Goal: Information Seeking & Learning: Understand process/instructions

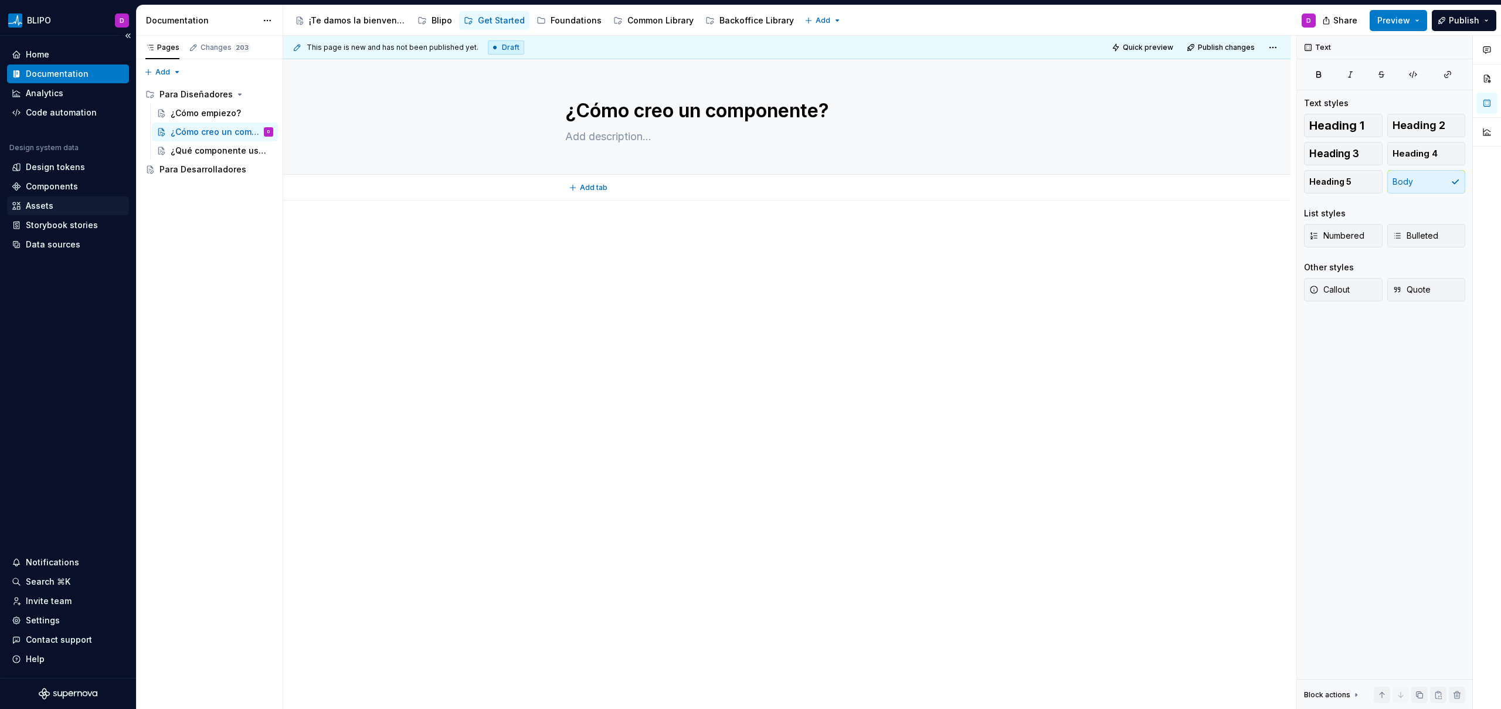
type textarea "*"
click at [51, 615] on div "Settings" at bounding box center [43, 620] width 34 height 12
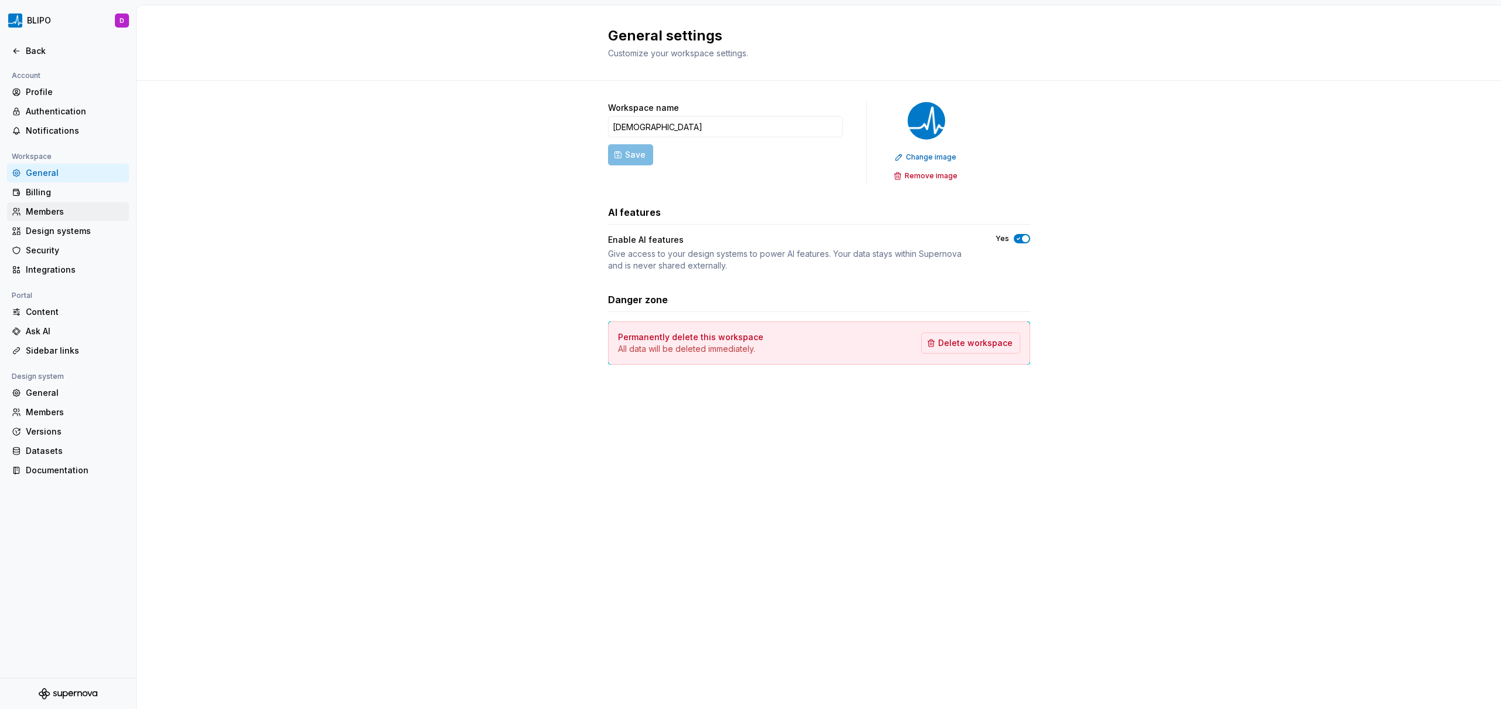
click at [64, 207] on div "Members" at bounding box center [75, 212] width 98 height 12
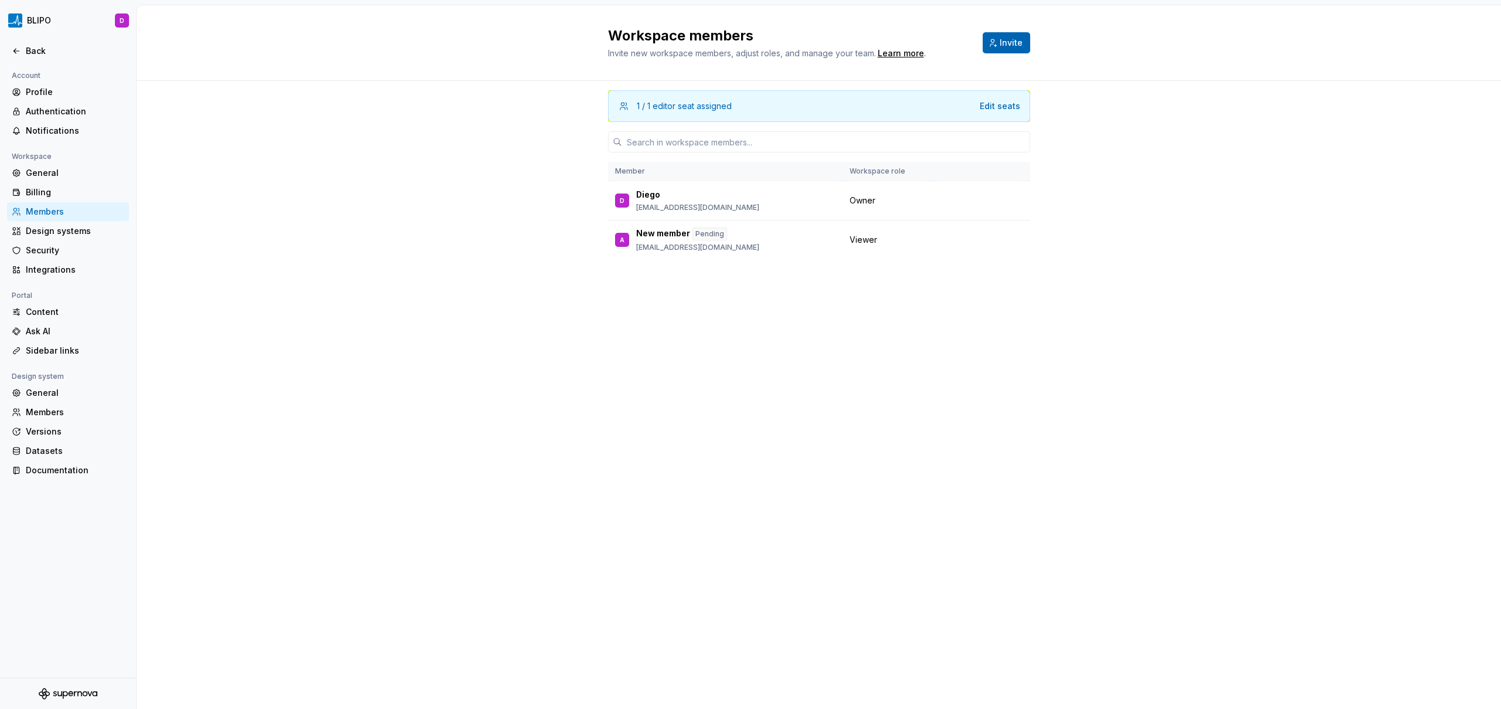
click at [1008, 45] on span "Invite" at bounding box center [1010, 43] width 23 height 12
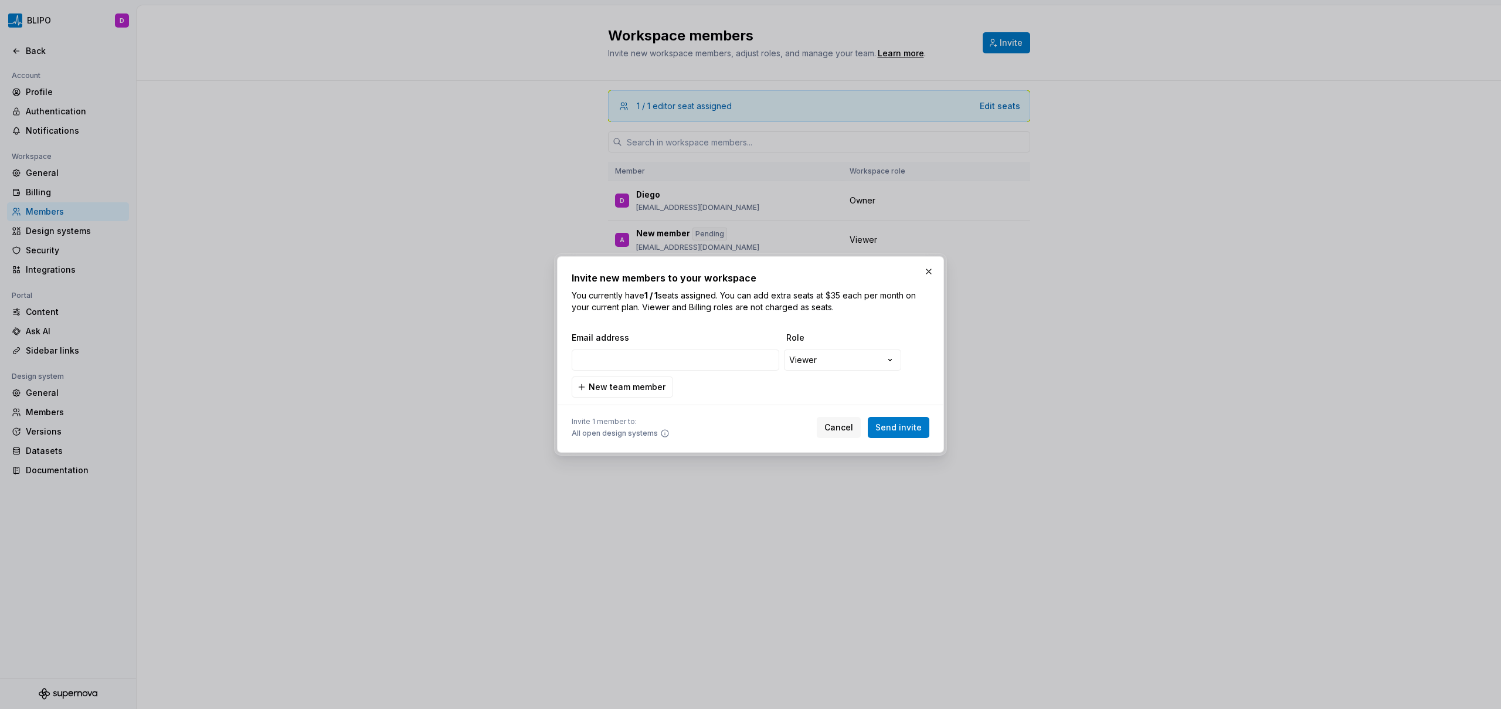
type input "[PERSON_NAME][EMAIL_ADDRESS][DOMAIN_NAME]"
click at [897, 427] on span "Send invite" at bounding box center [898, 427] width 46 height 12
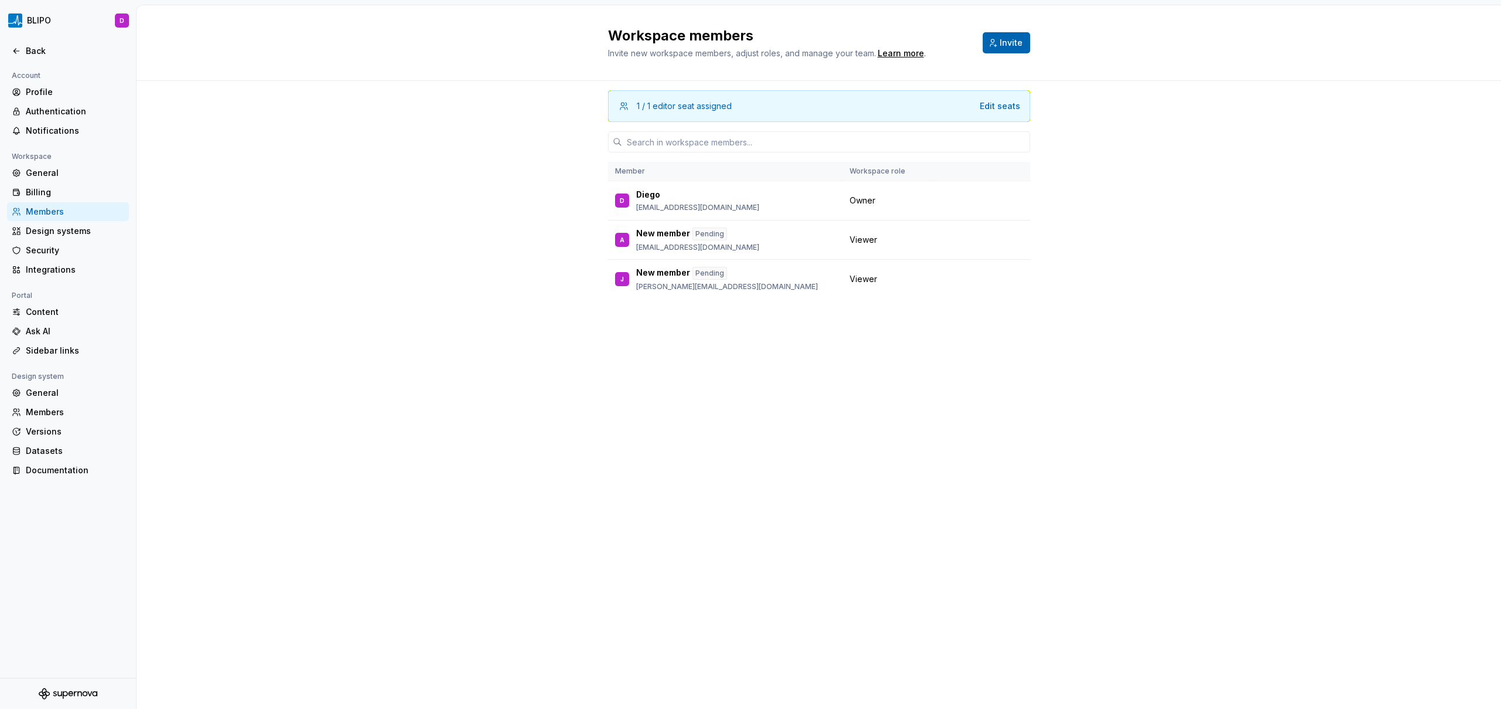
click at [1006, 45] on span "Invite" at bounding box center [1010, 43] width 23 height 12
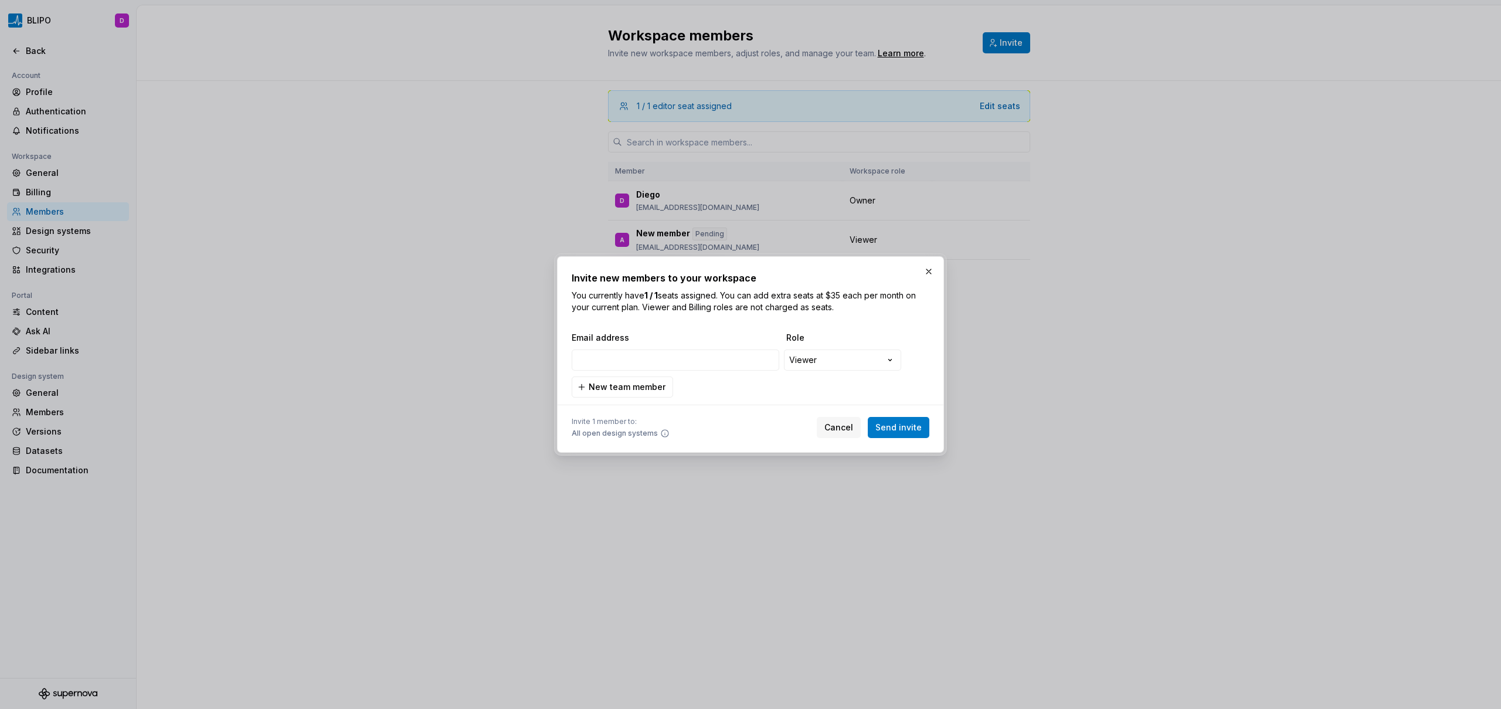
type input "[EMAIL_ADDRESS][DOMAIN_NAME]"
click at [891, 429] on span "Send invite" at bounding box center [898, 427] width 46 height 12
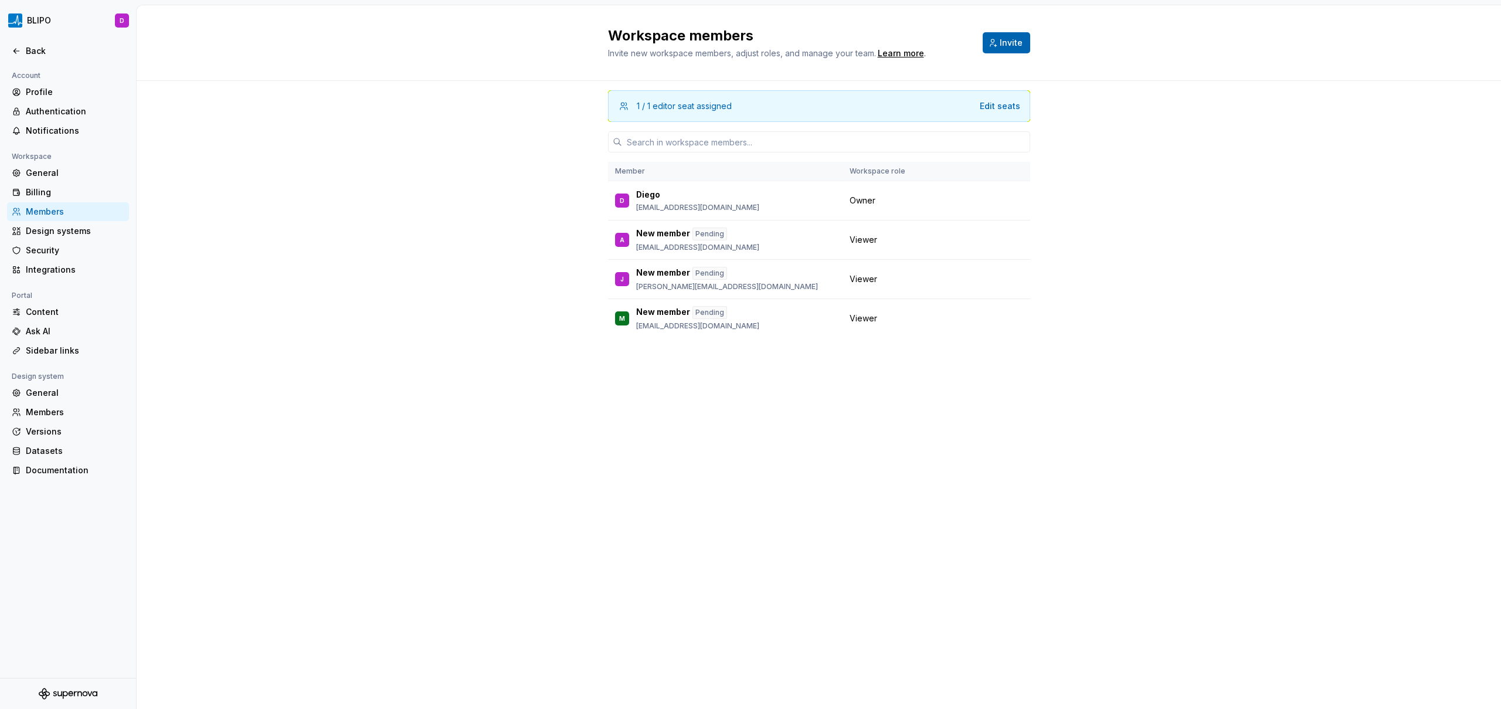
click at [996, 45] on button "Invite" at bounding box center [1005, 42] width 47 height 21
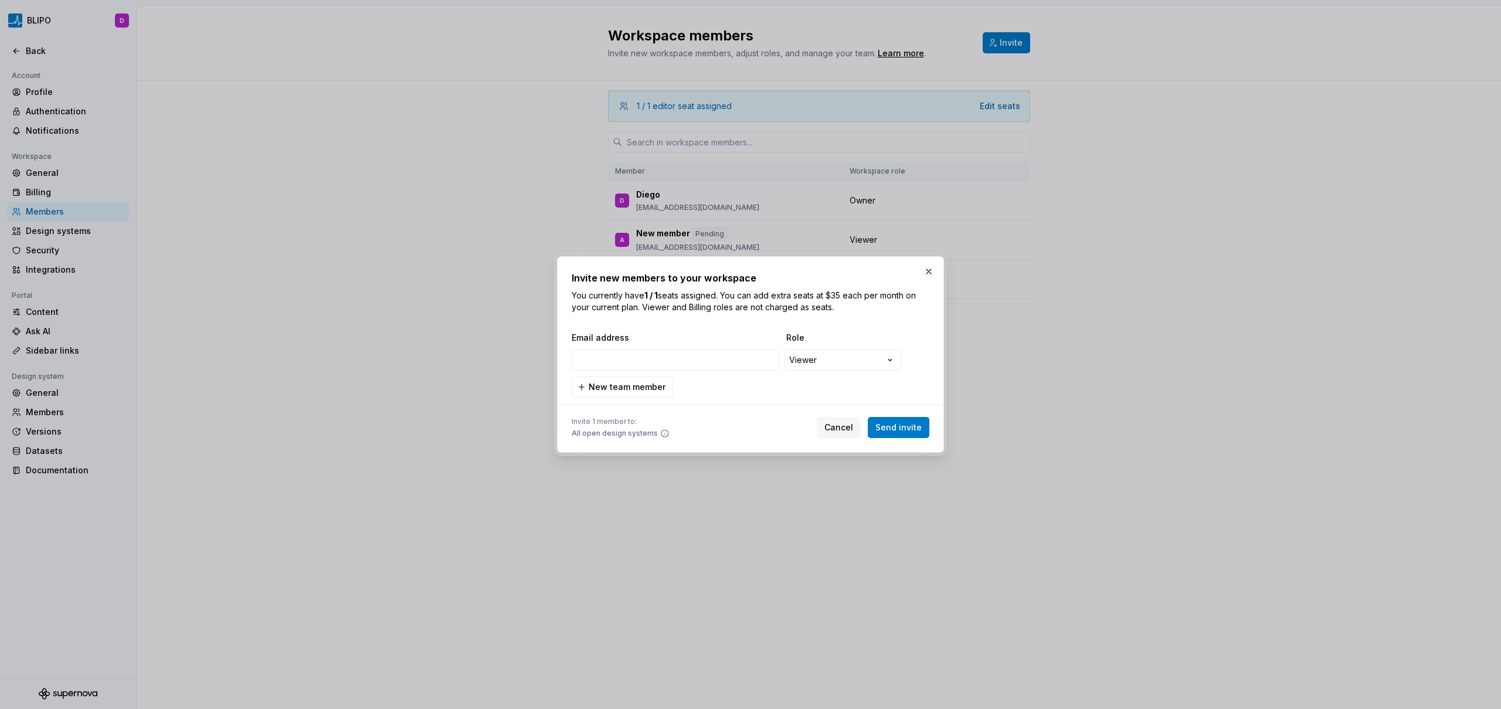
type input "[EMAIL_ADDRESS][DOMAIN_NAME]"
click at [898, 430] on span "Send invite" at bounding box center [898, 427] width 46 height 12
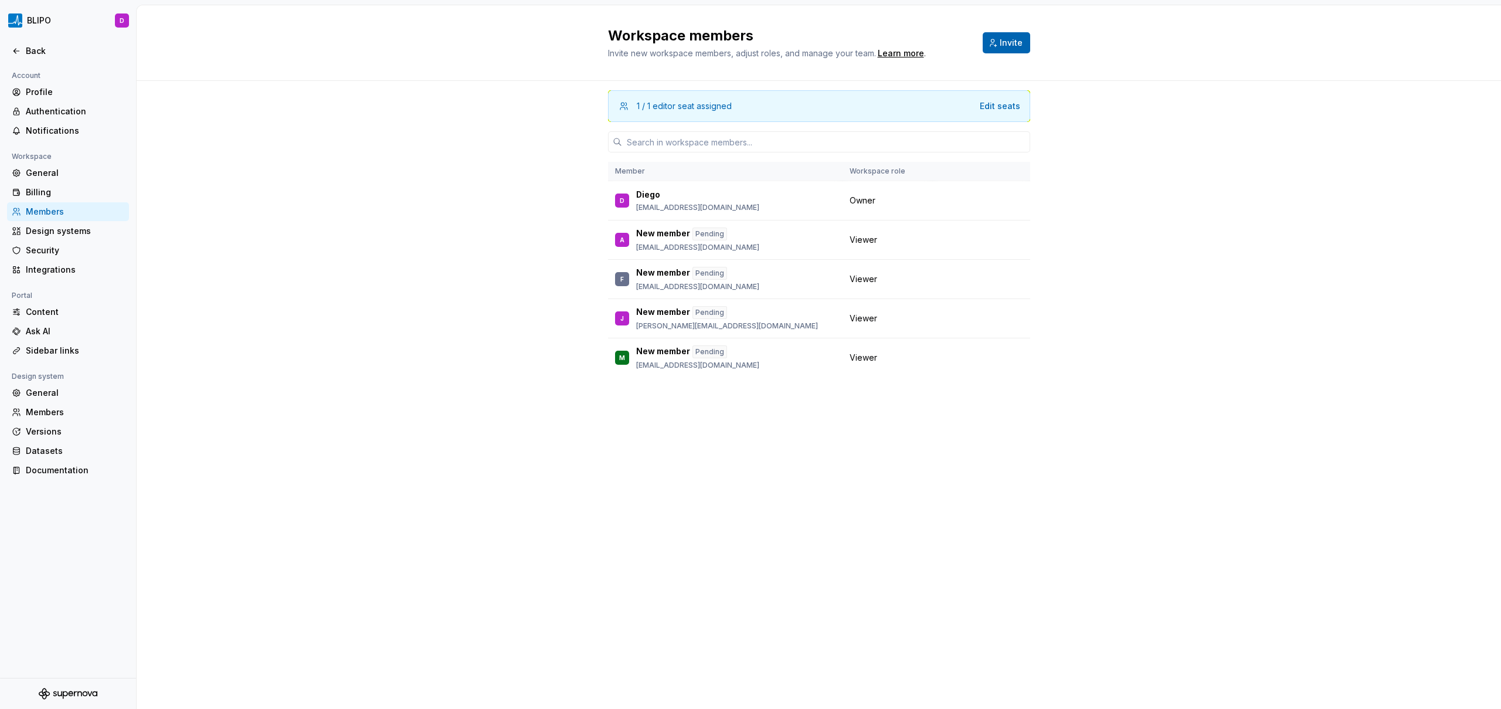
click at [1002, 42] on span "Invite" at bounding box center [1010, 43] width 23 height 12
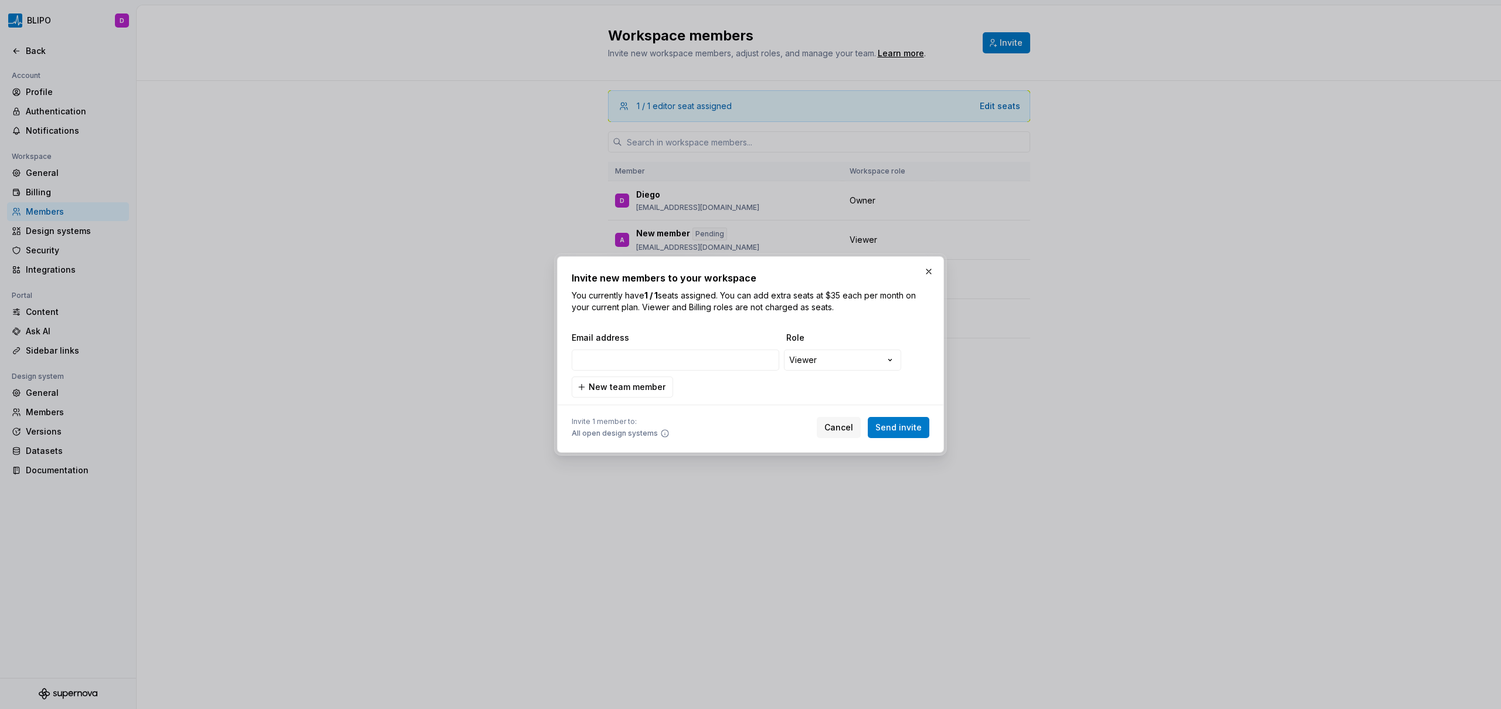
type input "[EMAIL_ADDRESS][DOMAIN_NAME]"
click at [904, 430] on span "Send invite" at bounding box center [898, 427] width 46 height 12
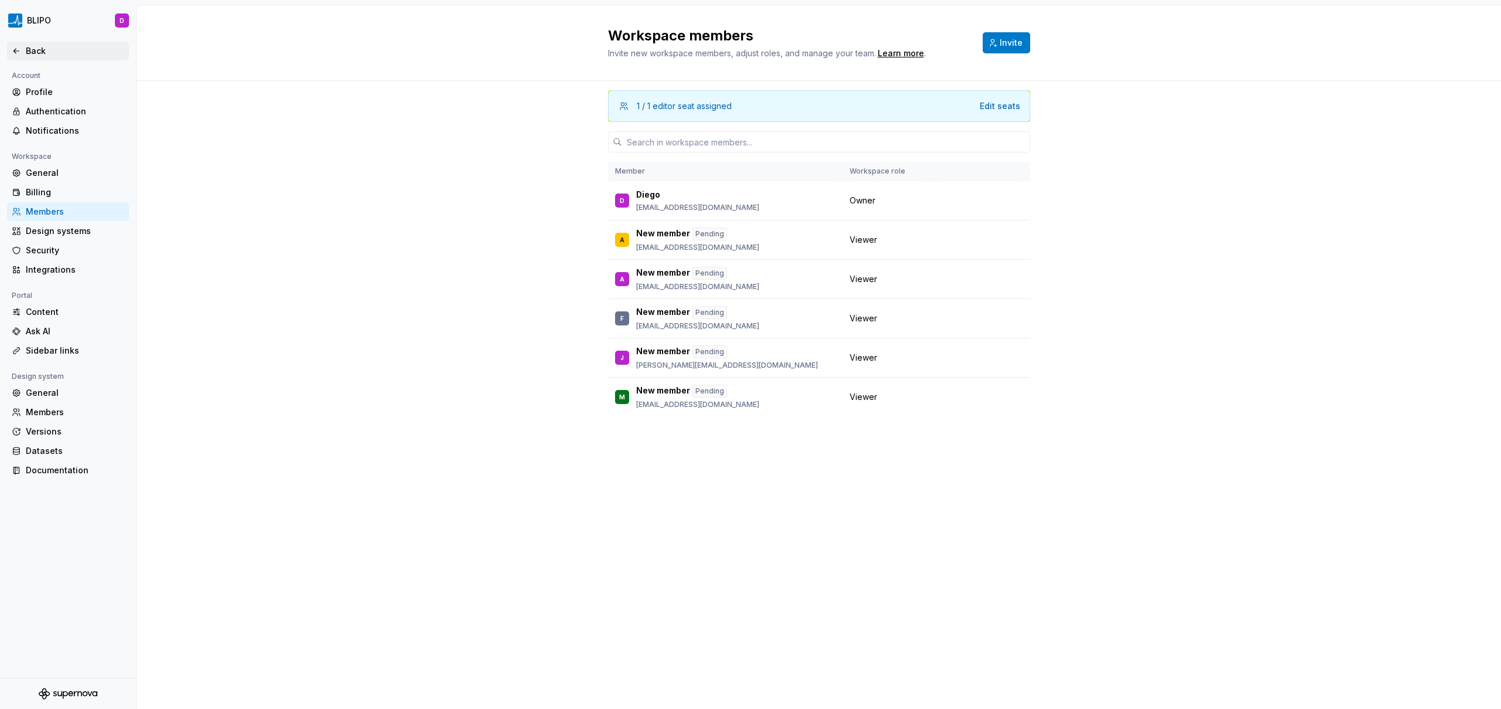
click at [26, 52] on div "Back" at bounding box center [75, 51] width 98 height 12
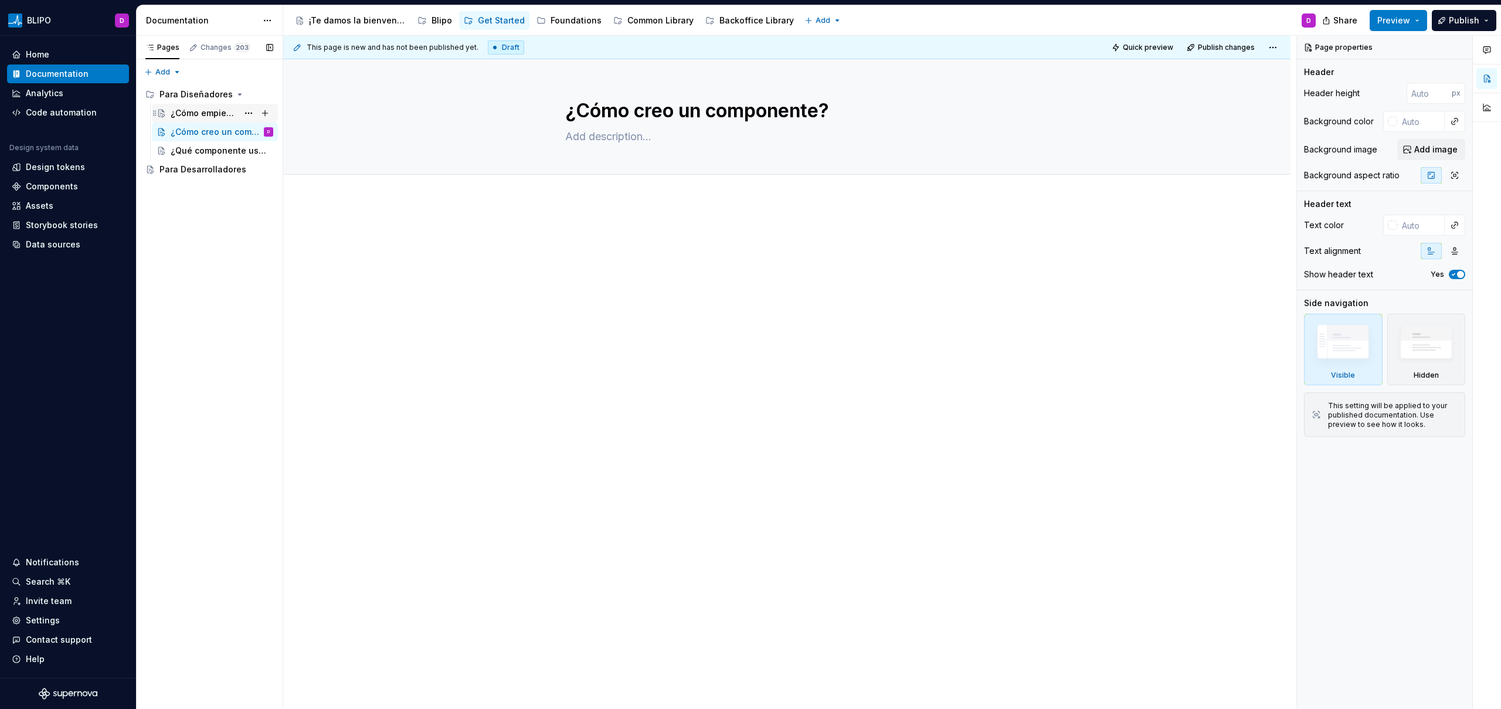
click at [198, 111] on div "¿Cómo empiezo?" at bounding box center [204, 113] width 67 height 12
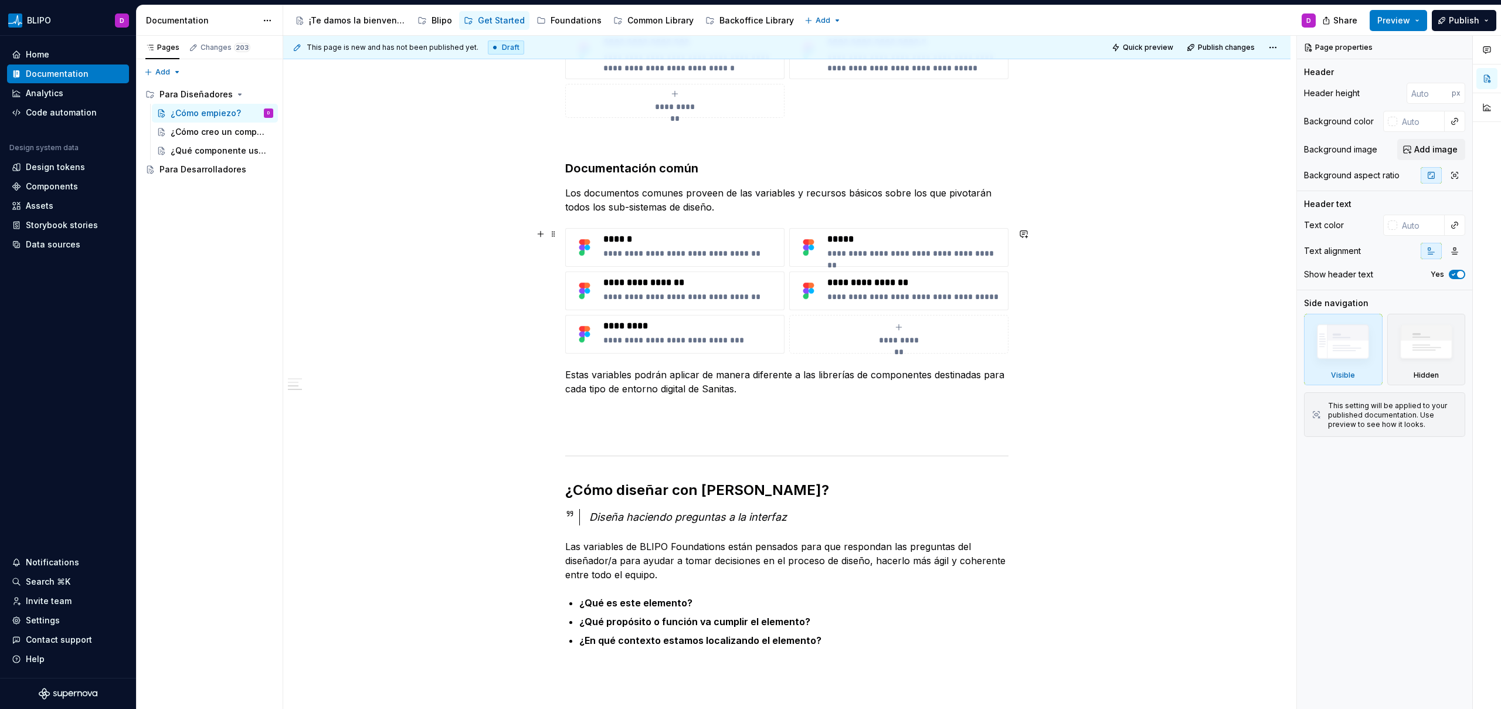
scroll to position [293, 0]
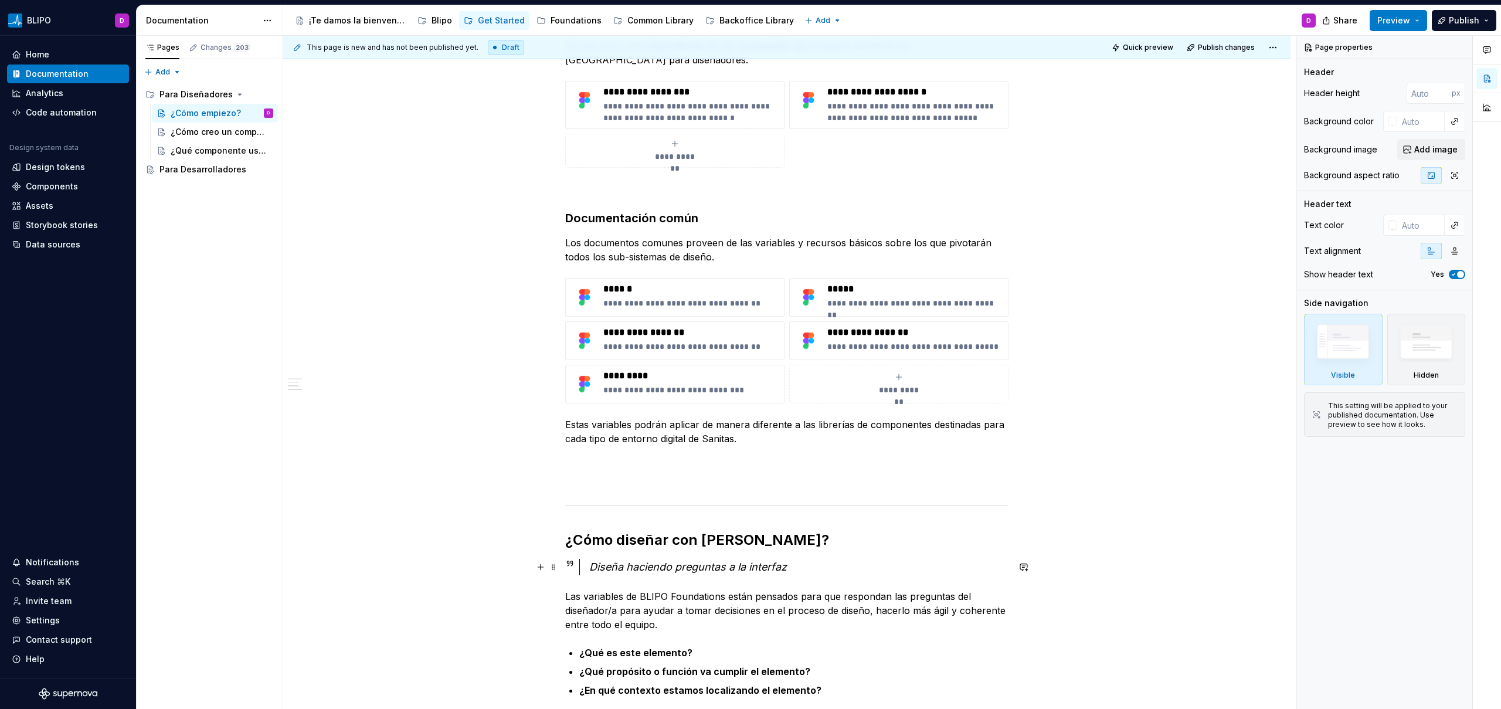
type textarea "*"
click at [784, 563] on em "Diseña haciendo preguntas a la interfaz" at bounding box center [688, 566] width 198 height 12
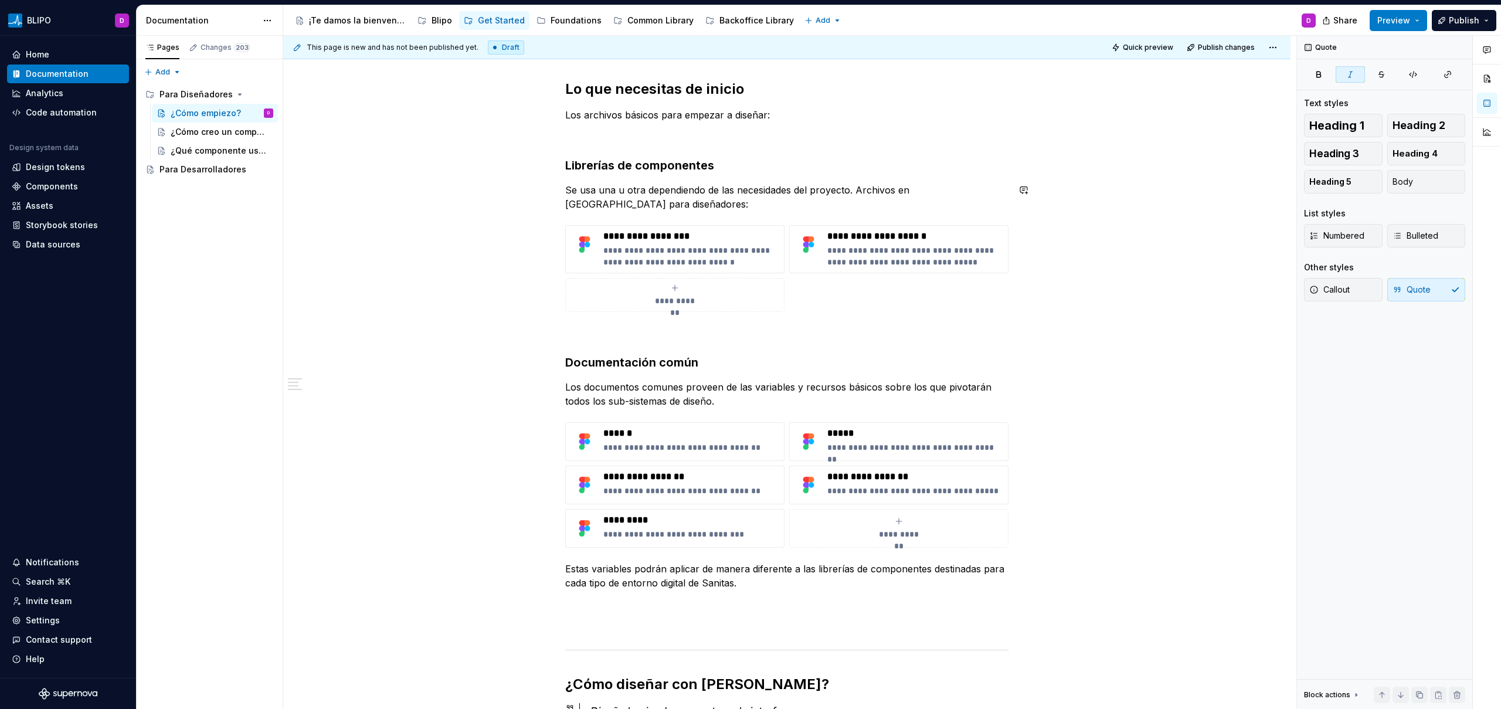
scroll to position [142, 0]
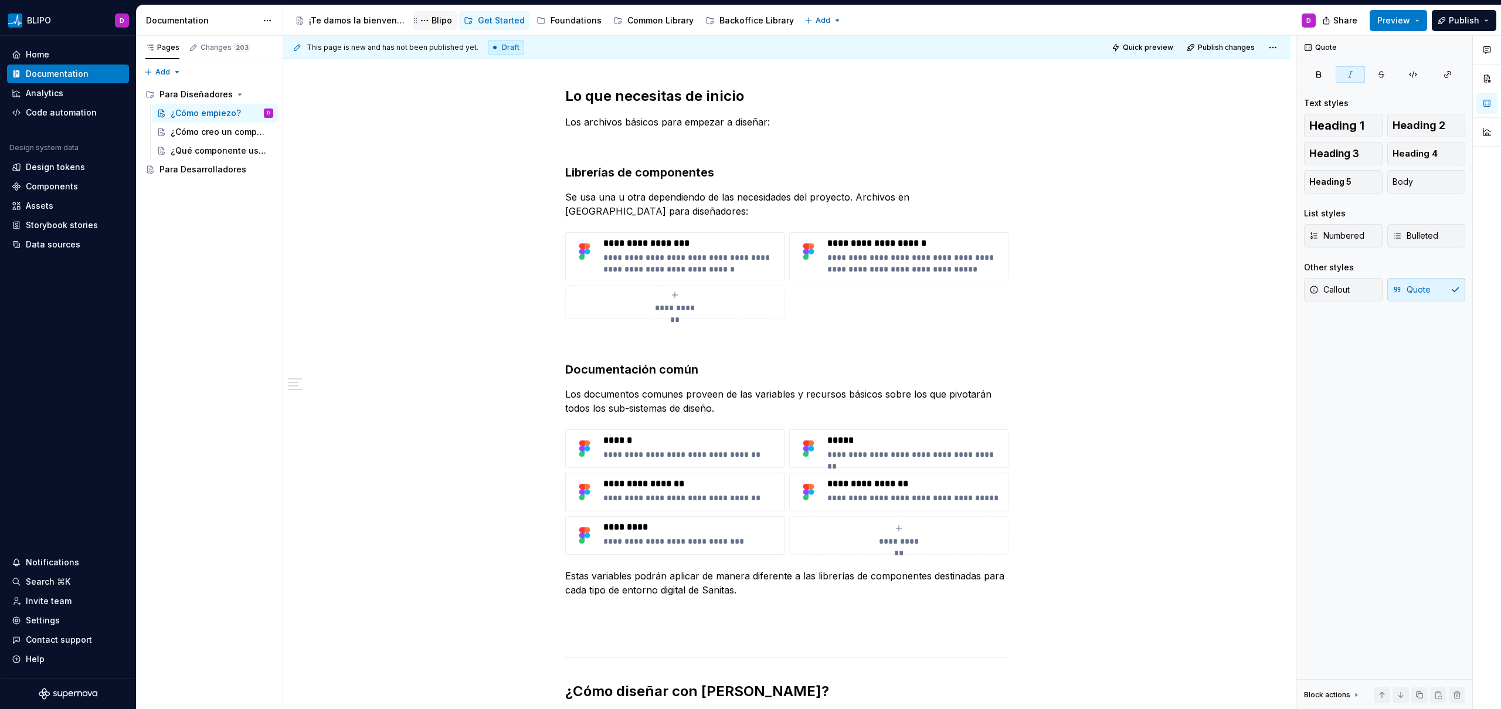
click at [441, 19] on div "Blipo" at bounding box center [441, 21] width 21 height 12
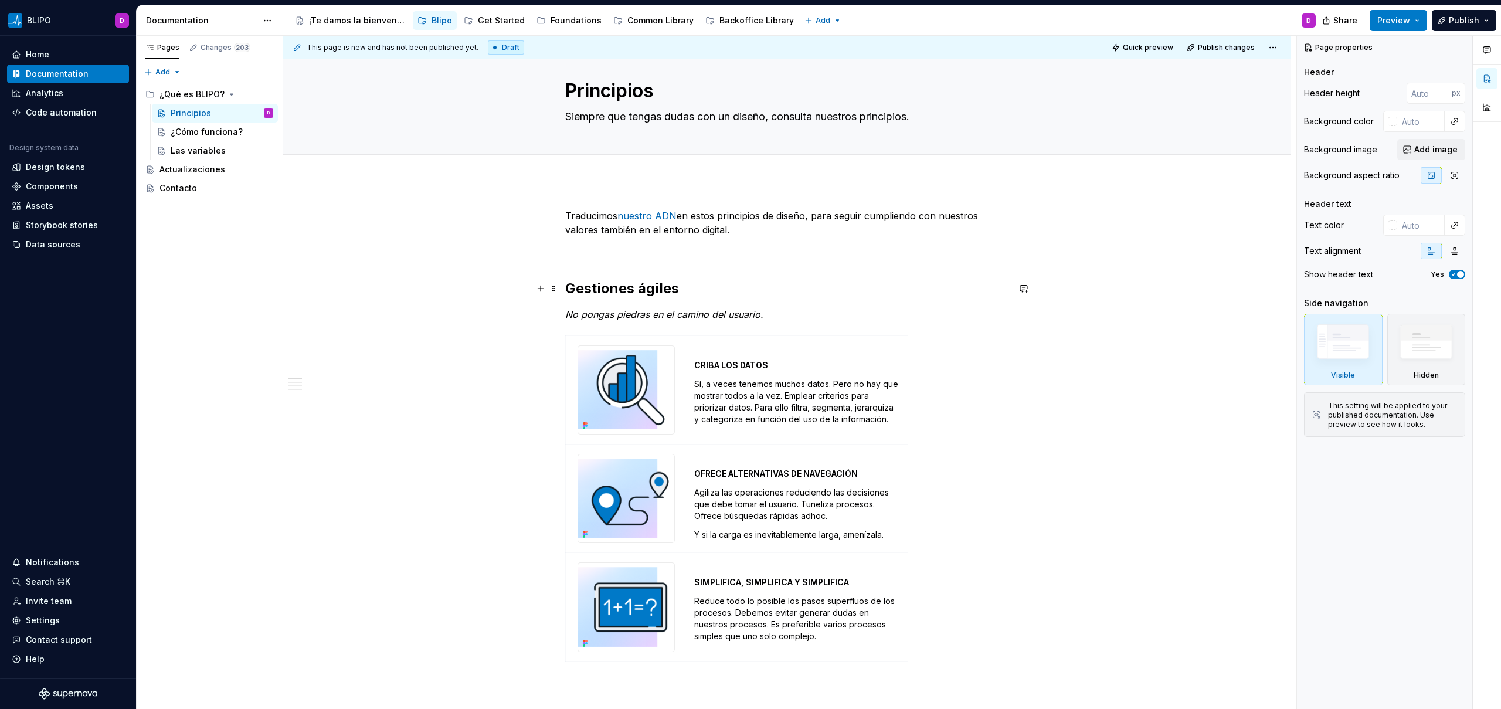
scroll to position [21, 0]
click at [701, 318] on em "No pongas piedras en el camino del usuario." at bounding box center [664, 314] width 198 height 12
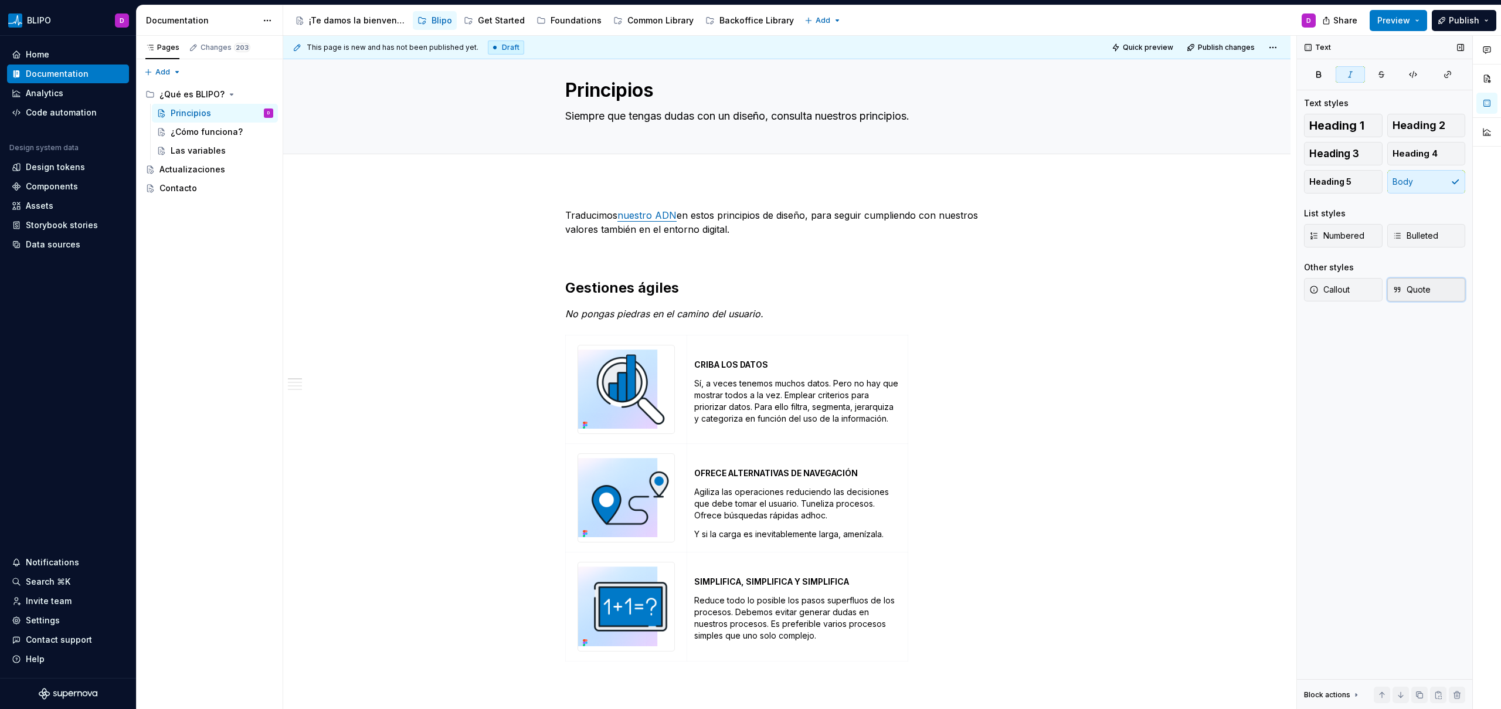
click at [1402, 294] on span "Quote" at bounding box center [1411, 290] width 38 height 12
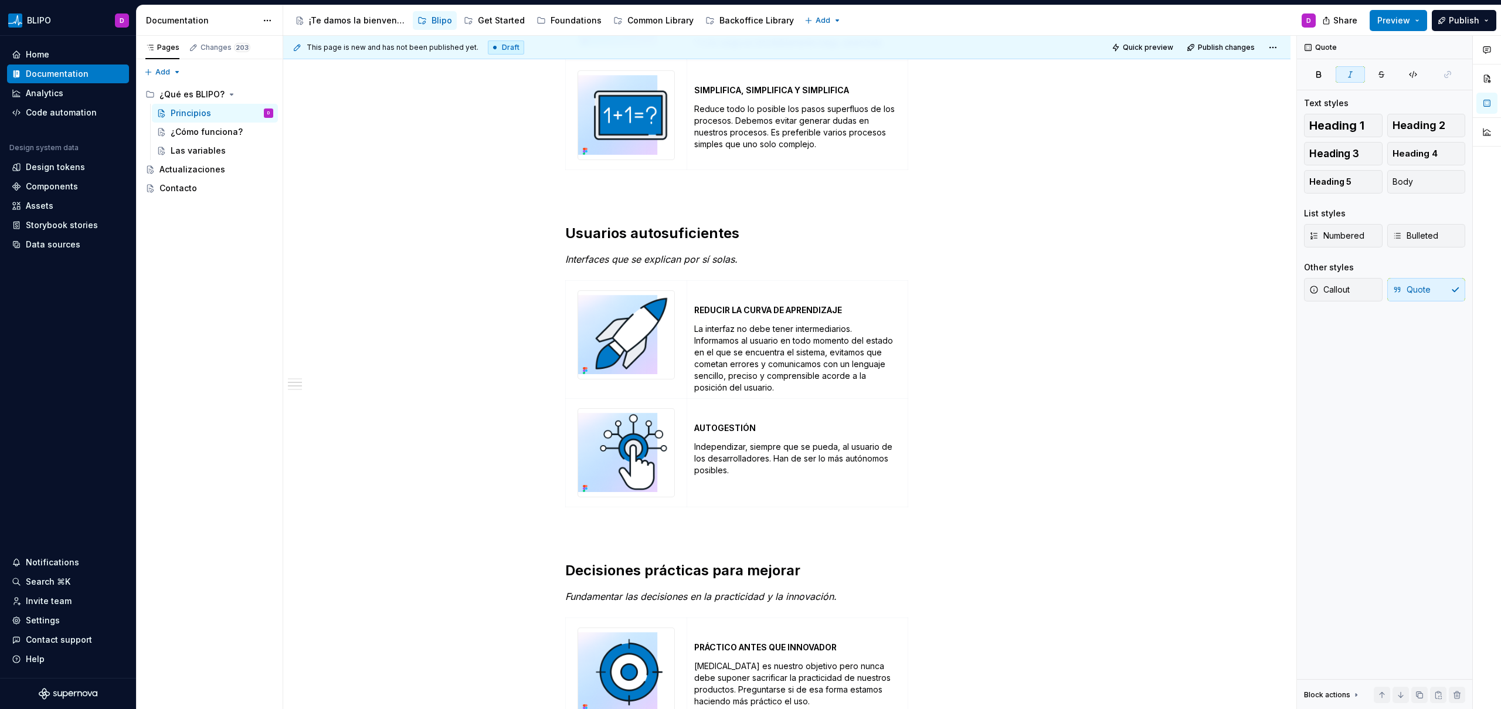
scroll to position [600, 0]
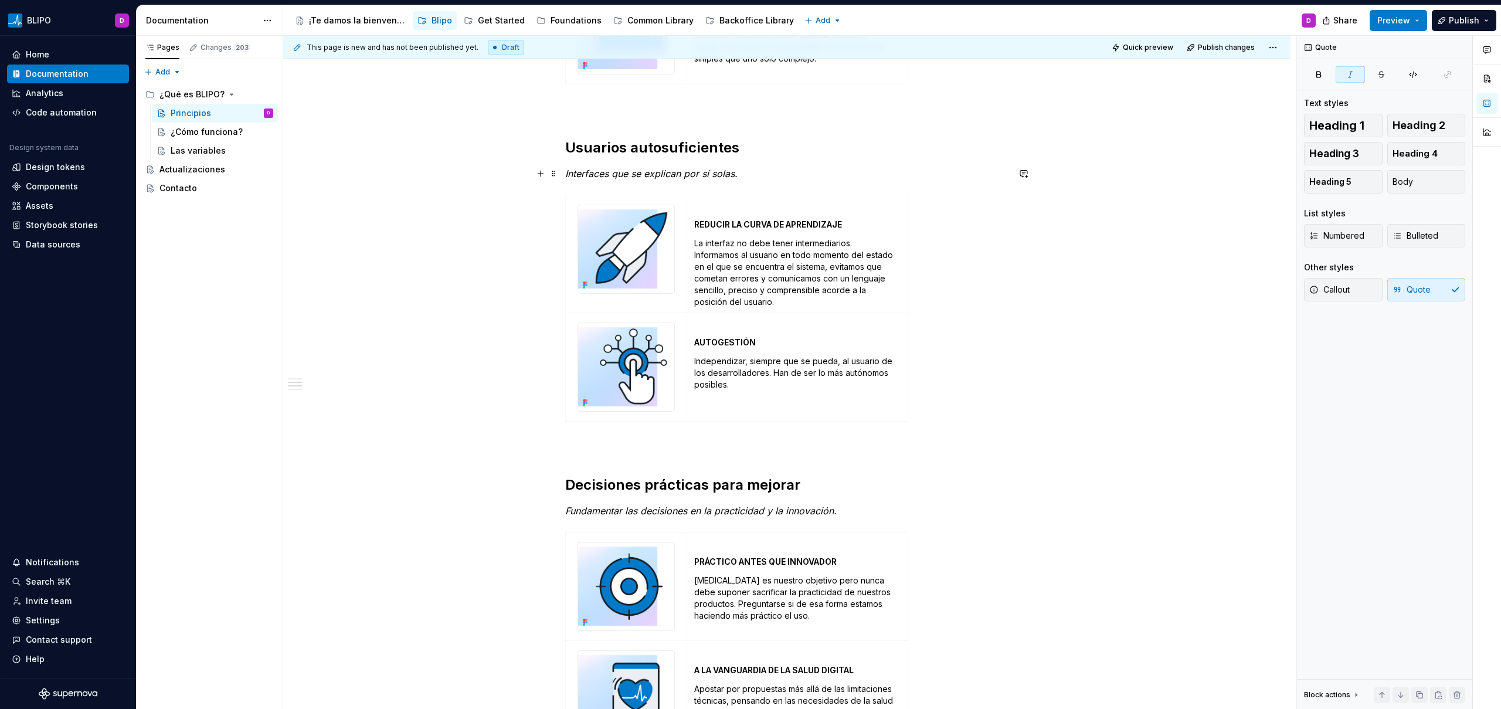
click at [671, 173] on em "Interfaces que se explican por sí solas." at bounding box center [651, 174] width 172 height 12
click at [1420, 288] on span "Quote" at bounding box center [1411, 290] width 38 height 12
click at [733, 517] on em "Fundamentar las decisiones en la practicidad y la innovación." at bounding box center [700, 513] width 271 height 12
click at [1431, 289] on button "Quote" at bounding box center [1426, 289] width 79 height 23
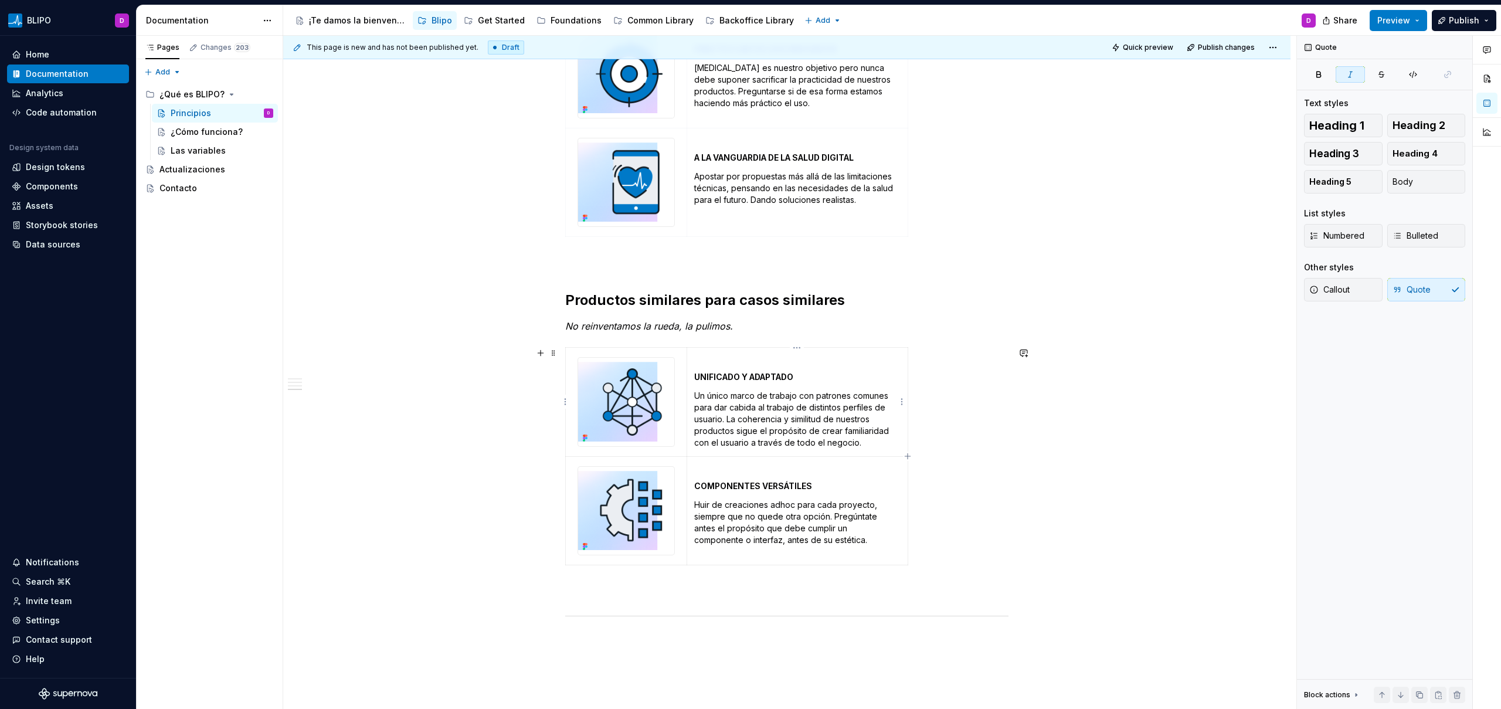
scroll to position [1235, 0]
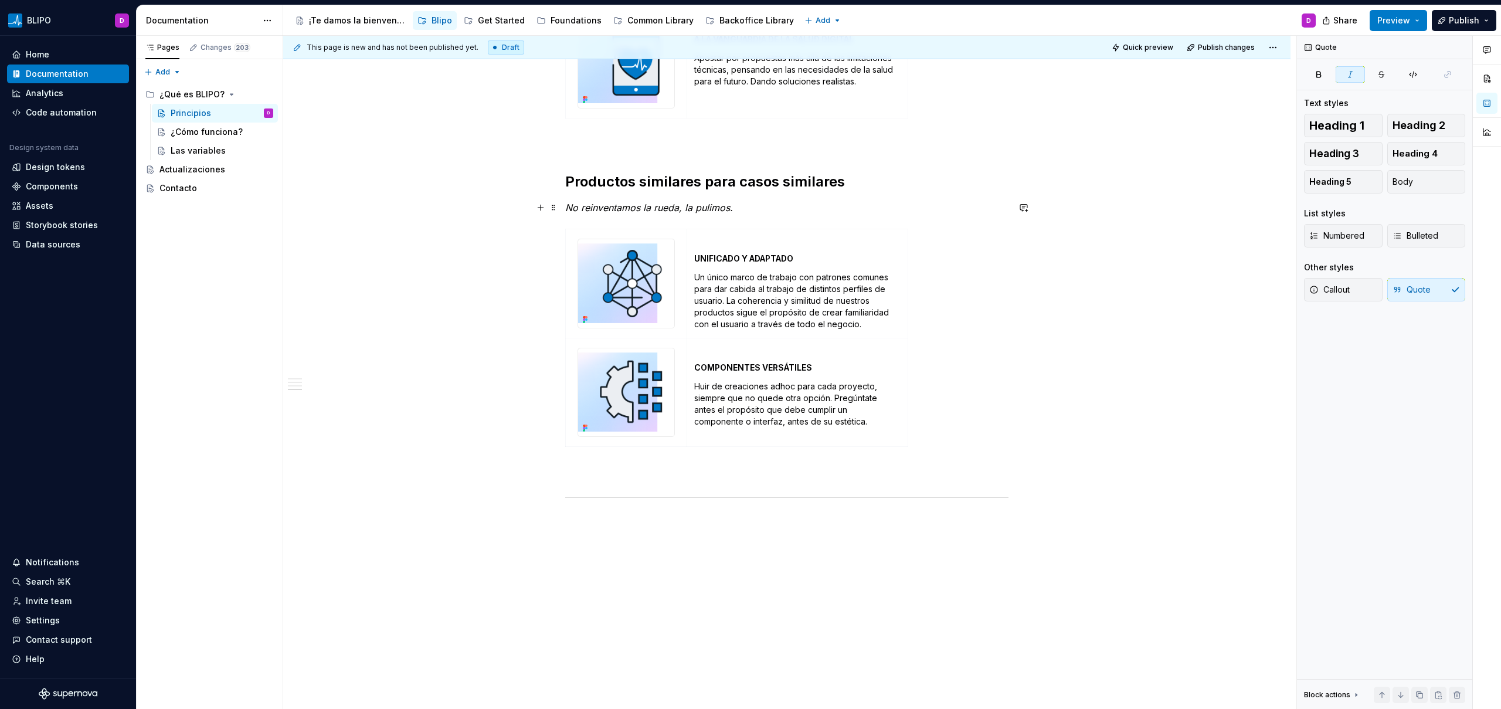
click at [635, 211] on em "No reinventamos la rueda, la pulimos." at bounding box center [649, 208] width 168 height 12
click at [1422, 290] on span "Quote" at bounding box center [1411, 290] width 38 height 12
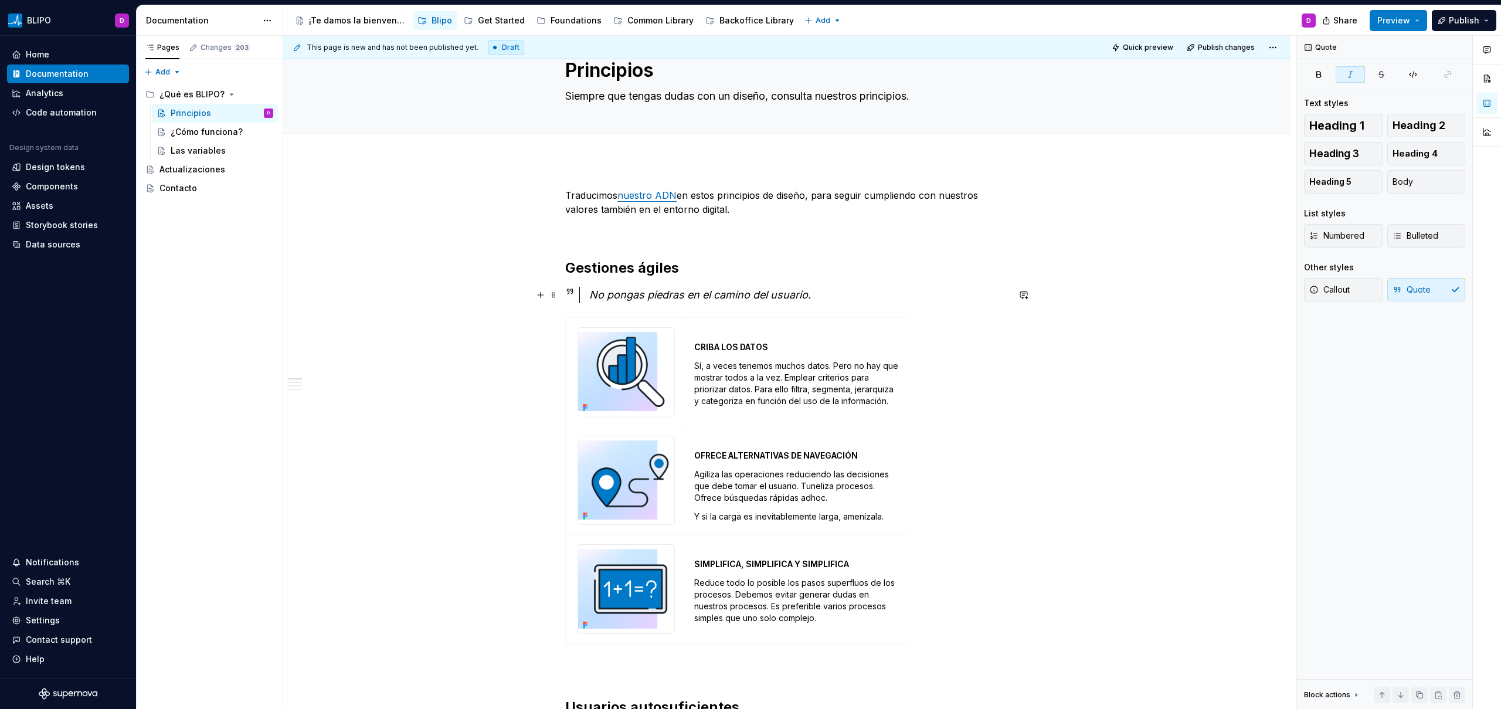
scroll to position [0, 0]
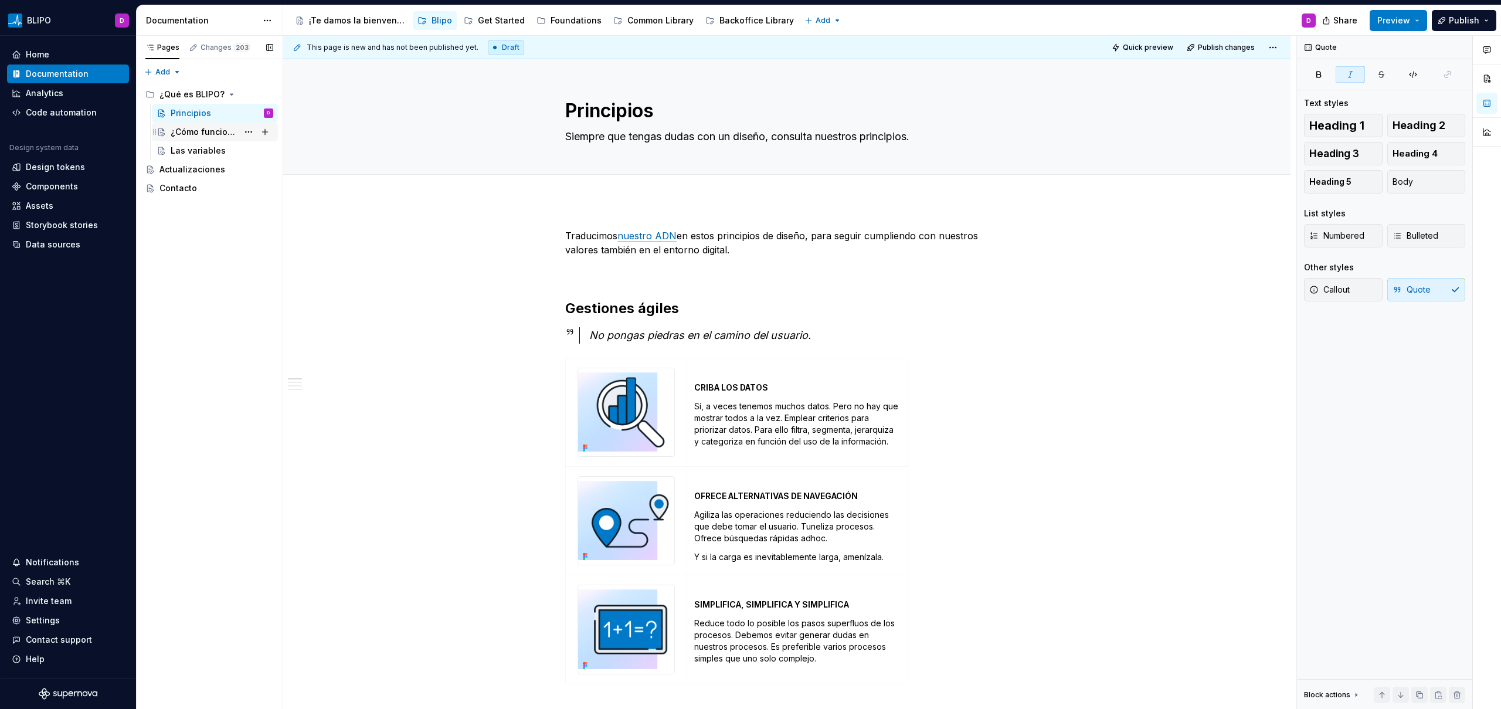
click at [207, 130] on div "¿Cómo funciona?" at bounding box center [204, 132] width 67 height 12
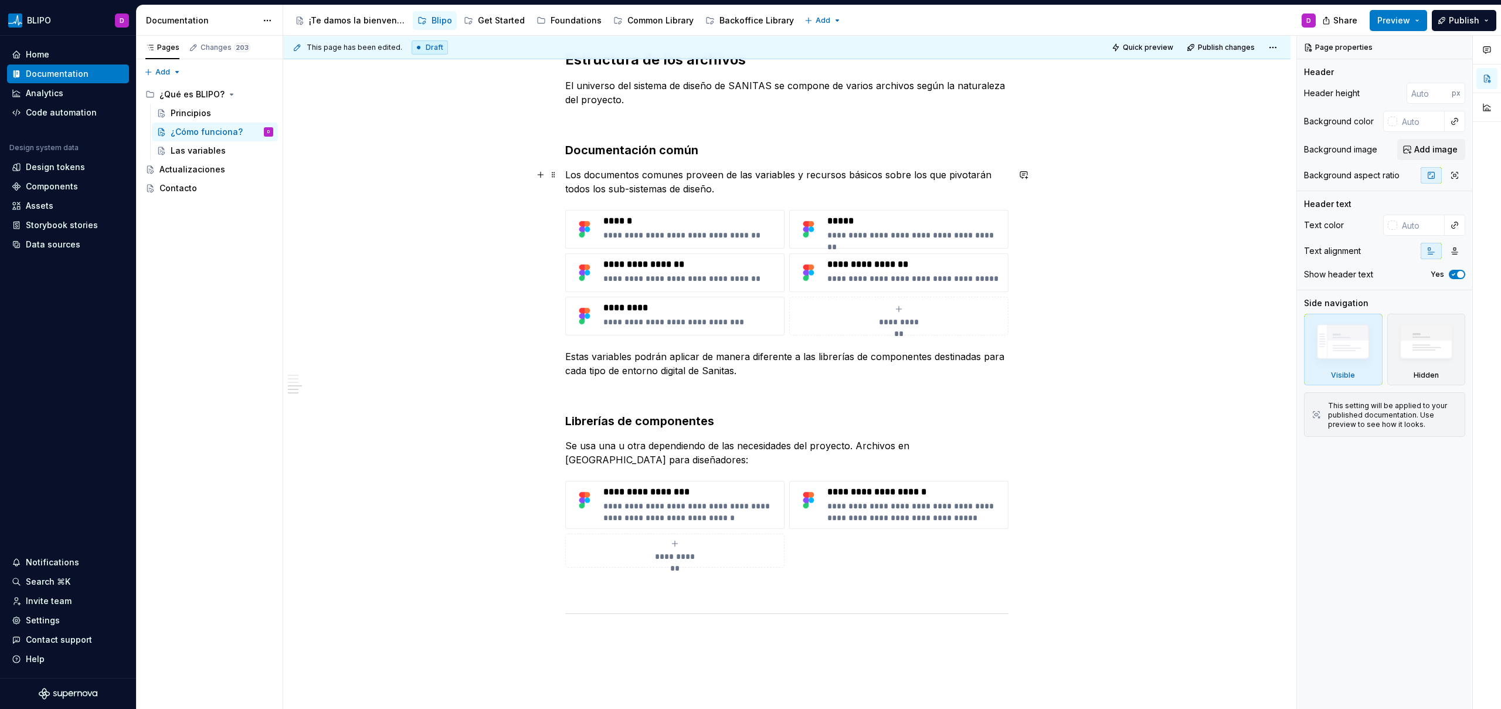
scroll to position [1202, 0]
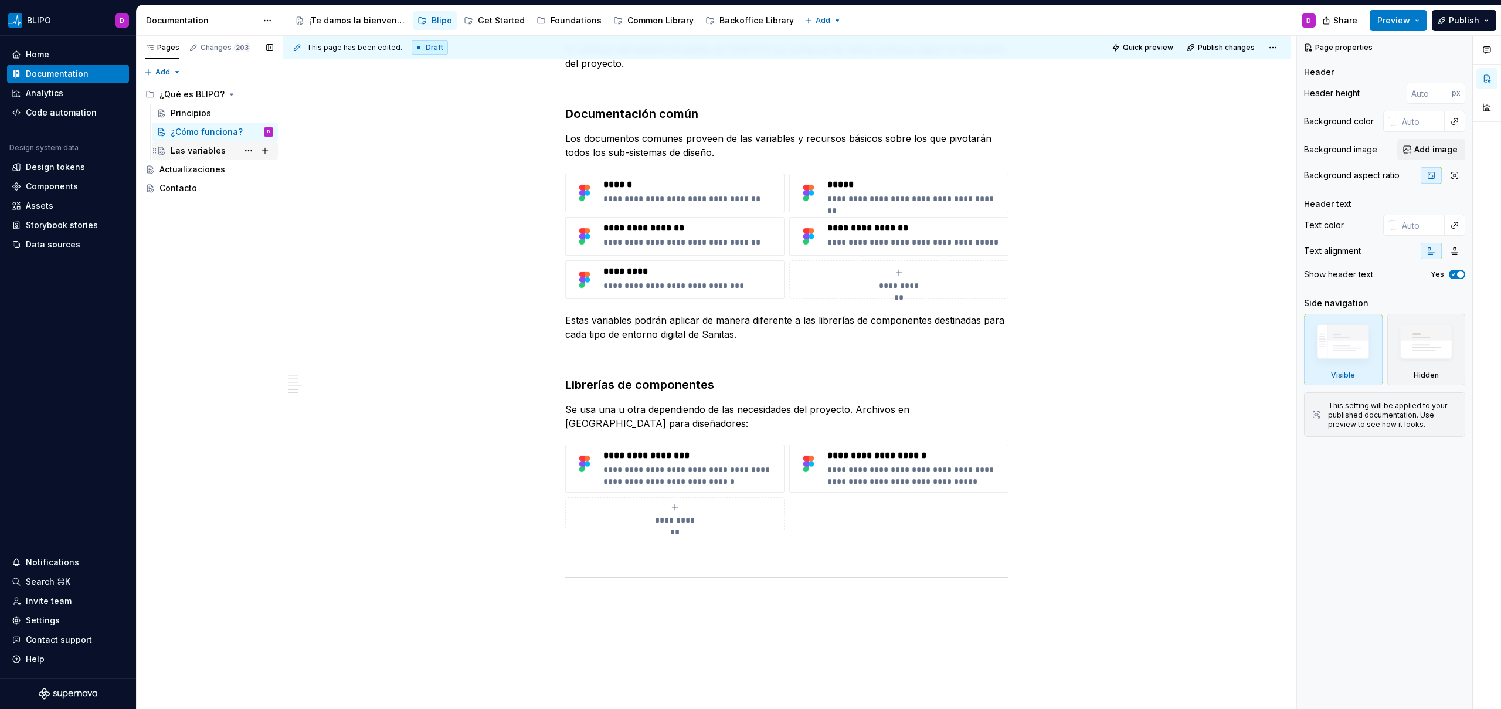
click at [199, 154] on div "Las variables" at bounding box center [198, 151] width 55 height 12
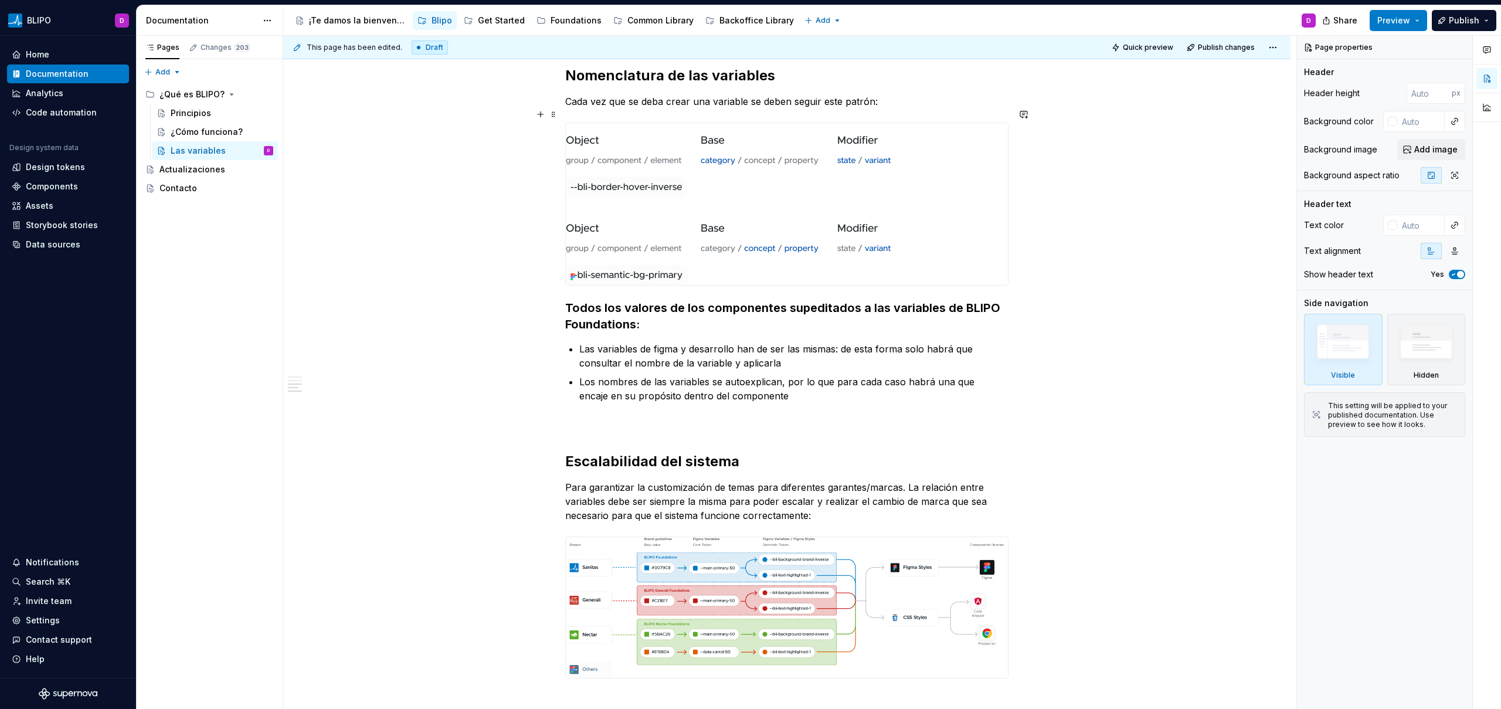
scroll to position [839, 0]
type textarea "*"
click at [787, 297] on h3 "Todos los valores de los componentes supeditados a las variables de BLIPO Found…" at bounding box center [786, 313] width 443 height 33
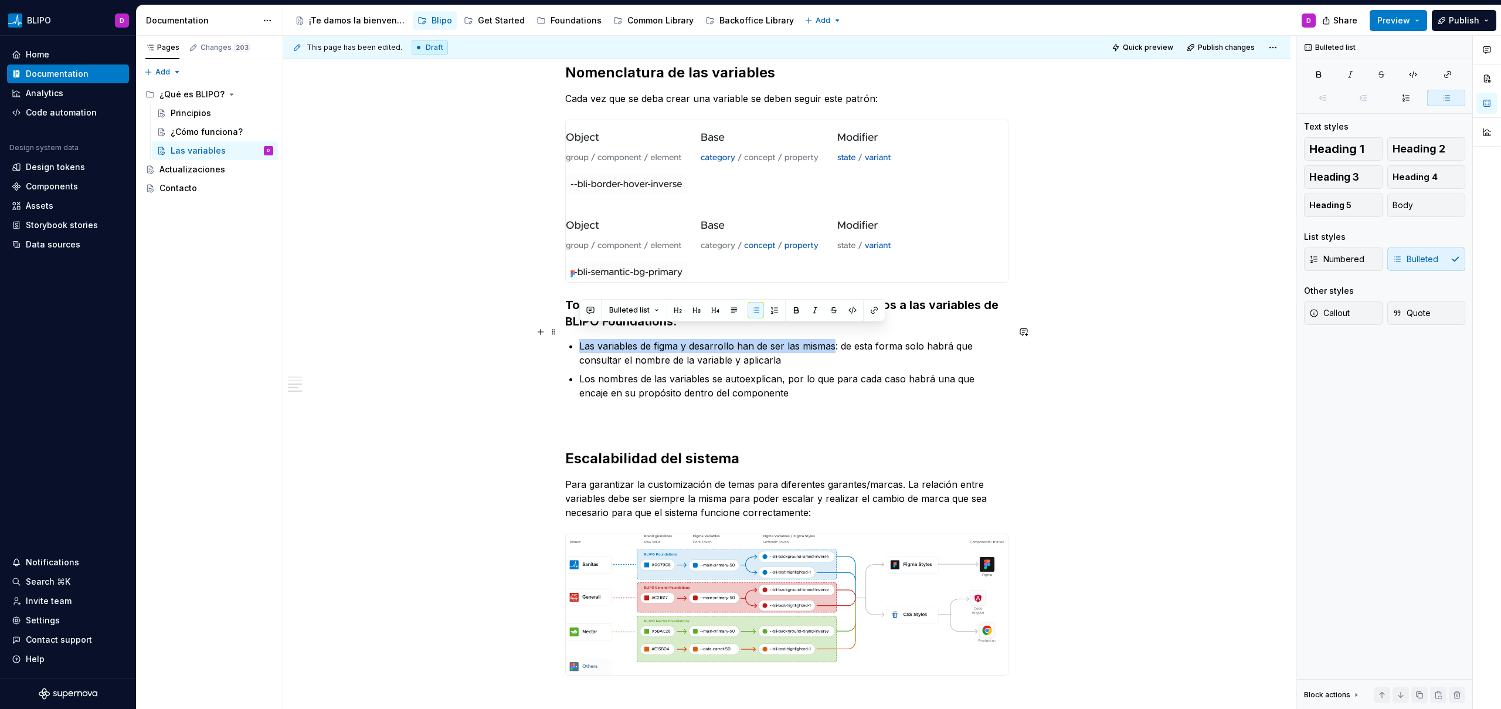
drag, startPoint x: 833, startPoint y: 332, endPoint x: 638, endPoint y: 333, distance: 195.8
click at [579, 339] on li "Las variables de figma y desarrollo han de ser las mismas: de esta forma solo h…" at bounding box center [793, 353] width 429 height 28
click at [788, 309] on button "button" at bounding box center [796, 310] width 16 height 16
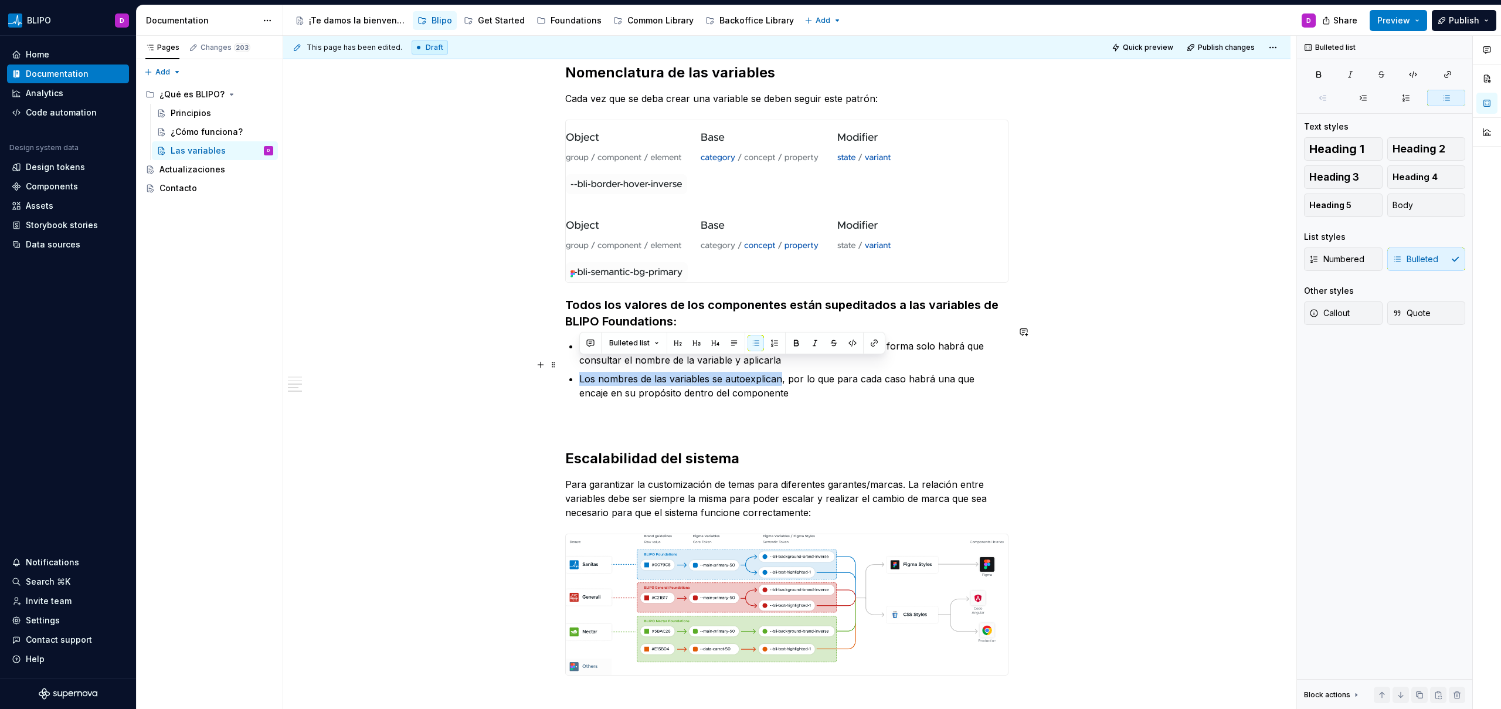
drag, startPoint x: 584, startPoint y: 368, endPoint x: 780, endPoint y: 370, distance: 195.8
click at [780, 372] on p "Los nombres de las variables se autoexplican, por lo que para cada caso habrá u…" at bounding box center [793, 386] width 429 height 28
click at [791, 341] on button "button" at bounding box center [796, 343] width 16 height 16
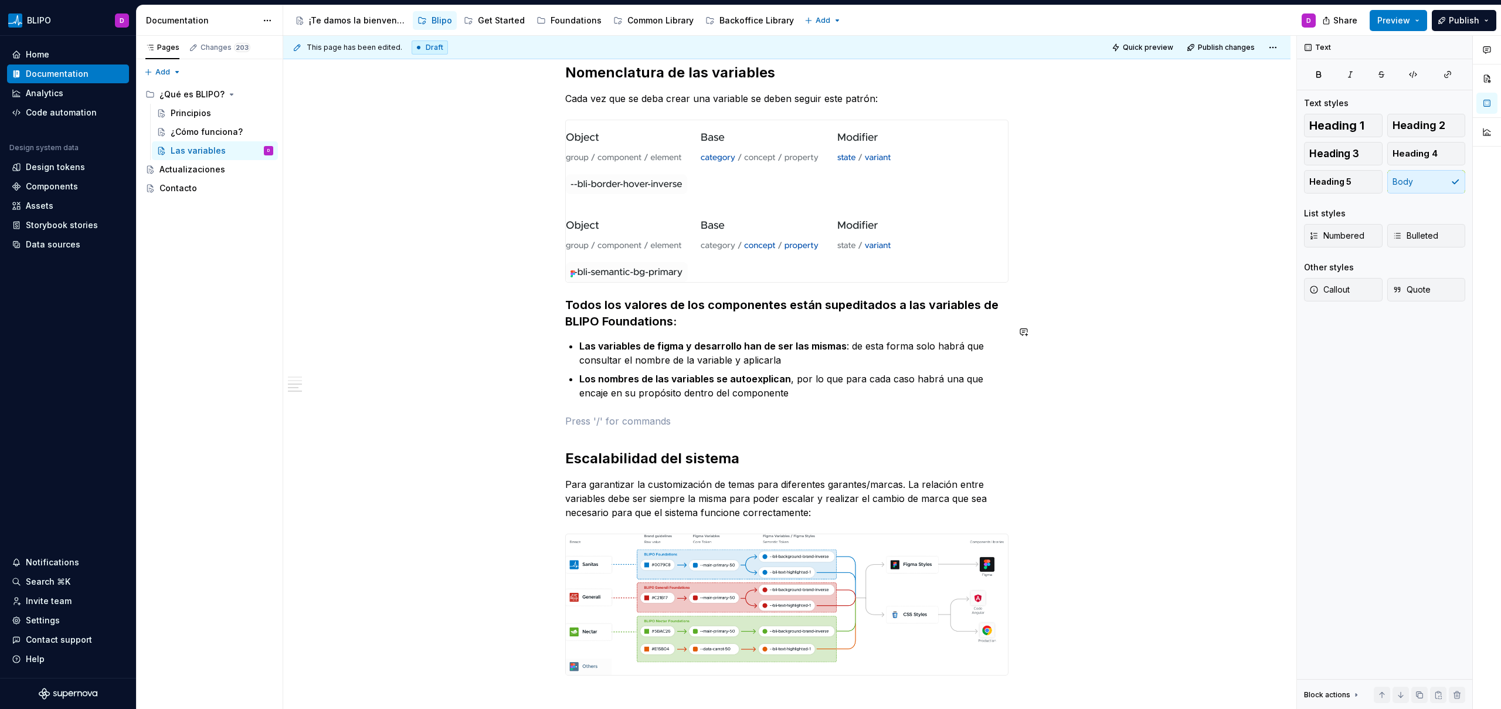
click at [881, 389] on div "Introducción Digamos que una marca tiene un color primario. Los diseñadores y d…" at bounding box center [786, 82] width 443 height 1384
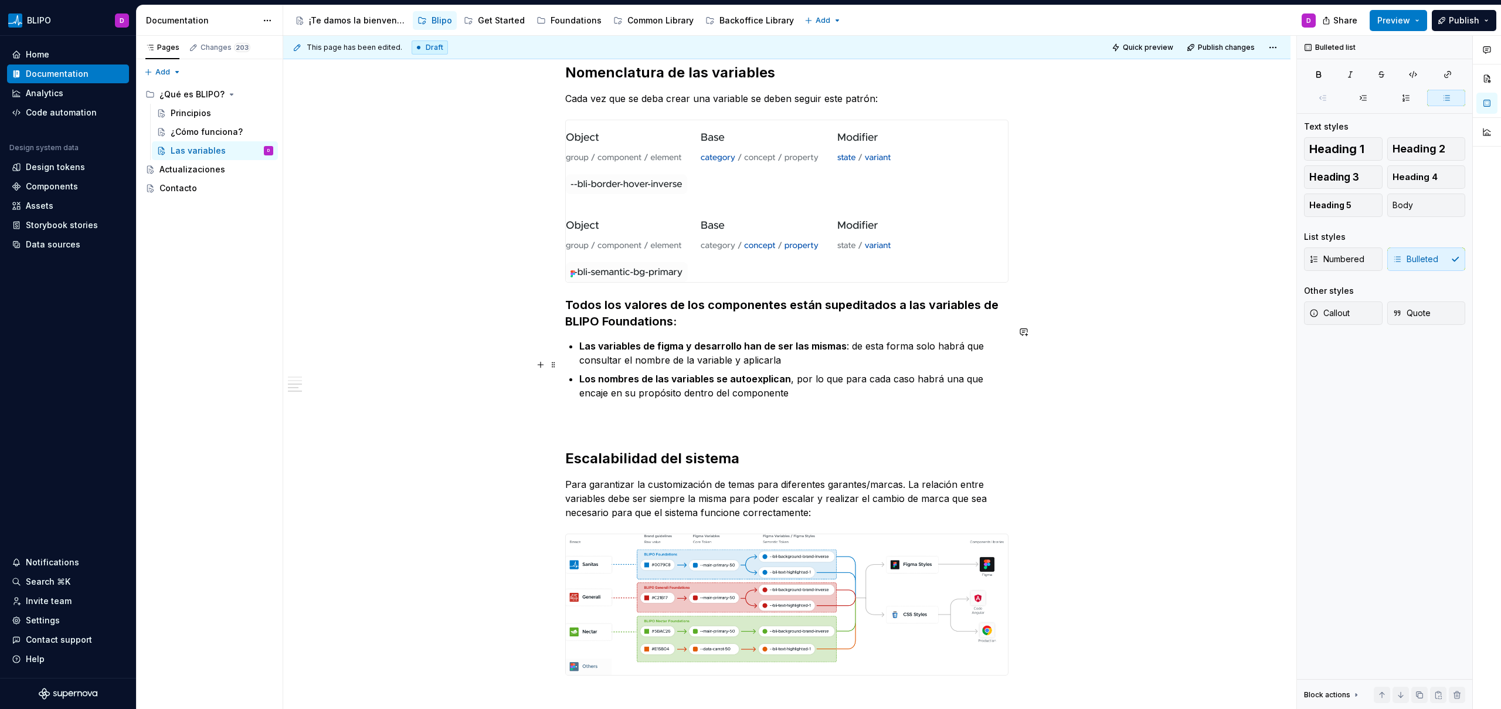
click at [795, 383] on p "Los nombres de las variables se autoexplican , por lo que para cada caso habrá …" at bounding box center [793, 386] width 429 height 28
click at [795, 342] on p "Las variables de figma y desarrollo han de ser las mismas : de esta forma solo …" at bounding box center [793, 353] width 429 height 28
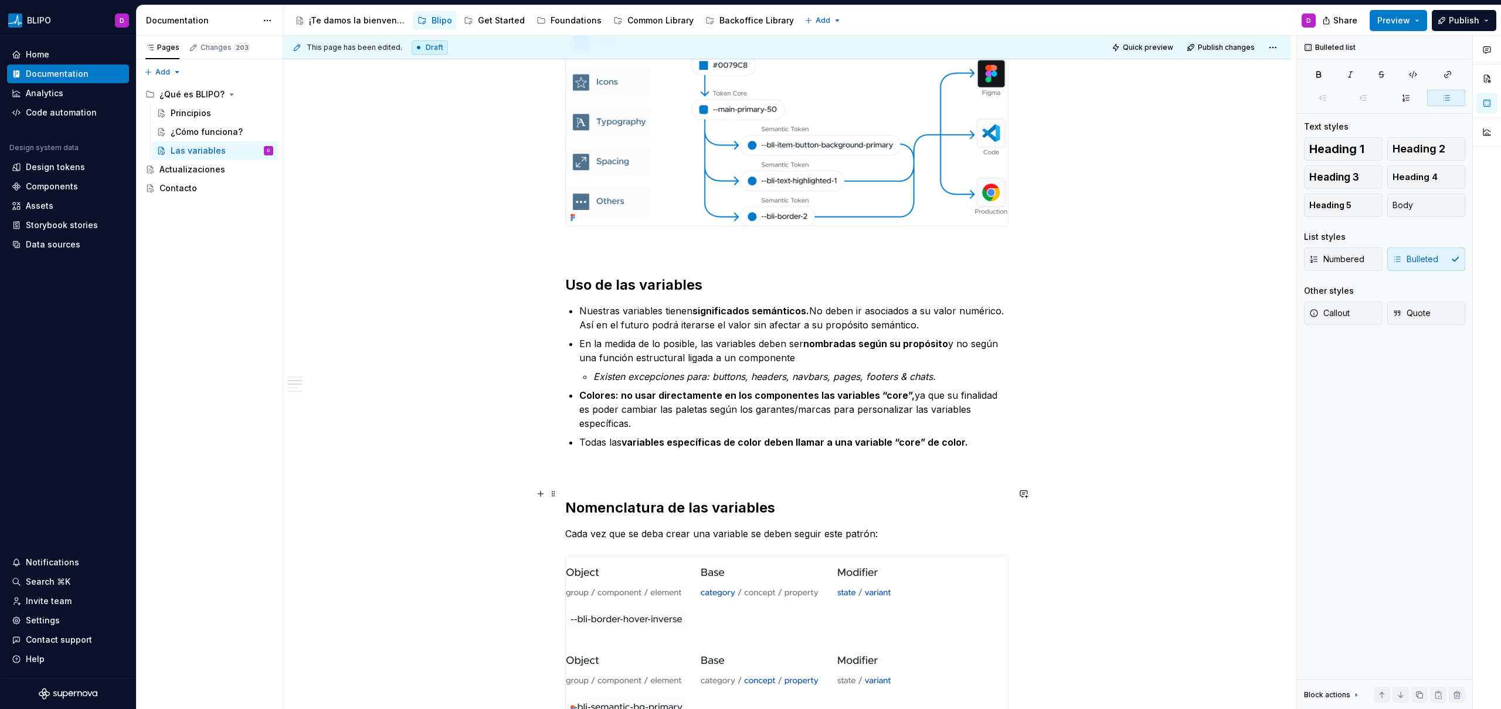
scroll to position [394, 0]
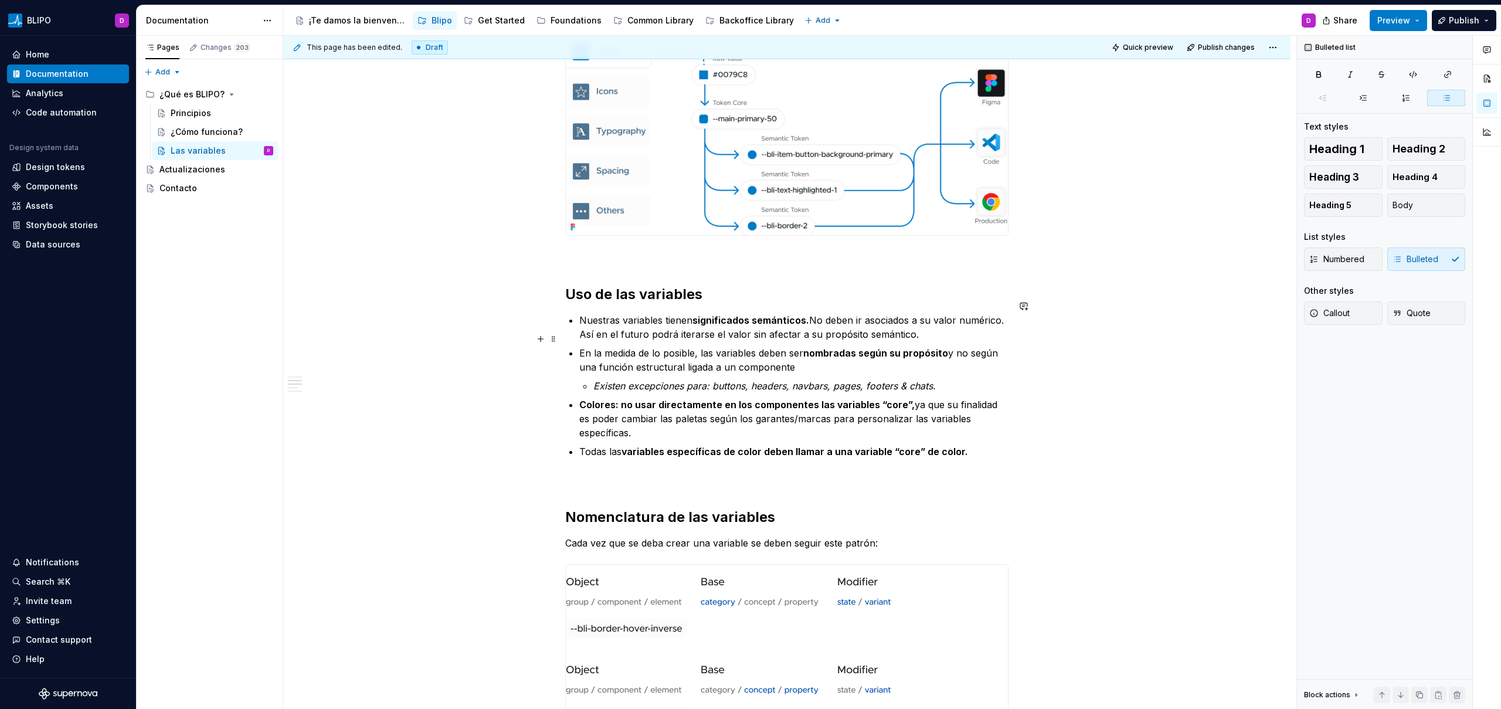
click at [798, 351] on p "En la medida de lo posible, las variables deben ser nombradas según su propósit…" at bounding box center [793, 360] width 429 height 28
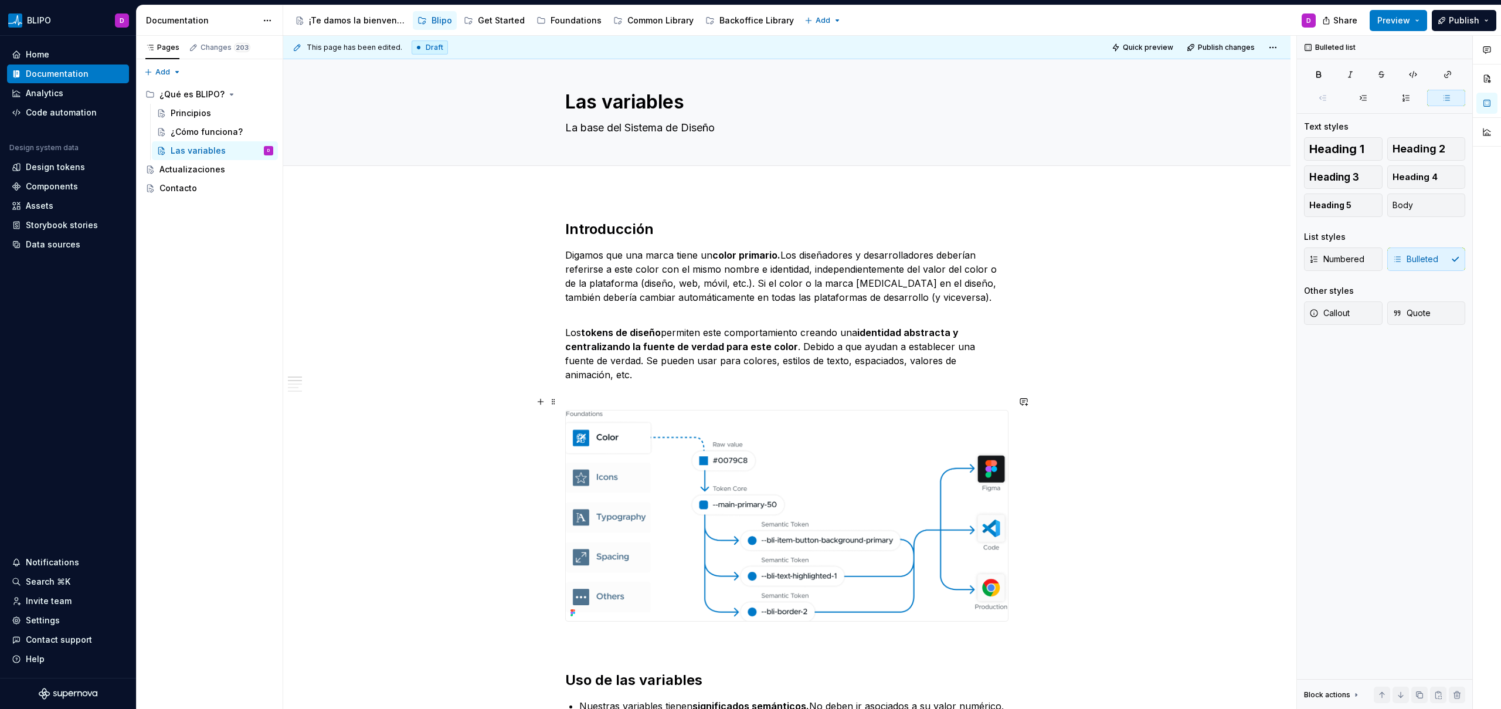
scroll to position [0, 0]
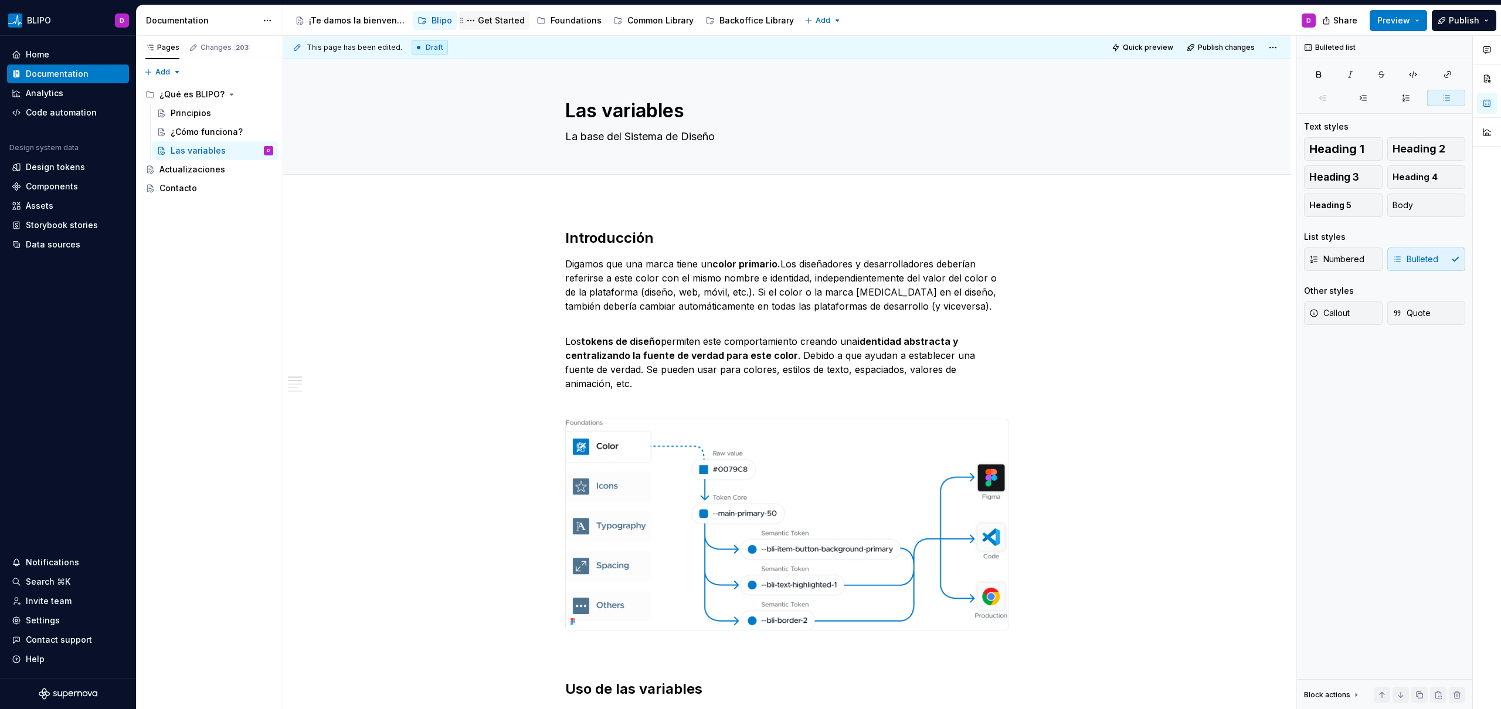
click at [497, 21] on div "Get Started" at bounding box center [501, 21] width 47 height 12
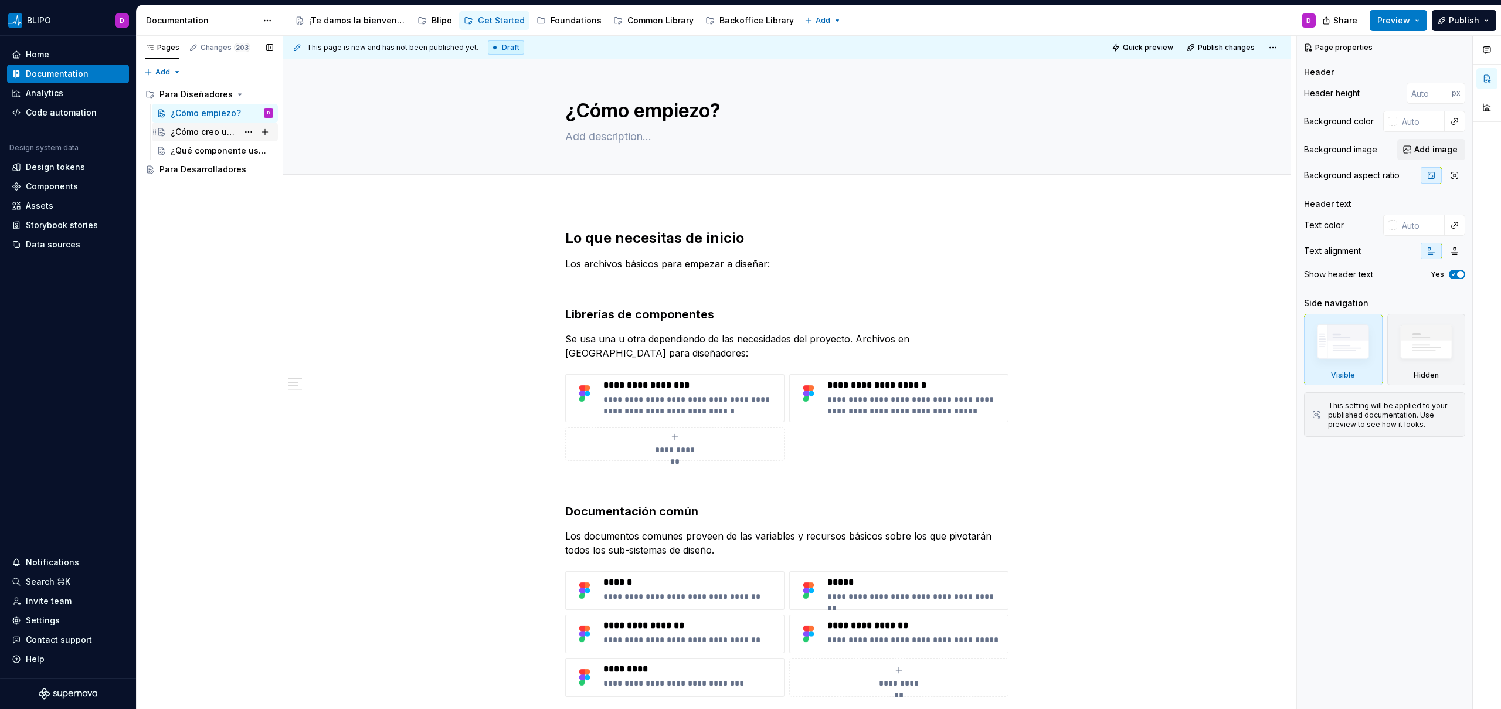
click at [206, 135] on div "¿Cómo creo un componente?" at bounding box center [204, 132] width 67 height 12
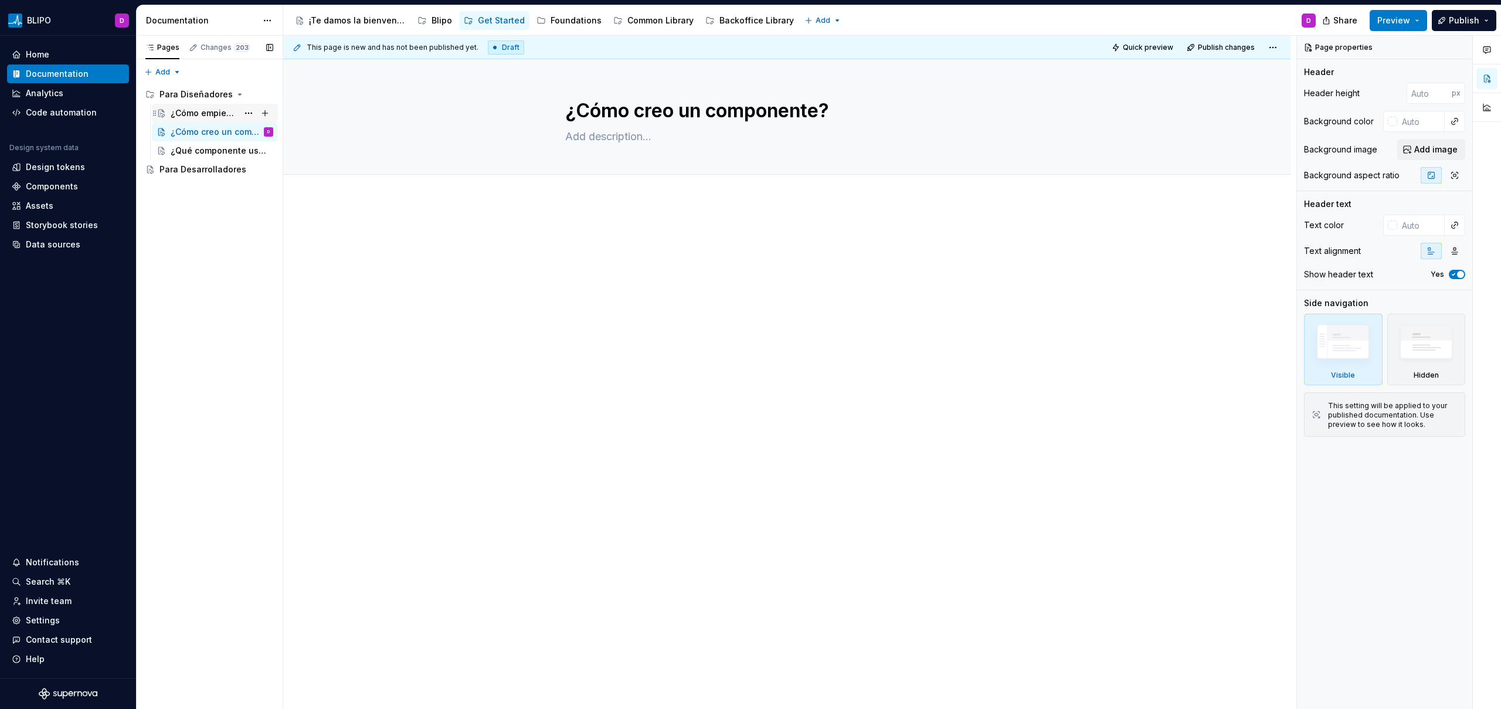
click at [206, 111] on div "¿Cómo empiezo?" at bounding box center [204, 113] width 67 height 12
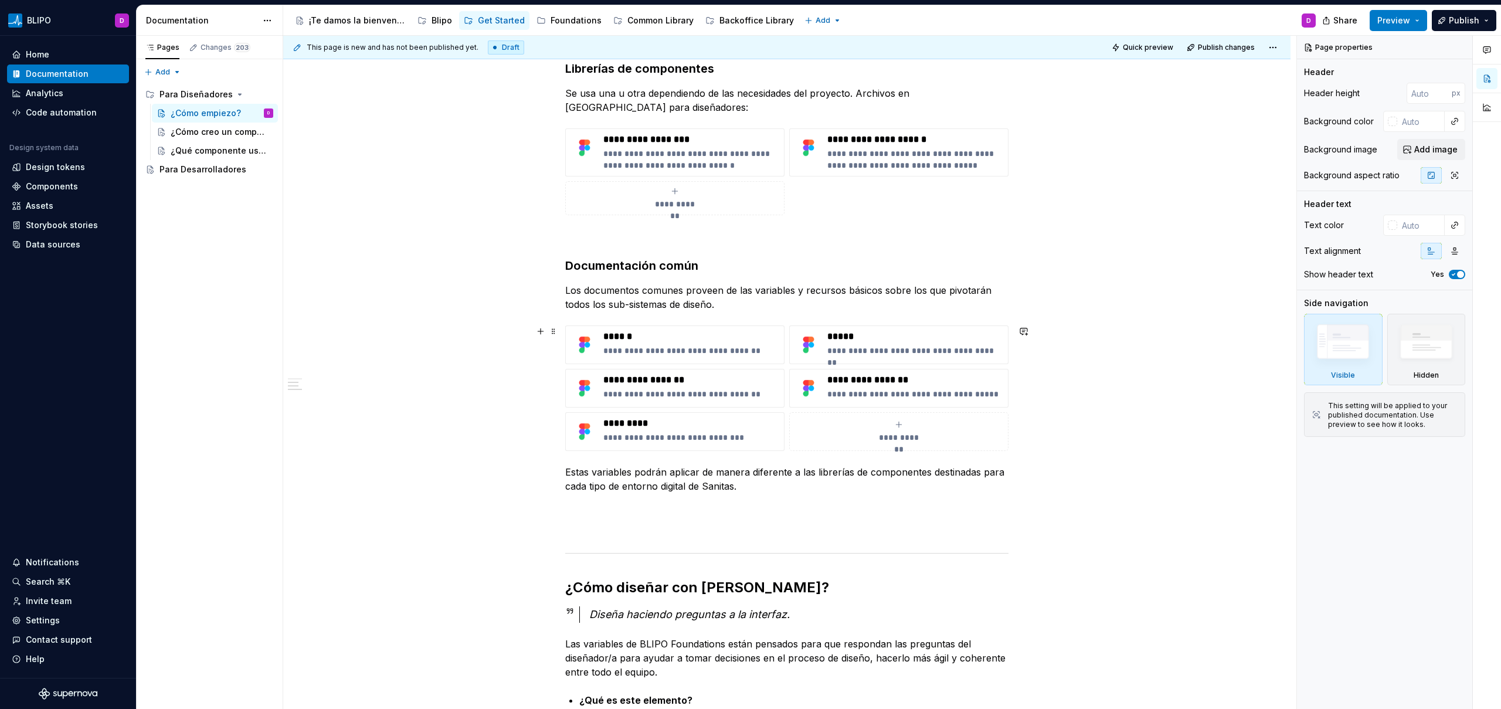
scroll to position [277, 0]
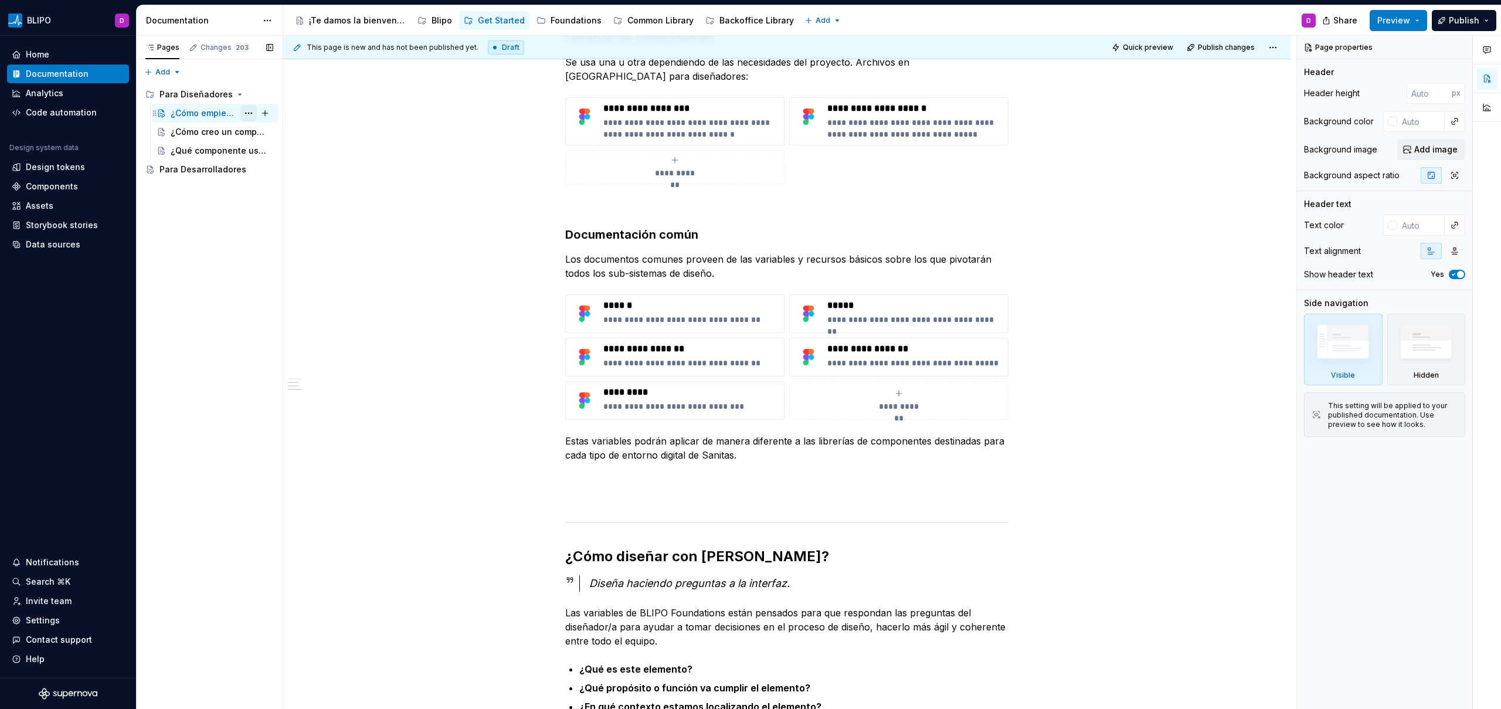
click at [247, 112] on button "Page tree" at bounding box center [248, 113] width 16 height 16
click at [269, 150] on div "Duplicate page" at bounding box center [319, 153] width 115 height 12
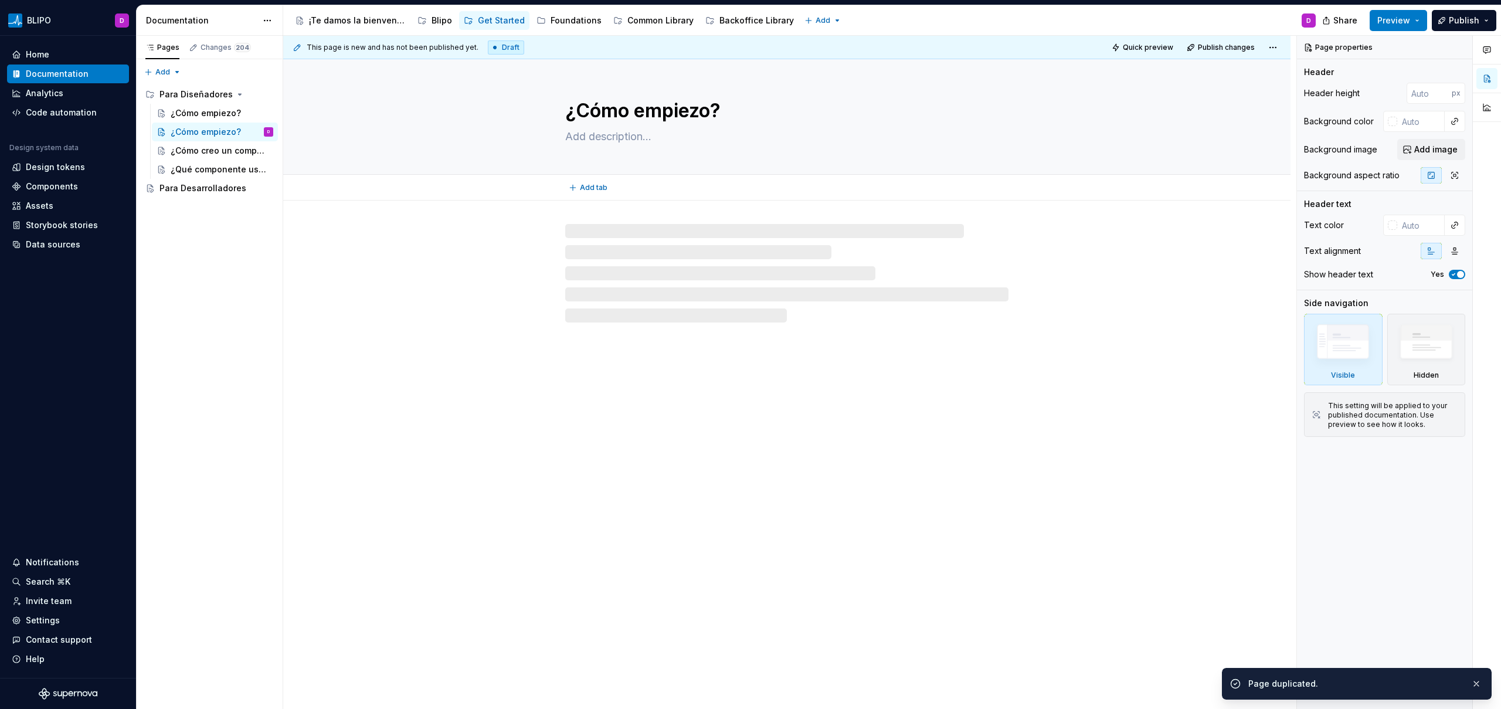
click at [671, 113] on textarea "¿Cómo empiezo?" at bounding box center [784, 111] width 443 height 28
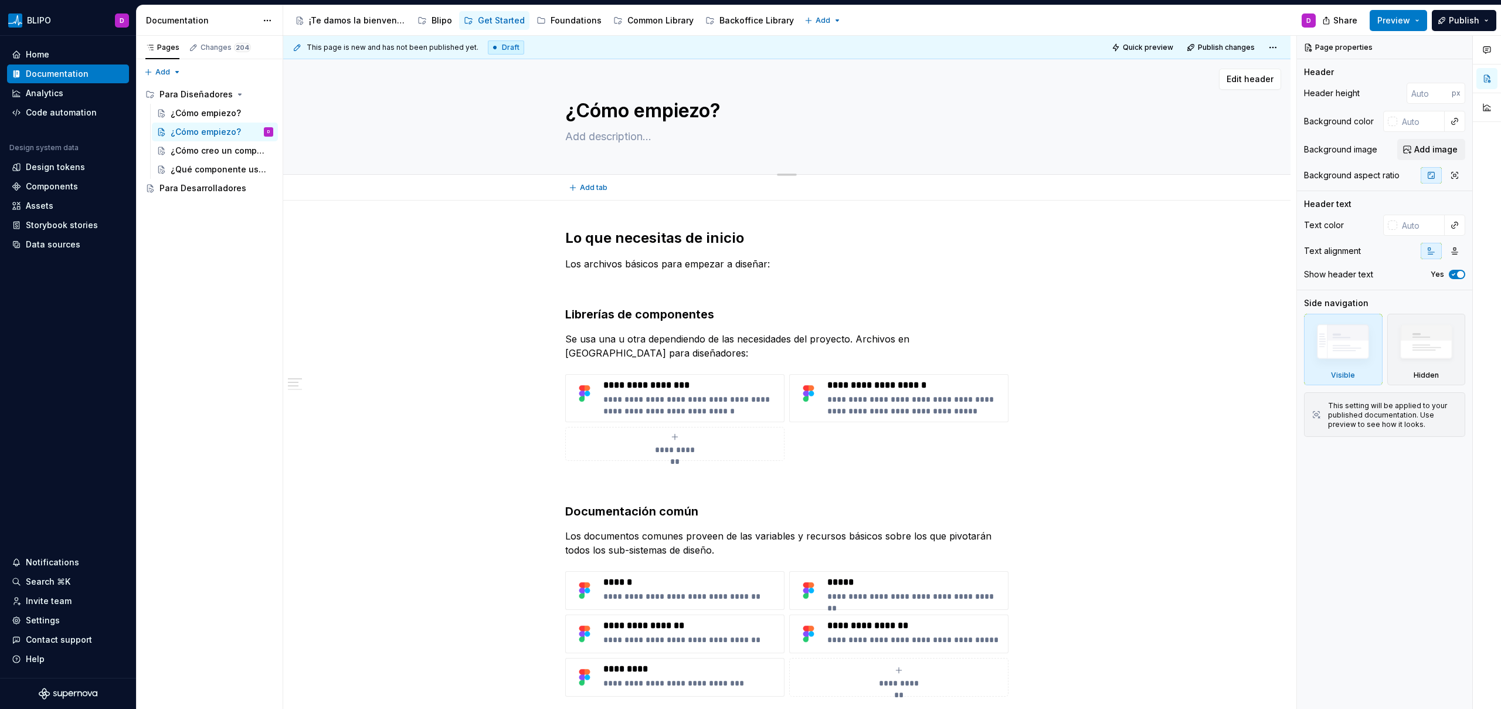
type textarea "*"
type textarea "¿Cómo d?"
type textarea "*"
type textarea "¿Cómo di?"
type textarea "*"
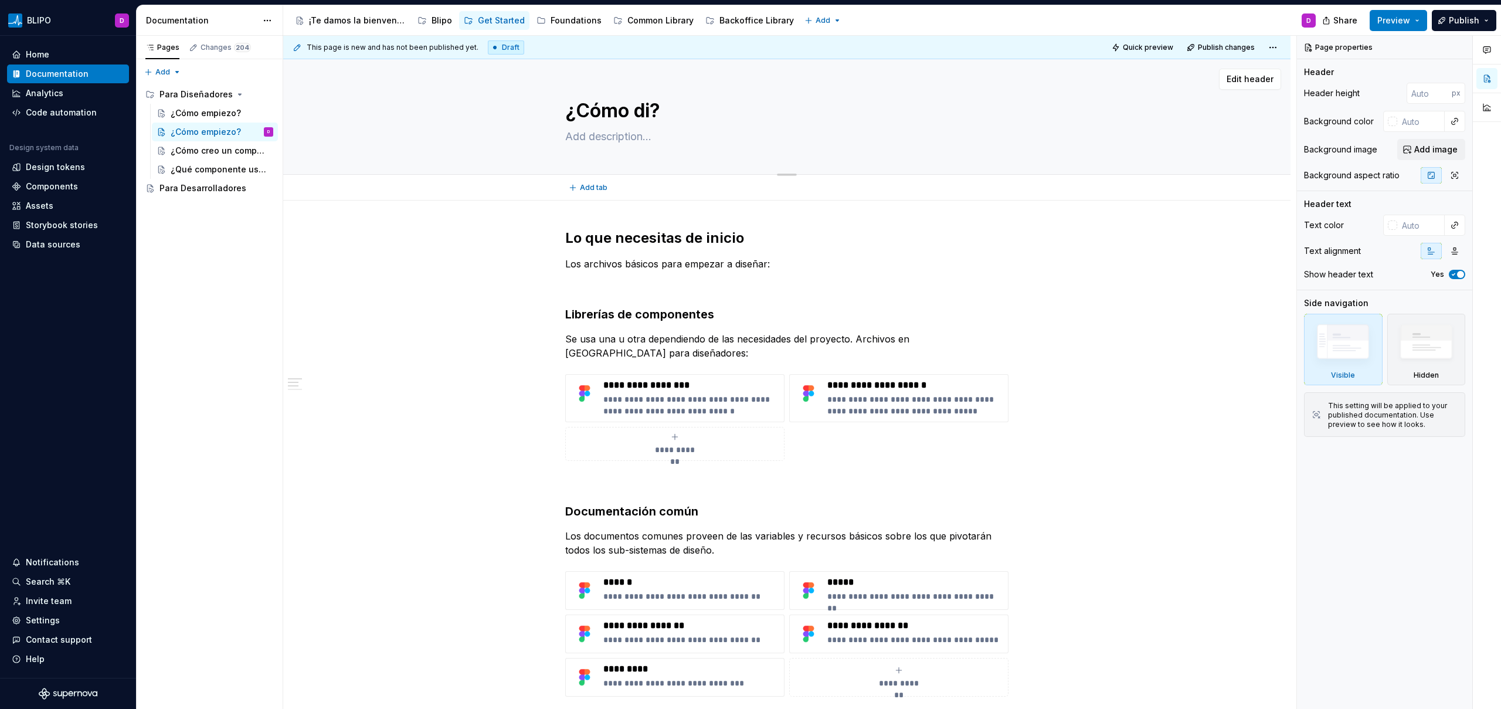
type textarea "¿Cómo dis?"
type textarea "*"
type textarea "¿Cómo dise?"
type textarea "*"
type textarea "¿Cómo diseñ?"
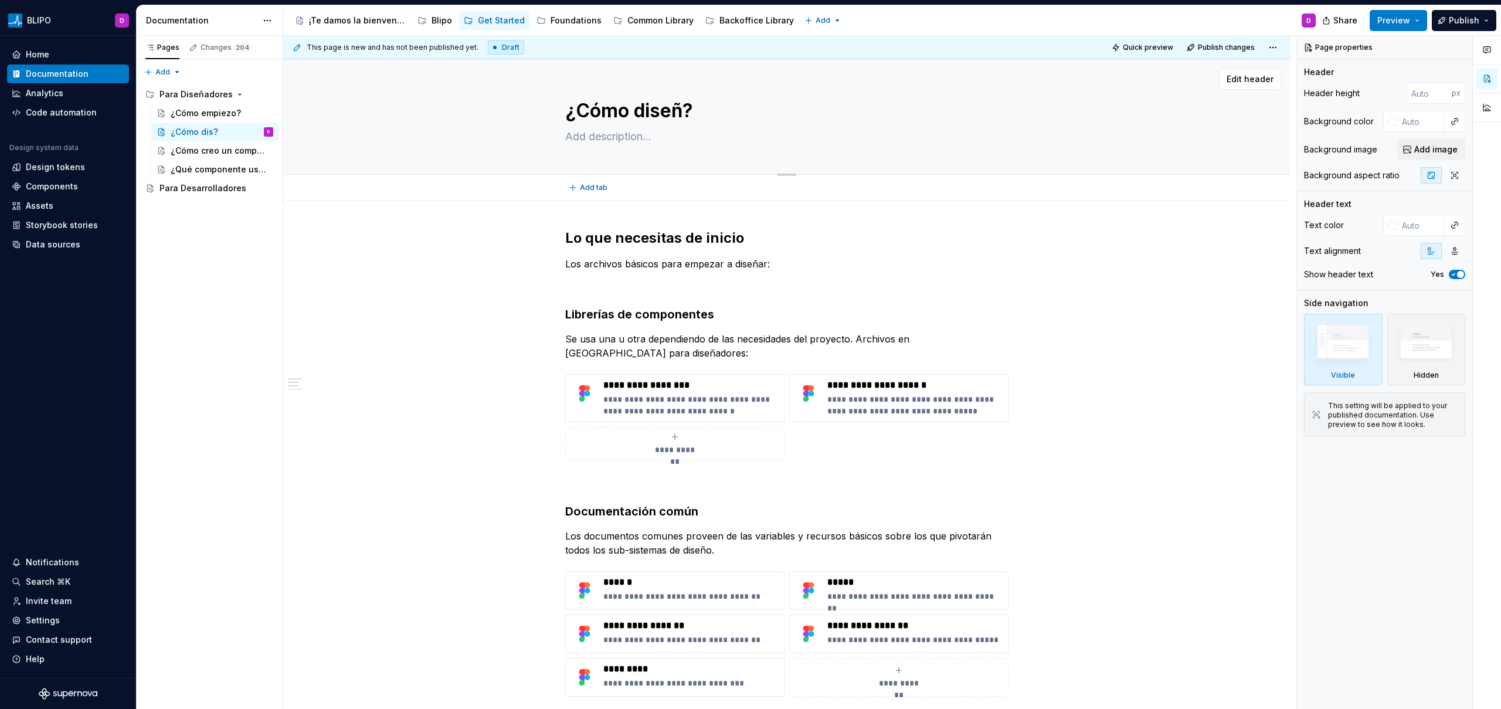
type textarea "*"
type textarea "¿Cómo diseña?"
type textarea "*"
type textarea "¿Cómo diseñar?"
type textarea "*"
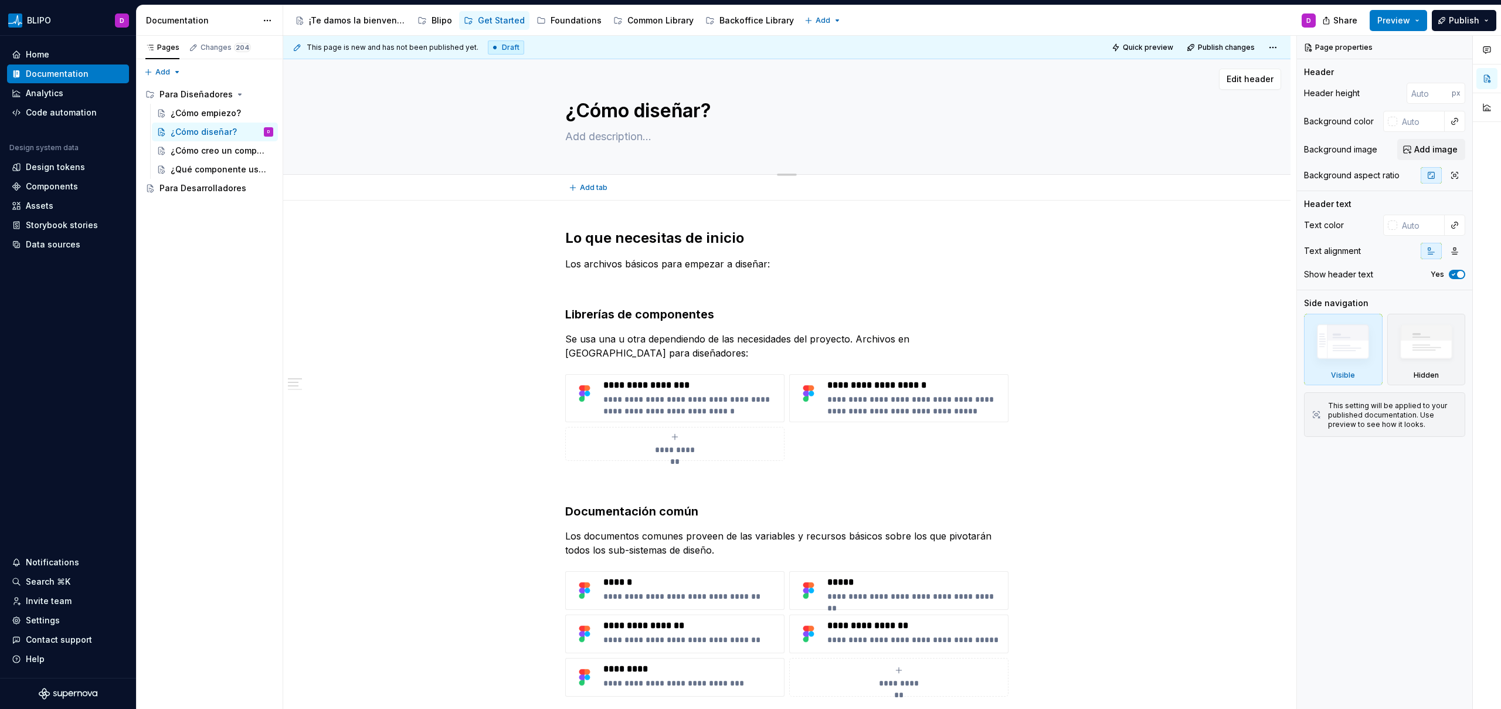
type textarea "¿Cómo diseñar ?"
type textarea "*"
type textarea "¿Cómo diseñar c?"
type textarea "*"
type textarea "¿Cómo diseñar co?"
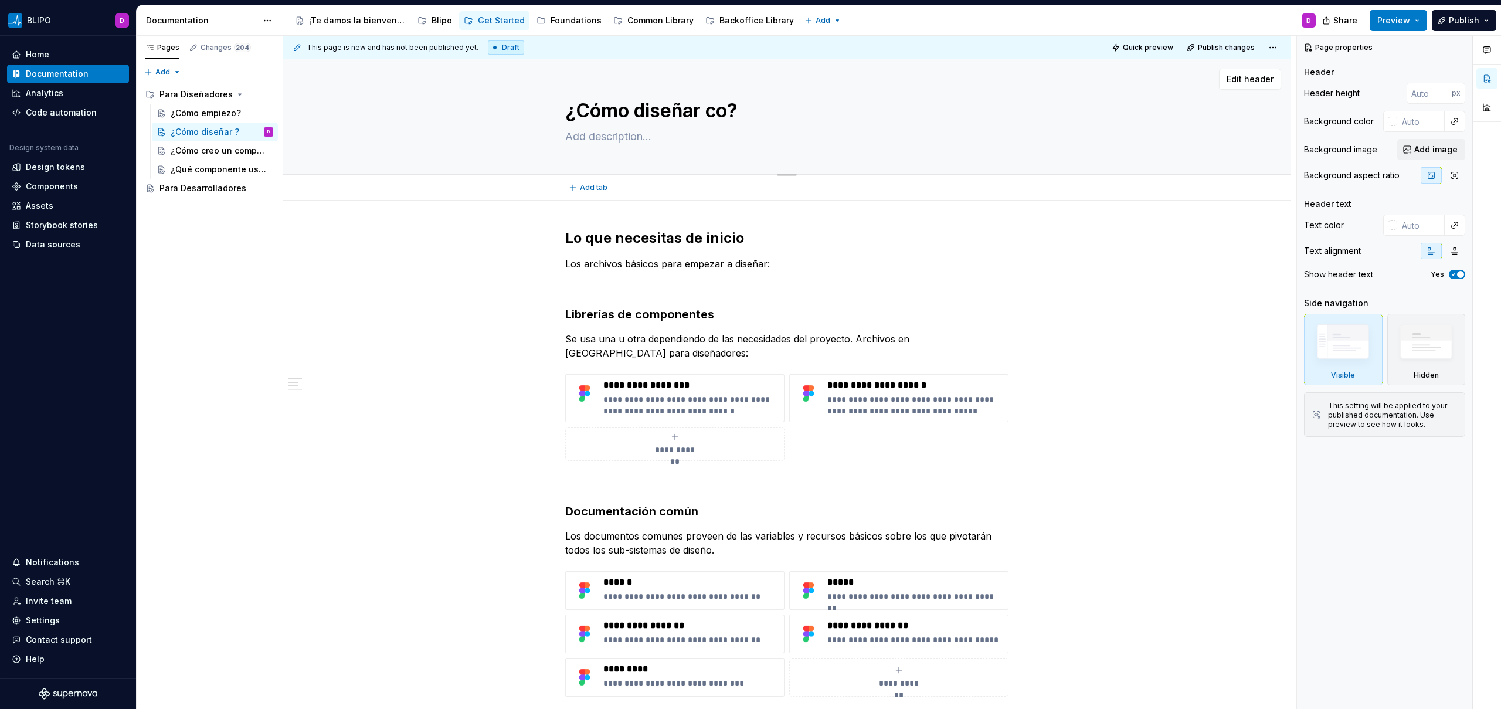
type textarea "*"
type textarea "¿Cómo diseñar con?"
type textarea "*"
type textarea "¿Cómo diseñar con ?"
type textarea "*"
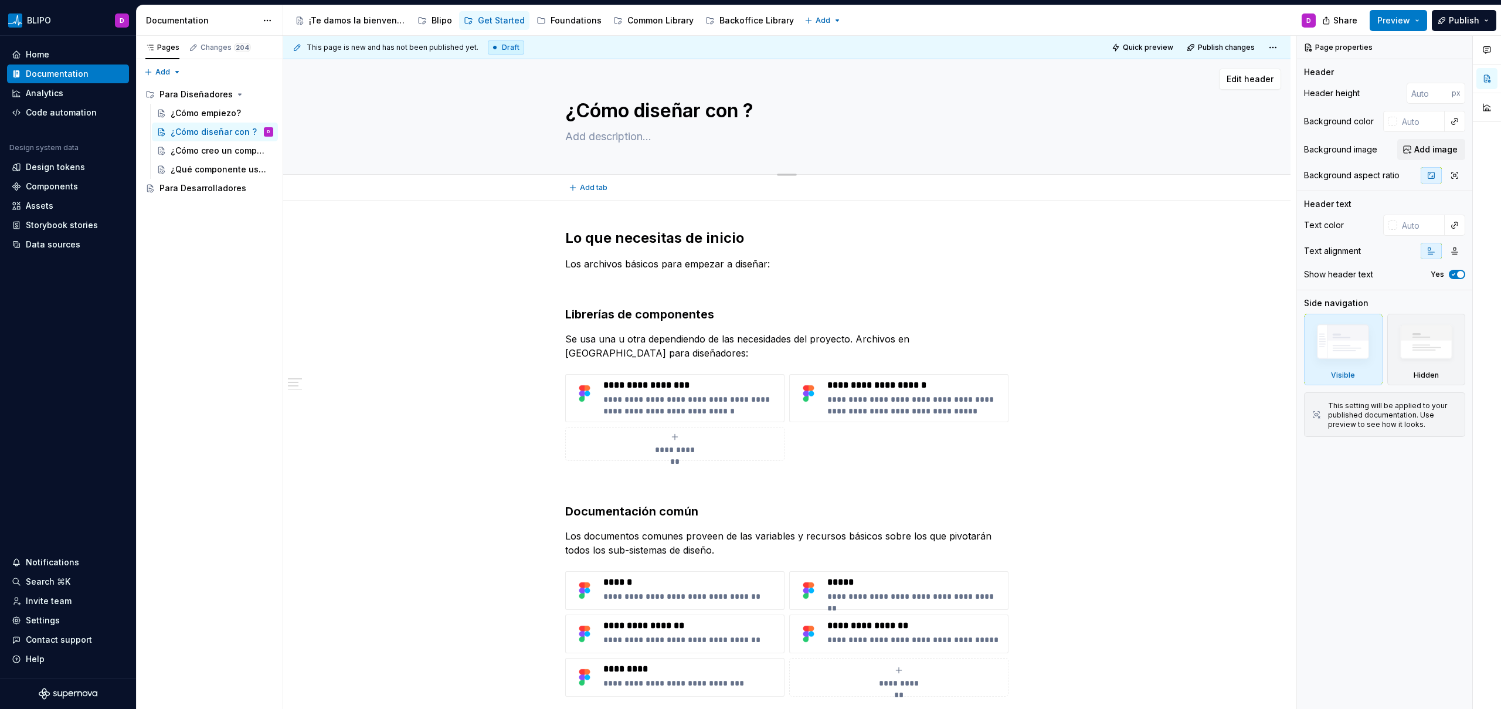
type textarea "¿Cómo diseñar con B?"
type textarea "*"
type textarea "¿Cómo diseñar con Bl?"
type textarea "*"
type textarea "¿Cómo diseñar con [PERSON_NAME]?"
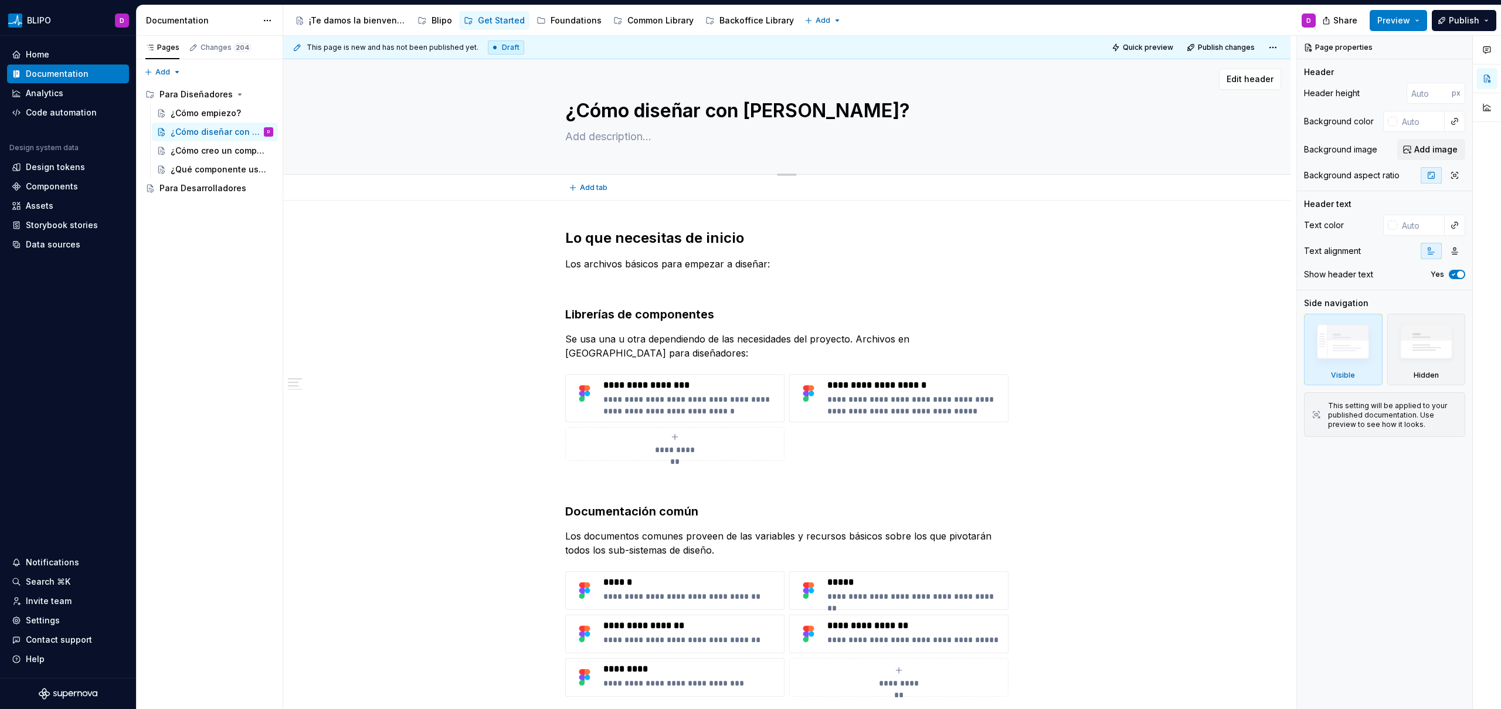
type textarea "*"
type textarea "¿Cómo diseñar con Blip?"
type textarea "*"
type textarea "¿Cómo diseñar con Blipo?"
type textarea "*"
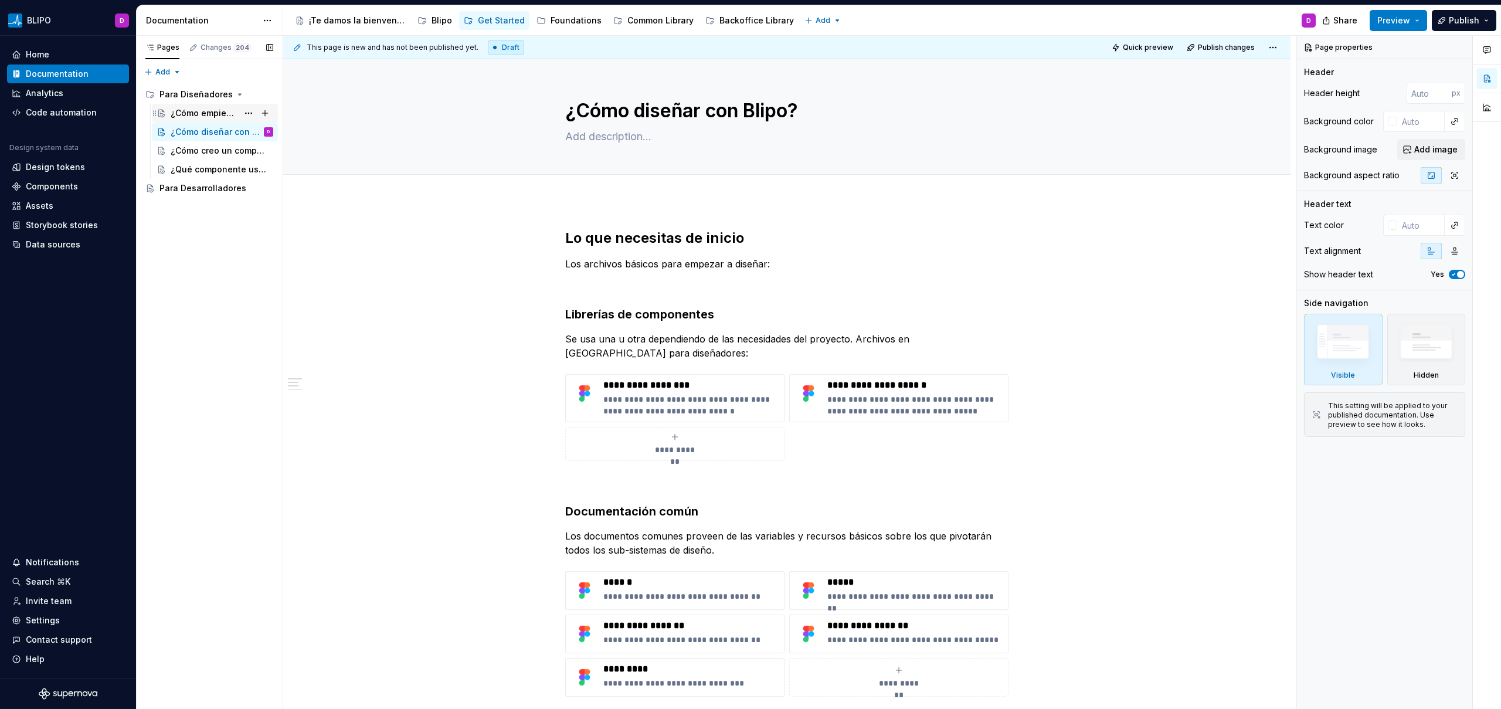
type textarea "¿Cómo diseñar con Blipo?"
click at [193, 112] on div "¿Cómo empiezo?" at bounding box center [204, 113] width 67 height 12
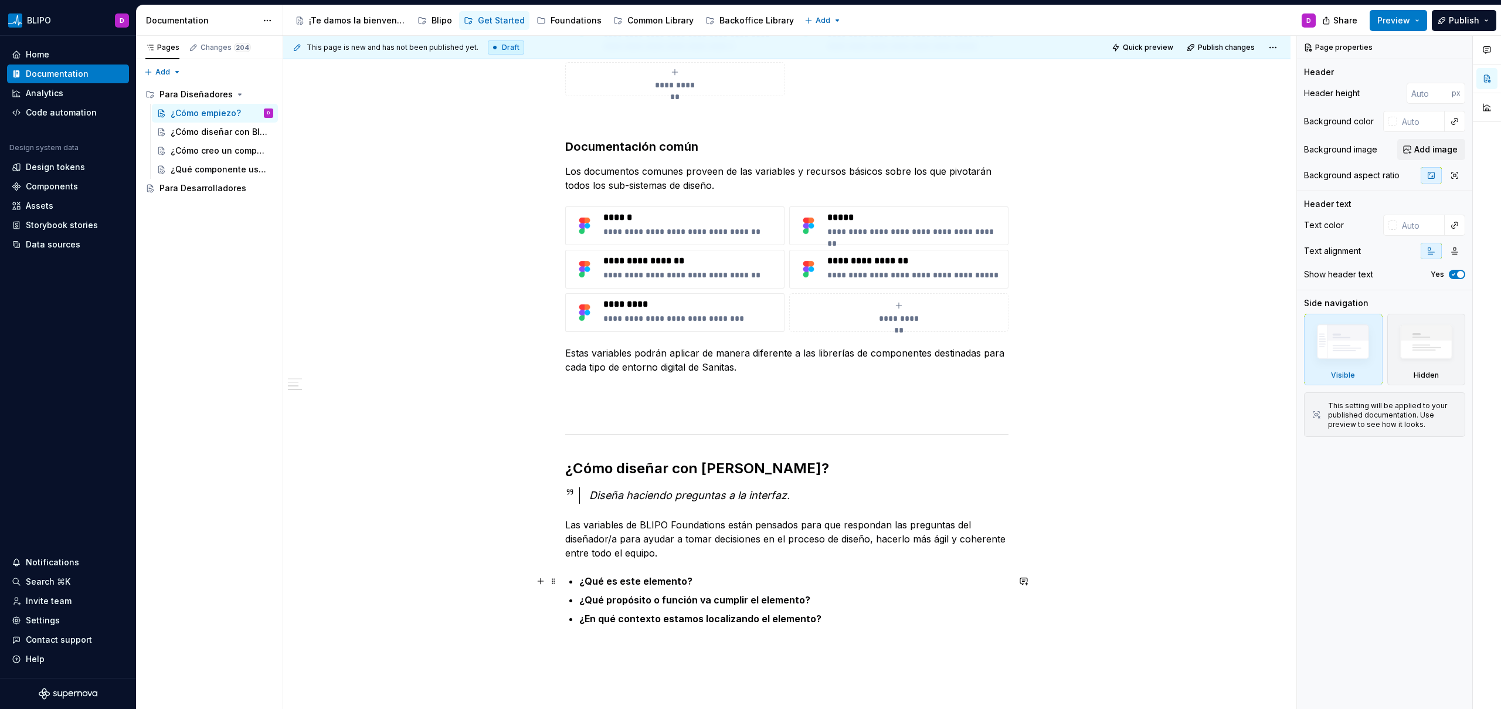
scroll to position [536, 0]
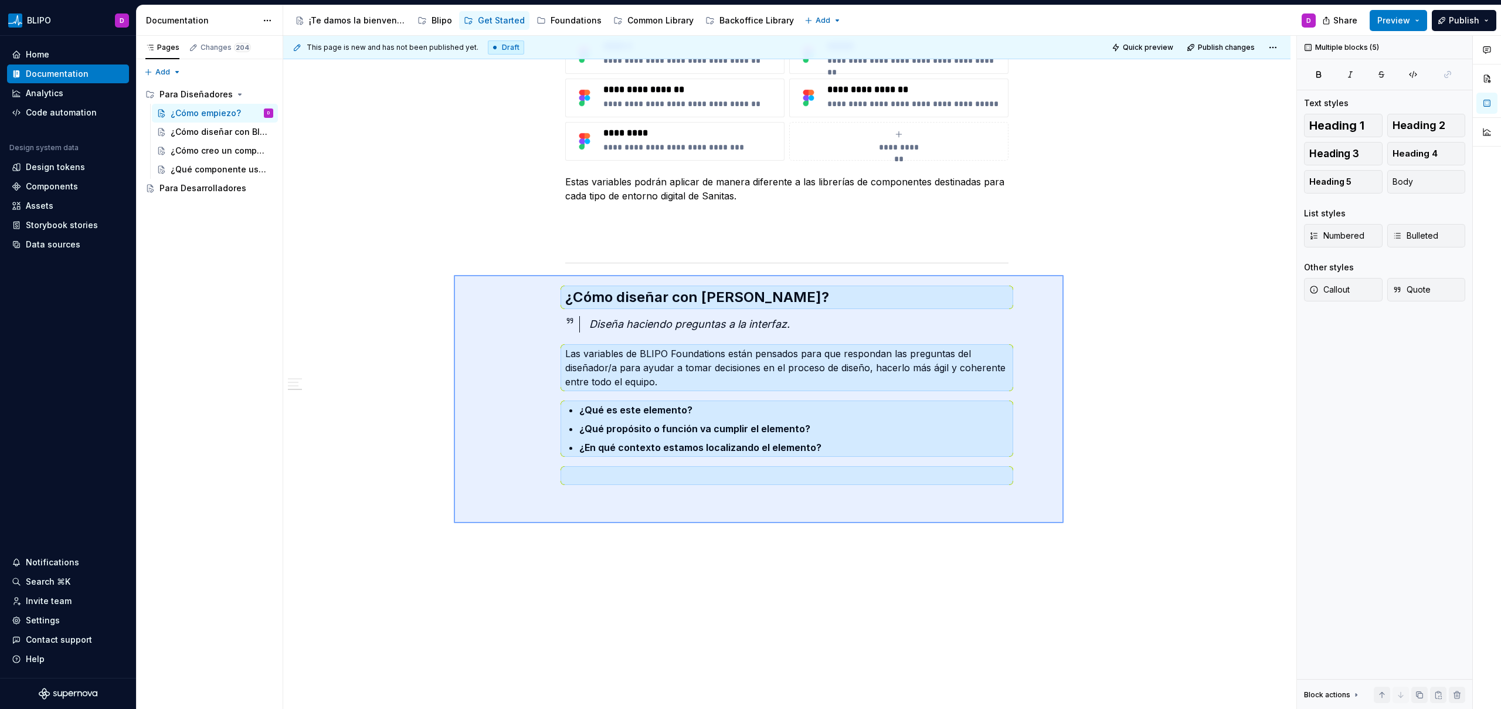
drag, startPoint x: 454, startPoint y: 275, endPoint x: 1063, endPoint y: 523, distance: 658.1
click at [1063, 523] on div "**********" at bounding box center [789, 372] width 1013 height 673
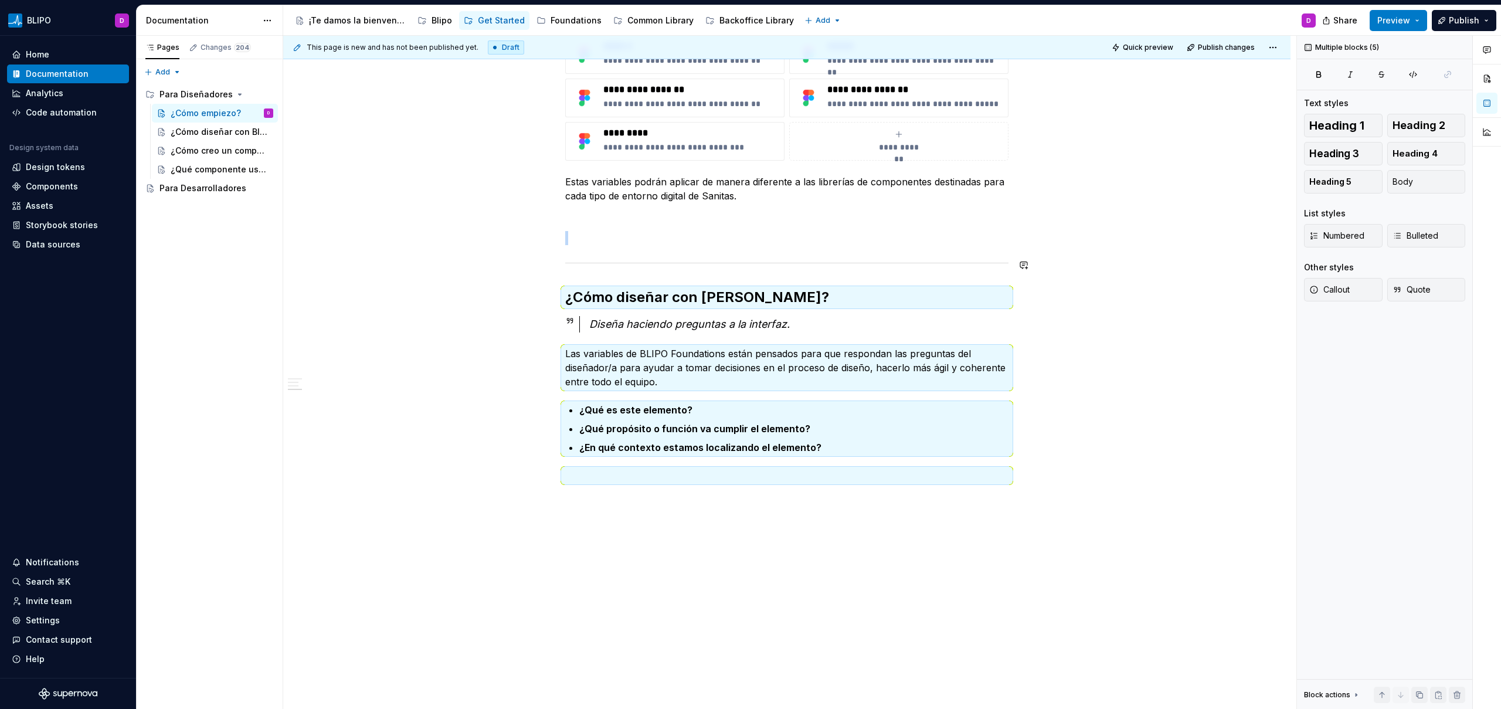
scroll to position [320, 0]
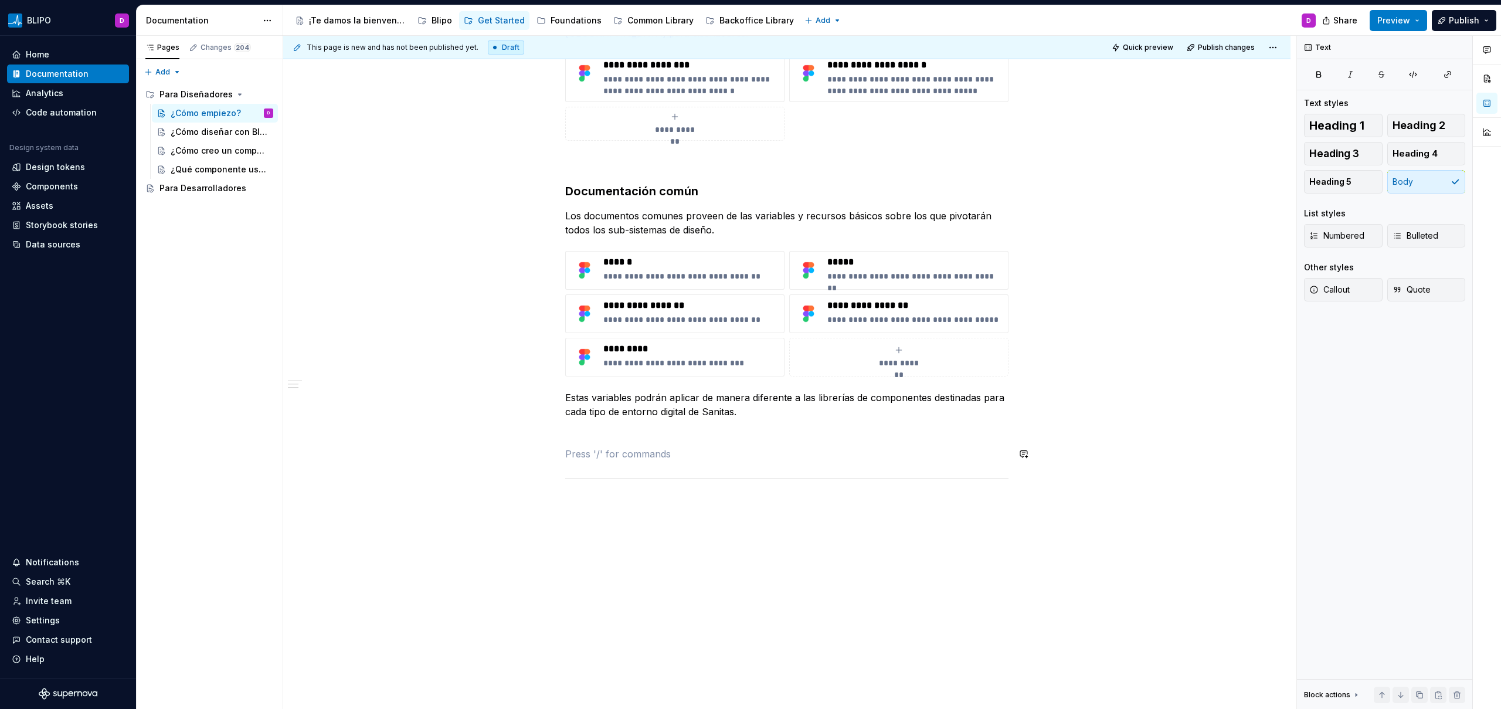
click at [591, 440] on div "**********" at bounding box center [786, 196] width 443 height 574
click at [585, 433] on p at bounding box center [786, 433] width 443 height 14
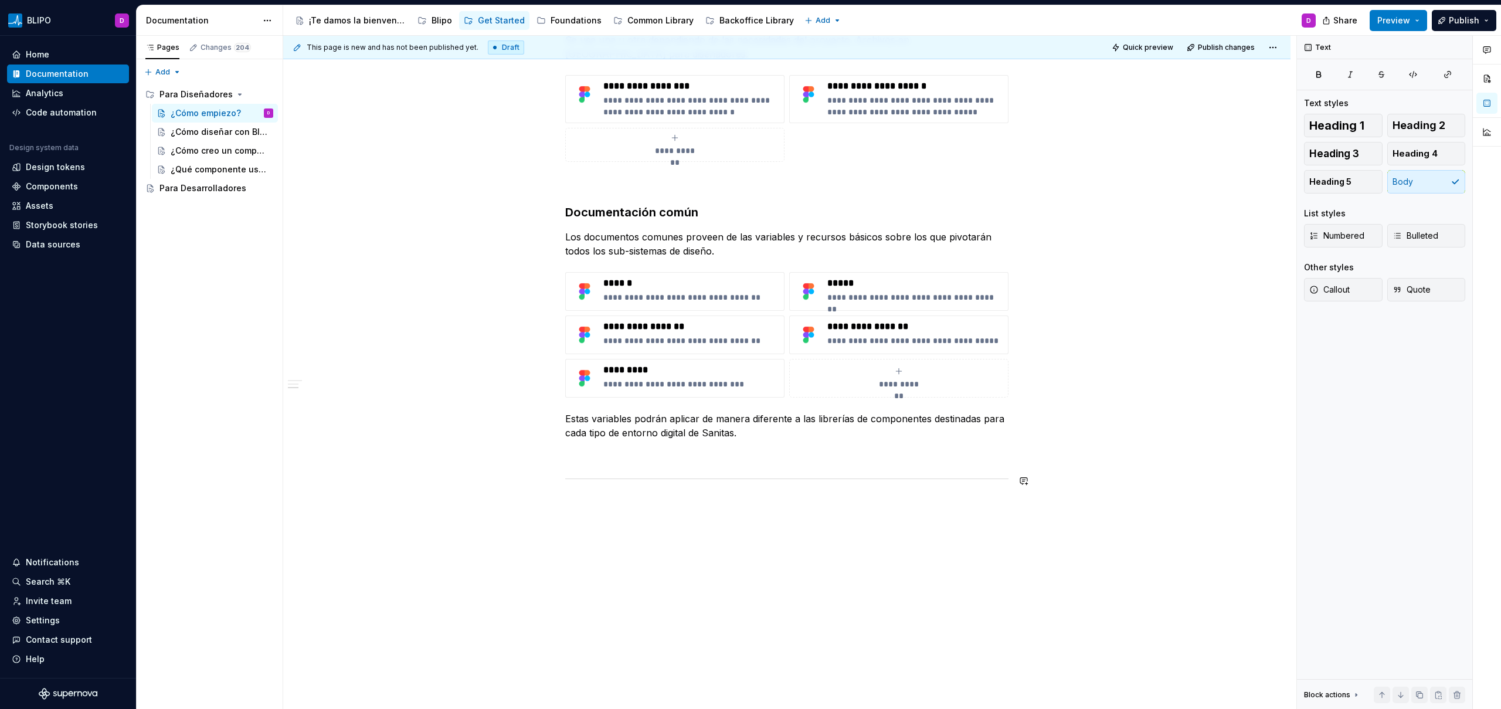
click at [581, 491] on div "**********" at bounding box center [786, 213] width 443 height 567
click at [574, 499] on div "**********" at bounding box center [786, 306] width 1007 height 808
click at [219, 133] on div "¿Cómo diseñar con Blipo?" at bounding box center [204, 132] width 67 height 12
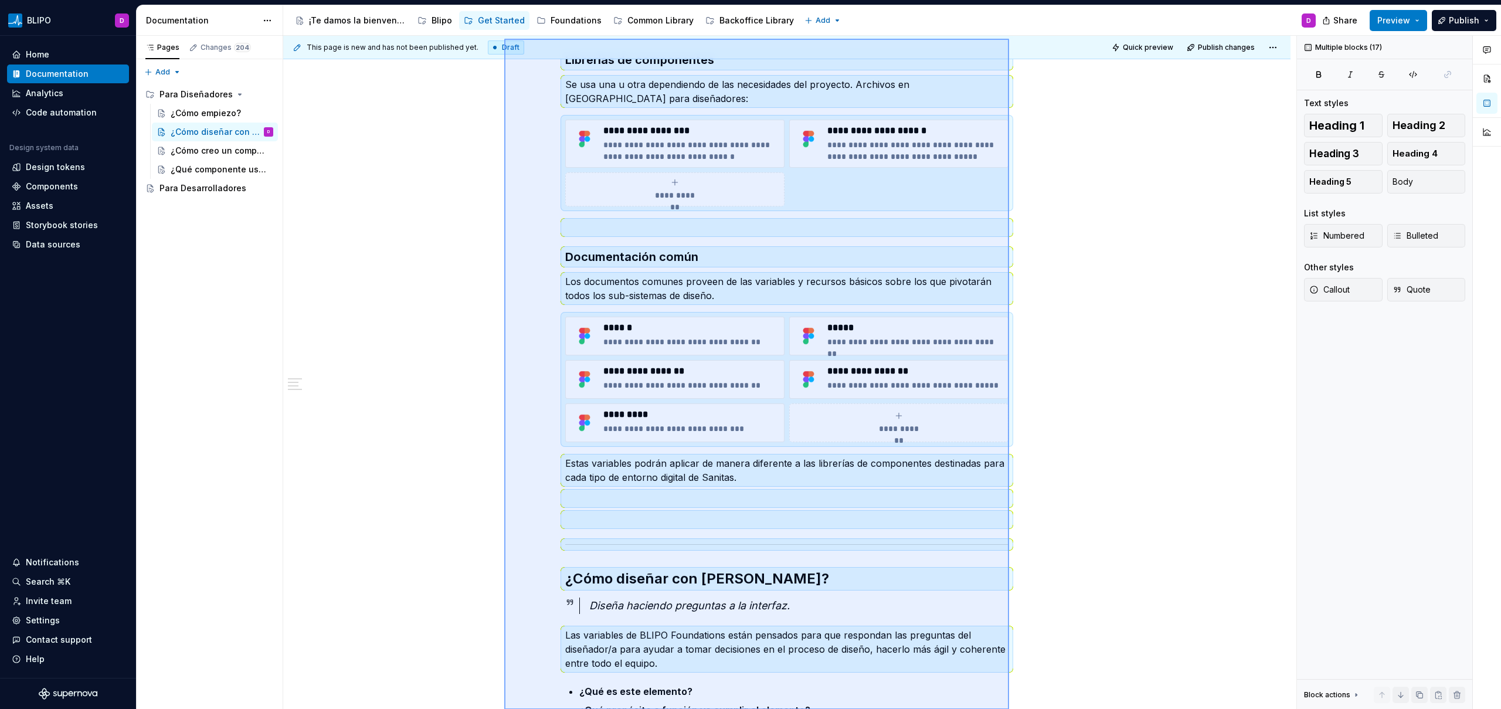
scroll to position [264, 0]
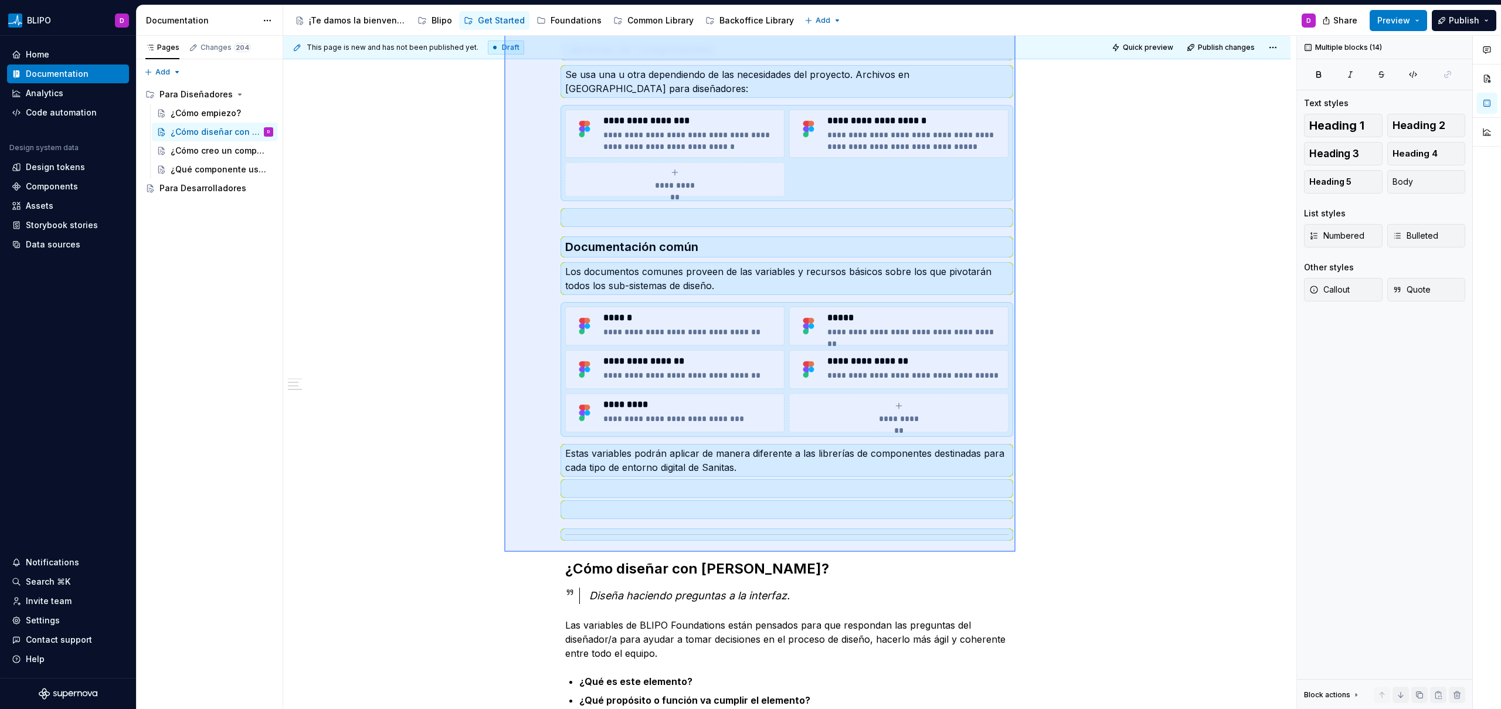
drag, startPoint x: 504, startPoint y: 218, endPoint x: 1015, endPoint y: 552, distance: 610.3
click at [1015, 552] on div "**********" at bounding box center [789, 372] width 1013 height 673
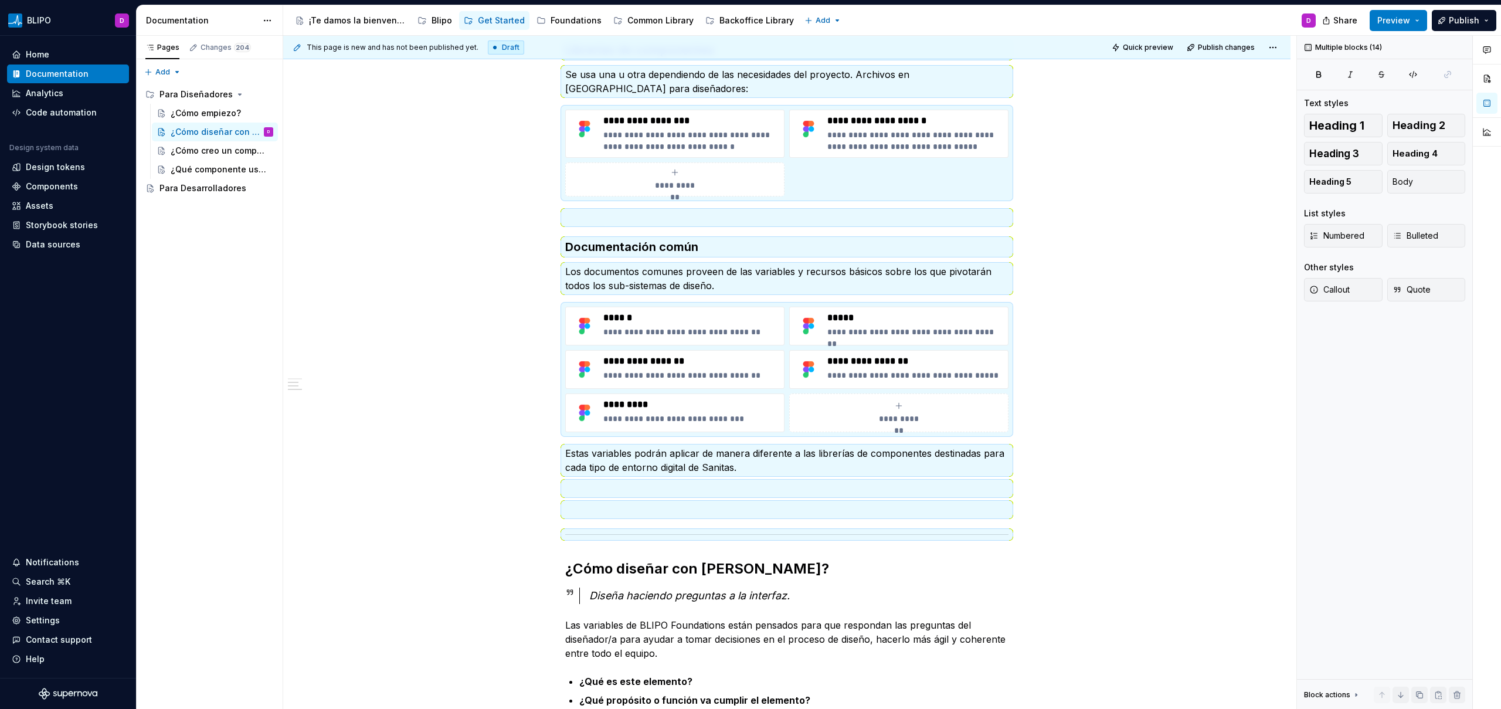
scroll to position [0, 0]
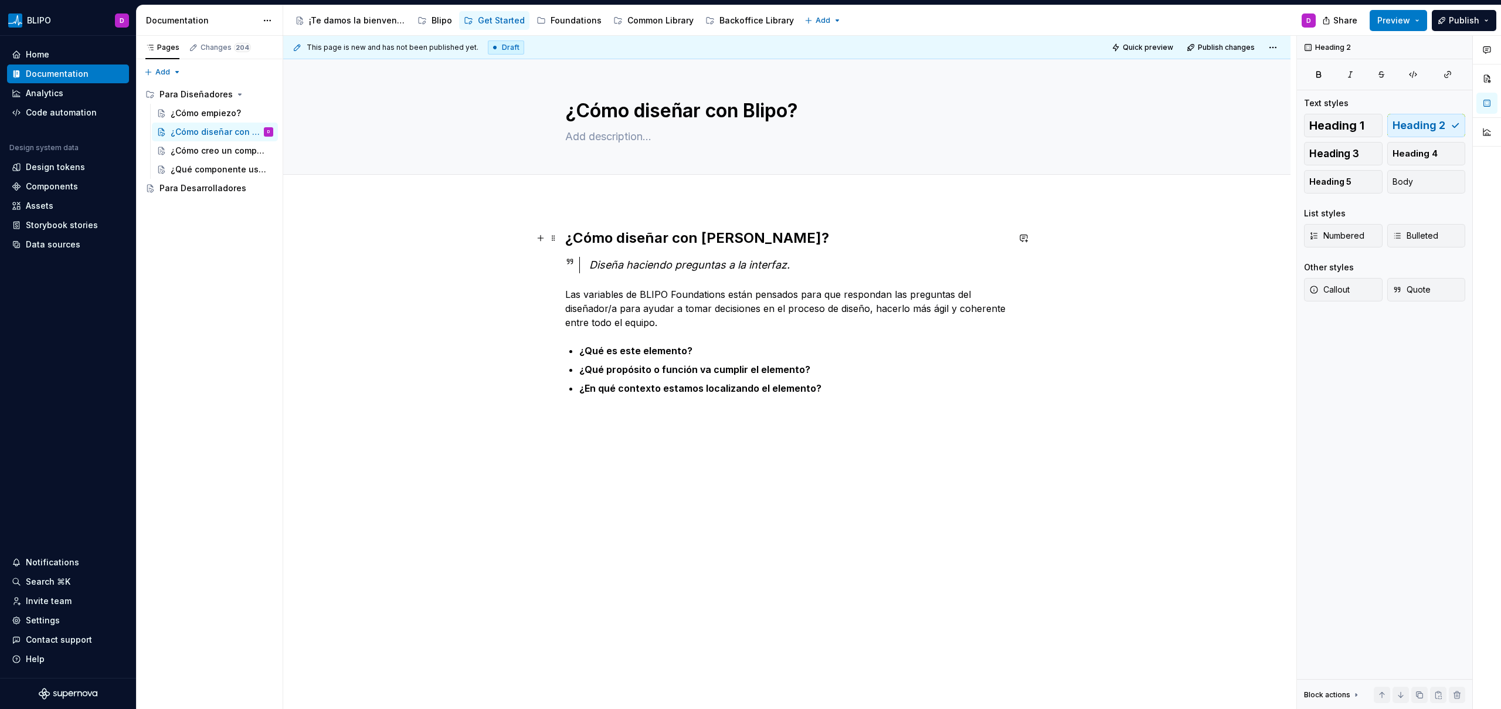
click at [613, 241] on h2 "¿Cómo diseñar con [PERSON_NAME]?" at bounding box center [786, 238] width 443 height 19
click at [550, 237] on span at bounding box center [553, 235] width 9 height 16
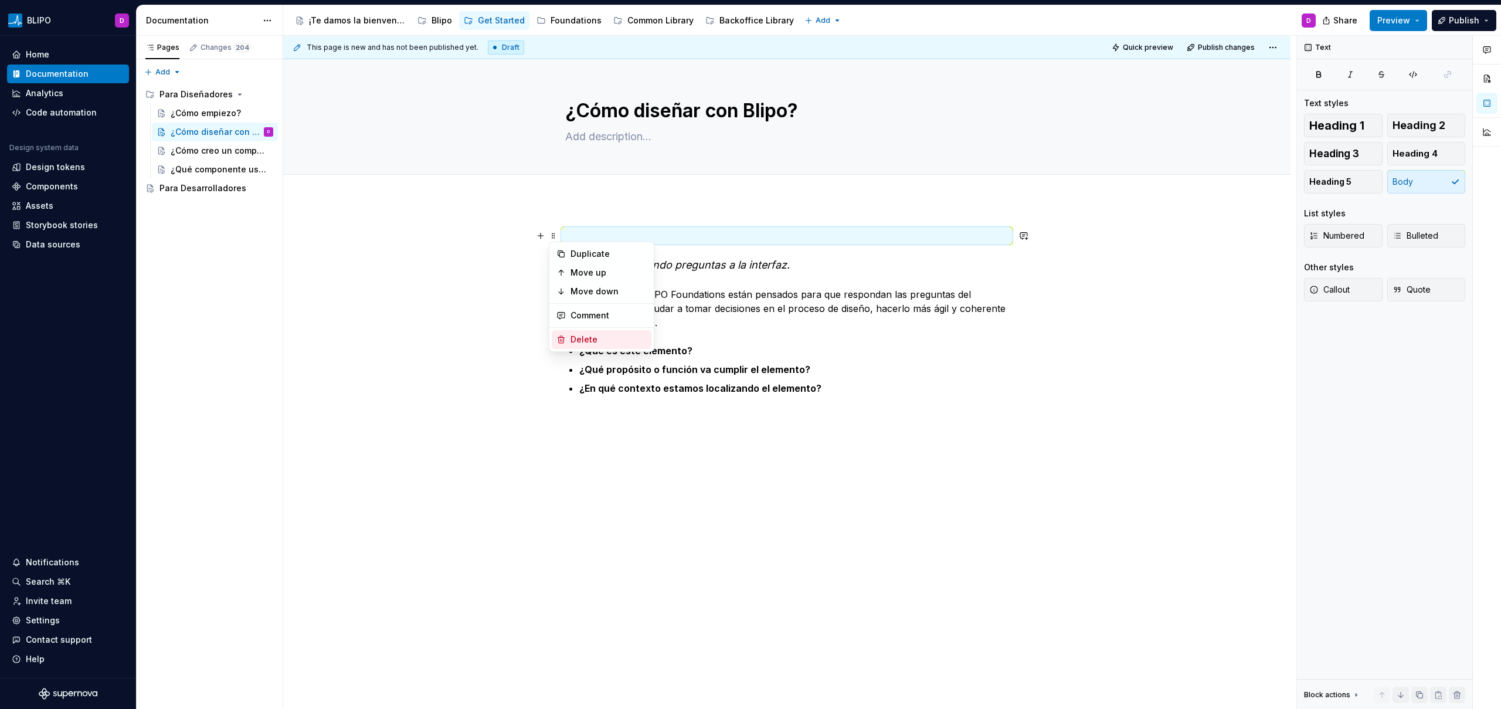
click at [573, 342] on div "Delete" at bounding box center [608, 340] width 76 height 12
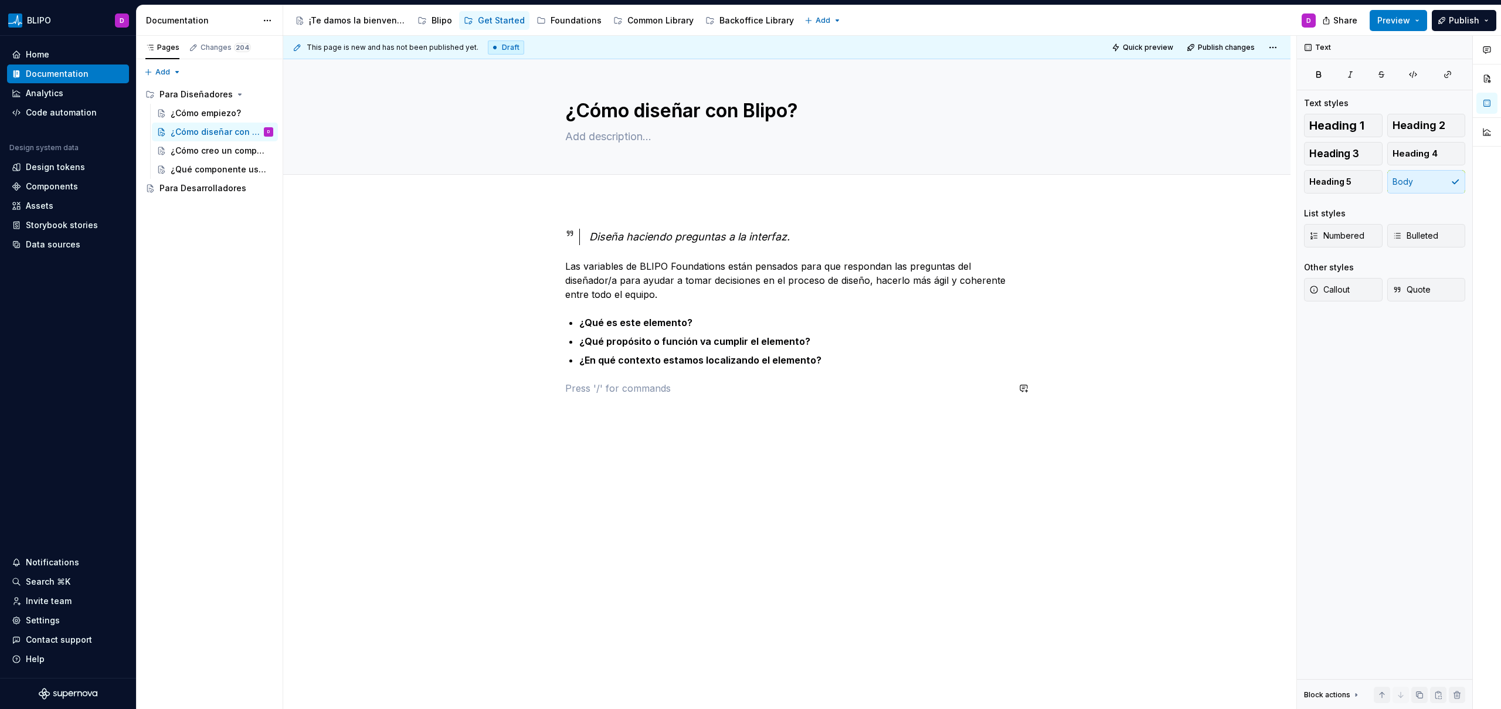
click at [969, 406] on div "Diseña haciendo preguntas a la interfaz. Las variables de BLIPO Foundations est…" at bounding box center [786, 319] width 443 height 181
click at [609, 410] on p "Ejemplo: Eligiendo qué botón usar en una interfaz" at bounding box center [786, 409] width 443 height 14
click at [1425, 128] on span "Heading 2" at bounding box center [1418, 126] width 53 height 12
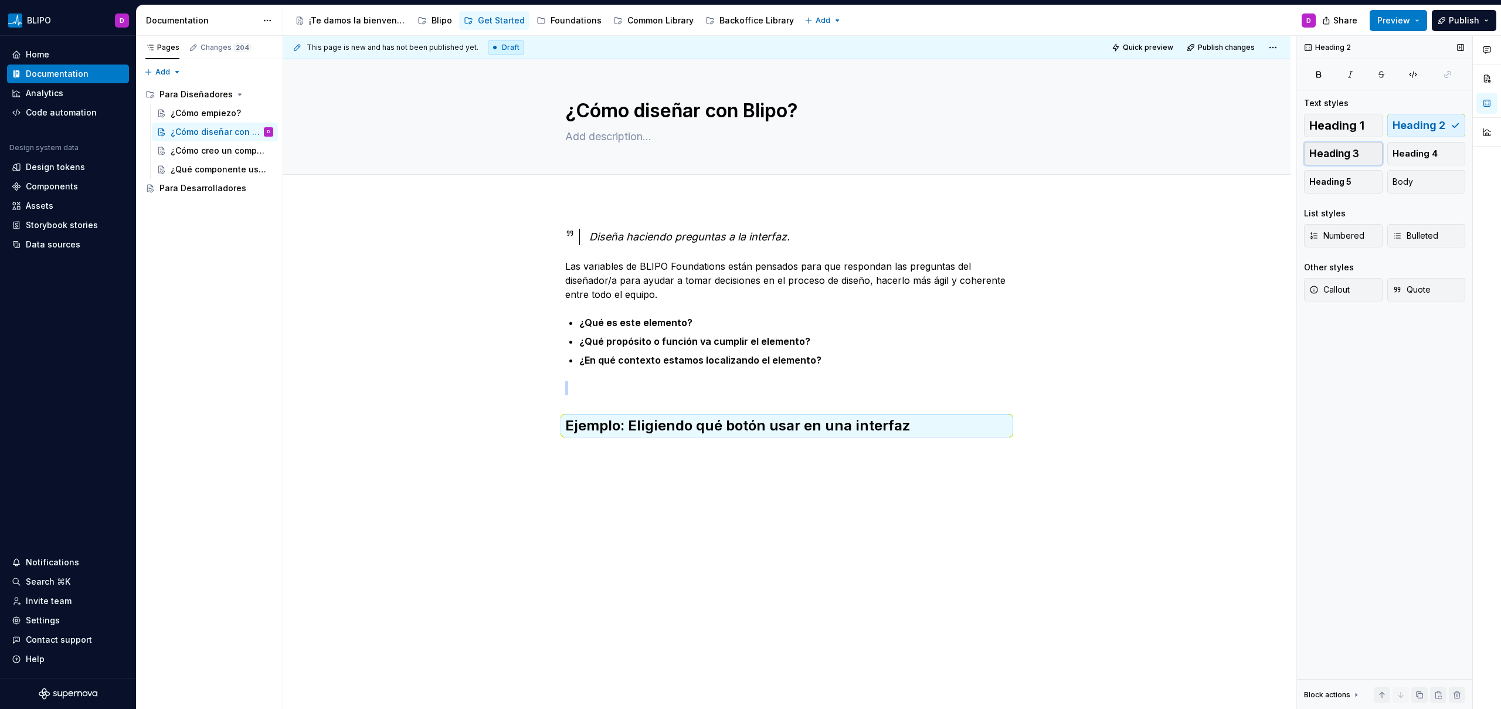
click at [1350, 150] on span "Heading 3" at bounding box center [1334, 154] width 50 height 12
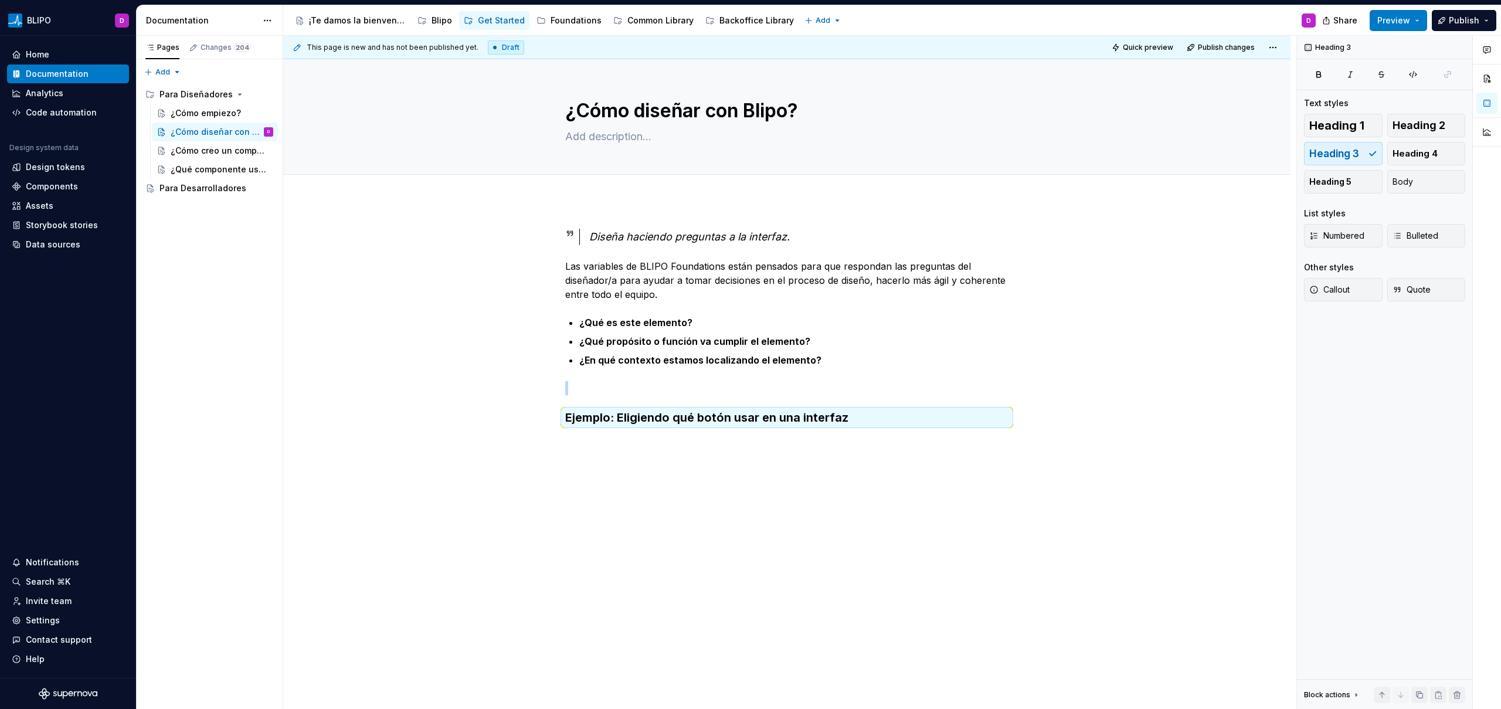
type textarea "*"
click at [861, 425] on h3 "Ejemplo: Eligiendo qué botón usar en una interfaz" at bounding box center [786, 417] width 443 height 16
click at [861, 418] on h3 "Ejemplo: Eligiendo qué botón usar en una interfaz" at bounding box center [786, 417] width 443 height 16
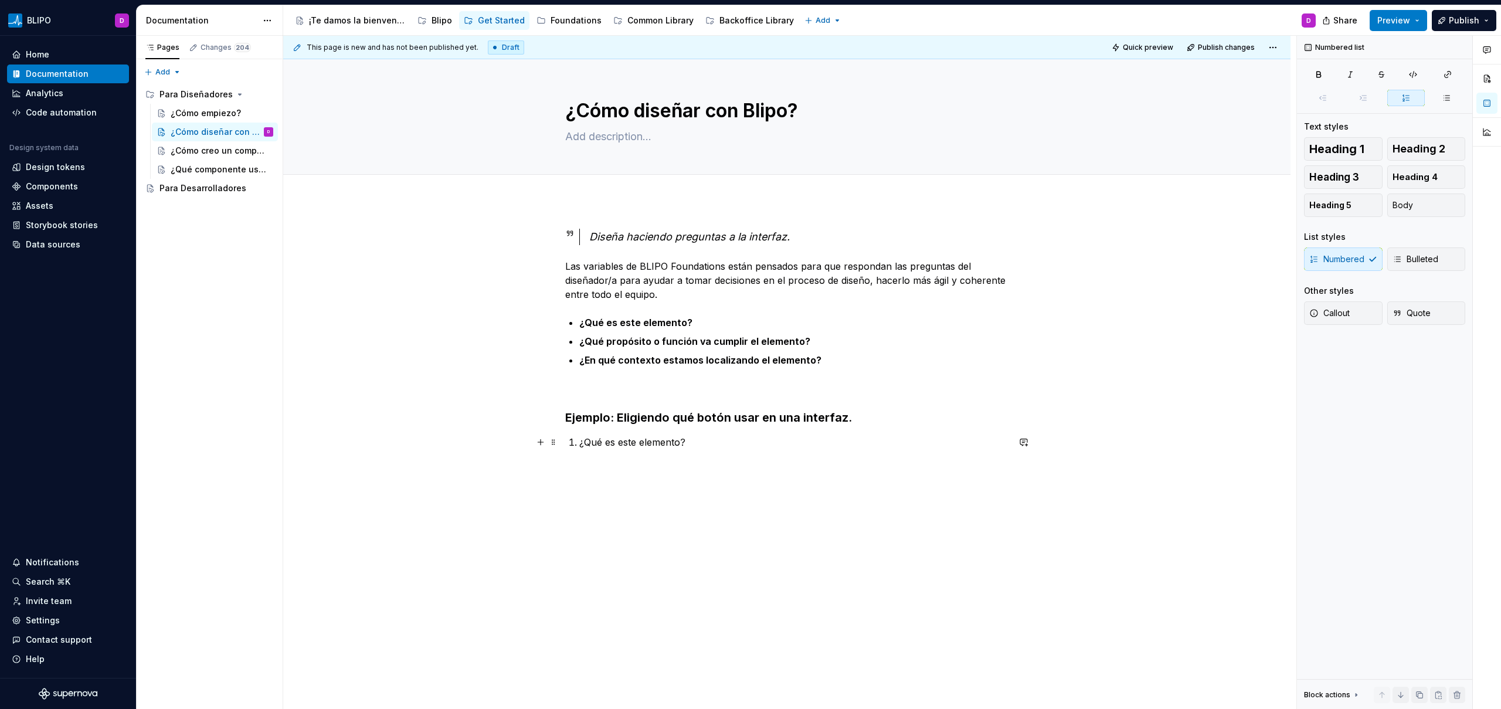
click at [661, 440] on p "¿Qué es este elemento?" at bounding box center [793, 442] width 429 height 14
click at [1314, 74] on icon "button" at bounding box center [1318, 74] width 9 height 9
click at [706, 446] on p "¿Qué es este elemento?" at bounding box center [793, 442] width 429 height 14
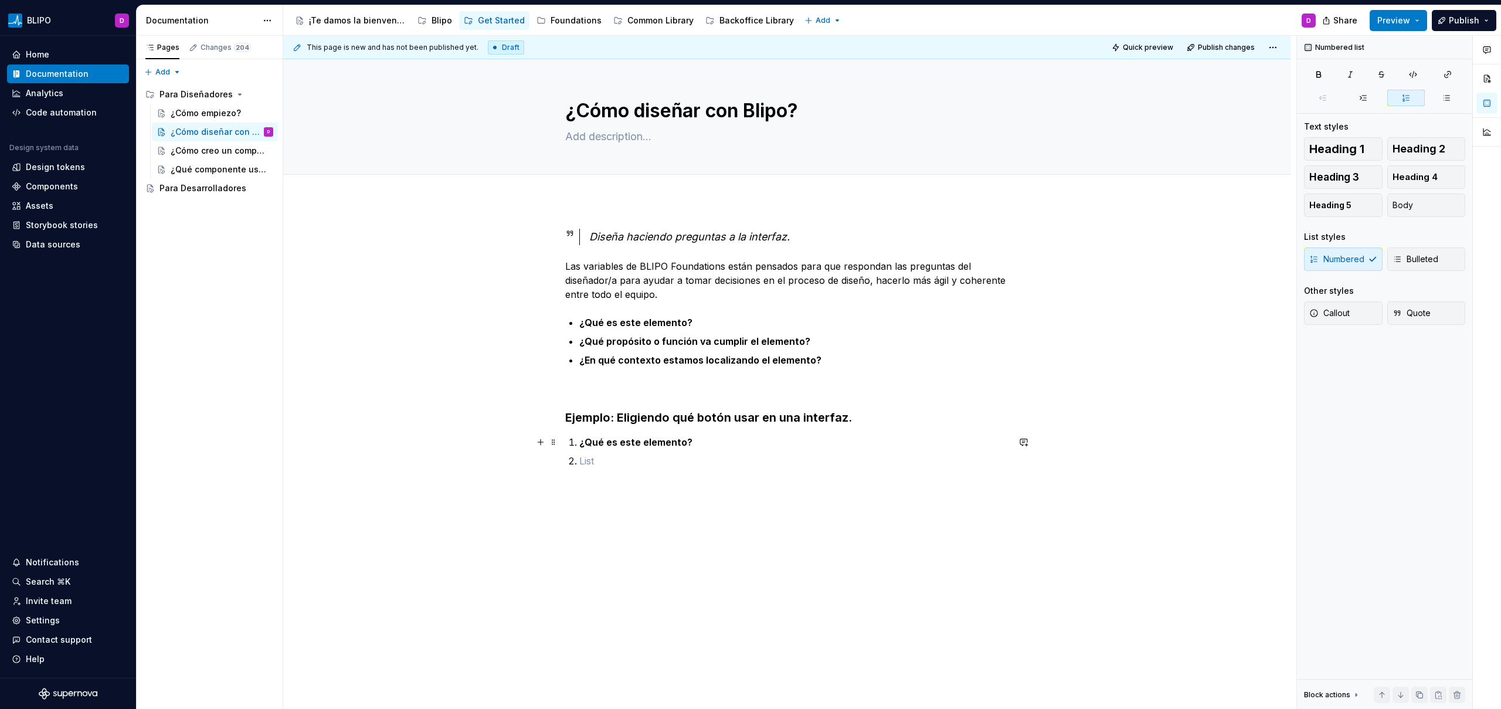
click at [706, 440] on p "¿Qué es este elemento?" at bounding box center [793, 442] width 429 height 14
click at [651, 478] on p at bounding box center [793, 479] width 429 height 14
click at [605, 477] on p at bounding box center [793, 479] width 429 height 14
click at [593, 499] on li "¿Cuál es su propósito?" at bounding box center [800, 498] width 415 height 14
click at [627, 477] on p "¿Cuál es su propósito?" at bounding box center [793, 479] width 429 height 14
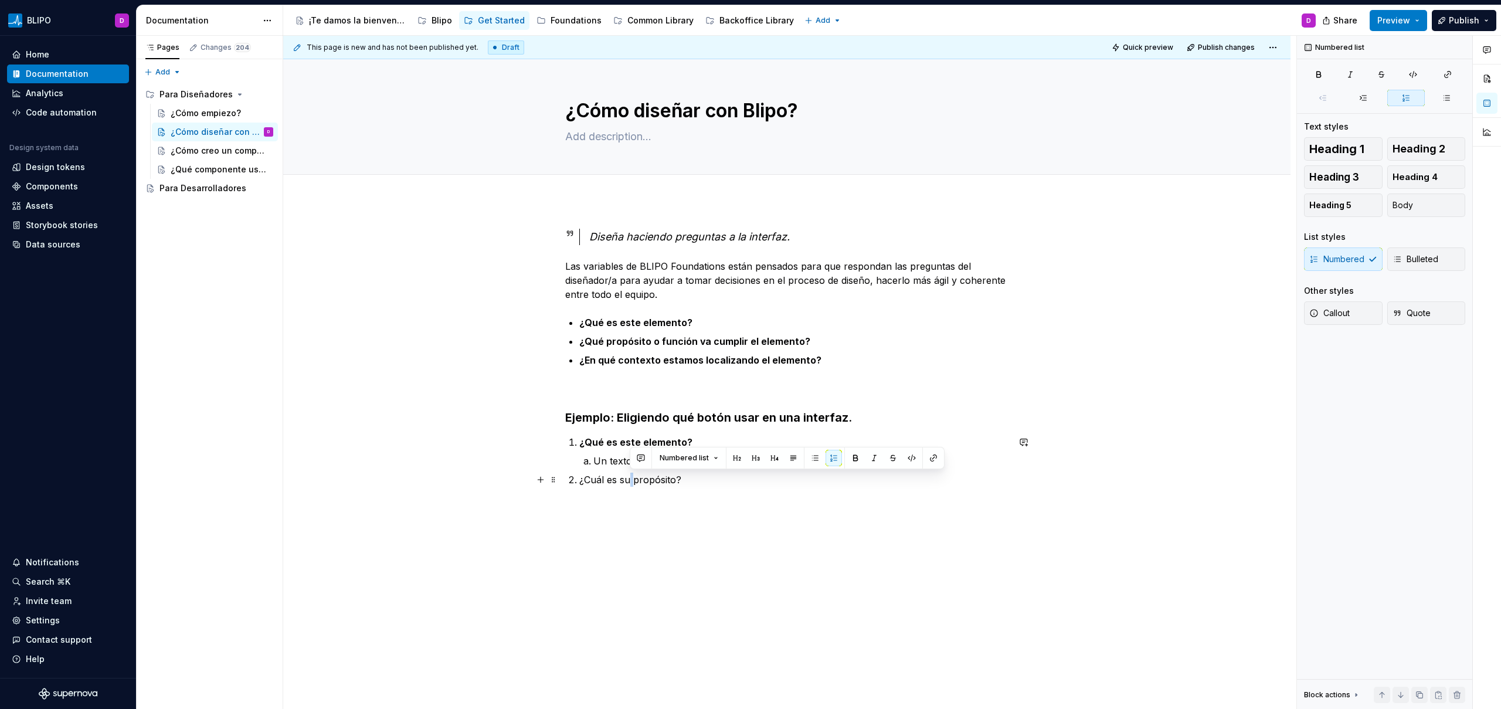
click at [627, 477] on p "¿Cuál es su propósito?" at bounding box center [793, 479] width 429 height 14
click at [802, 458] on button "button" at bounding box center [805, 458] width 16 height 16
click at [728, 484] on p "¿Cuál es su propósito?" at bounding box center [793, 479] width 429 height 14
click at [631, 520] on p "¿Cuál es su contexto?" at bounding box center [793, 517] width 429 height 14
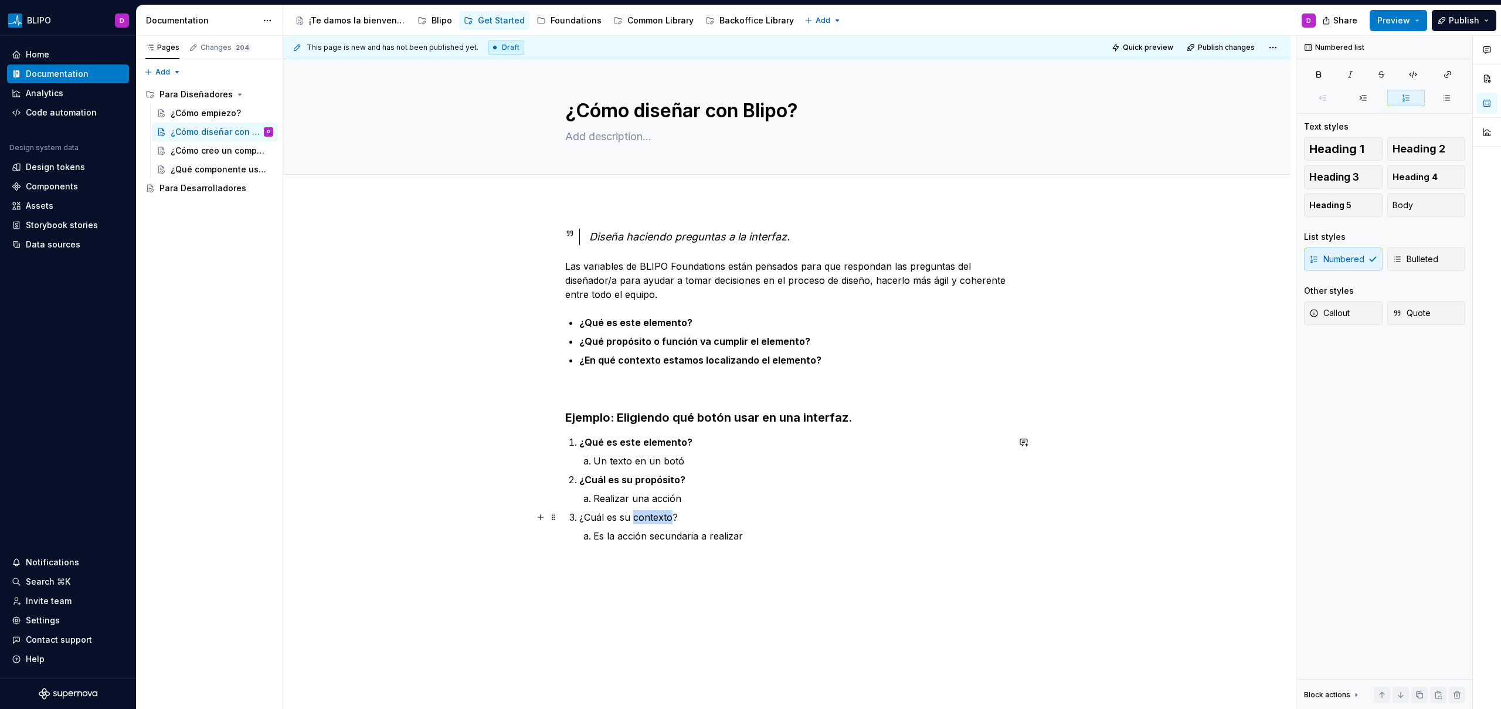
click at [631, 520] on p "¿Cuál es su contexto?" at bounding box center [793, 517] width 429 height 14
click at [802, 498] on button "button" at bounding box center [805, 495] width 16 height 16
click at [778, 549] on div "Diseña haciendo preguntas a la interfaz. Las variables de BLIPO Foundations est…" at bounding box center [786, 393] width 443 height 328
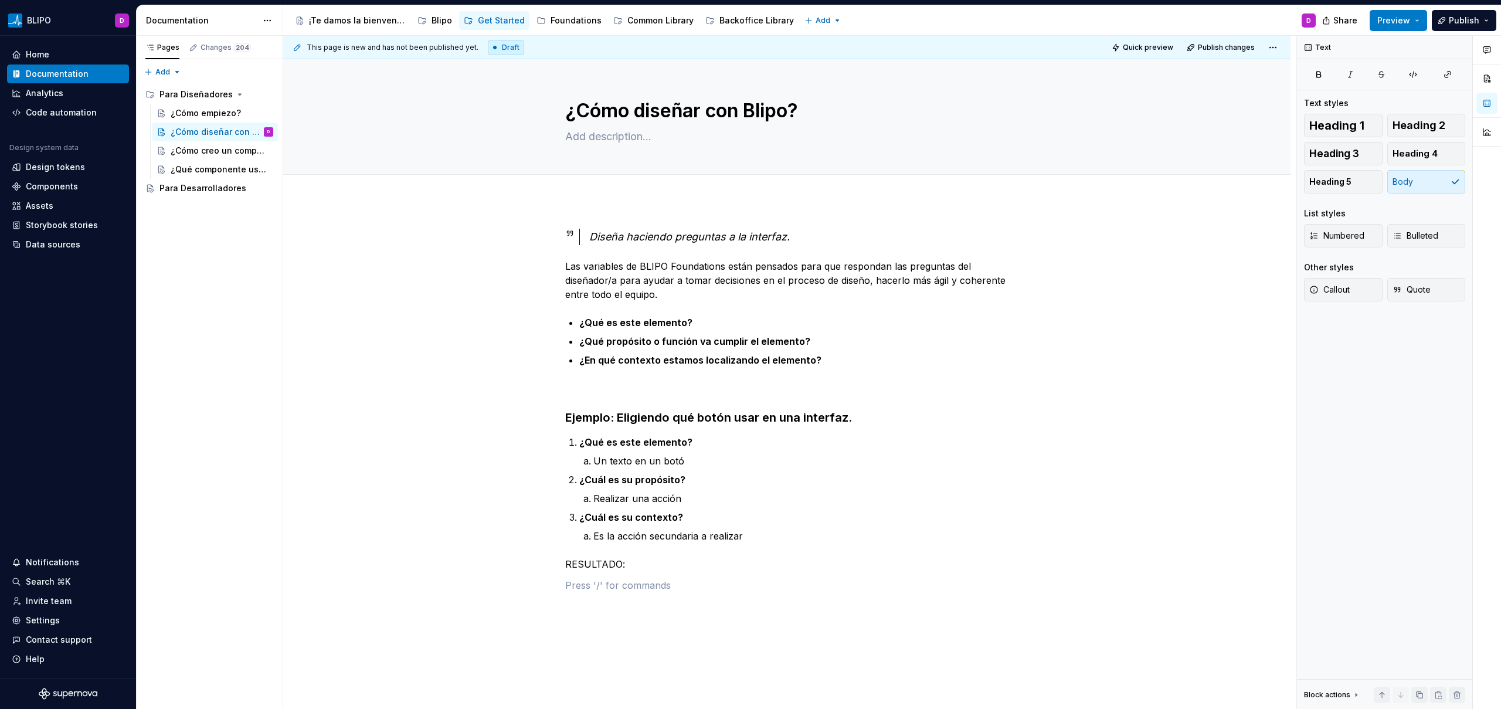
click at [588, 563] on p "RESULTADO:" at bounding box center [786, 564] width 443 height 14
click at [571, 588] on p "utiliza el componente botón que tenga los tokens de tipo secondary" at bounding box center [786, 585] width 443 height 14
click at [569, 588] on p "utiliza el componente botón que tenga los tokens de tipo secondary" at bounding box center [786, 585] width 443 height 14
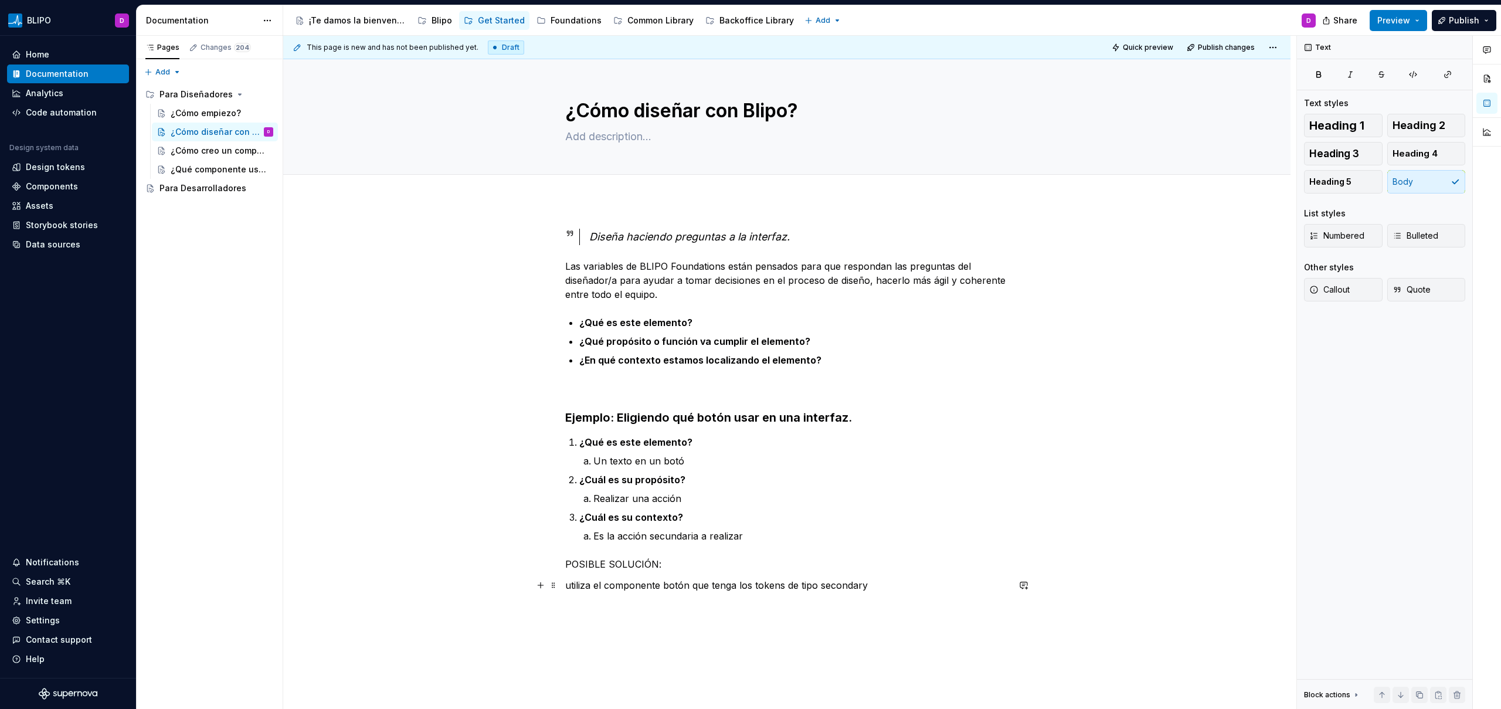
click at [596, 587] on p "utiliza el componente botón que tenga los tokens de tipo secondary" at bounding box center [786, 585] width 443 height 14
click at [552, 588] on span at bounding box center [553, 585] width 9 height 16
click at [541, 590] on button "button" at bounding box center [540, 585] width 16 height 16
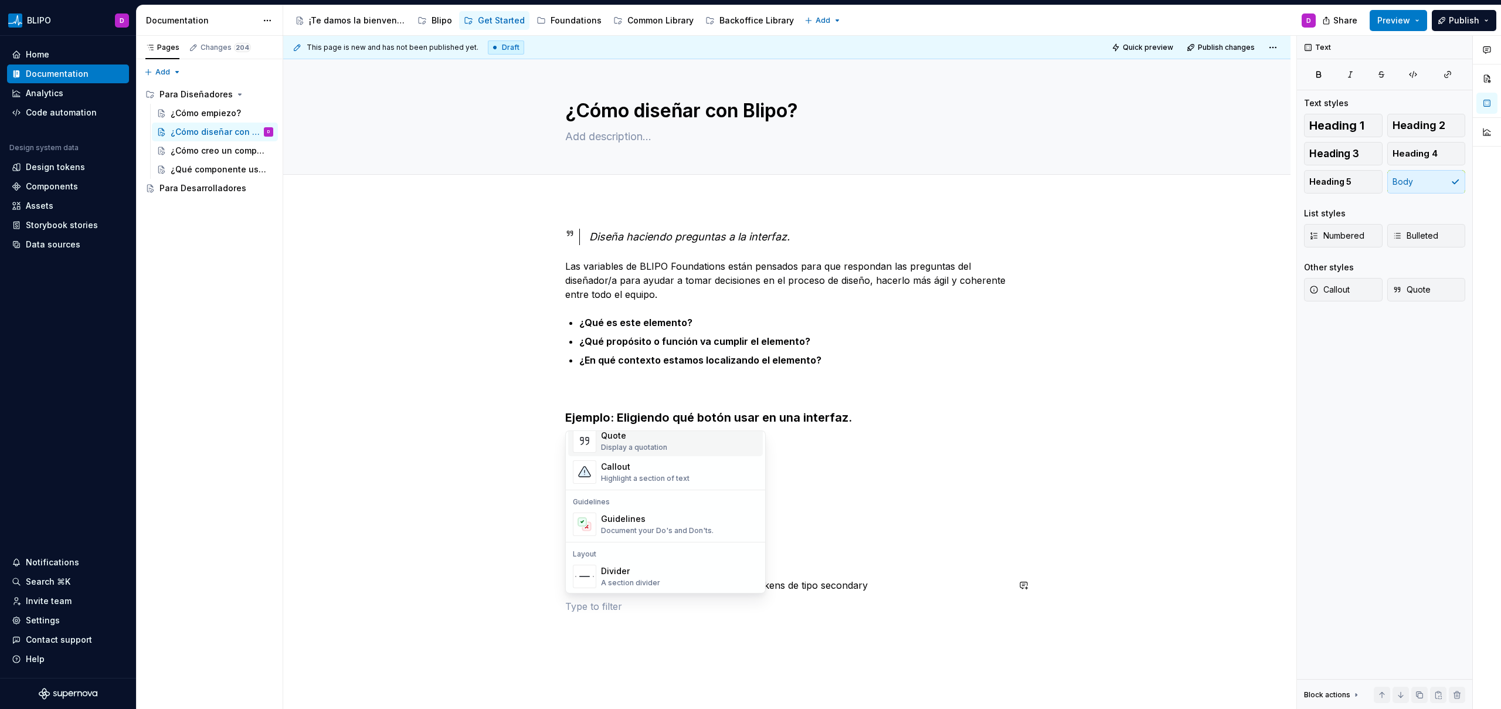
scroll to position [277, 0]
click at [675, 521] on div "Document your Do's and Don'ts." at bounding box center [657, 525] width 113 height 9
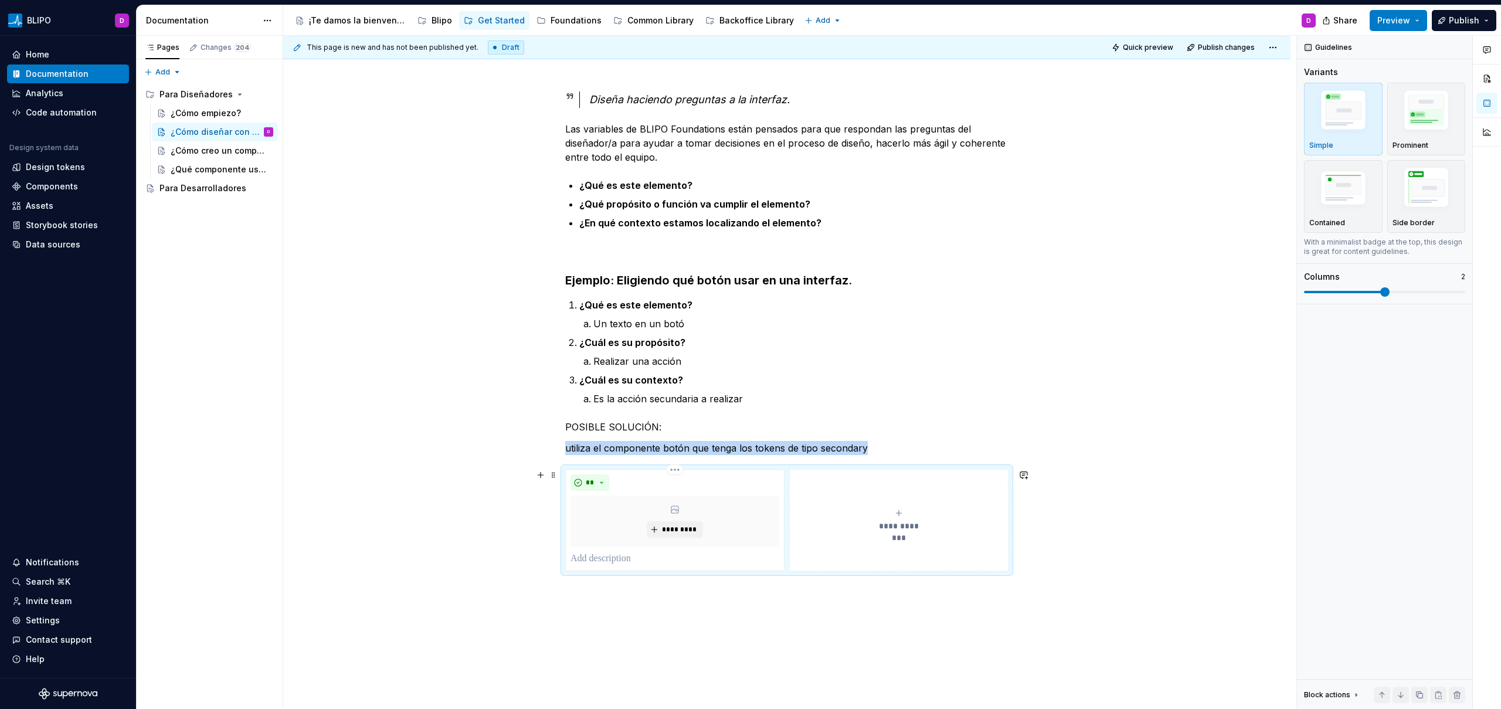
scroll to position [137, 0]
click at [1418, 111] on img "button" at bounding box center [1426, 112] width 68 height 51
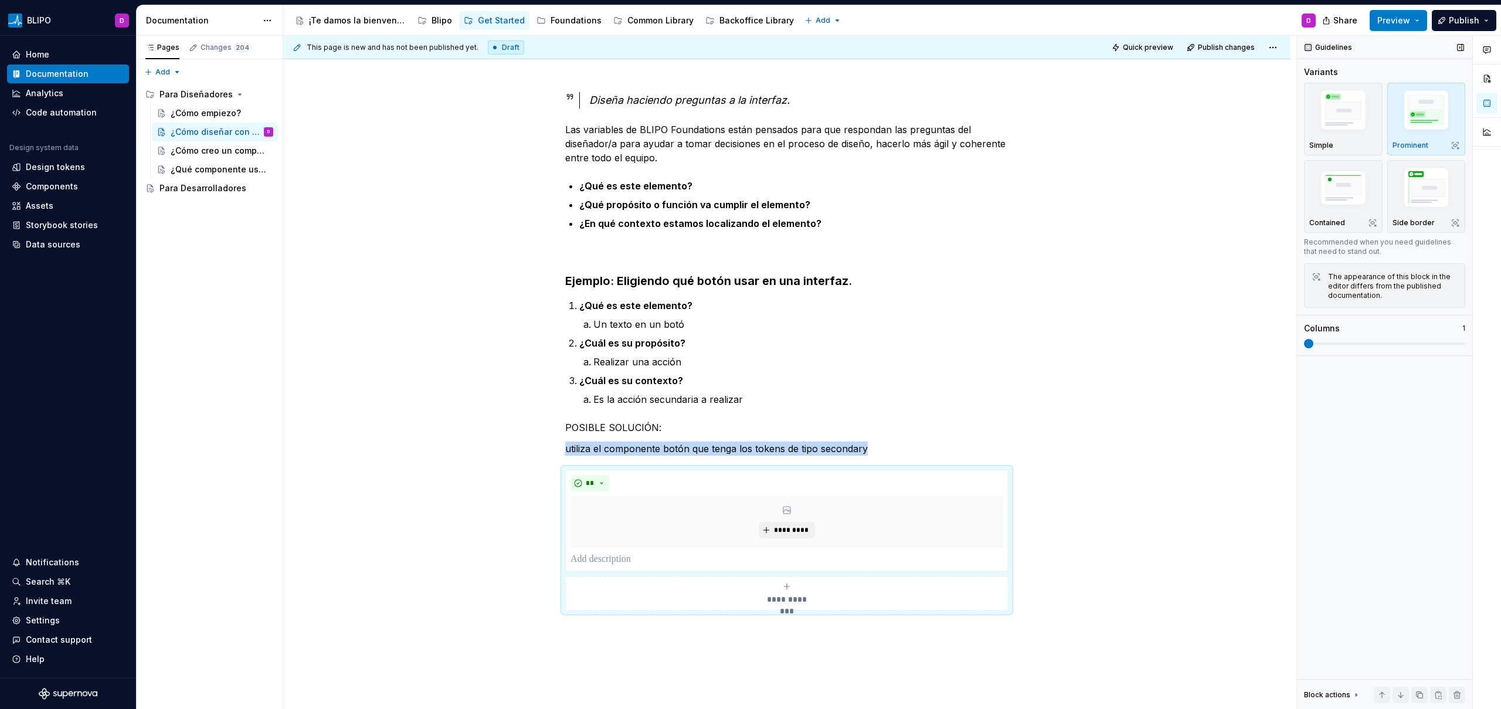
click at [1304, 345] on span at bounding box center [1308, 343] width 9 height 9
click at [777, 533] on span "*********" at bounding box center [791, 529] width 36 height 9
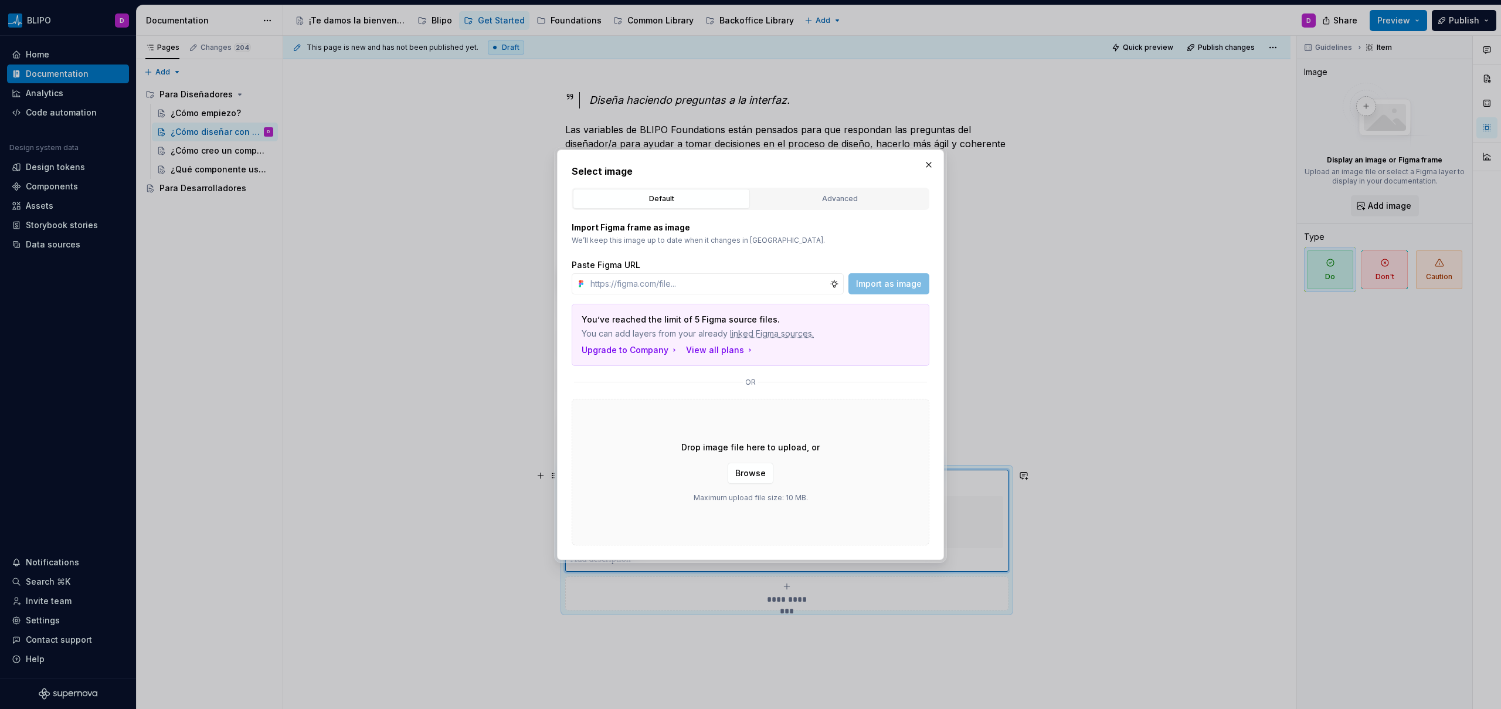
type textarea "*"
click at [862, 195] on div "Advanced" at bounding box center [839, 199] width 169 height 12
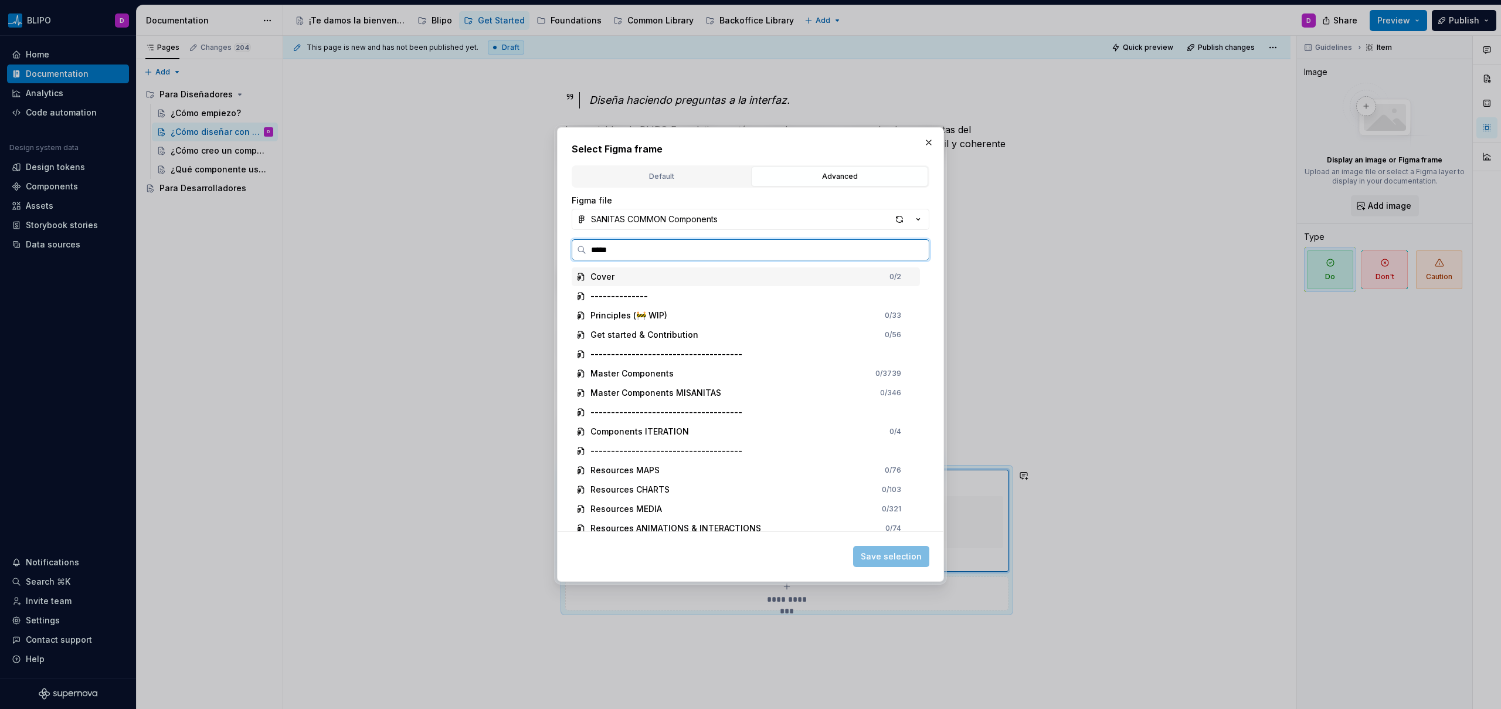
type input "******"
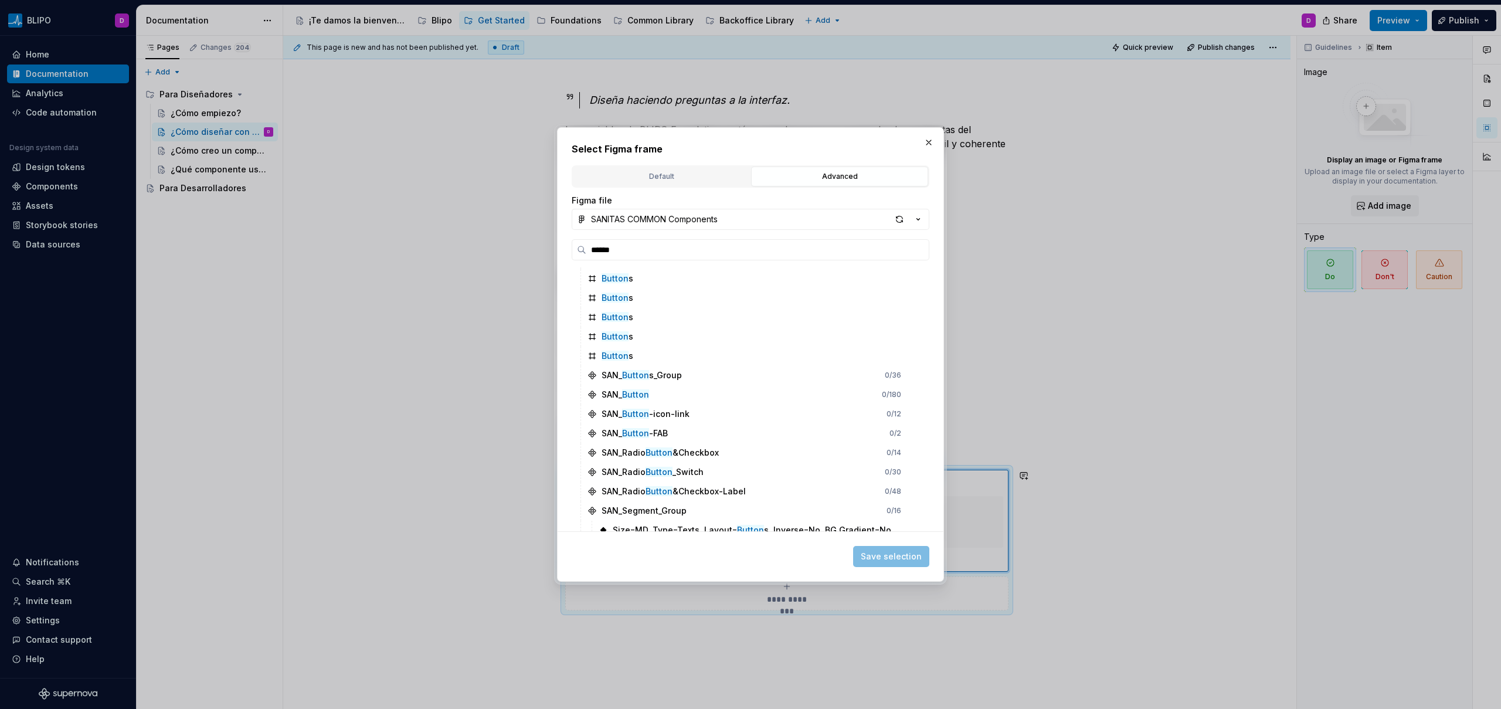
scroll to position [368, 0]
click at [599, 394] on div "SAN_ Button" at bounding box center [618, 392] width 62 height 12
click at [688, 403] on div "SAN_ Button -icon-link 0 / 12" at bounding box center [751, 411] width 337 height 19
click at [678, 393] on div "SAN_ Button 0 / 180" at bounding box center [751, 392] width 337 height 19
click at [624, 393] on mark "Button" at bounding box center [635, 392] width 27 height 10
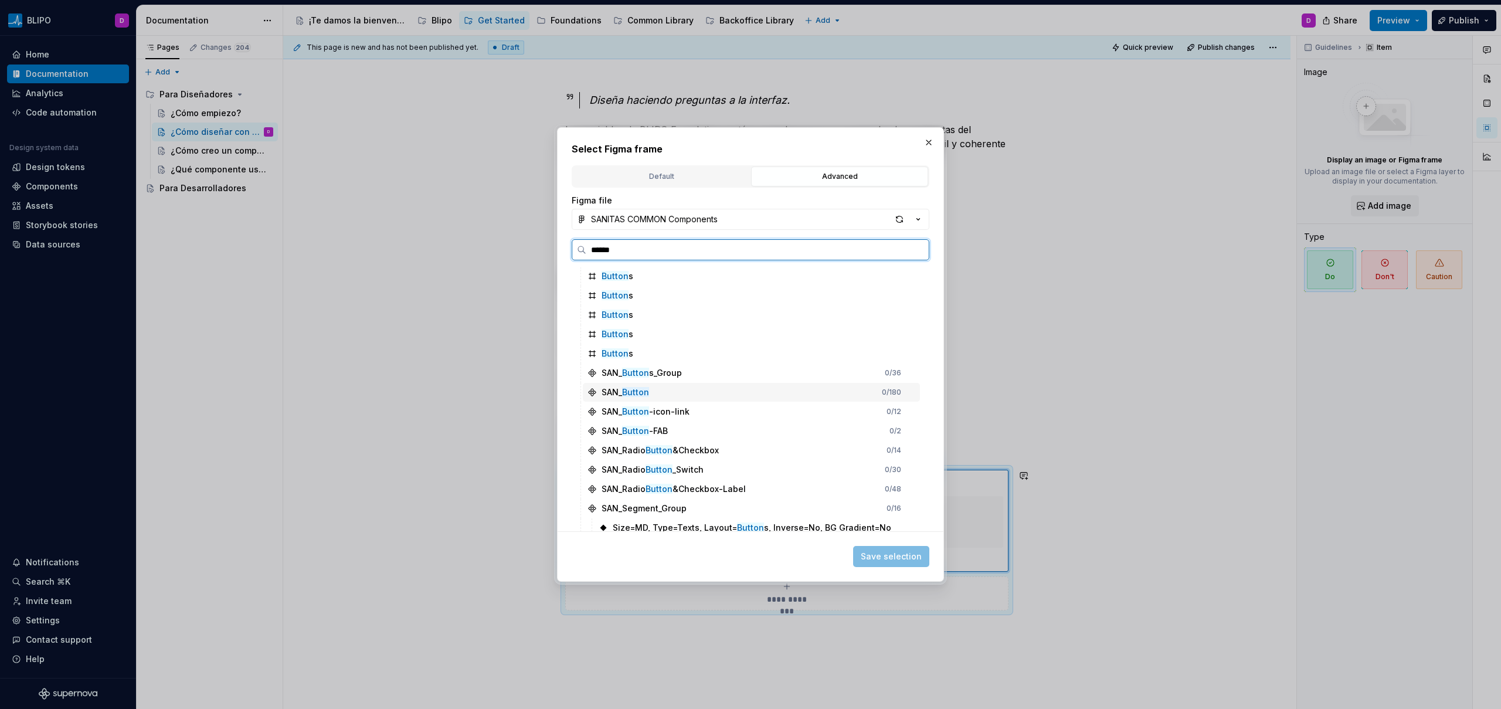
click at [616, 393] on div "SAN_ Button" at bounding box center [624, 392] width 47 height 12
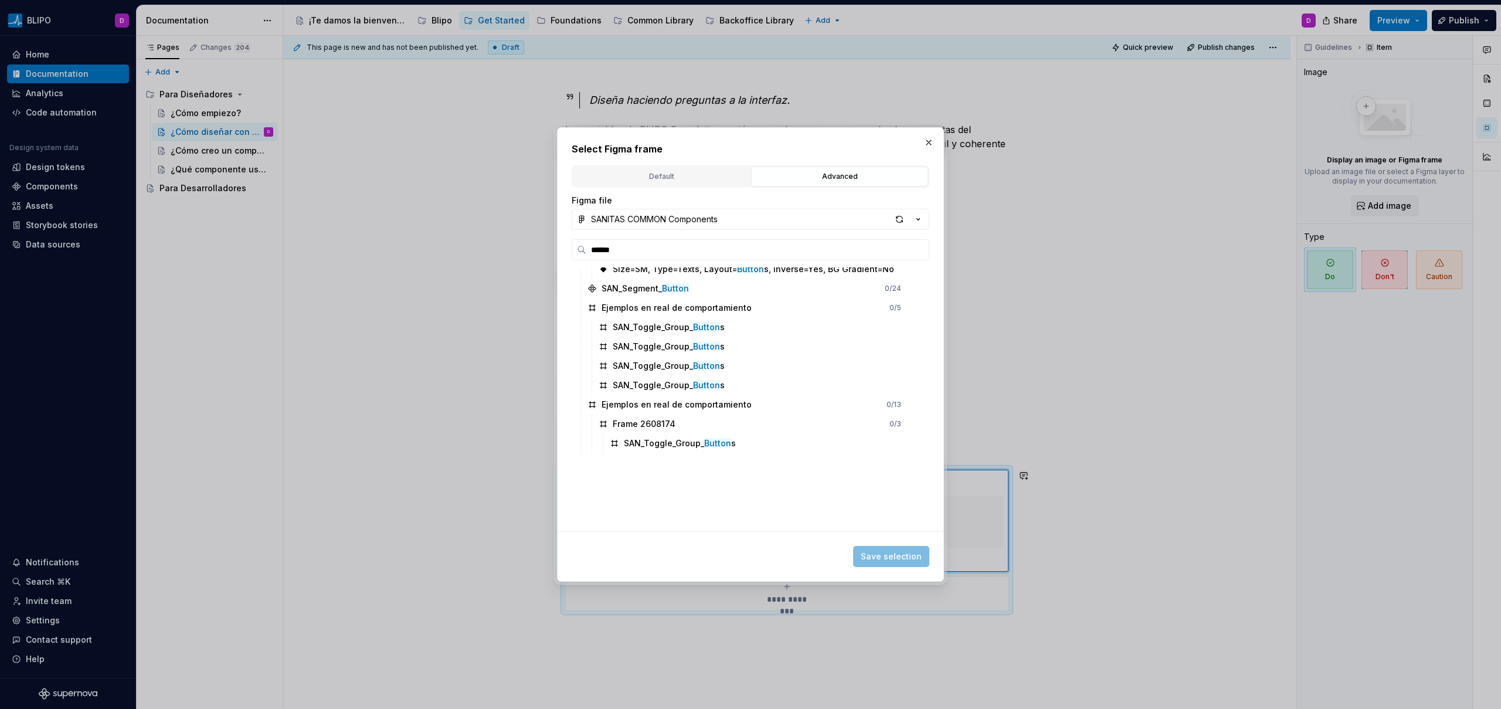
scroll to position [536, 0]
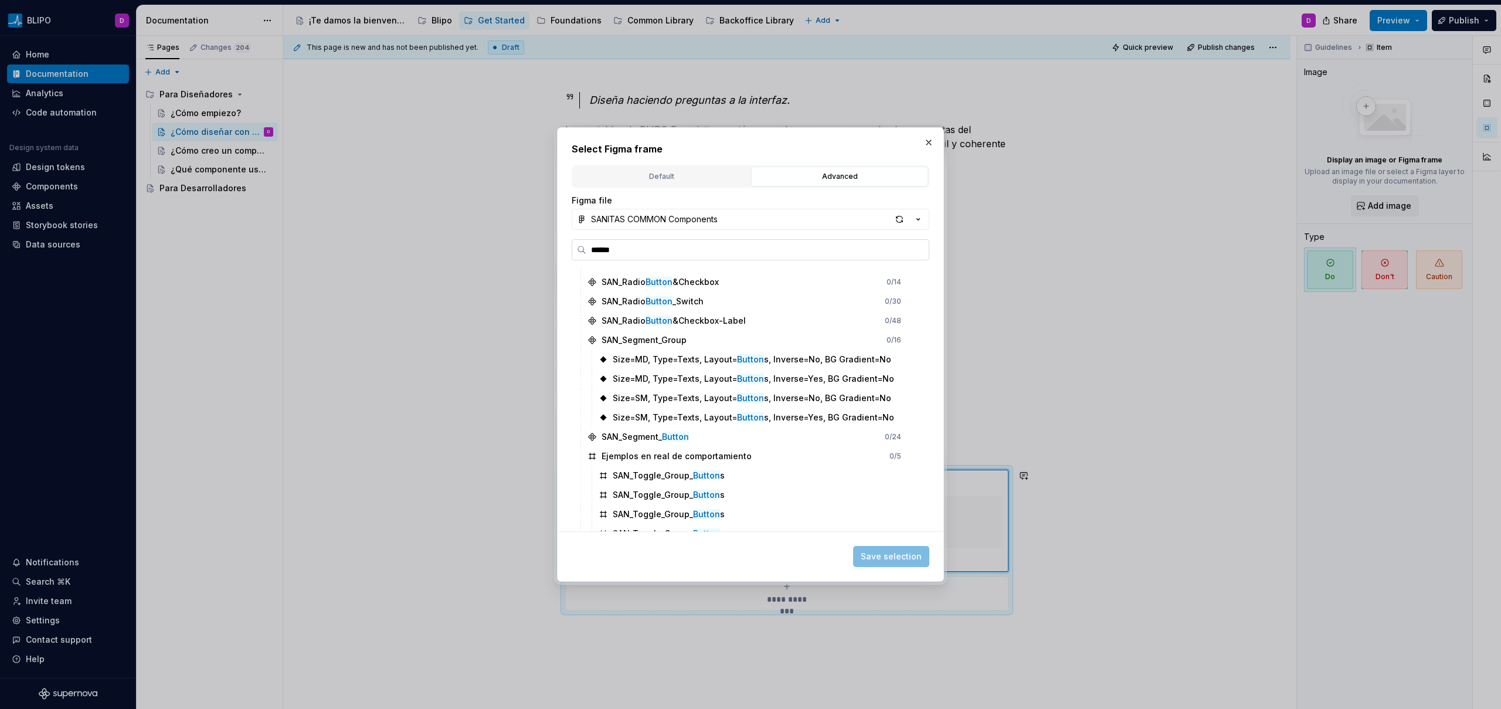
click at [917, 250] on input "******" at bounding box center [757, 250] width 342 height 12
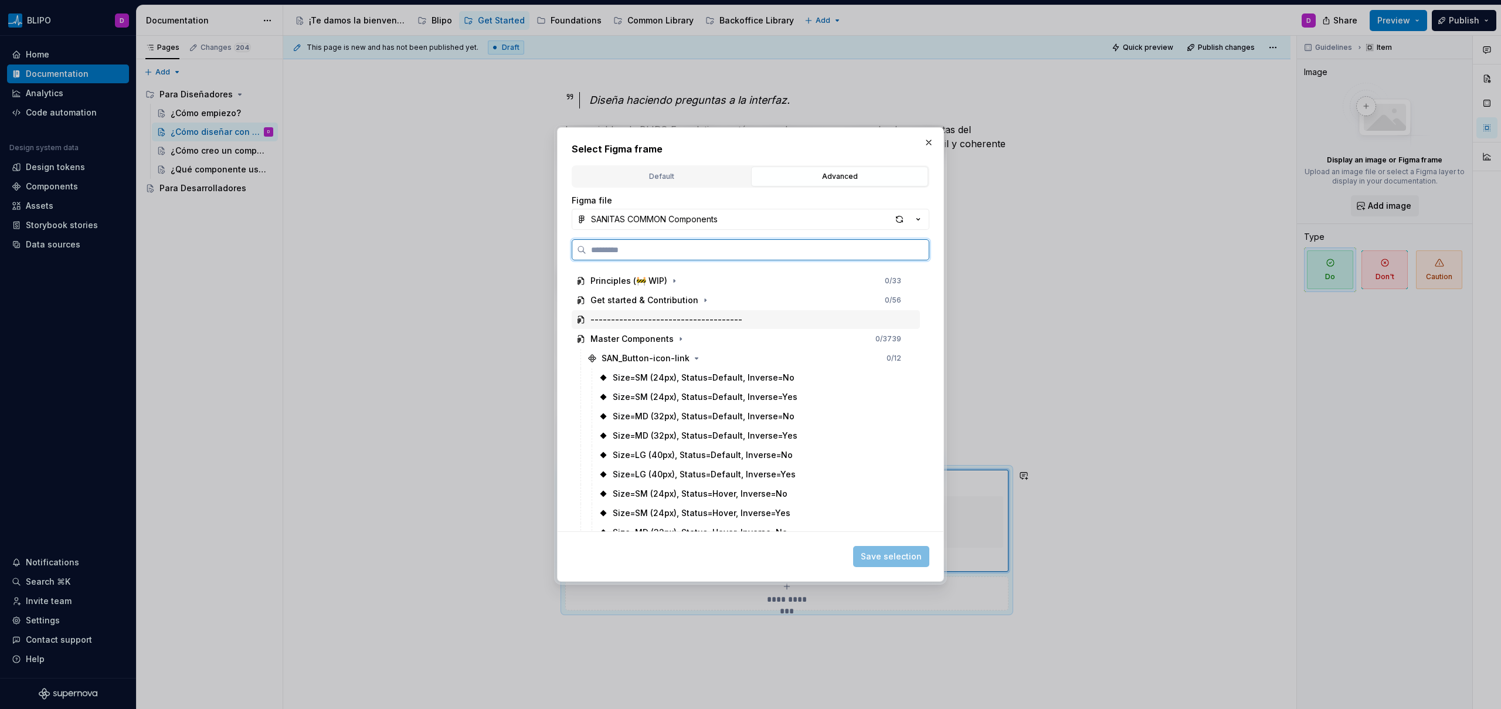
scroll to position [54, 0]
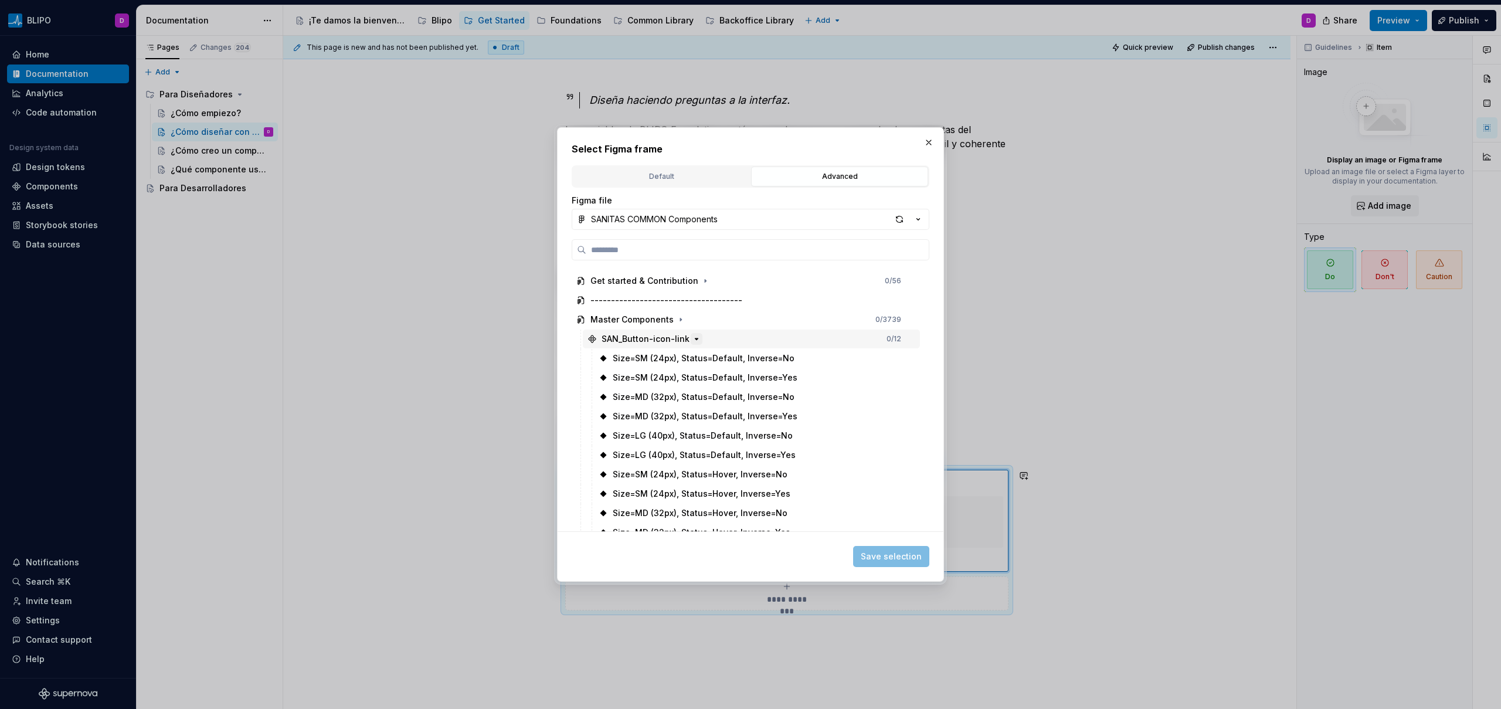
click at [695, 340] on icon "button" at bounding box center [696, 338] width 9 height 9
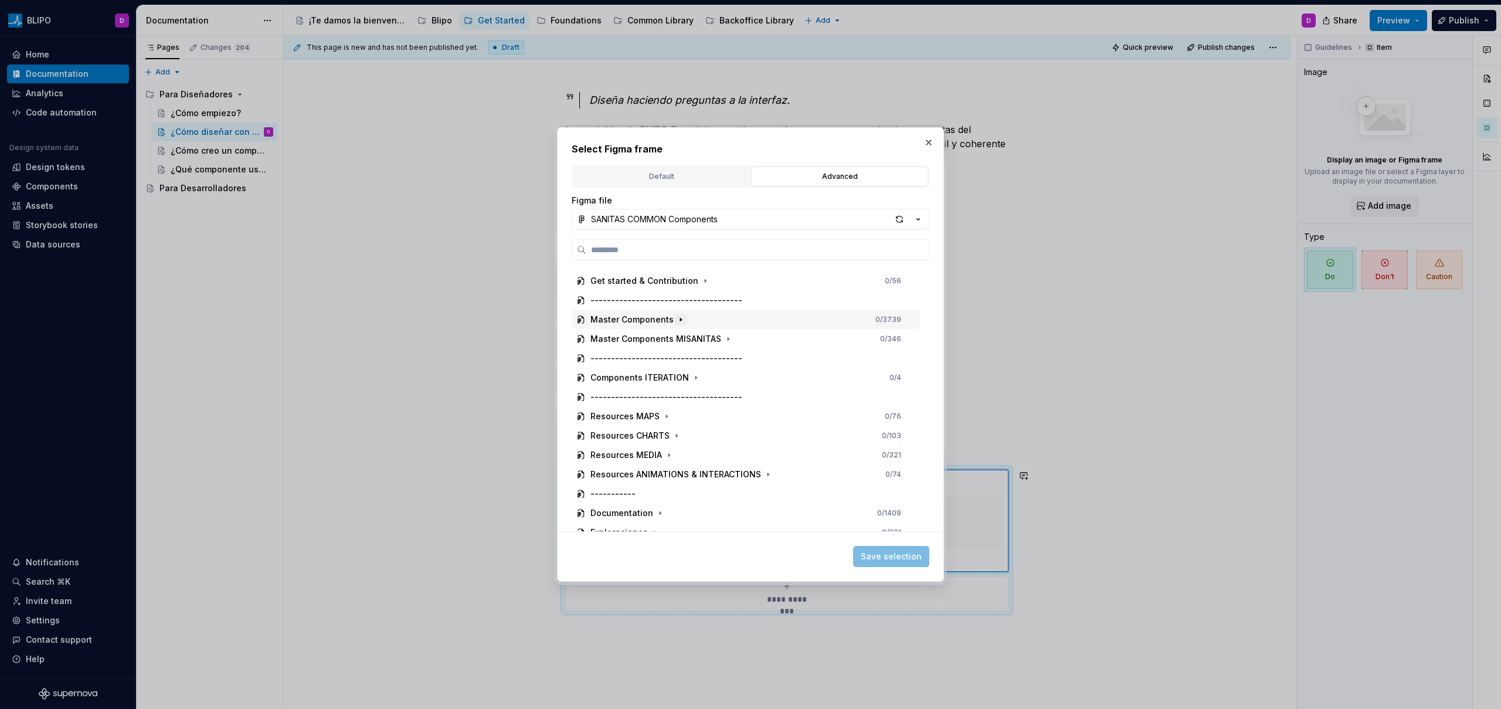
click at [678, 321] on icon "button" at bounding box center [680, 319] width 9 height 9
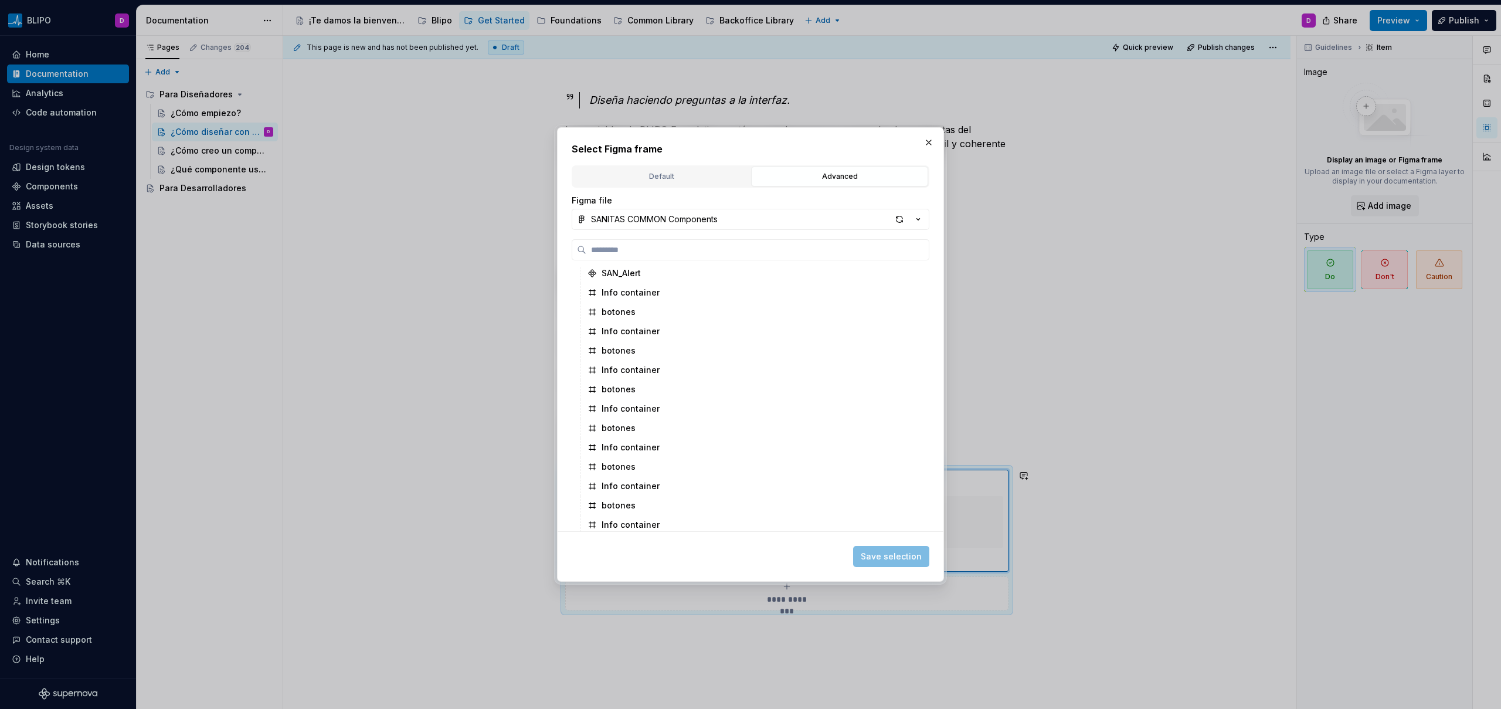
scroll to position [601, 0]
click at [614, 389] on div "botones" at bounding box center [618, 392] width 34 height 12
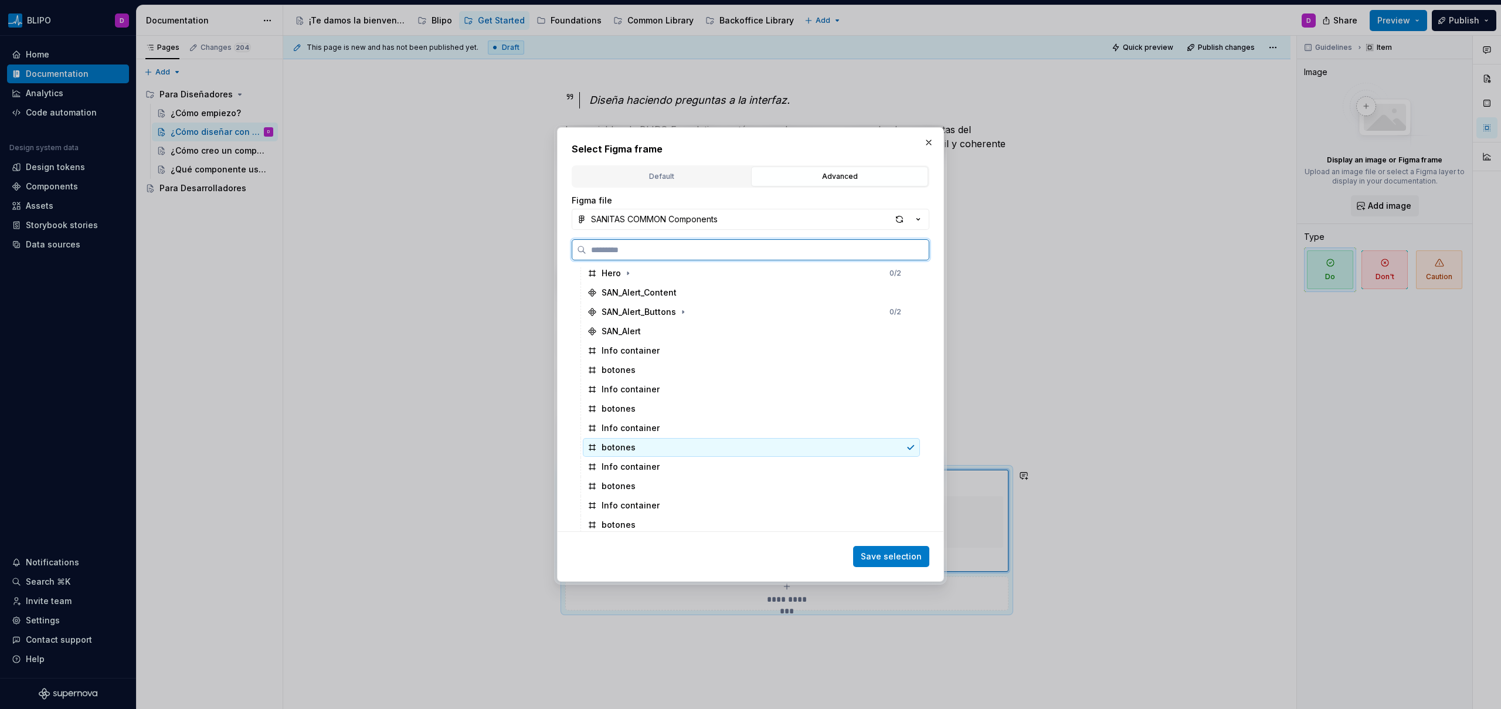
click at [911, 447] on icon at bounding box center [910, 447] width 6 height 4
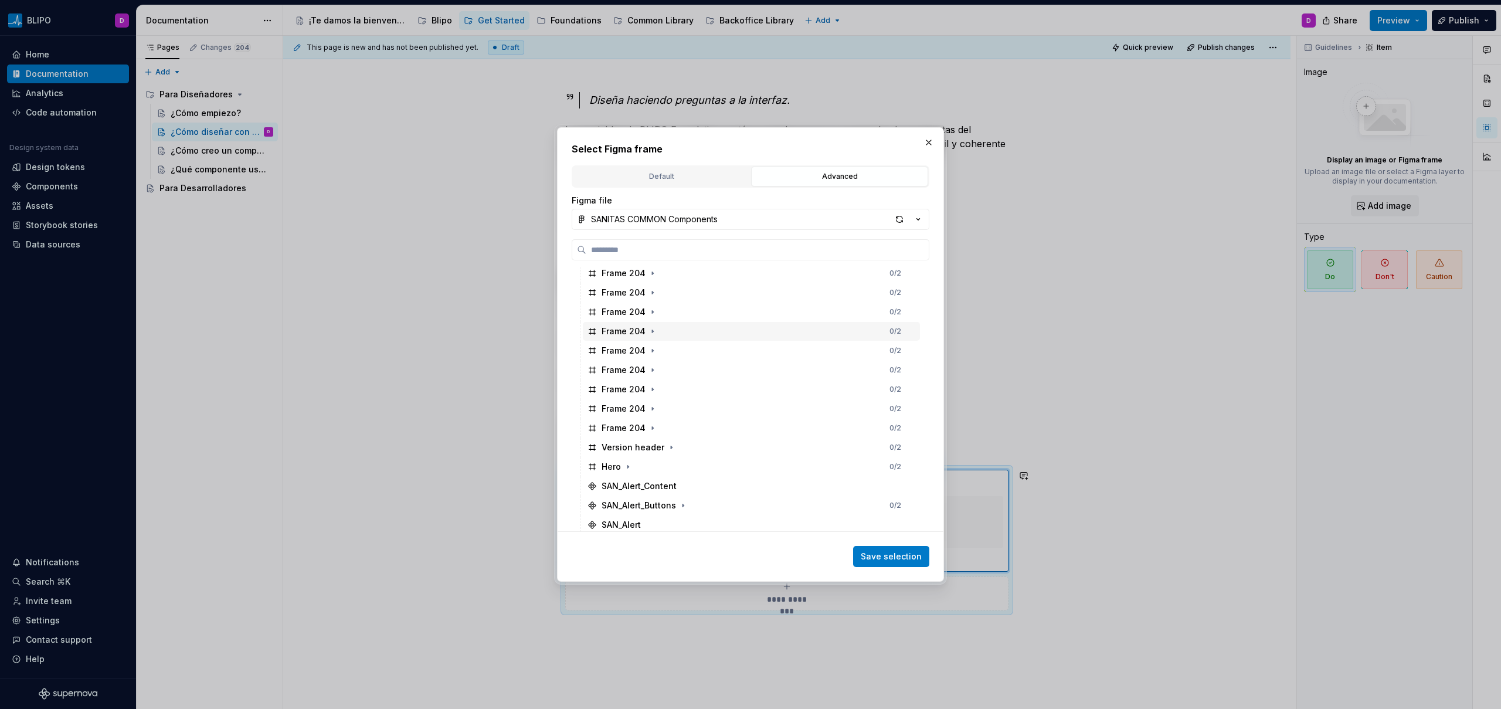
scroll to position [344, 0]
type textarea "*"
click at [659, 176] on div "Default" at bounding box center [661, 177] width 169 height 12
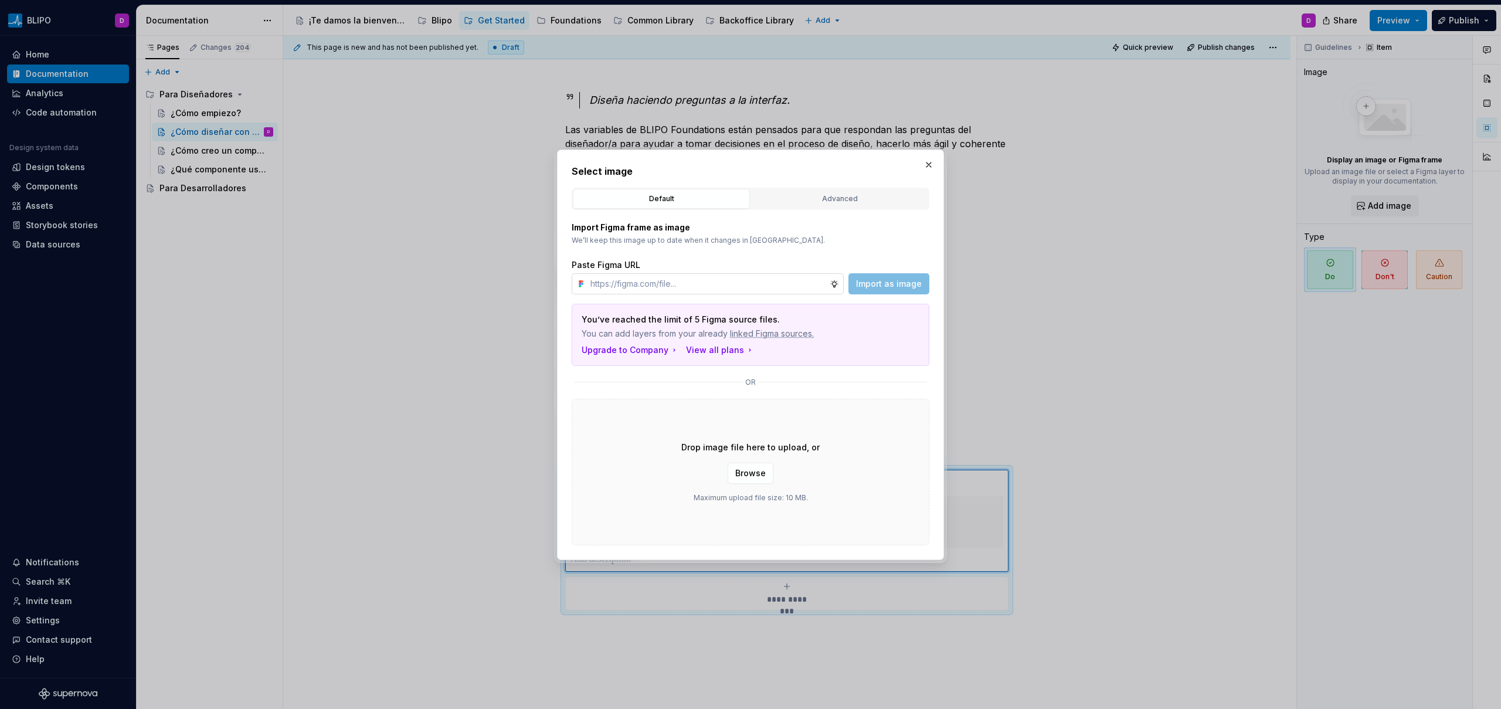
click at [679, 283] on input "text" at bounding box center [708, 283] width 244 height 21
paste input "[URL][DOMAIN_NAME]"
type input "[URL][DOMAIN_NAME]"
click at [899, 287] on span "Import as image" at bounding box center [889, 284] width 66 height 12
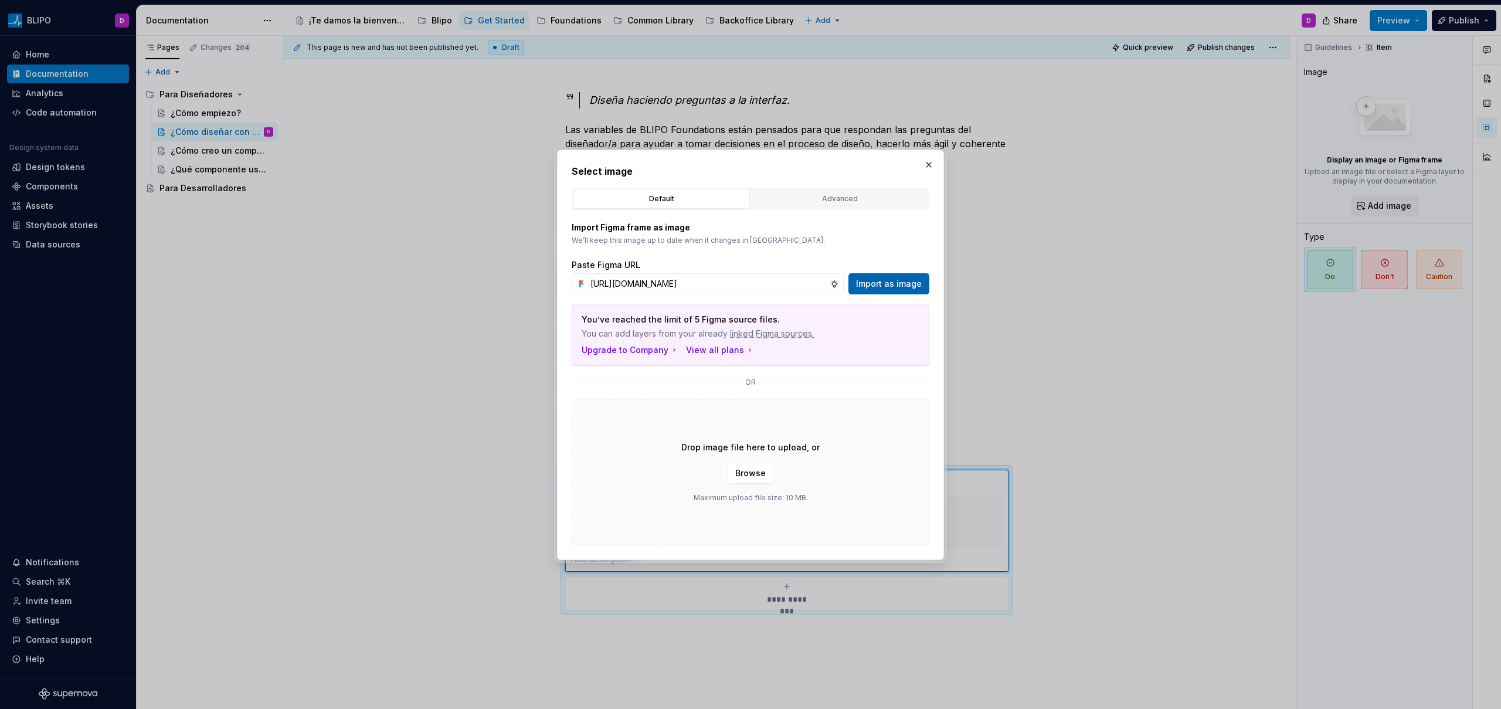
scroll to position [0, 0]
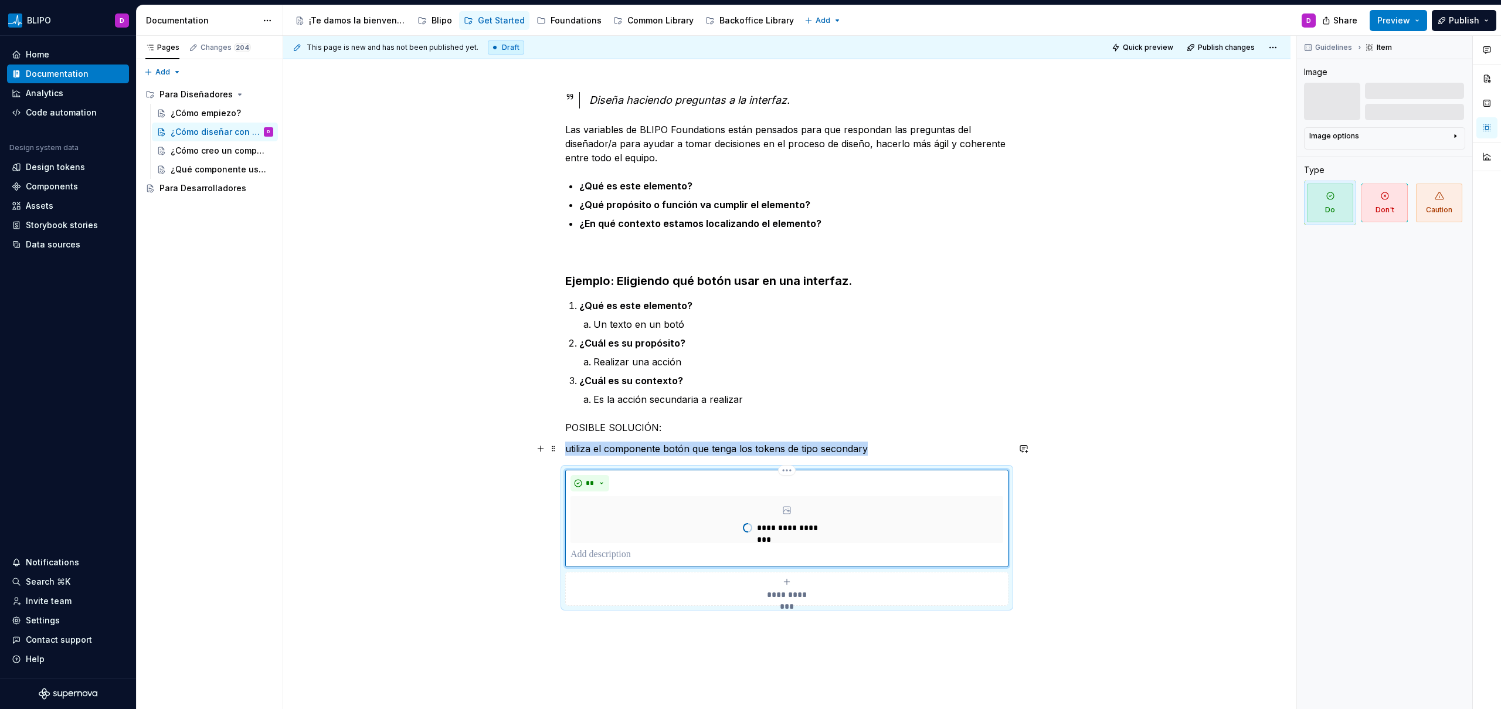
click at [744, 449] on p "utiliza el componente botón que tenga los tokens de tipo secondary" at bounding box center [786, 448] width 443 height 14
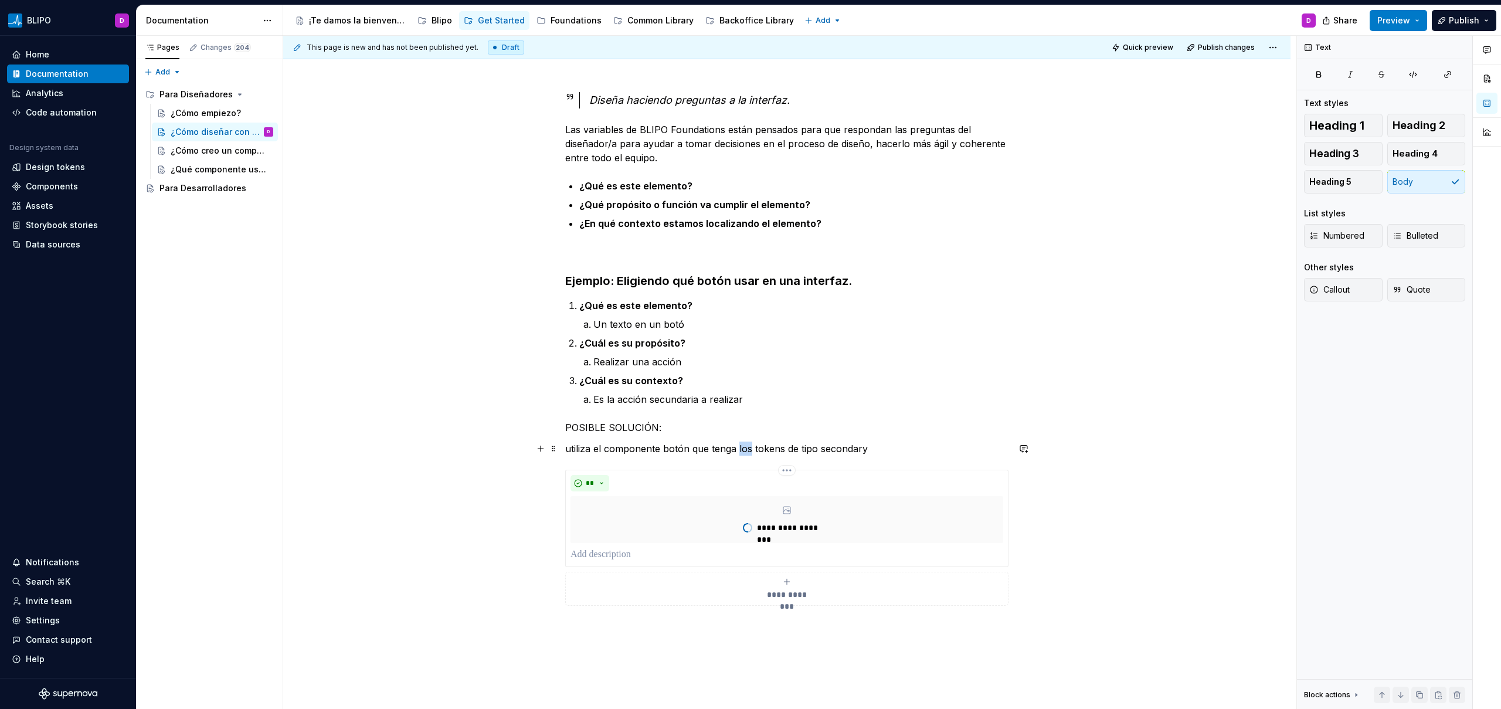
click at [744, 449] on p "utiliza el componente botón que tenga los tokens de tipo secondary" at bounding box center [786, 448] width 443 height 14
copy p "utiliza el componente botón que tenga los tokens de tipo secondary"
click at [610, 552] on p at bounding box center [786, 554] width 433 height 14
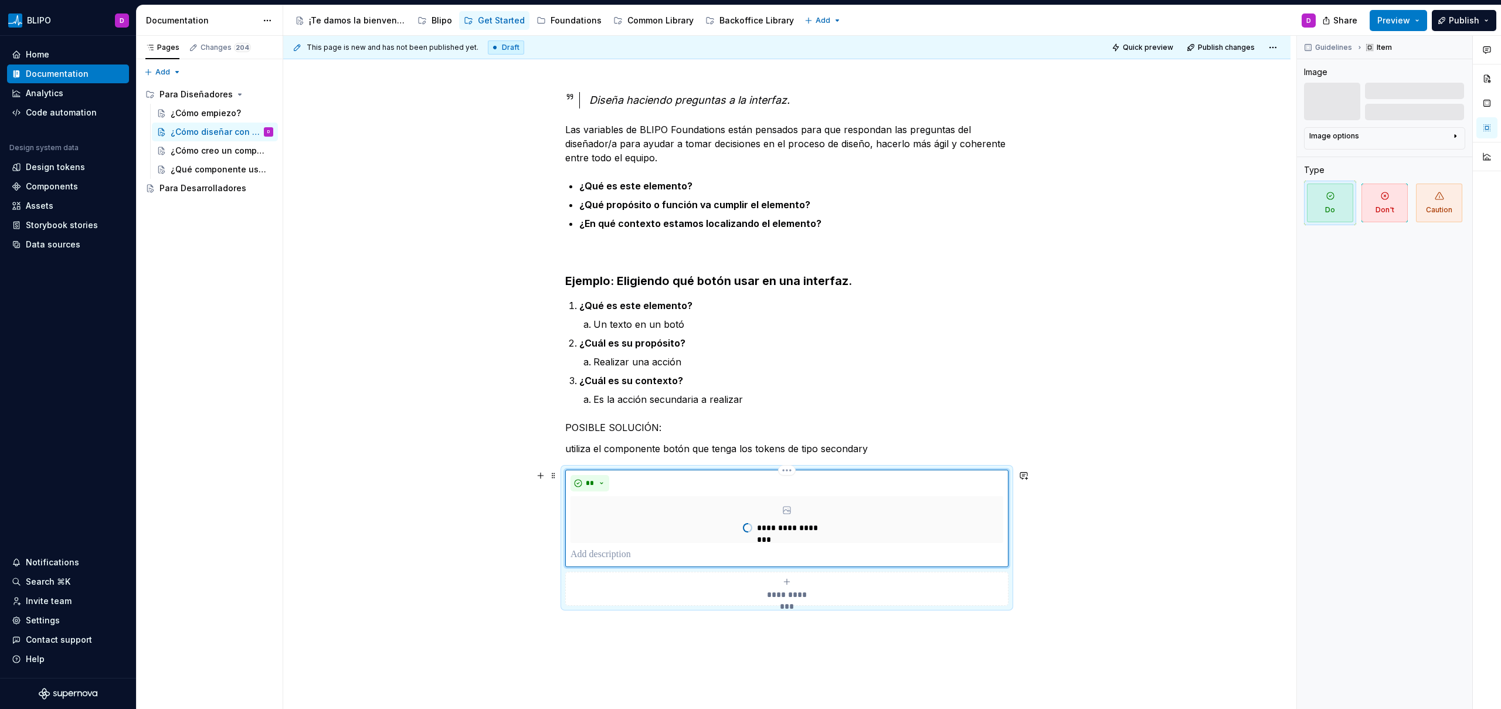
paste div
click at [573, 553] on p "**********" at bounding box center [786, 554] width 433 height 14
type textarea "*"
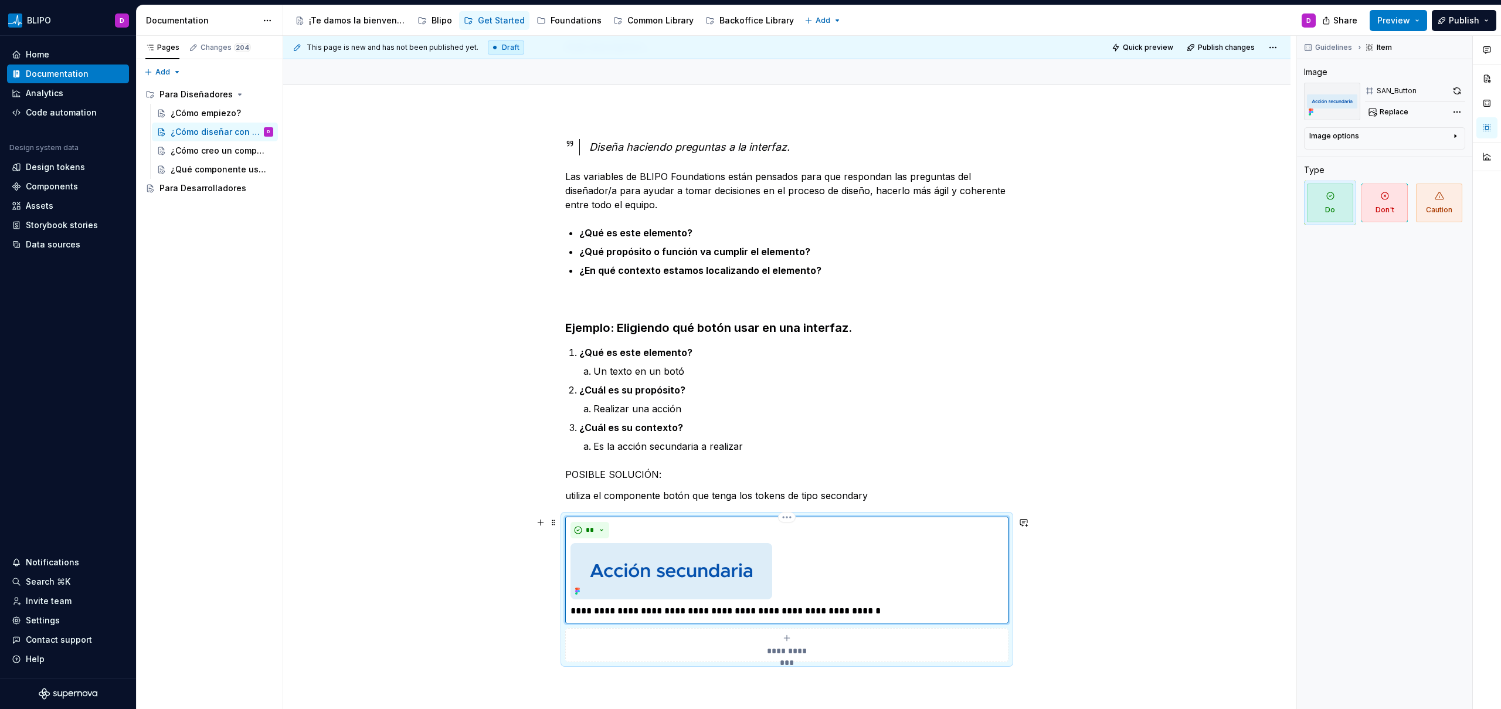
scroll to position [146, 0]
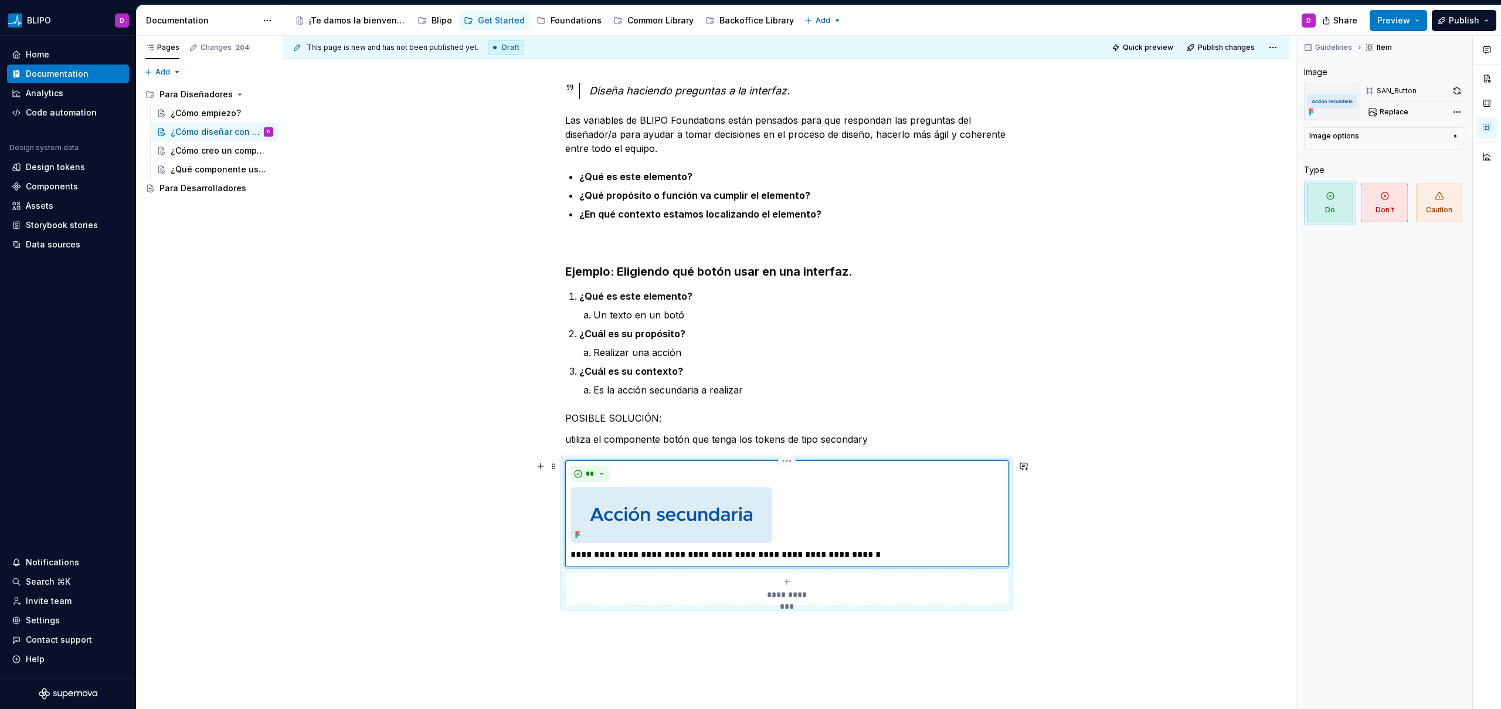
click at [871, 557] on p "**********" at bounding box center [786, 554] width 433 height 14
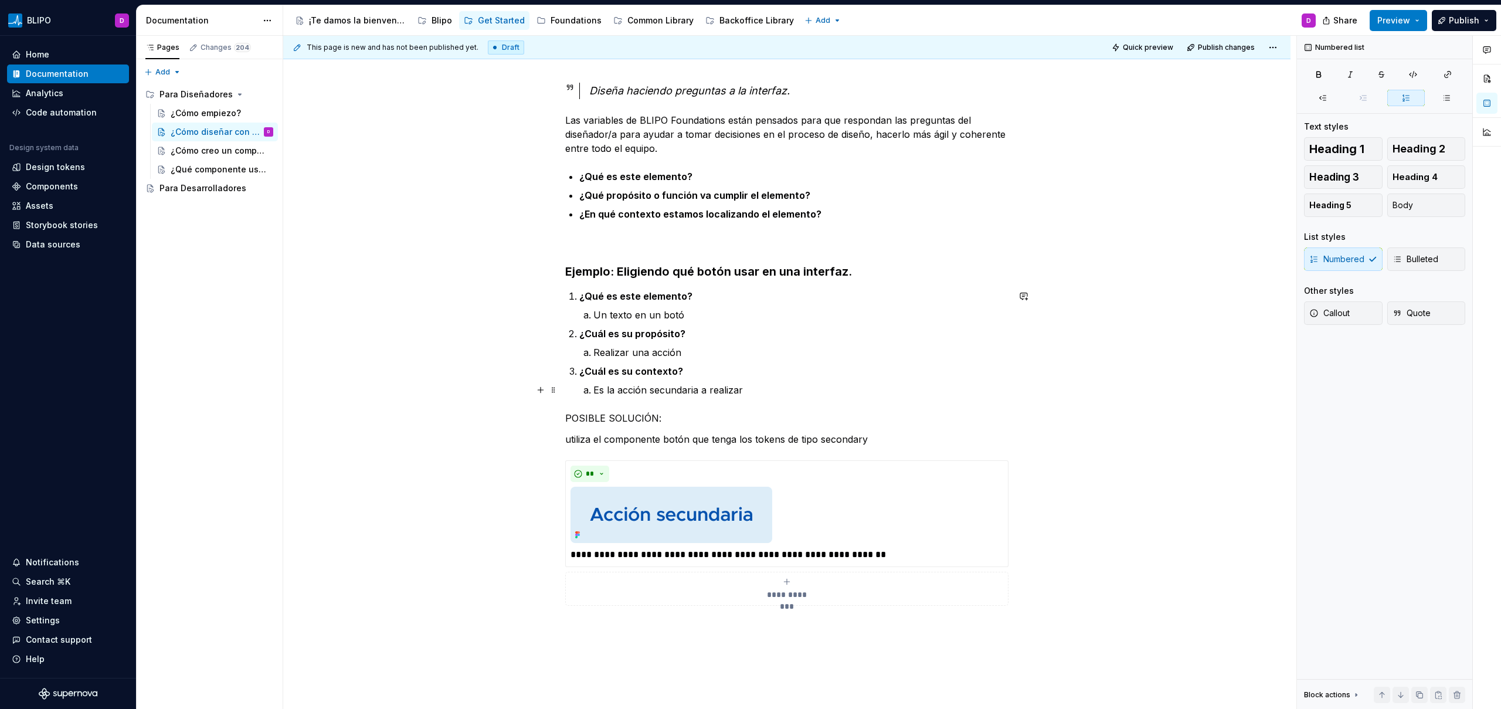
click at [900, 396] on p "Es la acción secundaria a realizar" at bounding box center [800, 390] width 415 height 14
click at [880, 496] on div at bounding box center [786, 514] width 433 height 56
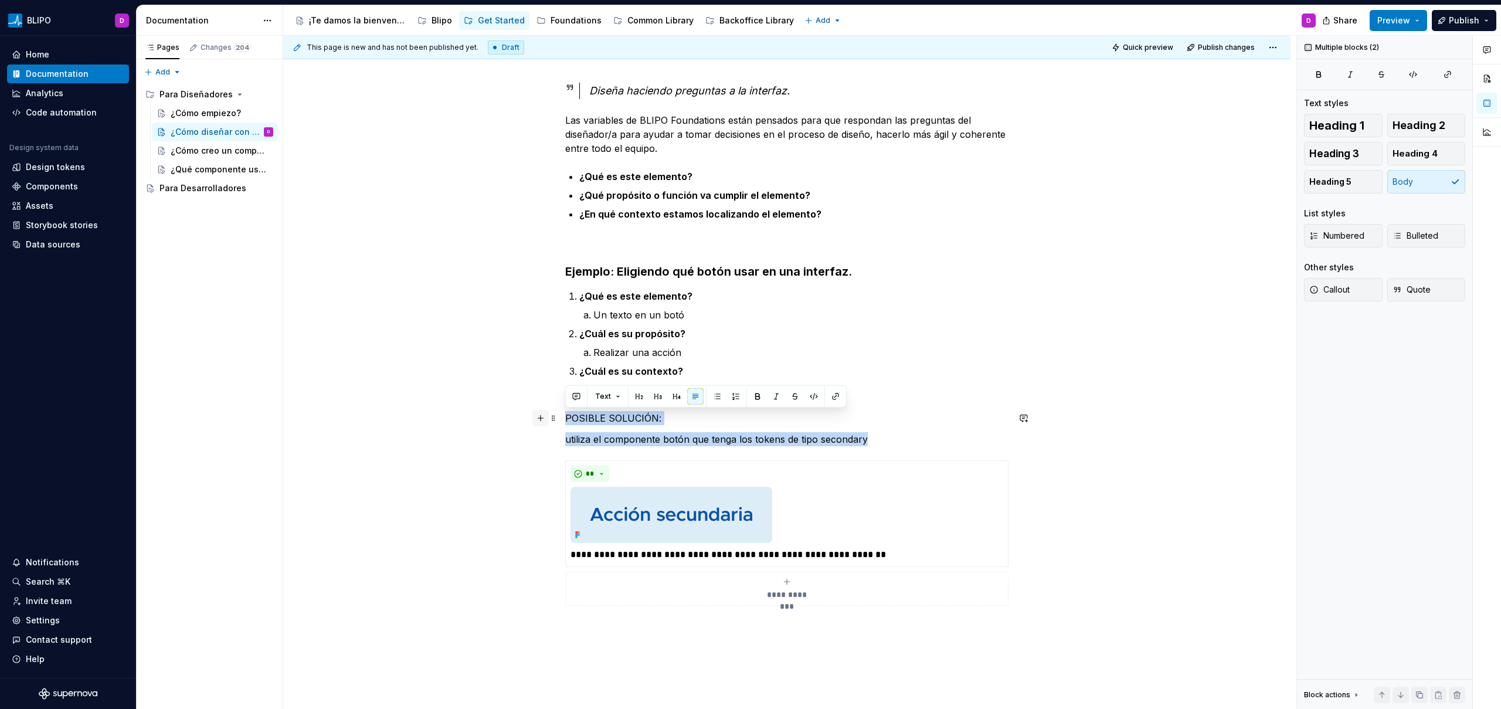
drag, startPoint x: 886, startPoint y: 439, endPoint x: 532, endPoint y: 413, distance: 355.0
click at [565, 413] on div "**********" at bounding box center [786, 365] width 443 height 565
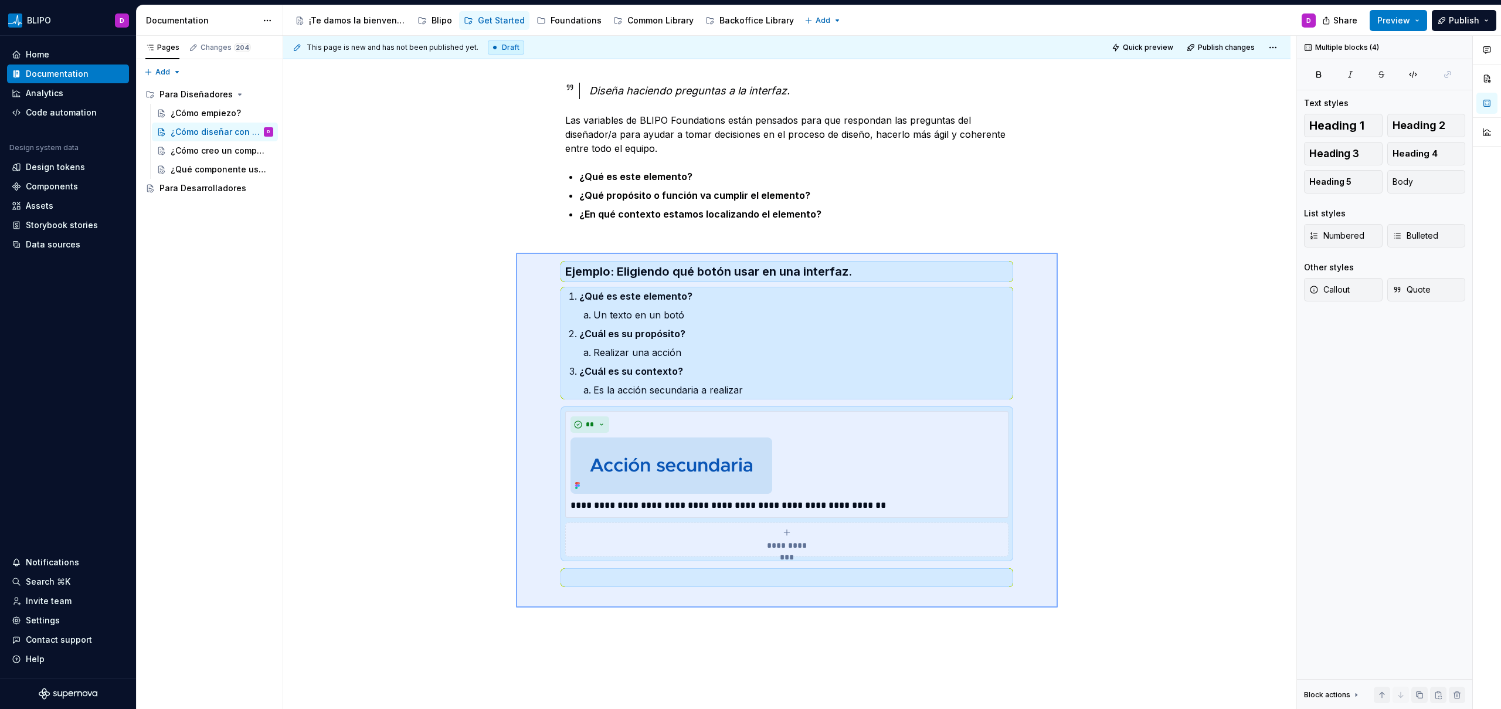
drag, startPoint x: 516, startPoint y: 253, endPoint x: 1057, endPoint y: 607, distance: 647.4
click at [1057, 607] on div "**********" at bounding box center [789, 372] width 1013 height 673
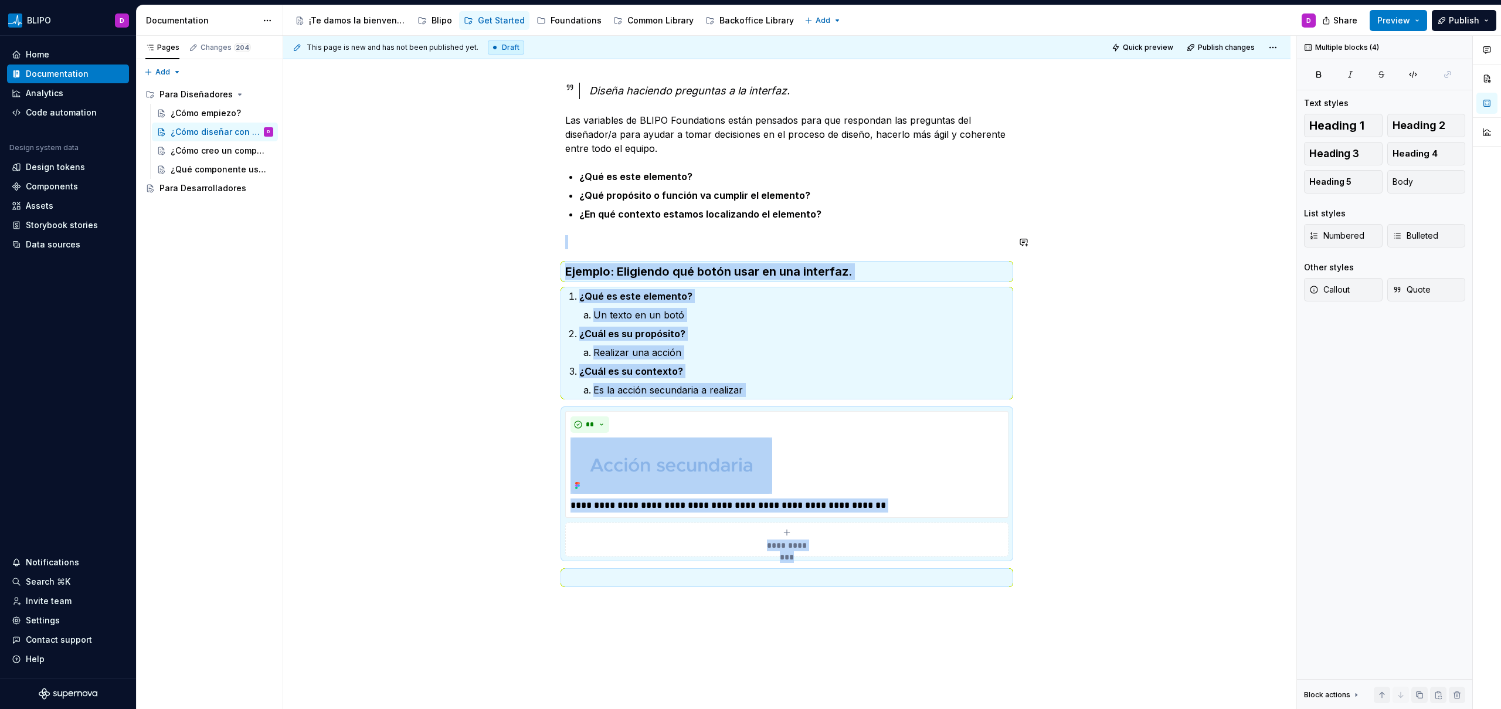
copy div "**********"
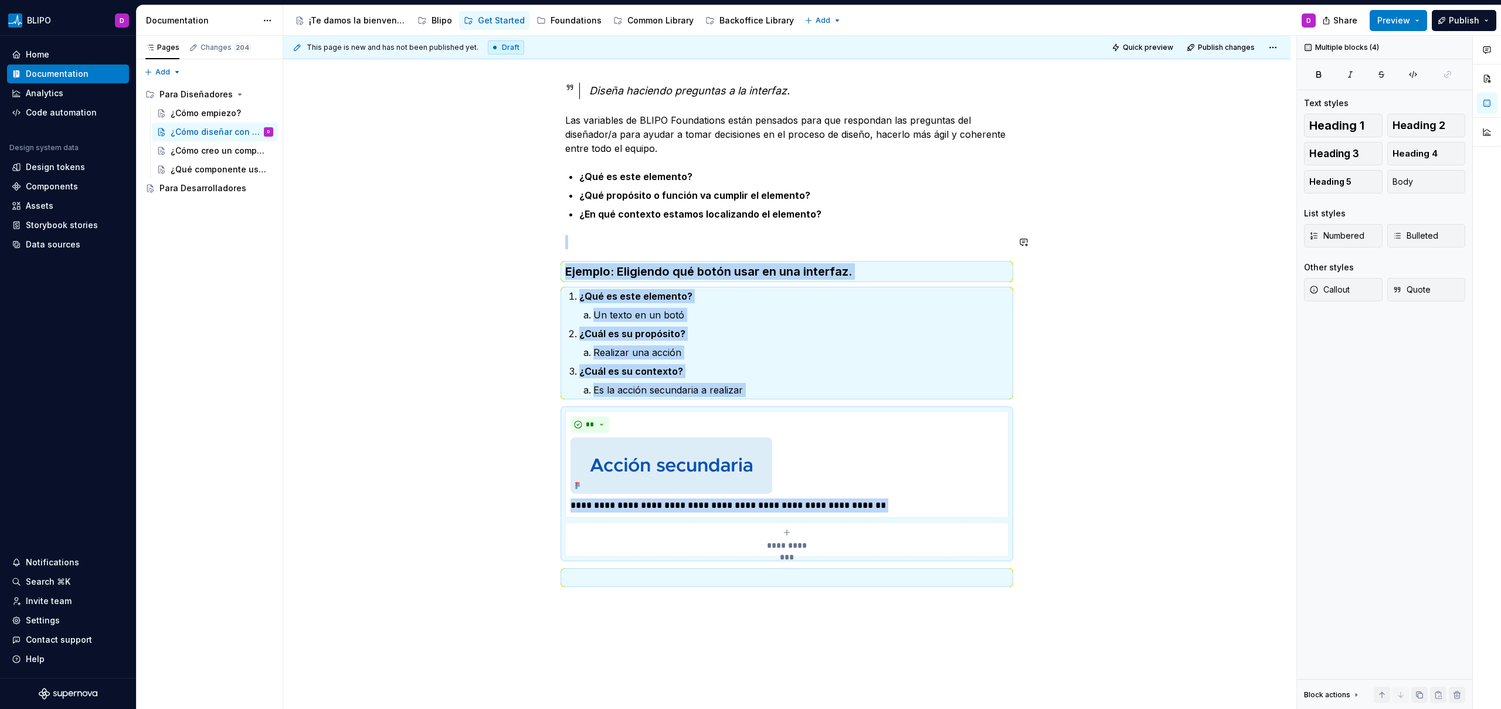
click at [681, 618] on div "**********" at bounding box center [786, 433] width 1007 height 757
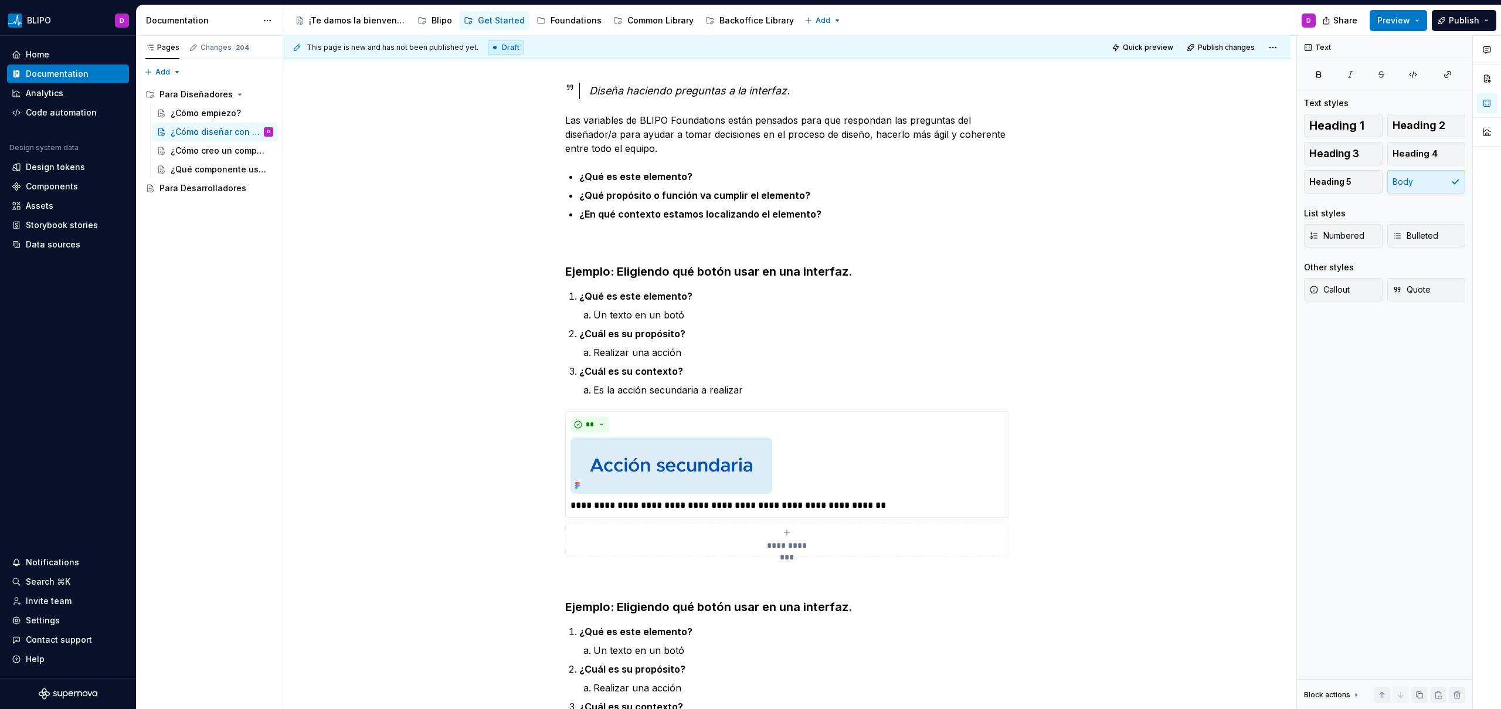
click at [655, 610] on h3 "Ejemplo: Eligiendo qué botón usar en una interfaz." at bounding box center [786, 606] width 443 height 16
click at [831, 607] on h3 "Ejemplo: Eligiendo qué botón usar en una interfaz." at bounding box center [786, 606] width 443 height 16
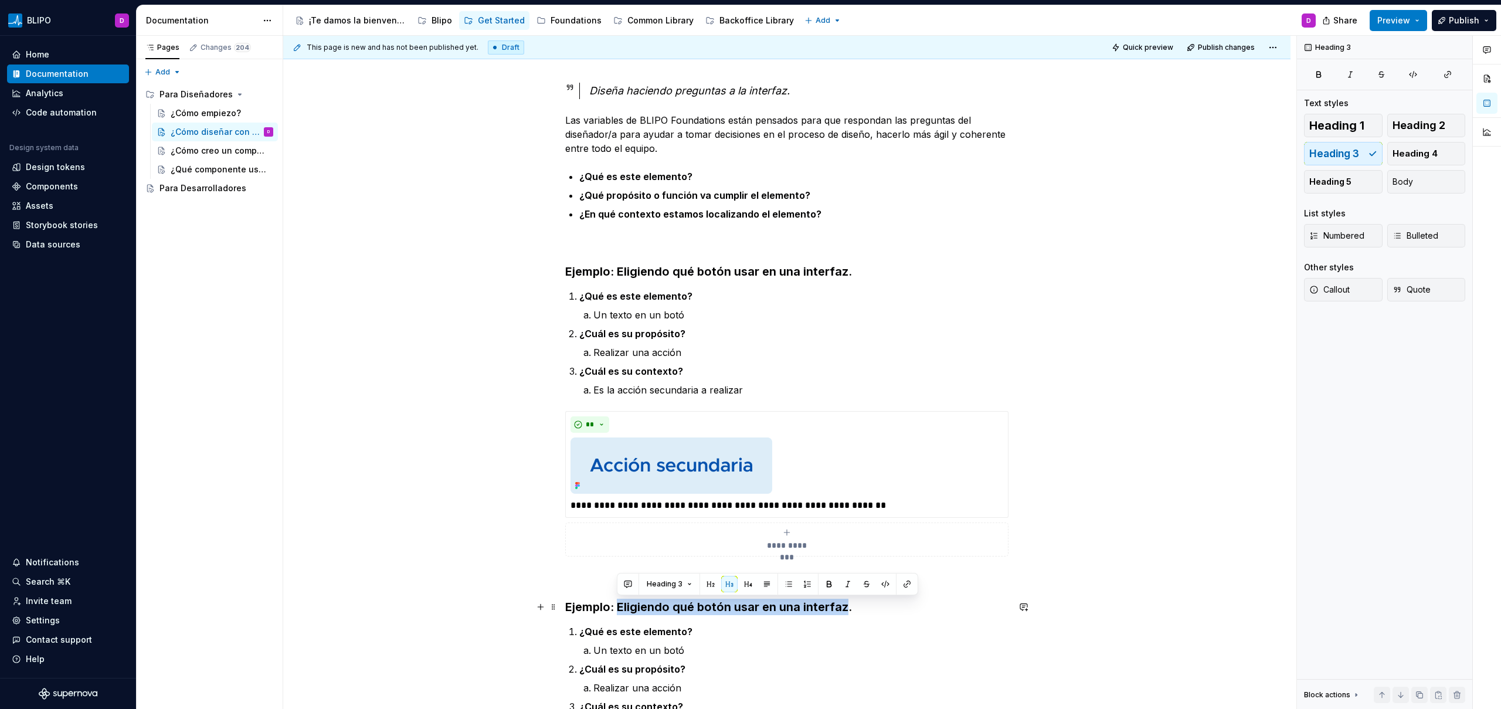
drag, startPoint x: 845, startPoint y: 609, endPoint x: 620, endPoint y: 608, distance: 225.7
click at [620, 608] on h3 "Ejemplo: Eligiendo qué botón usar en una interfaz." at bounding box center [786, 606] width 443 height 16
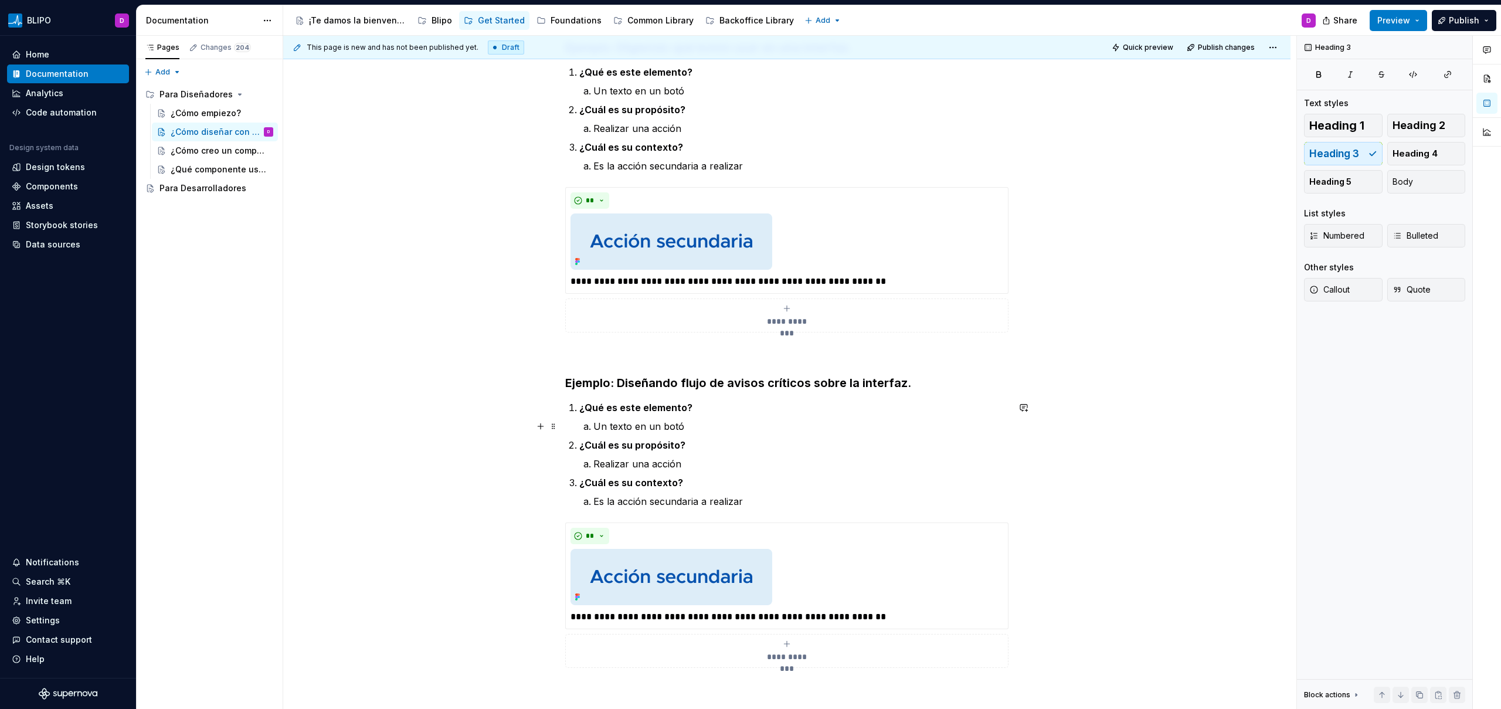
scroll to position [372, 0]
click at [636, 424] on p "Un texto en un botó" at bounding box center [800, 424] width 415 height 14
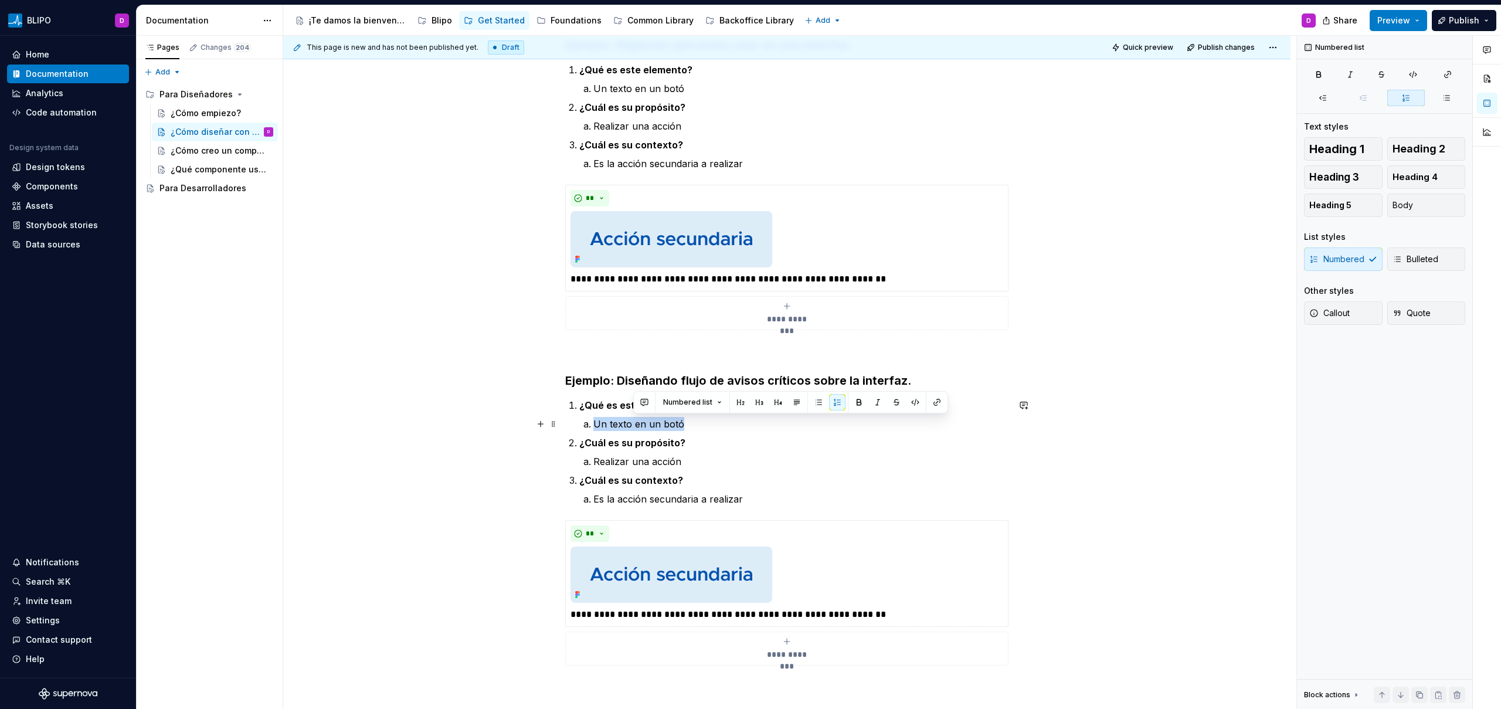
click at [636, 424] on p "Un texto en un botó" at bounding box center [800, 424] width 415 height 14
click at [649, 424] on p "Un texto en un botóUn banner informativo" at bounding box center [800, 424] width 415 height 14
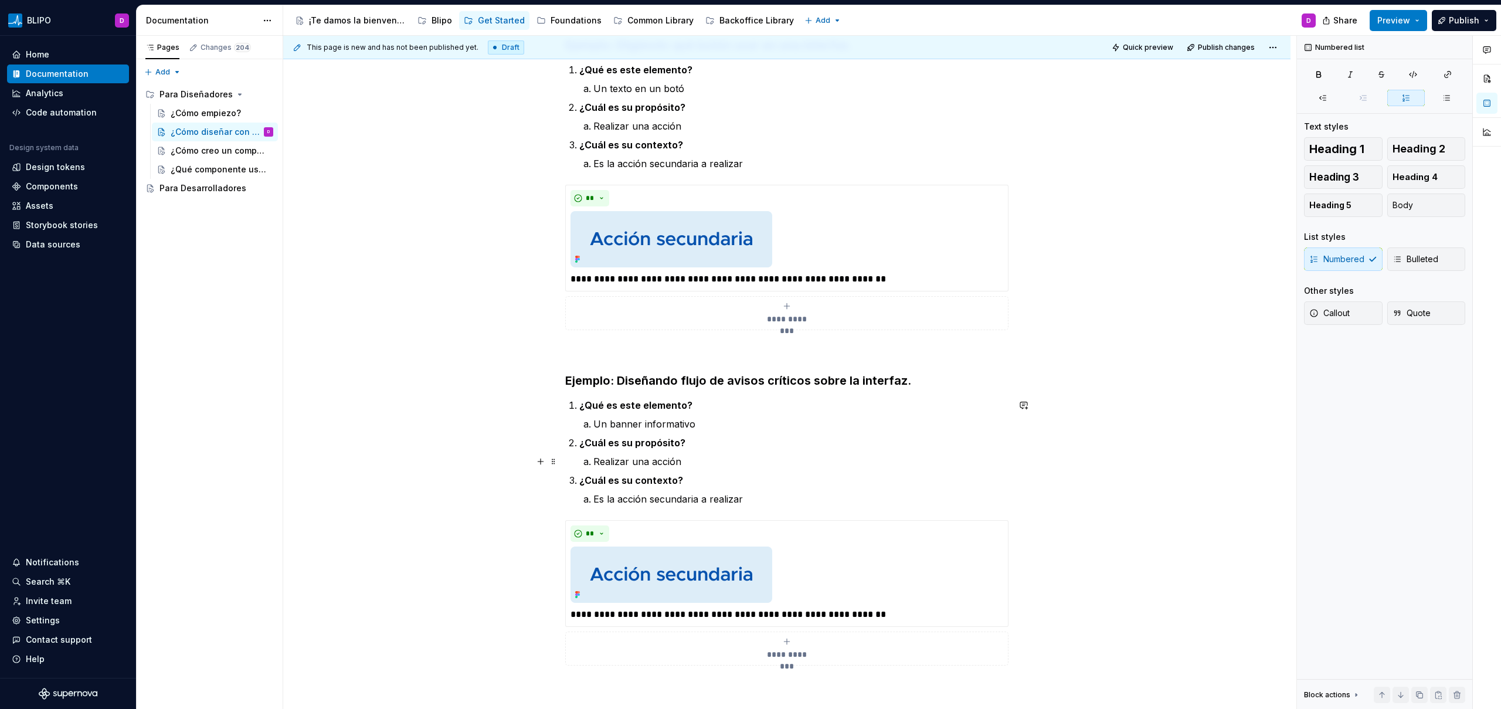
click at [601, 460] on p "Realizar una acción" at bounding box center [800, 461] width 415 height 14
click at [665, 502] on p "Es la acción secundaria a realizar" at bounding box center [800, 499] width 415 height 14
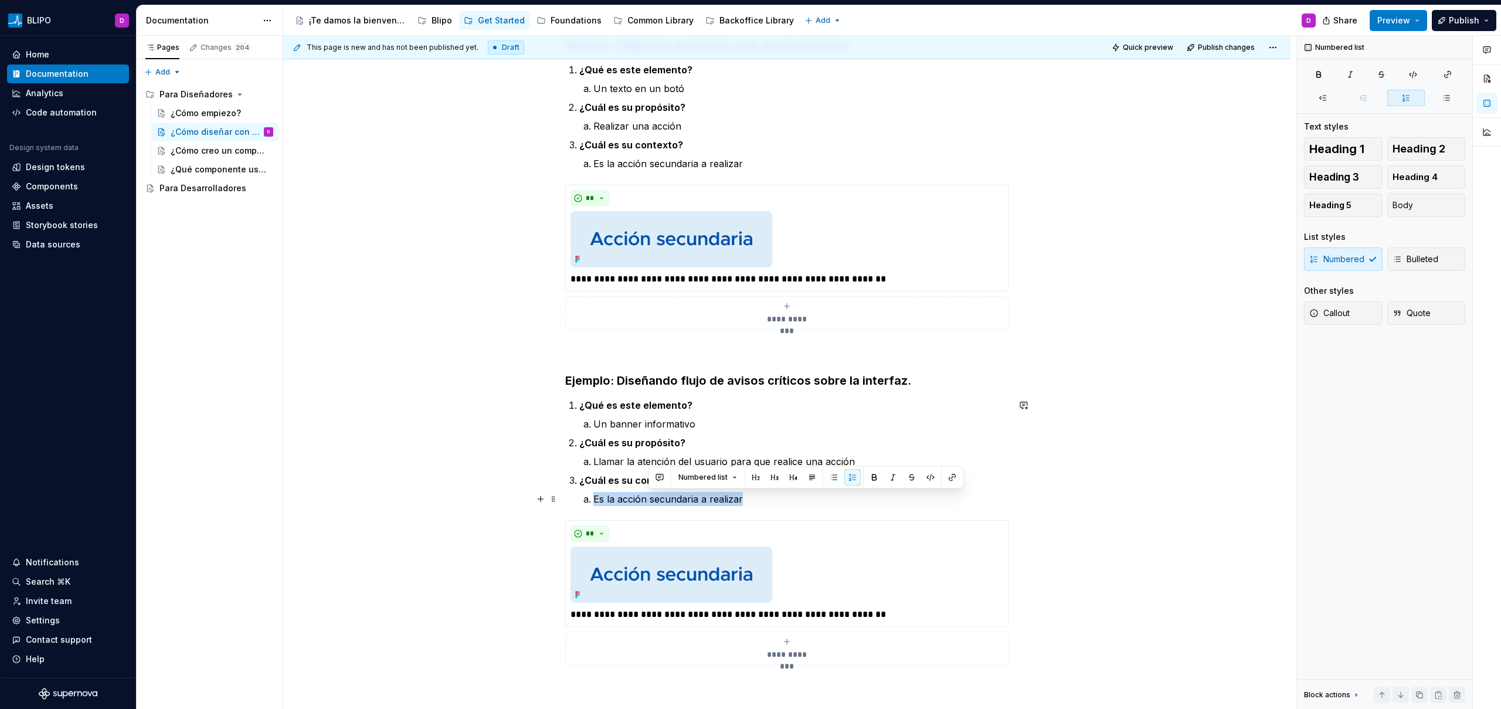
click at [665, 502] on p "Es la acción secundaria a realizar" at bounding box center [800, 499] width 415 height 14
click at [796, 493] on p "Una interfaz con mucha información" at bounding box center [800, 499] width 415 height 14
click at [1429, 252] on button "Bulleted" at bounding box center [1426, 258] width 79 height 23
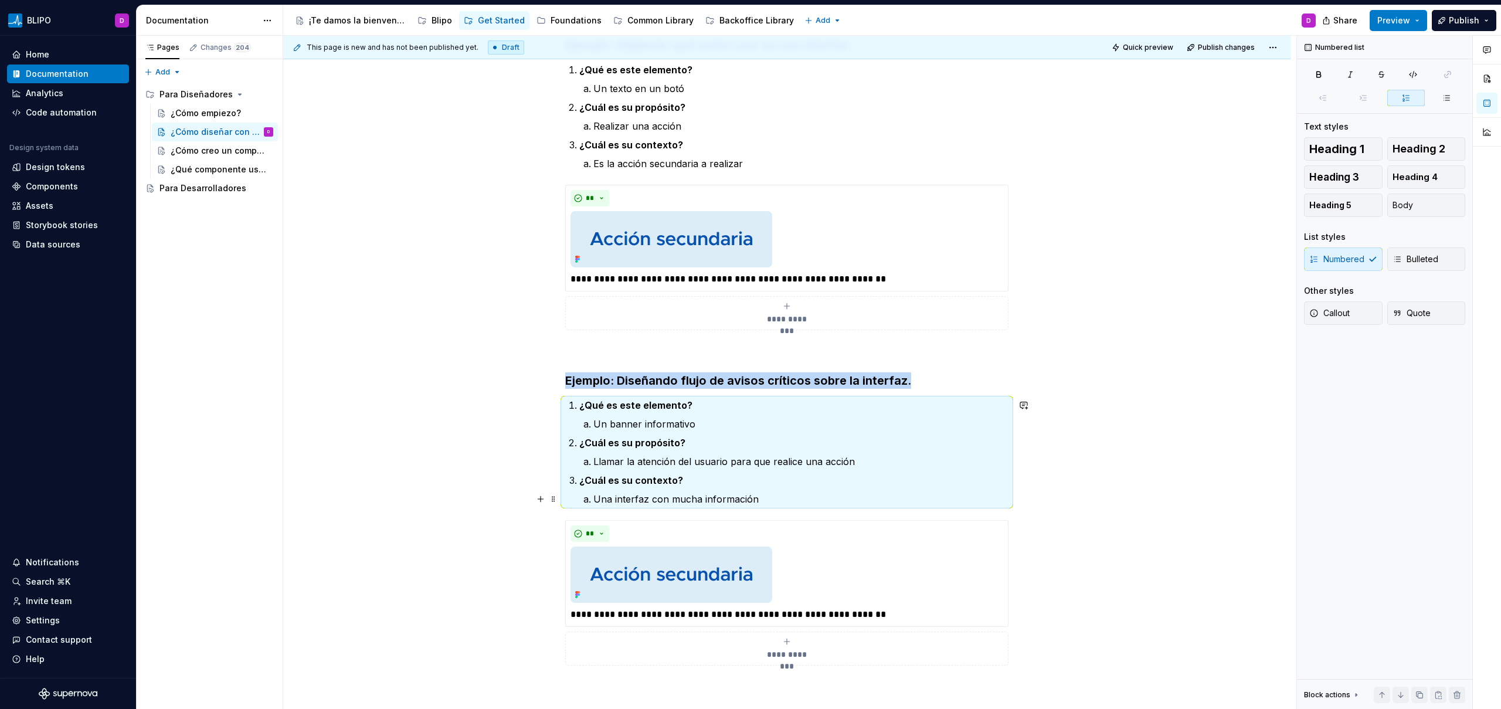
click at [699, 499] on p "Una interfaz con mucha información" at bounding box center [800, 499] width 415 height 14
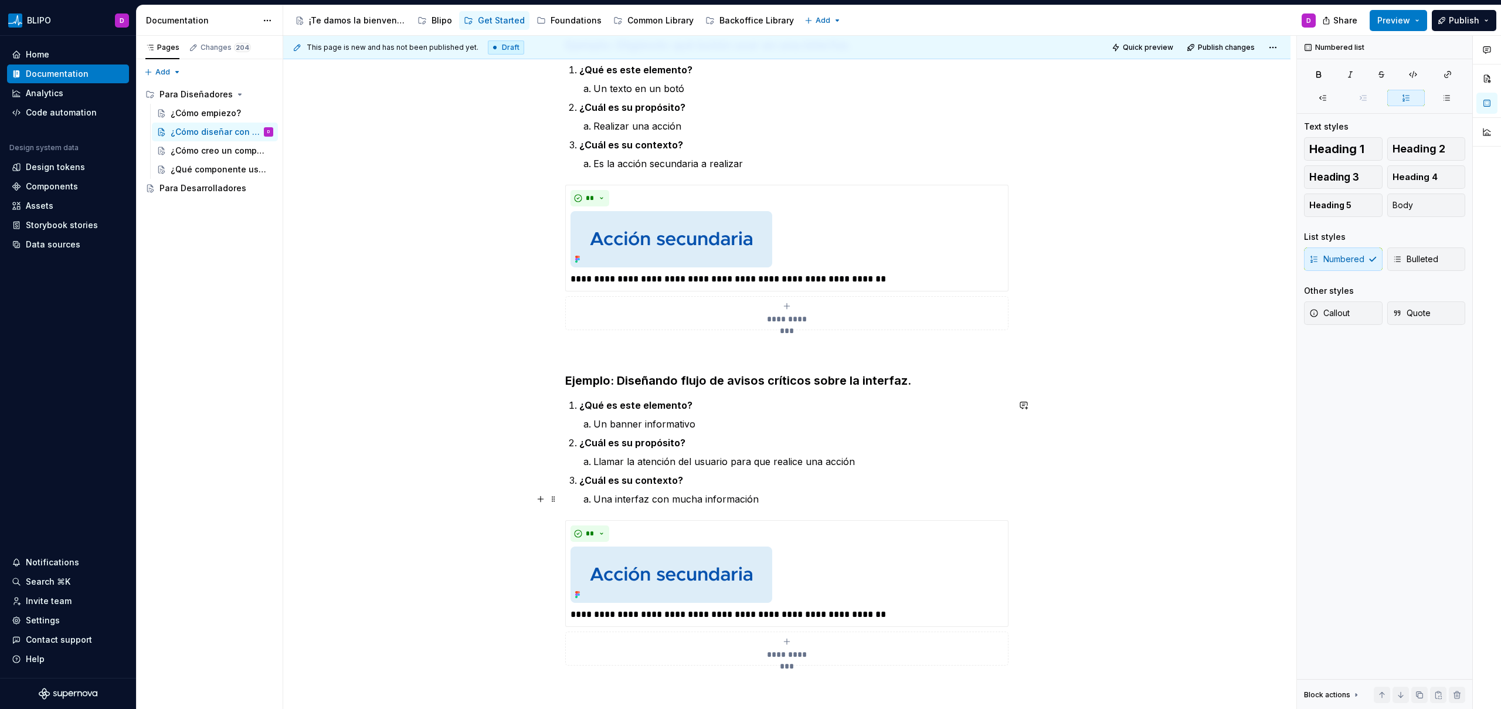
click at [593, 498] on li "Una interfaz con mucha información" at bounding box center [800, 499] width 415 height 14
click at [1412, 259] on span "Bulleted" at bounding box center [1415, 259] width 46 height 12
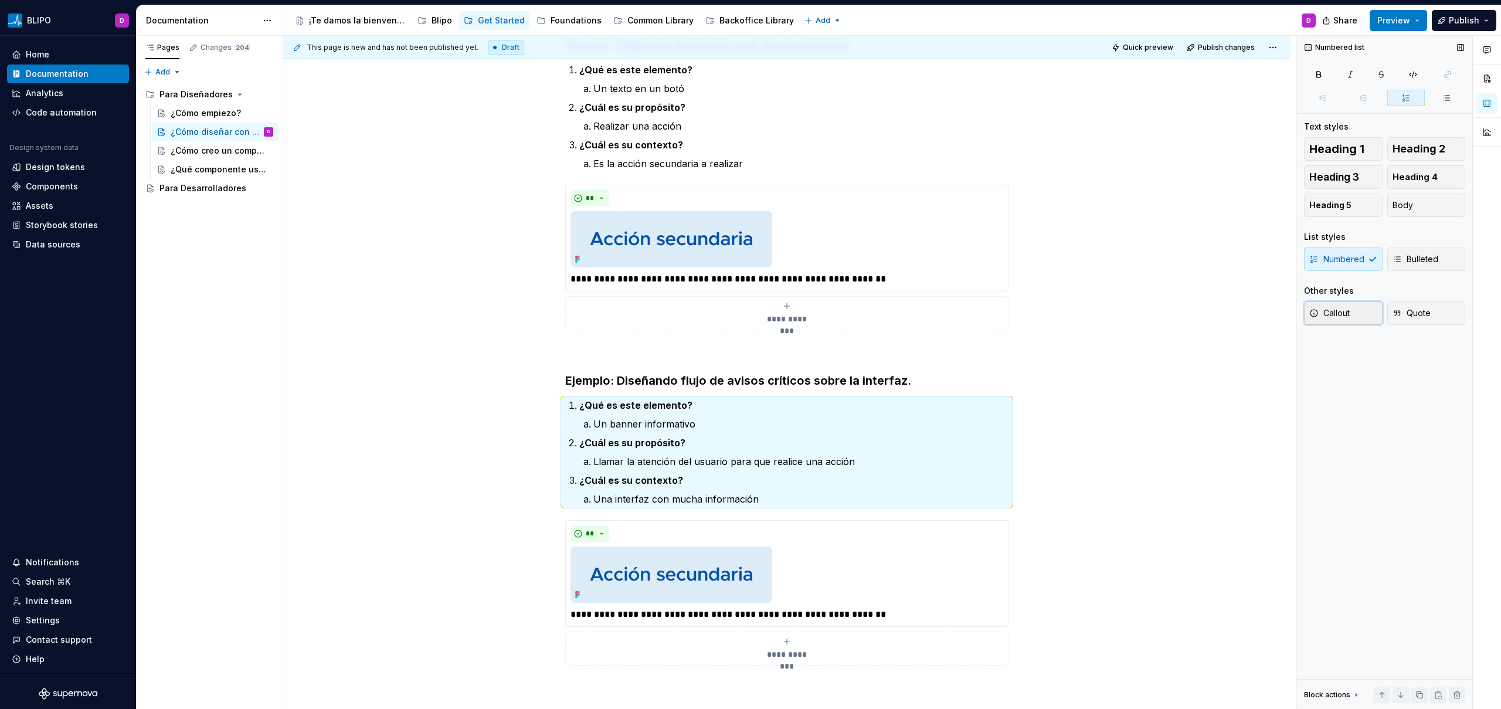
click at [1335, 316] on span "Callout" at bounding box center [1329, 313] width 40 height 12
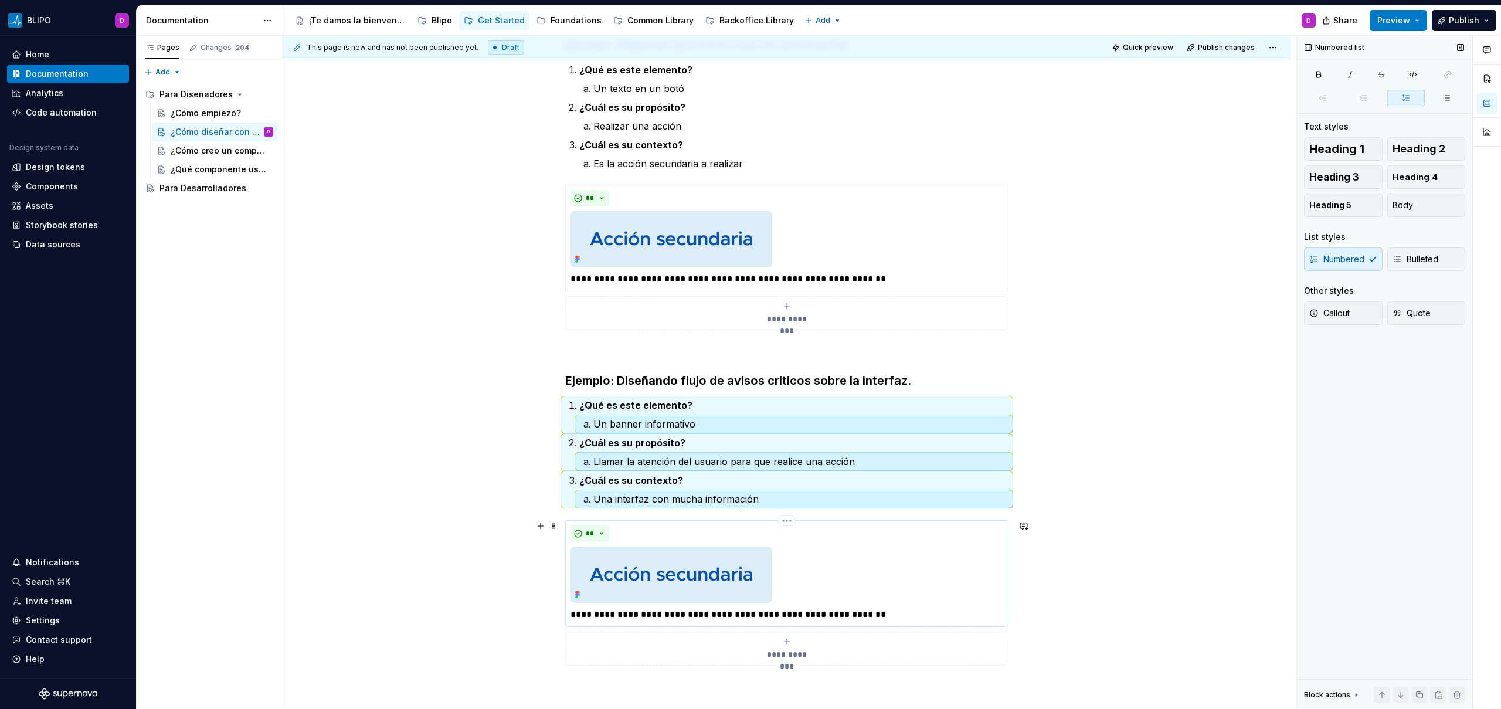
click at [816, 615] on p "**********" at bounding box center [786, 614] width 433 height 14
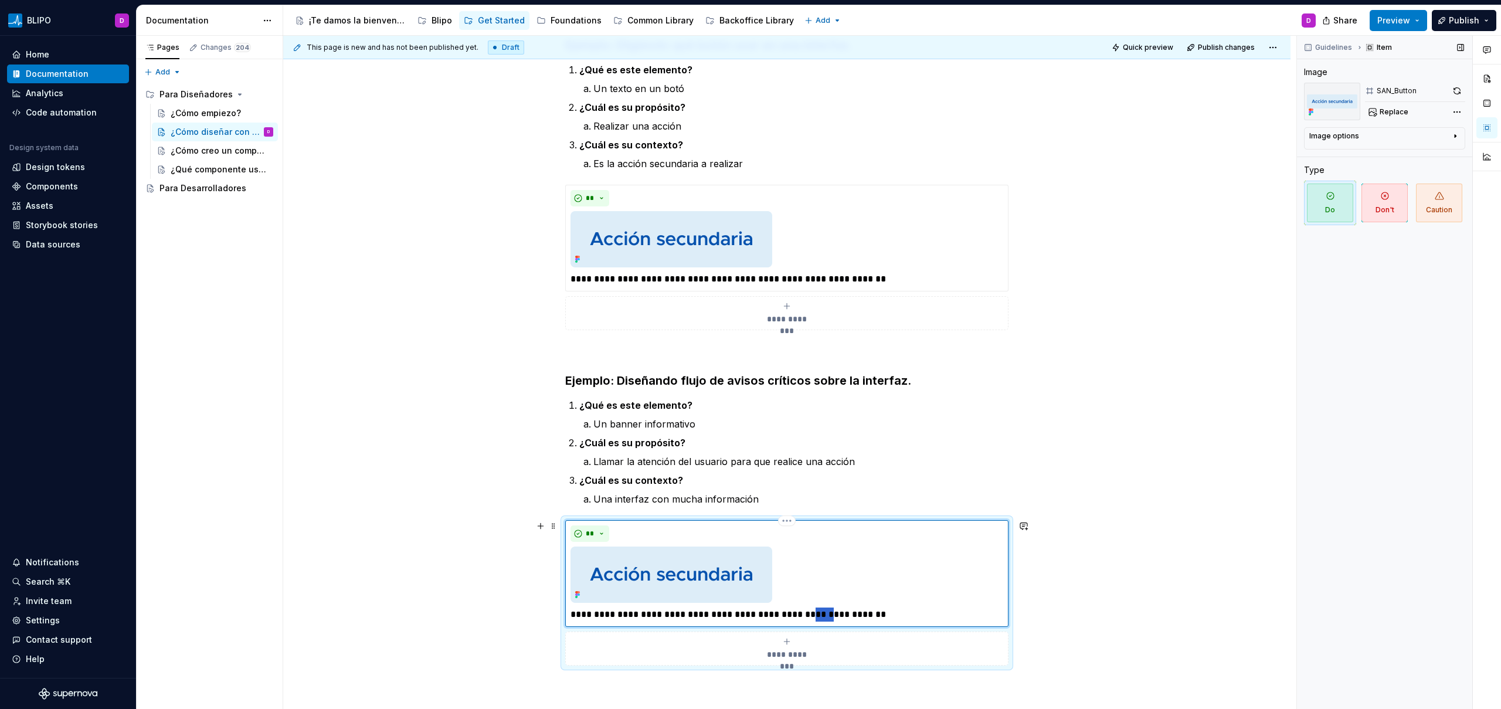
click at [816, 615] on p "**********" at bounding box center [786, 614] width 433 height 14
paste div
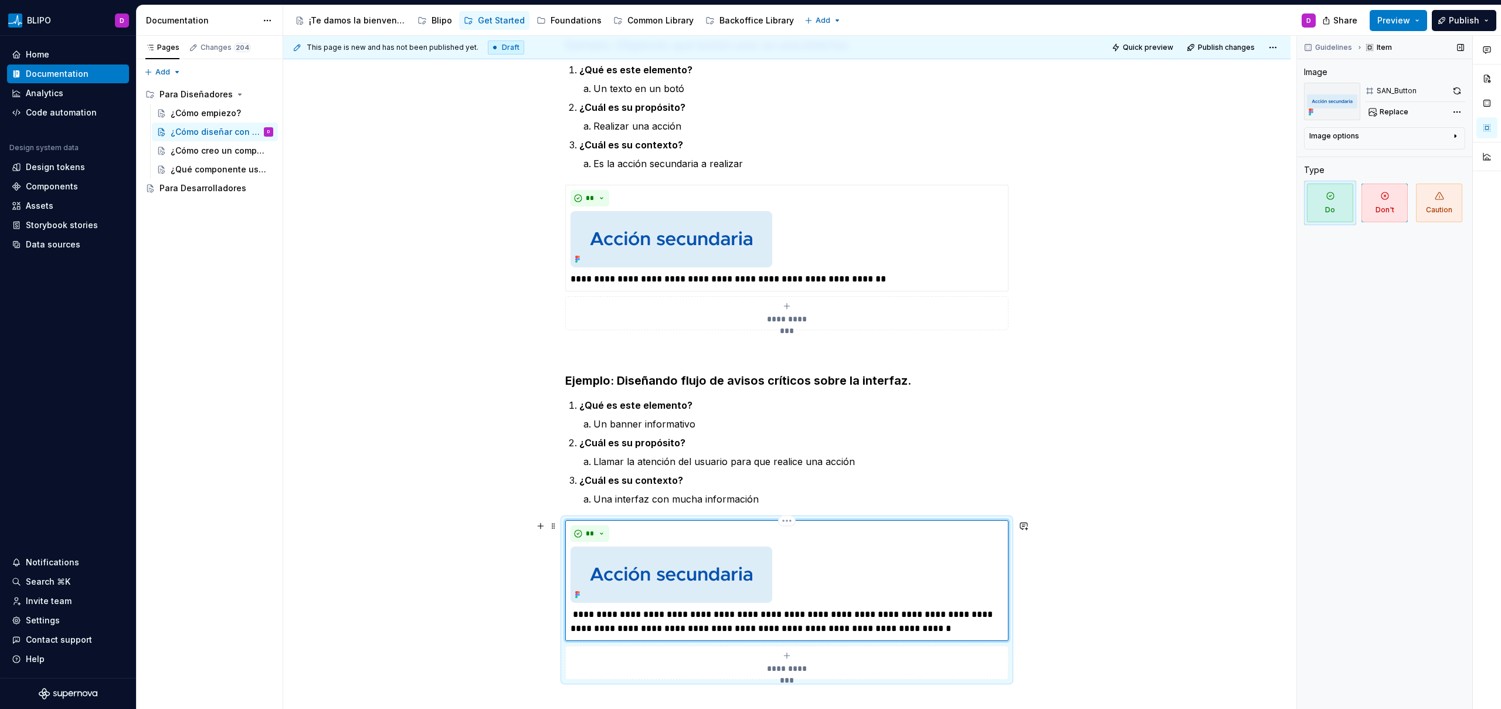
click at [576, 617] on p "**********" at bounding box center [786, 621] width 433 height 28
type textarea "*"
click at [750, 566] on img at bounding box center [671, 574] width 202 height 56
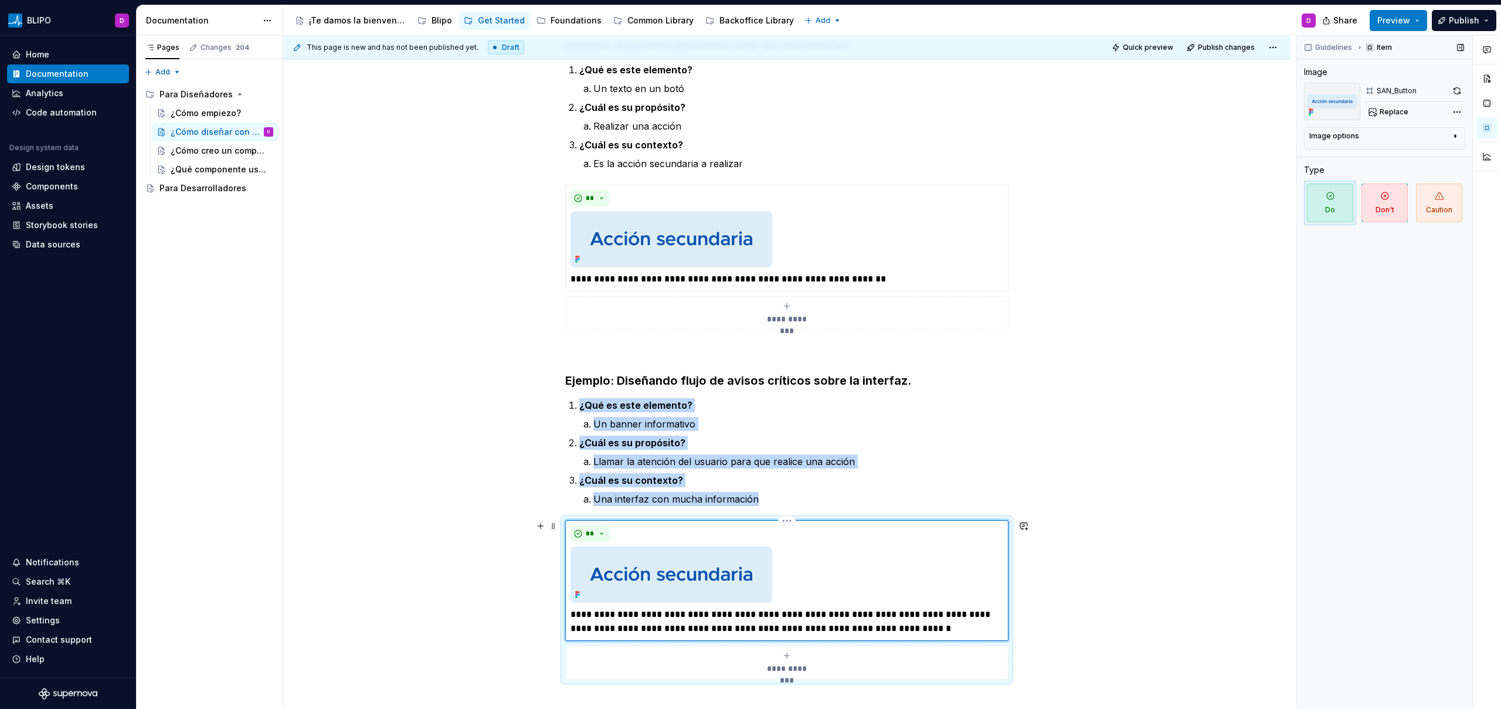
click at [828, 561] on div at bounding box center [786, 574] width 433 height 56
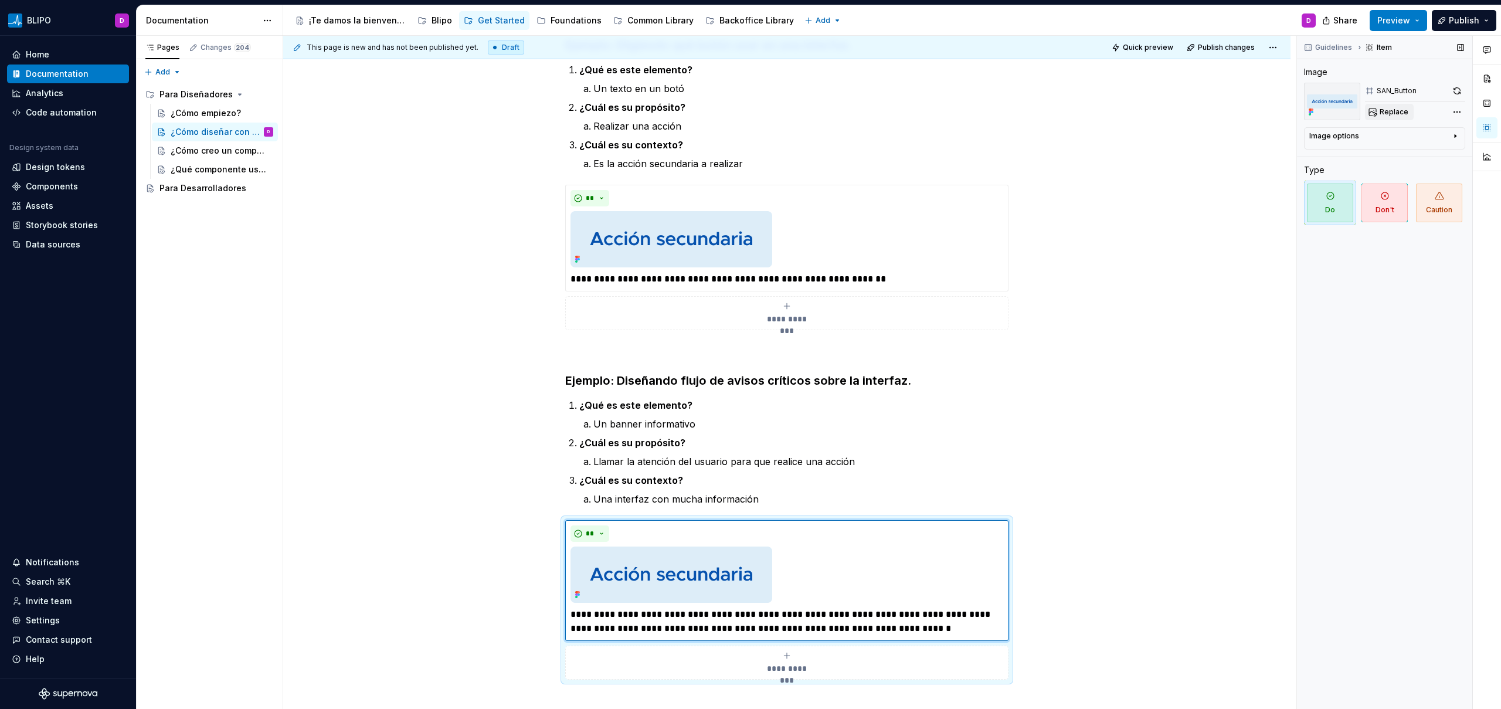
click at [1396, 108] on span "Replace" at bounding box center [1393, 111] width 29 height 9
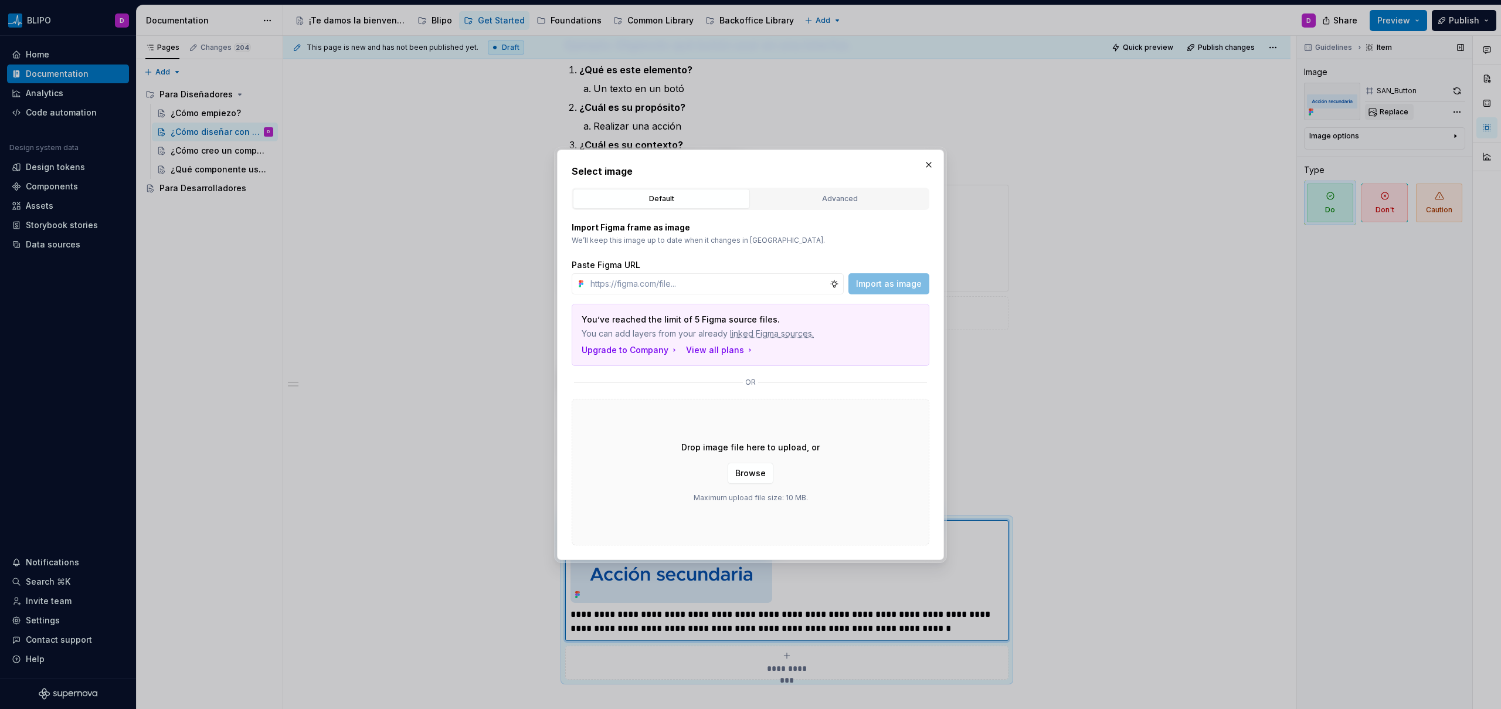
type textarea "*"
type input "[URL][DOMAIN_NAME]"
type textarea "*"
type input "[URL][DOMAIN_NAME]"
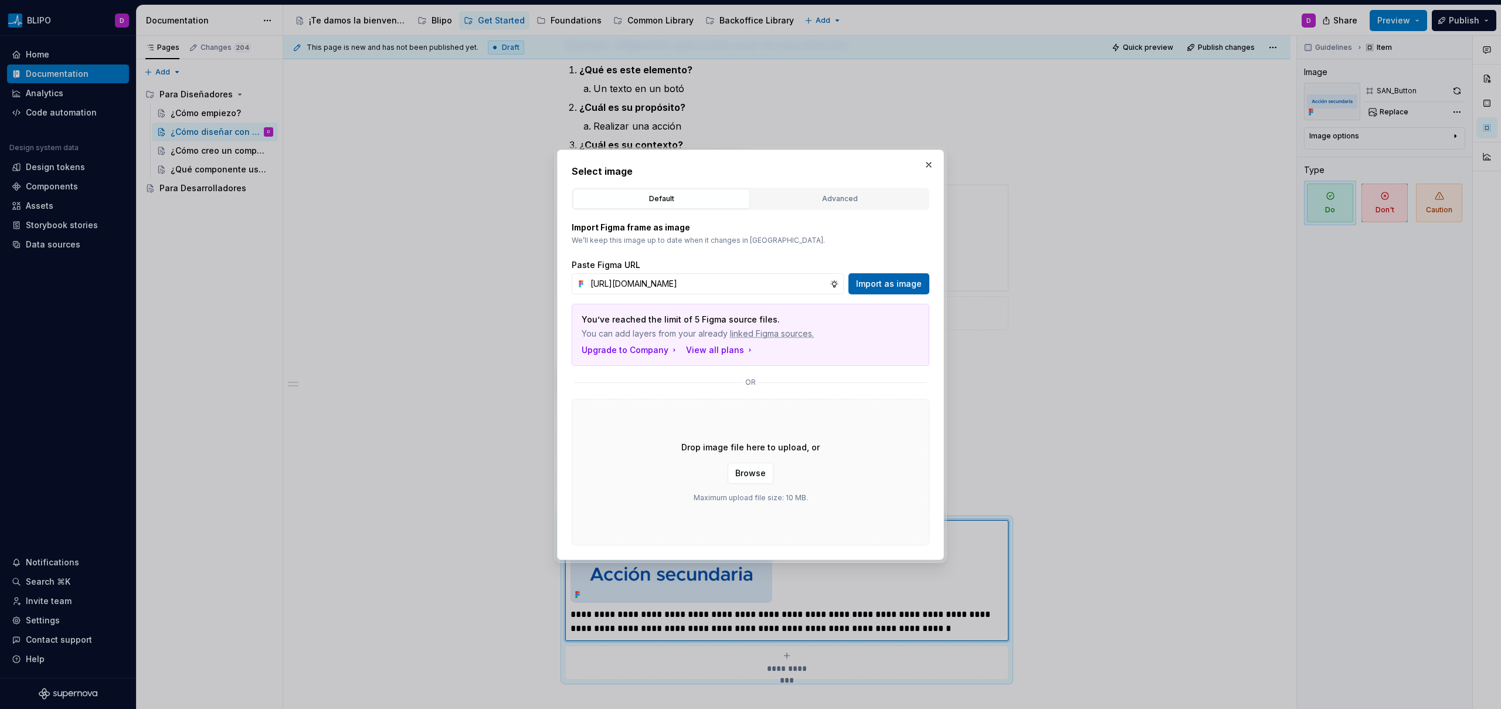
click at [900, 280] on span "Import as image" at bounding box center [889, 284] width 66 height 12
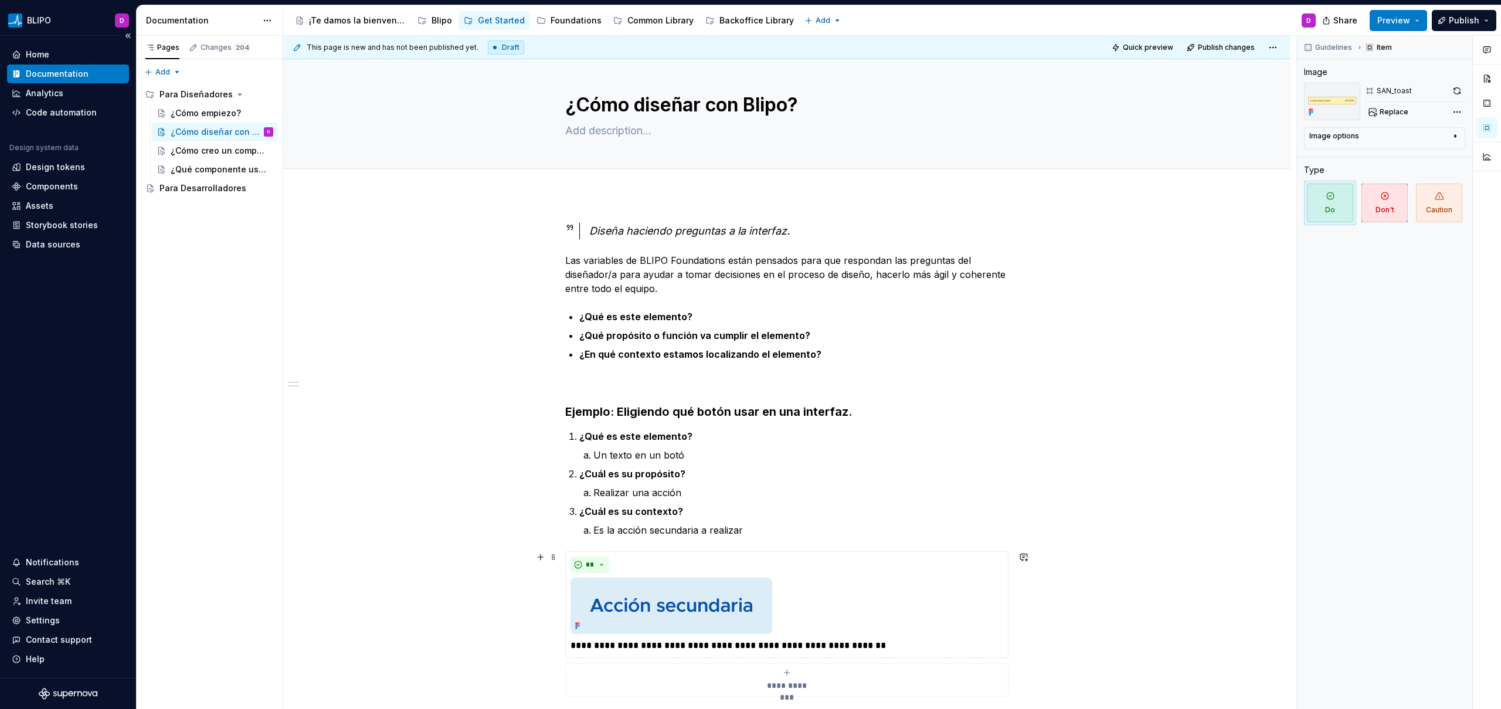
scroll to position [0, 0]
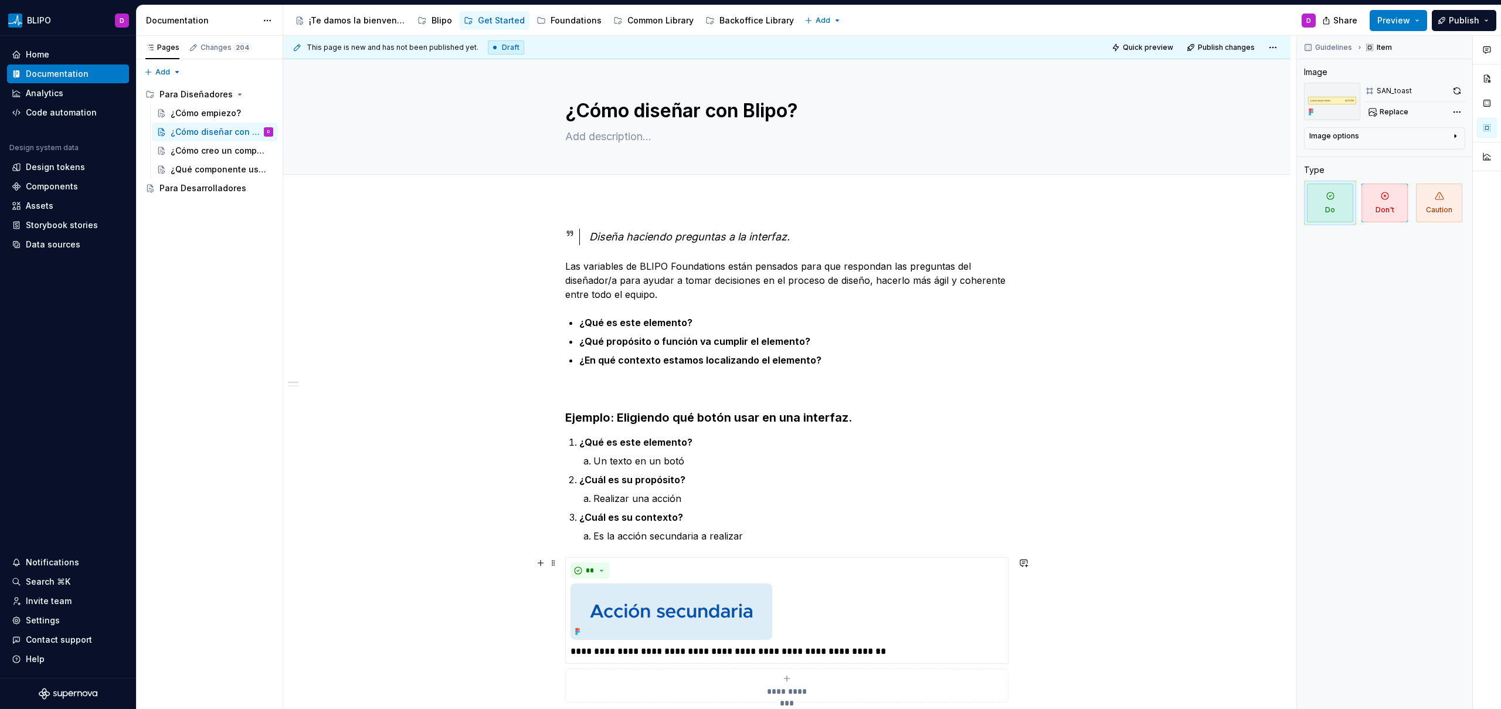
click at [649, 417] on h3 "Ejemplo: Eligiendo qué botón usar en una interfaz." at bounding box center [786, 417] width 443 height 16
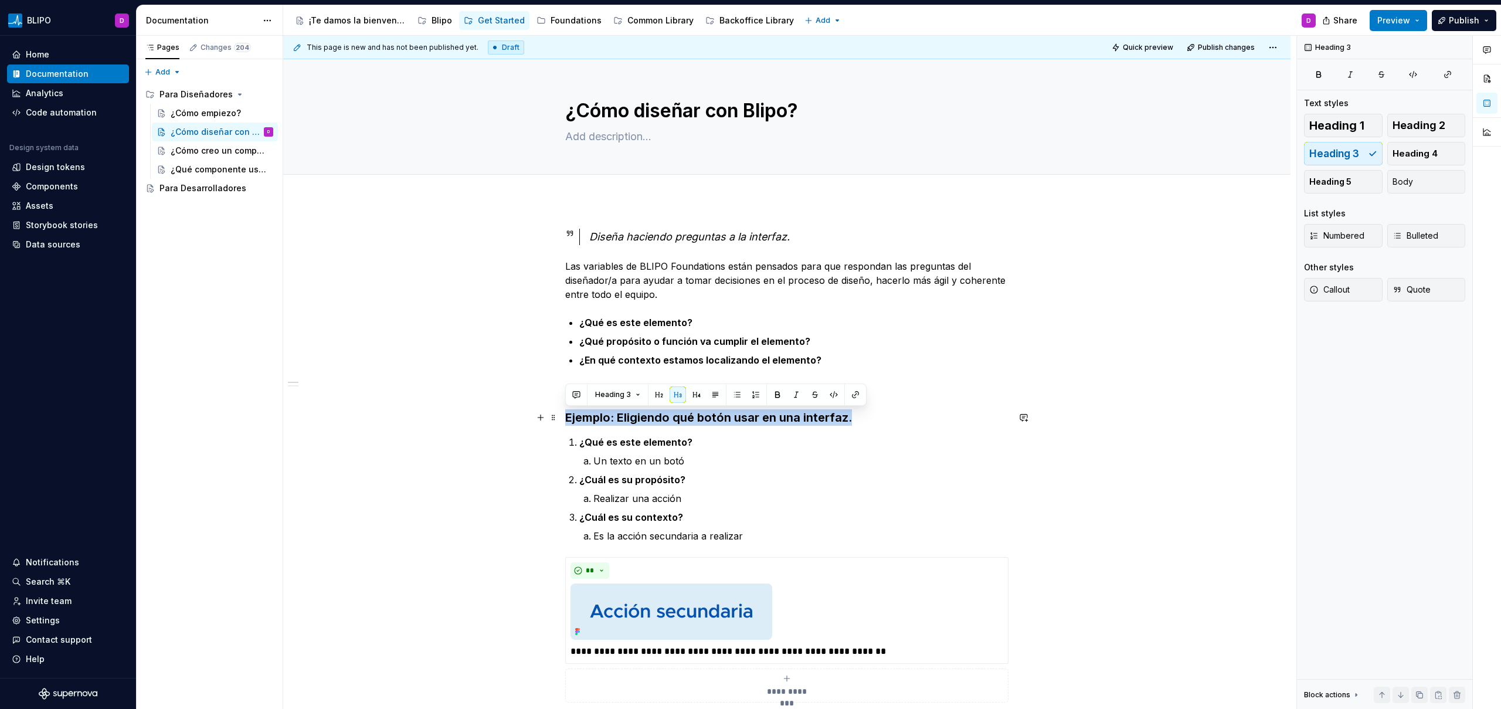
click at [649, 417] on h3 "Ejemplo: Eligiendo qué botón usar en una interfaz." at bounding box center [786, 417] width 443 height 16
click at [831, 397] on button "button" at bounding box center [833, 394] width 16 height 16
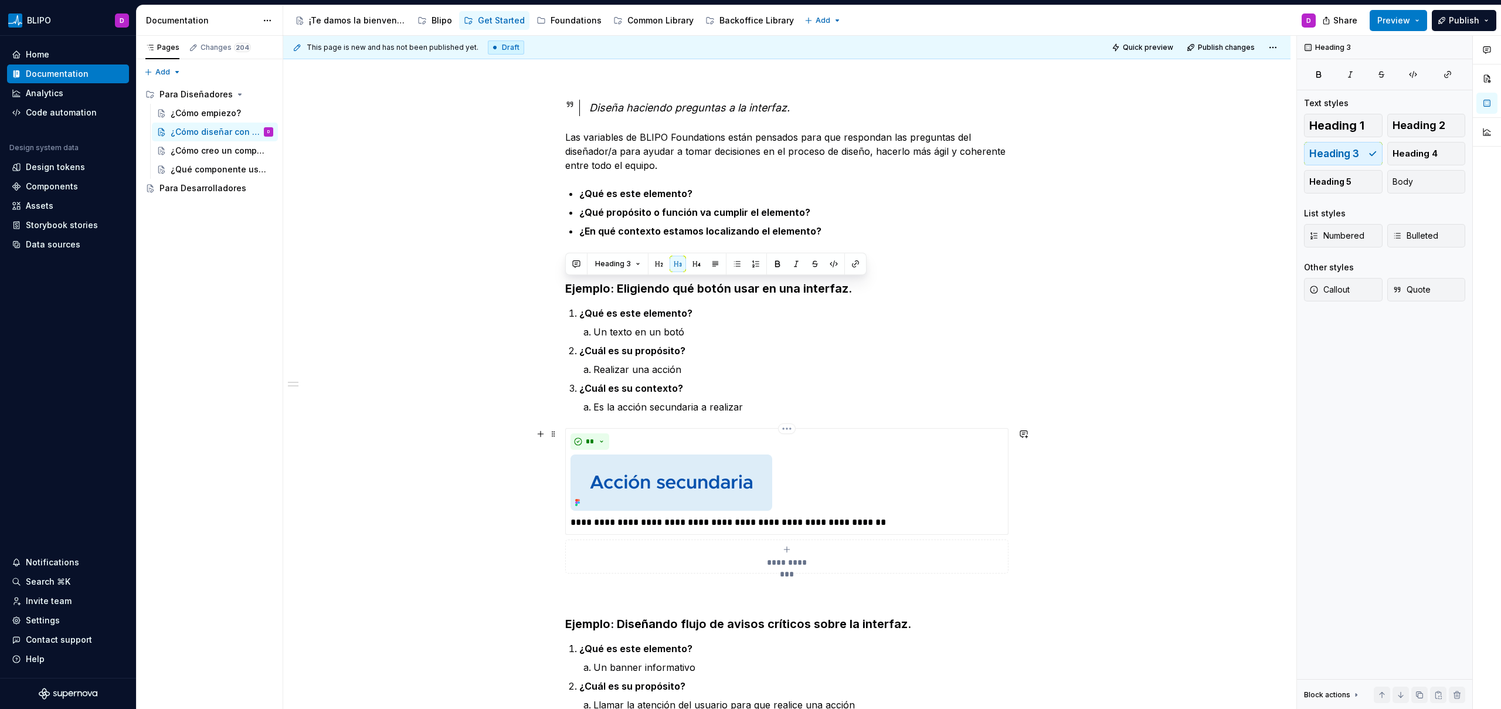
scroll to position [128, 0]
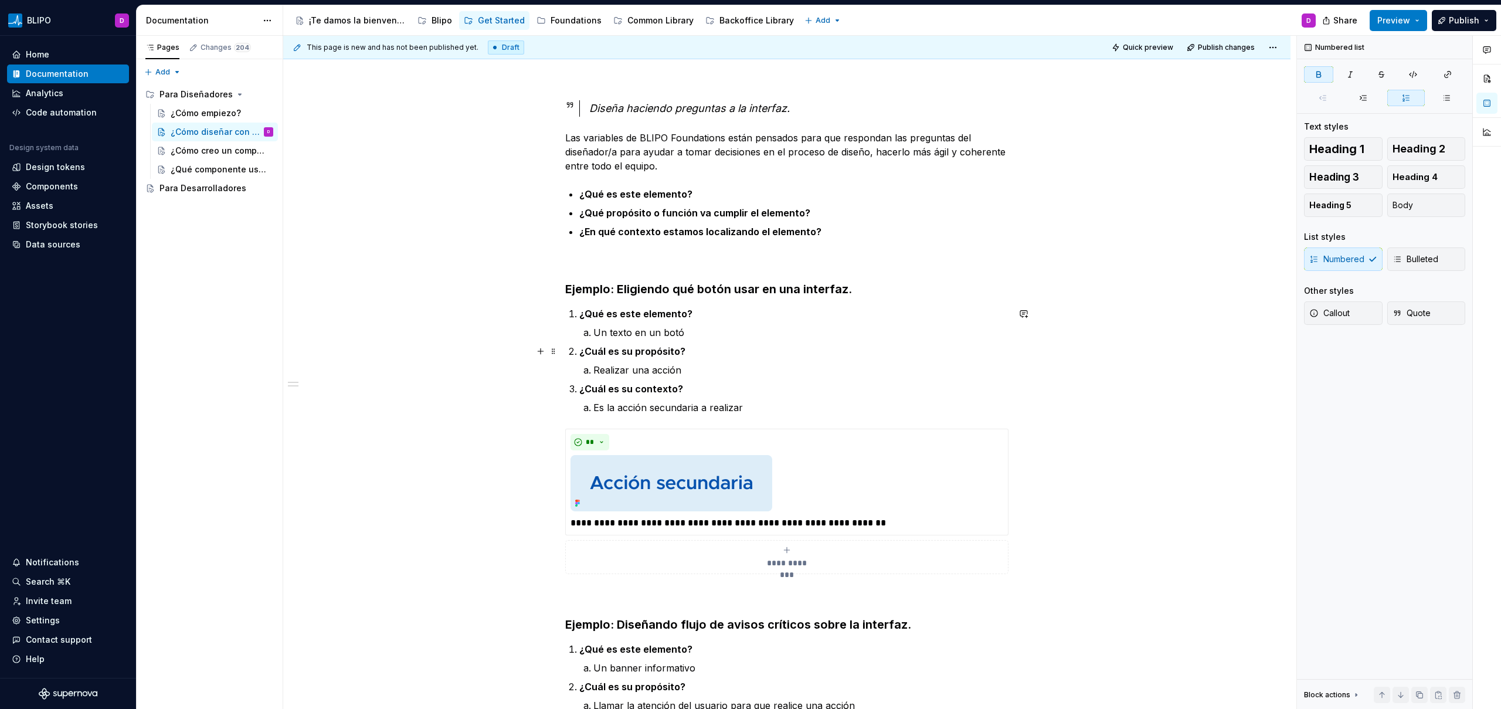
click at [958, 341] on ol "¿Qué es este elemento? Un texto en un botó ¿Cuál es su propósito? Realizar una …" at bounding box center [793, 361] width 429 height 108
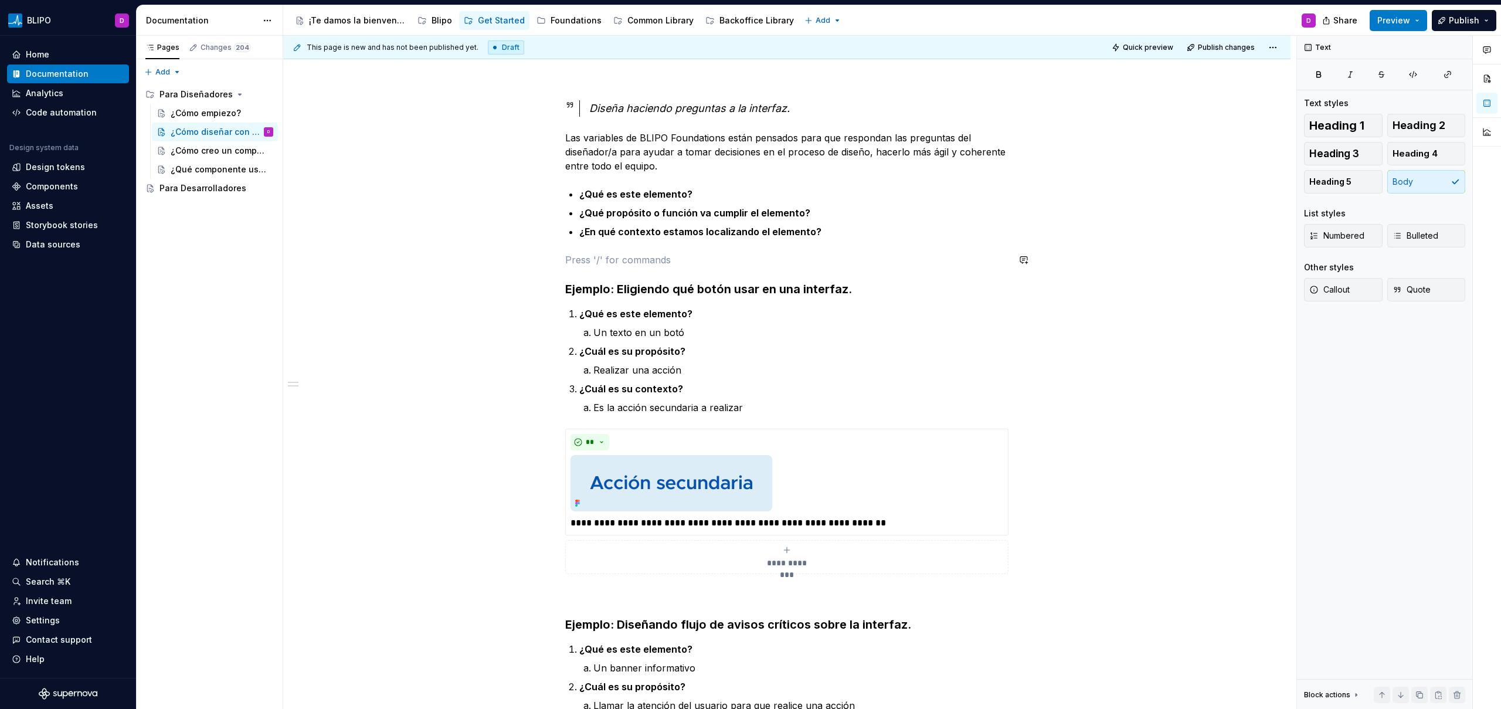
click at [876, 247] on div "**********" at bounding box center [786, 551] width 443 height 903
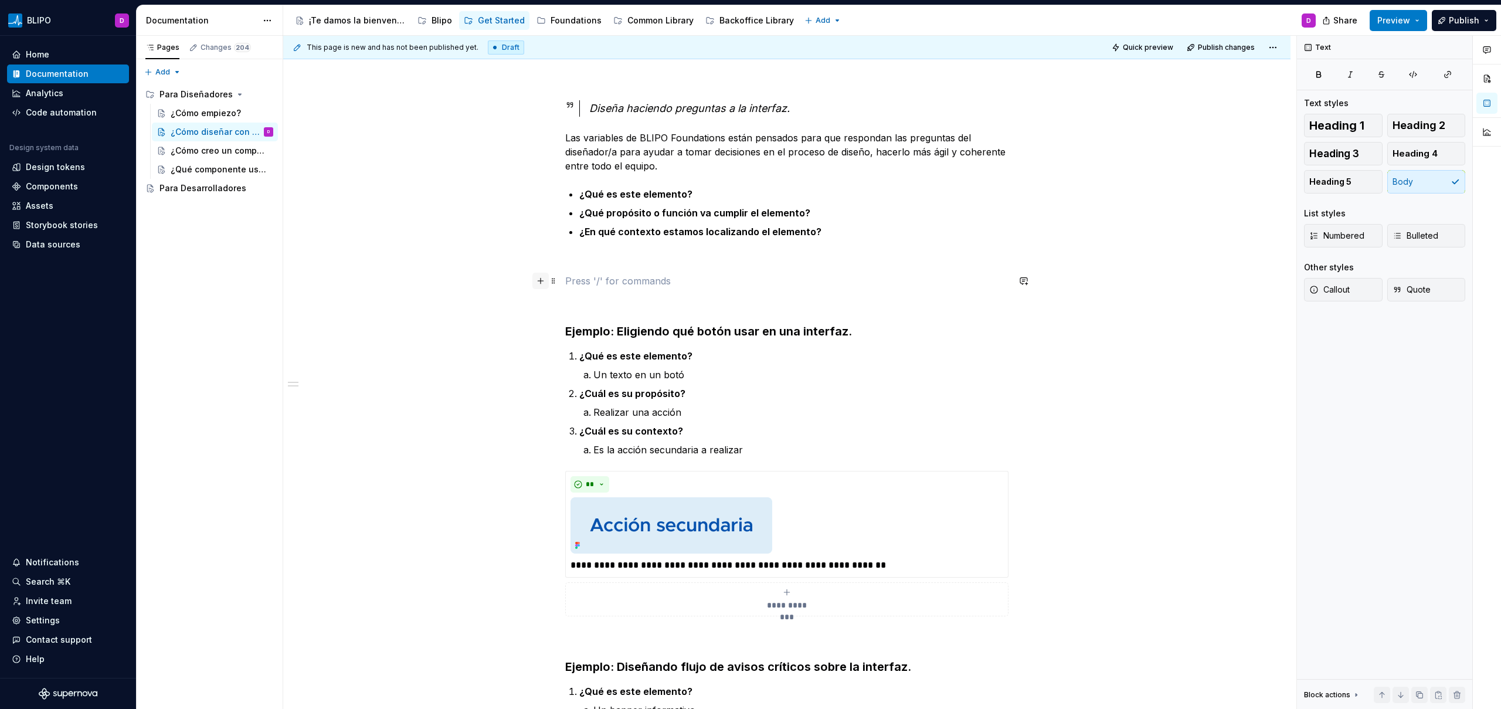
click at [537, 280] on button "button" at bounding box center [540, 281] width 16 height 16
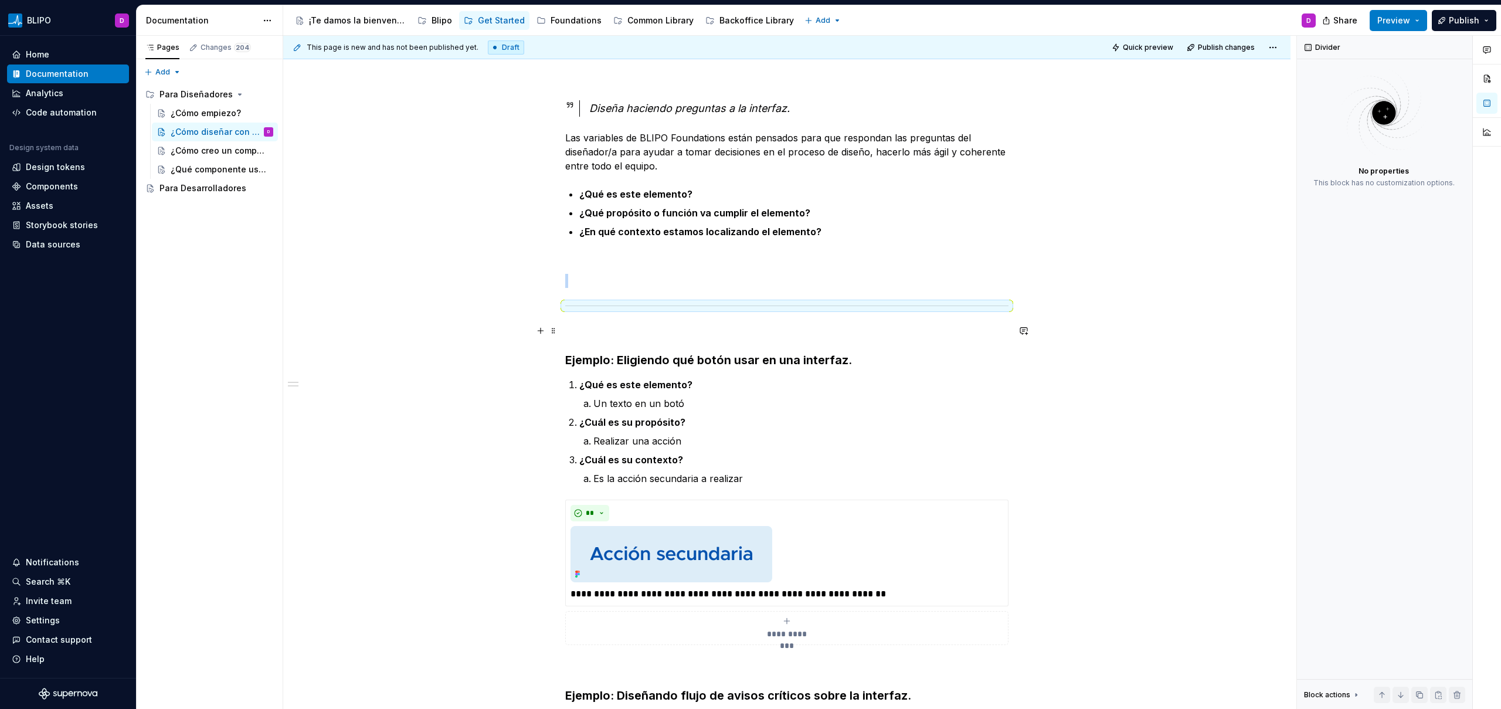
click at [608, 330] on p at bounding box center [786, 331] width 443 height 14
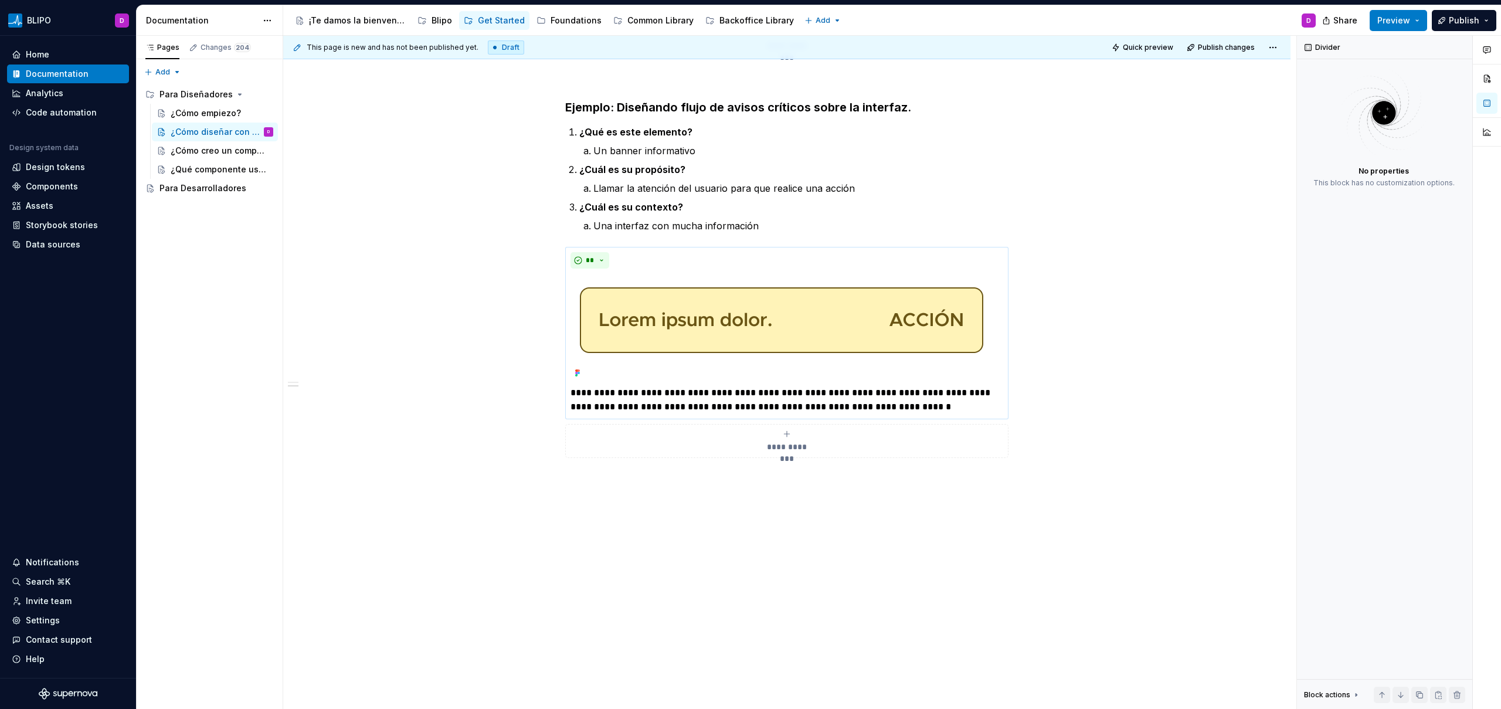
scroll to position [692, 0]
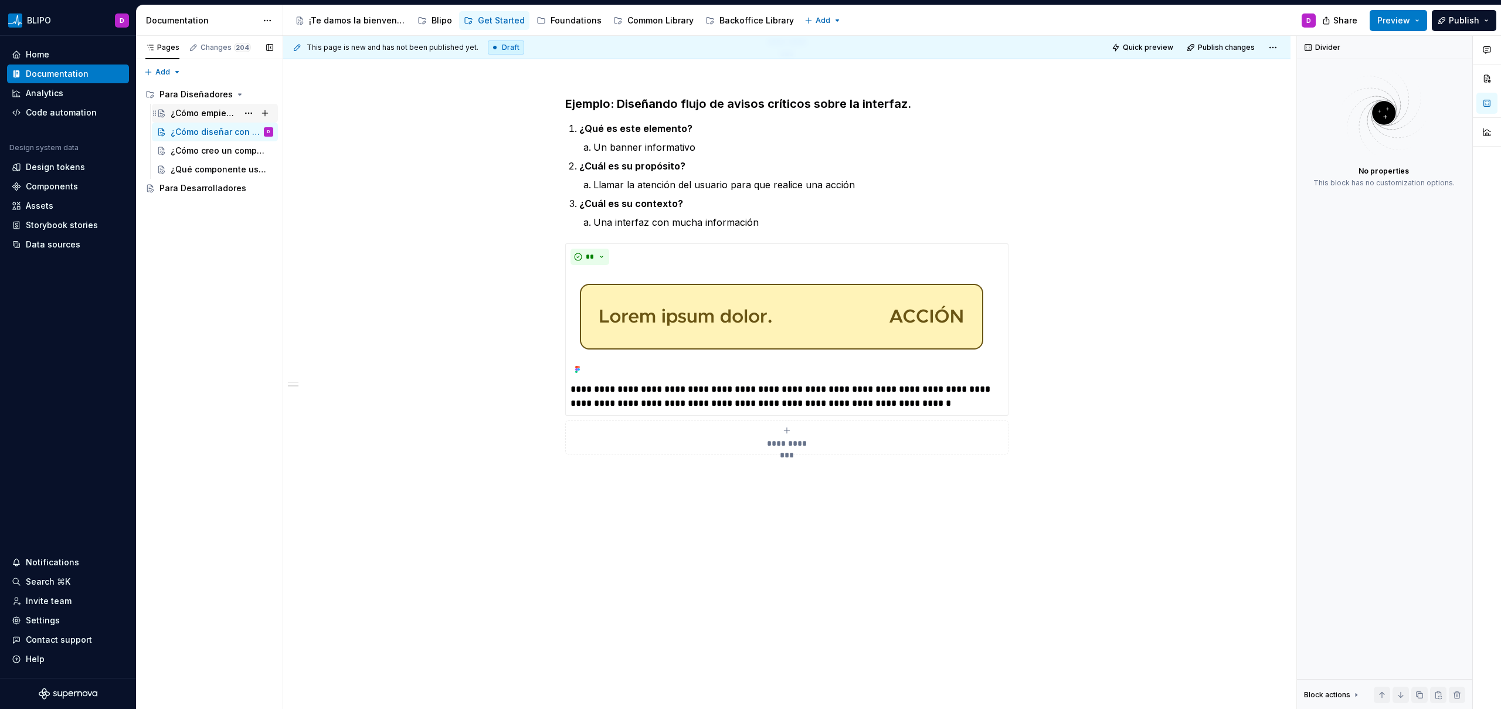
click at [189, 114] on div "¿Cómo empiezo?" at bounding box center [204, 113] width 67 height 12
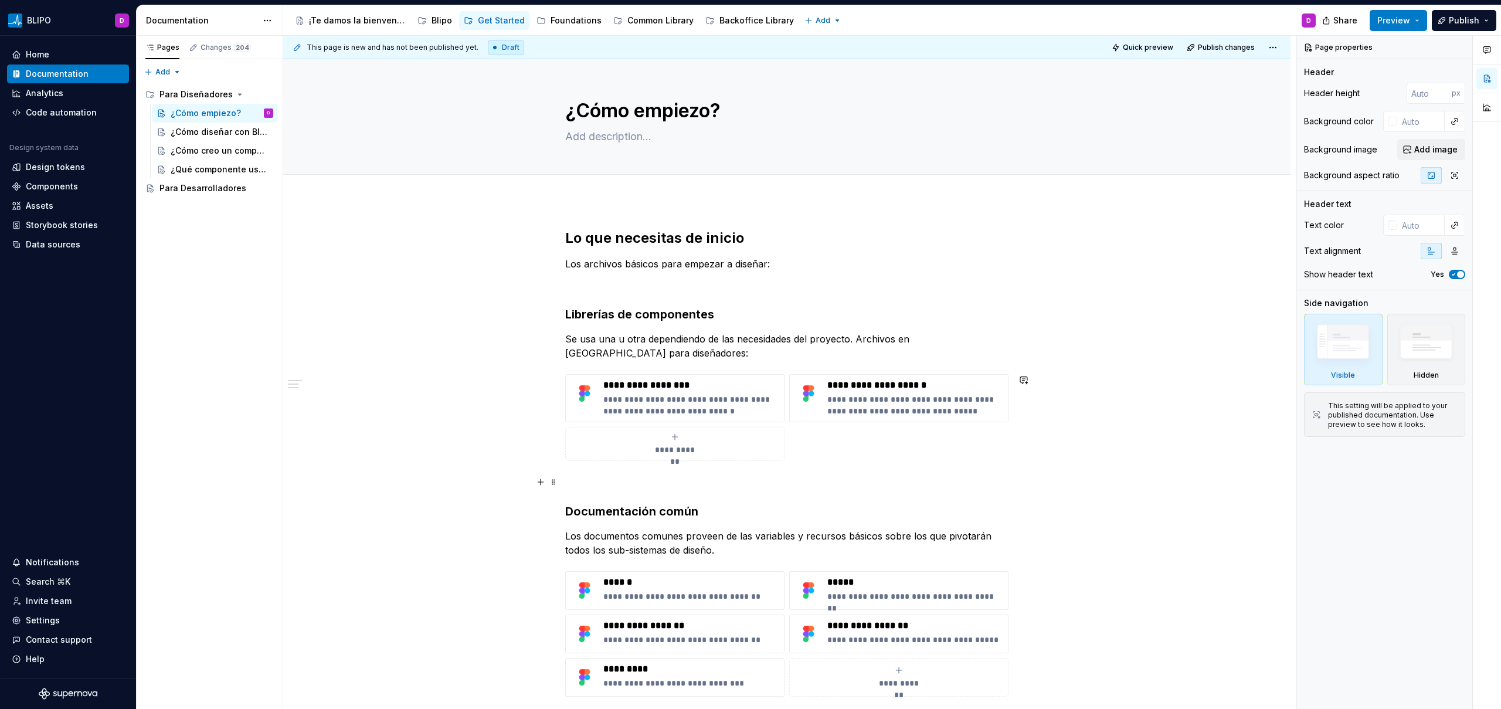
scroll to position [369, 0]
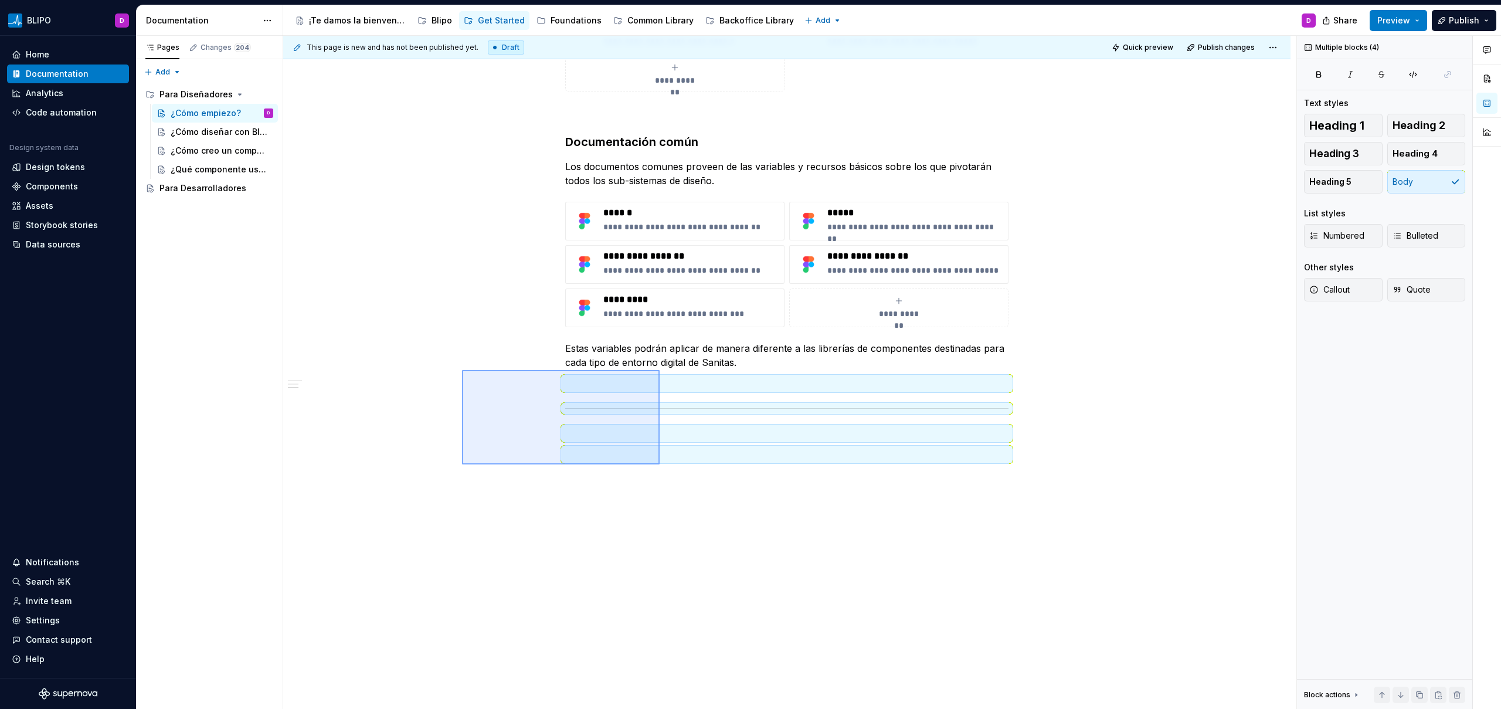
drag, startPoint x: 462, startPoint y: 370, endPoint x: 659, endPoint y: 464, distance: 218.9
click at [659, 464] on div "**********" at bounding box center [789, 372] width 1013 height 673
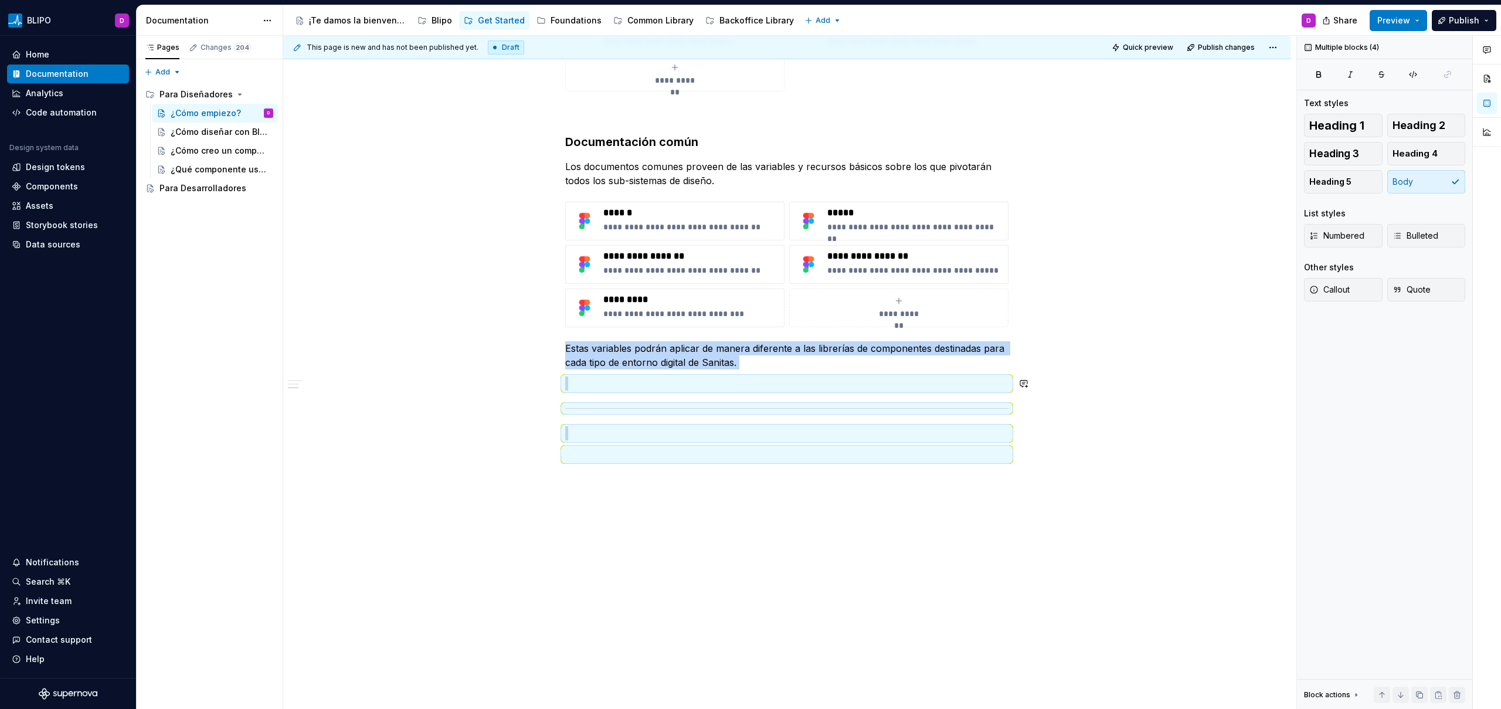
copy div "Estas variables podrán aplicar de manera diferente a las librerías de component…"
click at [633, 487] on div "**********" at bounding box center [786, 177] width 443 height 637
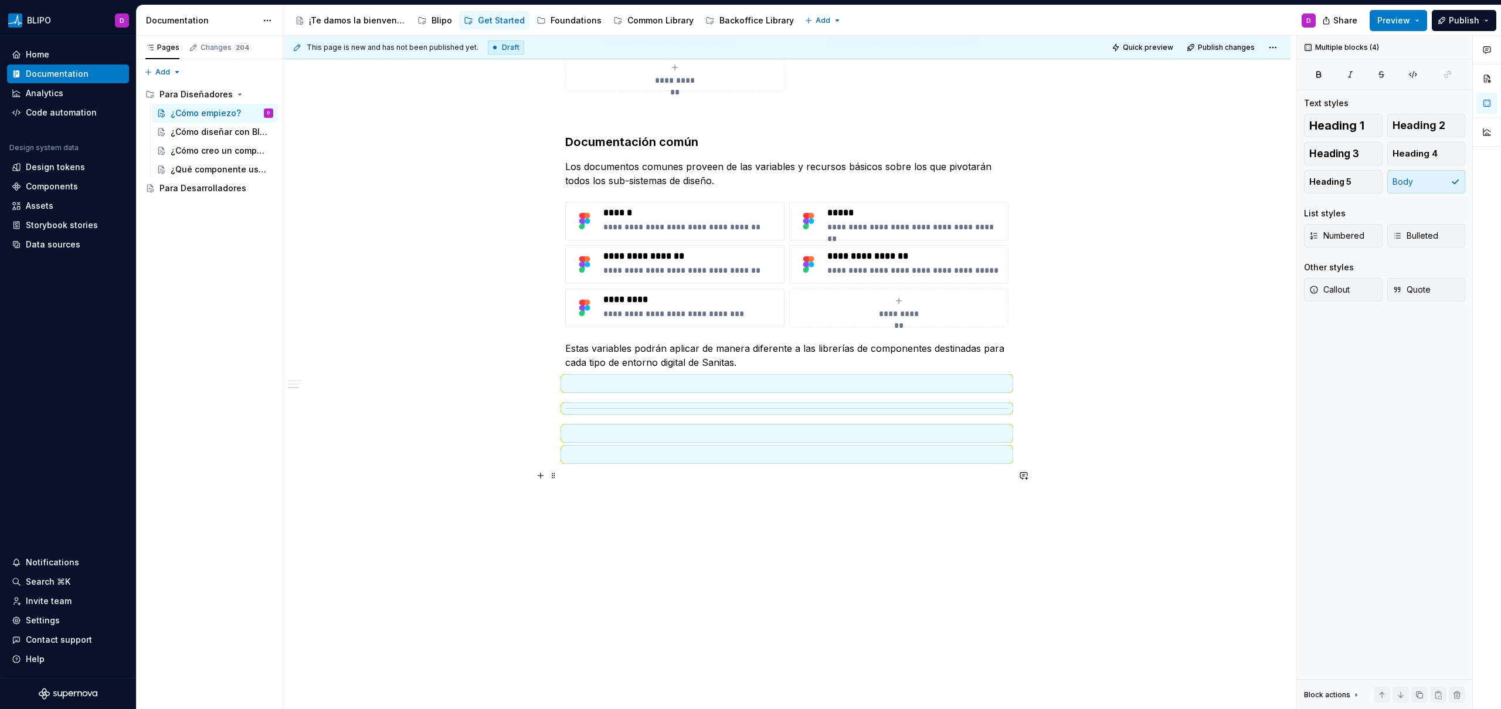
click at [620, 474] on p at bounding box center [786, 475] width 443 height 14
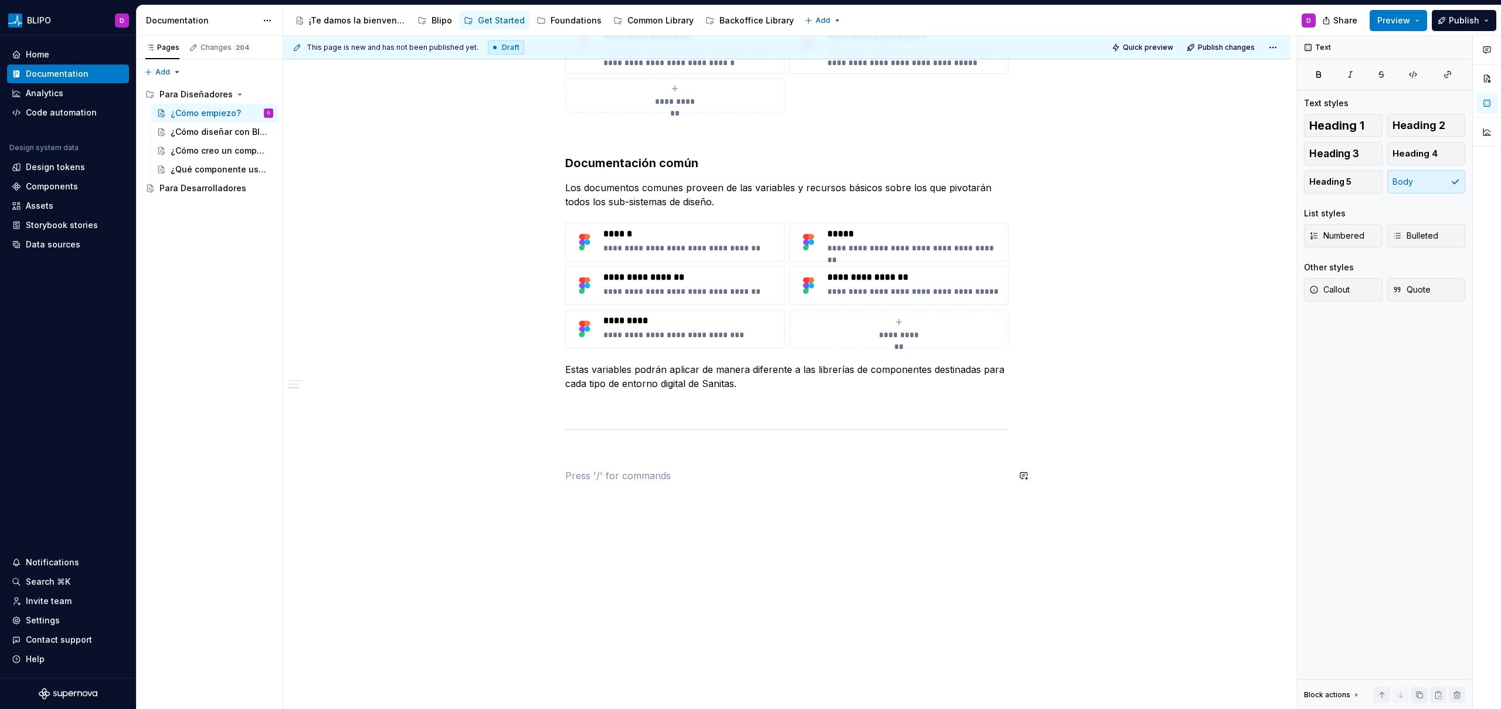
scroll to position [348, 0]
click at [211, 133] on div "¿Cómo diseñar con Blipo?" at bounding box center [204, 132] width 67 height 12
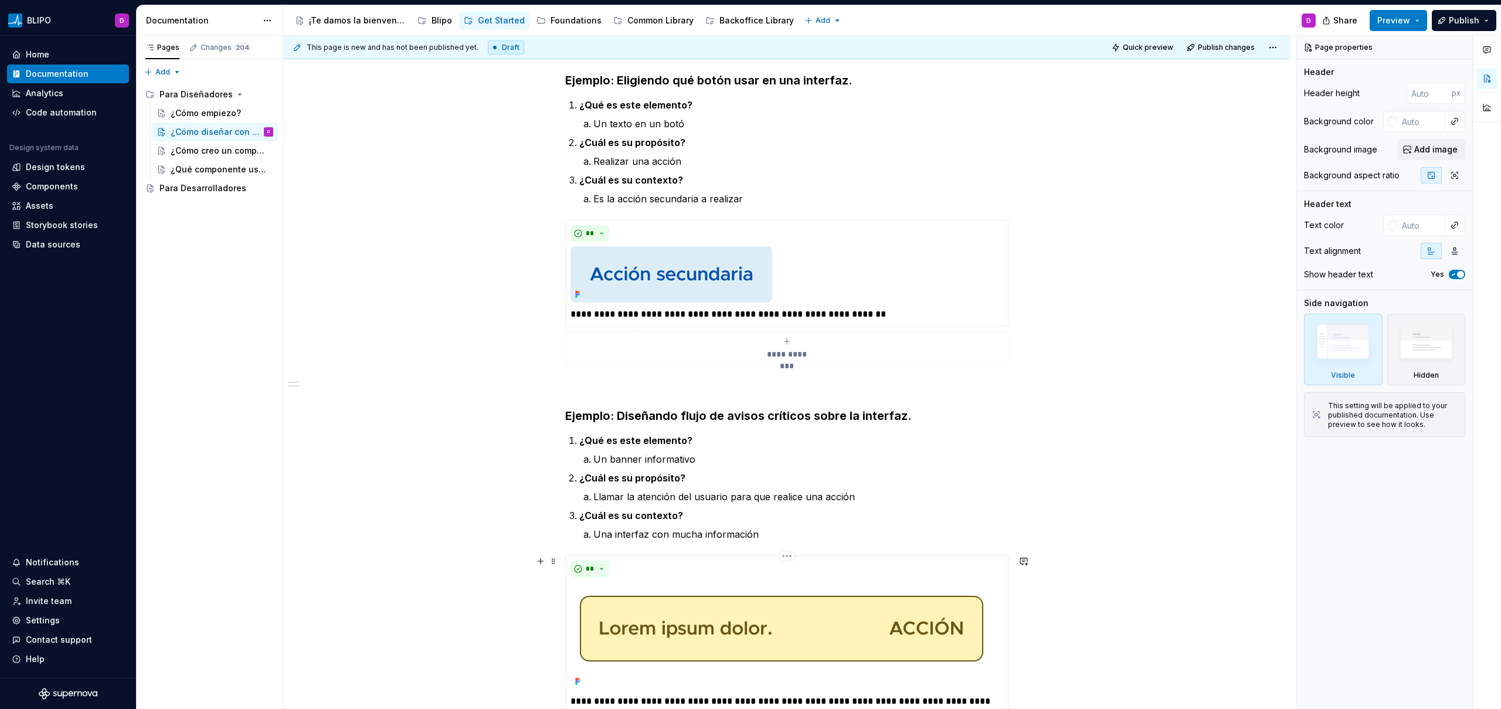
scroll to position [692, 0]
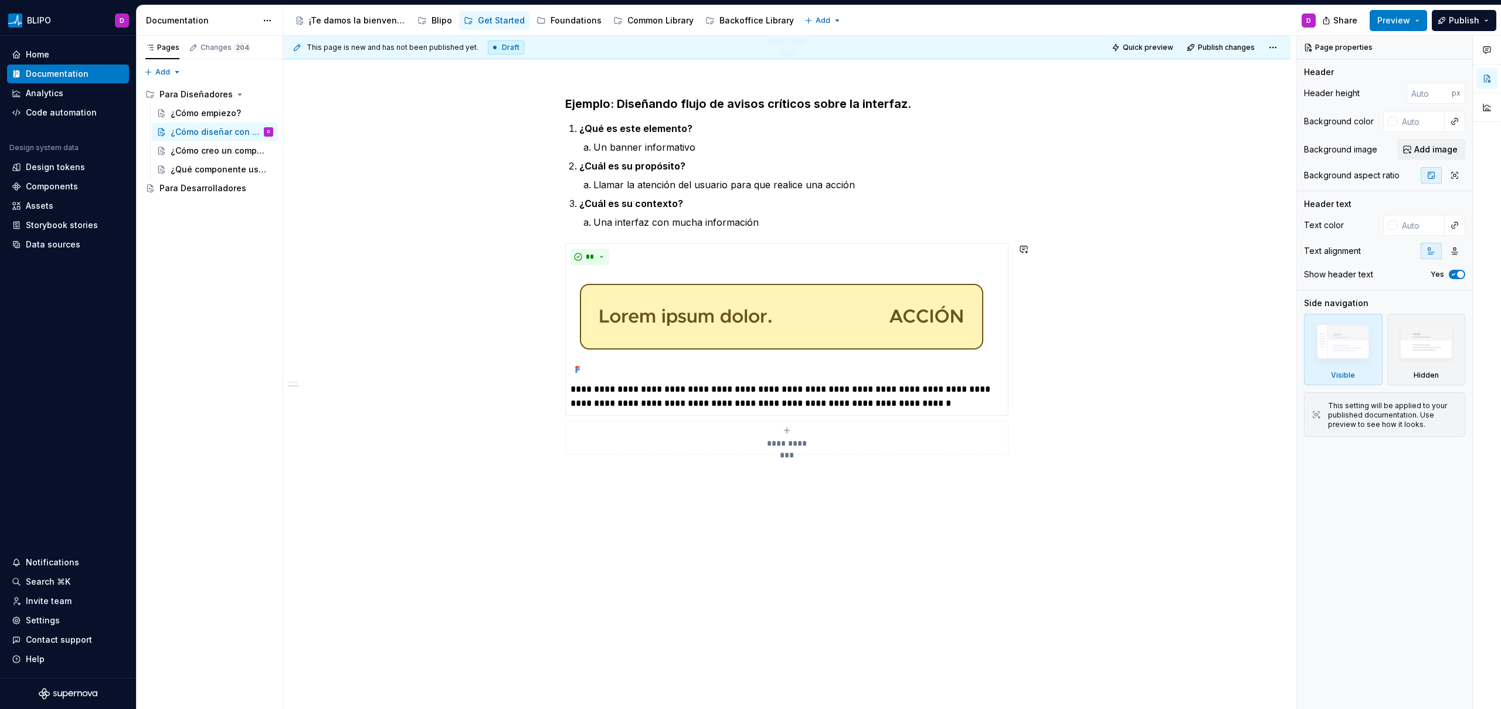
click at [612, 506] on div "**********" at bounding box center [786, 109] width 1007 height 1200
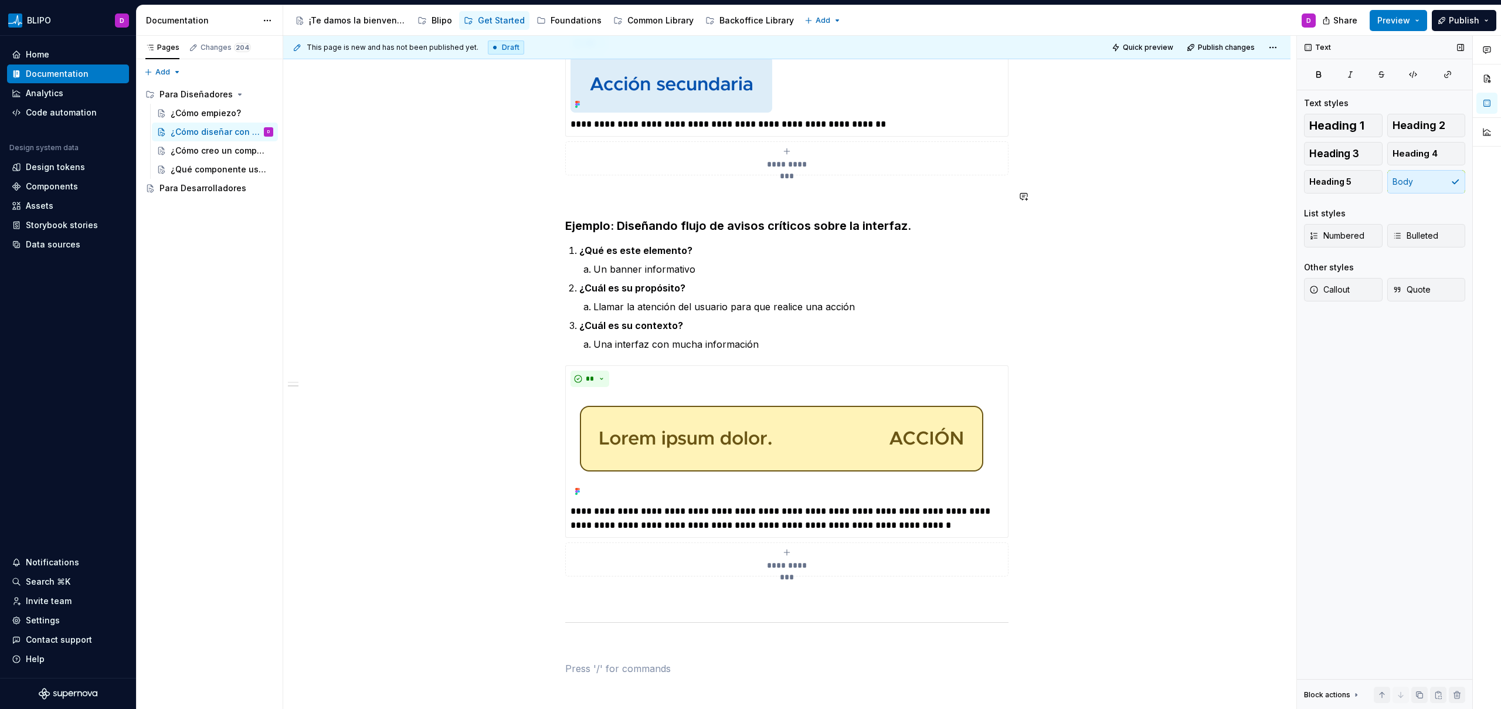
scroll to position [338, 0]
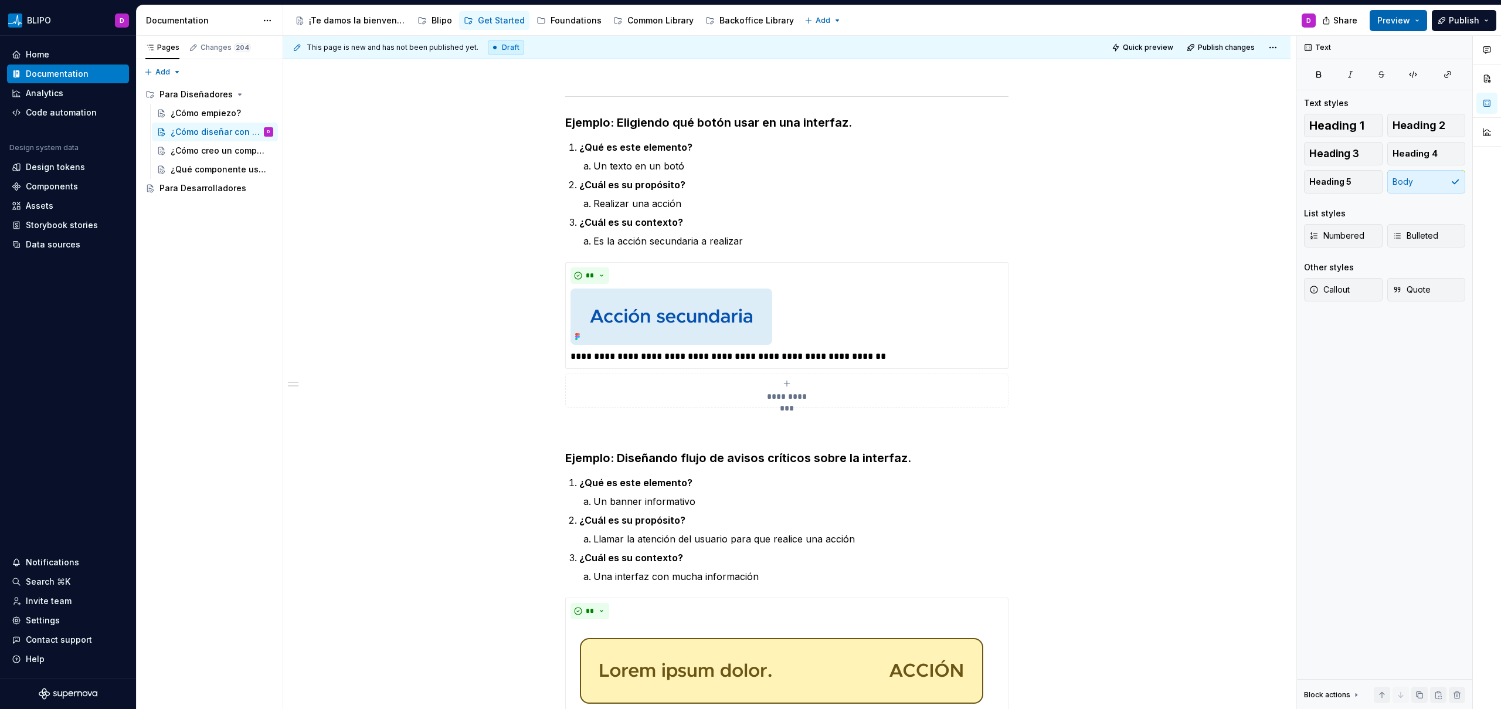
click at [1404, 17] on span "Preview" at bounding box center [1393, 21] width 33 height 12
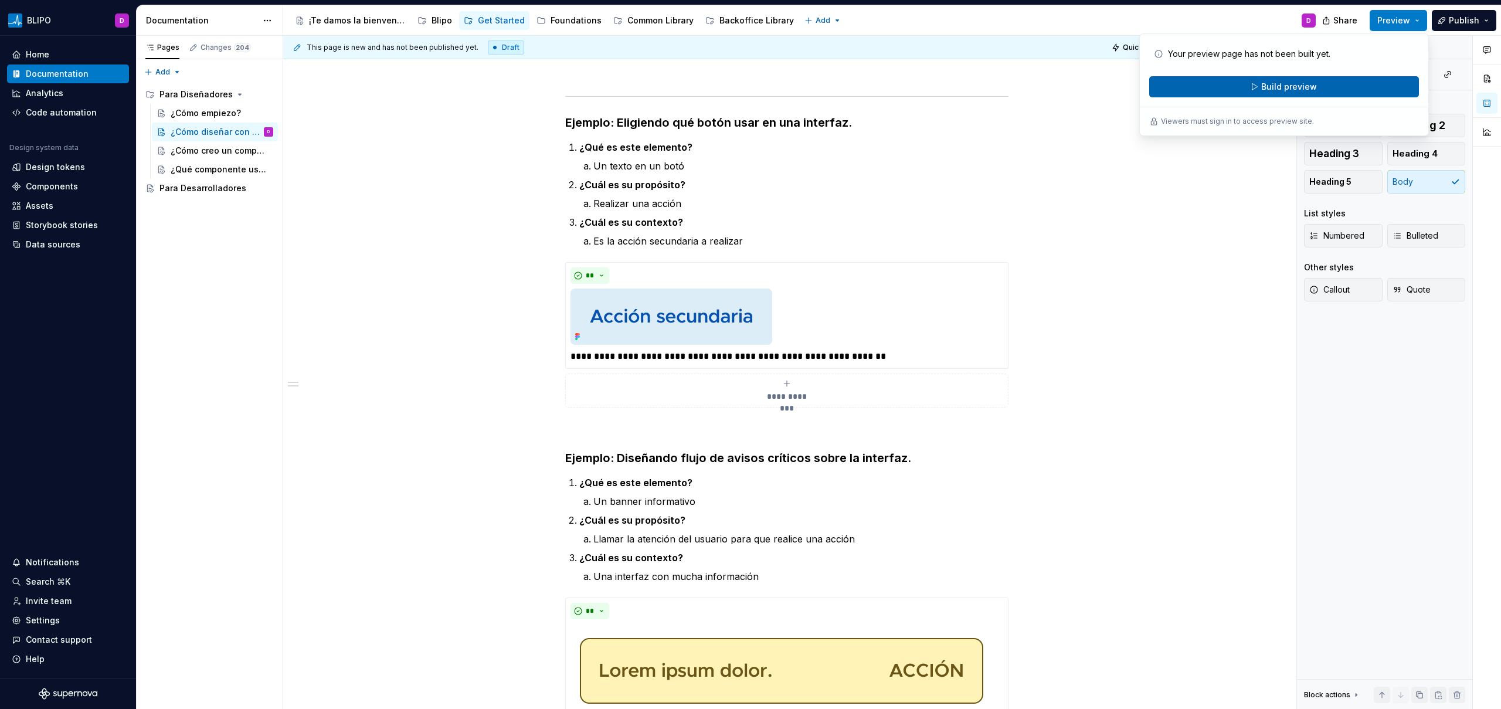
click at [1302, 86] on span "Build preview" at bounding box center [1289, 87] width 56 height 12
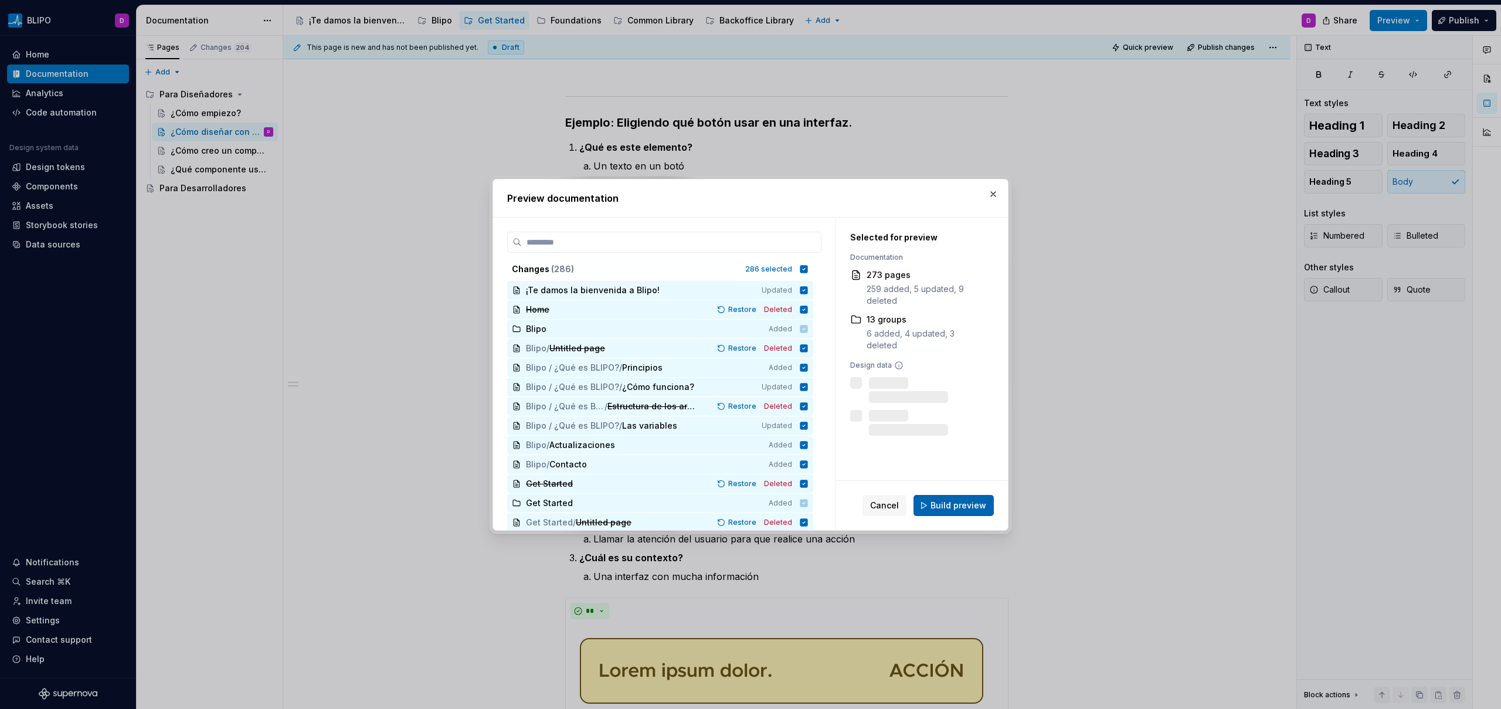
click at [955, 509] on span "Build preview" at bounding box center [958, 505] width 56 height 12
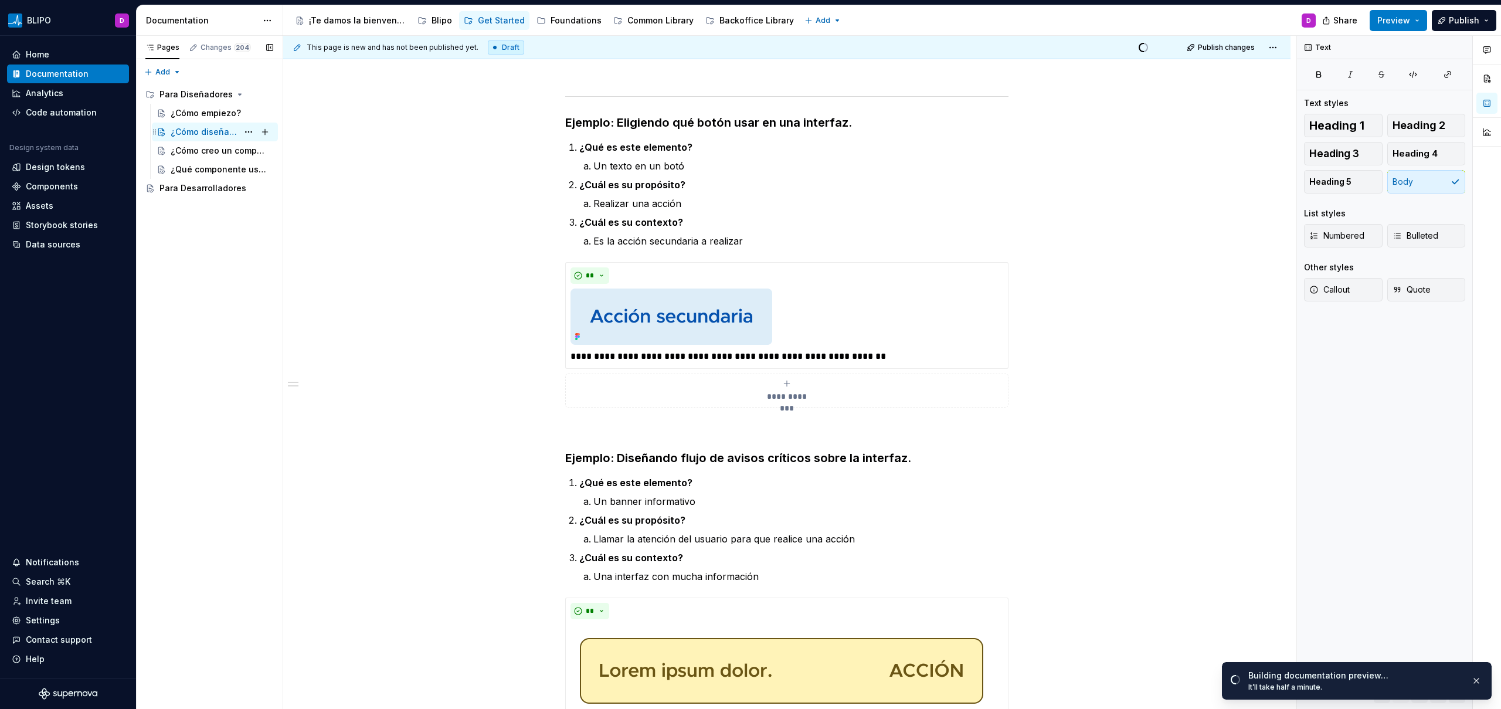
click at [230, 135] on div "¿Cómo diseñar con Blipo?" at bounding box center [204, 132] width 67 height 12
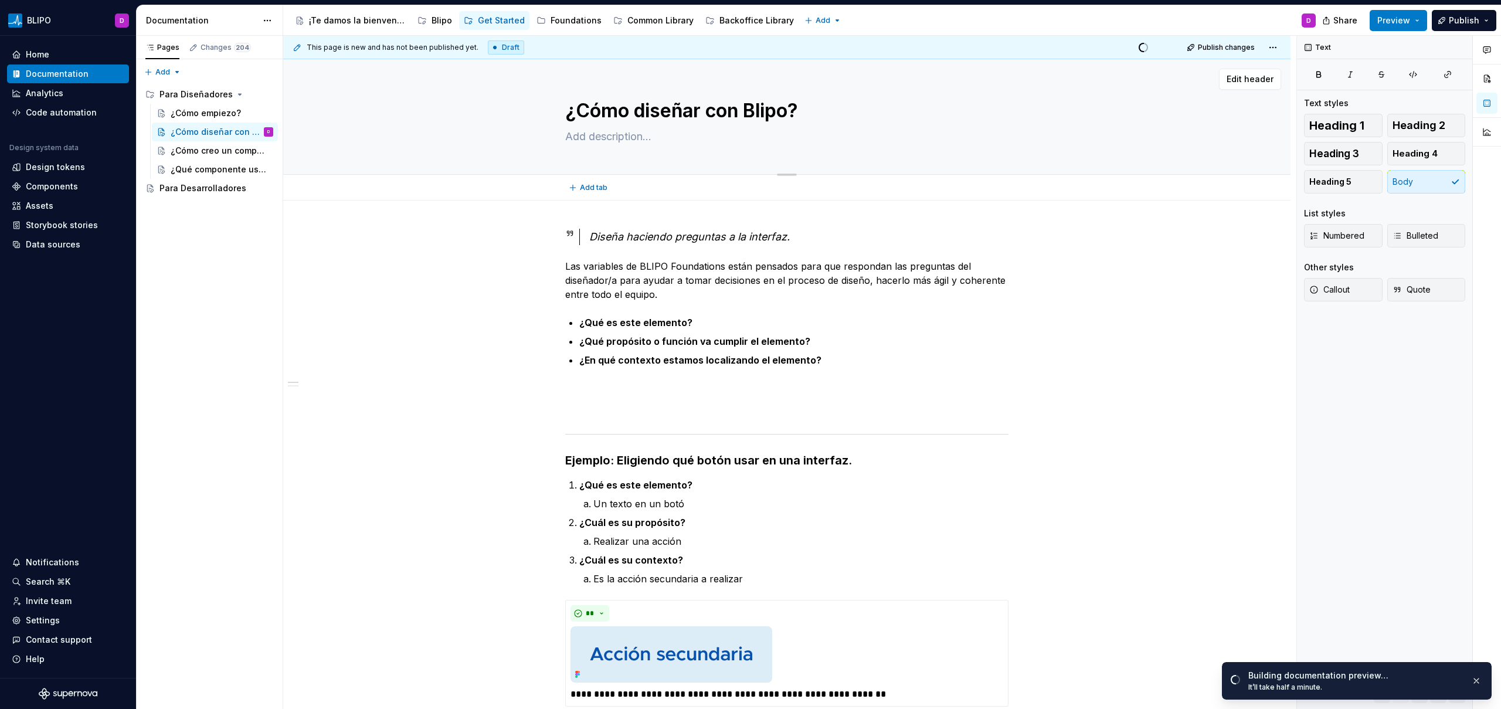
click at [696, 111] on textarea "¿Cómo diseñar con Blipo?" at bounding box center [784, 111] width 443 height 28
click at [702, 114] on textarea "¿Cómo diseñar con Blipo?" at bounding box center [784, 111] width 443 height 28
type textarea "*"
type textarea "¿Cómo diseña con [PERSON_NAME]?"
type textarea "*"
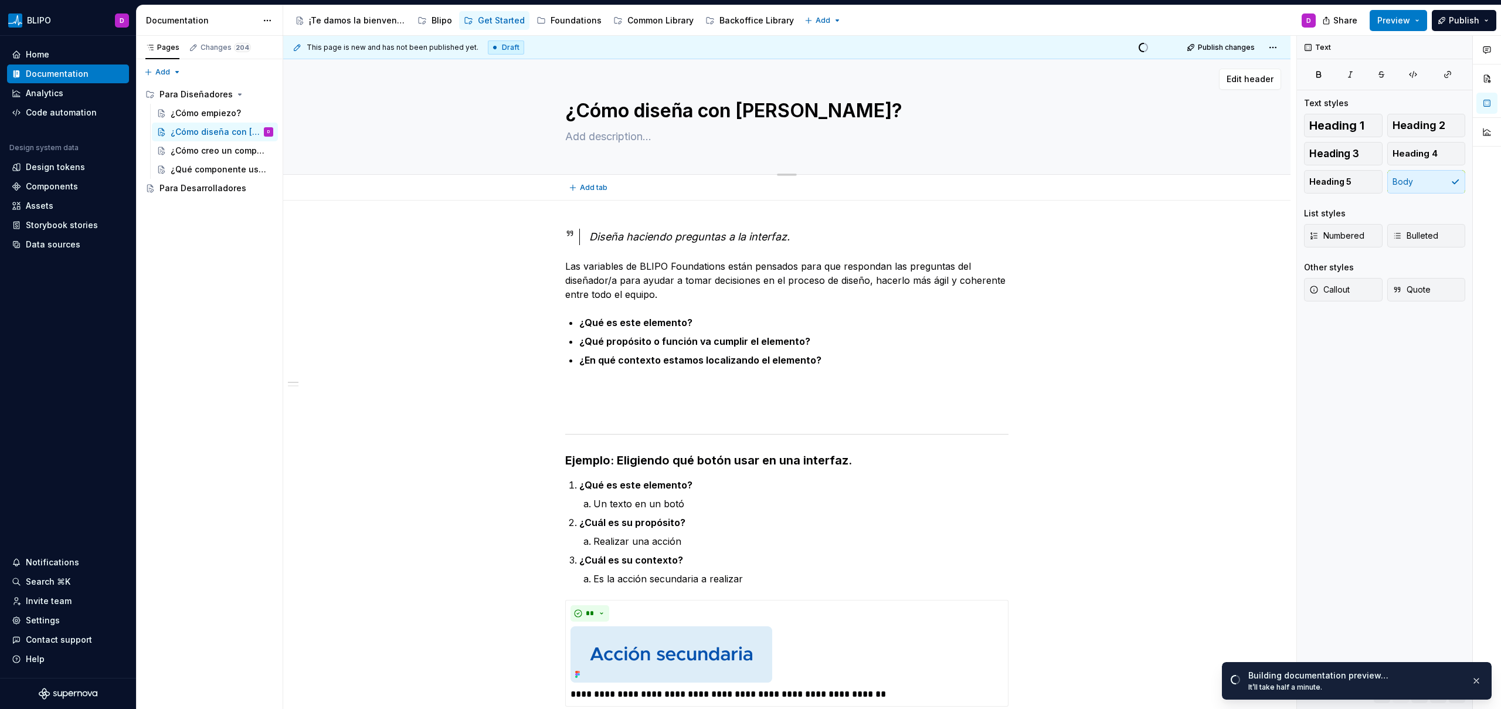
type textarea "¿Cómo diseñ con Blipo?"
type textarea "*"
type textarea "¿Cómo diseño con Blipo?"
type textarea "*"
type textarea "¿Cómo diseño con Blipo?"
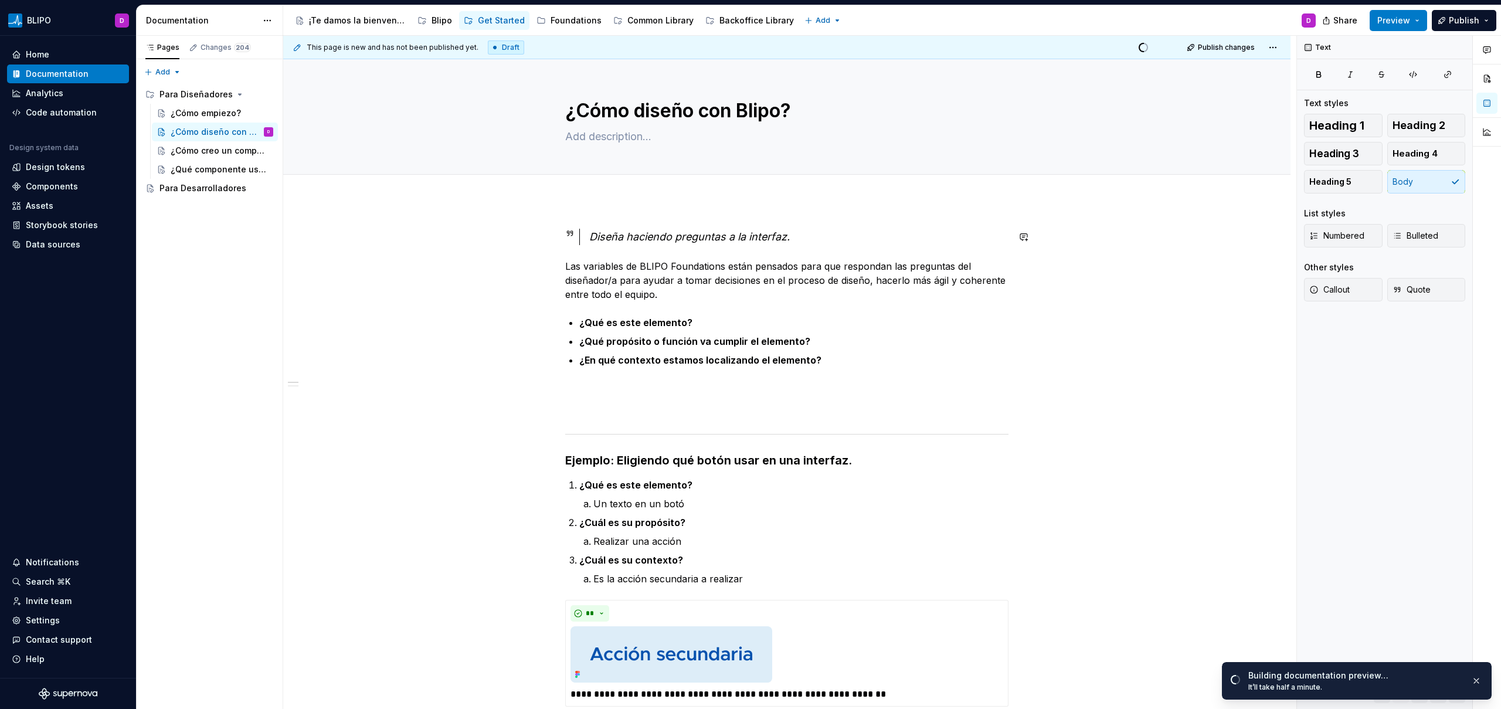
click at [585, 381] on p at bounding box center [786, 388] width 443 height 14
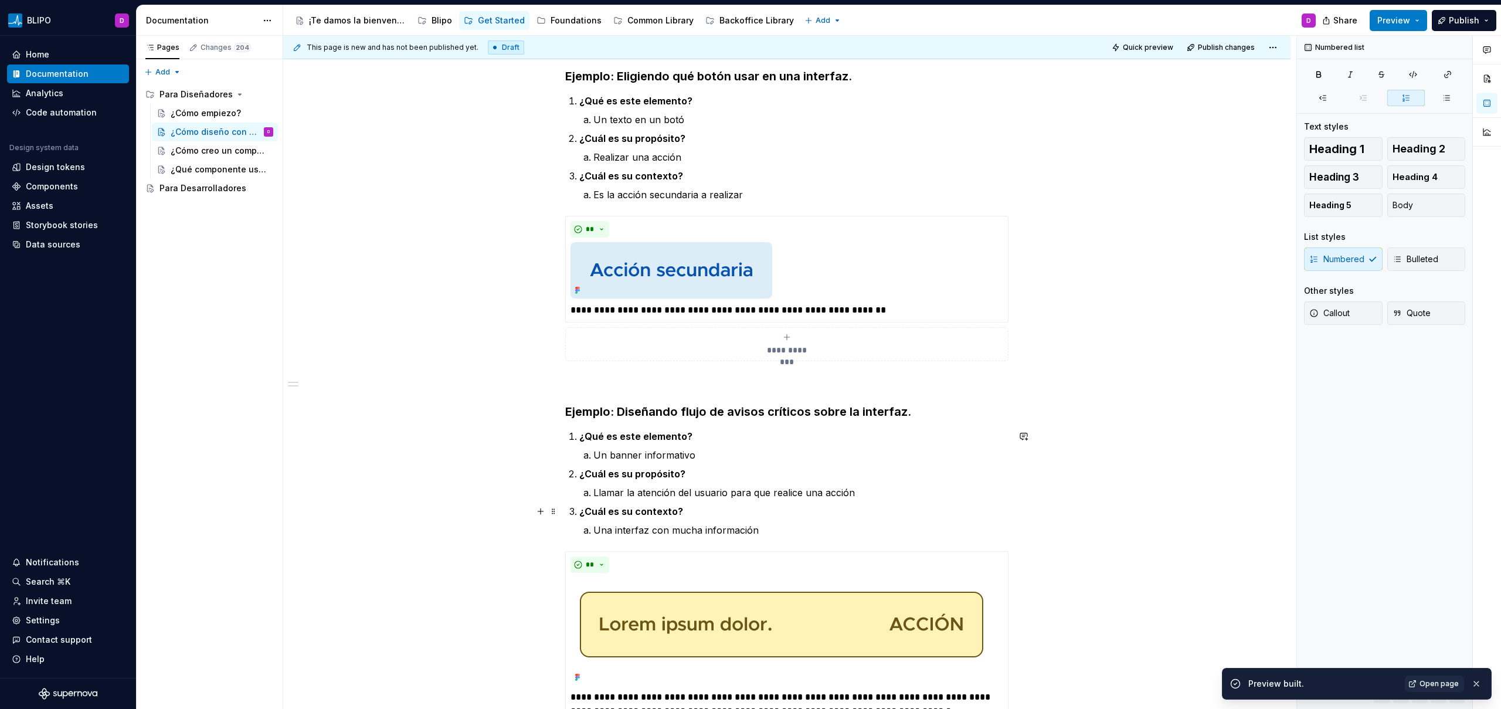
scroll to position [363, 0]
click at [1434, 684] on span "Open page" at bounding box center [1438, 683] width 39 height 9
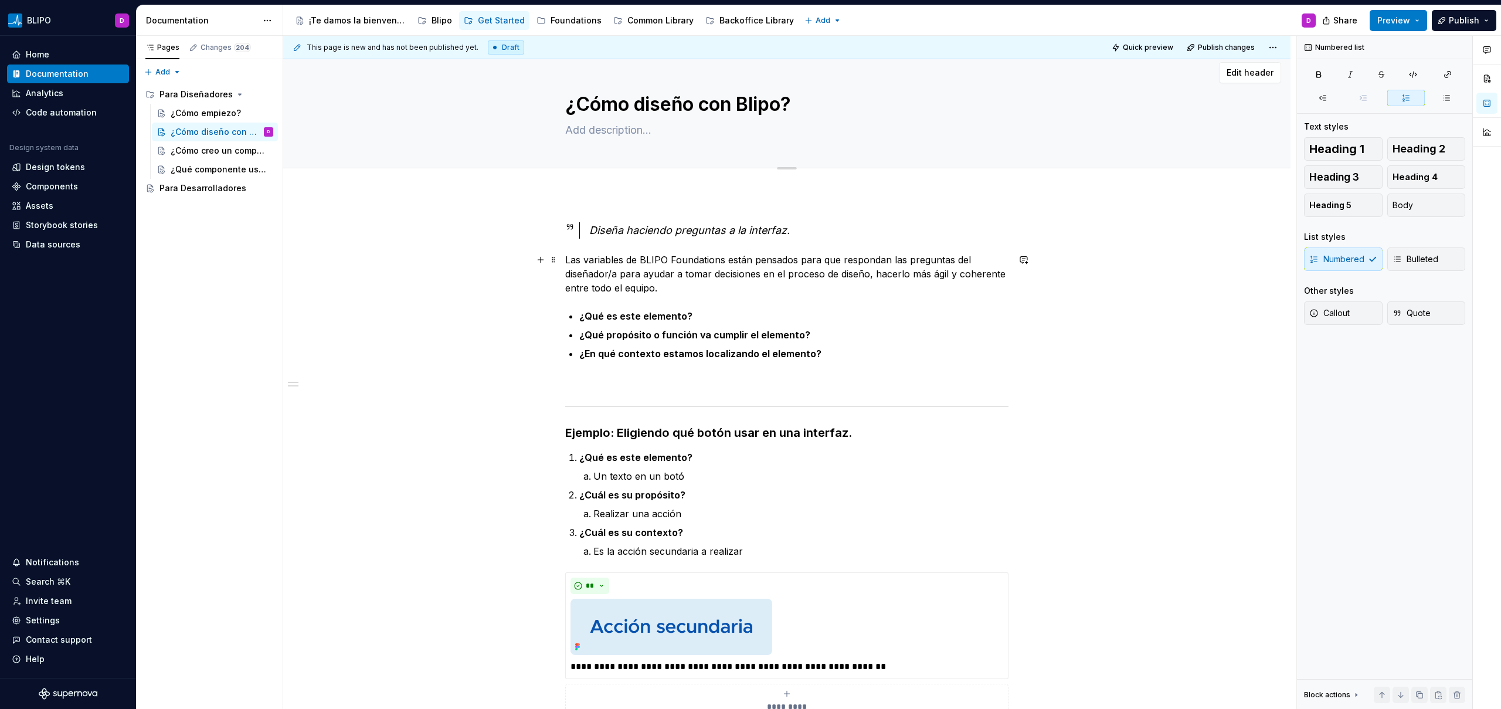
scroll to position [0, 0]
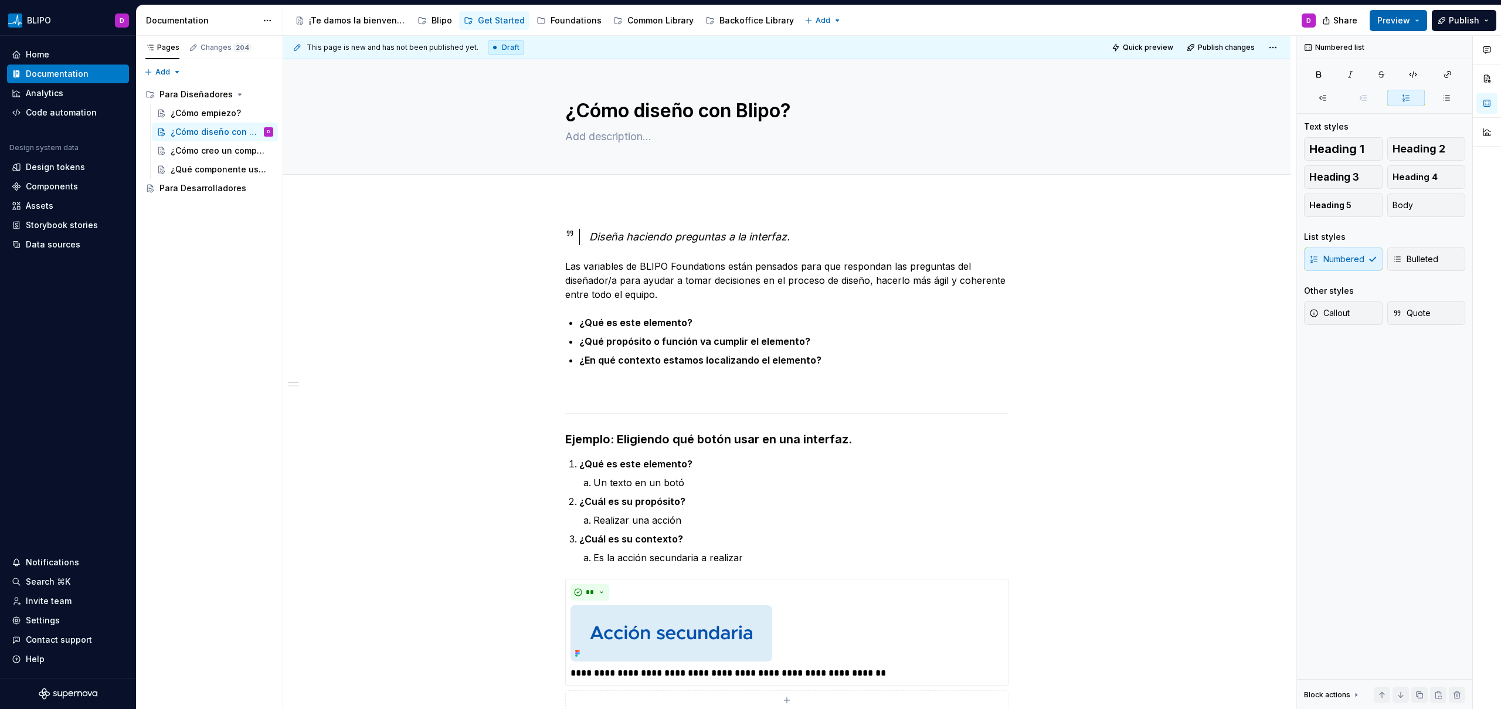
click at [1406, 18] on span "Preview" at bounding box center [1393, 21] width 33 height 12
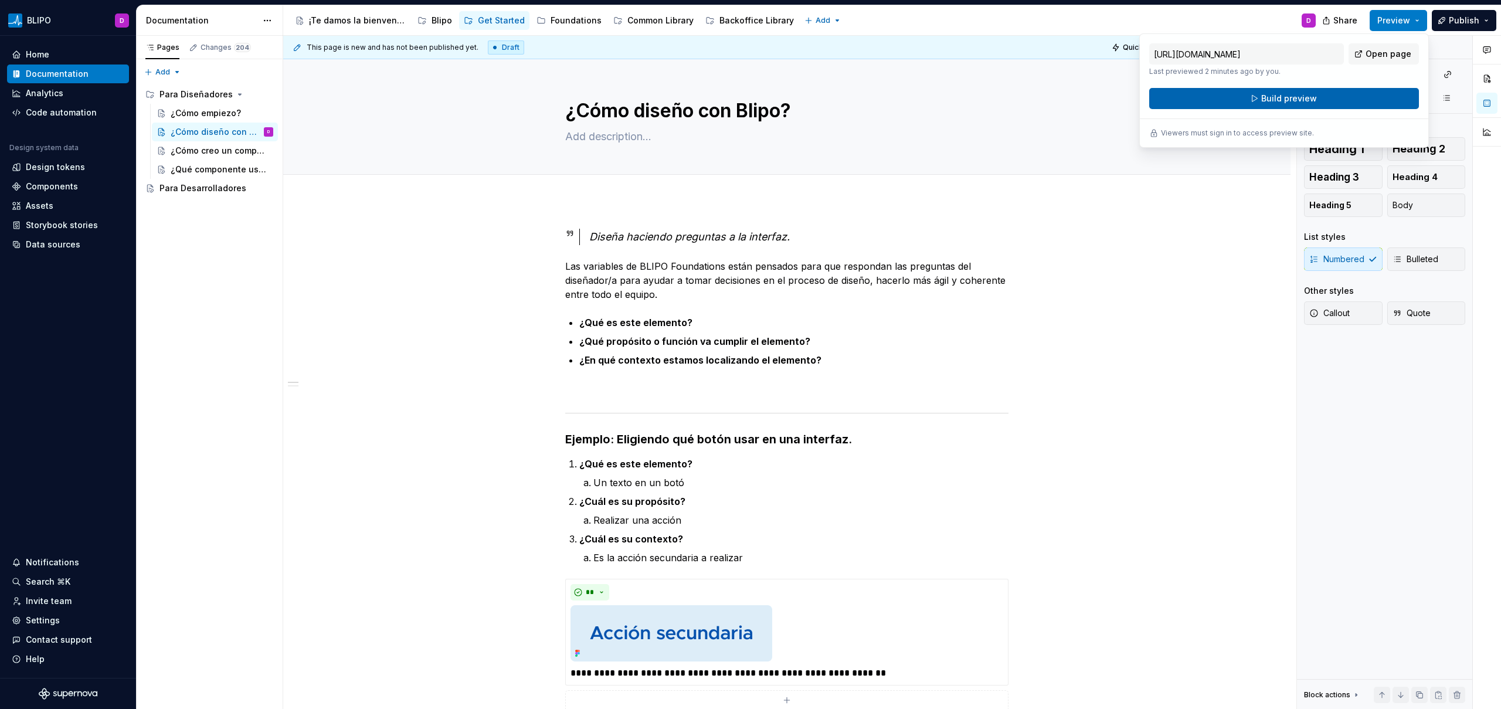
click at [1339, 96] on button "Build preview" at bounding box center [1284, 98] width 270 height 21
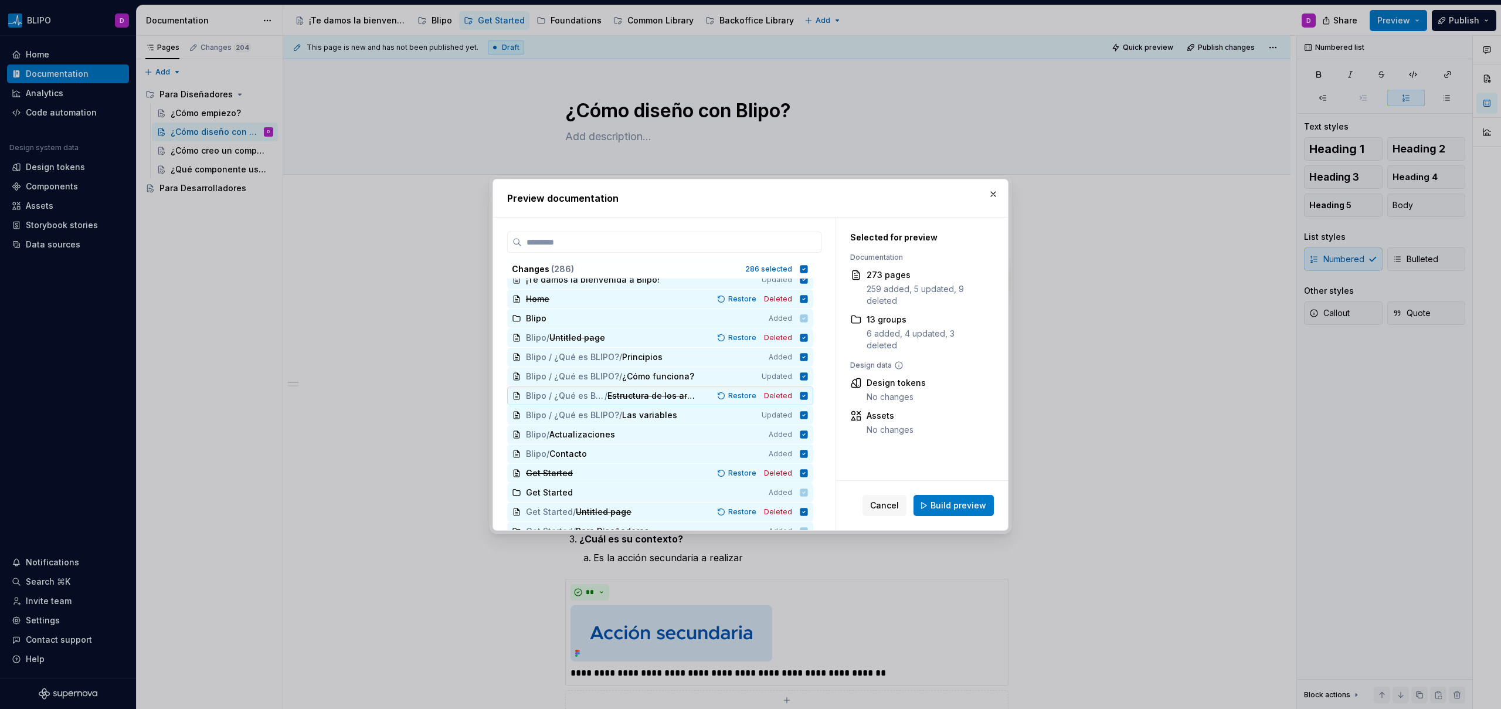
scroll to position [4, 0]
click at [948, 507] on span "Build preview" at bounding box center [958, 505] width 56 height 12
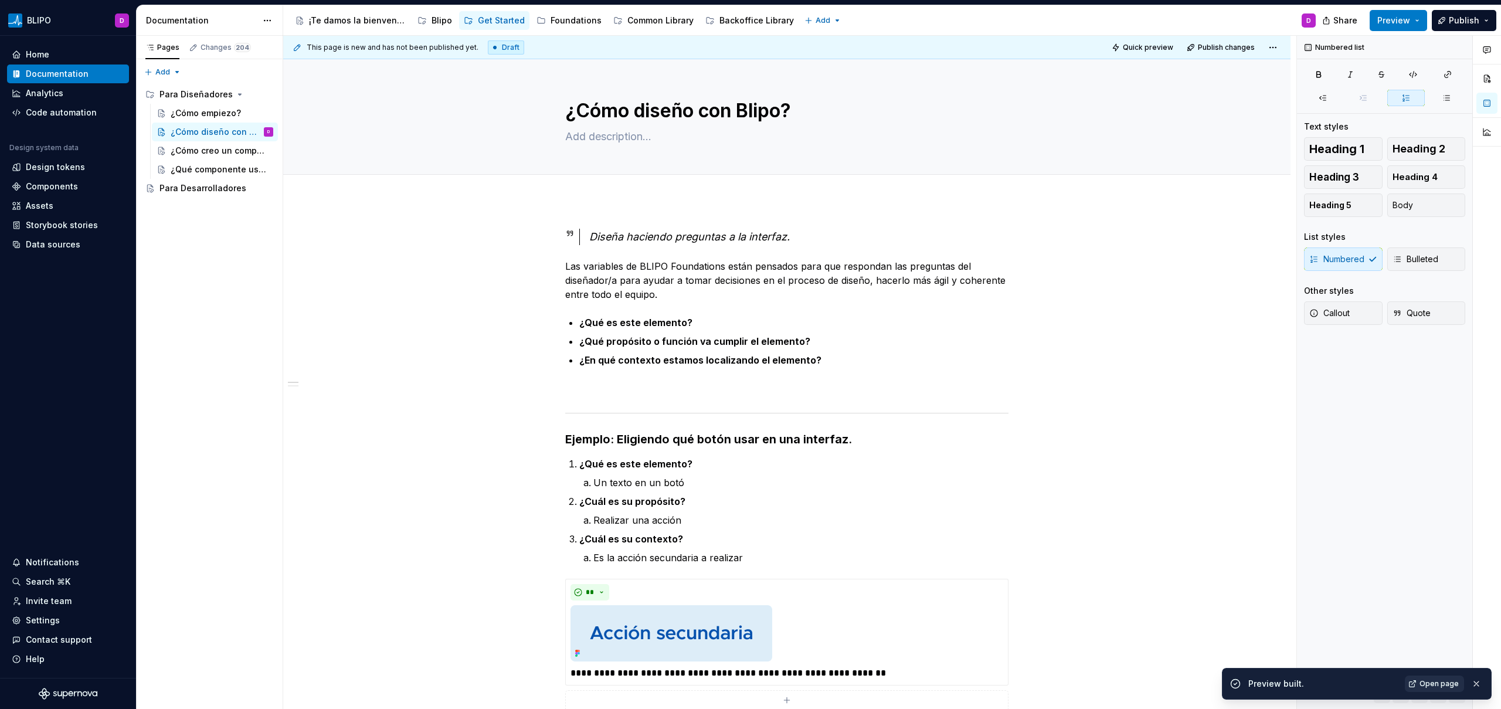
click at [1427, 682] on span "Open page" at bounding box center [1438, 683] width 39 height 9
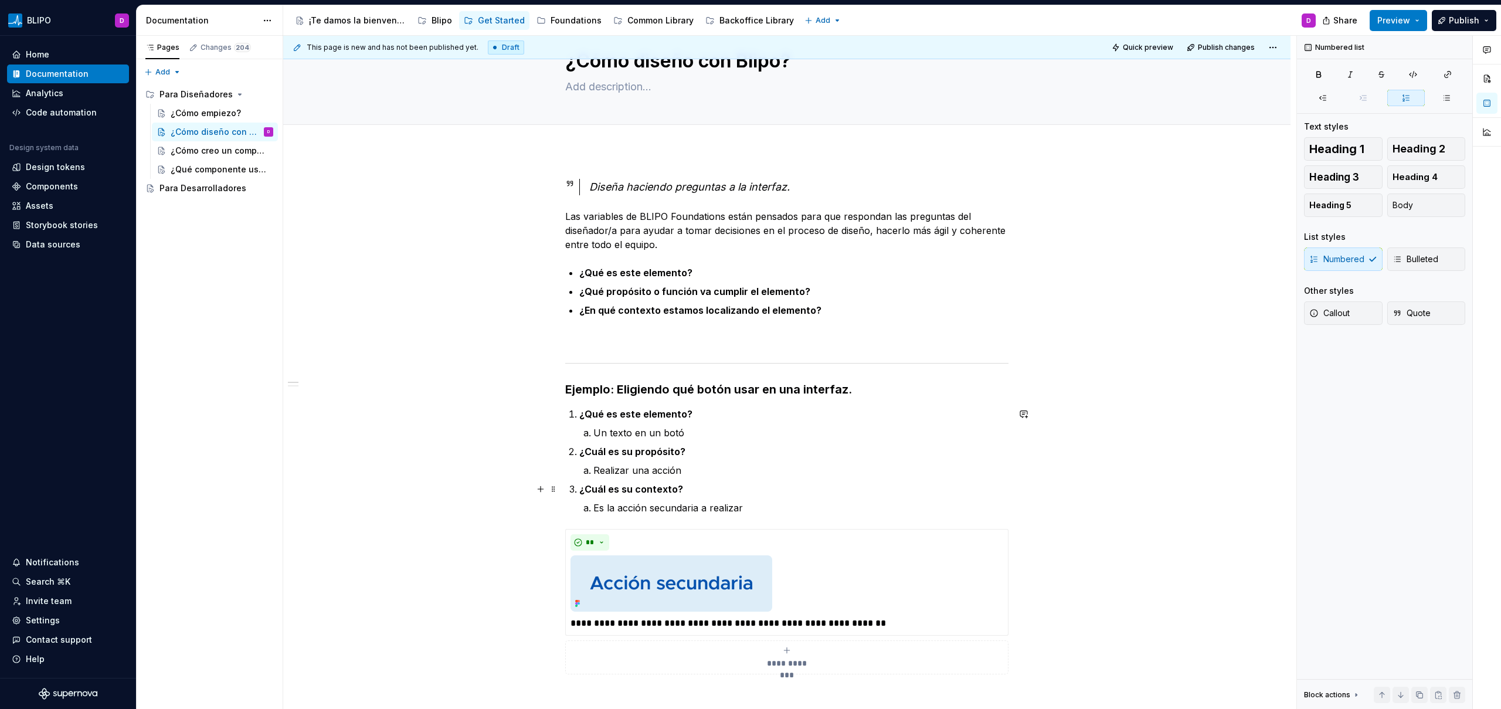
scroll to position [230, 0]
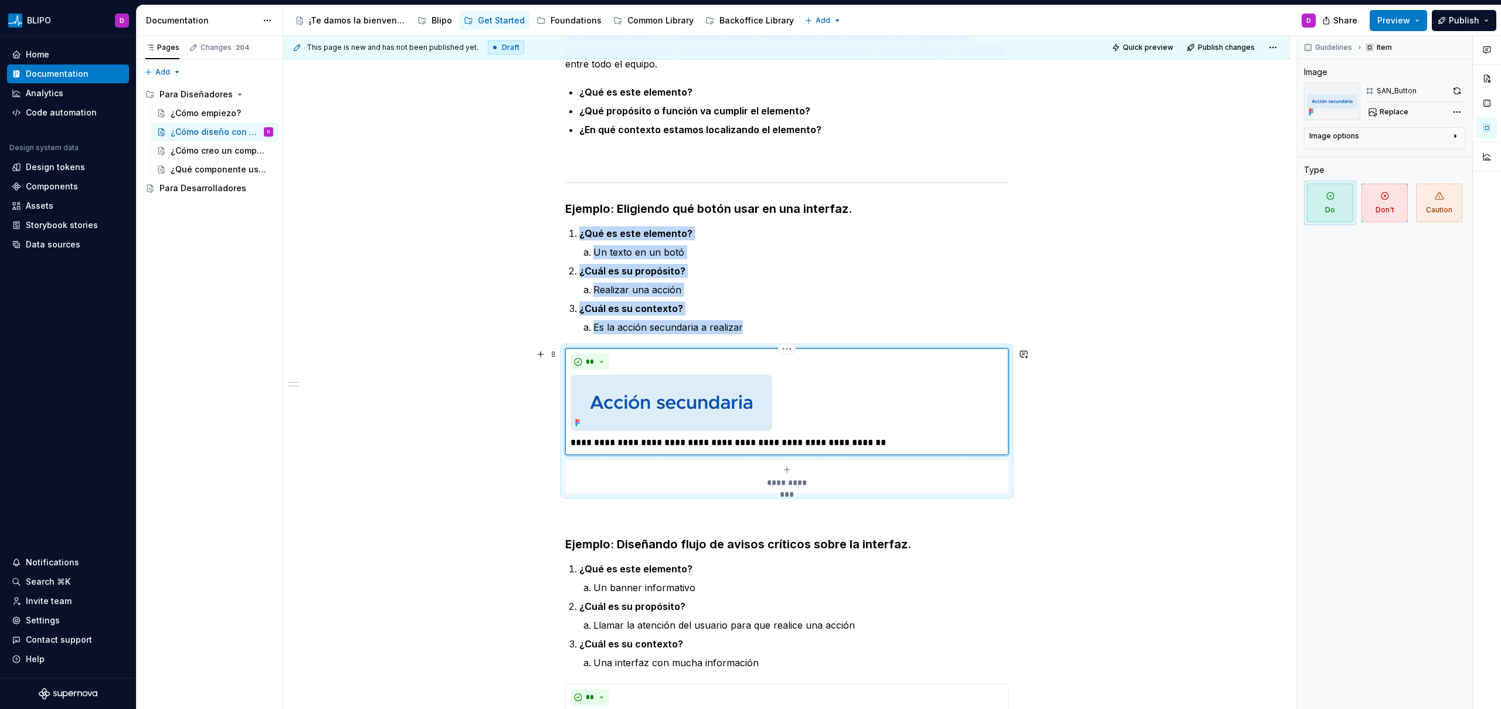
click at [901, 401] on div at bounding box center [786, 403] width 433 height 56
click at [1438, 132] on div "Image options" at bounding box center [1379, 138] width 141 height 14
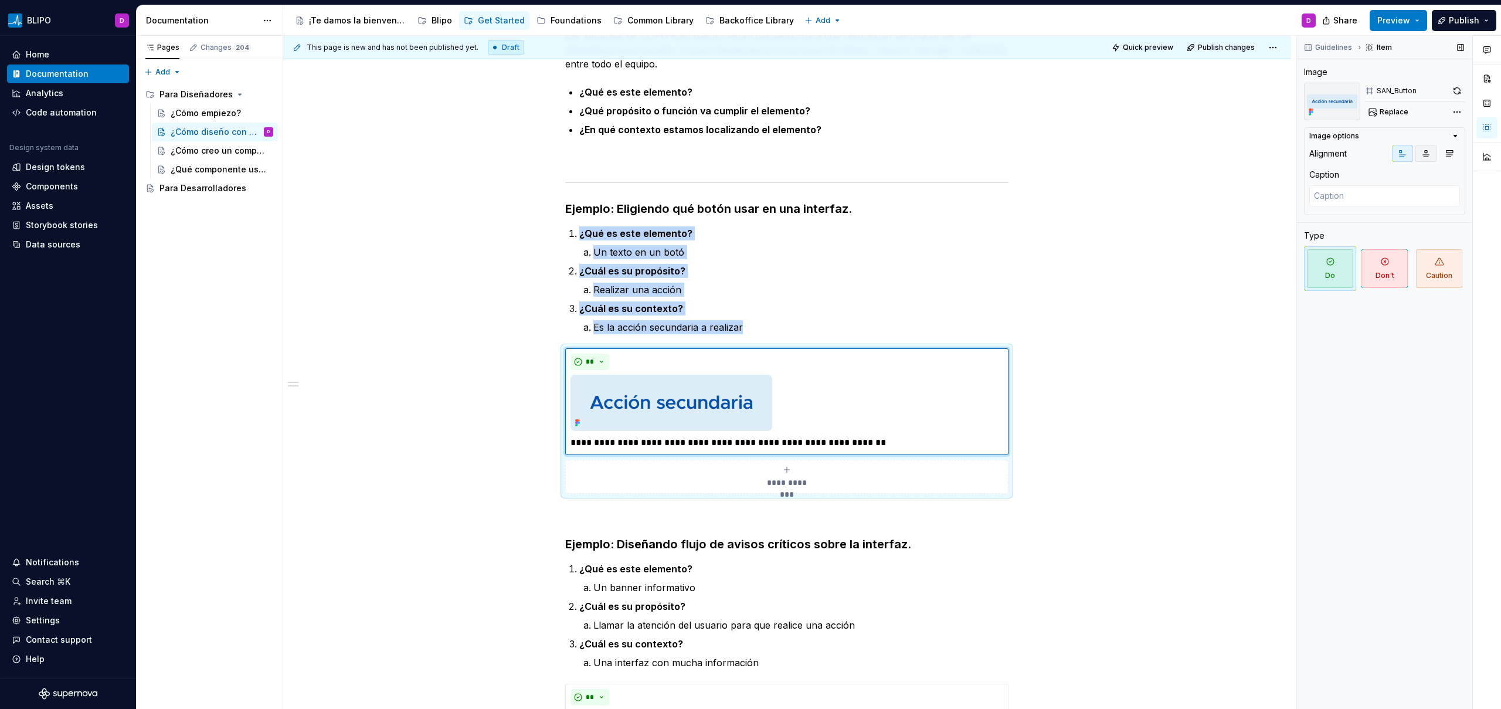
click at [1424, 157] on icon "button" at bounding box center [1425, 153] width 9 height 9
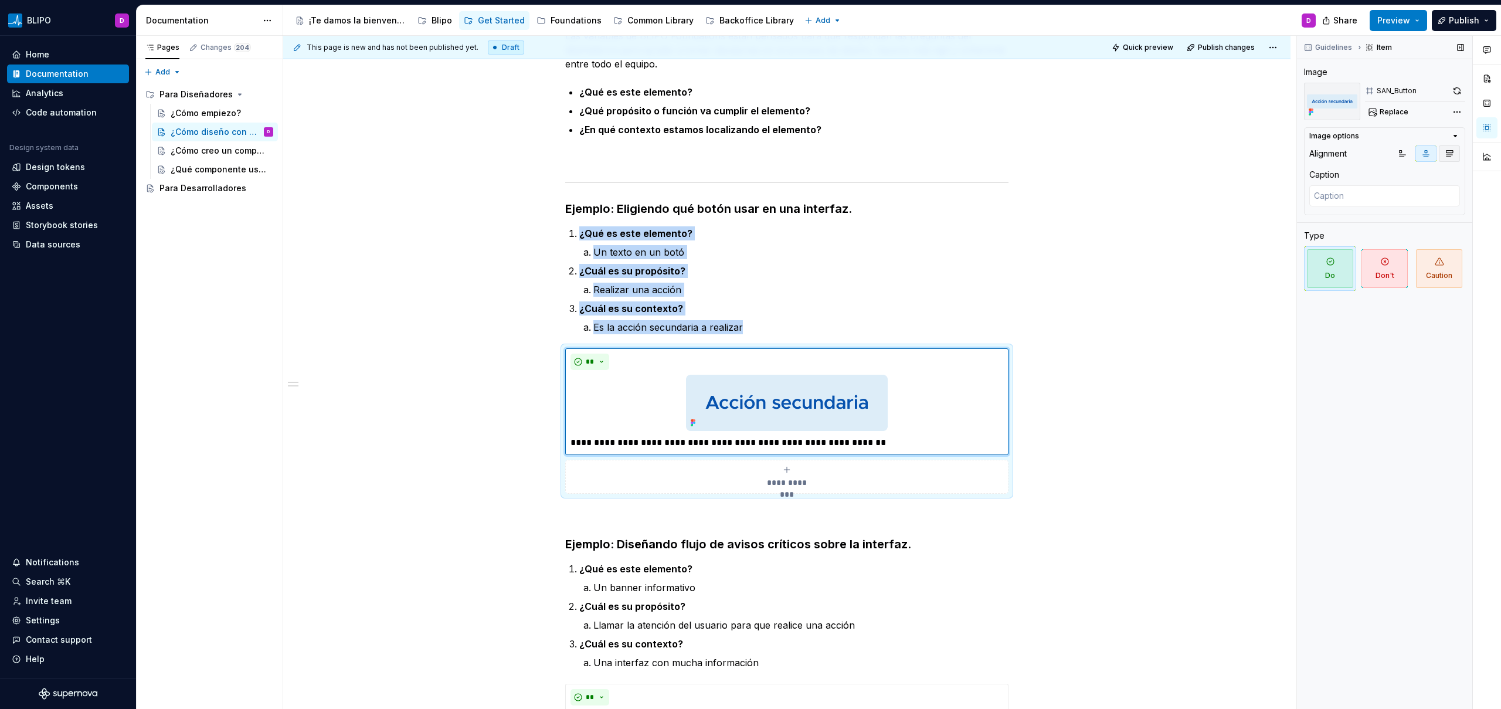
click at [1448, 155] on icon "button" at bounding box center [1448, 153] width 9 height 9
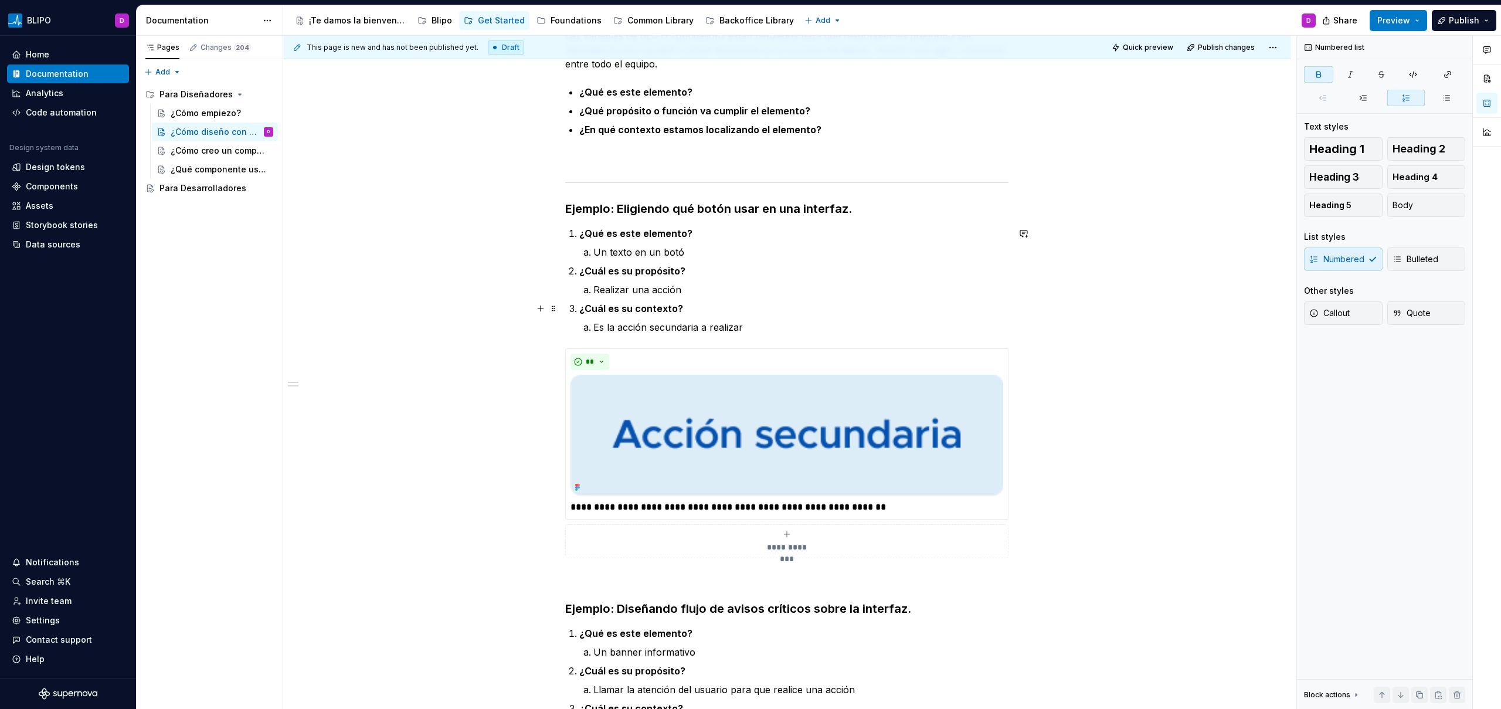
click at [751, 304] on p "¿Cuál es su contexto?" at bounding box center [793, 308] width 429 height 14
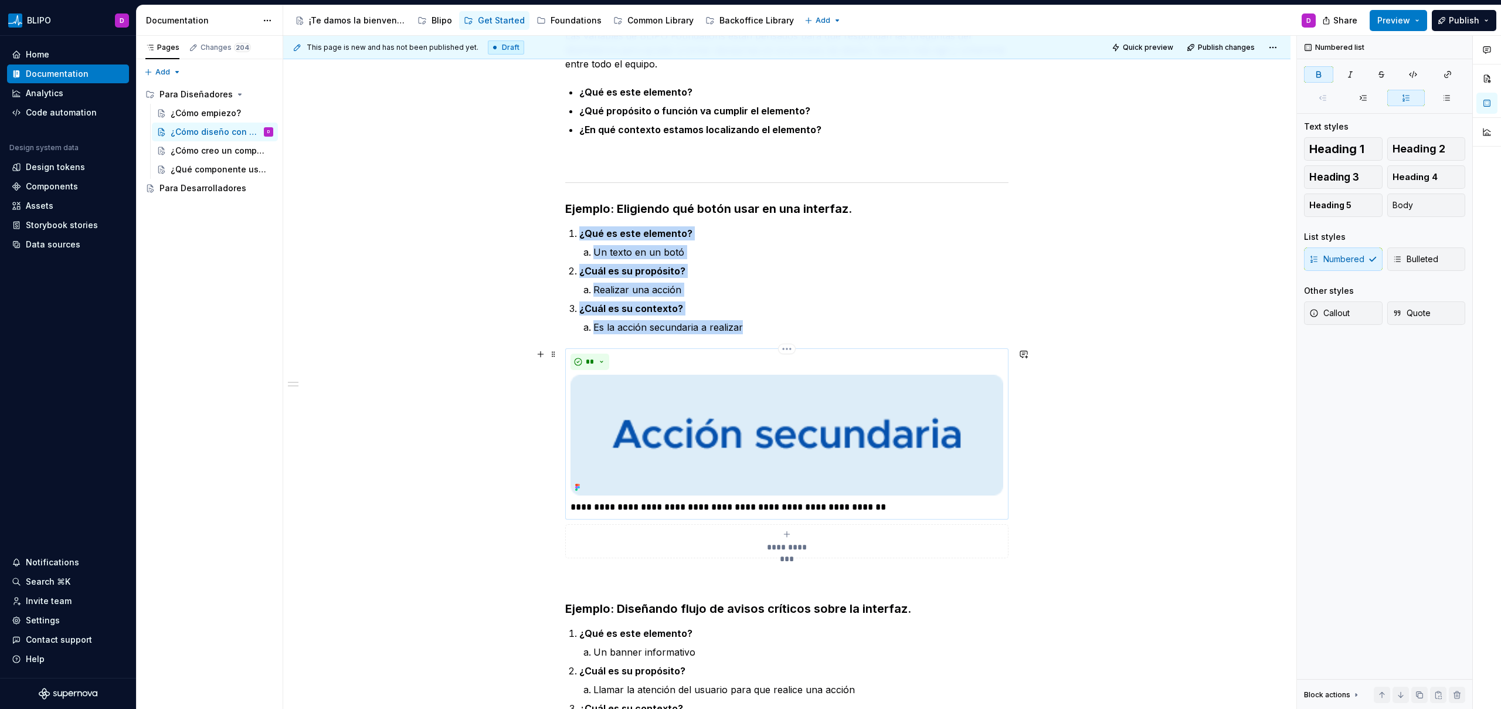
click at [572, 348] on div "**********" at bounding box center [786, 433] width 443 height 171
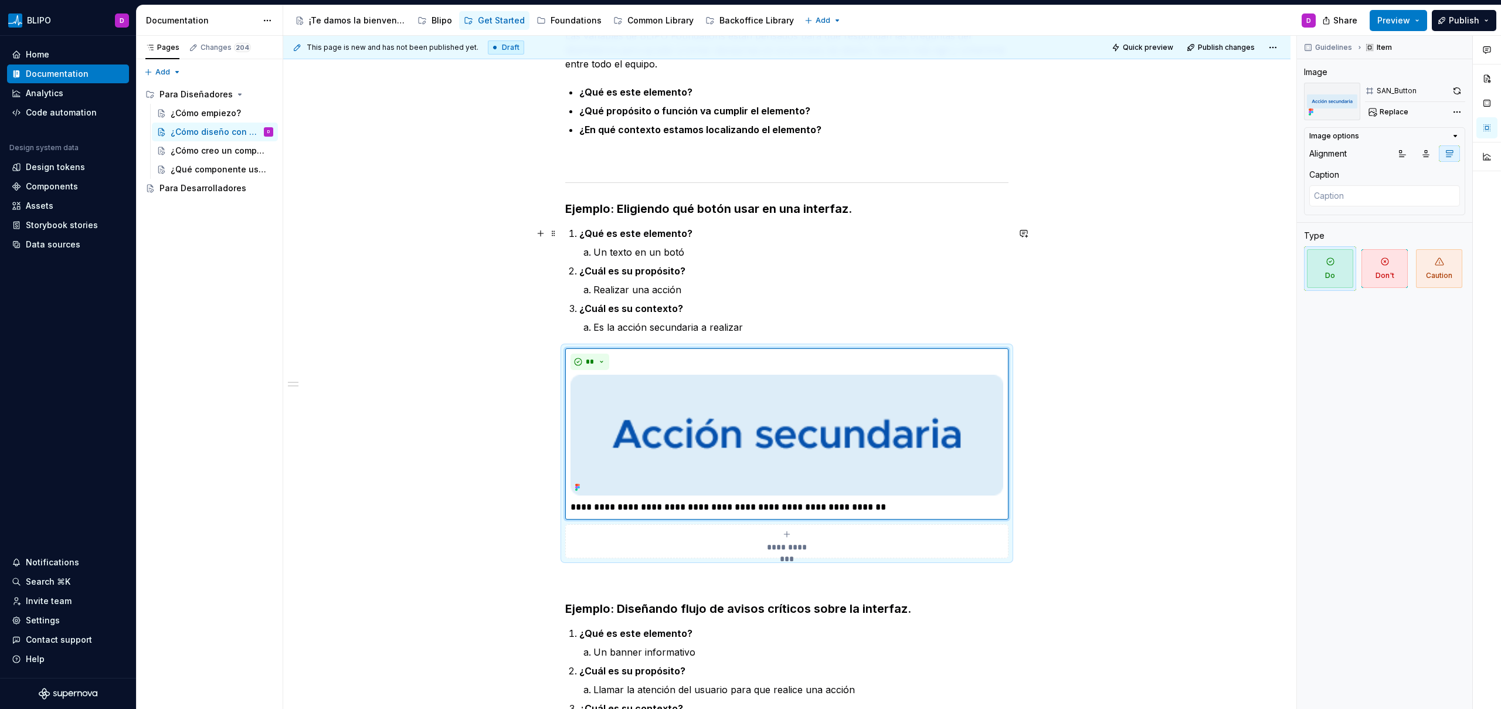
click at [1054, 239] on div "**********" at bounding box center [786, 627] width 1007 height 1315
click at [552, 352] on span at bounding box center [553, 354] width 9 height 16
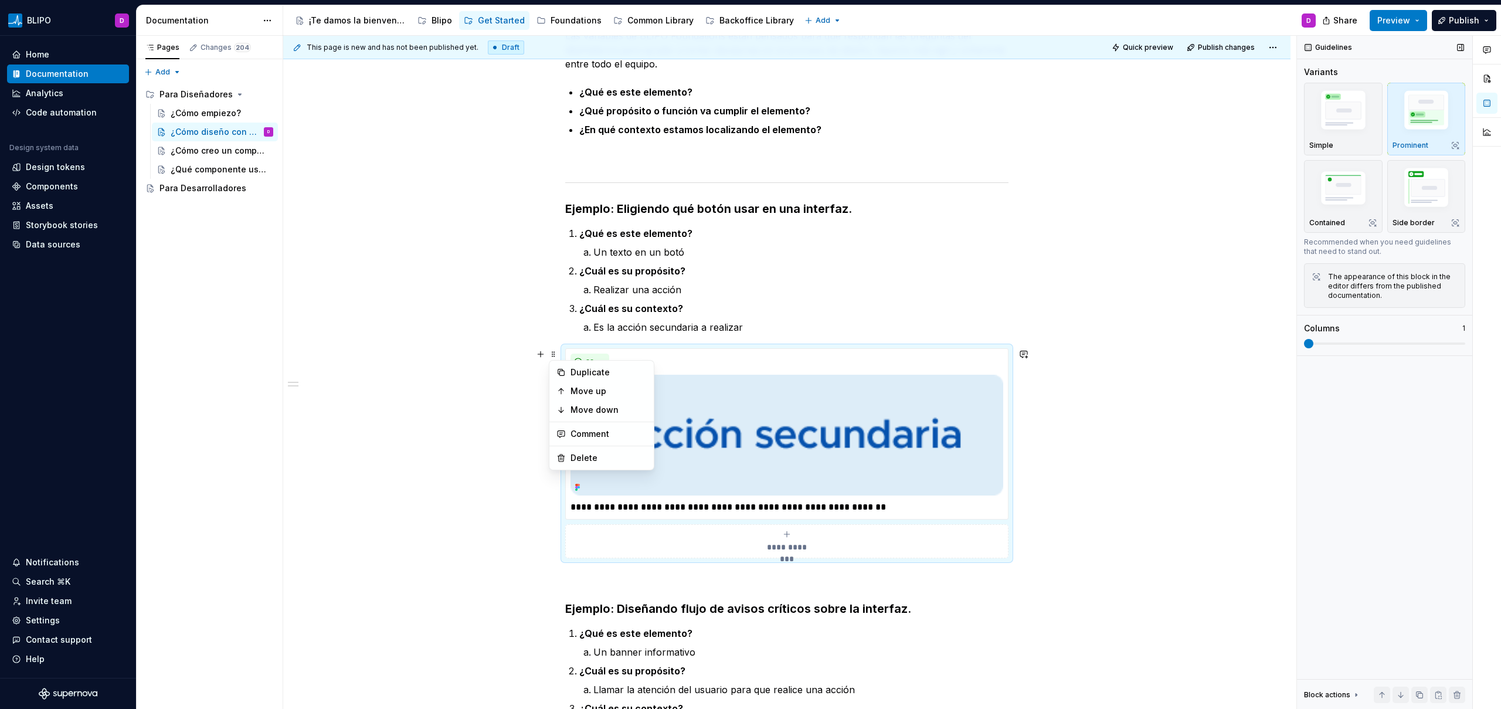
click at [1359, 339] on span at bounding box center [1384, 343] width 161 height 9
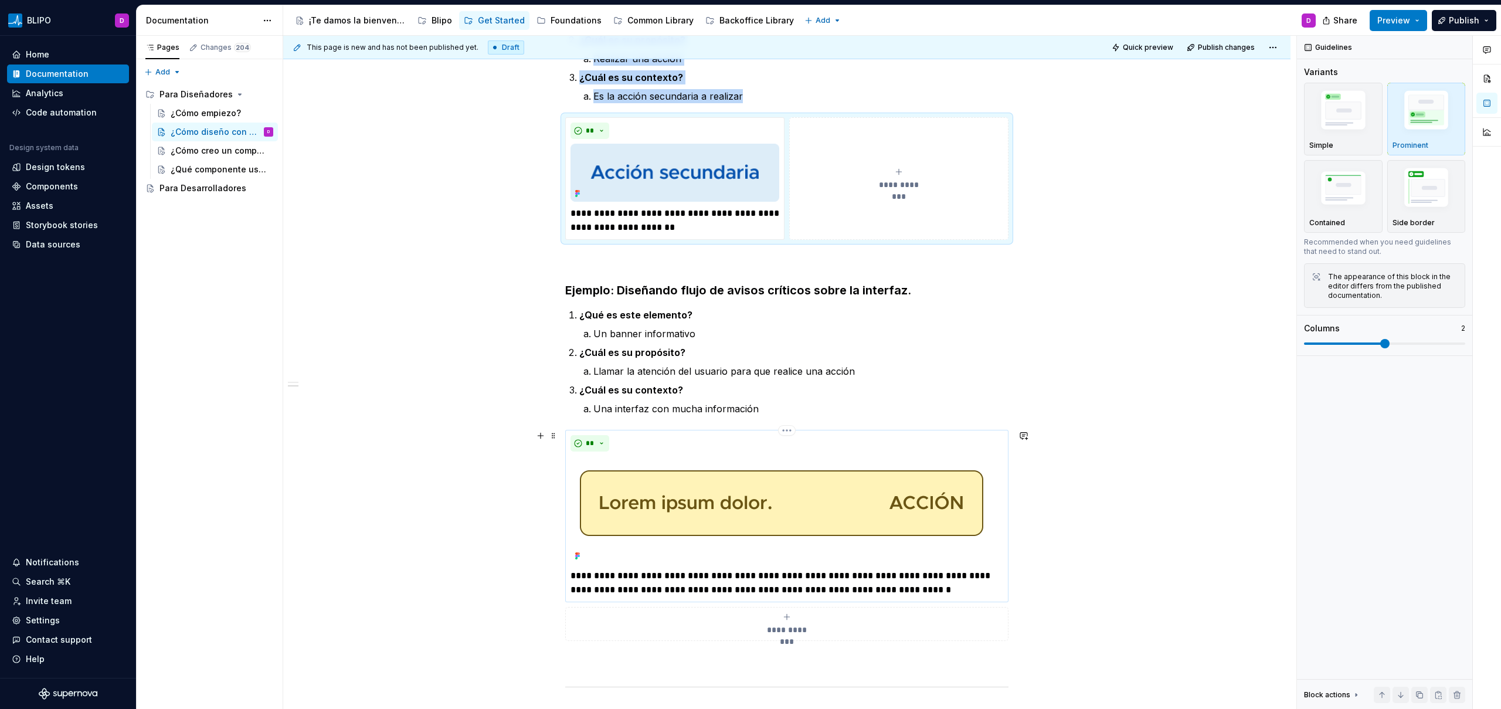
scroll to position [473, 0]
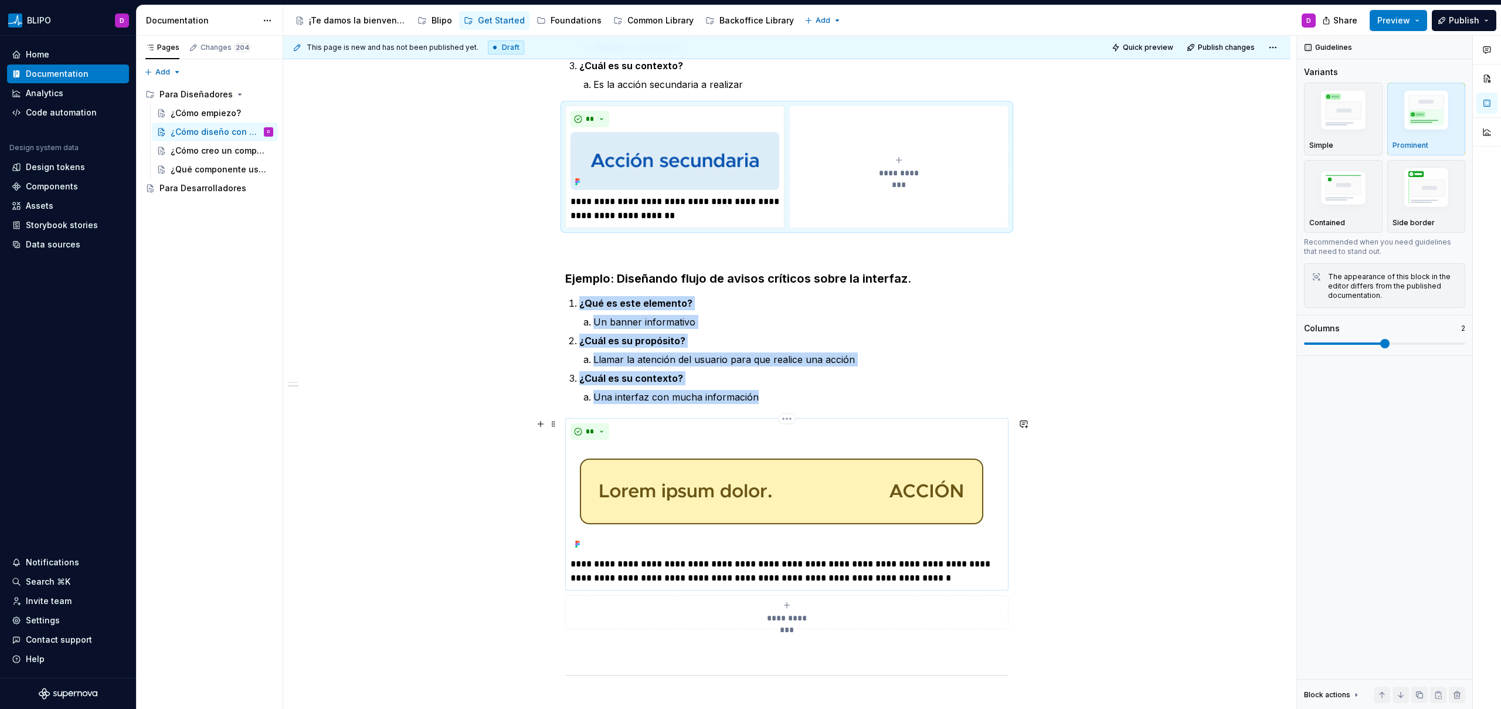
click at [723, 427] on div "**" at bounding box center [786, 431] width 433 height 16
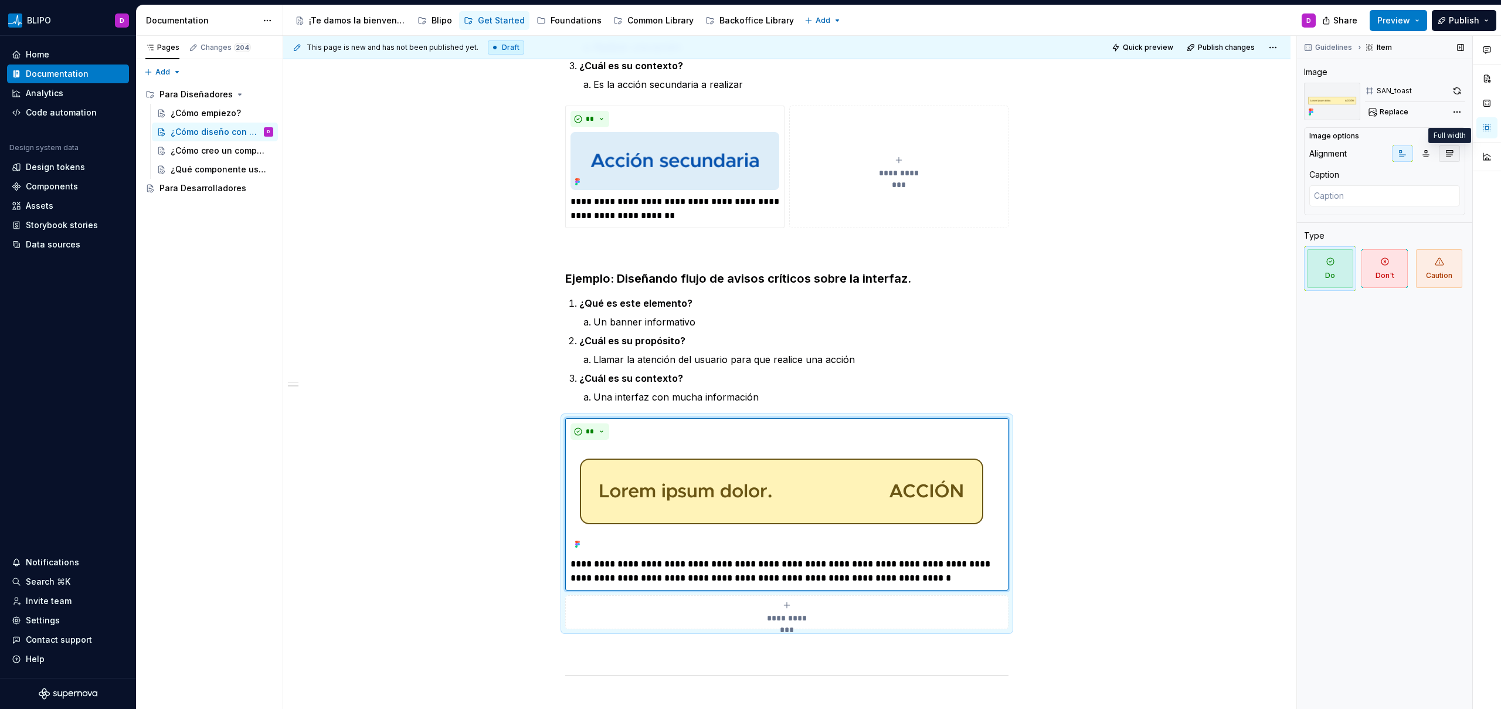
click at [1450, 154] on icon "button" at bounding box center [1448, 153] width 9 height 9
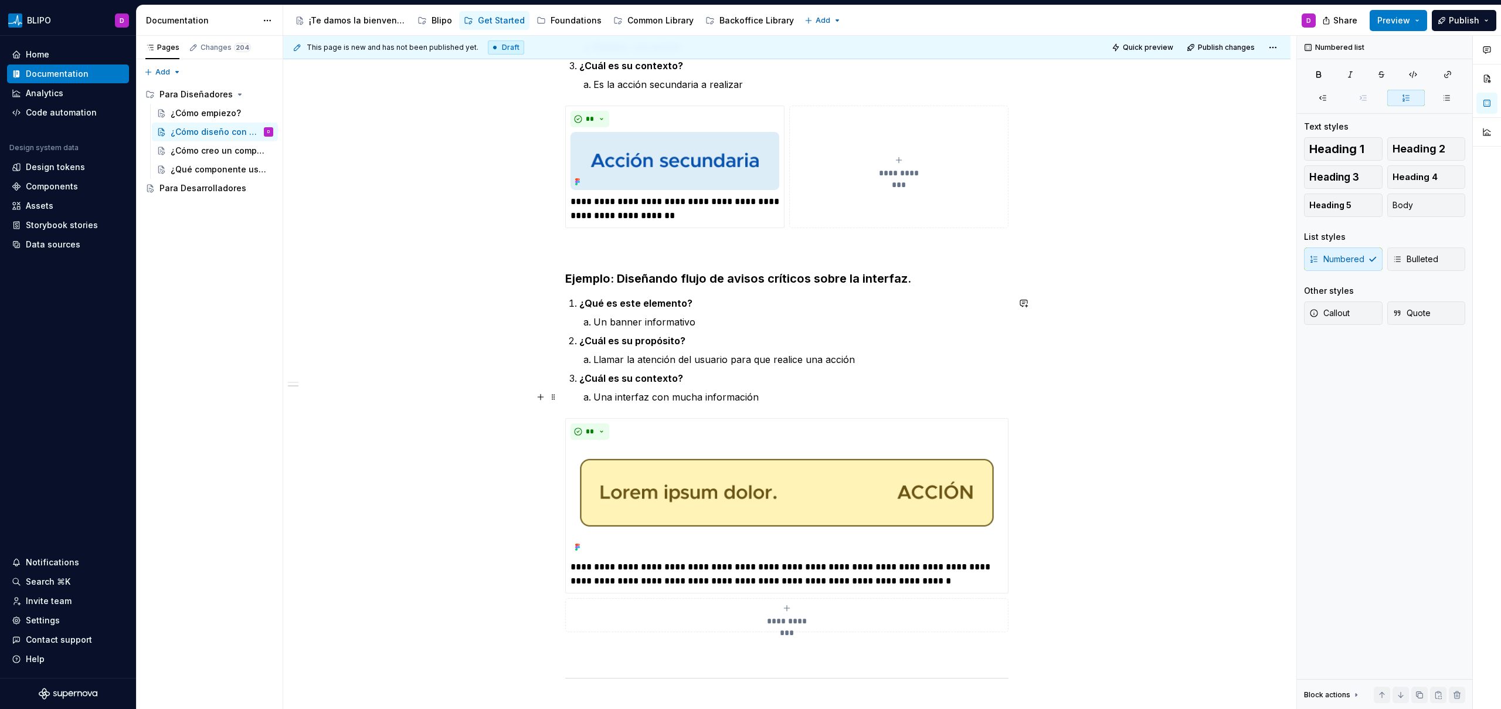
click at [641, 401] on p "Una interfaz con mucha información" at bounding box center [800, 397] width 415 height 14
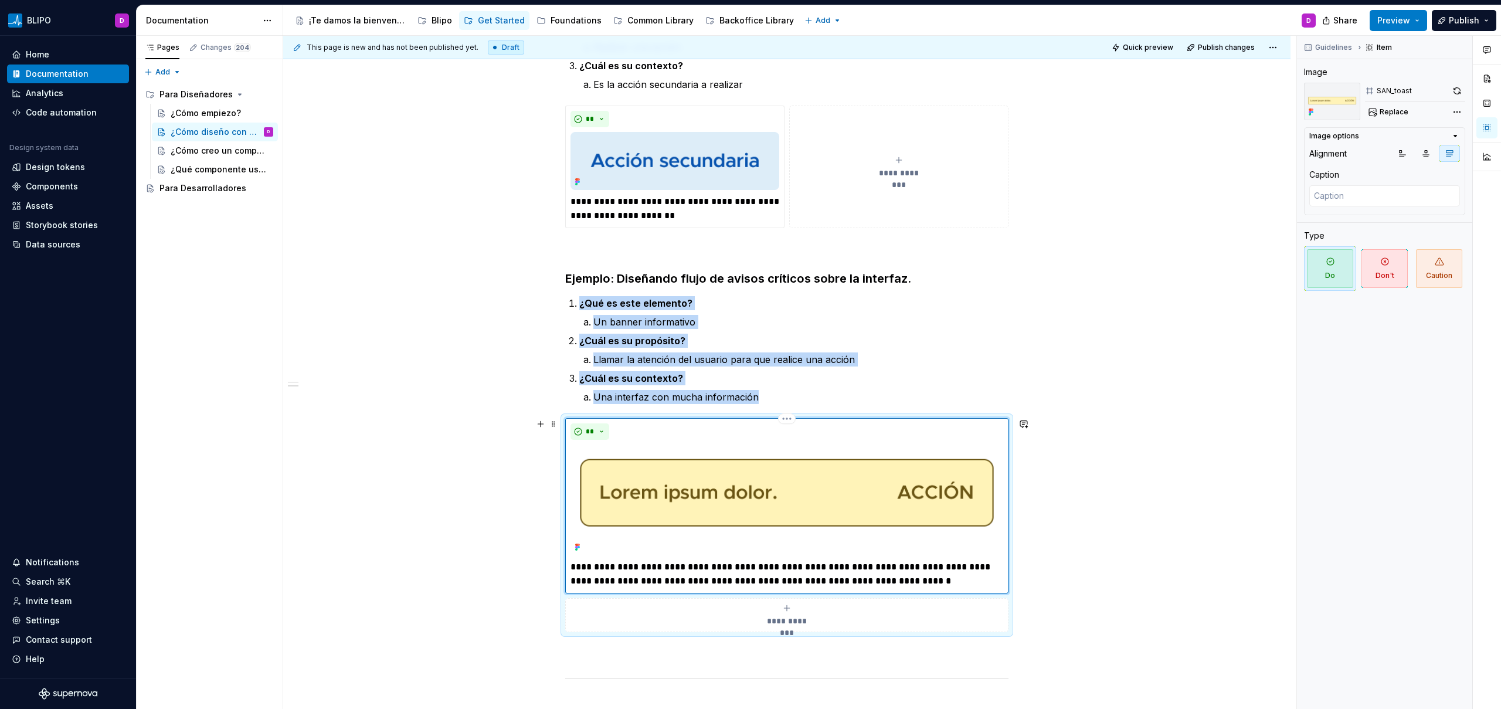
click at [634, 423] on div "**********" at bounding box center [786, 505] width 443 height 175
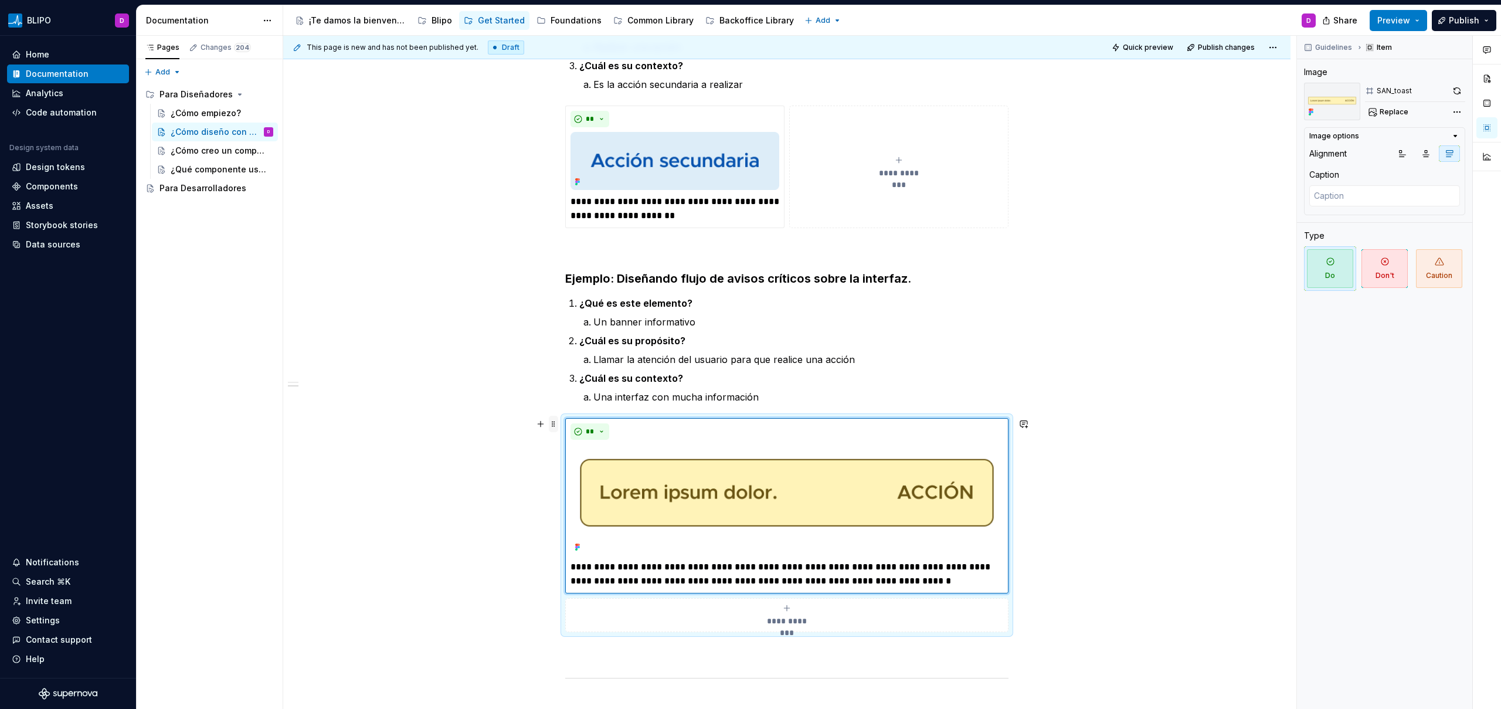
click at [553, 424] on span at bounding box center [553, 424] width 9 height 16
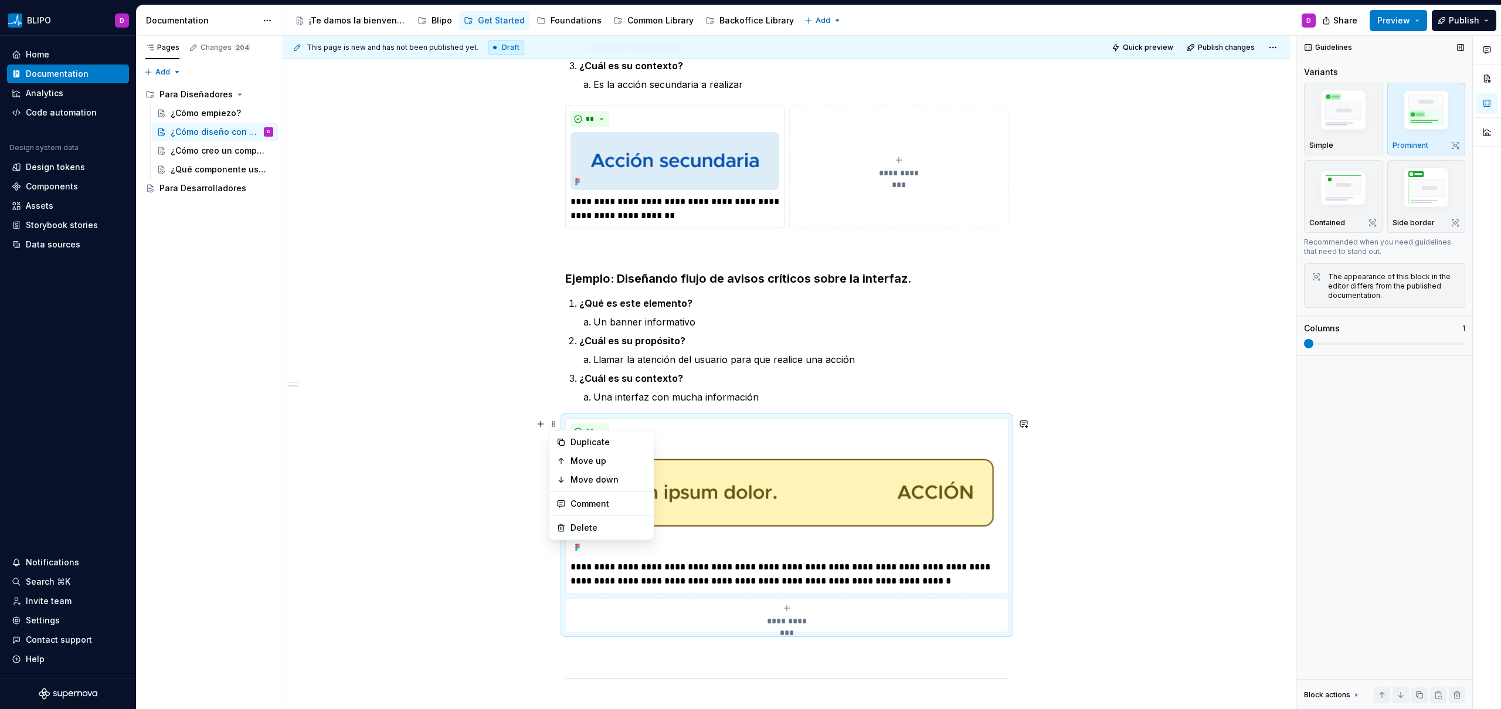
click at [1360, 343] on span at bounding box center [1384, 343] width 161 height 2
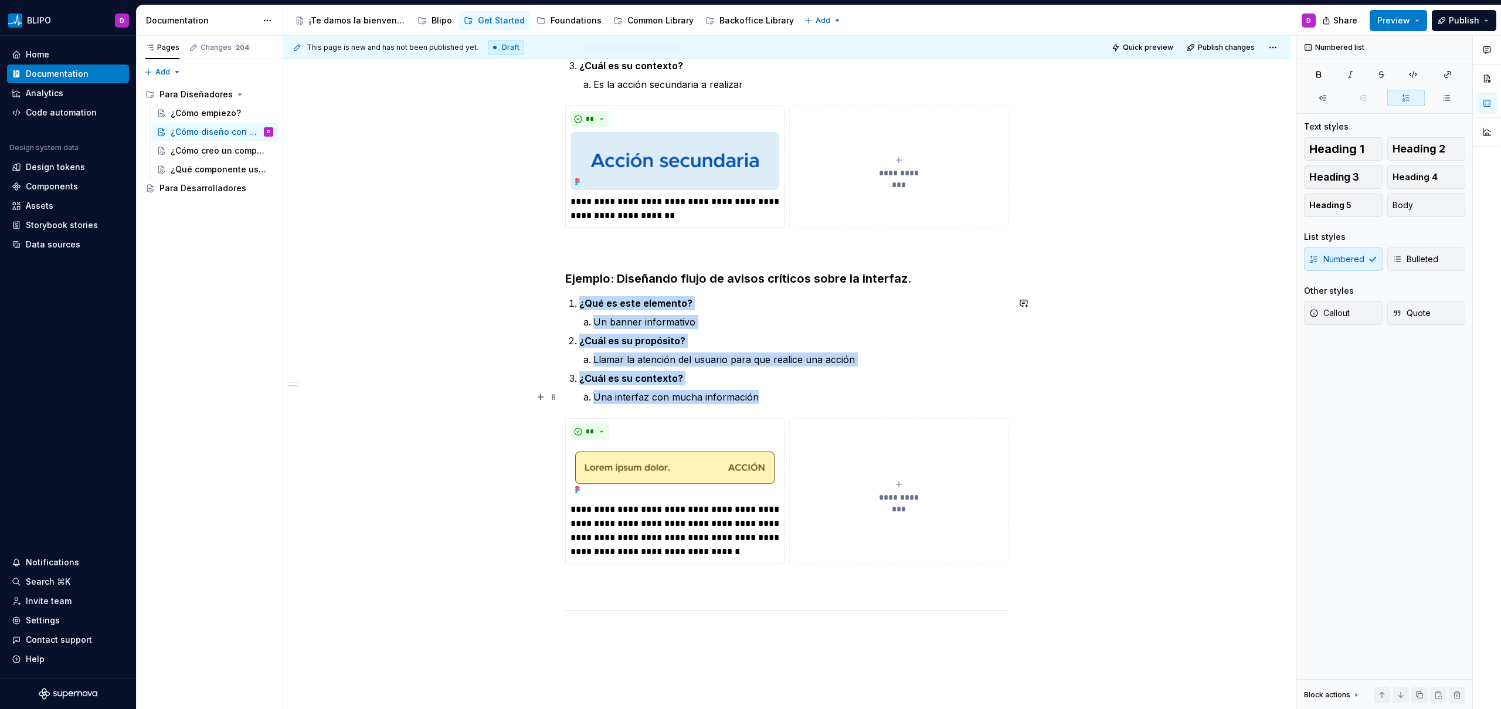
click at [931, 390] on p "Una interfaz con mucha información" at bounding box center [800, 397] width 415 height 14
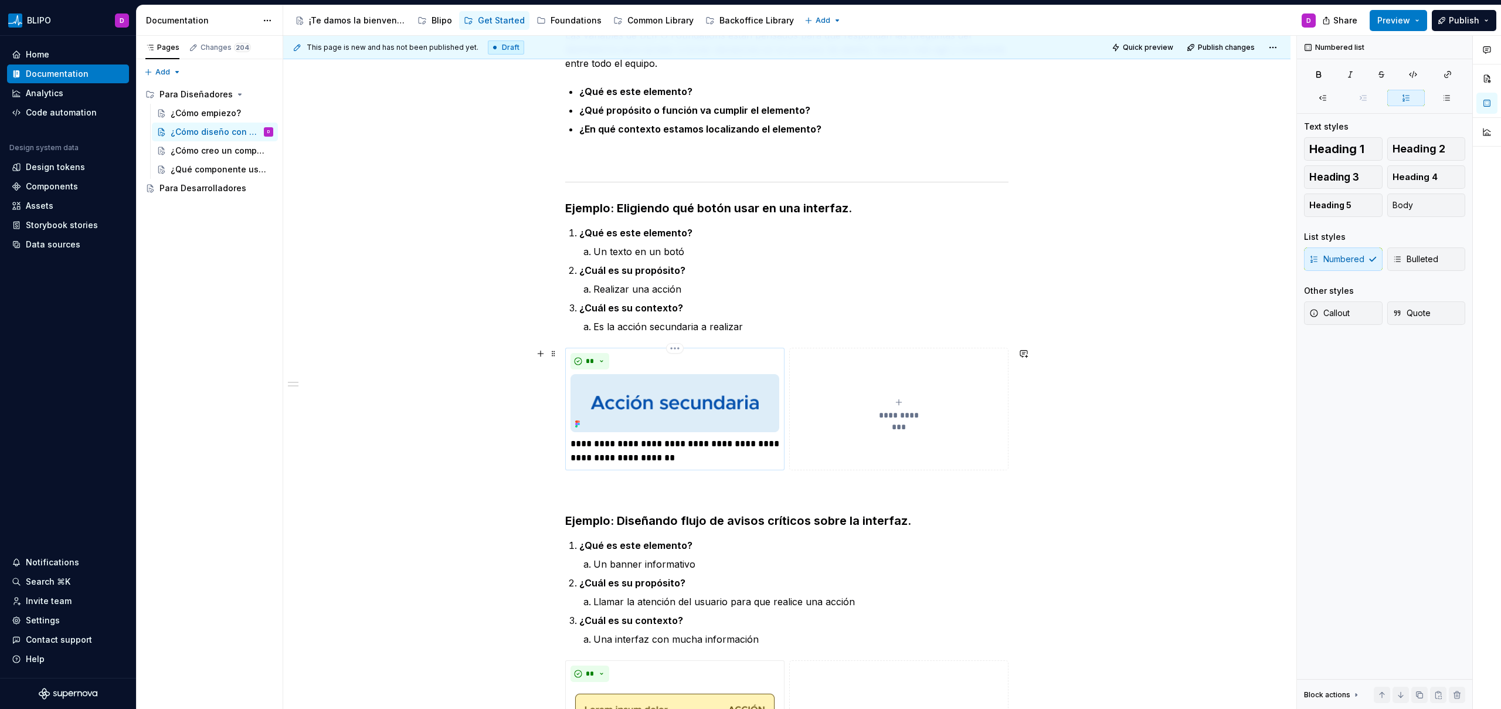
scroll to position [232, 0]
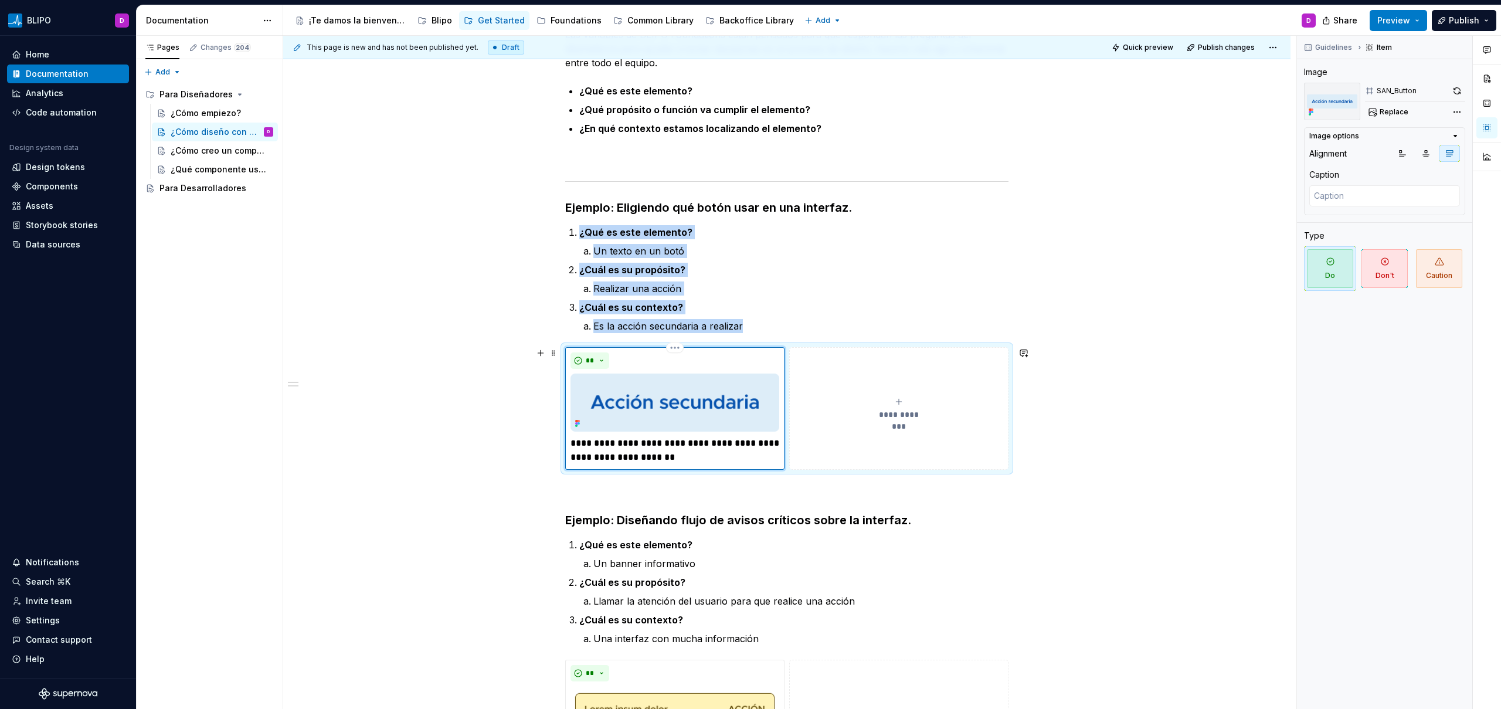
click at [734, 390] on img at bounding box center [674, 402] width 209 height 58
click at [554, 352] on span at bounding box center [553, 353] width 9 height 16
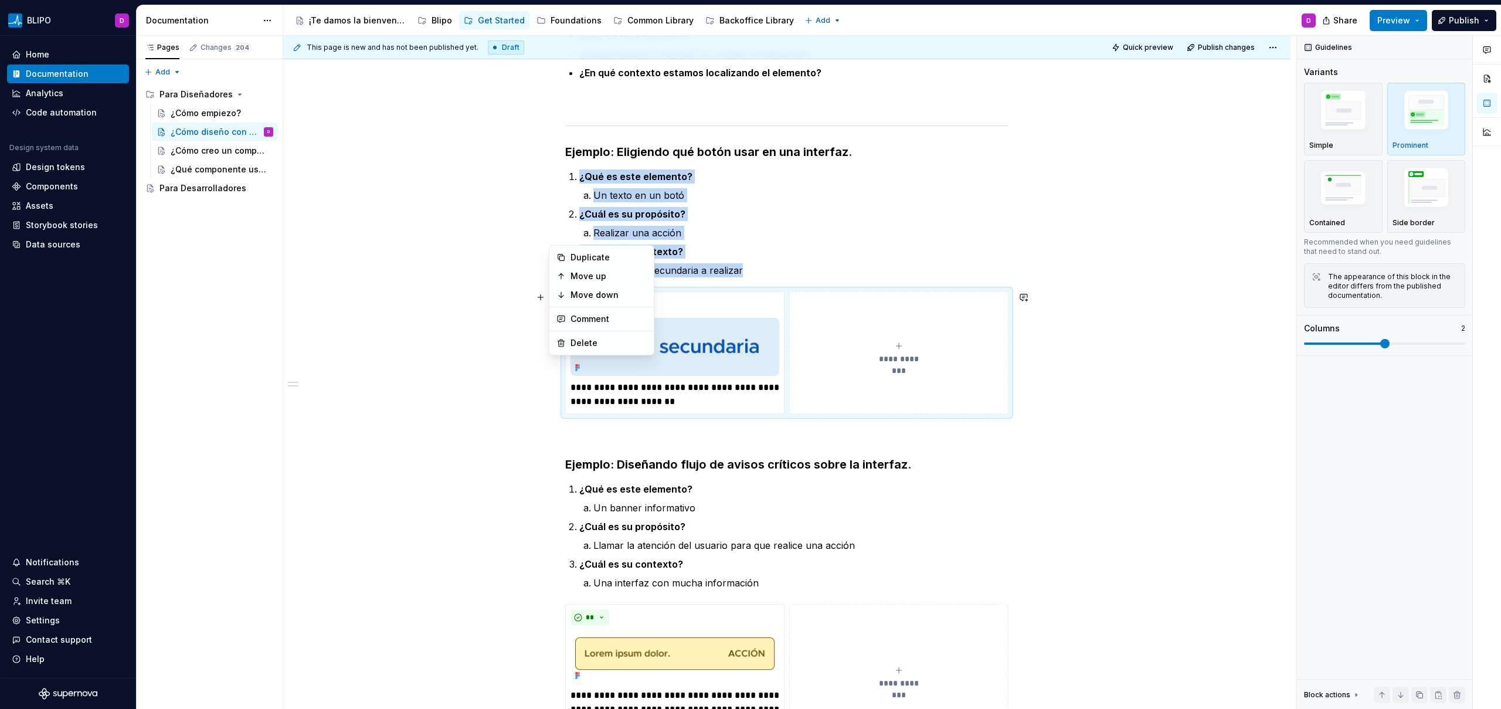
scroll to position [353, 0]
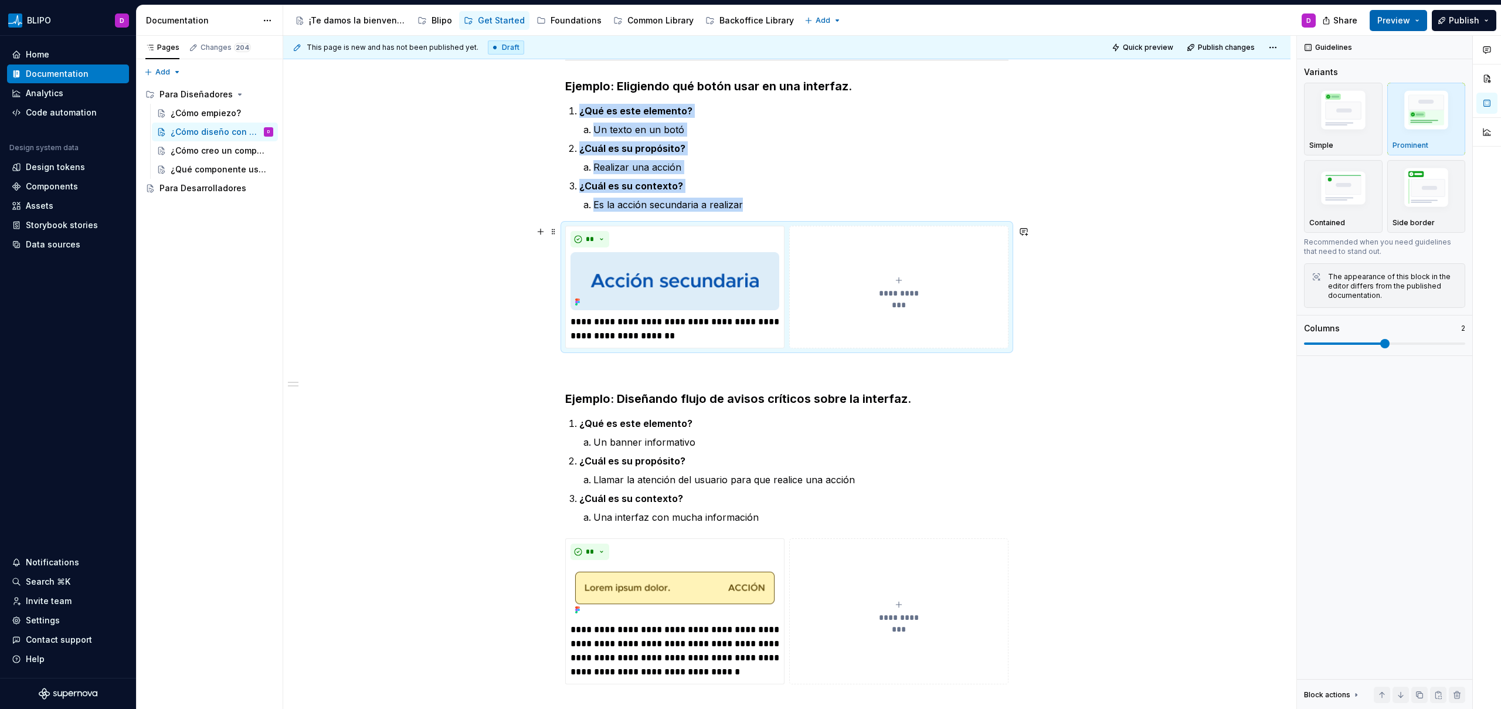
click at [1404, 22] on span "Preview" at bounding box center [1393, 21] width 33 height 12
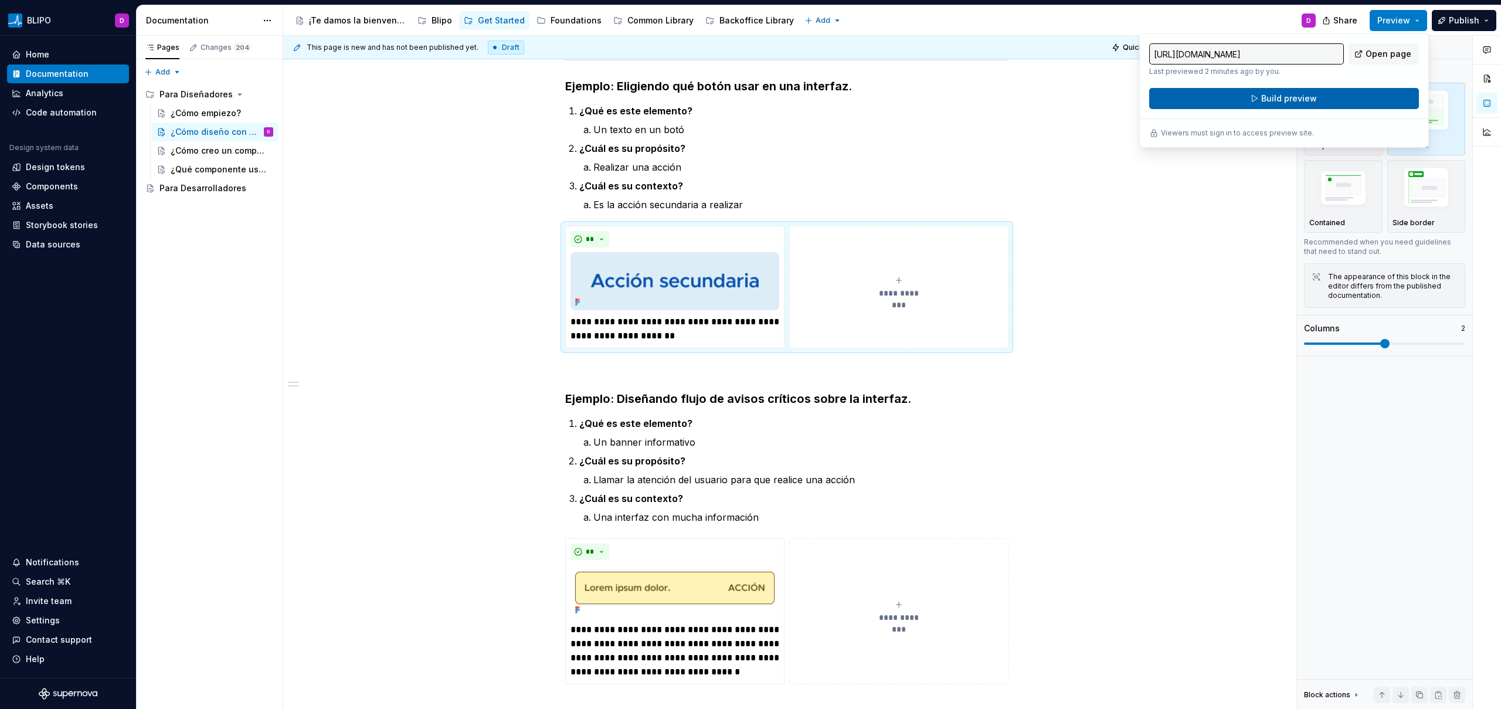
click at [1304, 98] on span "Build preview" at bounding box center [1289, 99] width 56 height 12
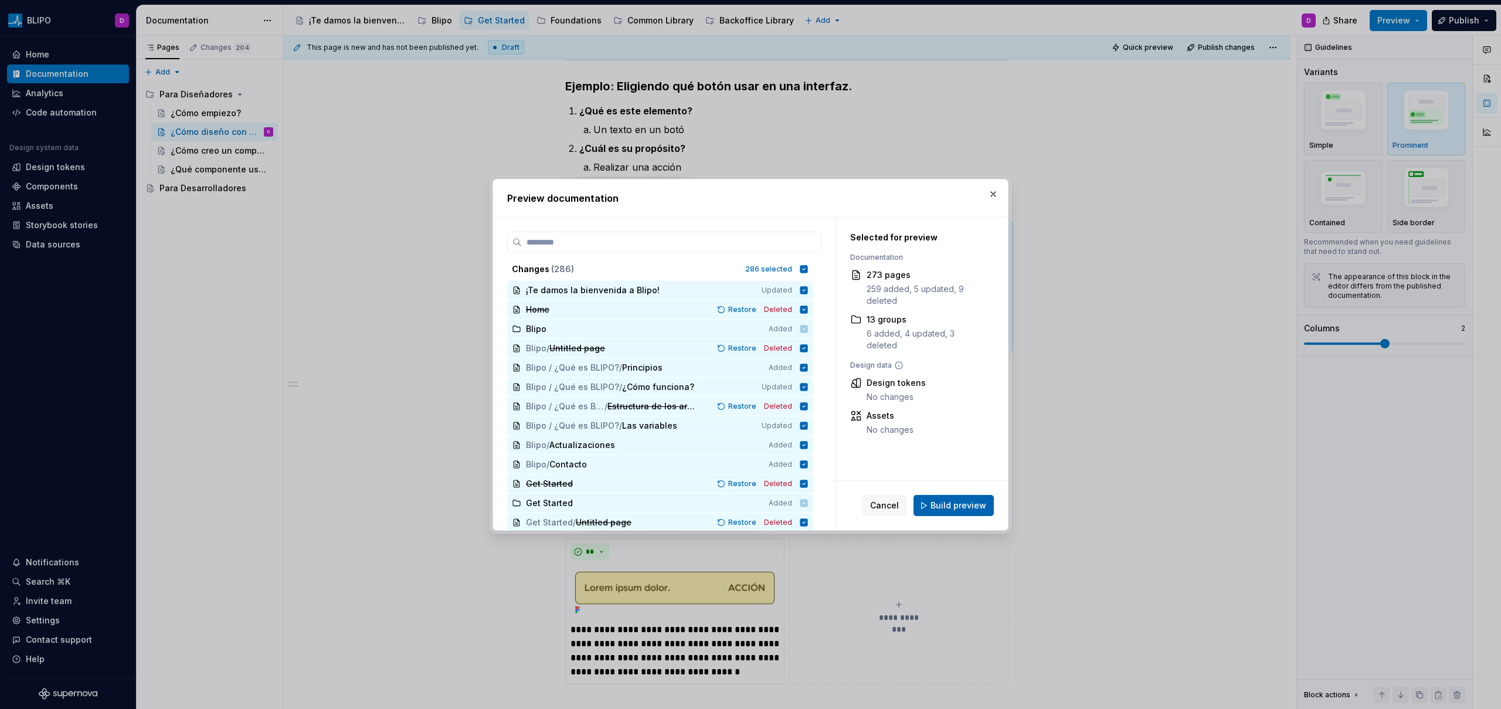
click at [974, 506] on span "Build preview" at bounding box center [958, 505] width 56 height 12
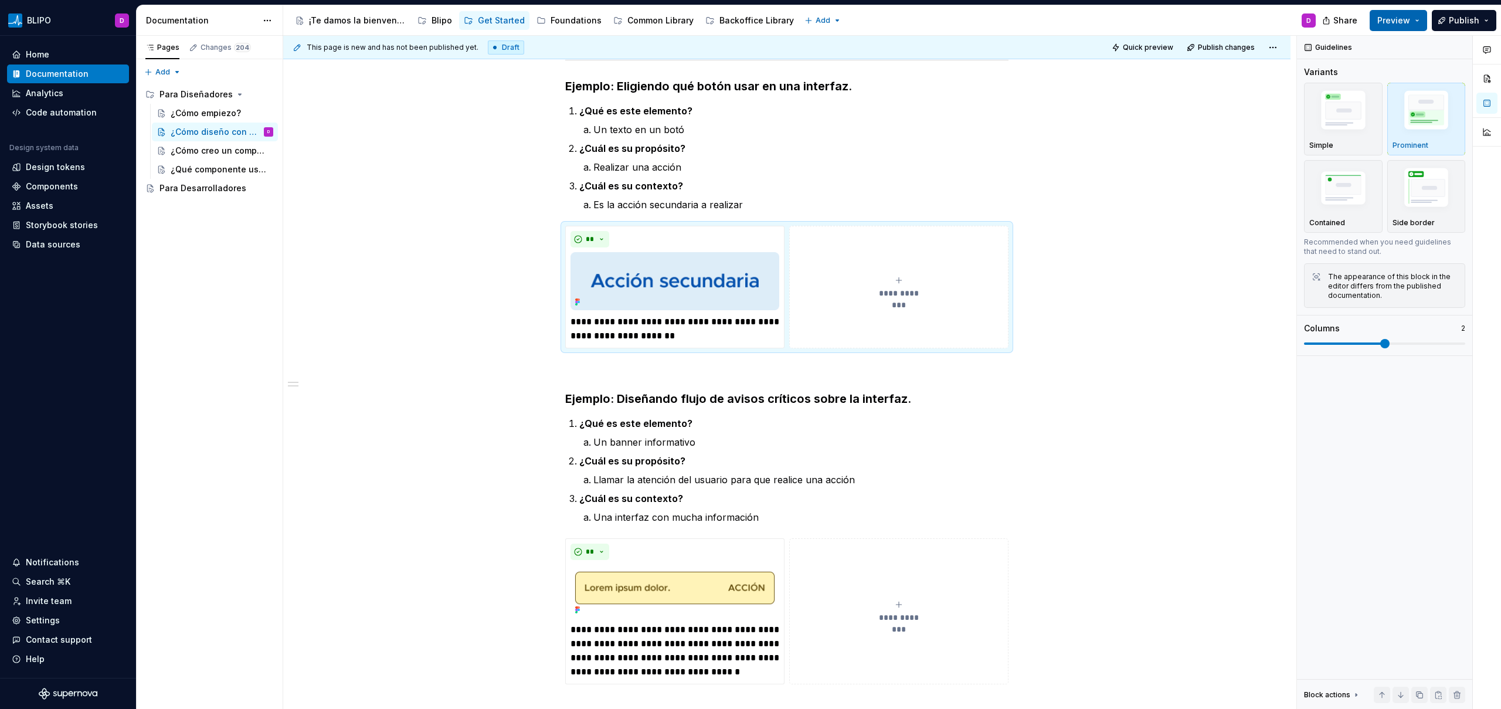
click at [1416, 26] on button "Preview" at bounding box center [1397, 20] width 57 height 21
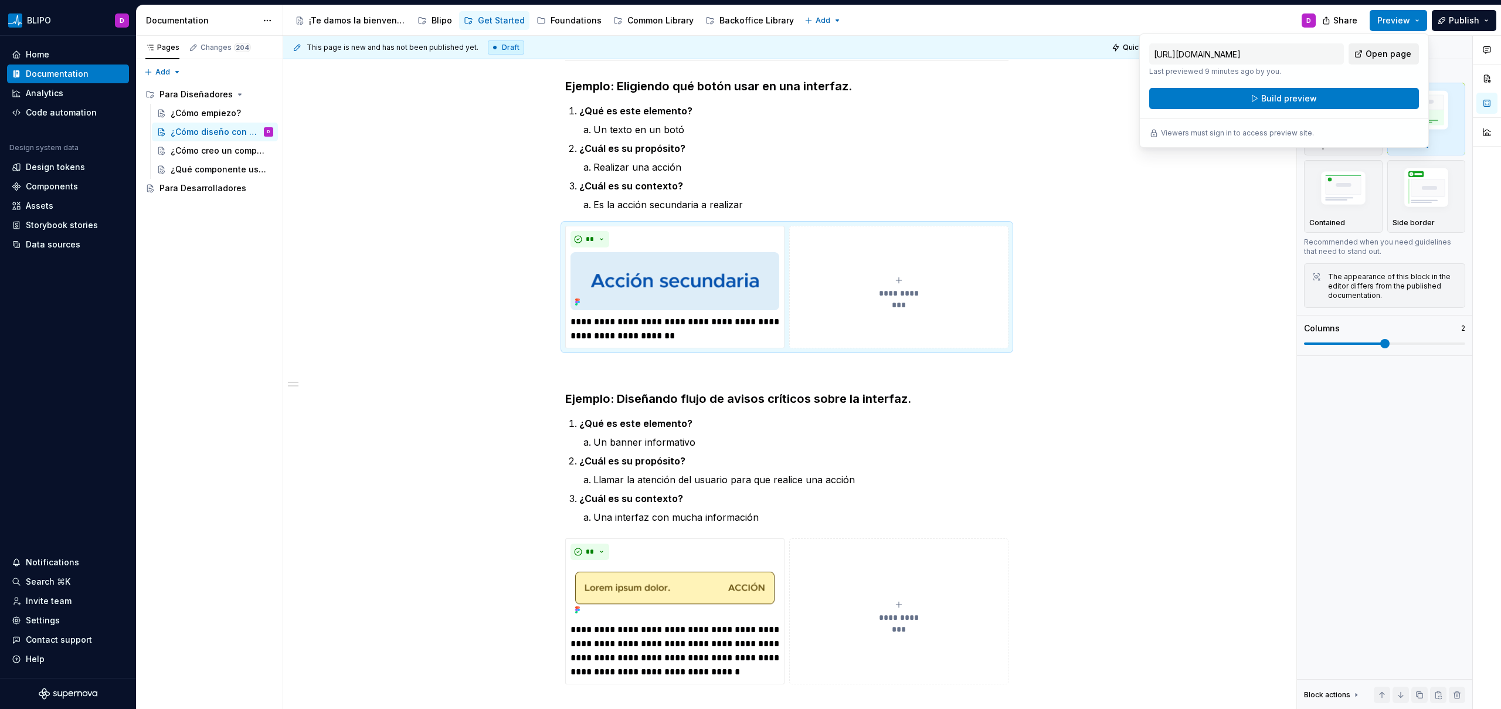
click at [1379, 53] on span "Open page" at bounding box center [1388, 54] width 46 height 12
click at [709, 588] on img at bounding box center [674, 590] width 209 height 53
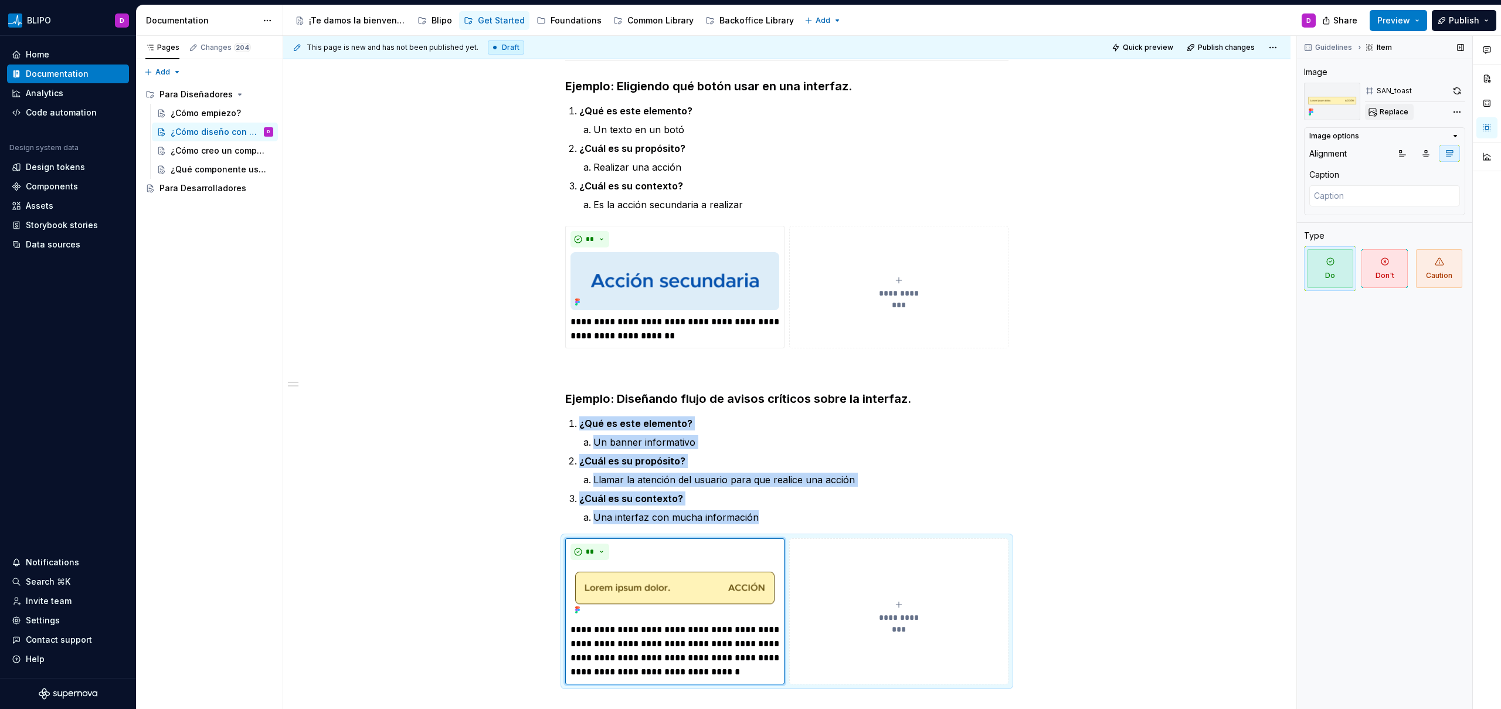
click at [1383, 108] on span "Replace" at bounding box center [1393, 111] width 29 height 9
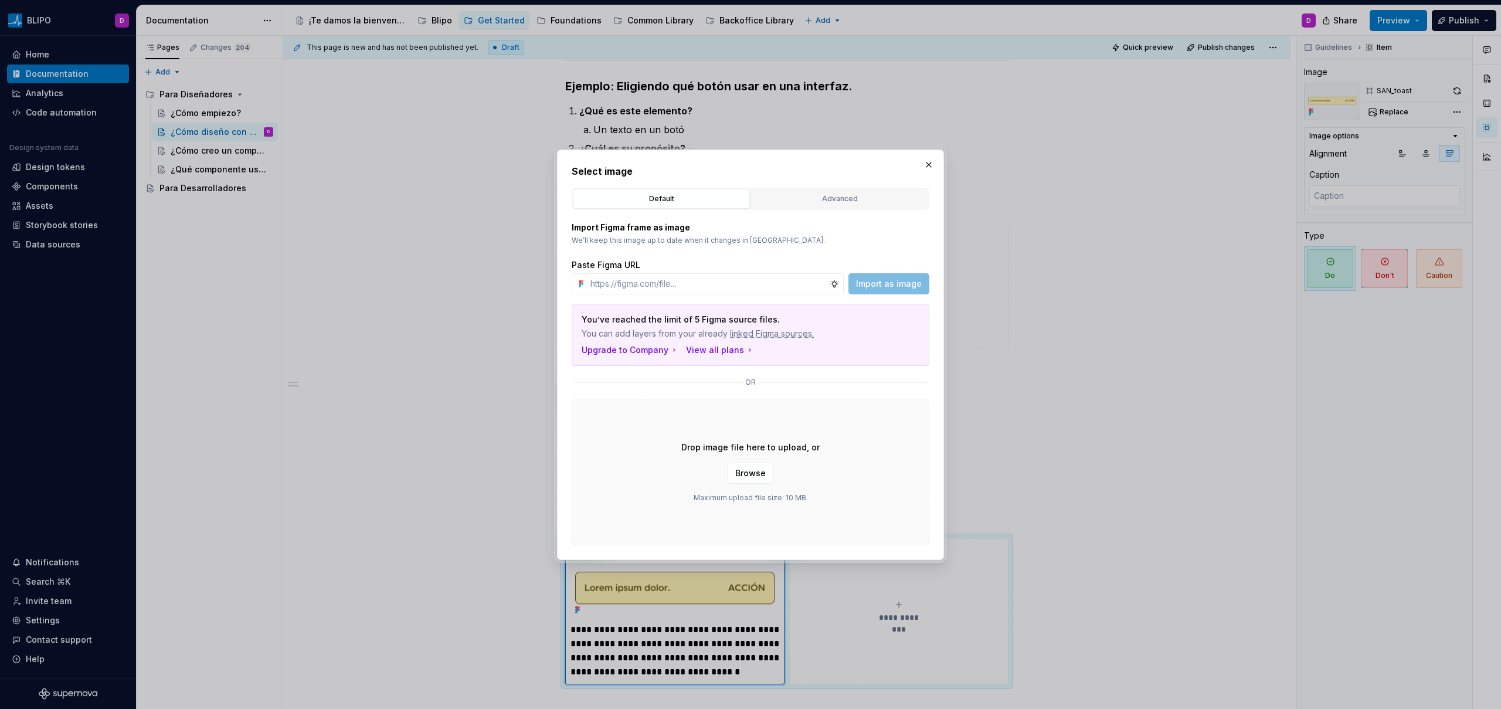
type textarea "*"
type input "[URL][DOMAIN_NAME]"
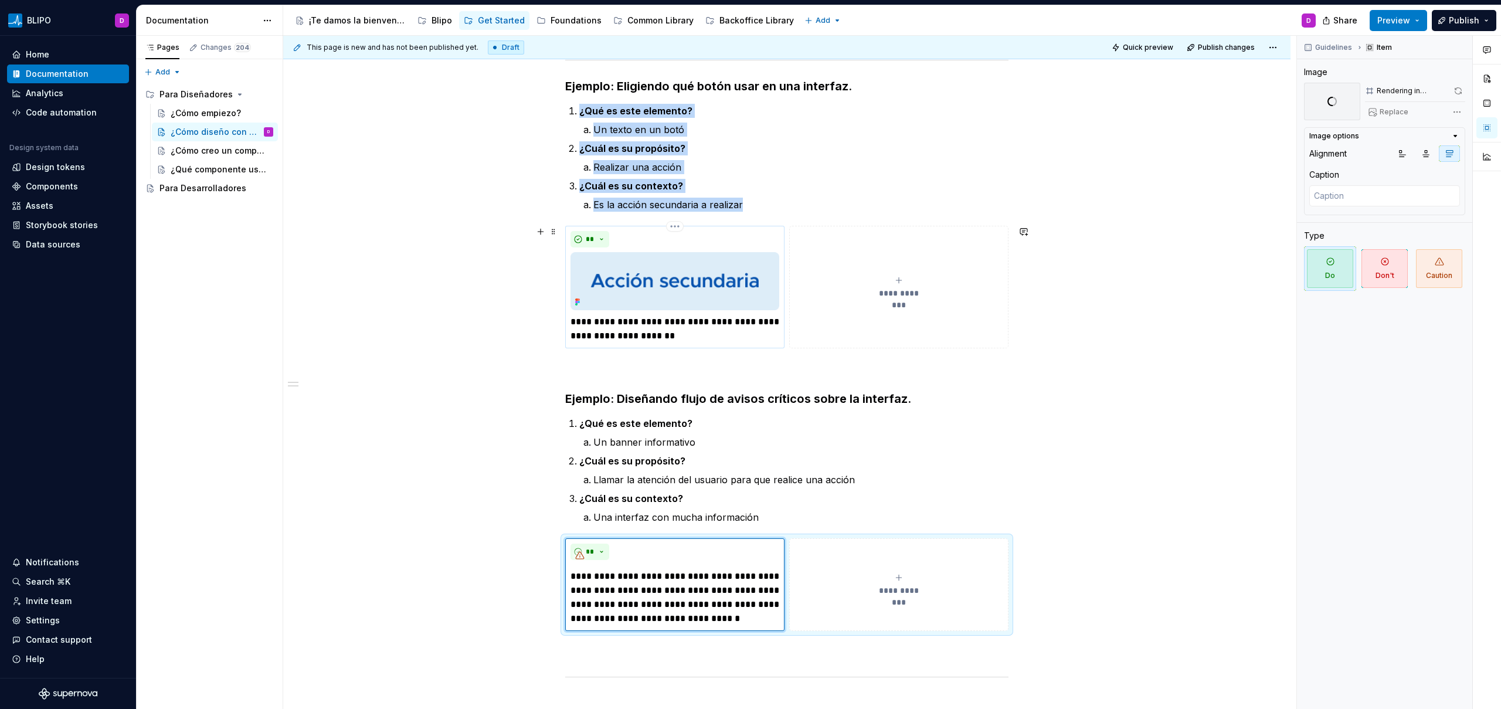
click at [675, 278] on img at bounding box center [674, 281] width 209 height 58
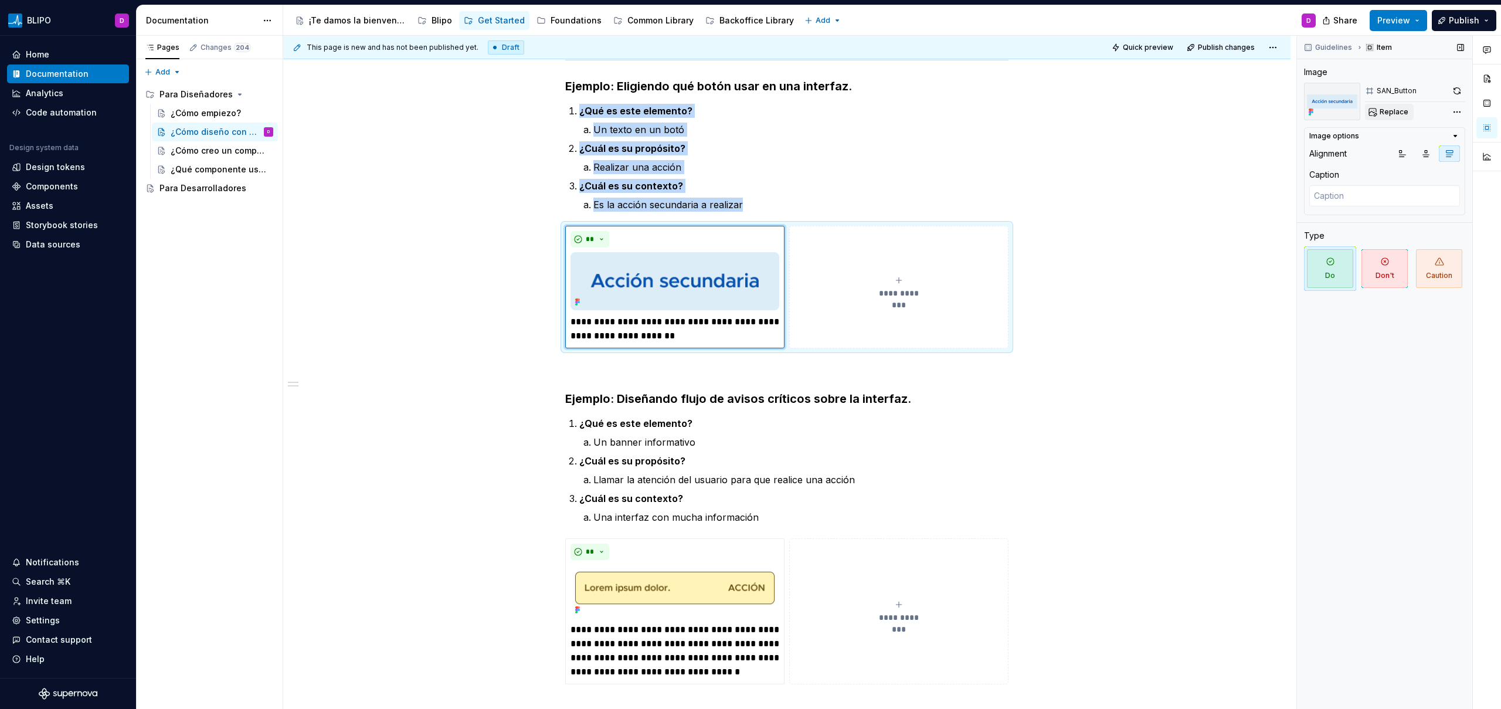
click at [1389, 110] on span "Replace" at bounding box center [1393, 111] width 29 height 9
type textarea "*"
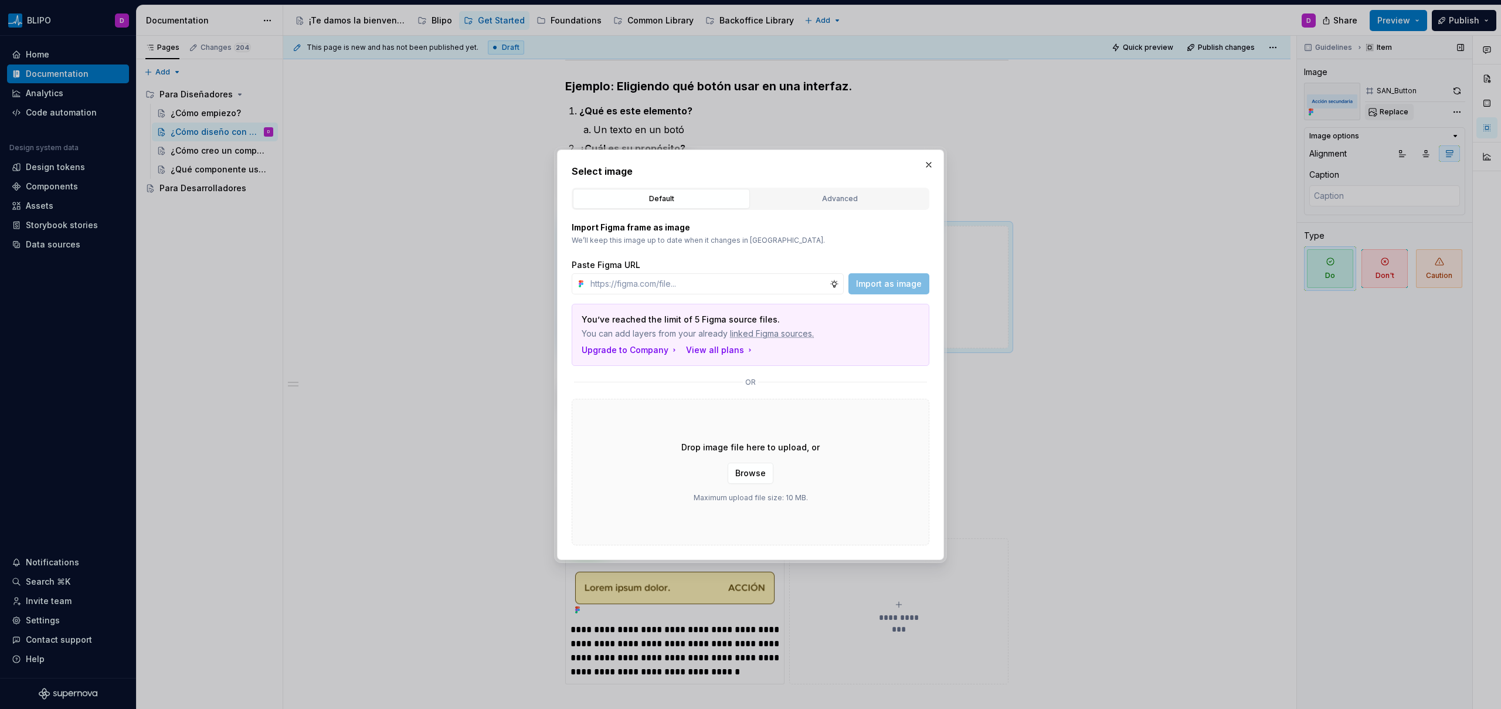
type input "[URL][DOMAIN_NAME]"
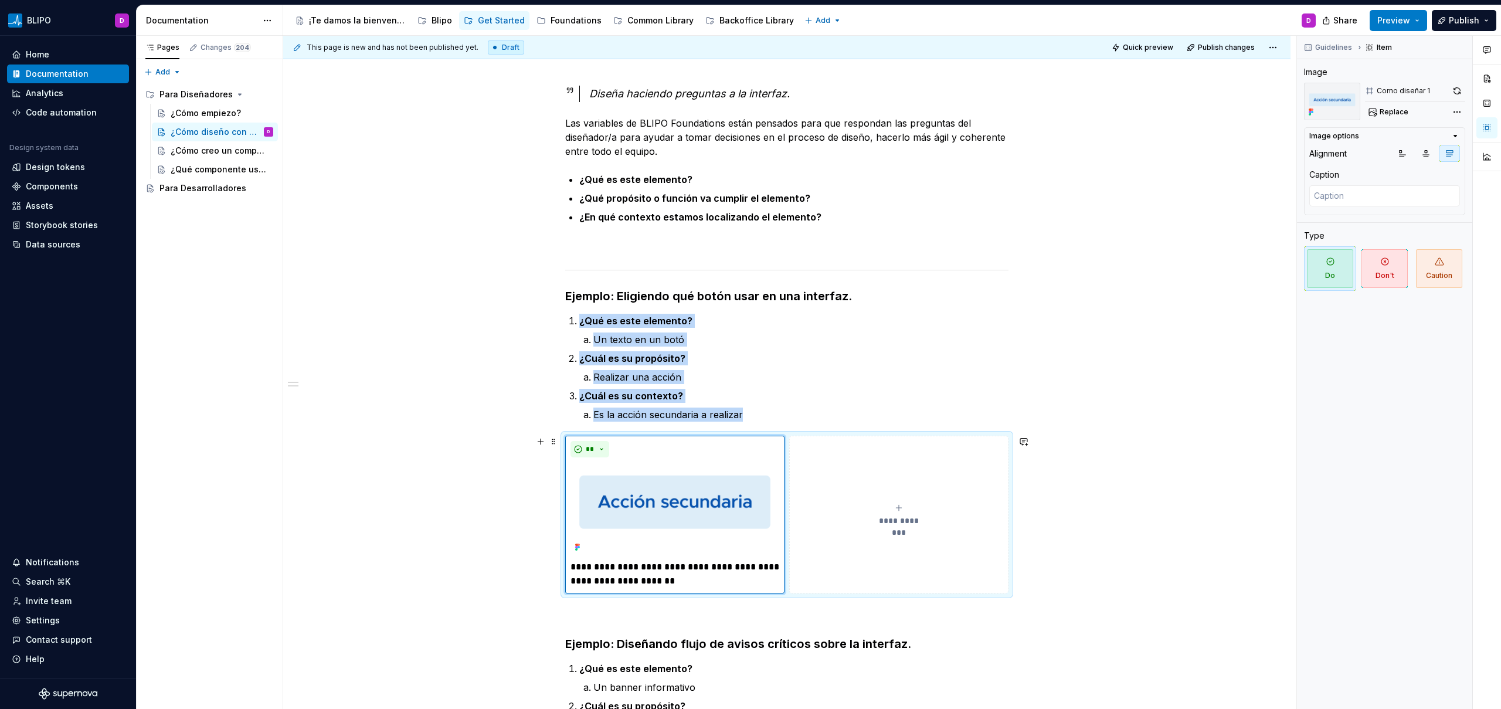
scroll to position [0, 0]
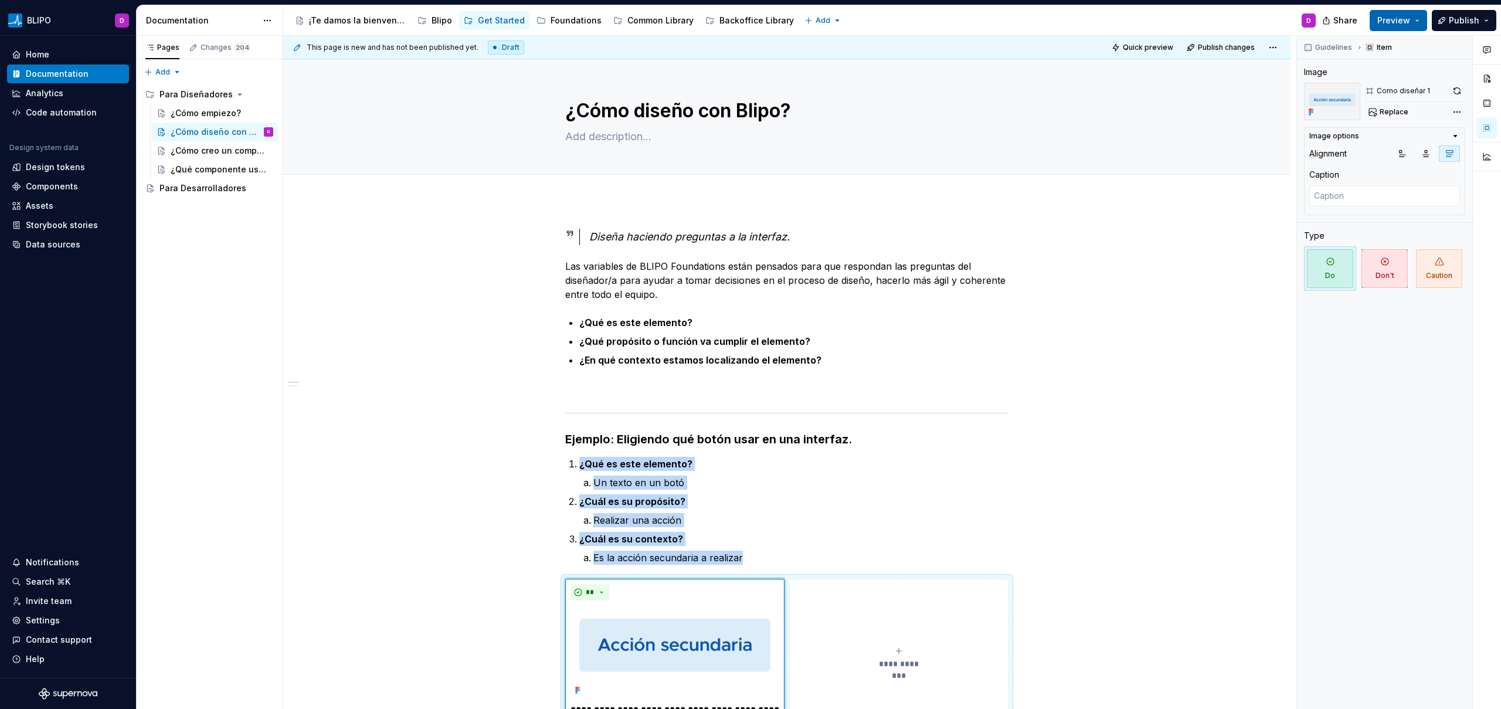
click at [1417, 18] on button "Preview" at bounding box center [1397, 20] width 57 height 21
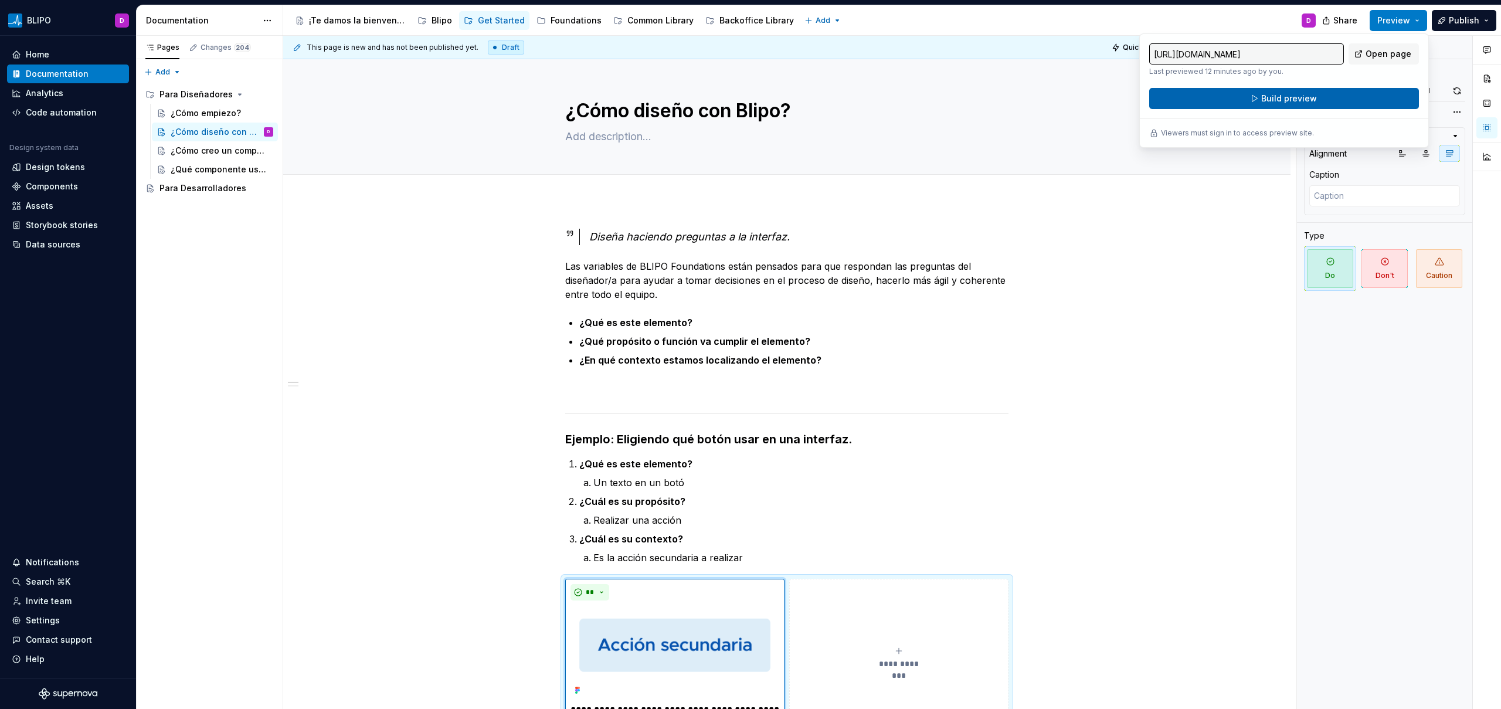
click at [1261, 97] on span "Build preview" at bounding box center [1289, 99] width 56 height 12
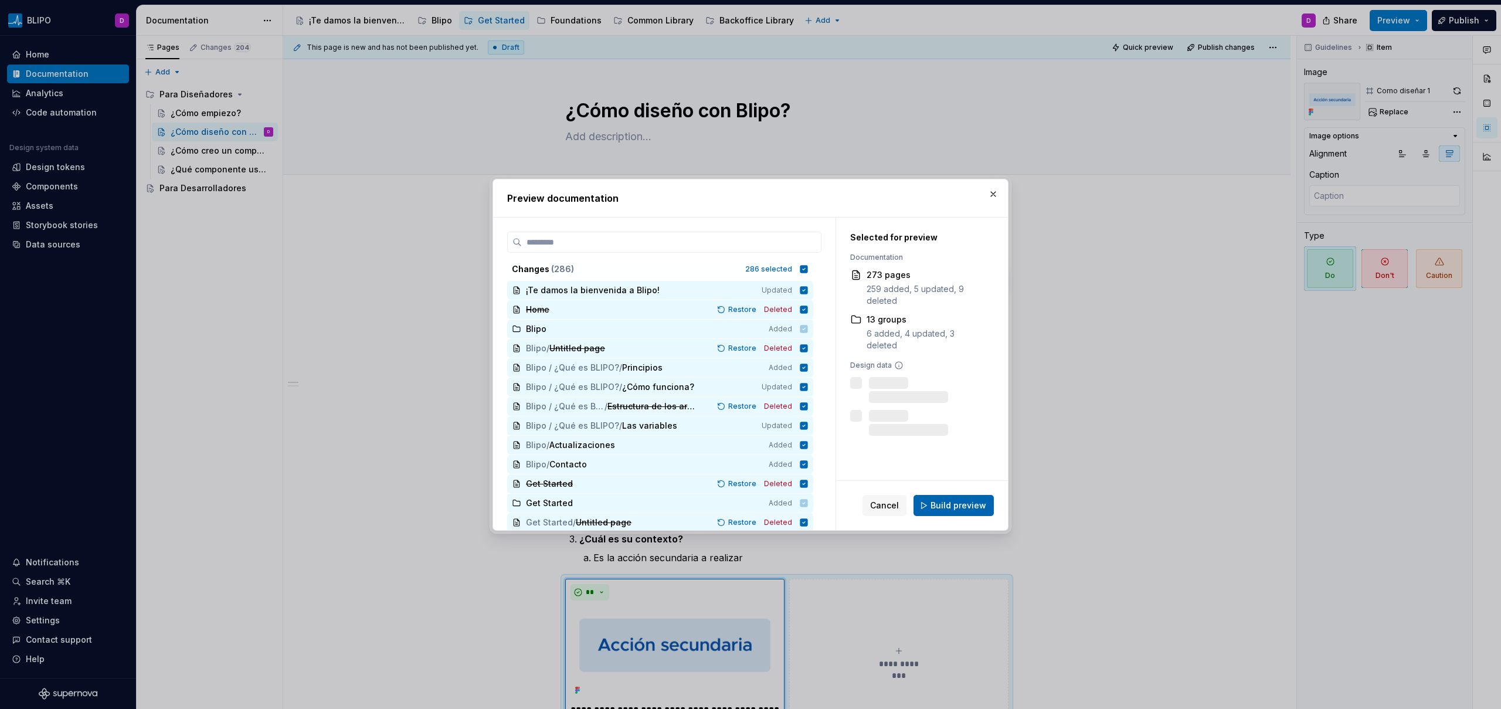
click at [934, 501] on span "Build preview" at bounding box center [958, 505] width 56 height 12
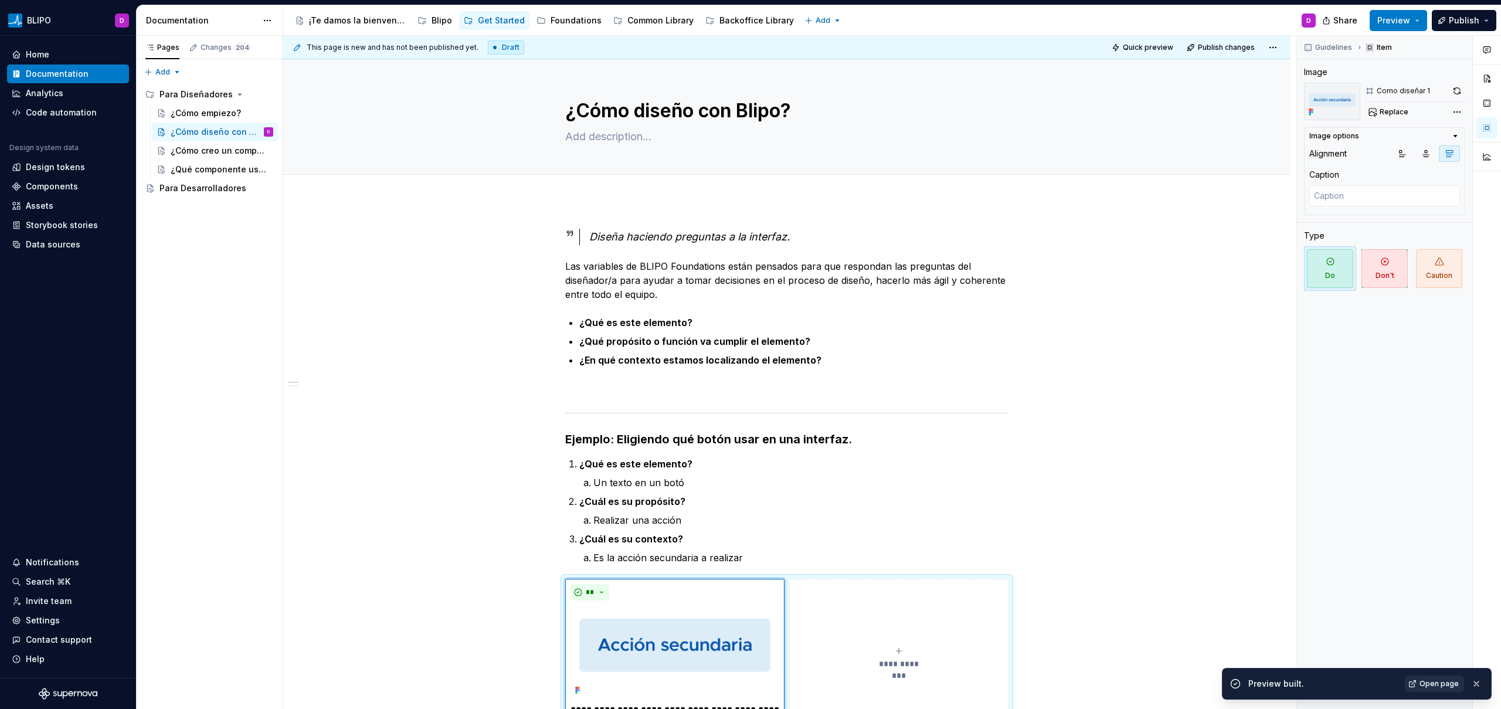
click at [1444, 688] on link "Open page" at bounding box center [1433, 683] width 59 height 16
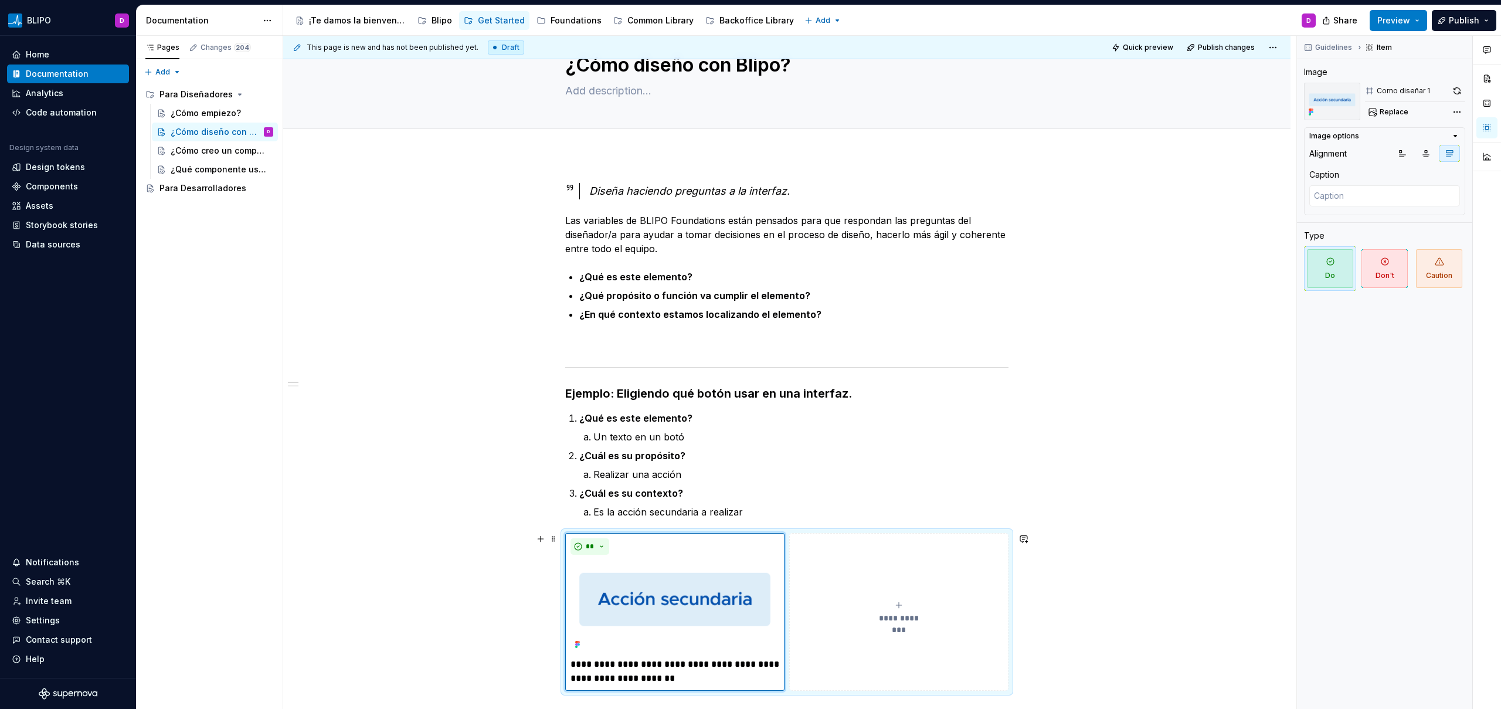
scroll to position [224, 0]
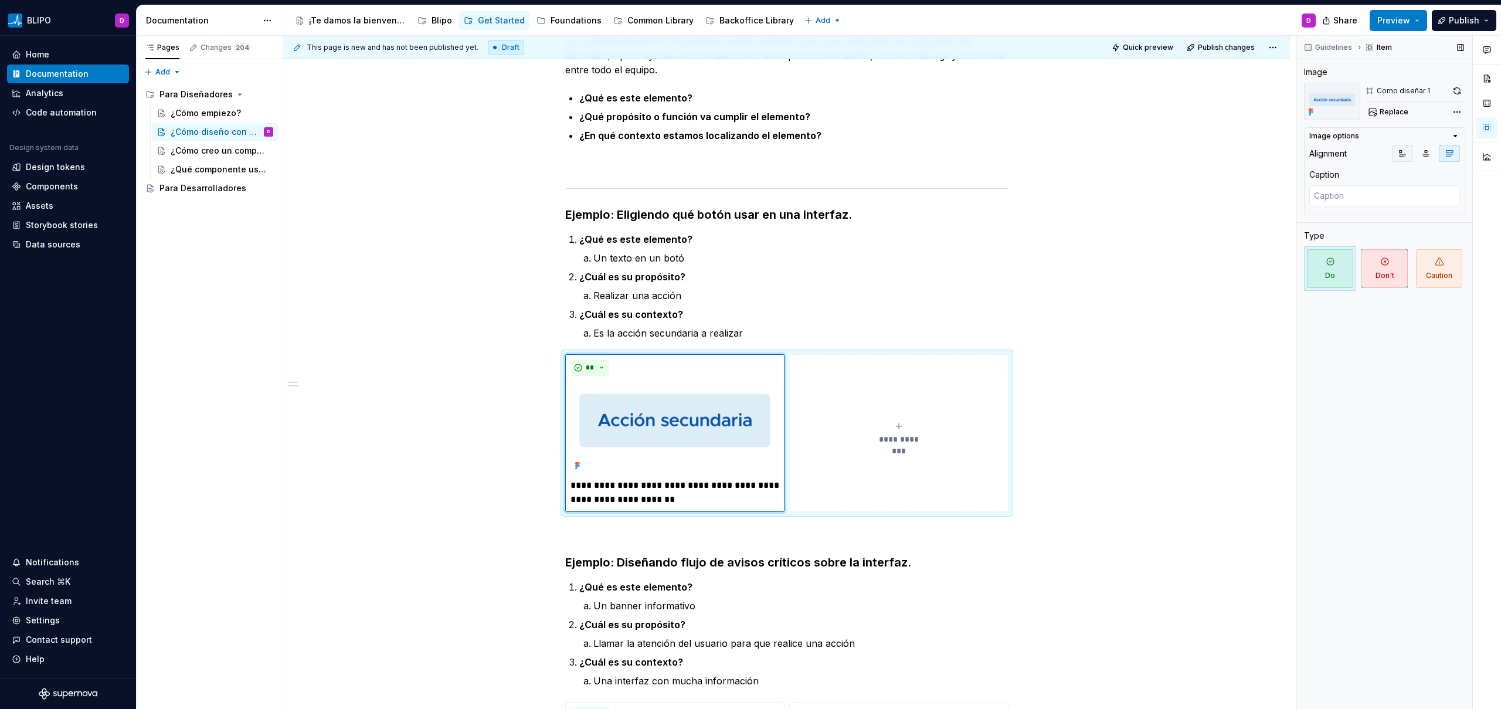
click at [1407, 151] on button "button" at bounding box center [1402, 153] width 21 height 16
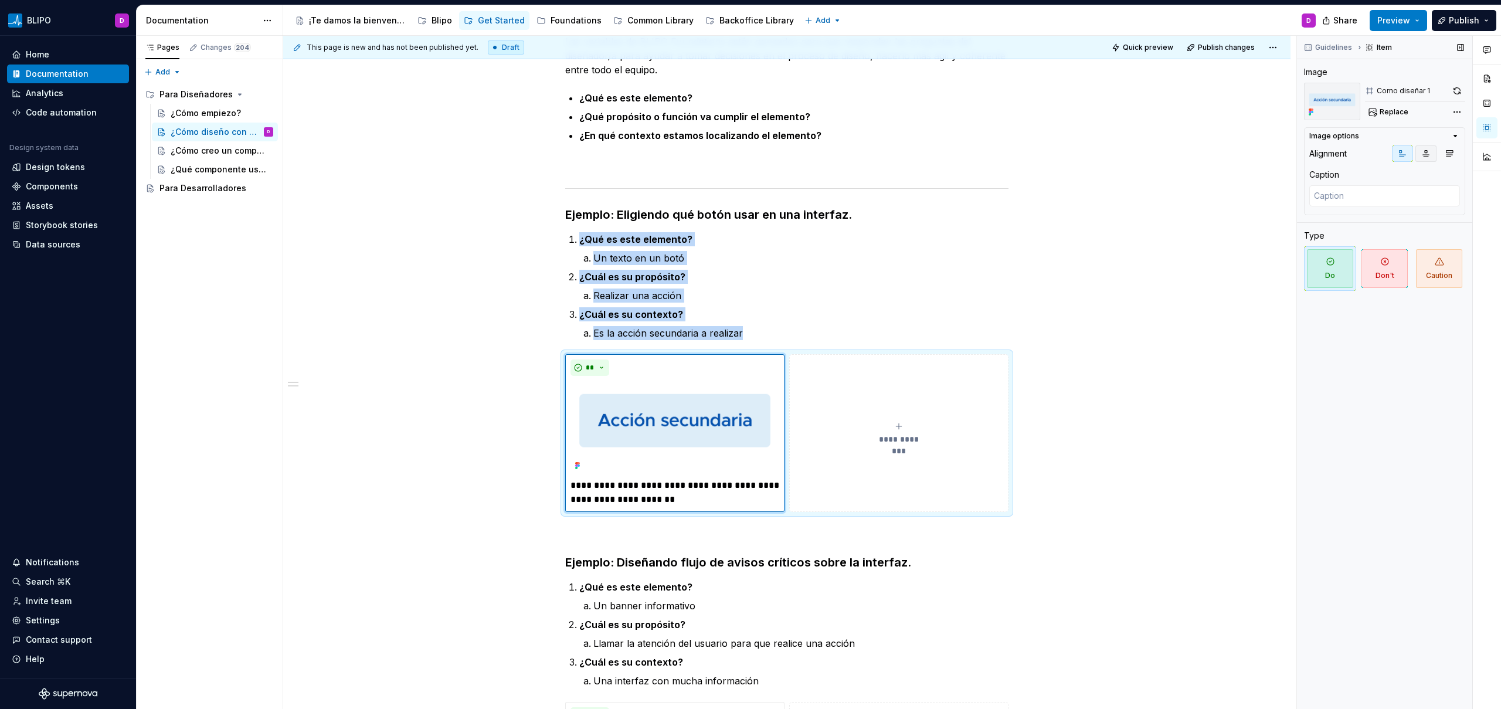
click at [1431, 153] on button "button" at bounding box center [1425, 153] width 21 height 16
click at [1459, 153] on button "button" at bounding box center [1448, 153] width 21 height 16
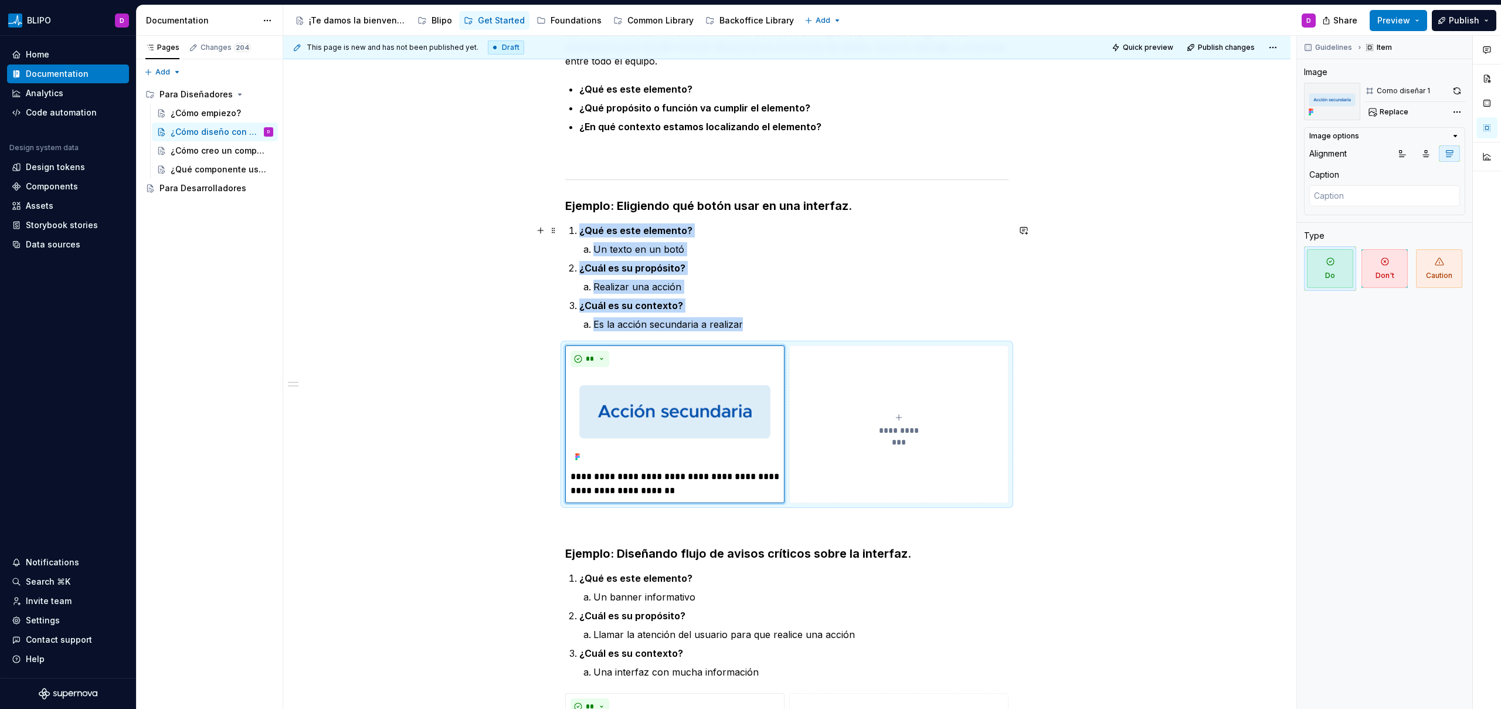
scroll to position [228, 0]
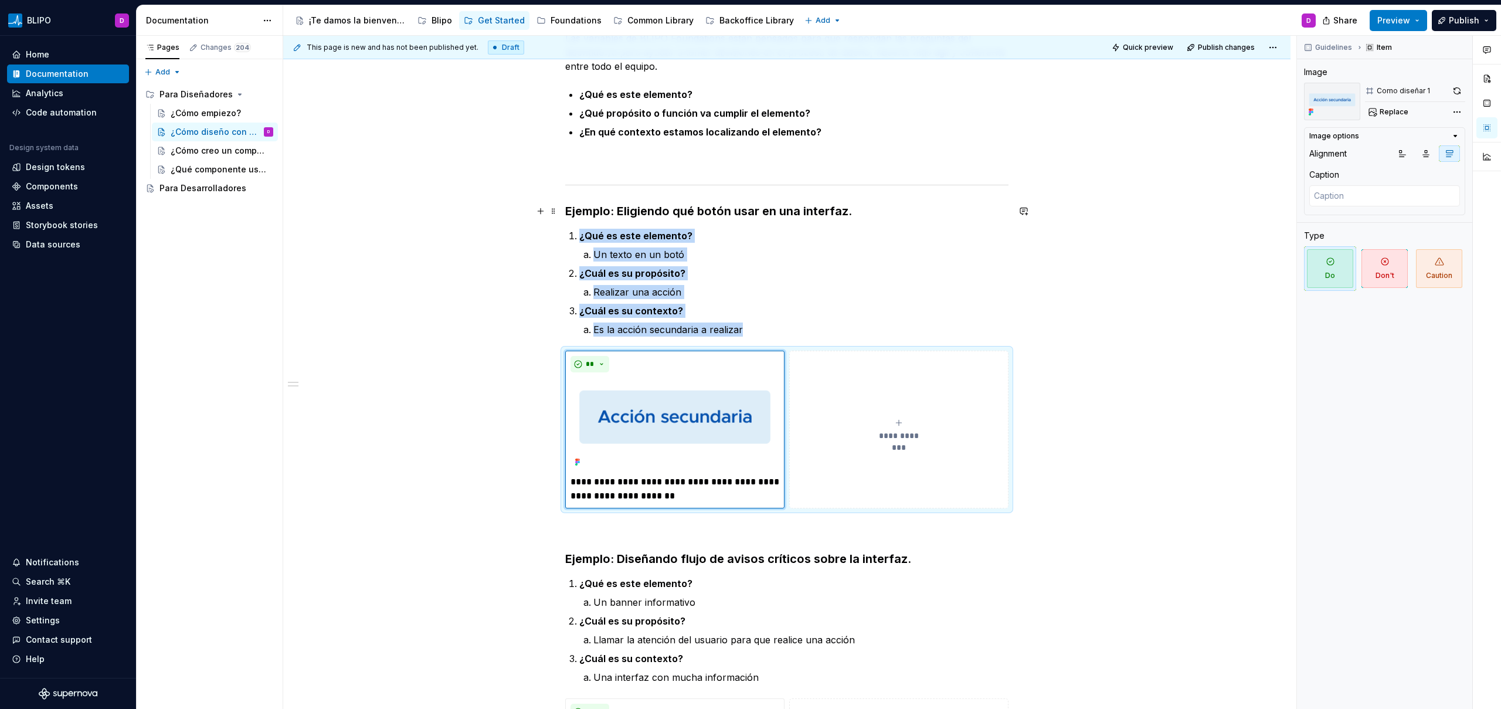
type textarea "*"
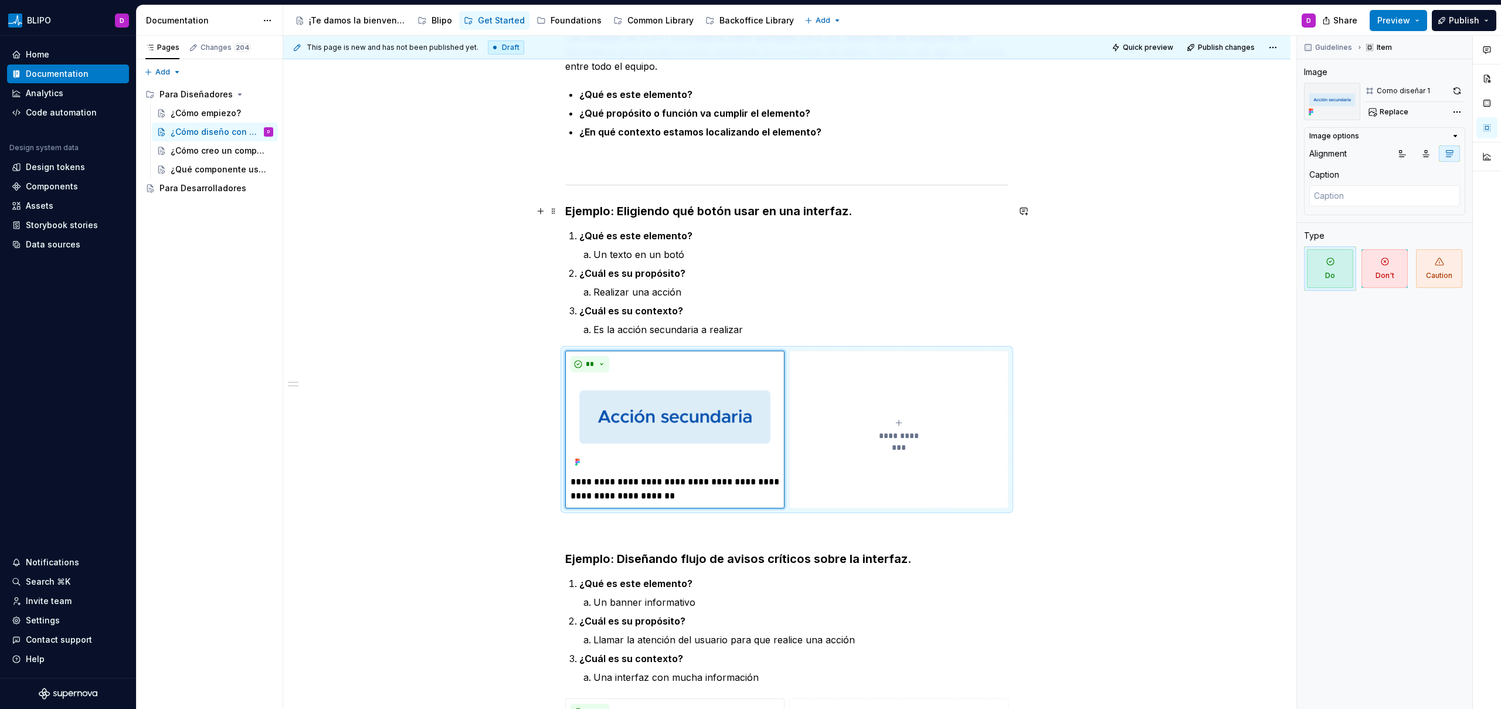
click at [615, 213] on h3 "Ejemplo: Eligiendo qué botón usar en una interfaz." at bounding box center [786, 211] width 443 height 16
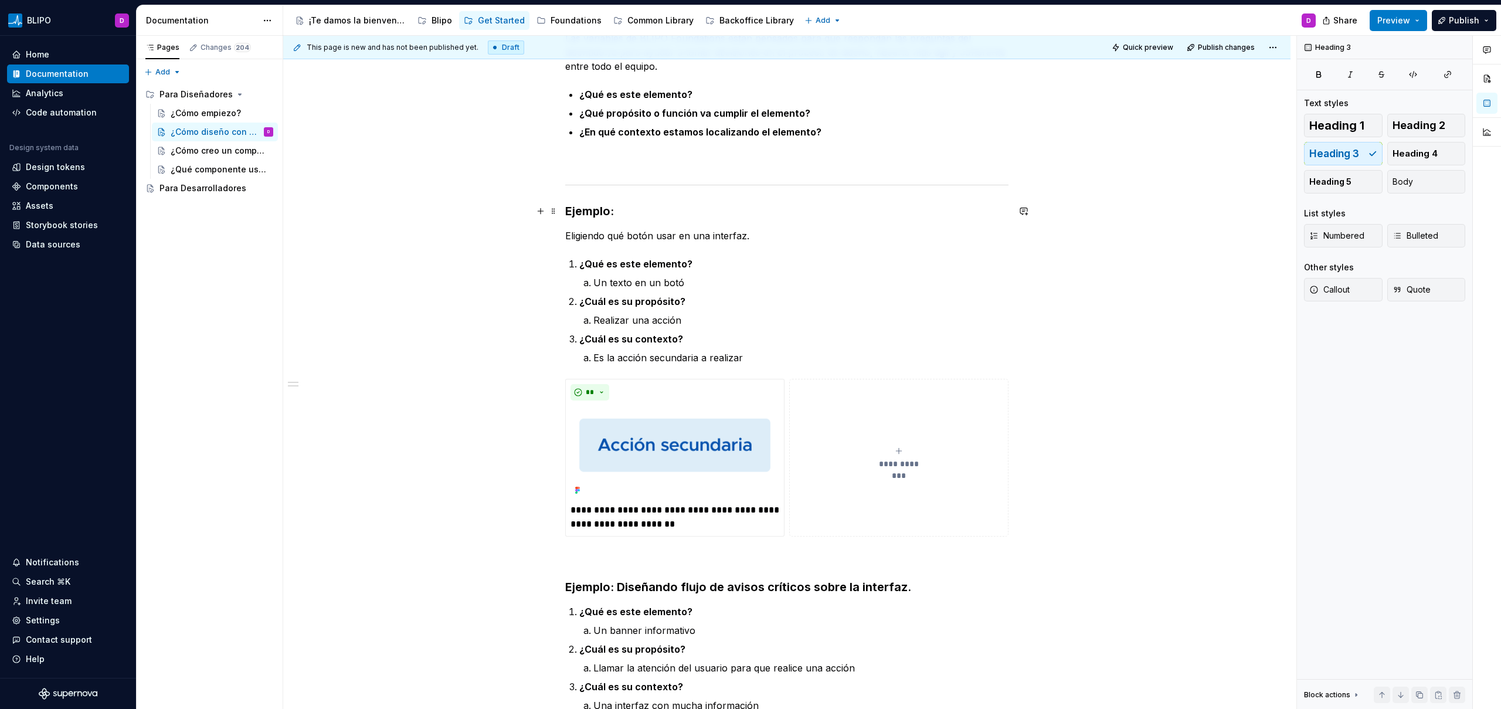
click at [603, 209] on h3 "Ejemplo:" at bounding box center [786, 211] width 443 height 16
click at [1435, 130] on span "Heading 2" at bounding box center [1418, 126] width 53 height 12
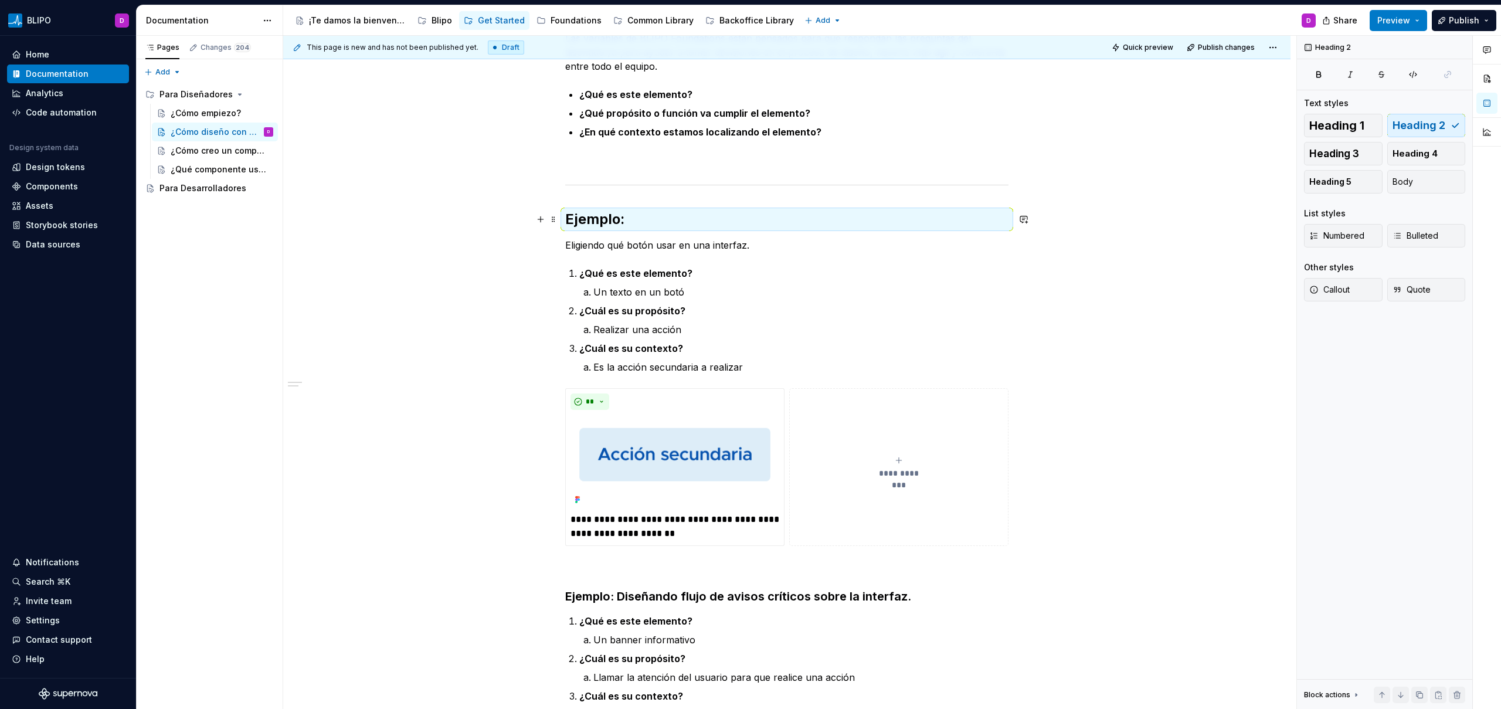
click at [620, 222] on h2 "Ejemplo:" at bounding box center [786, 219] width 443 height 19
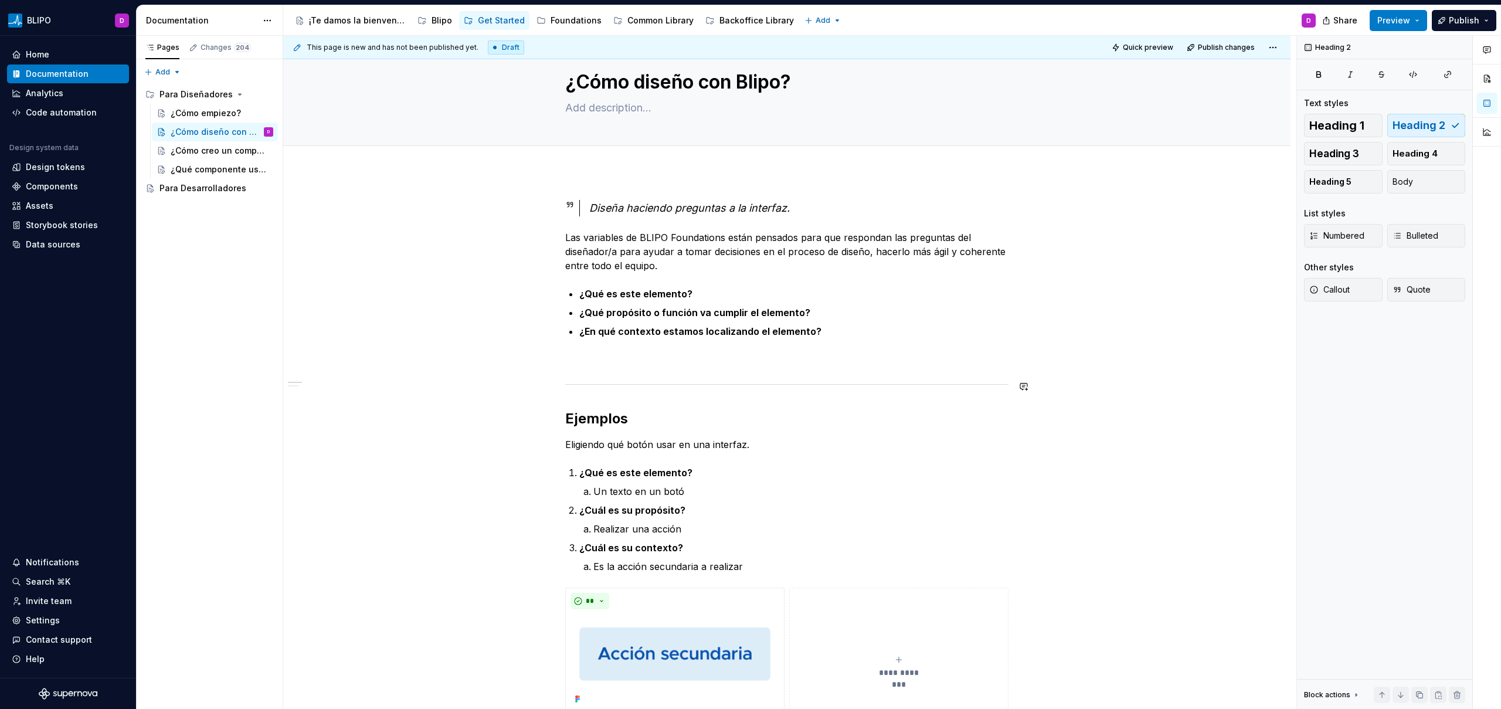
scroll to position [34, 0]
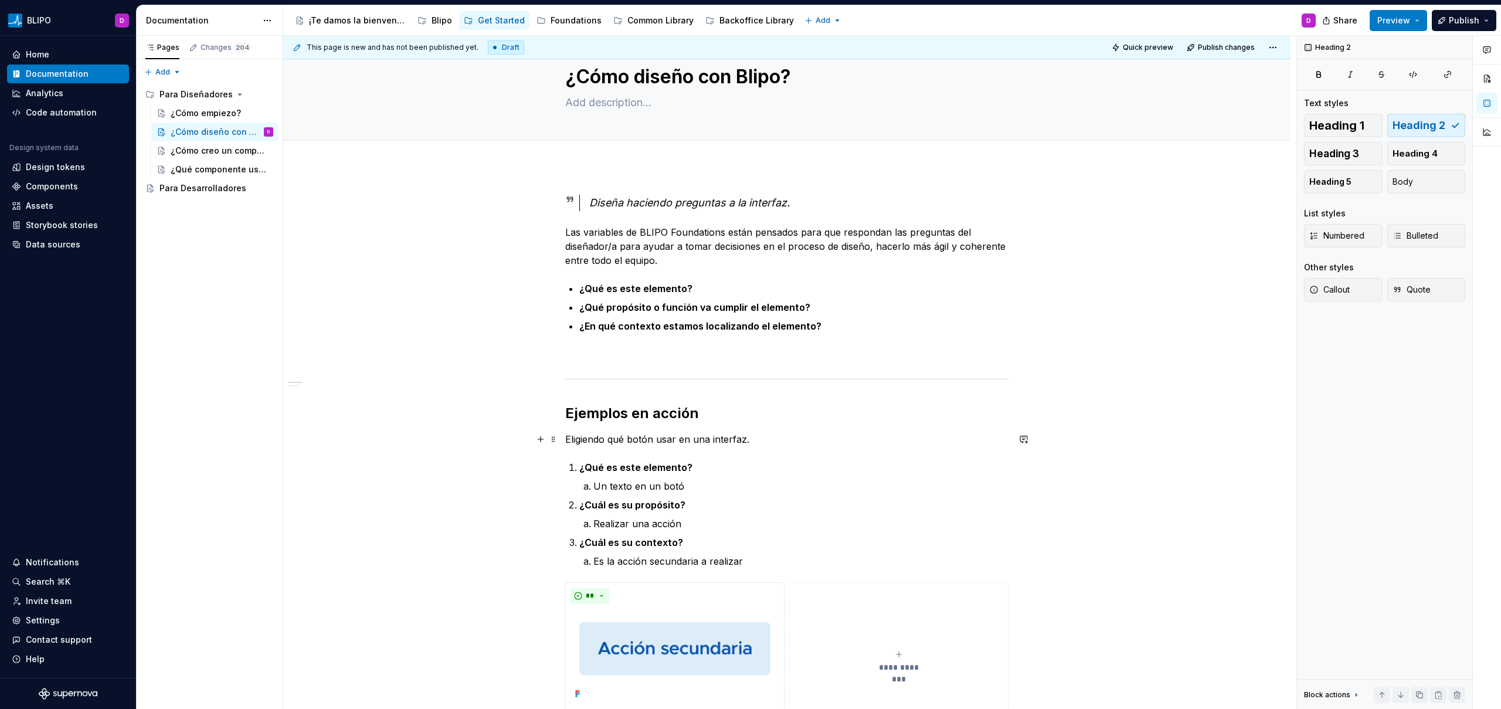
click at [611, 442] on p "Eligiendo qué botón usar en una interfaz." at bounding box center [786, 439] width 443 height 14
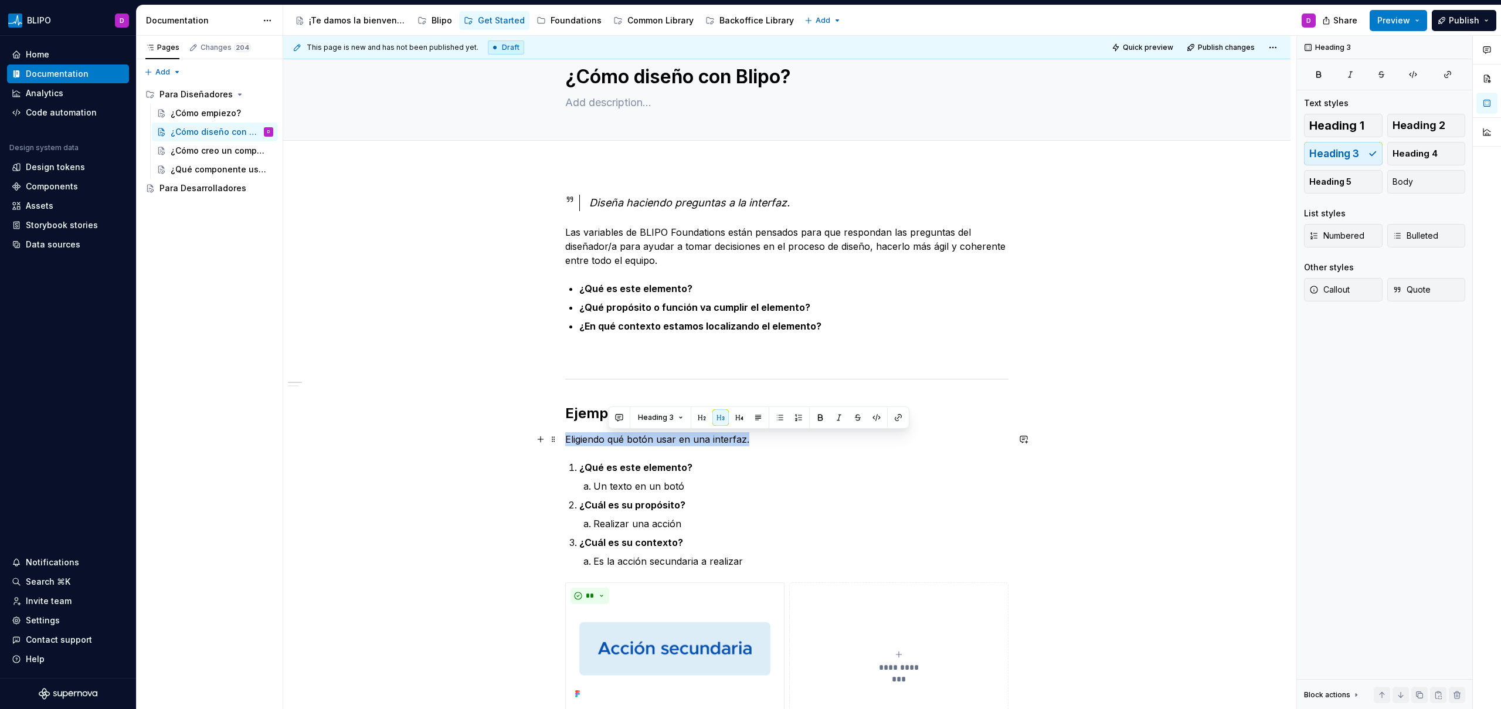
click at [611, 442] on p "Eligiendo qué botón usar en una interfaz." at bounding box center [786, 439] width 443 height 14
click at [1347, 158] on div "Heading 1 Heading 2 Heading 3 Heading 4 Heading 5 Body" at bounding box center [1384, 154] width 161 height 80
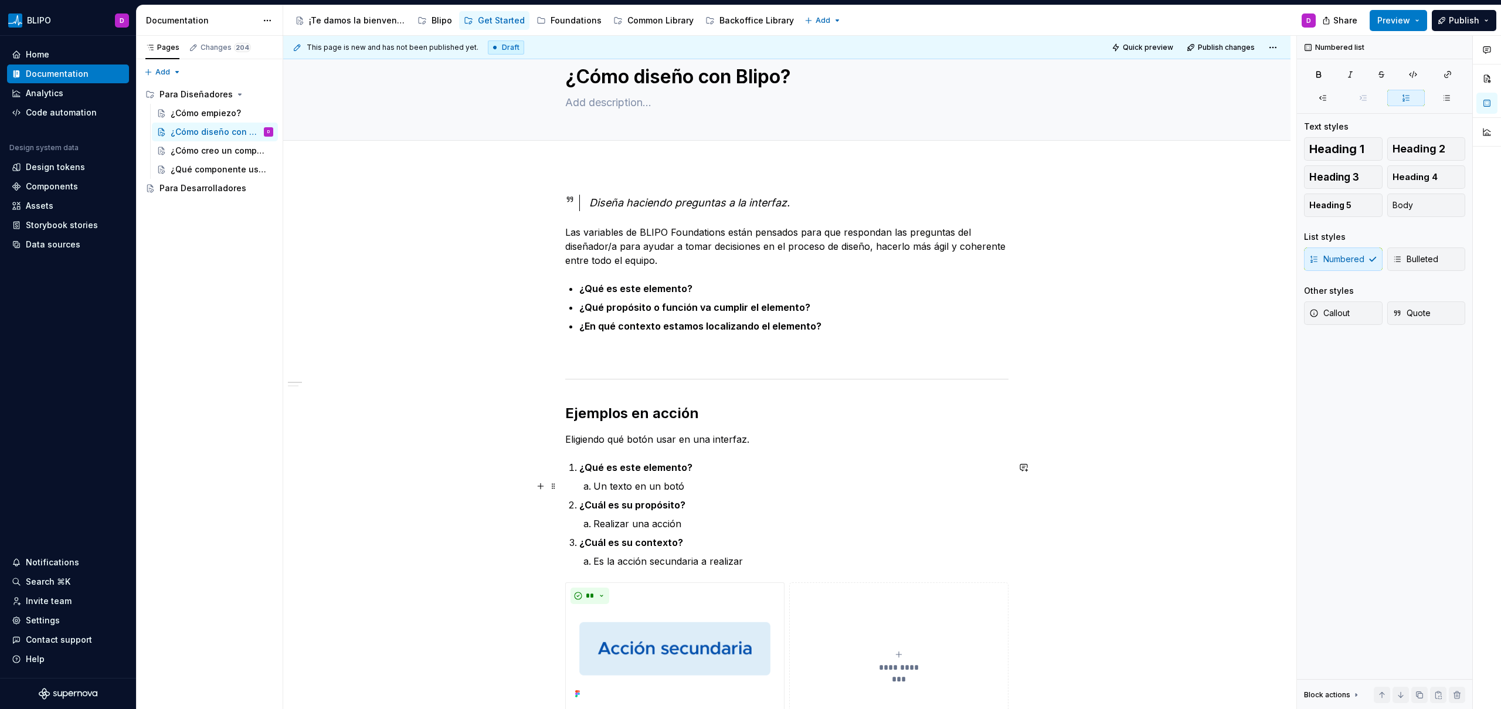
click at [771, 492] on p "Un texto en un botó" at bounding box center [800, 486] width 415 height 14
click at [720, 437] on p "Eligiendo qué botón usar en una interfaz." at bounding box center [786, 439] width 443 height 14
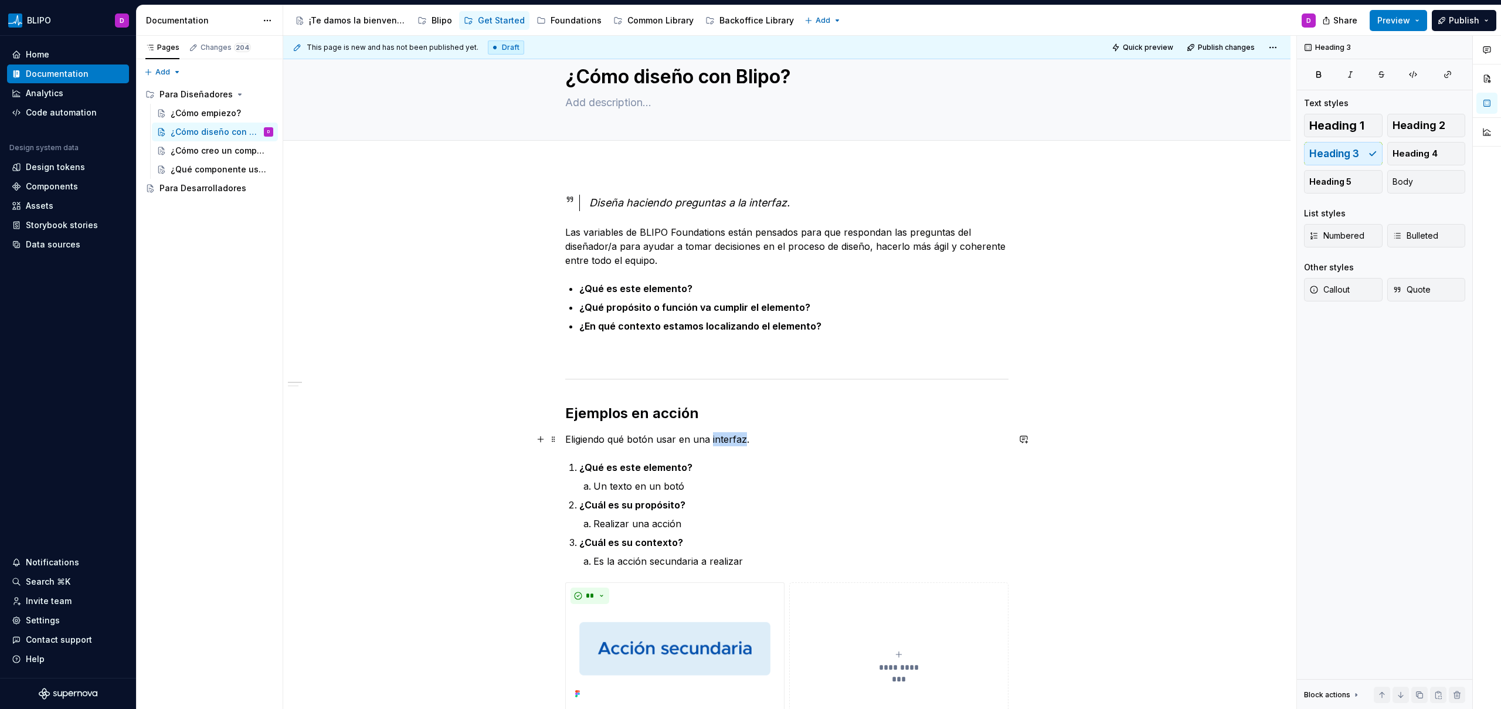
click at [720, 437] on p "Eligiendo qué botón usar en una interfaz." at bounding box center [786, 439] width 443 height 14
click at [693, 417] on button "button" at bounding box center [696, 417] width 16 height 16
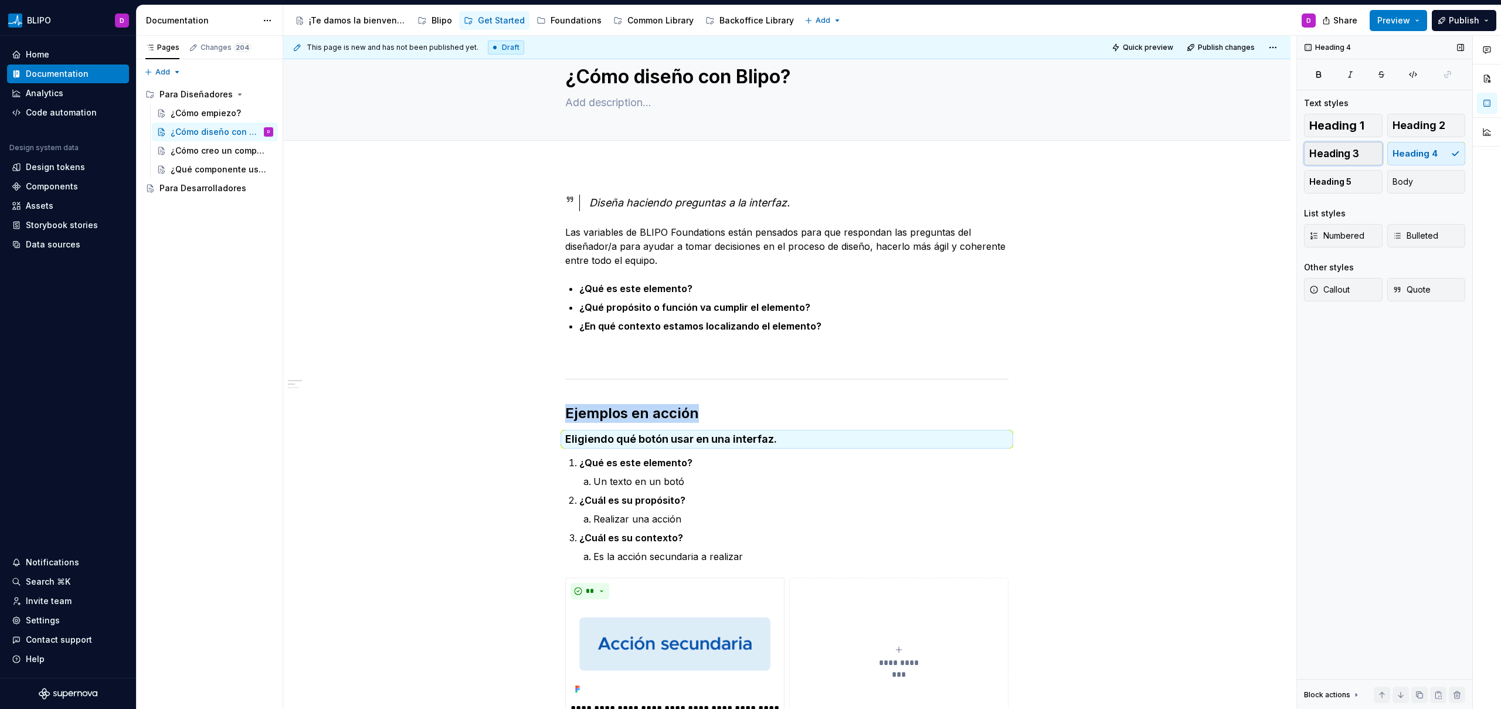
click at [1370, 154] on button "Heading 3" at bounding box center [1343, 153] width 79 height 23
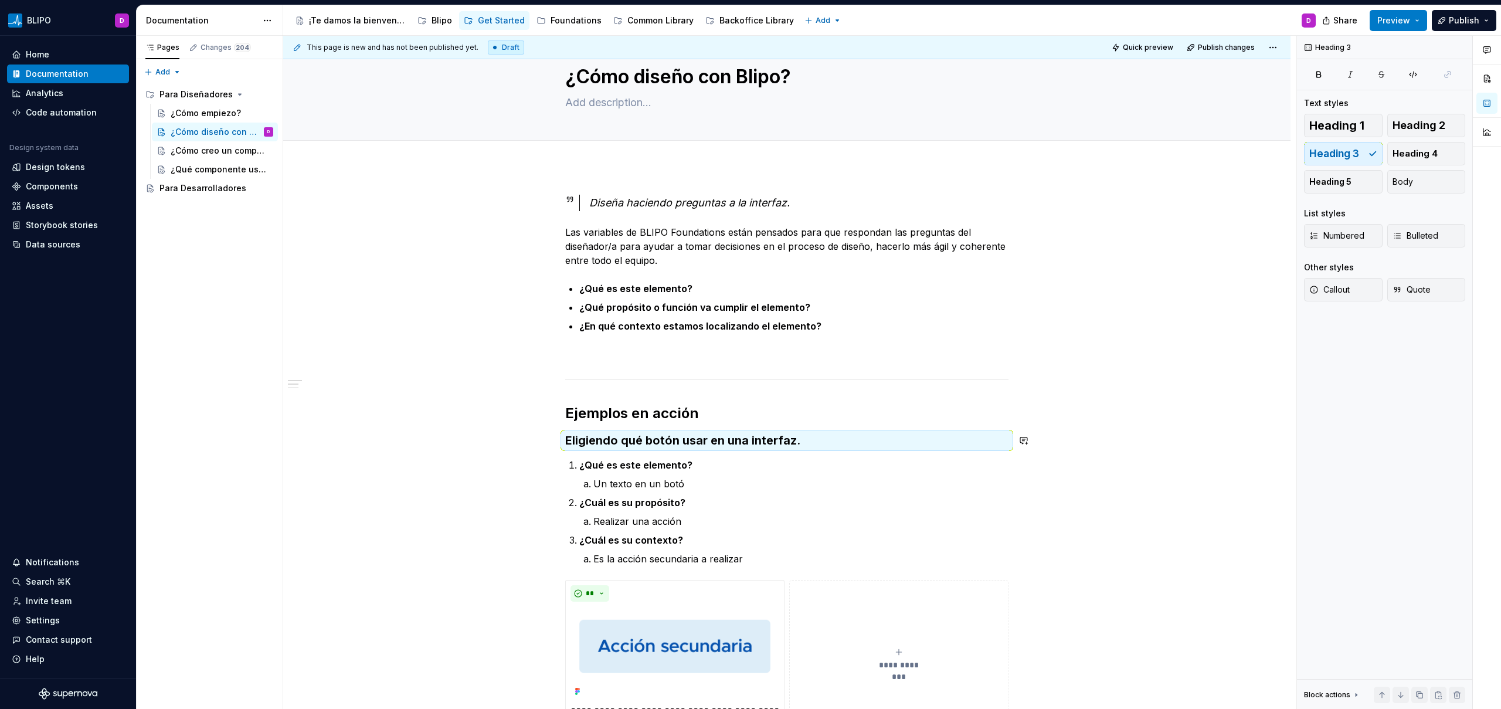
click at [795, 427] on div "**********" at bounding box center [786, 684] width 443 height 978
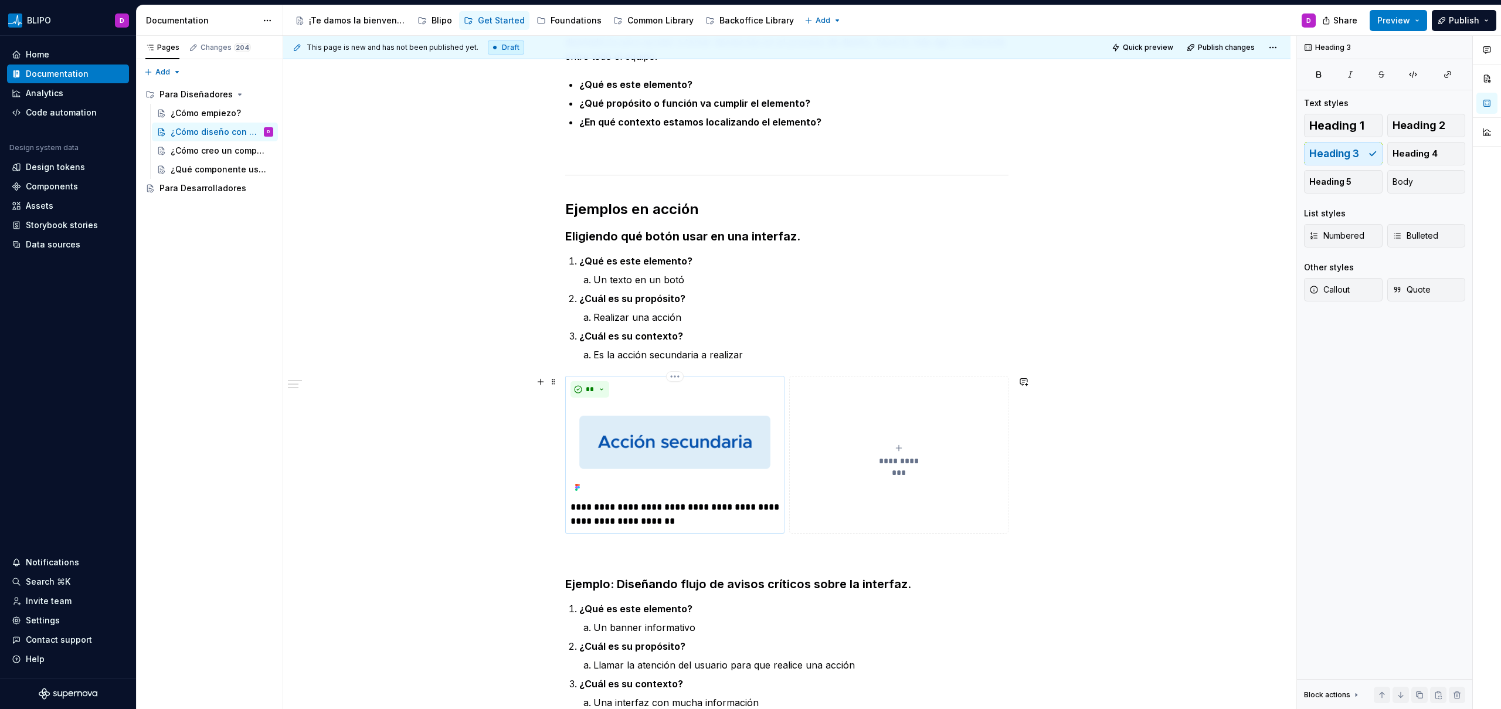
scroll to position [247, 0]
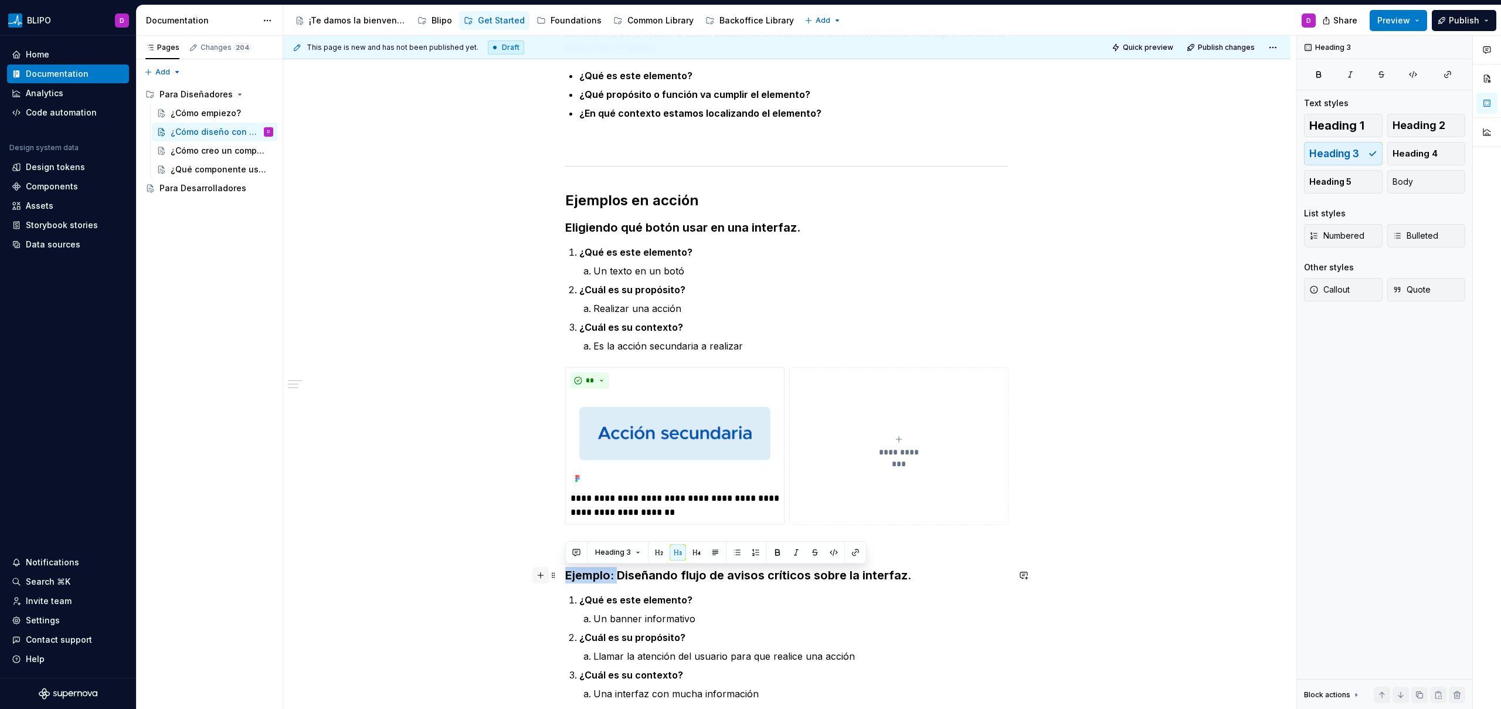
drag, startPoint x: 618, startPoint y: 576, endPoint x: 537, endPoint y: 581, distance: 81.1
click at [565, 581] on div "**********" at bounding box center [786, 478] width 443 height 992
click at [563, 228] on div "**********" at bounding box center [786, 570] width 1007 height 1233
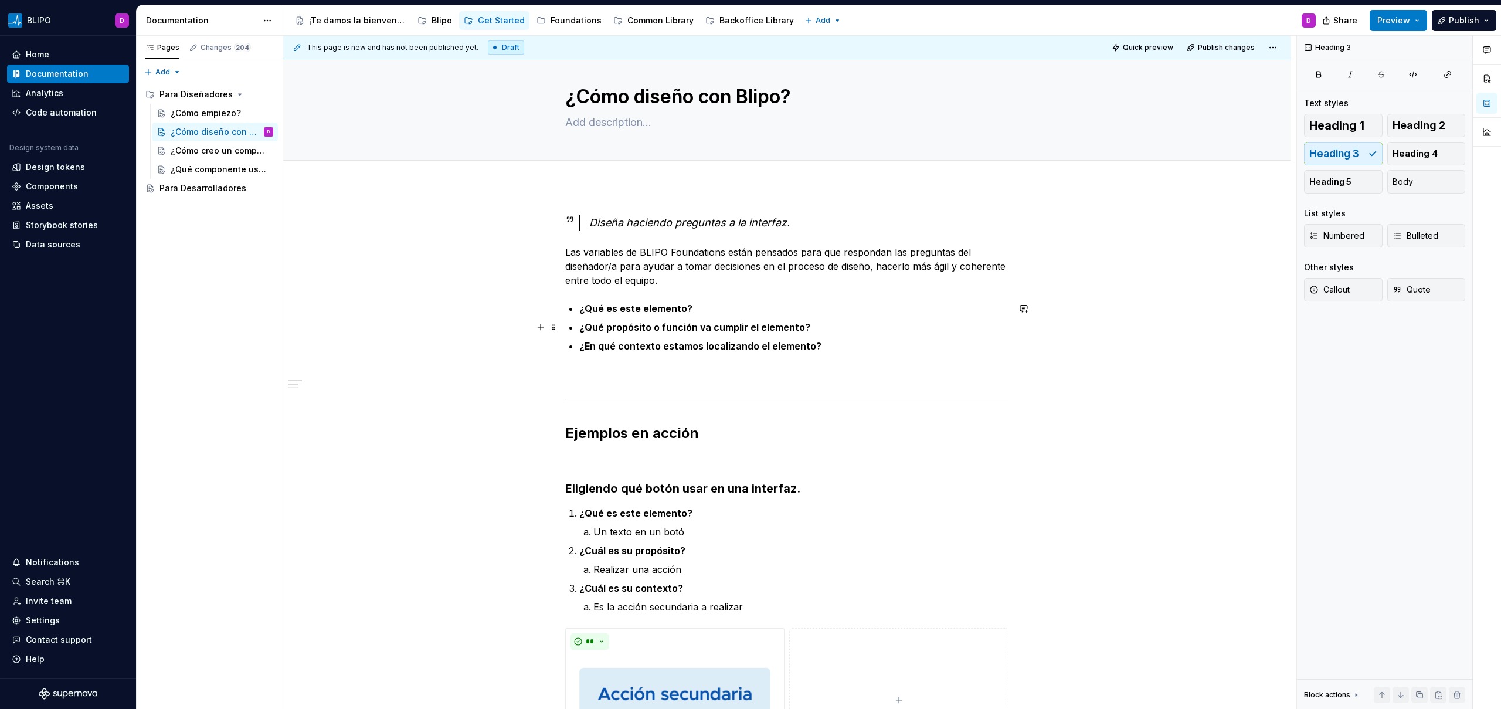
scroll to position [0, 0]
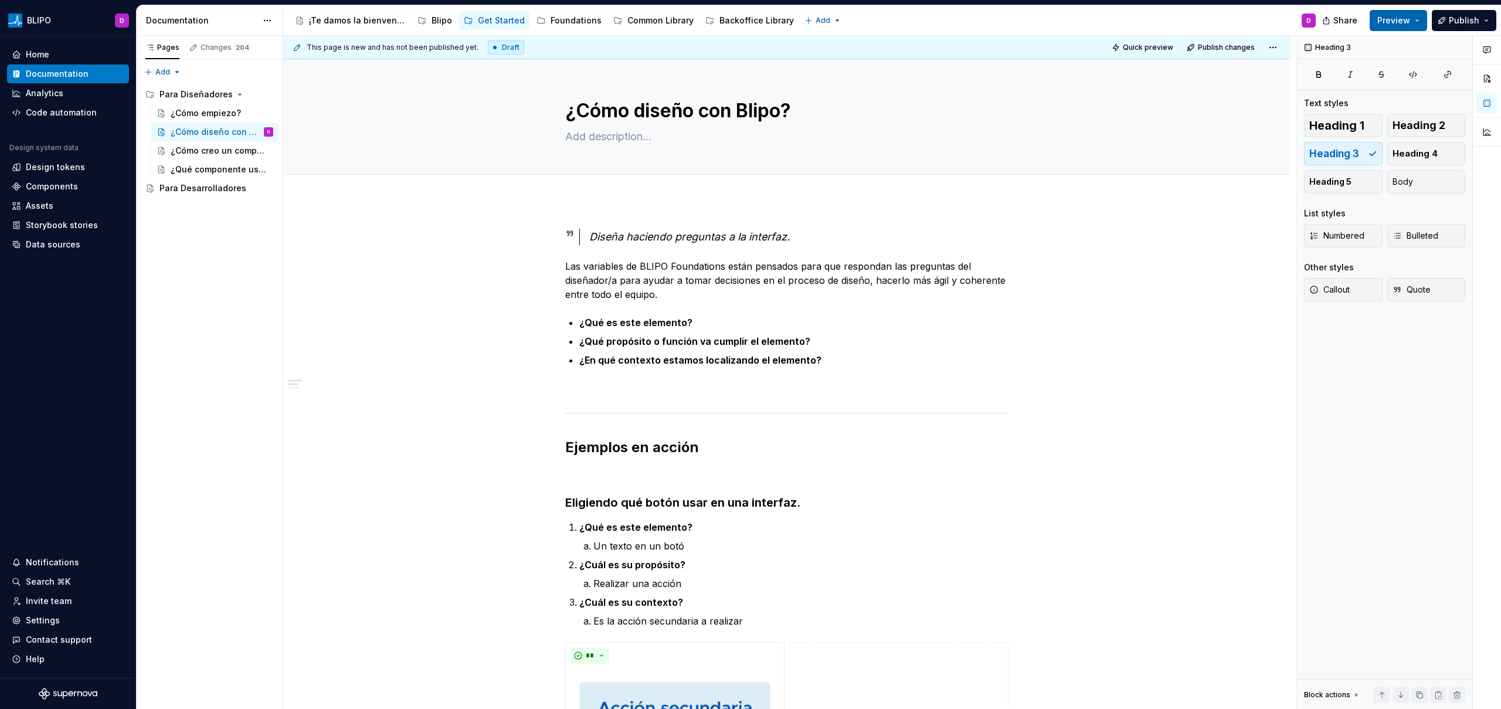
click at [1392, 29] on button "Preview" at bounding box center [1397, 20] width 57 height 21
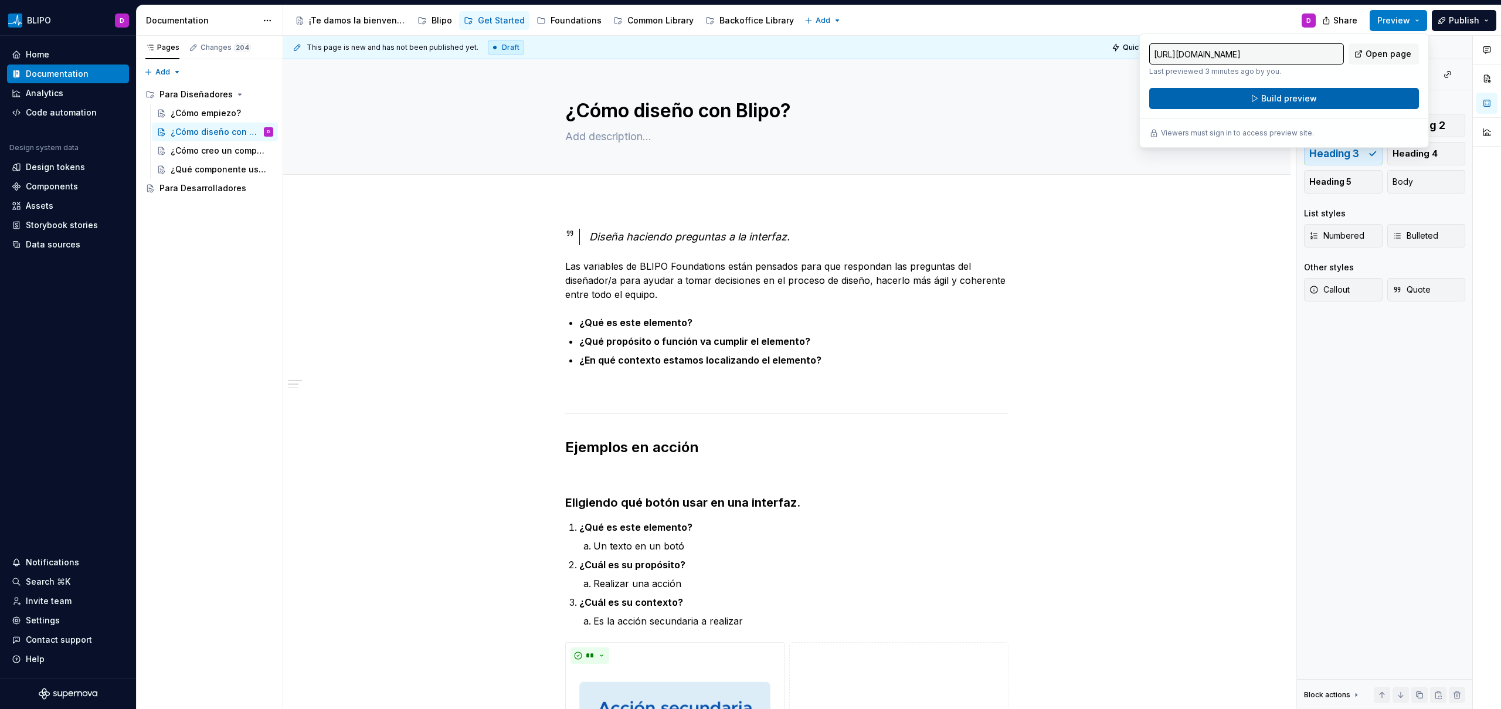
click at [1302, 98] on span "Build preview" at bounding box center [1289, 99] width 56 height 12
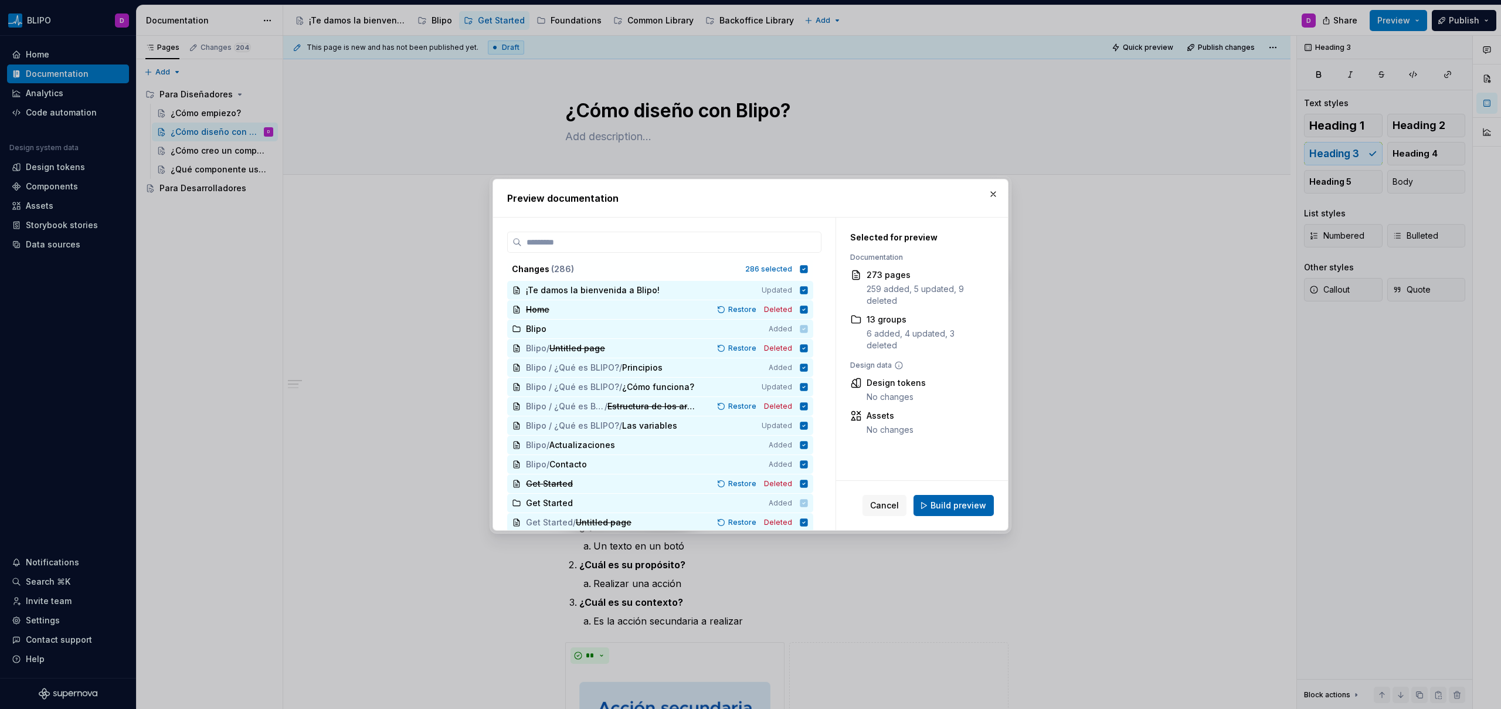
click at [957, 506] on span "Build preview" at bounding box center [958, 505] width 56 height 12
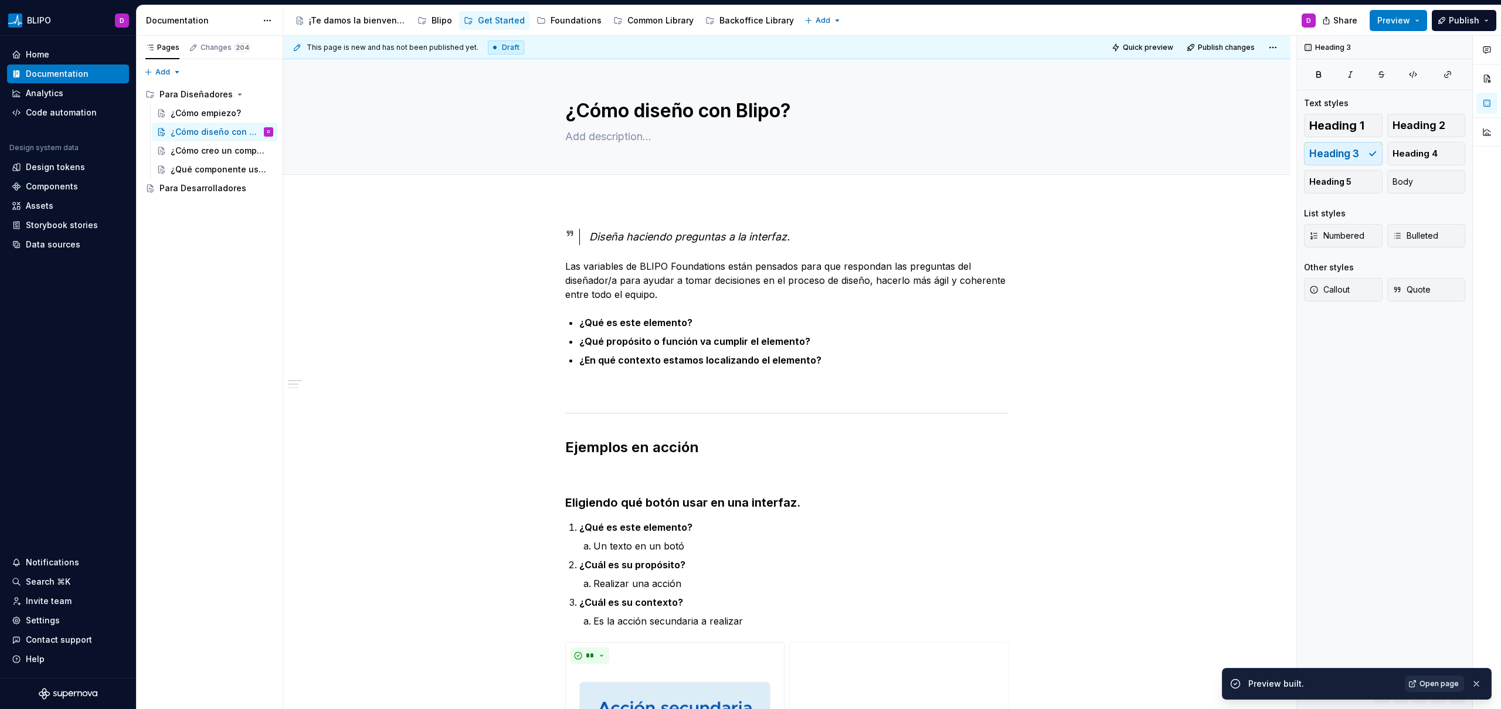
click at [1457, 686] on span "Open page" at bounding box center [1438, 683] width 39 height 9
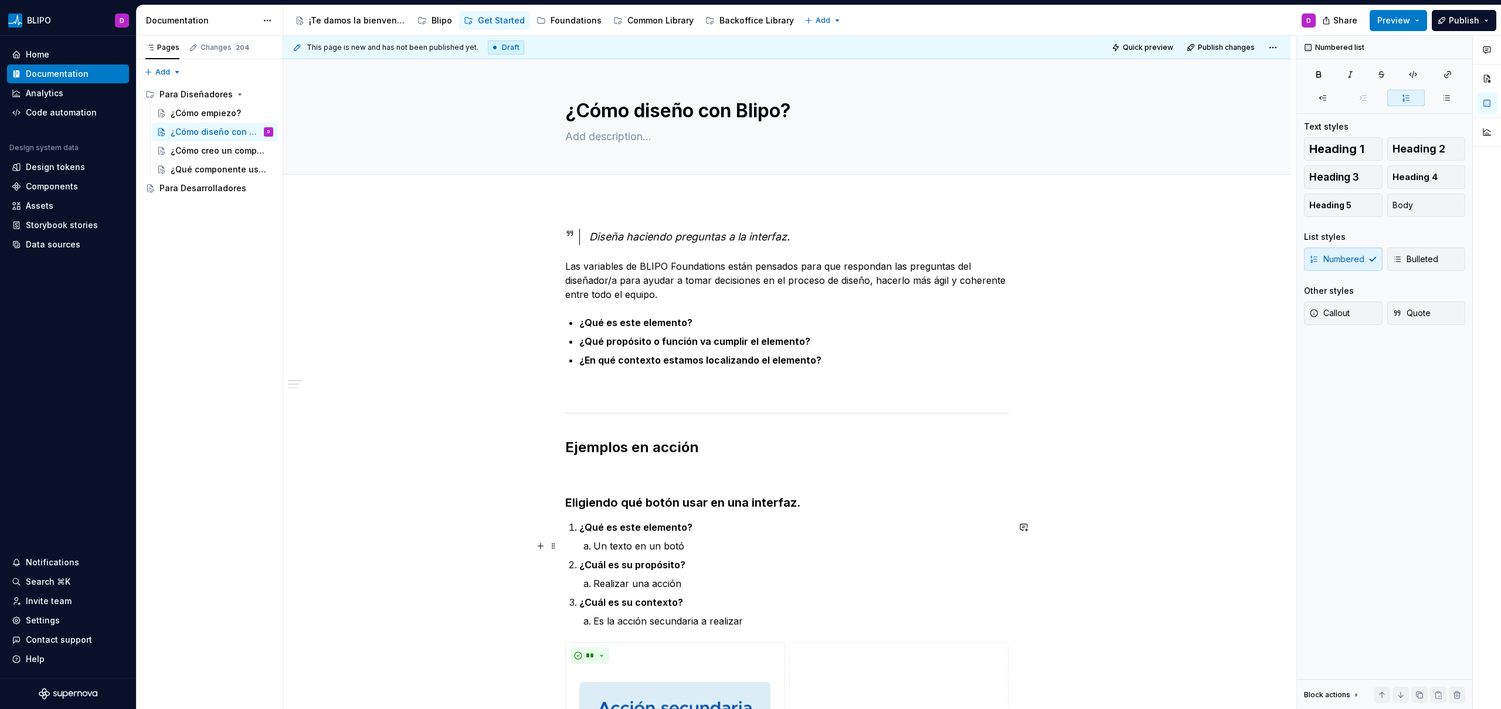
click at [686, 543] on p "Un texto en un botó" at bounding box center [800, 546] width 415 height 14
drag, startPoint x: 639, startPoint y: 326, endPoint x: 606, endPoint y: 326, distance: 32.8
click at [606, 326] on strong "¿Qué es este elemento?" at bounding box center [635, 323] width 113 height 12
click at [648, 325] on strong "¿Qué elemento?" at bounding box center [617, 323] width 76 height 12
drag, startPoint x: 698, startPoint y: 325, endPoint x: 575, endPoint y: 326, distance: 122.5
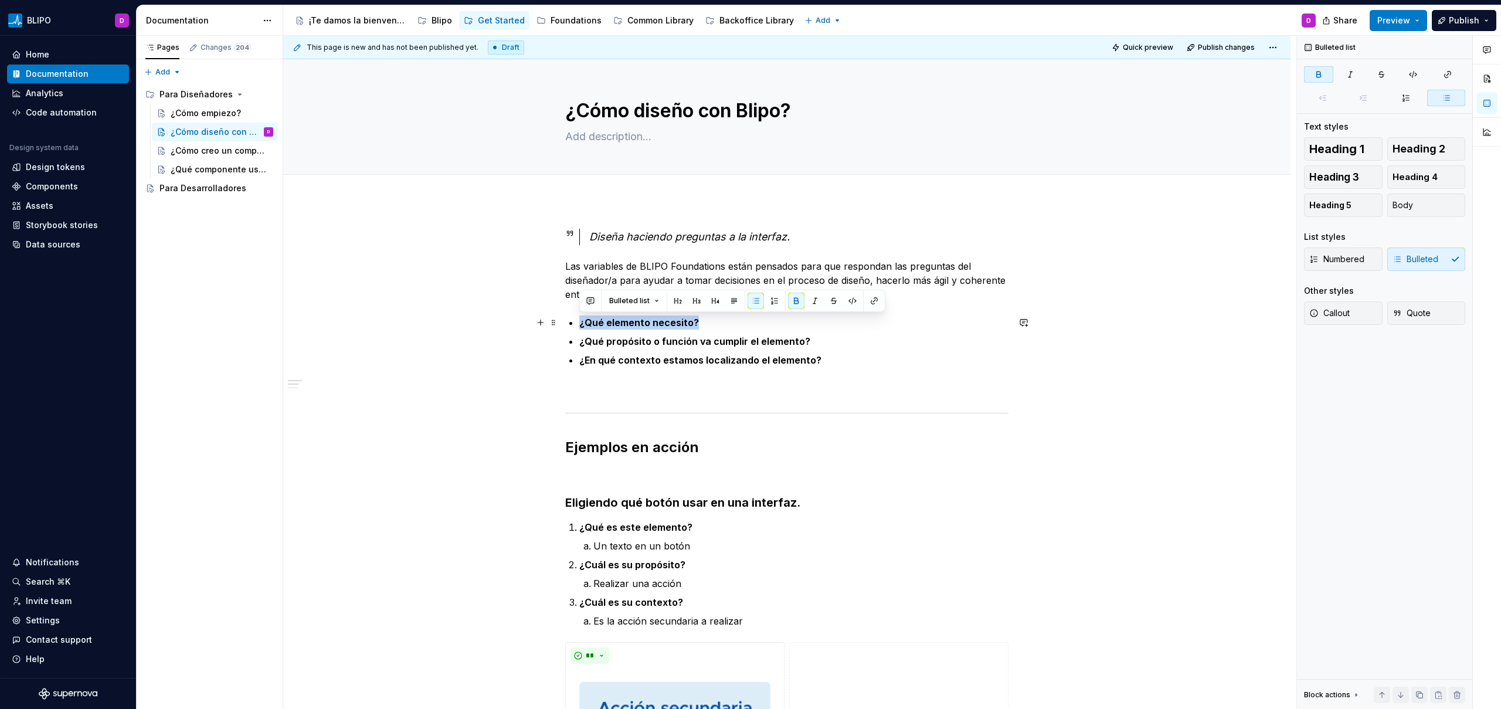
copy strong "¿Qué elemento necesito?"
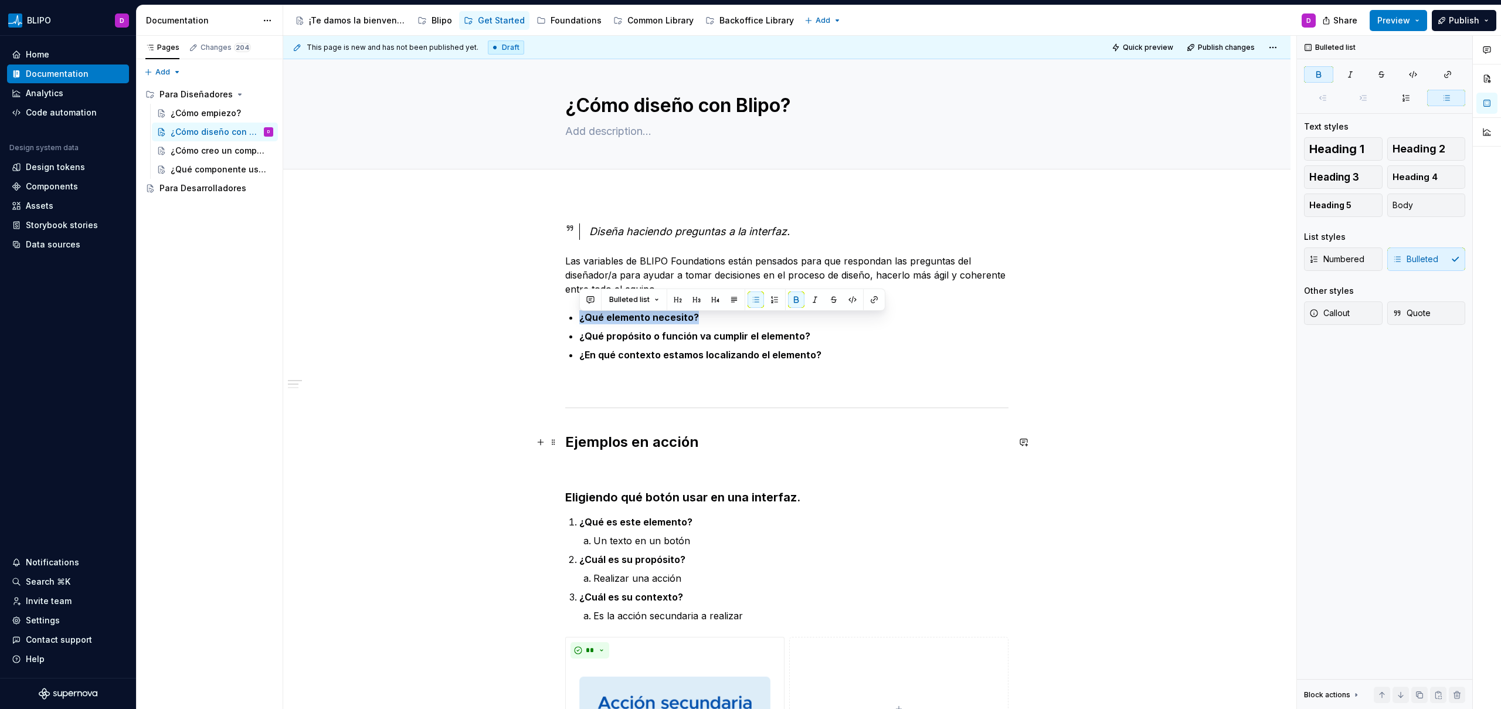
scroll to position [16, 0]
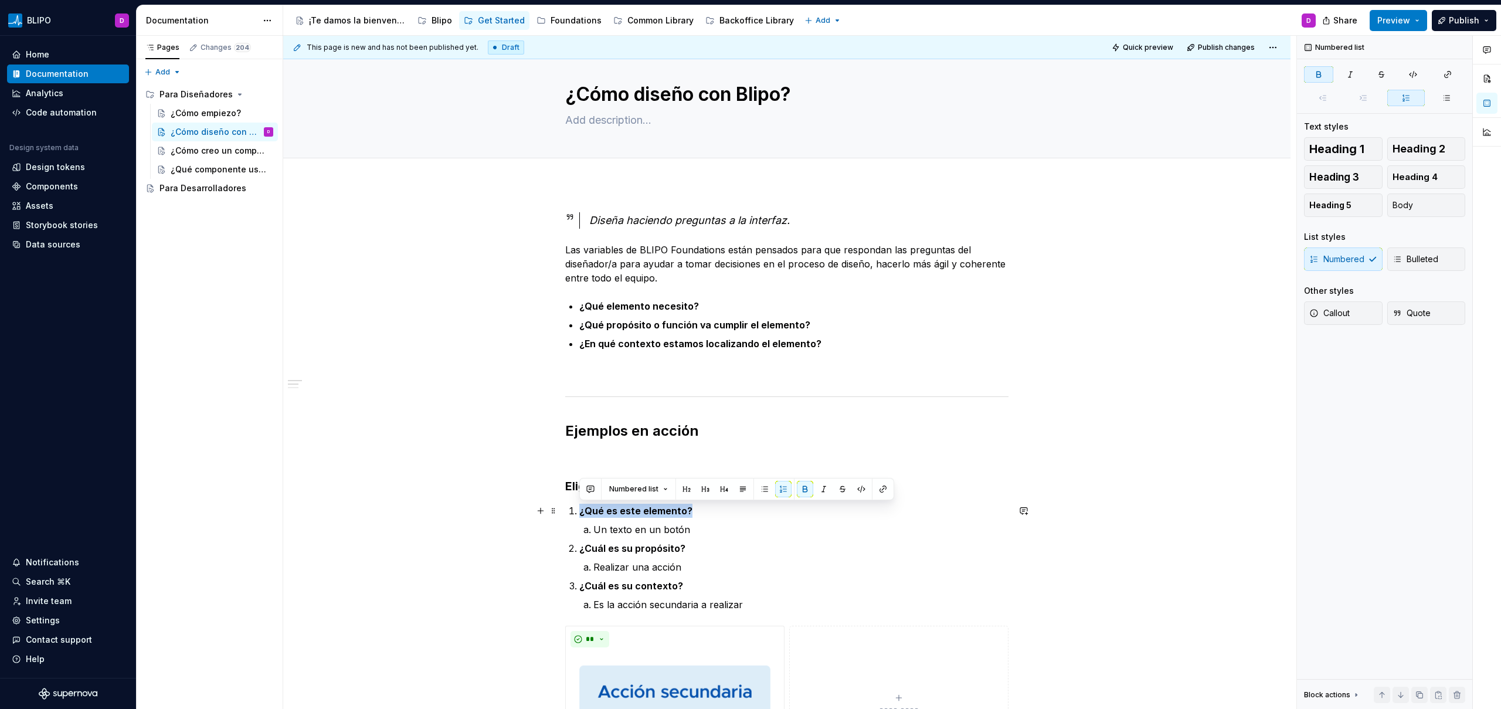
drag, startPoint x: 686, startPoint y: 511, endPoint x: 579, endPoint y: 514, distance: 107.3
click at [579, 514] on p "¿Qué es este elemento?" at bounding box center [793, 510] width 429 height 14
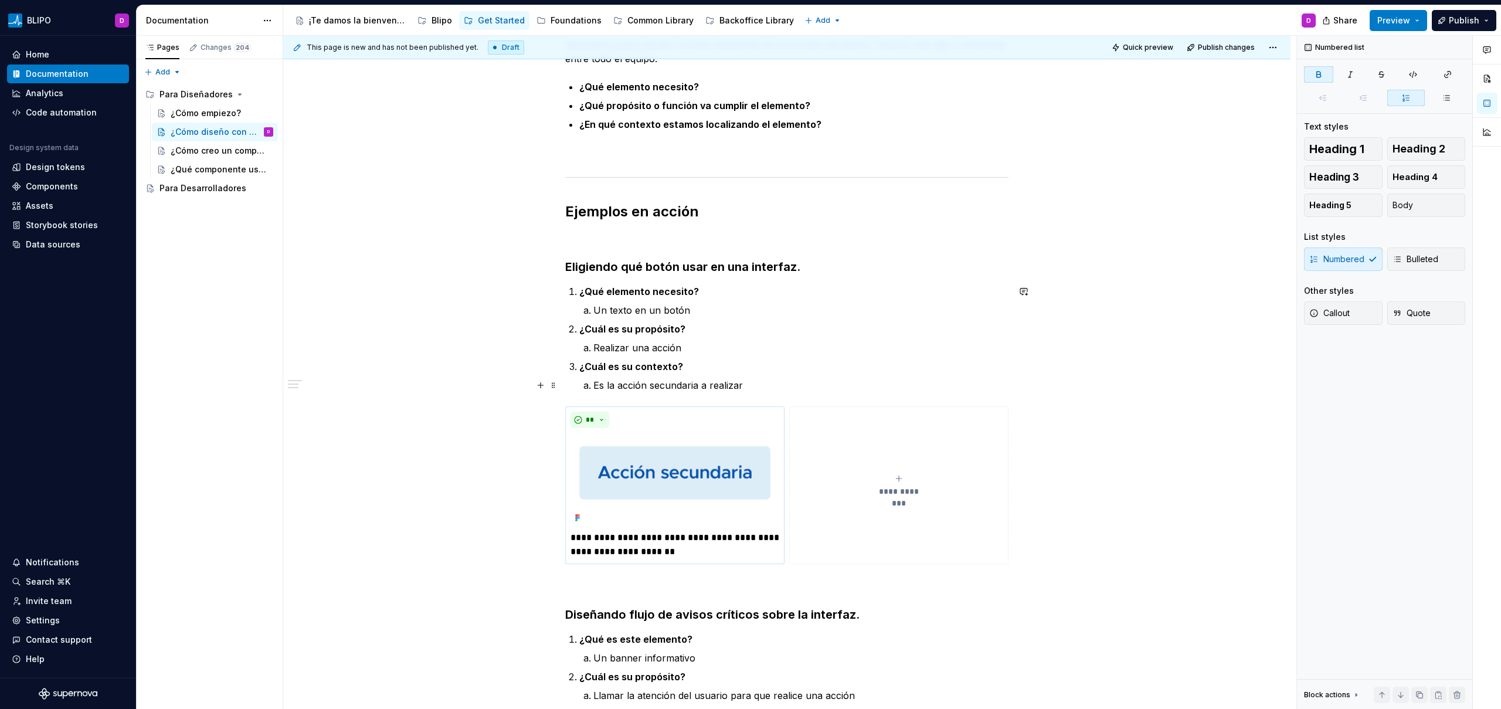
scroll to position [141, 0]
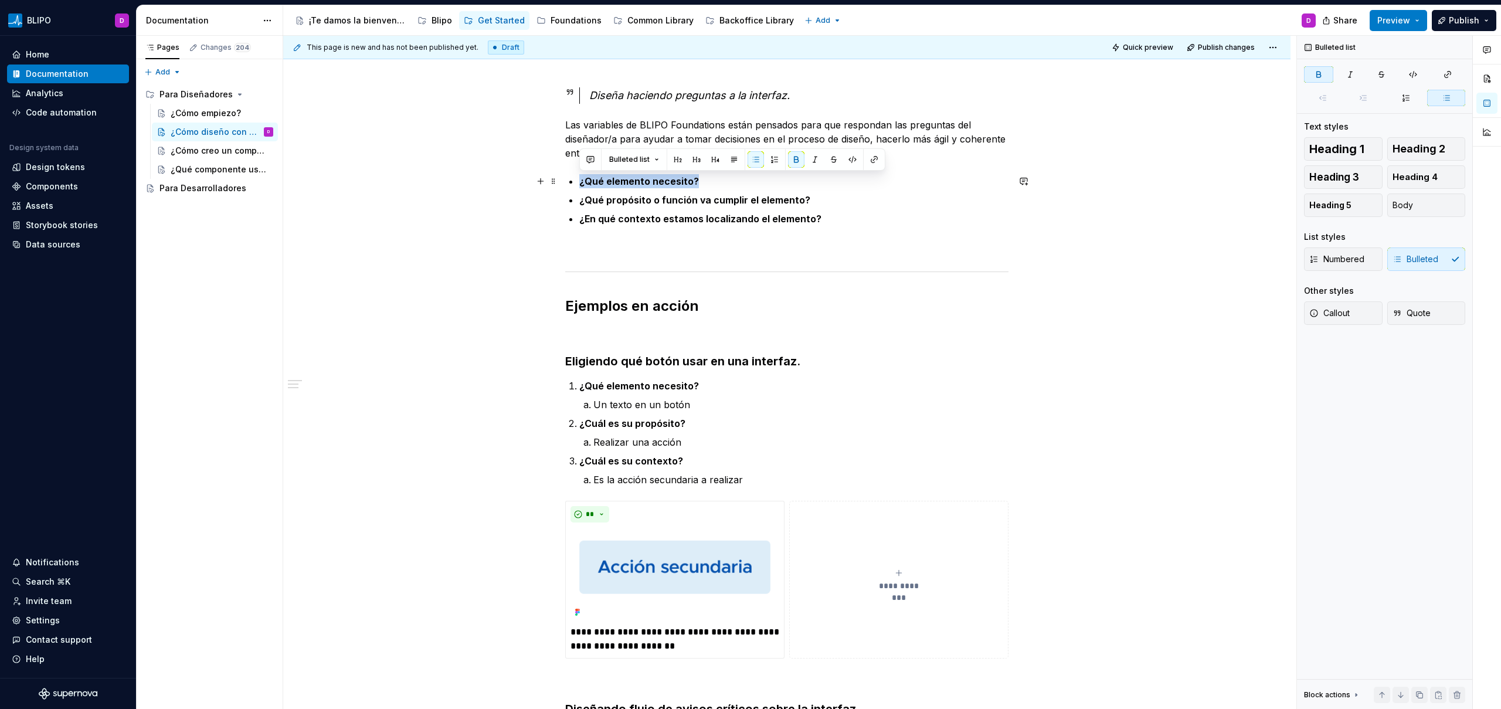
drag, startPoint x: 696, startPoint y: 179, endPoint x: 580, endPoint y: 179, distance: 115.5
click at [580, 179] on p "¿Qué elemento necesito?" at bounding box center [793, 181] width 429 height 14
click at [815, 202] on p "¿Qué propósito o función va cumplir el elemento?" at bounding box center [793, 200] width 429 height 14
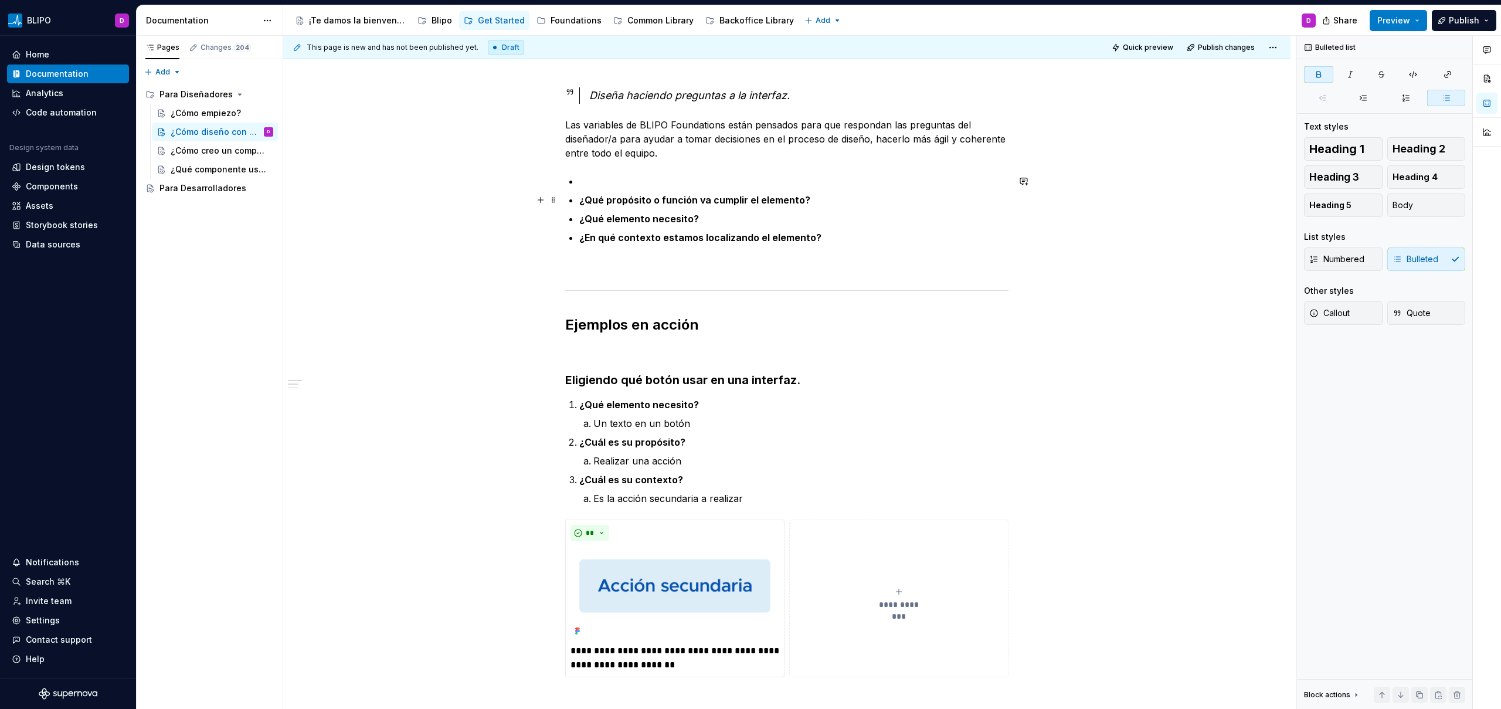
click at [632, 189] on ul "¿Qué propósito o función va cumplir el elemento? ¿Qué elemento necesito? ¿En qu…" at bounding box center [793, 209] width 429 height 70
click at [623, 175] on p at bounding box center [793, 181] width 429 height 14
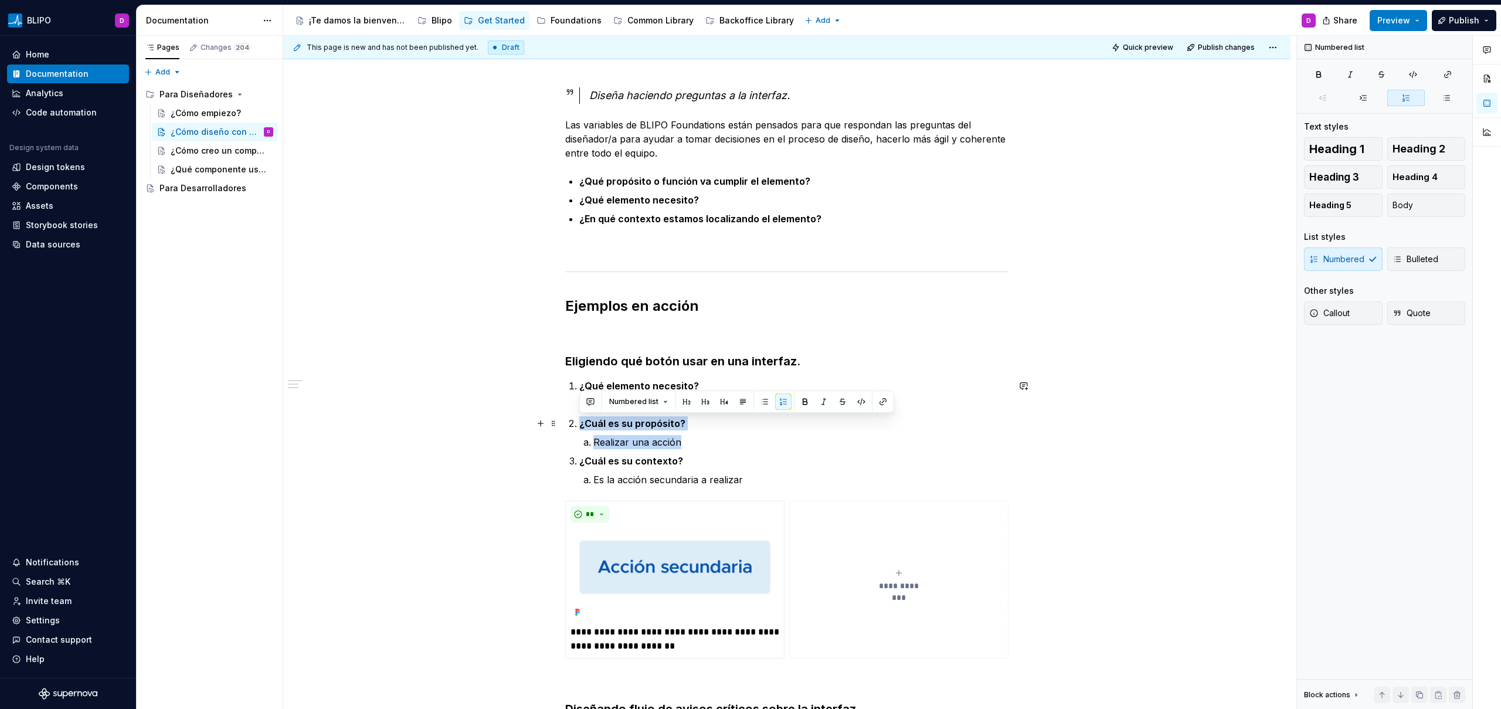
drag, startPoint x: 688, startPoint y: 442, endPoint x: 563, endPoint y: 424, distance: 126.7
click at [563, 424] on div "**********" at bounding box center [786, 689] width 1007 height 1261
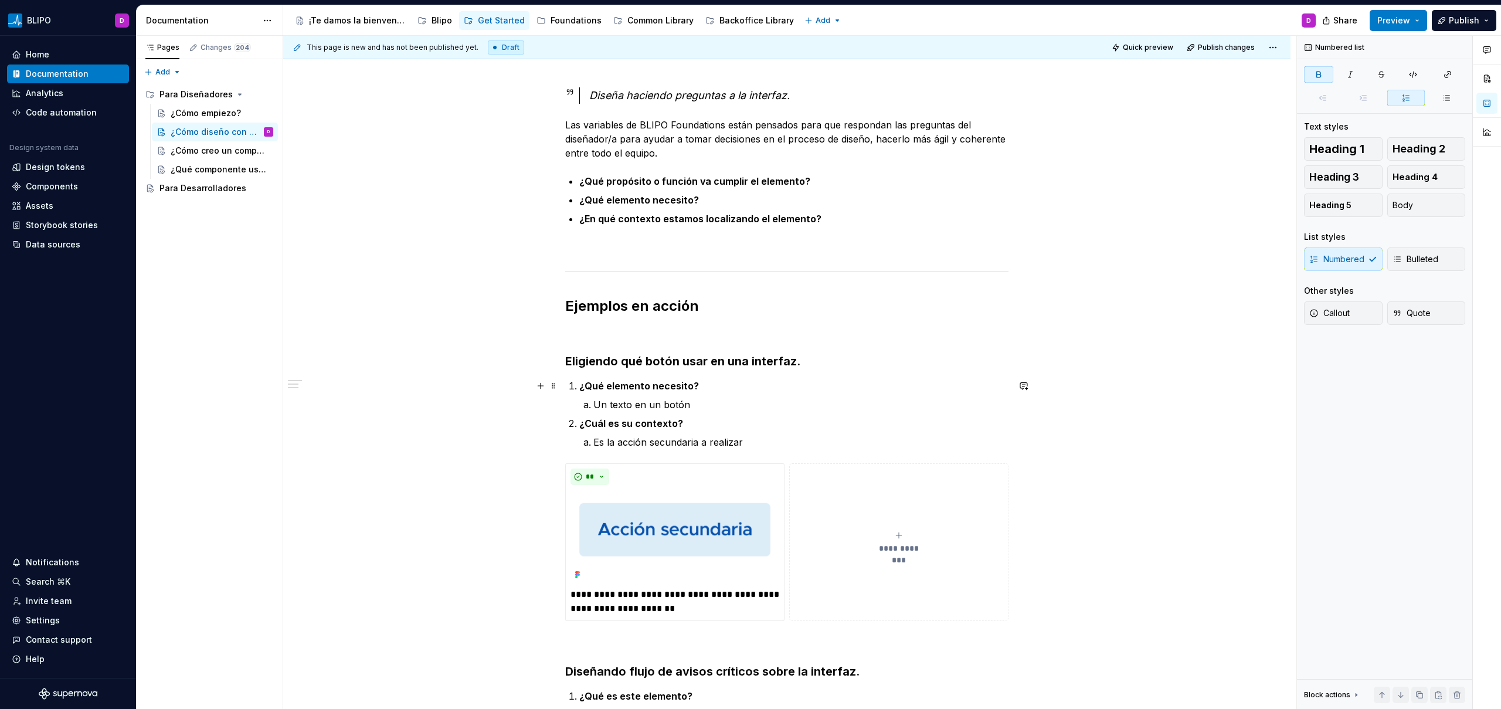
click at [579, 384] on li "¿Qué elemento necesito? Un texto en un botón" at bounding box center [793, 395] width 429 height 33
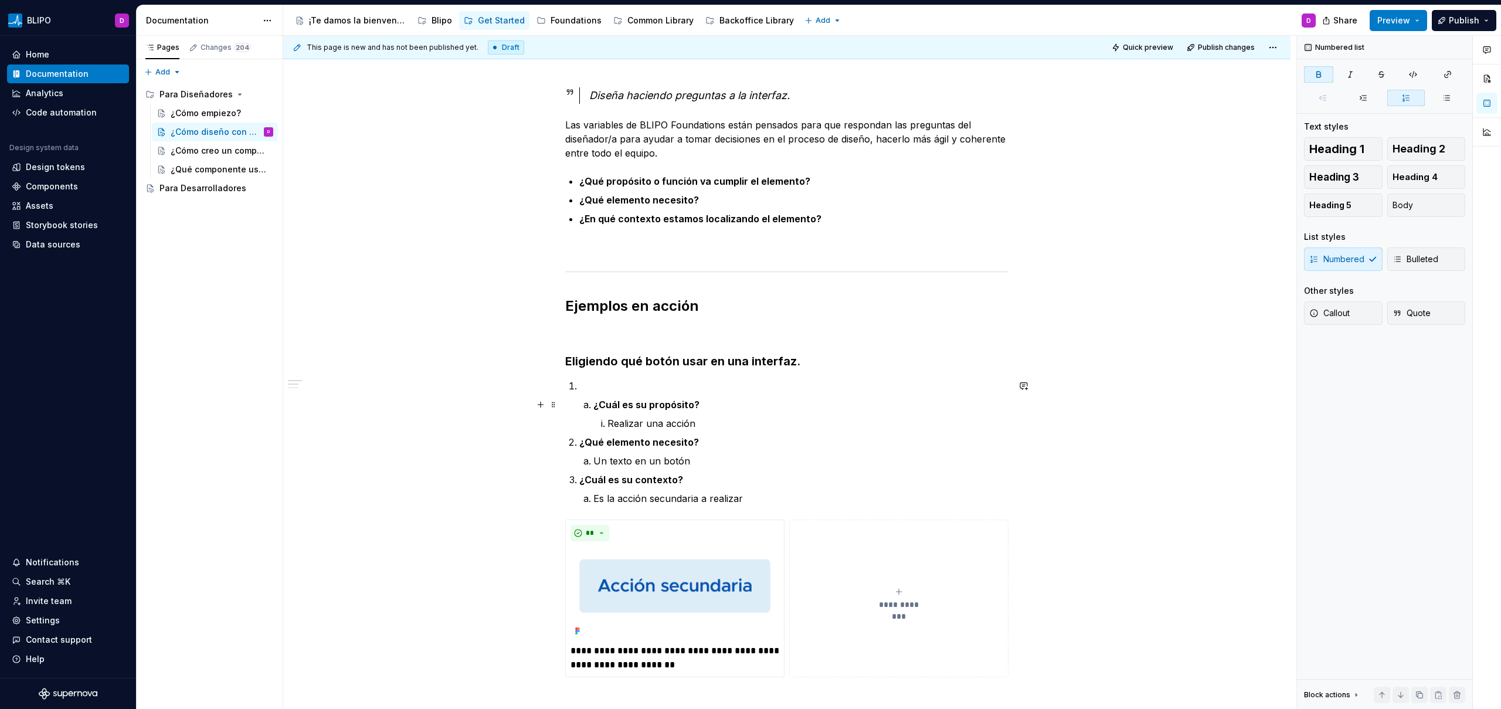
click at [593, 406] on strong "¿Cuál es su propósito?" at bounding box center [646, 405] width 106 height 12
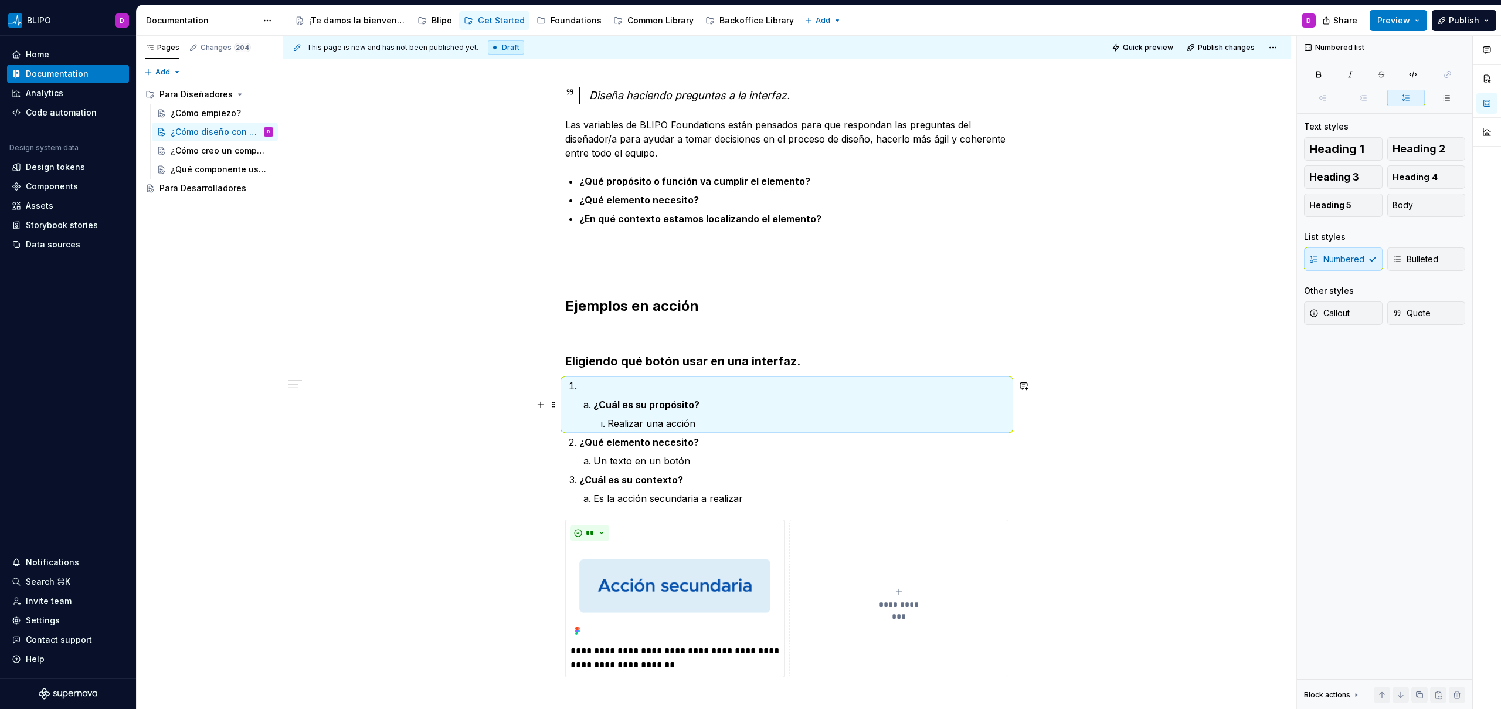
click at [594, 408] on strong "¿Cuál es su propósito?" at bounding box center [646, 405] width 106 height 12
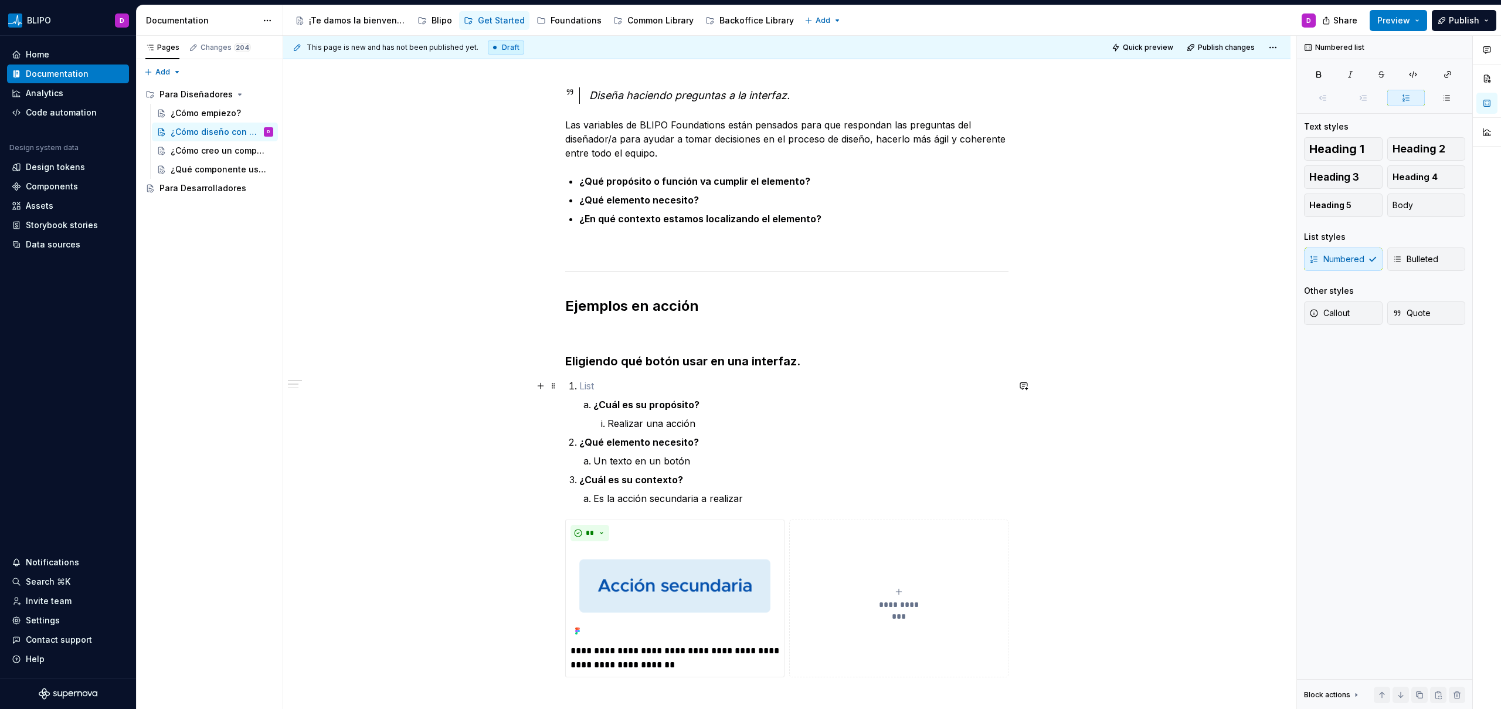
click at [594, 389] on p at bounding box center [793, 386] width 429 height 14
click at [594, 408] on strong "¿Cuál es su propósito?" at bounding box center [646, 405] width 106 height 12
click at [600, 387] on p at bounding box center [793, 386] width 429 height 14
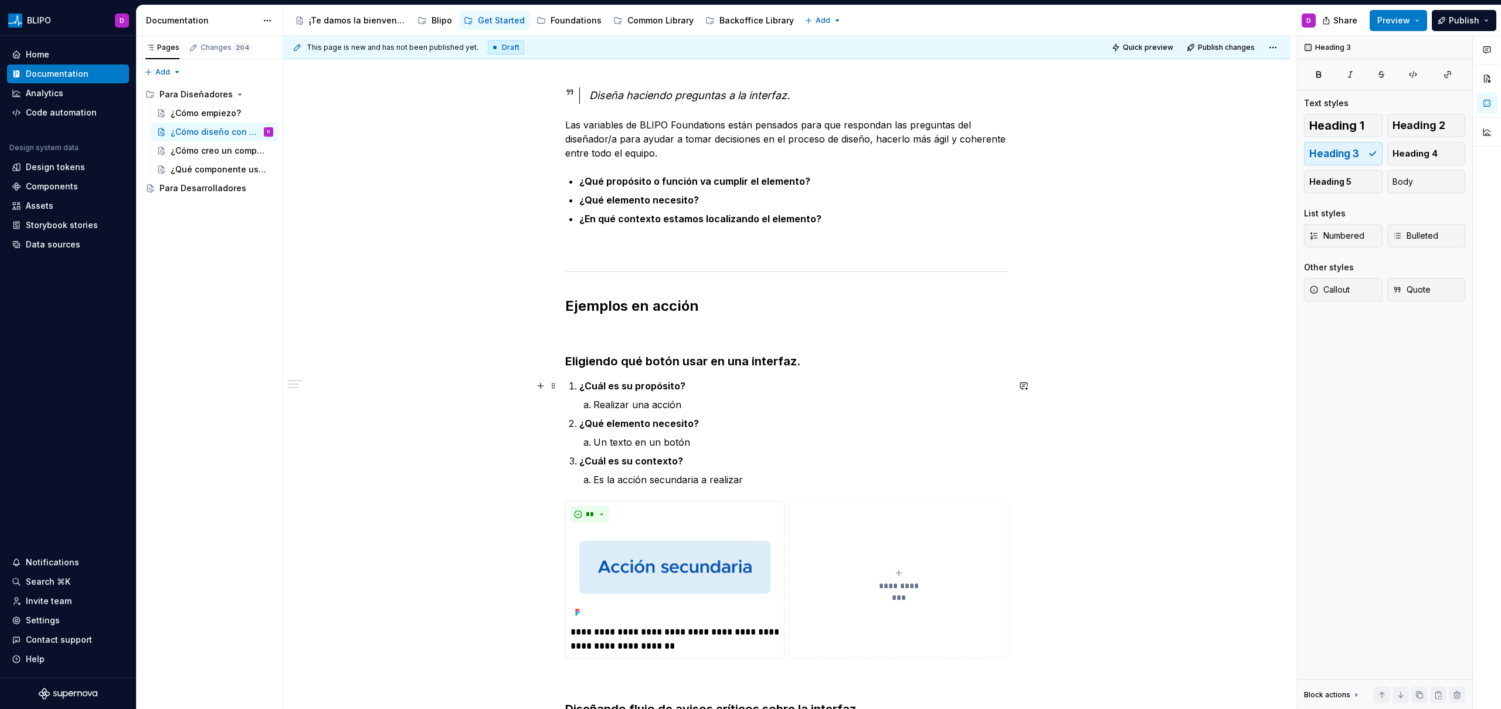
click at [628, 387] on strong "¿Cuál es su propósito?" at bounding box center [632, 386] width 106 height 12
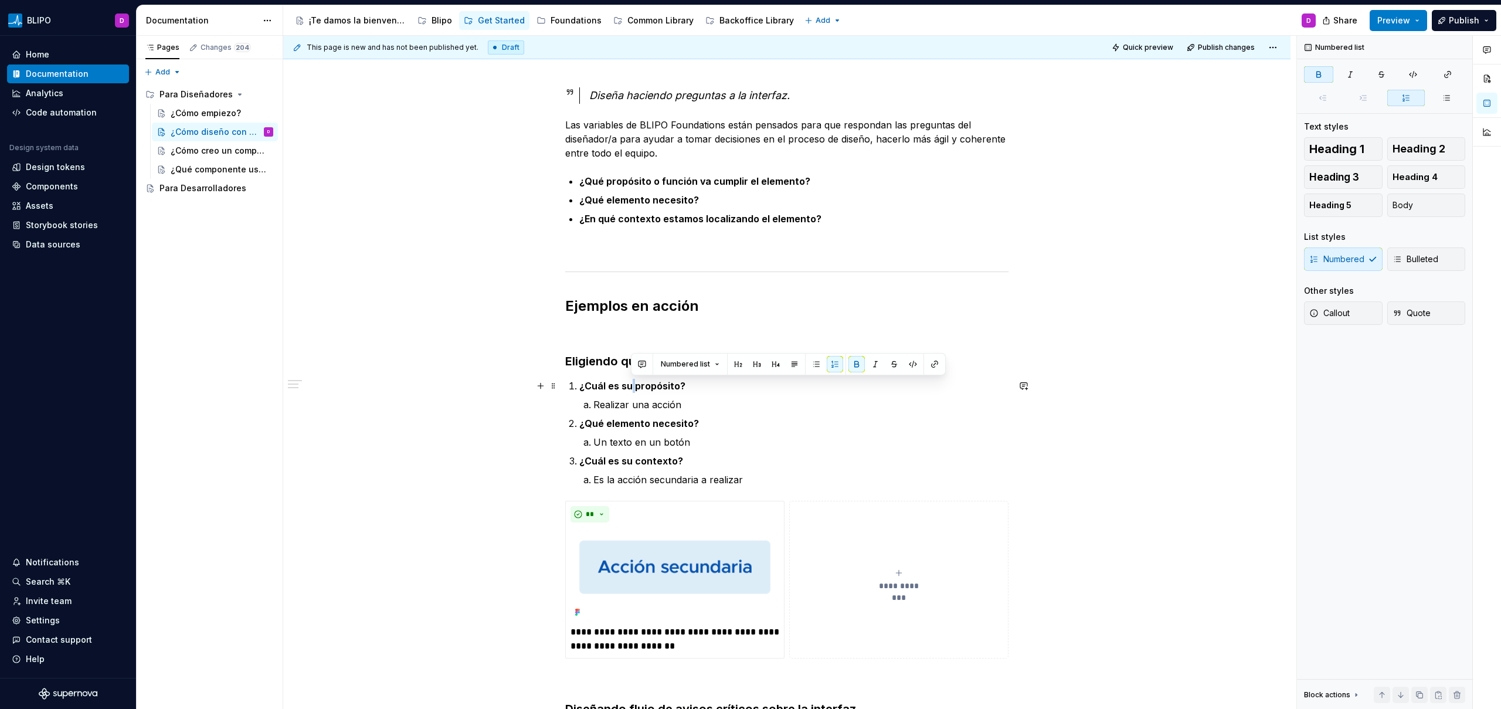
click at [628, 387] on strong "¿Cuál es su propósito?" at bounding box center [632, 386] width 106 height 12
click at [626, 387] on strong "¿Cuál es su propósito?" at bounding box center [632, 386] width 106 height 12
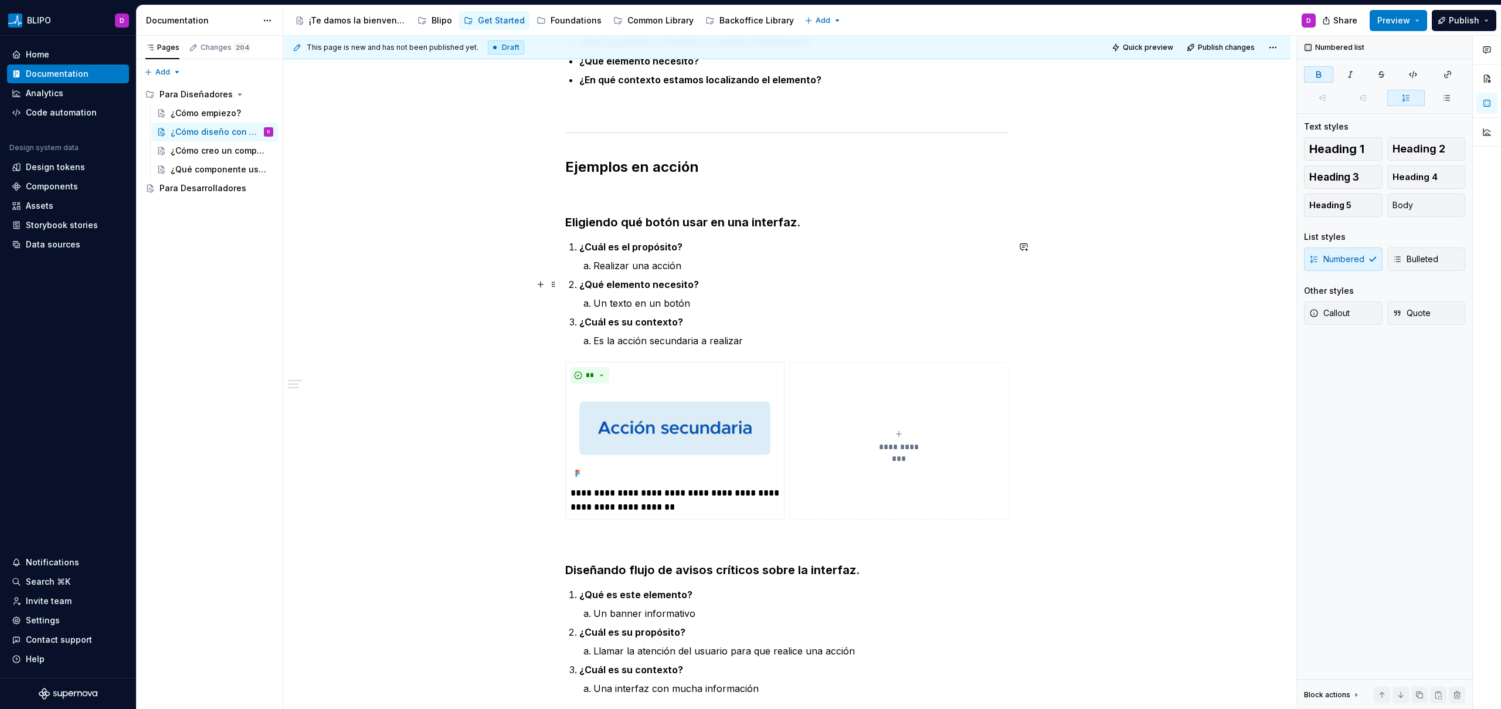
scroll to position [392, 0]
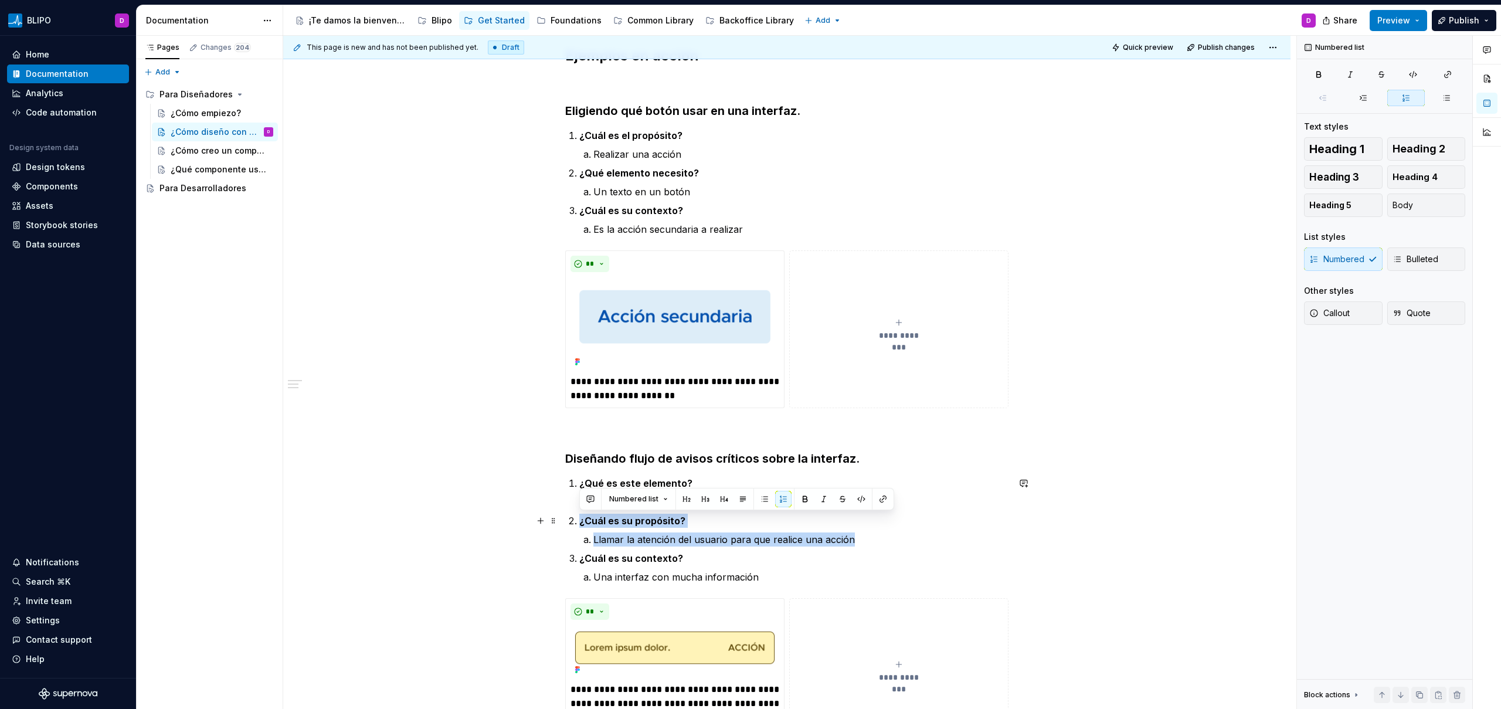
drag, startPoint x: 856, startPoint y: 542, endPoint x: 577, endPoint y: 522, distance: 279.1
click at [579, 522] on li "¿Cuál es su propósito? Llamar la atención del usuario para que realice una acci…" at bounding box center [793, 529] width 429 height 33
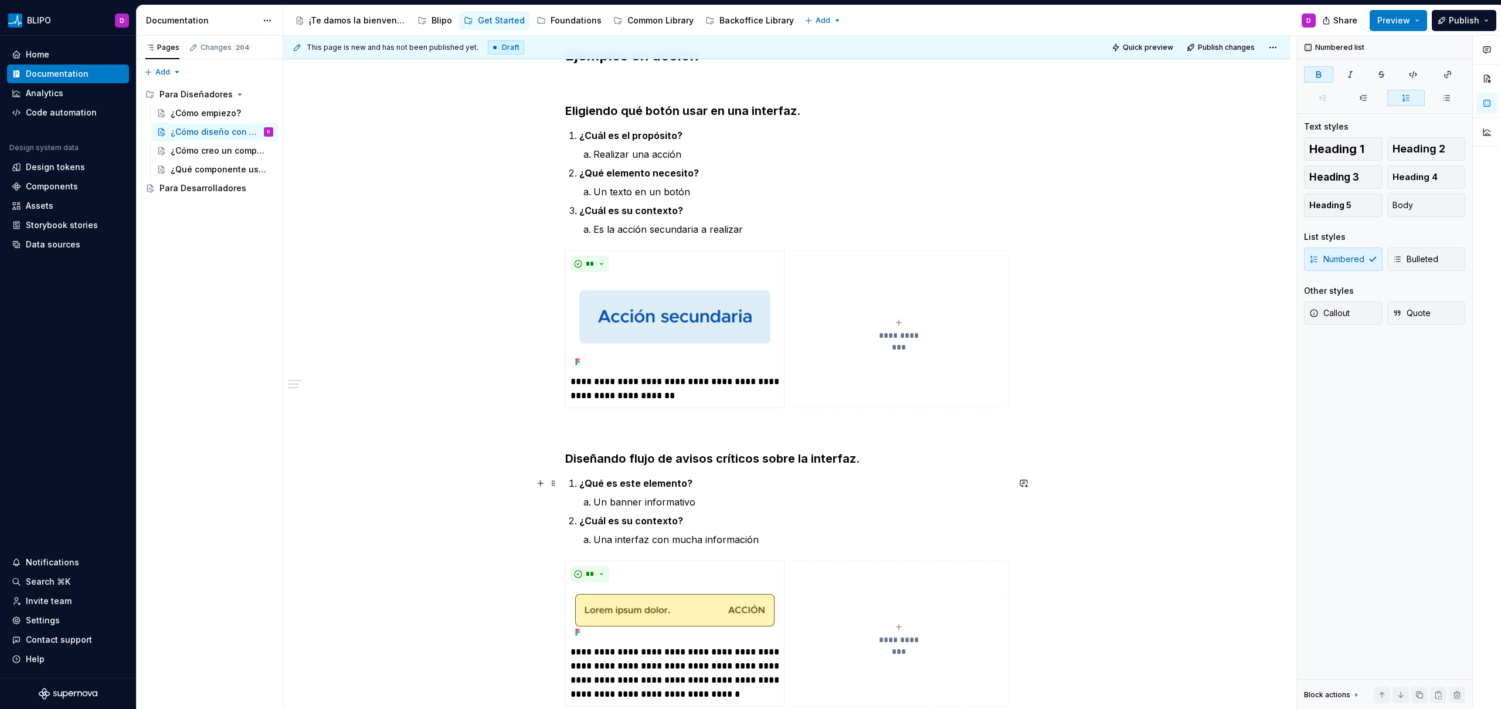
click at [580, 486] on strong "¿Qué es este elemento?" at bounding box center [635, 483] width 113 height 12
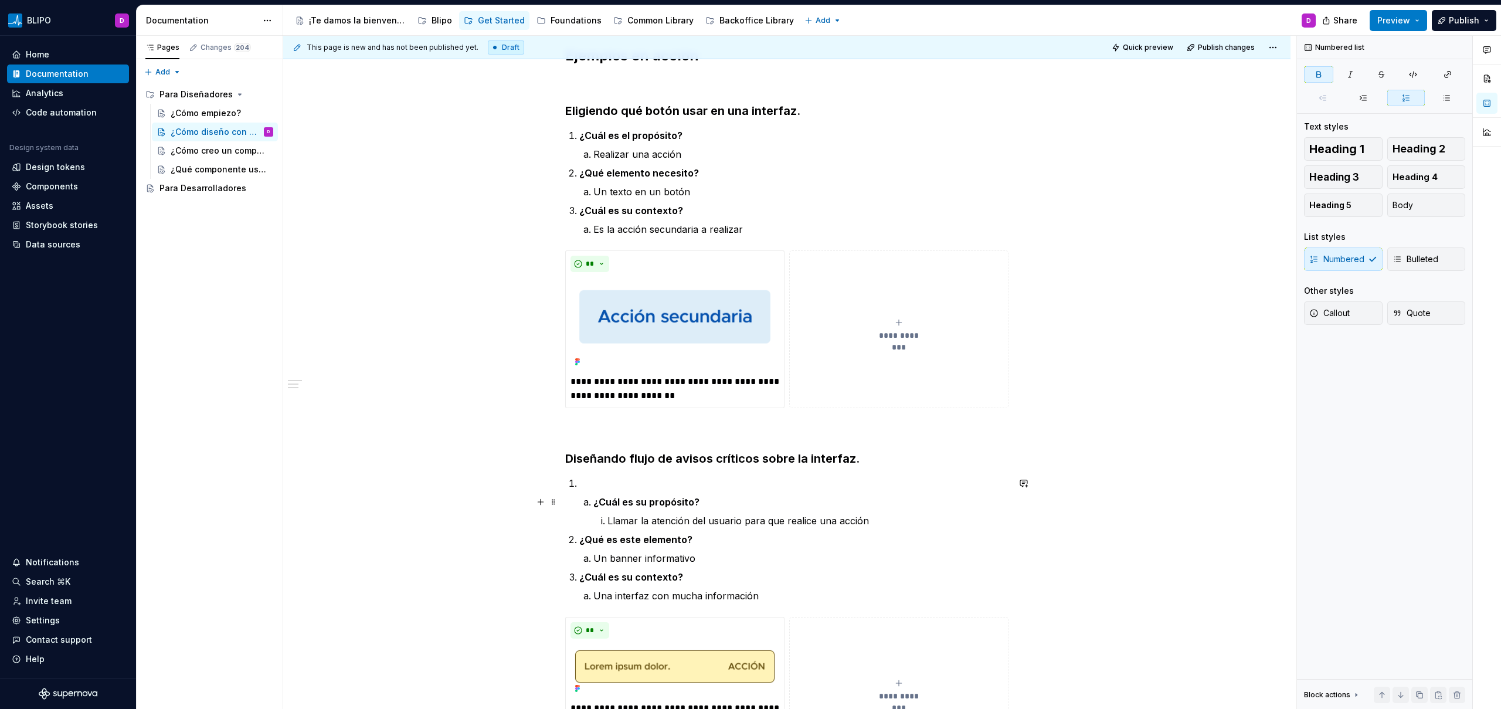
click at [594, 501] on strong "¿Cuál es su propósito?" at bounding box center [646, 502] width 106 height 12
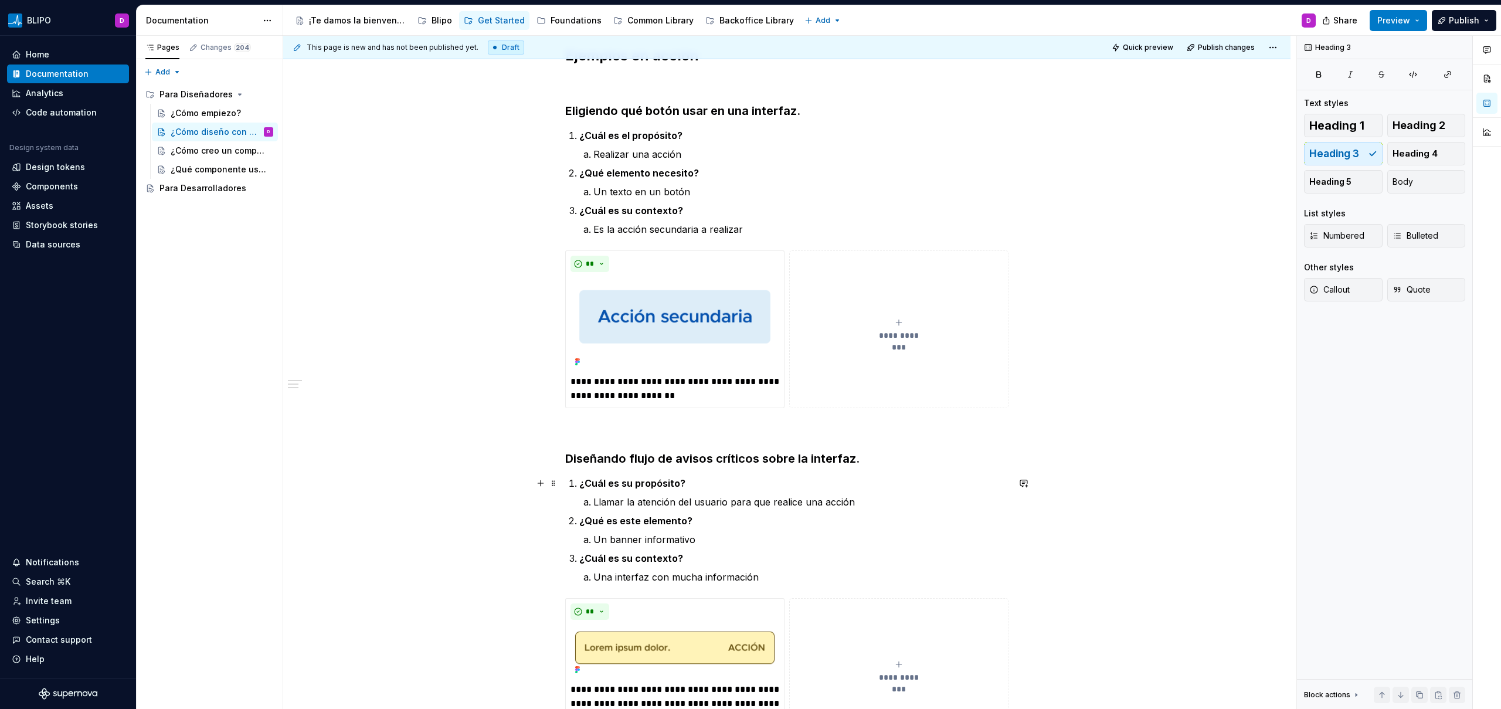
click at [624, 483] on strong "¿Cuál es su propósito?" at bounding box center [632, 483] width 106 height 12
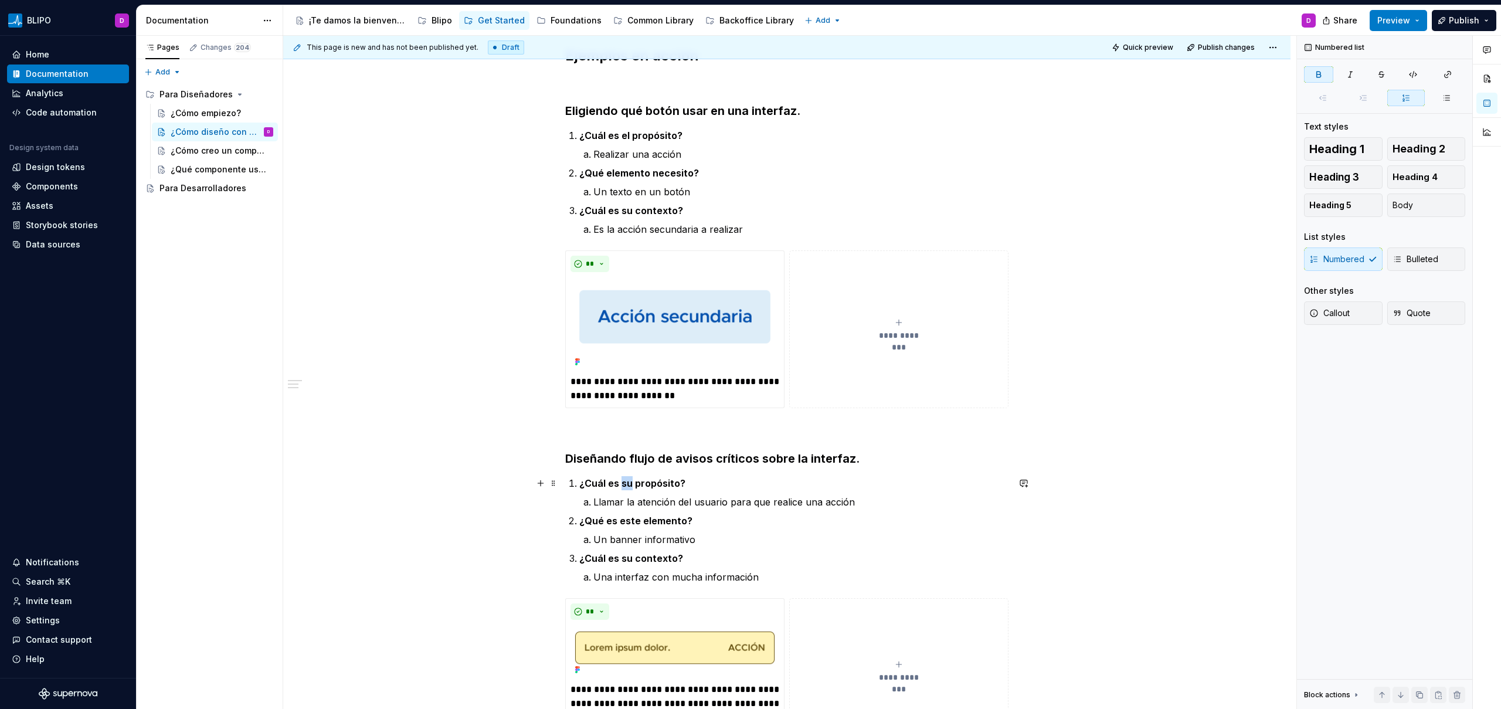
click at [624, 483] on strong "¿Cuál es su propósito?" at bounding box center [632, 483] width 106 height 12
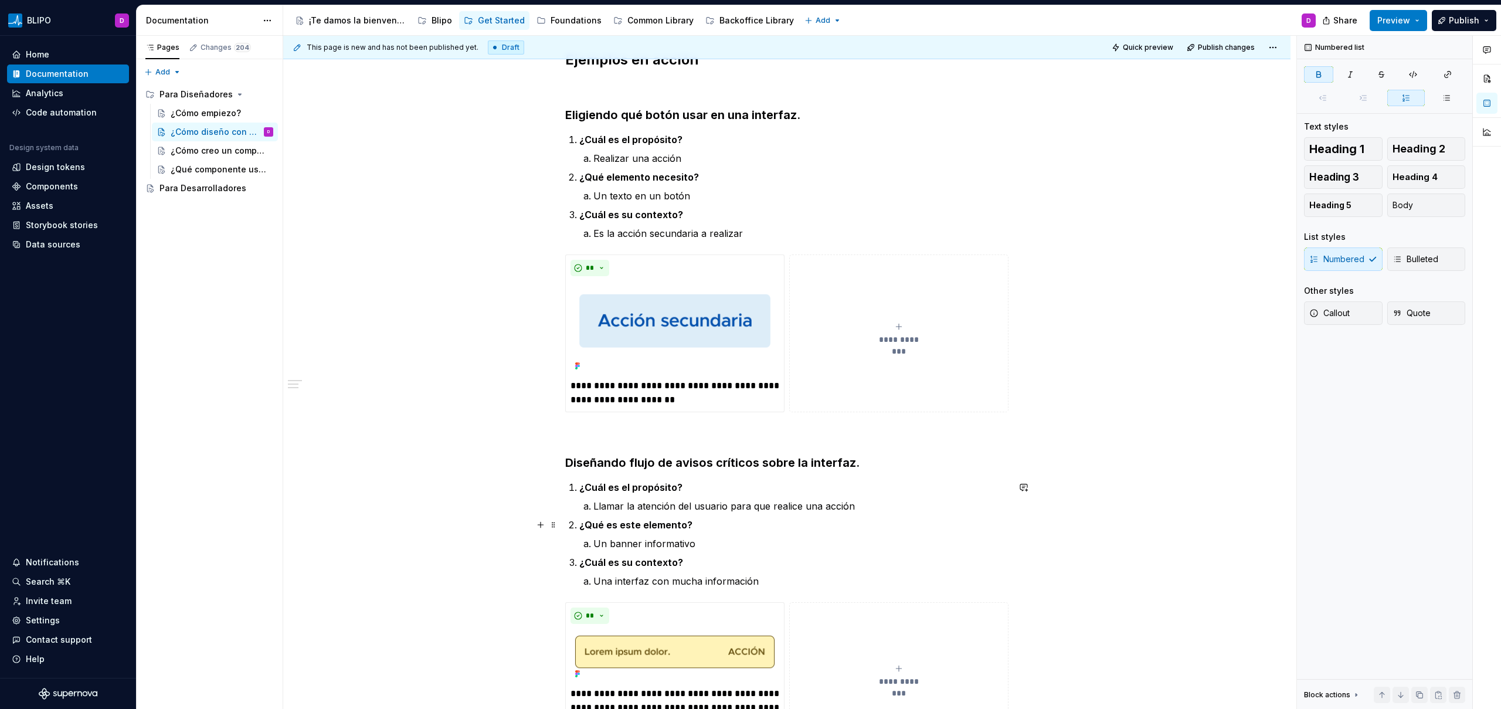
scroll to position [387, 0]
click at [671, 181] on strong "¿Qué elemento necesito?" at bounding box center [639, 178] width 120 height 12
copy strong "¿Qué elemento necesito?"
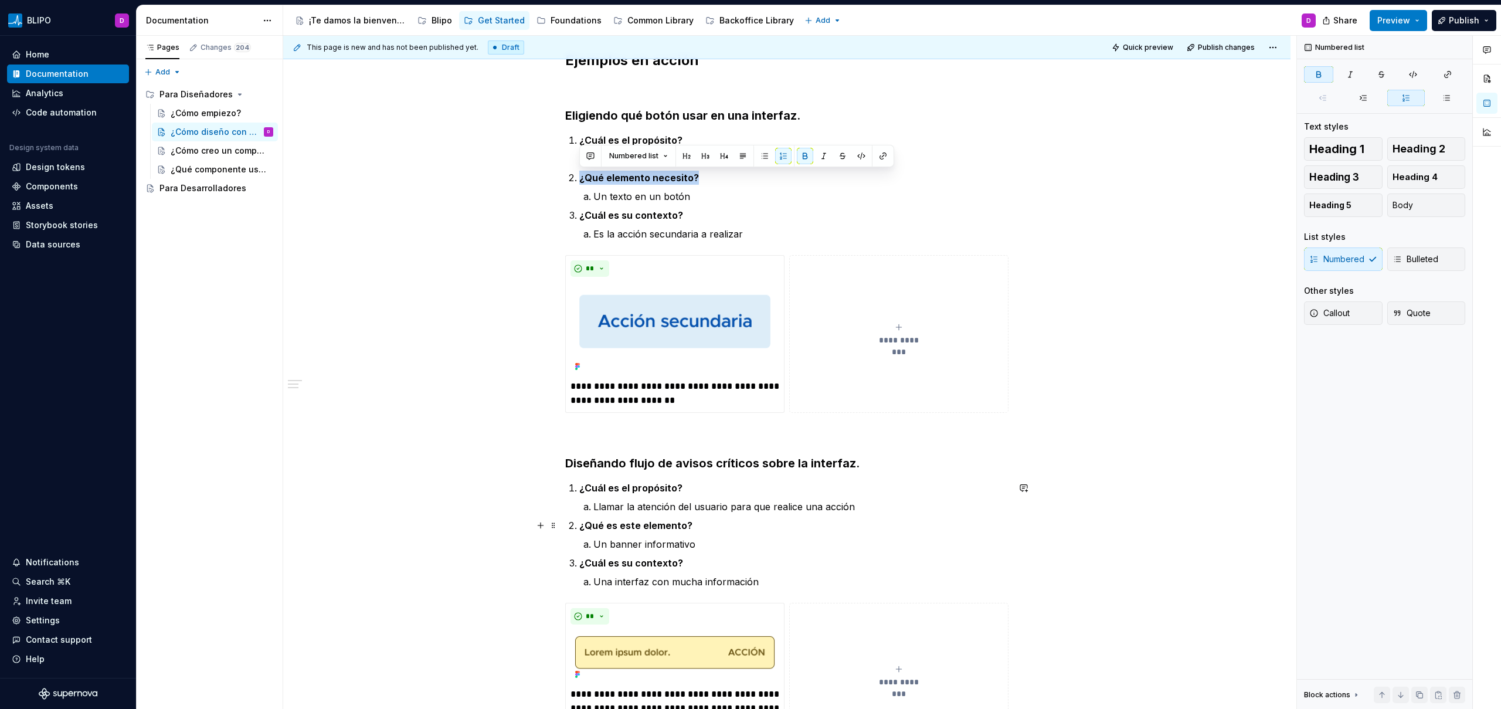
click at [656, 523] on strong "¿Qué es este elemento?" at bounding box center [635, 525] width 113 height 12
click at [672, 525] on strong "¿Qué elemento necesito?" at bounding box center [639, 525] width 120 height 12
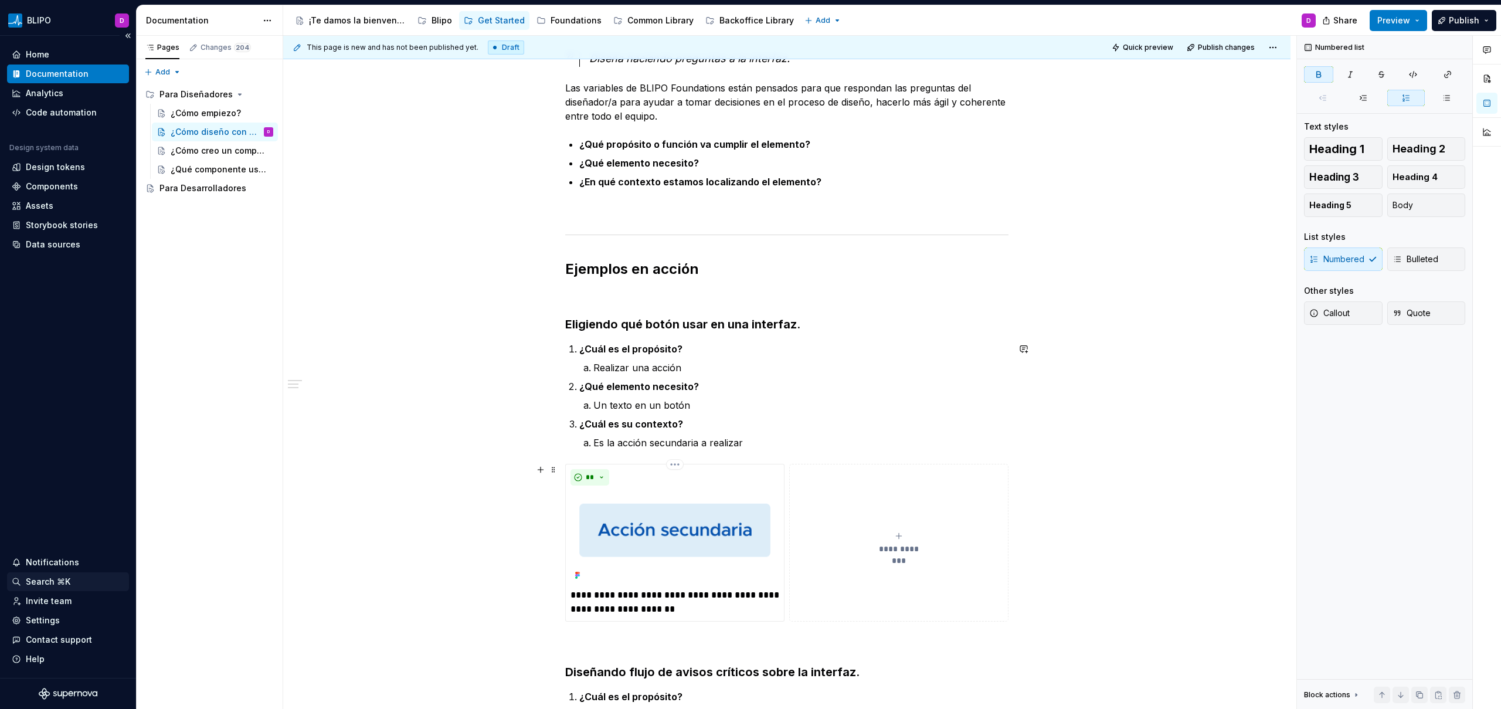
scroll to position [180, 0]
click at [660, 164] on strong "¿Qué elemento necesito?" at bounding box center [639, 161] width 120 height 12
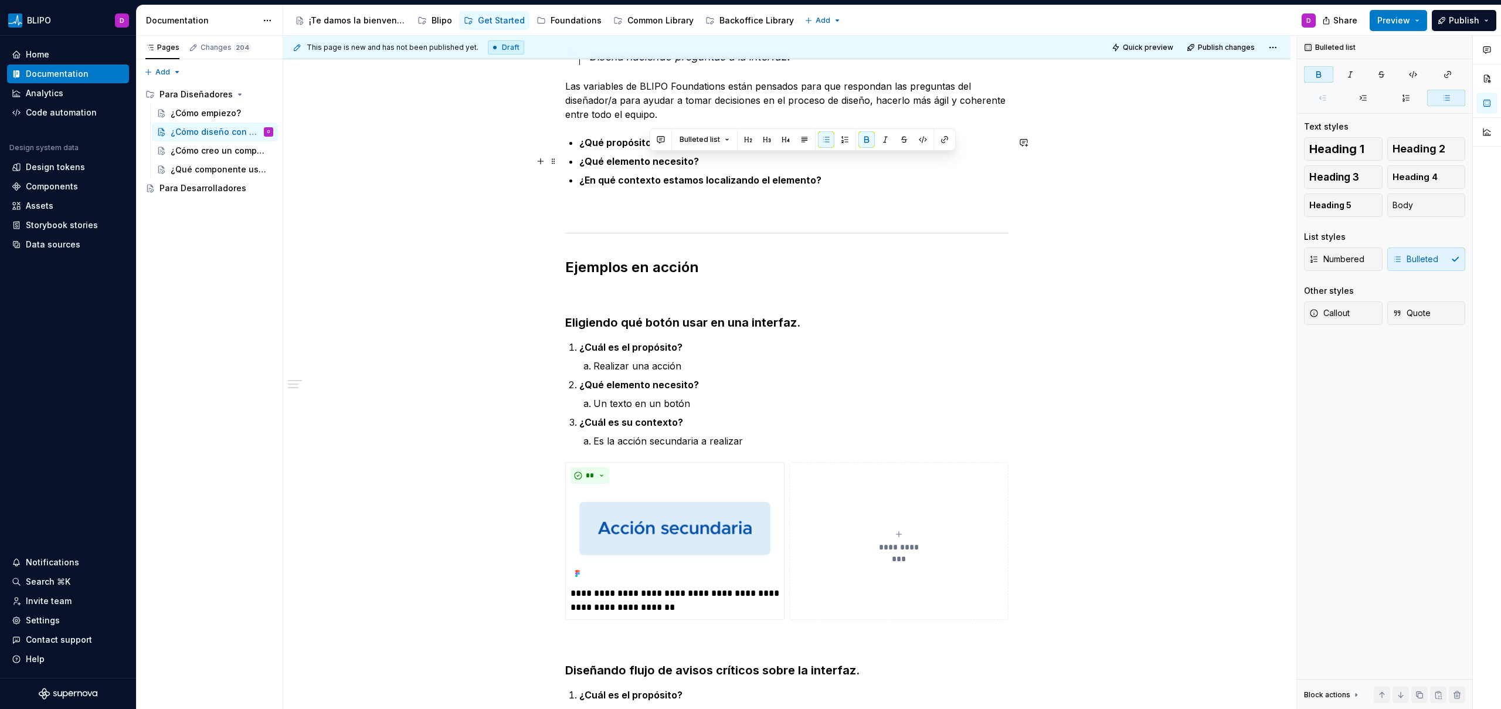
click at [660, 164] on strong "¿Qué elemento necesito?" at bounding box center [639, 161] width 120 height 12
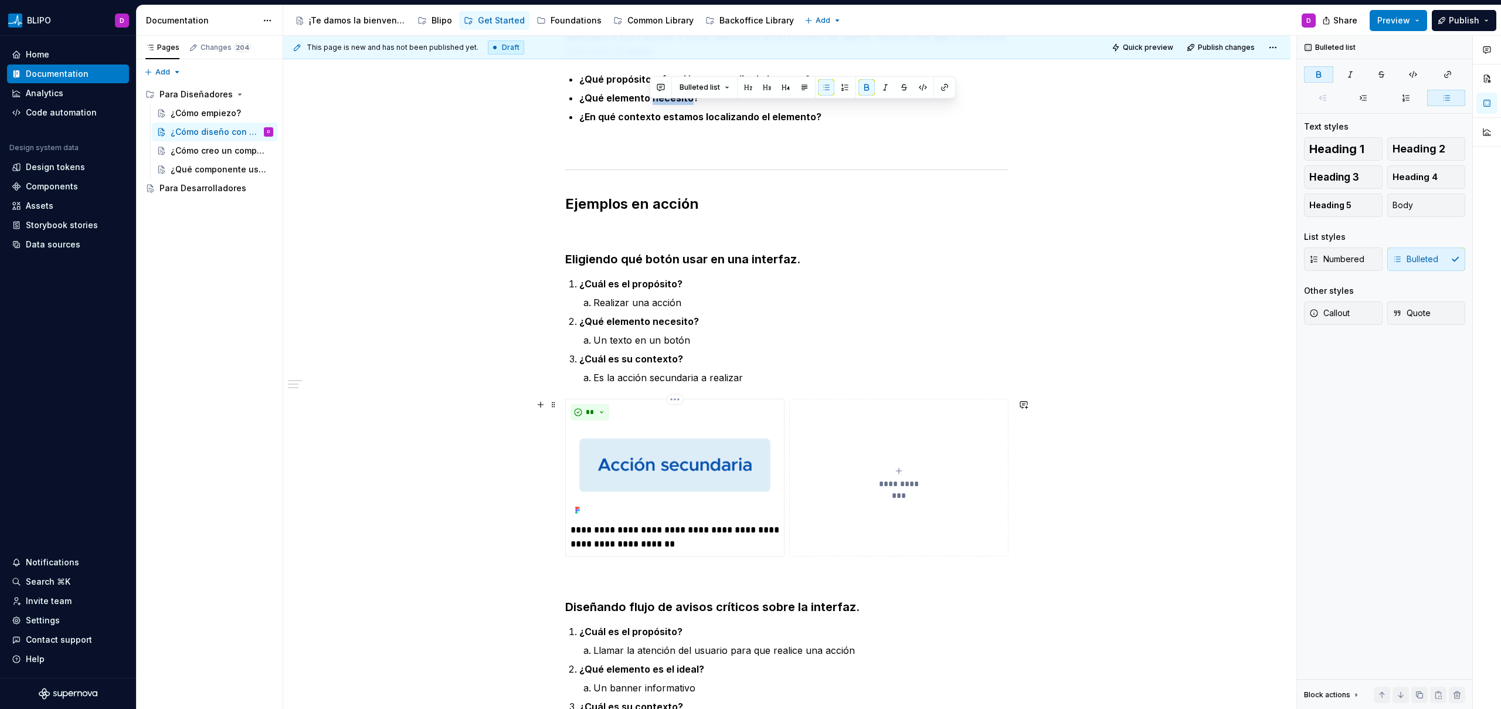
scroll to position [232, 0]
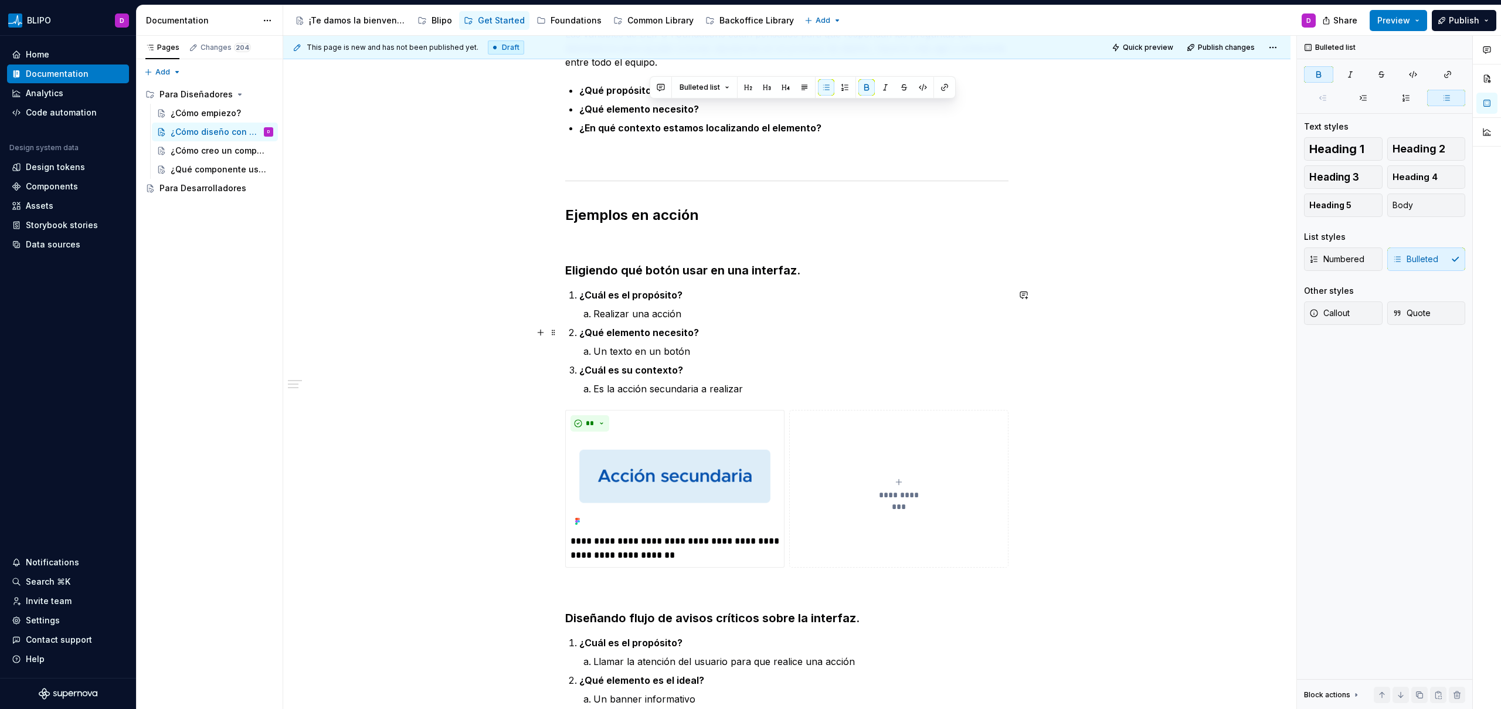
click at [666, 329] on strong "¿Qué elemento necesito?" at bounding box center [639, 332] width 120 height 12
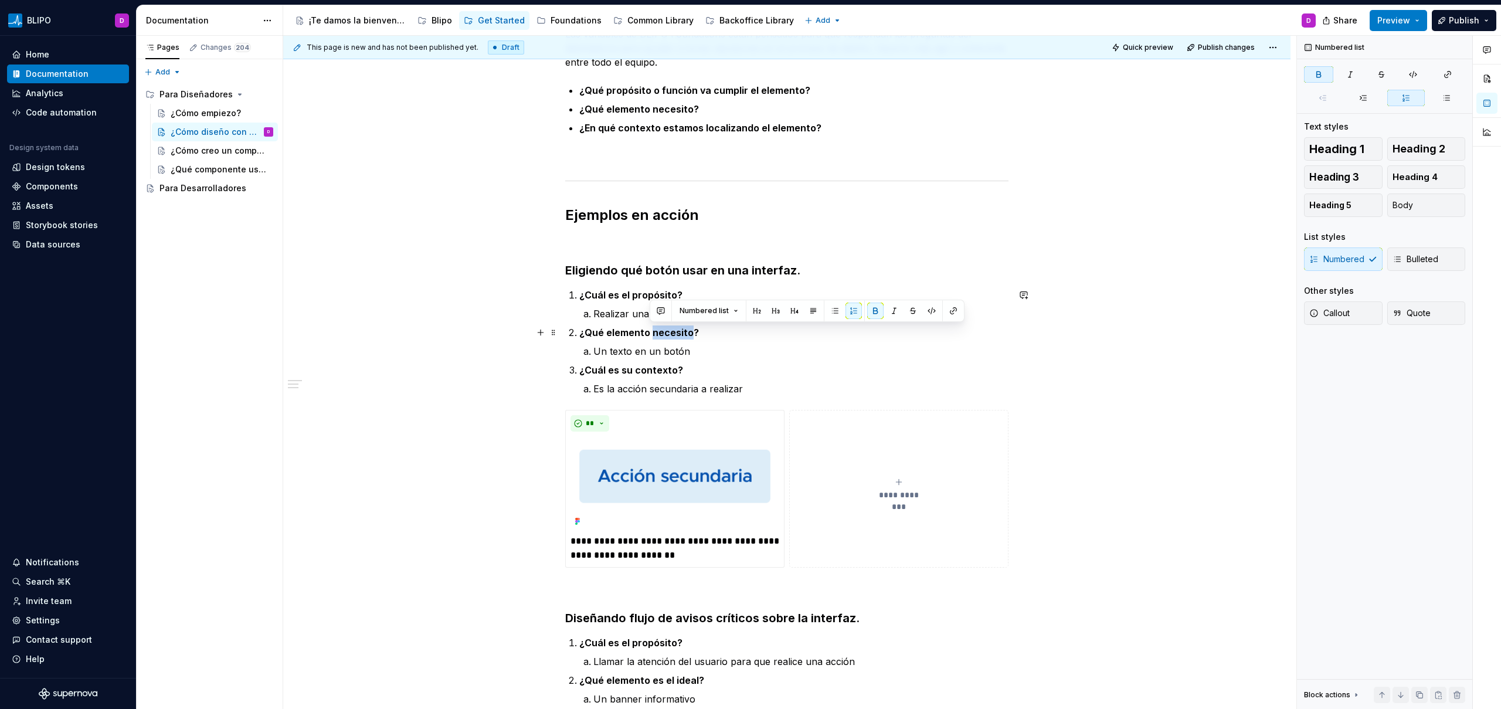
click at [666, 329] on strong "¿Qué elemento necesito?" at bounding box center [639, 332] width 120 height 12
copy strong "¿Qué elemento necesito?"
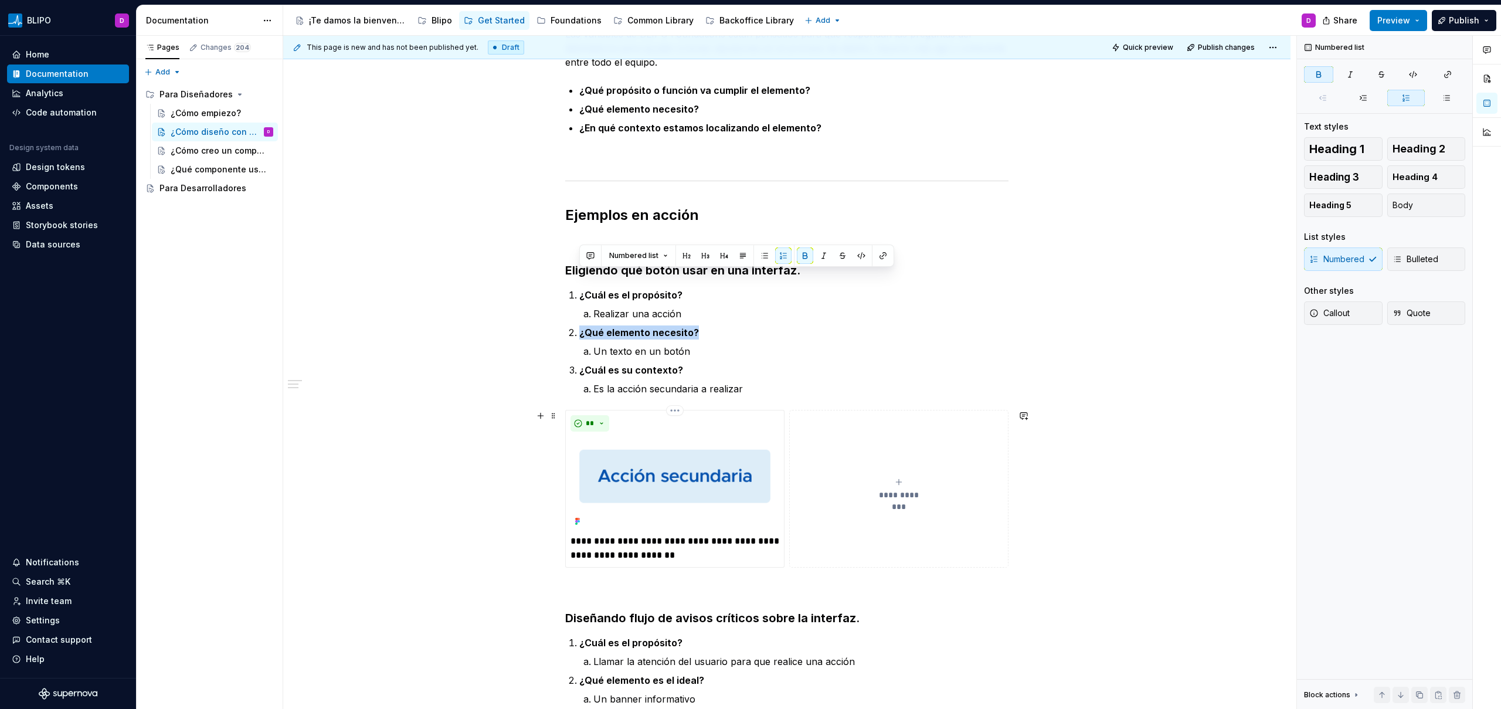
scroll to position [585, 0]
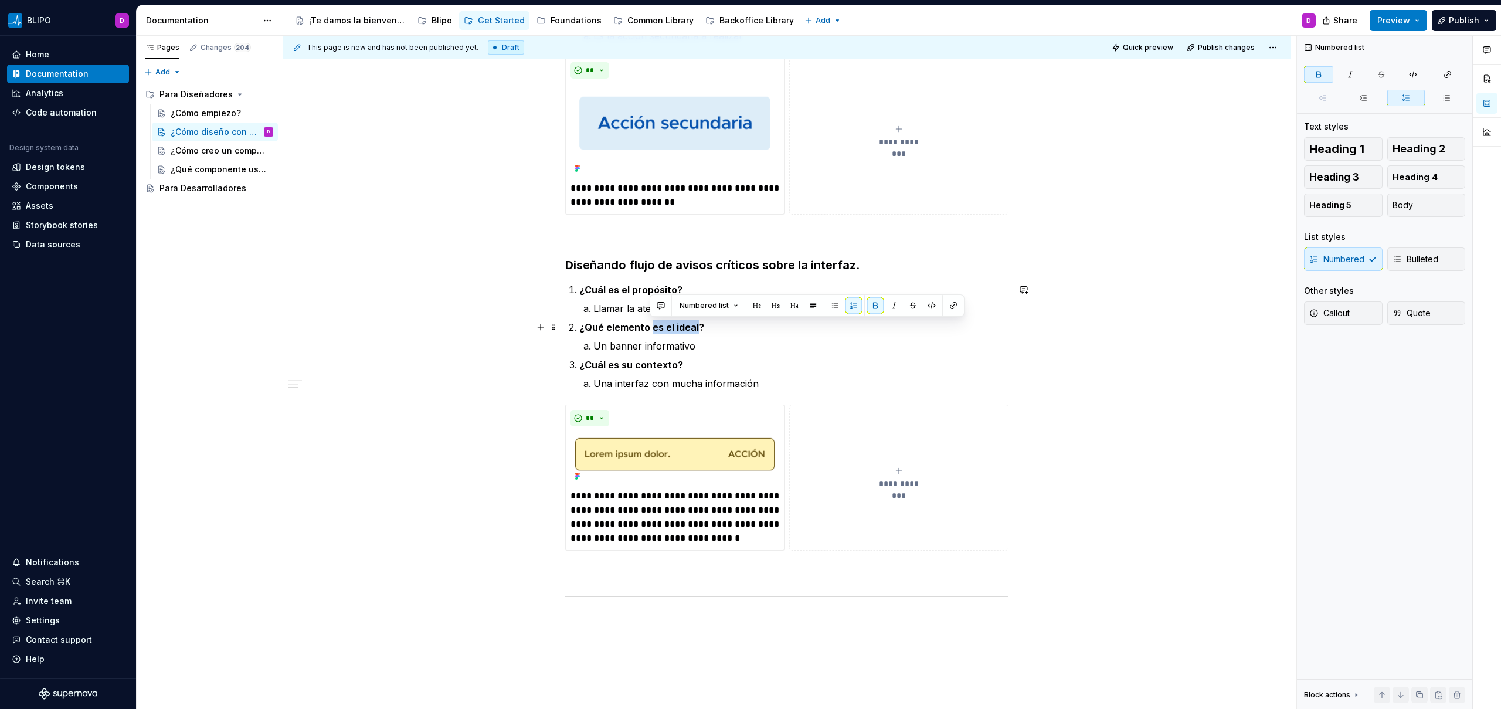
drag, startPoint x: 696, startPoint y: 325, endPoint x: 650, endPoint y: 328, distance: 46.4
click at [650, 328] on strong "¿Qué elemento es el ideal?" at bounding box center [641, 327] width 125 height 12
drag, startPoint x: 694, startPoint y: 327, endPoint x: 652, endPoint y: 325, distance: 42.2
click at [652, 325] on strong "¿Qué elemento es el ideal?" at bounding box center [641, 327] width 125 height 12
drag, startPoint x: 732, startPoint y: 328, endPoint x: 719, endPoint y: 326, distance: 12.4
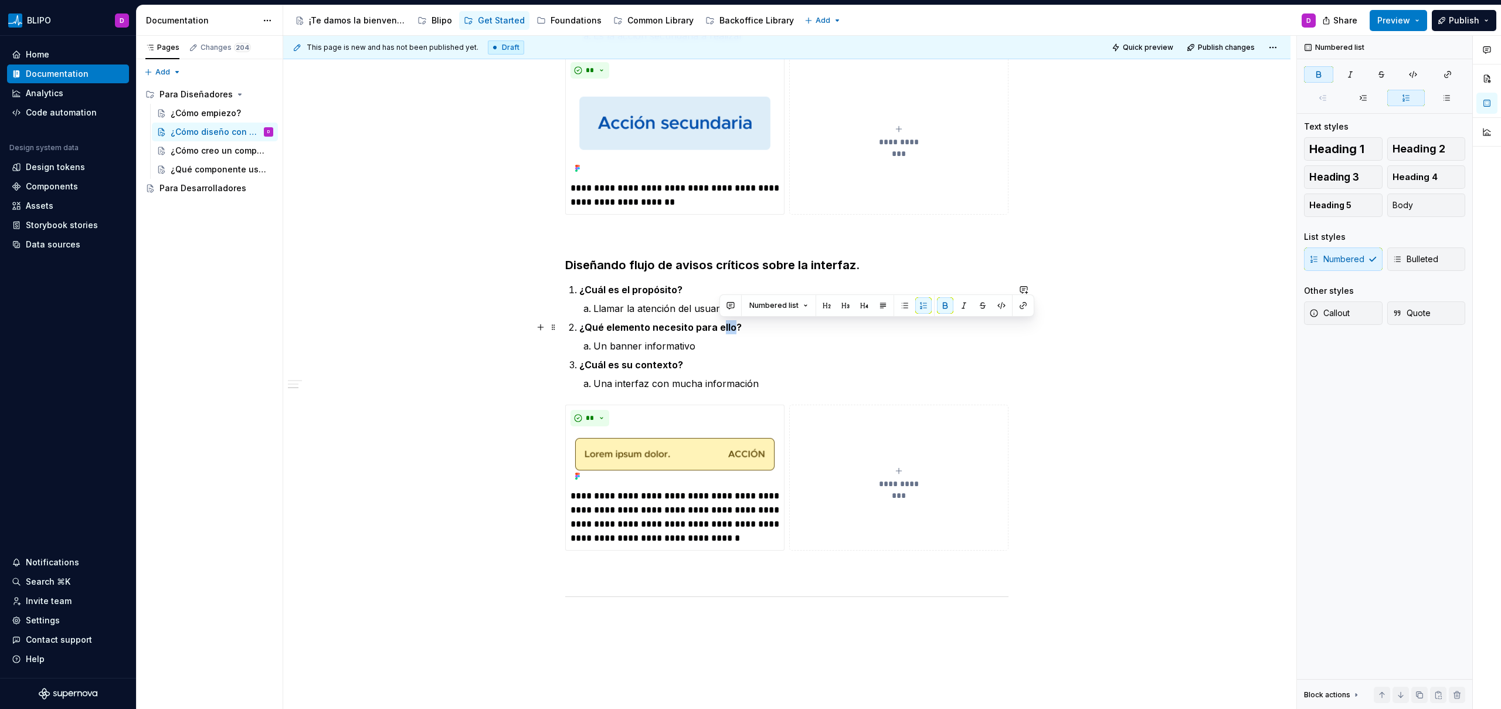
click at [719, 326] on strong "¿Qué elemento necesito para ello?" at bounding box center [660, 327] width 162 height 12
drag, startPoint x: 775, startPoint y: 328, endPoint x: 586, endPoint y: 324, distance: 190.0
click at [586, 324] on strong "¿Qué elemento necesito para ese propósito?" at bounding box center [684, 327] width 210 height 12
copy strong "Qué elemento necesito para ese propósito"
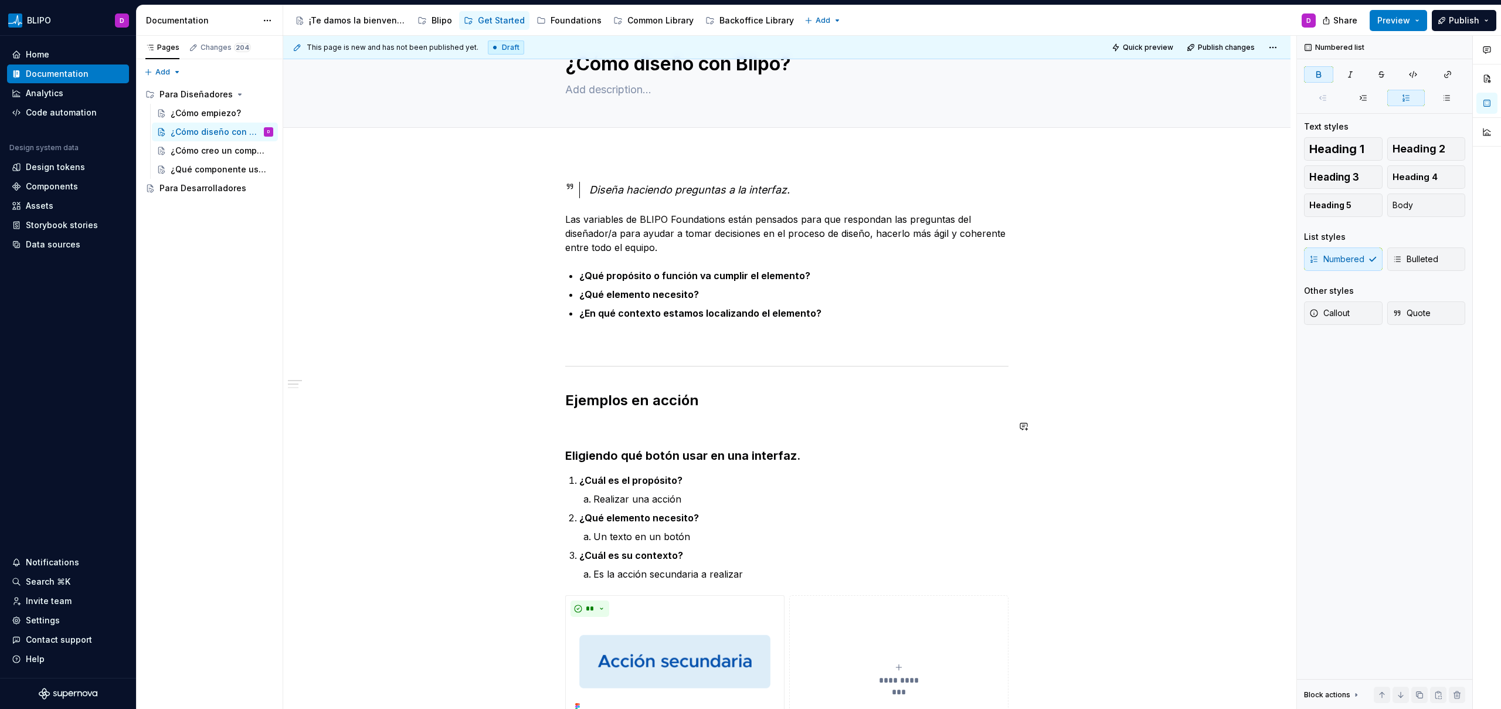
scroll to position [141, 0]
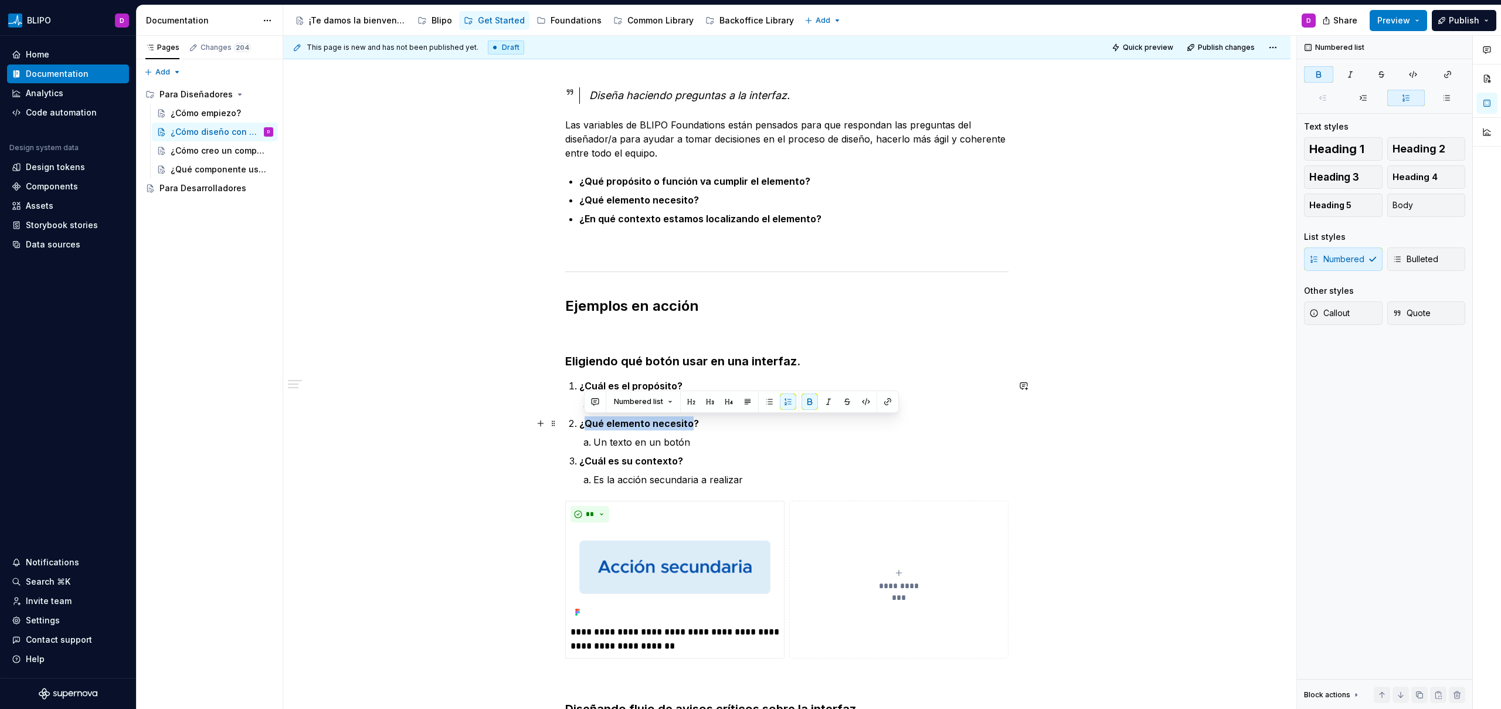
drag, startPoint x: 689, startPoint y: 424, endPoint x: 586, endPoint y: 424, distance: 102.6
click at [586, 424] on strong "¿Qué elemento necesito?" at bounding box center [639, 423] width 120 height 12
click at [815, 444] on p "Un texto en un botón" at bounding box center [800, 442] width 415 height 14
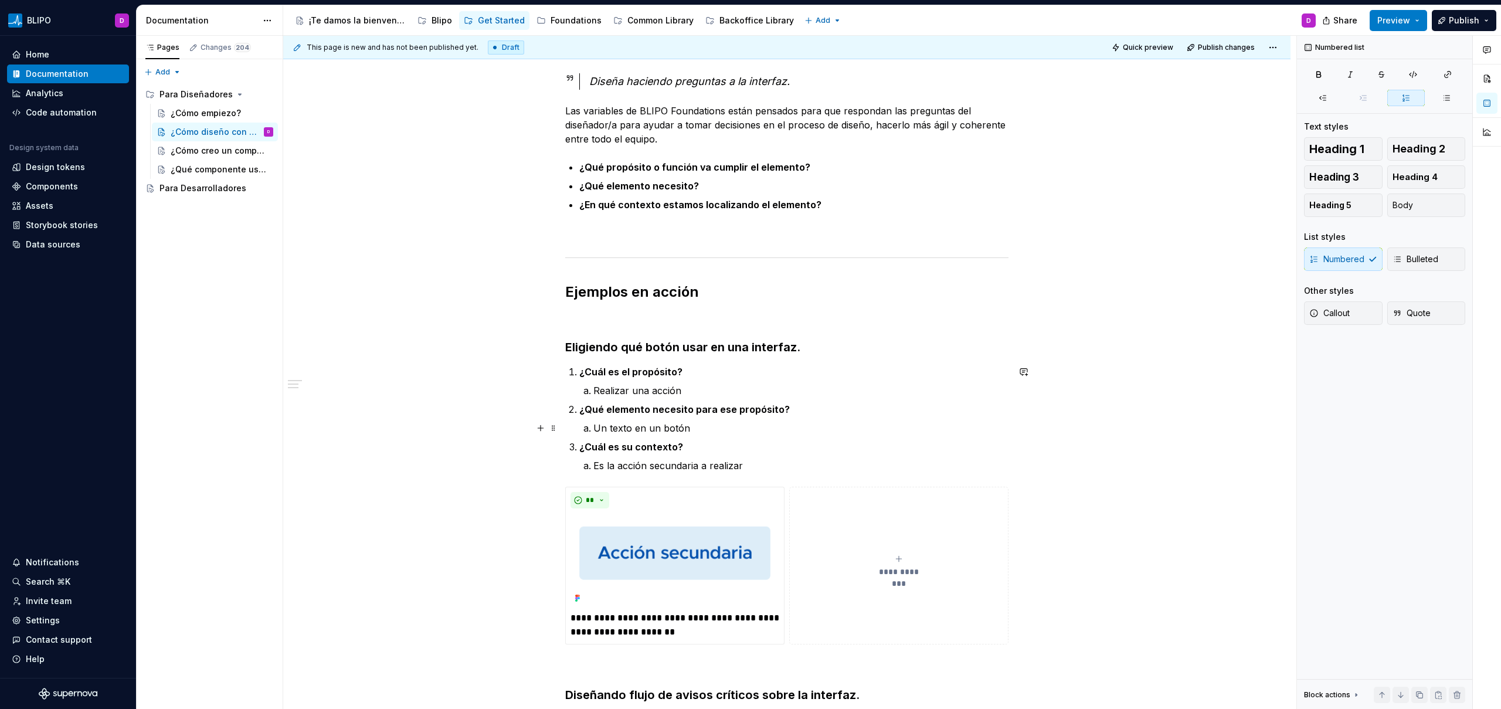
scroll to position [156, 0]
click at [736, 168] on strong "¿Qué propósito o función va cumplir el elemento?" at bounding box center [694, 167] width 231 height 12
drag, startPoint x: 696, startPoint y: 168, endPoint x: 799, endPoint y: 166, distance: 103.2
click at [799, 166] on strong "¿Qué propósito o función va cumplir el elemento?" at bounding box center [694, 167] width 231 height 12
click at [649, 187] on strong "¿Qué elemento necesito?" at bounding box center [639, 185] width 120 height 12
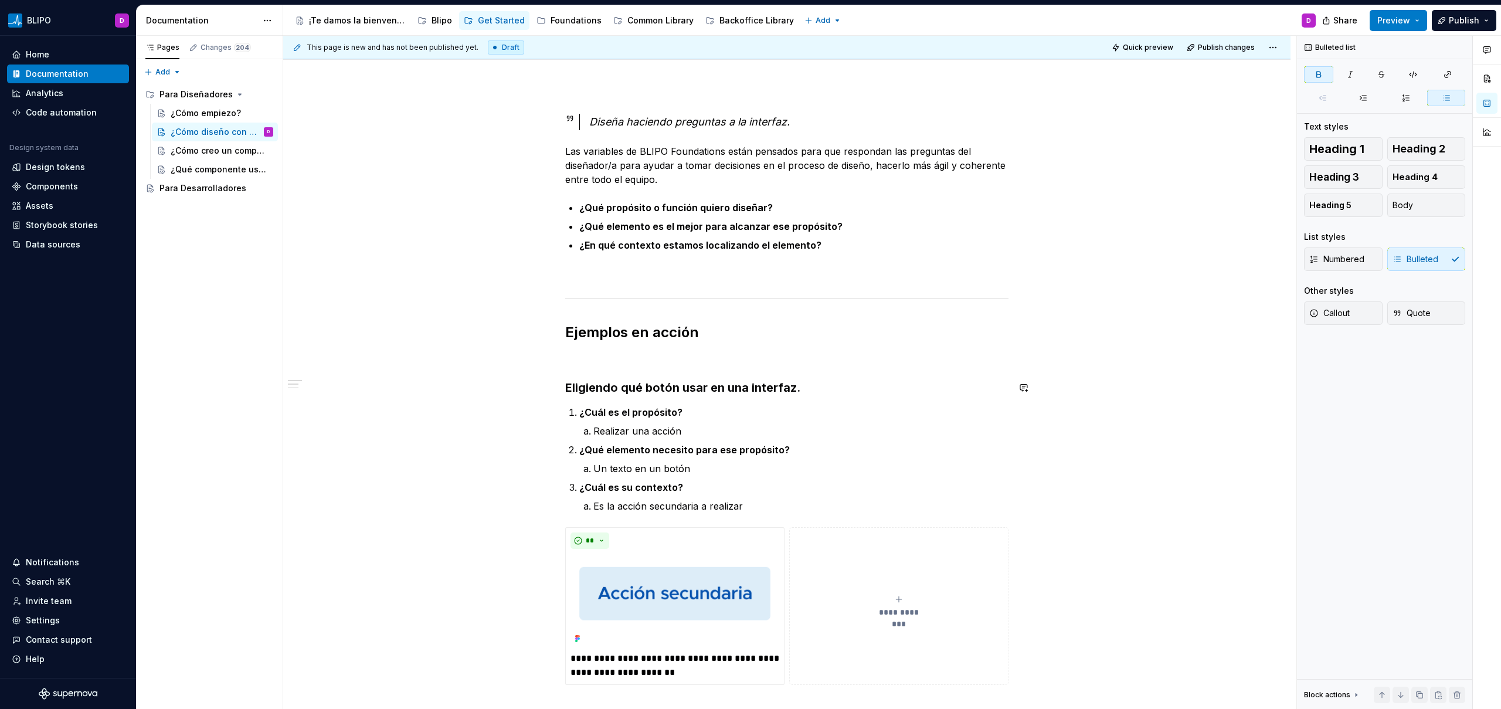
scroll to position [0, 0]
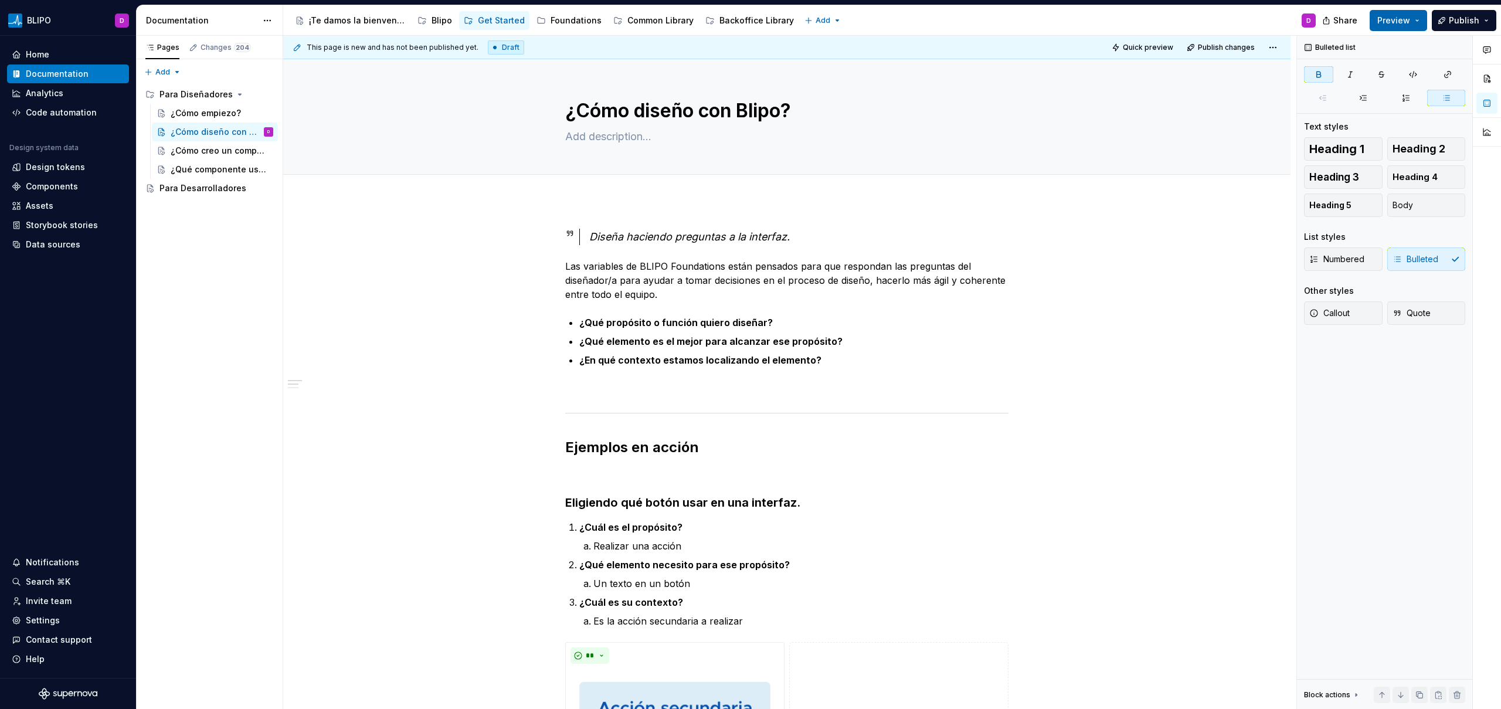
click at [1402, 26] on button "Preview" at bounding box center [1397, 20] width 57 height 21
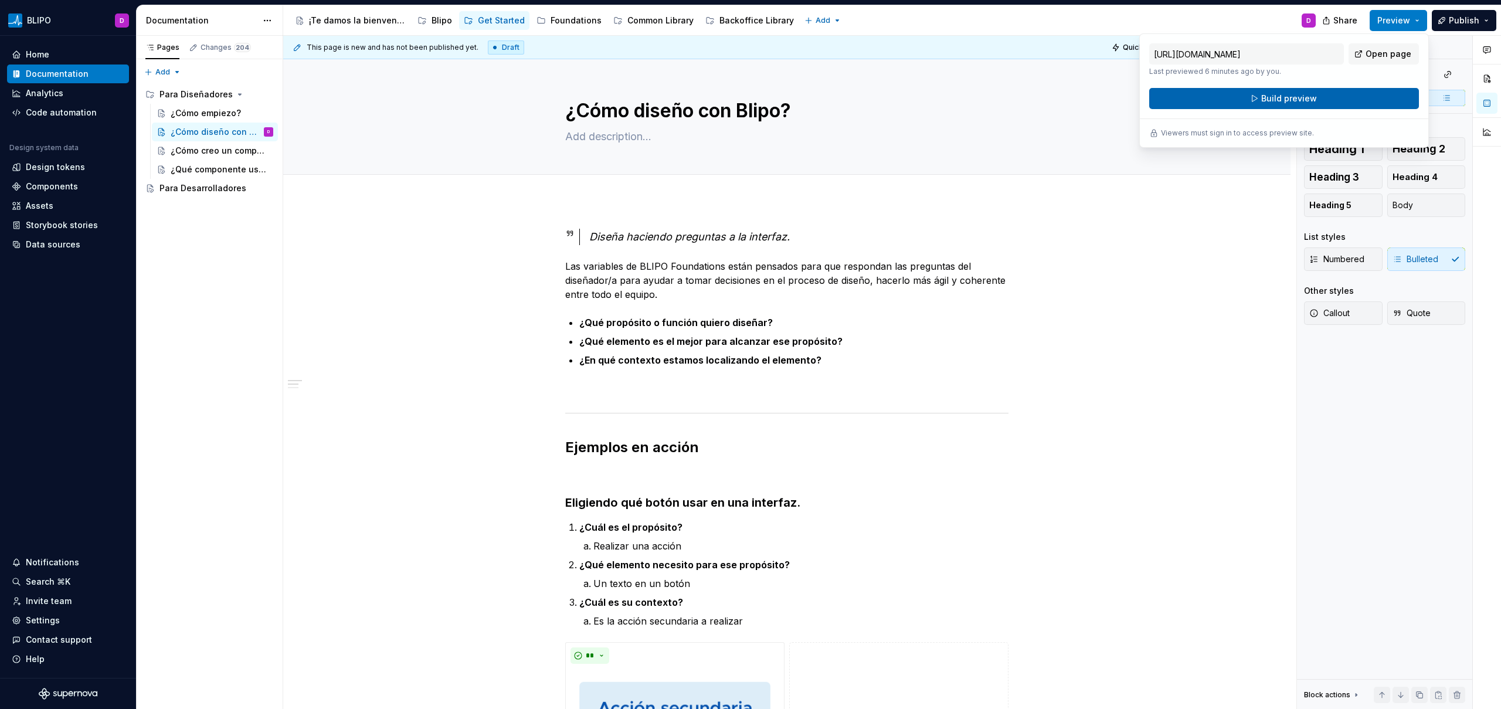
click at [1285, 97] on span "Build preview" at bounding box center [1289, 99] width 56 height 12
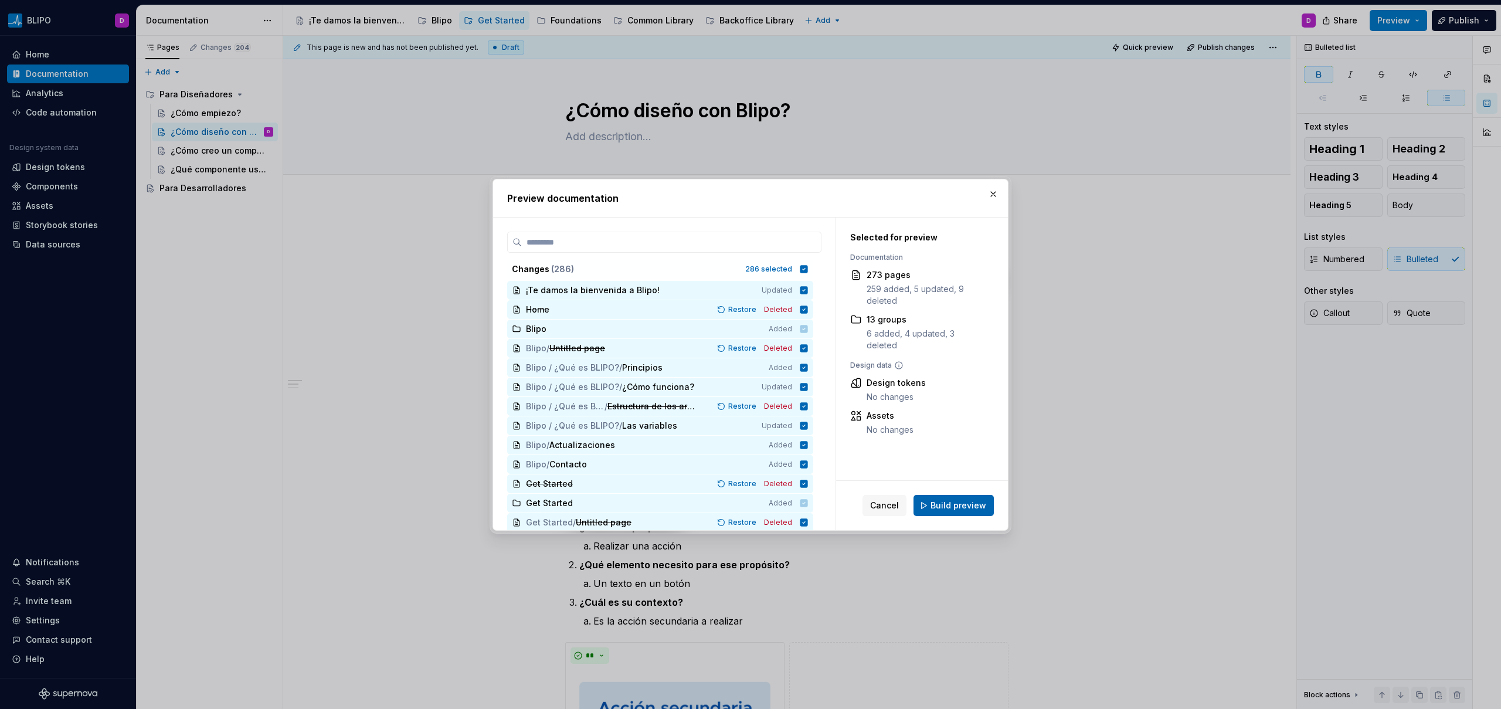
click at [944, 507] on span "Build preview" at bounding box center [958, 505] width 56 height 12
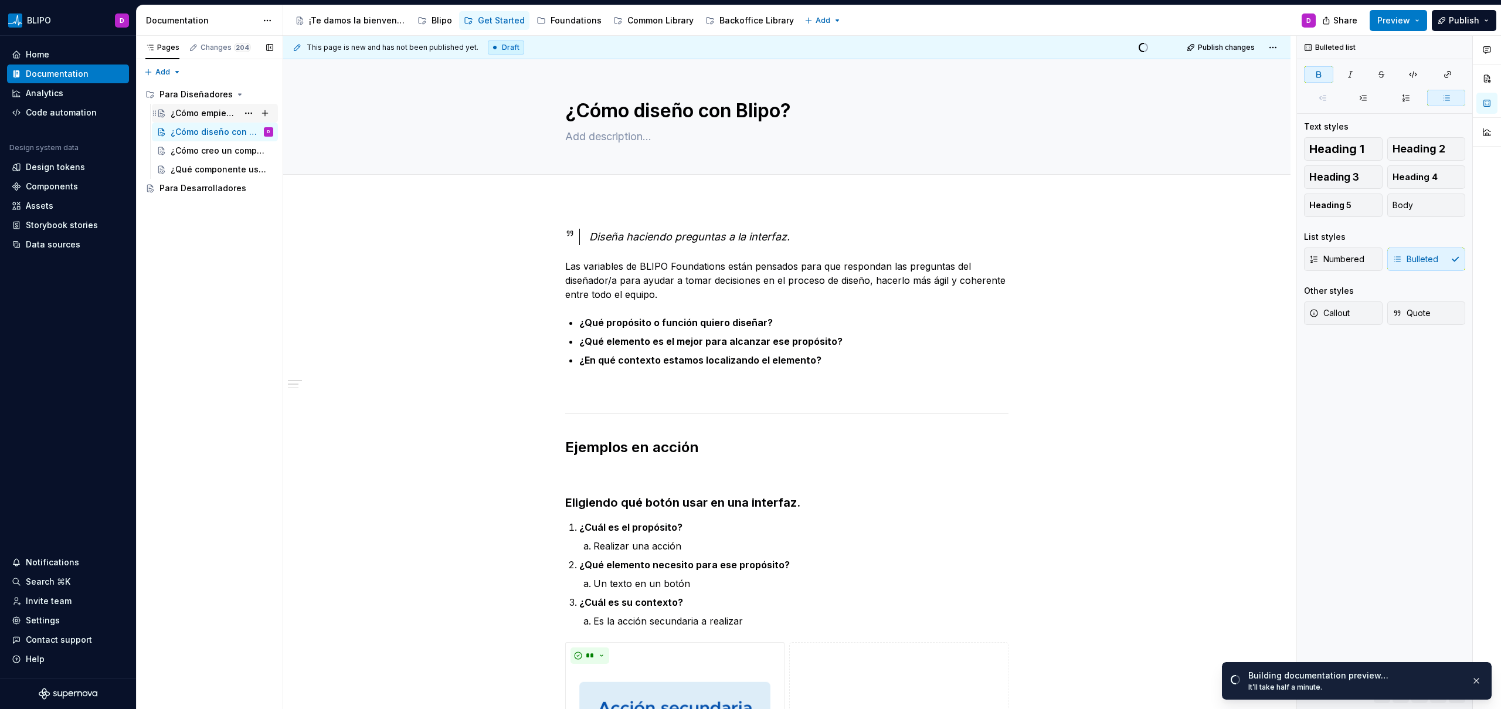
click at [213, 114] on div "¿Cómo empiezo?" at bounding box center [204, 113] width 67 height 12
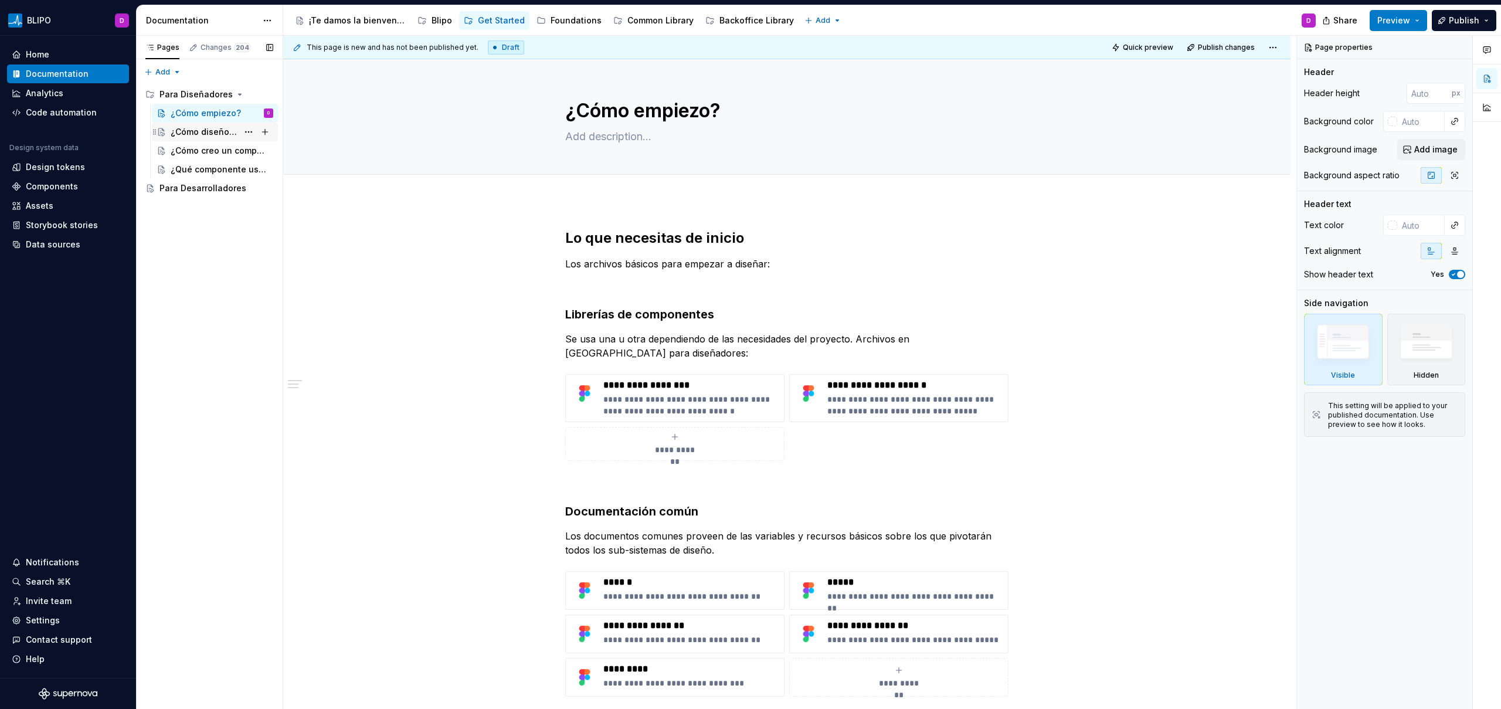
click at [208, 130] on div "¿Cómo diseño con Blipo?" at bounding box center [204, 132] width 67 height 12
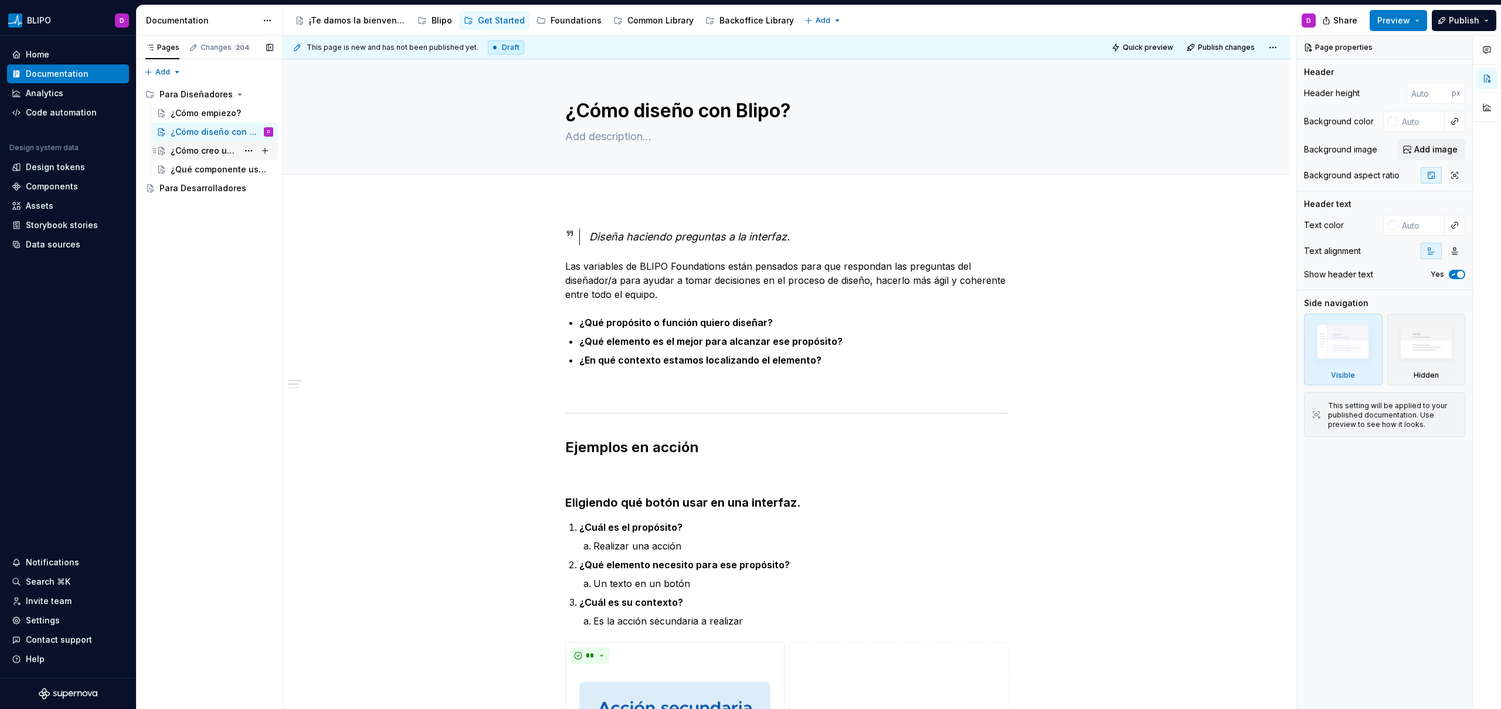
click at [196, 151] on div "¿Cómo creo un componente?" at bounding box center [204, 151] width 67 height 12
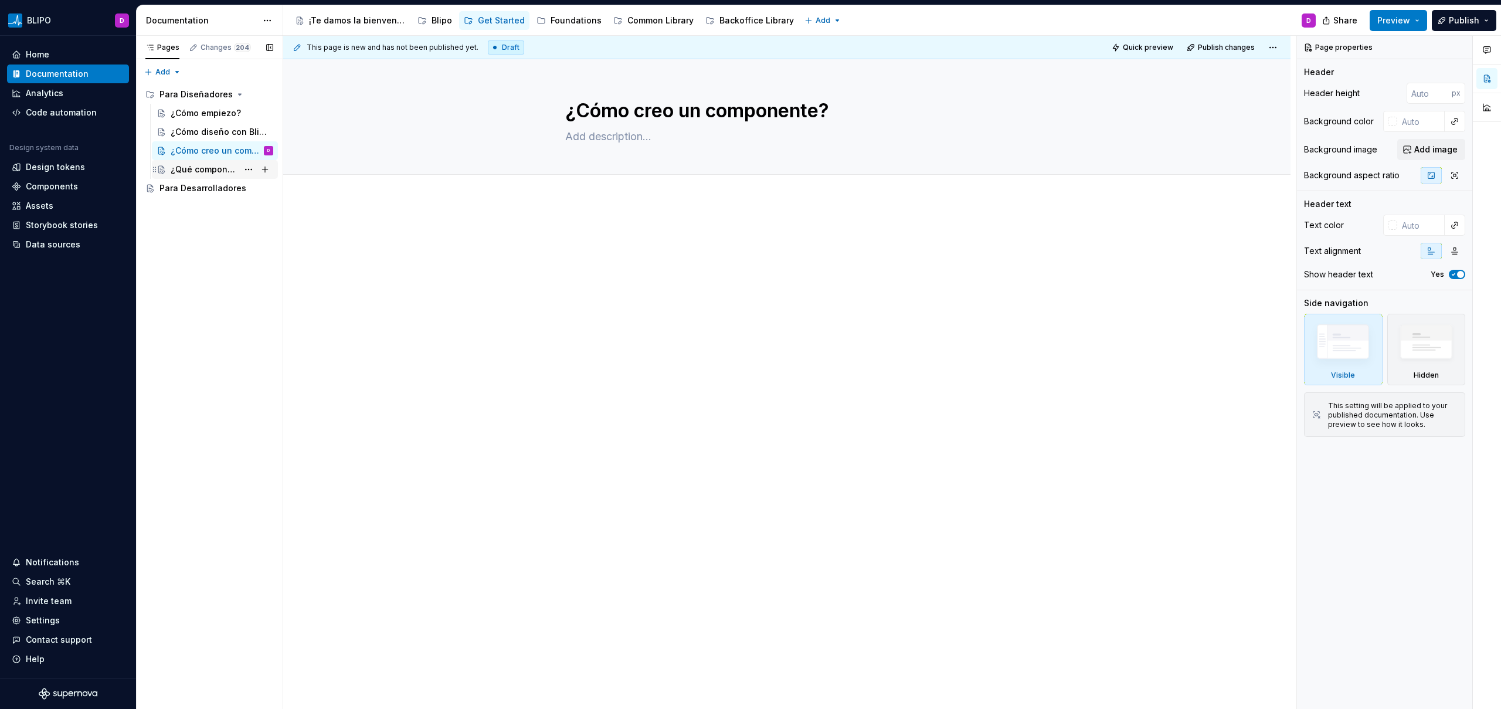
click at [207, 166] on div "¿Qué componente uso?" at bounding box center [204, 170] width 67 height 12
click at [209, 149] on div "¿Cómo creo un componente?" at bounding box center [204, 151] width 67 height 12
click at [209, 134] on div "¿Cómo diseño con Blipo?" at bounding box center [204, 132] width 67 height 12
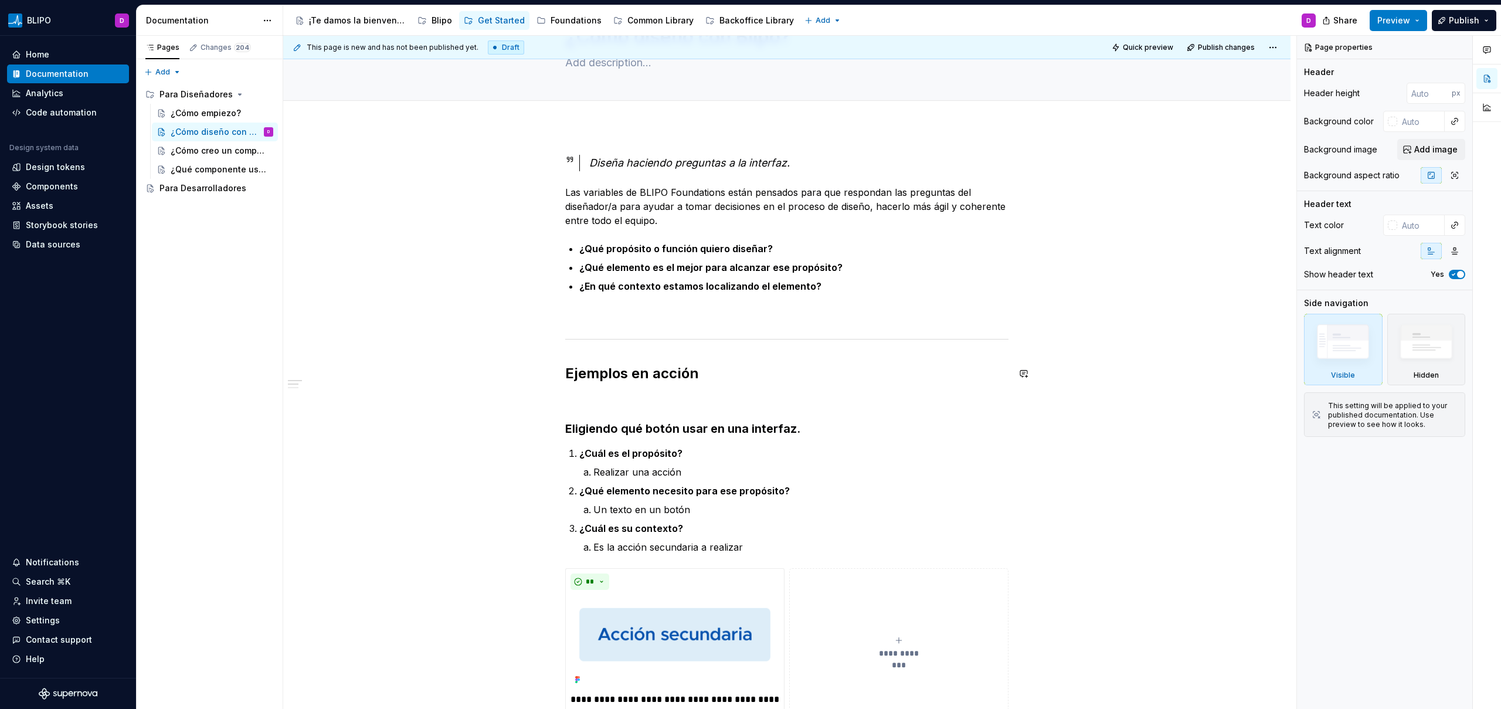
scroll to position [82, 0]
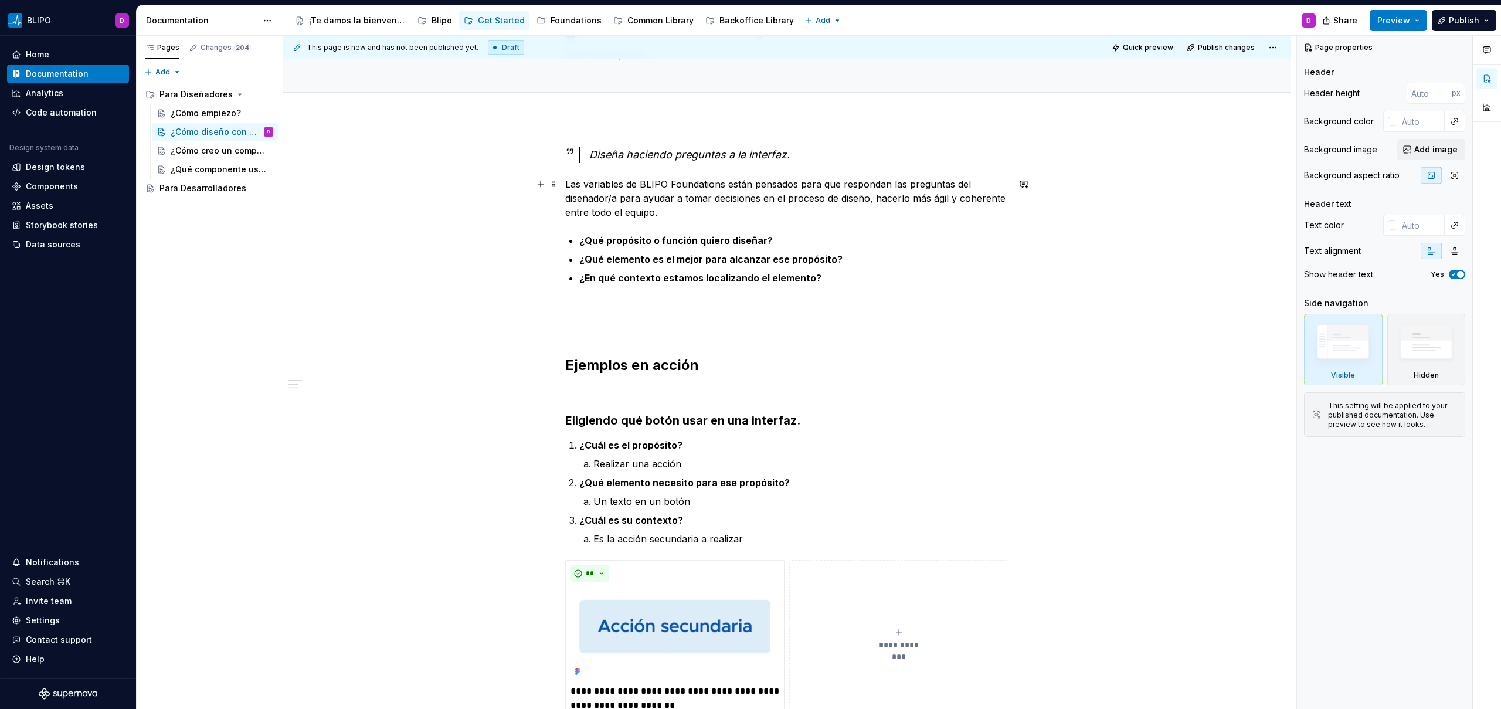
type textarea "*"
click at [625, 185] on p "Las variables de BLIPO Foundations están pensados para que respondan las pregun…" at bounding box center [786, 198] width 443 height 42
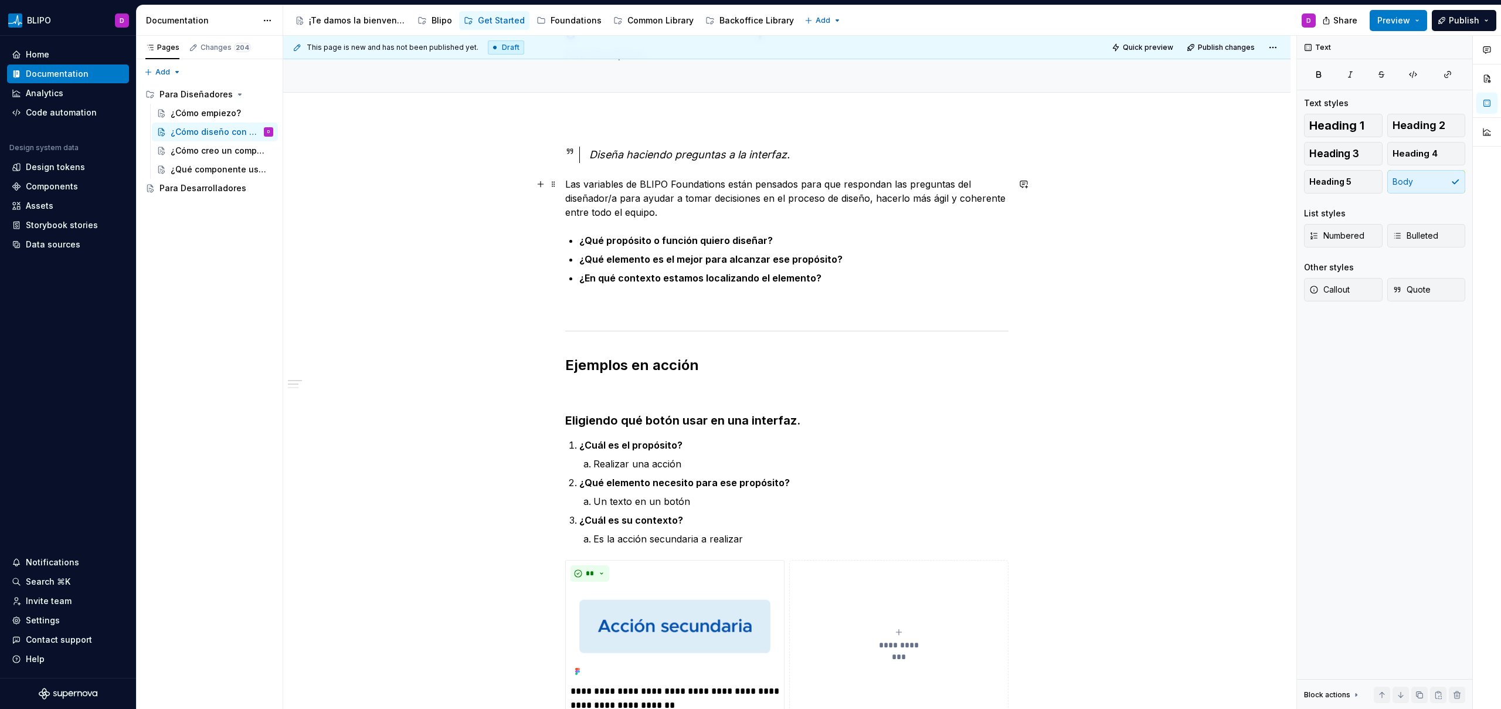
click at [722, 187] on p "Las variables de BLIPO Foundations están pensados para que respondan las pregun…" at bounding box center [786, 198] width 443 height 42
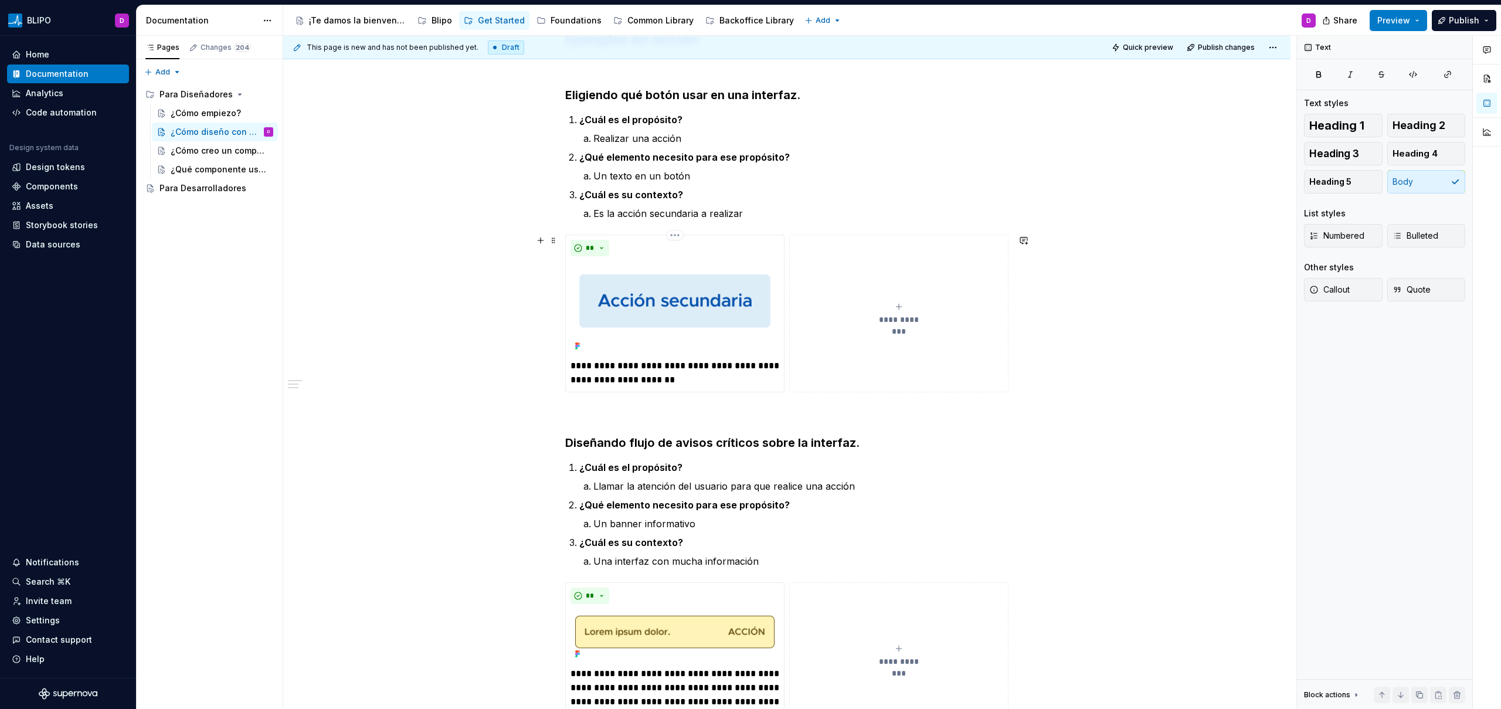
scroll to position [196, 0]
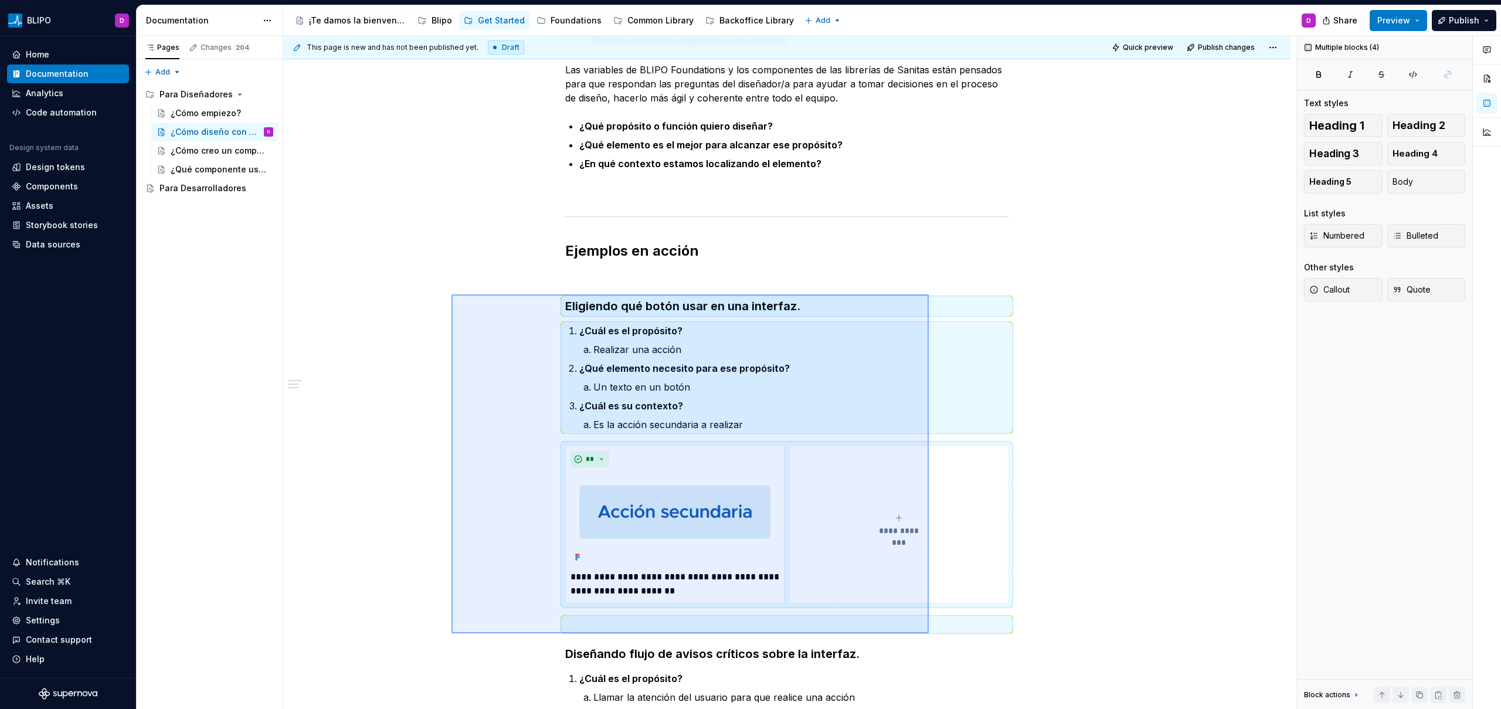
drag, startPoint x: 451, startPoint y: 294, endPoint x: 928, endPoint y: 633, distance: 585.2
click at [928, 633] on div "**********" at bounding box center [789, 372] width 1013 height 673
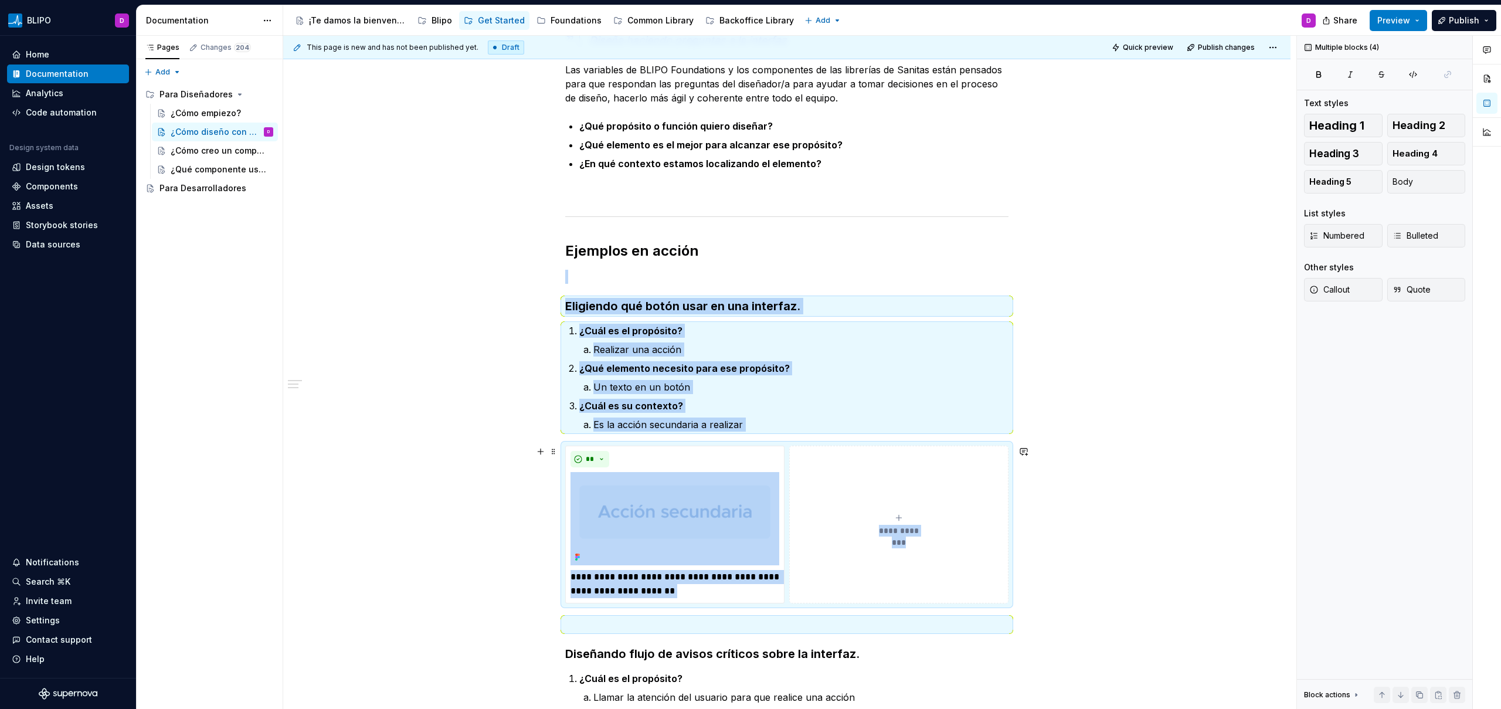
copy div "**********"
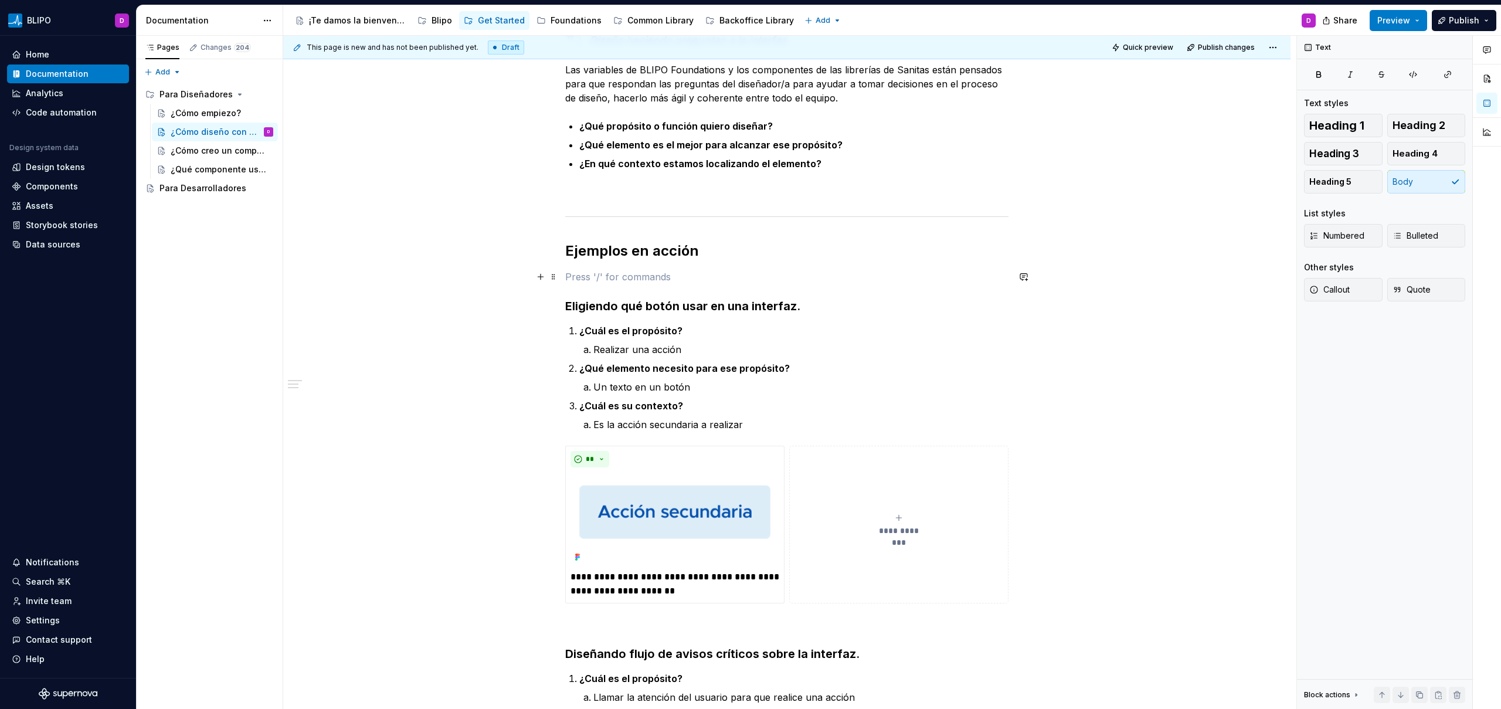
click at [575, 283] on p at bounding box center [786, 277] width 443 height 14
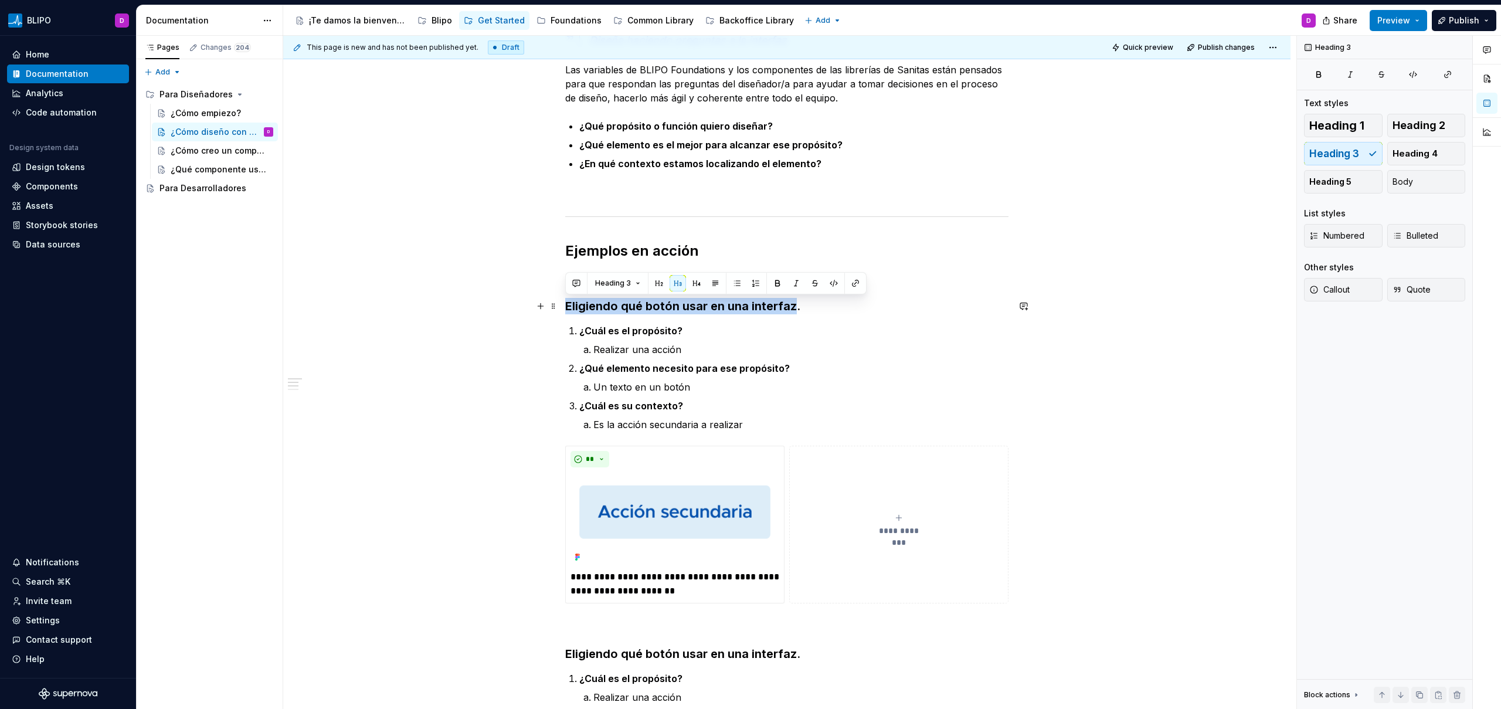
drag, startPoint x: 795, startPoint y: 308, endPoint x: 566, endPoint y: 304, distance: 229.2
click at [566, 304] on h3 "Eligiendo qué botón usar en una interfaz." at bounding box center [786, 306] width 443 height 16
click at [635, 352] on p "Realizar una acción" at bounding box center [800, 349] width 415 height 14
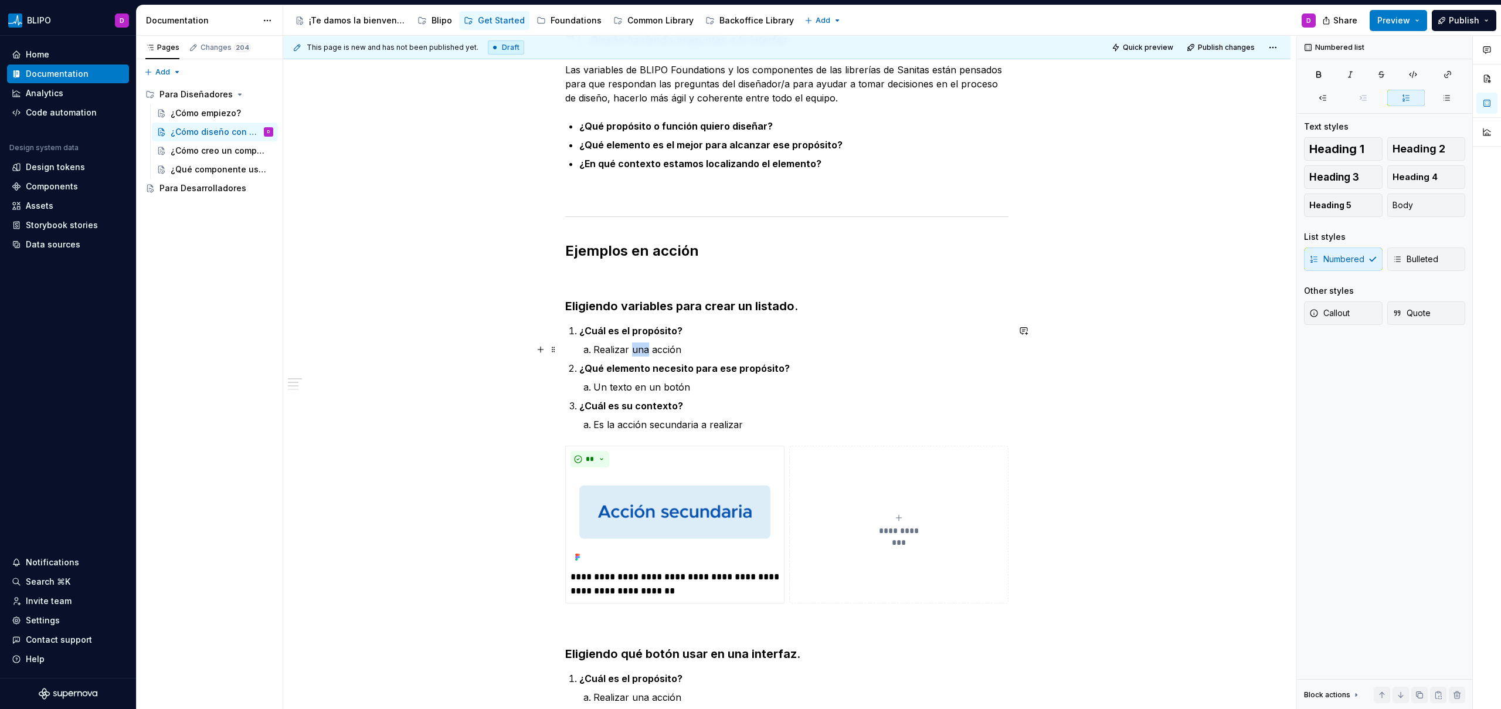
click at [635, 352] on p "Realizar una acción" at bounding box center [800, 349] width 415 height 14
click at [656, 384] on p "Un texto en un botón" at bounding box center [800, 387] width 415 height 14
drag, startPoint x: 694, startPoint y: 385, endPoint x: 593, endPoint y: 390, distance: 101.0
click at [593, 390] on p "Un texto en un botón" at bounding box center [800, 387] width 415 height 14
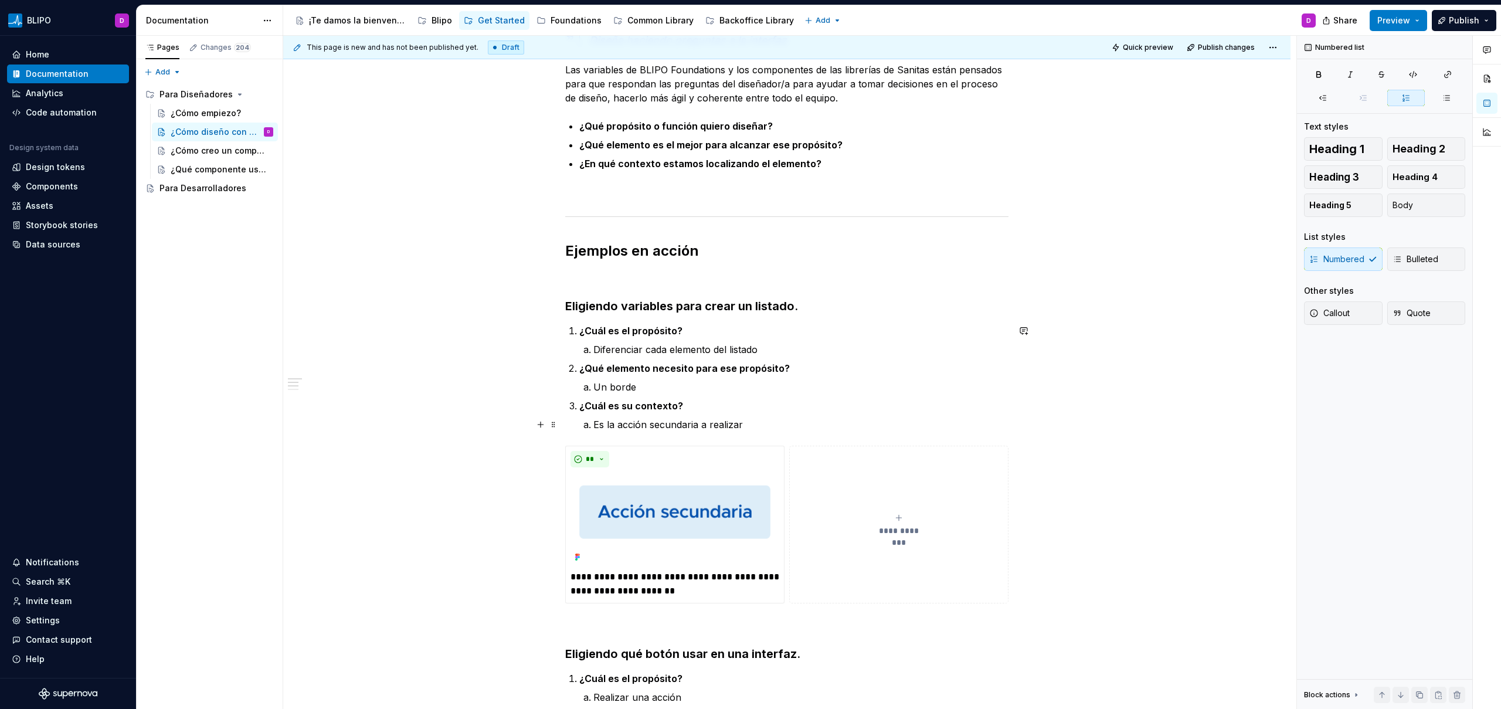
click at [659, 422] on p "Es la acción secundaria a realizar" at bounding box center [800, 424] width 415 height 14
drag, startPoint x: 750, startPoint y: 425, endPoint x: 595, endPoint y: 426, distance: 154.7
click at [595, 426] on p "Es la acción secundaria a realizar" at bounding box center [800, 424] width 415 height 14
click at [614, 579] on p "**********" at bounding box center [674, 584] width 209 height 28
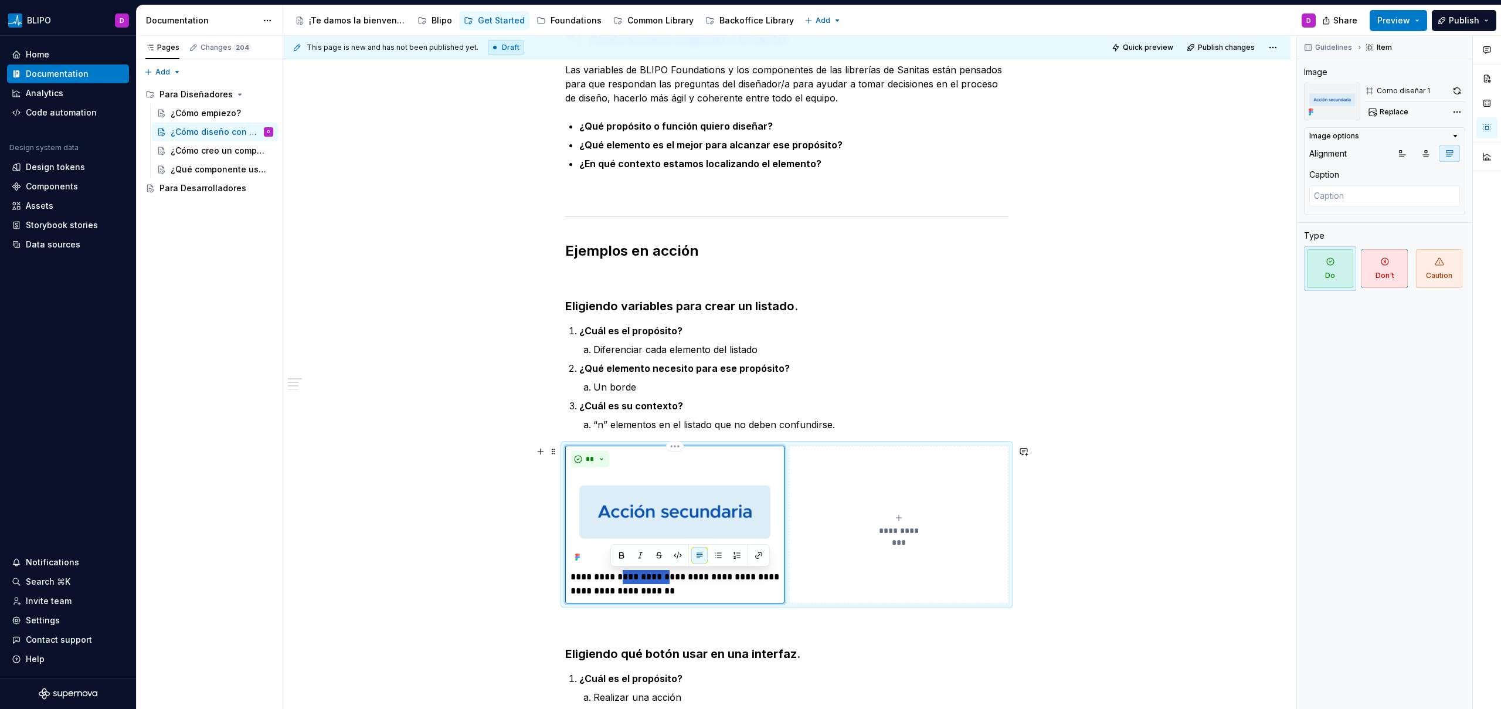
click at [614, 579] on p "**********" at bounding box center [674, 584] width 209 height 28
drag, startPoint x: 682, startPoint y: 593, endPoint x: 601, endPoint y: 576, distance: 82.2
click at [601, 576] on p "**********" at bounding box center [674, 584] width 209 height 28
type textarea "*"
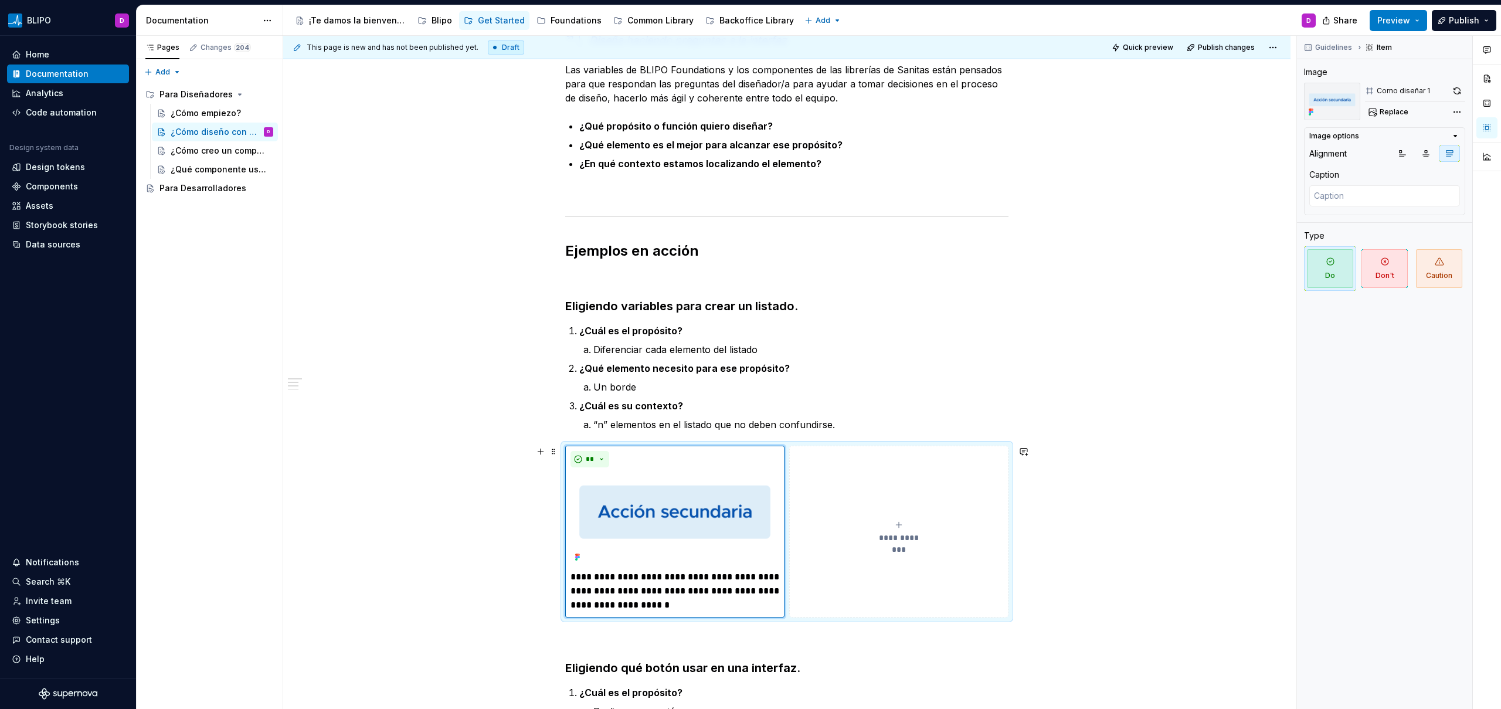
scroll to position [300, 0]
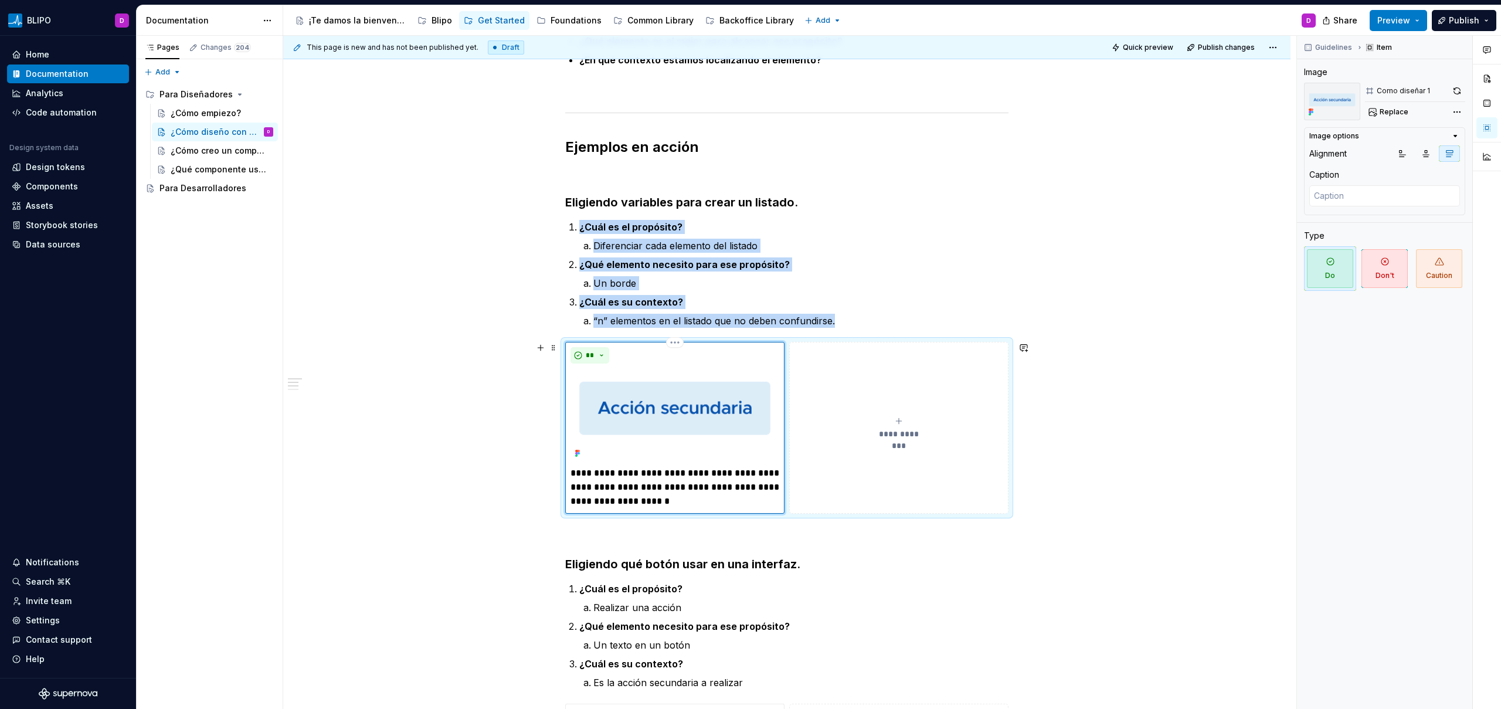
click at [702, 406] on img at bounding box center [674, 414] width 209 height 93
click at [1393, 111] on span "Replace" at bounding box center [1393, 111] width 29 height 9
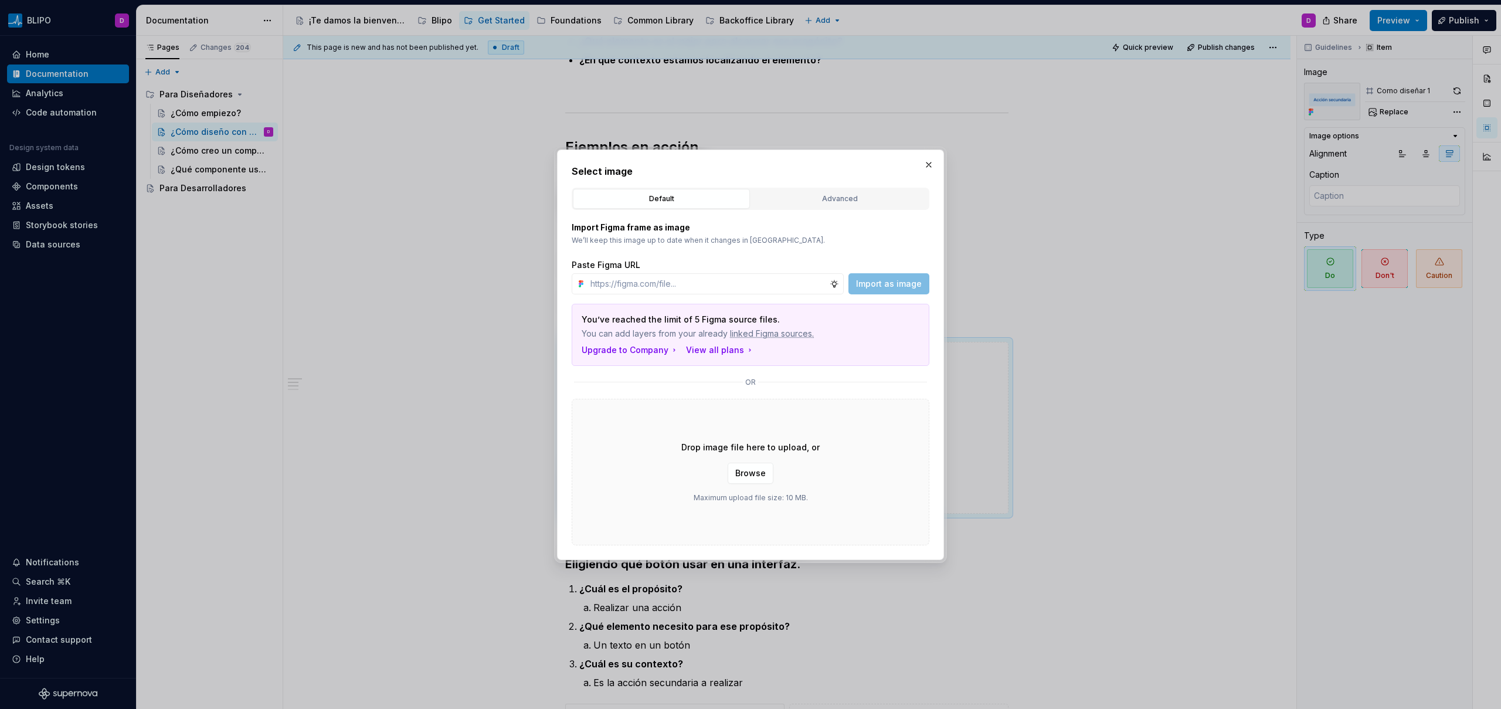
type textarea "*"
type input "[URL][DOMAIN_NAME]"
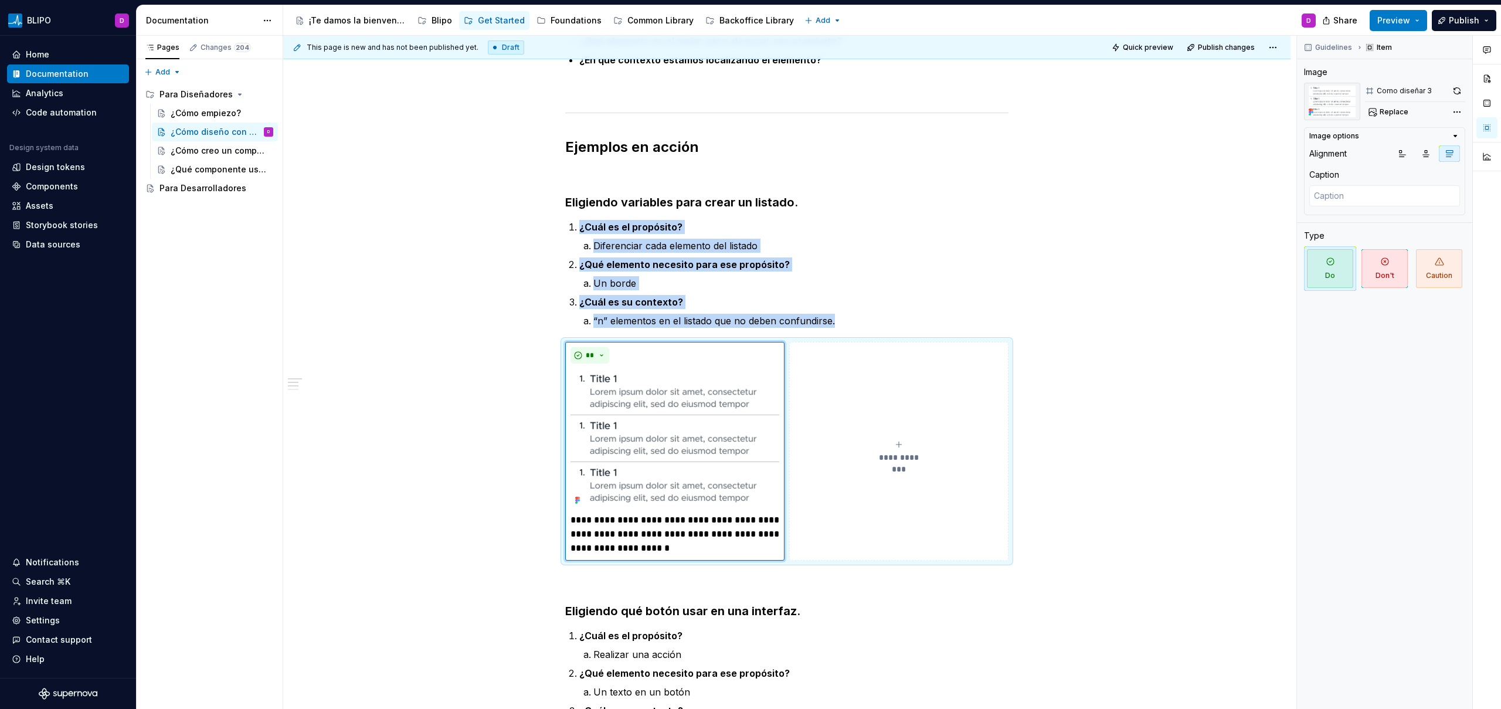
click at [709, 525] on p "**********" at bounding box center [674, 534] width 209 height 42
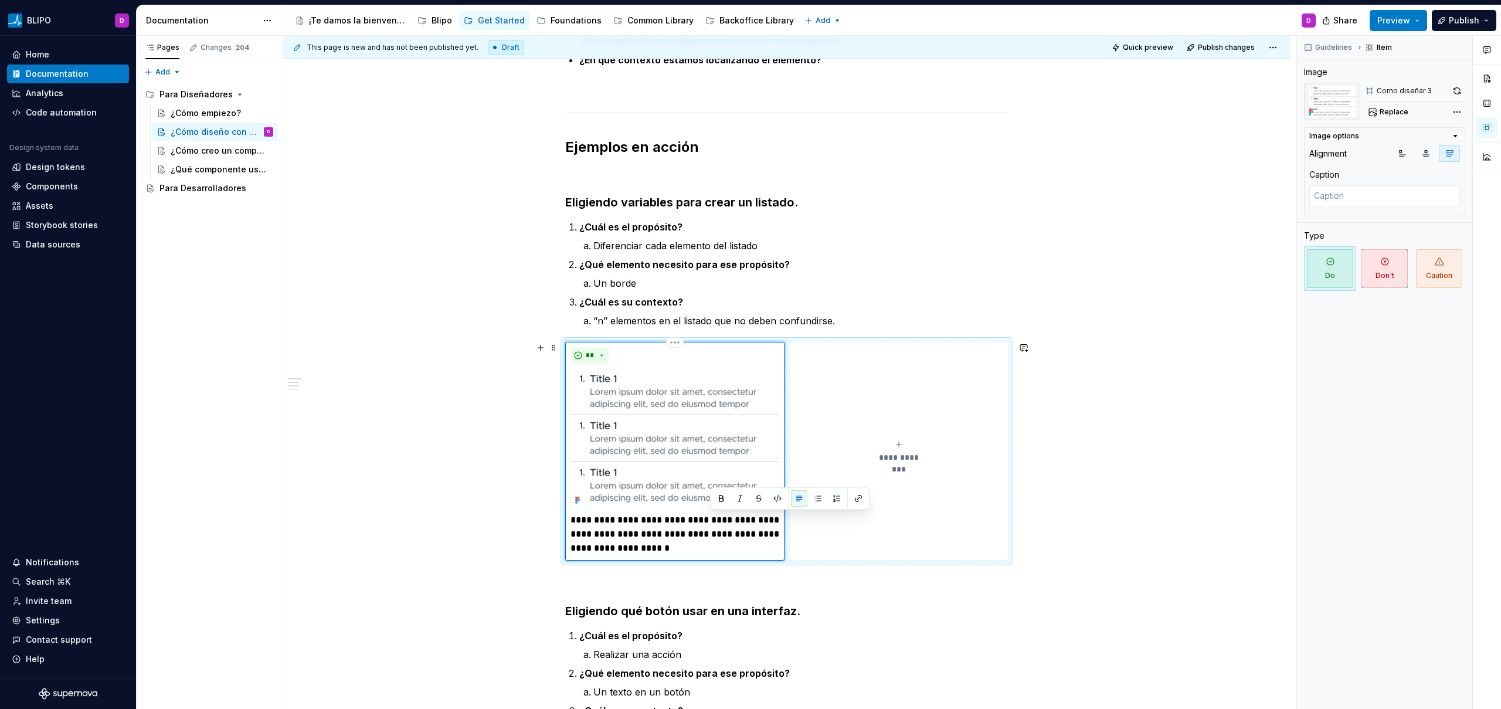
click at [668, 520] on p "**********" at bounding box center [674, 534] width 209 height 42
click at [685, 522] on p "**********" at bounding box center [674, 534] width 209 height 42
click at [1458, 90] on button "button" at bounding box center [1456, 91] width 16 height 16
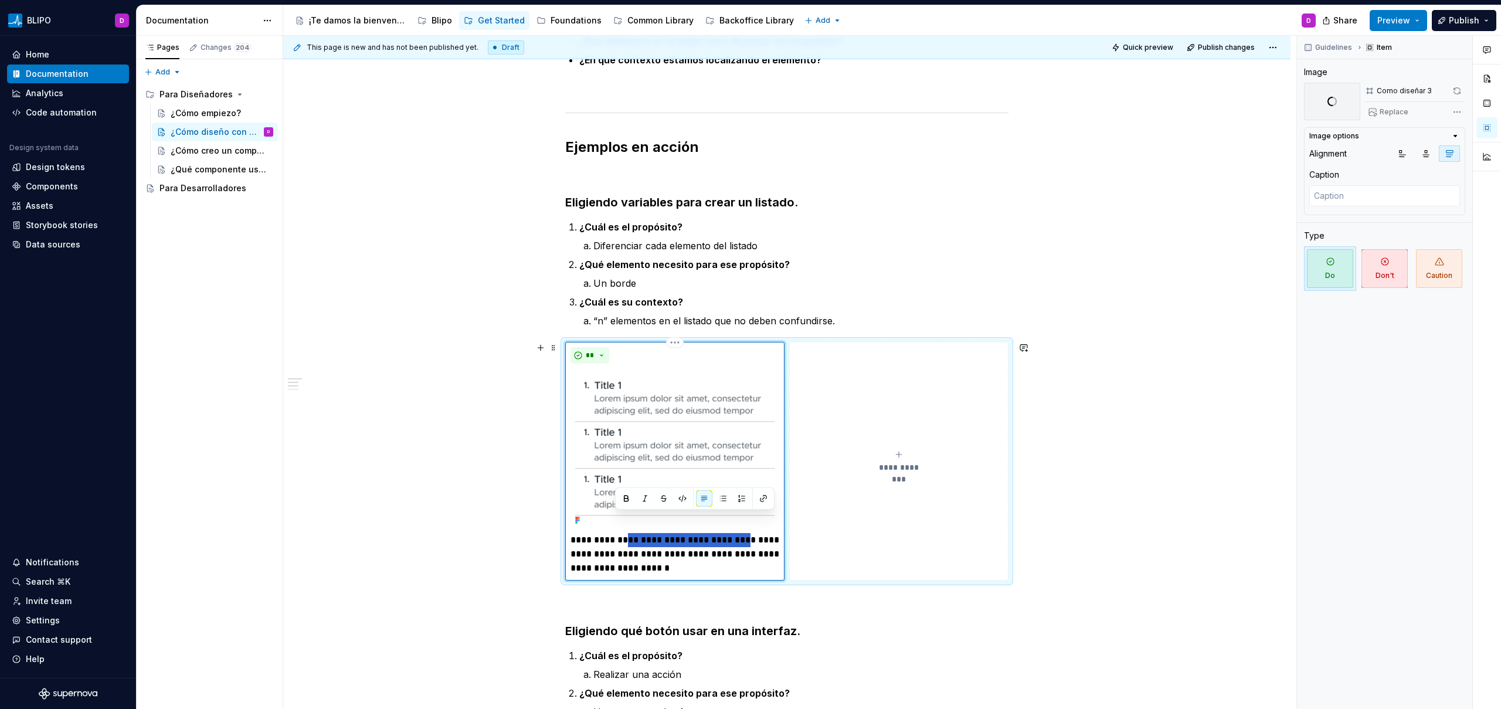
scroll to position [320, 0]
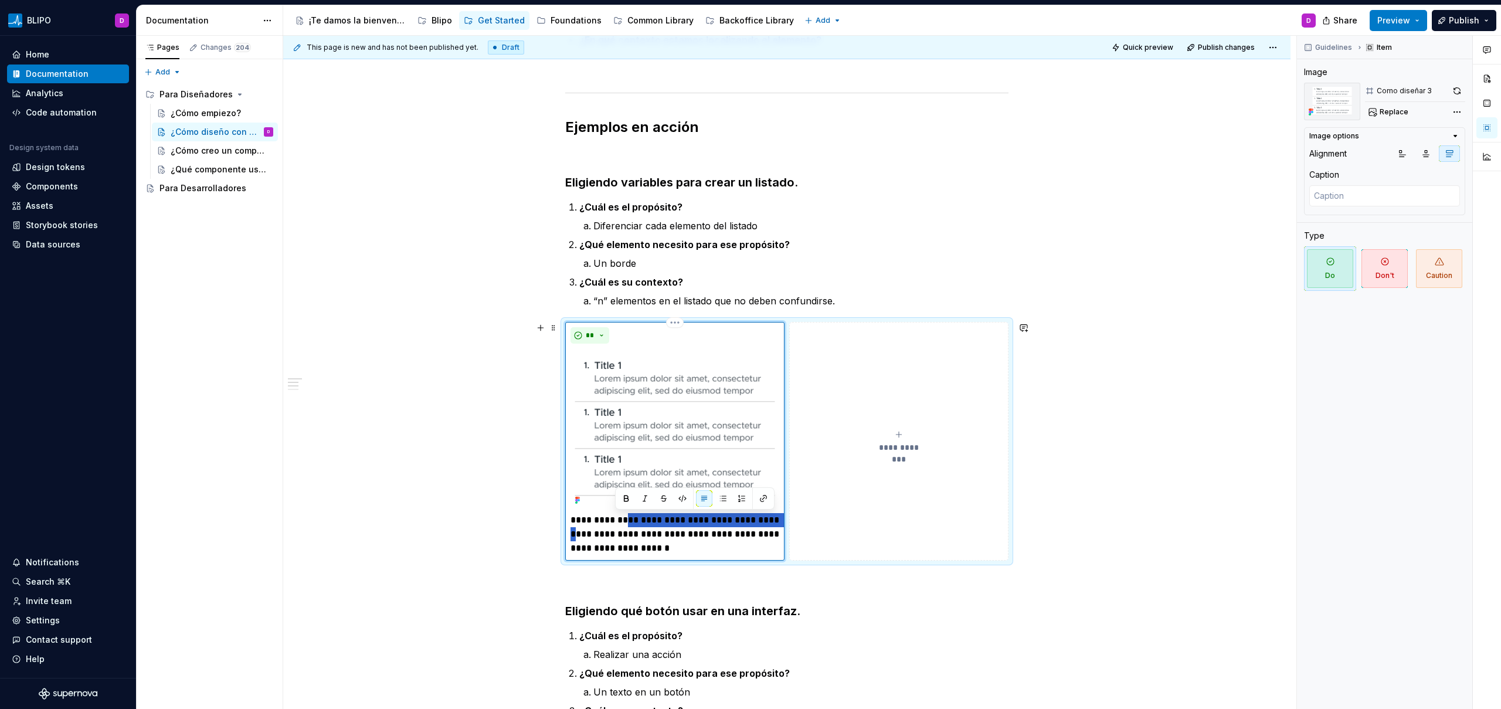
drag, startPoint x: 616, startPoint y: 522, endPoint x: 764, endPoint y: 521, distance: 147.7
click at [764, 521] on p "**********" at bounding box center [674, 534] width 209 height 42
click at [625, 501] on button "button" at bounding box center [626, 498] width 16 height 16
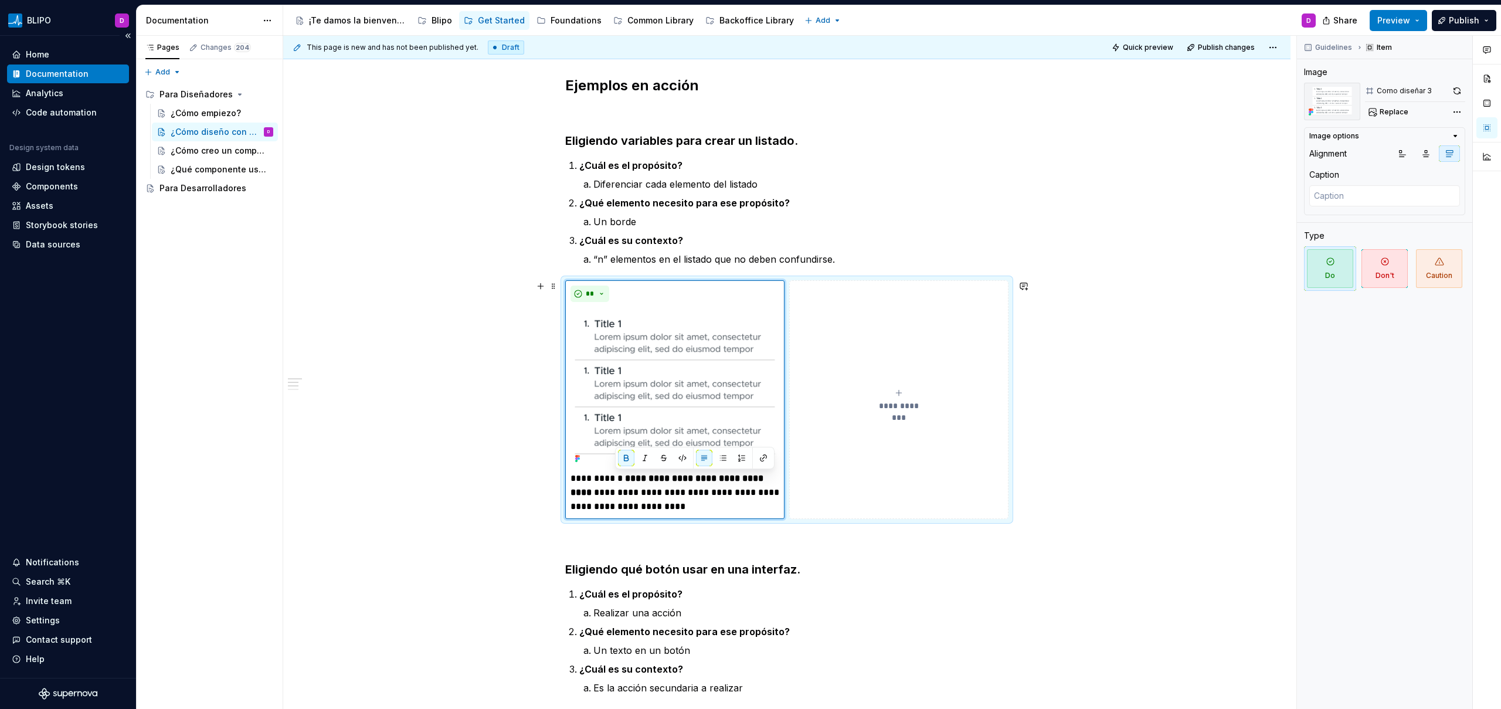
scroll to position [358, 0]
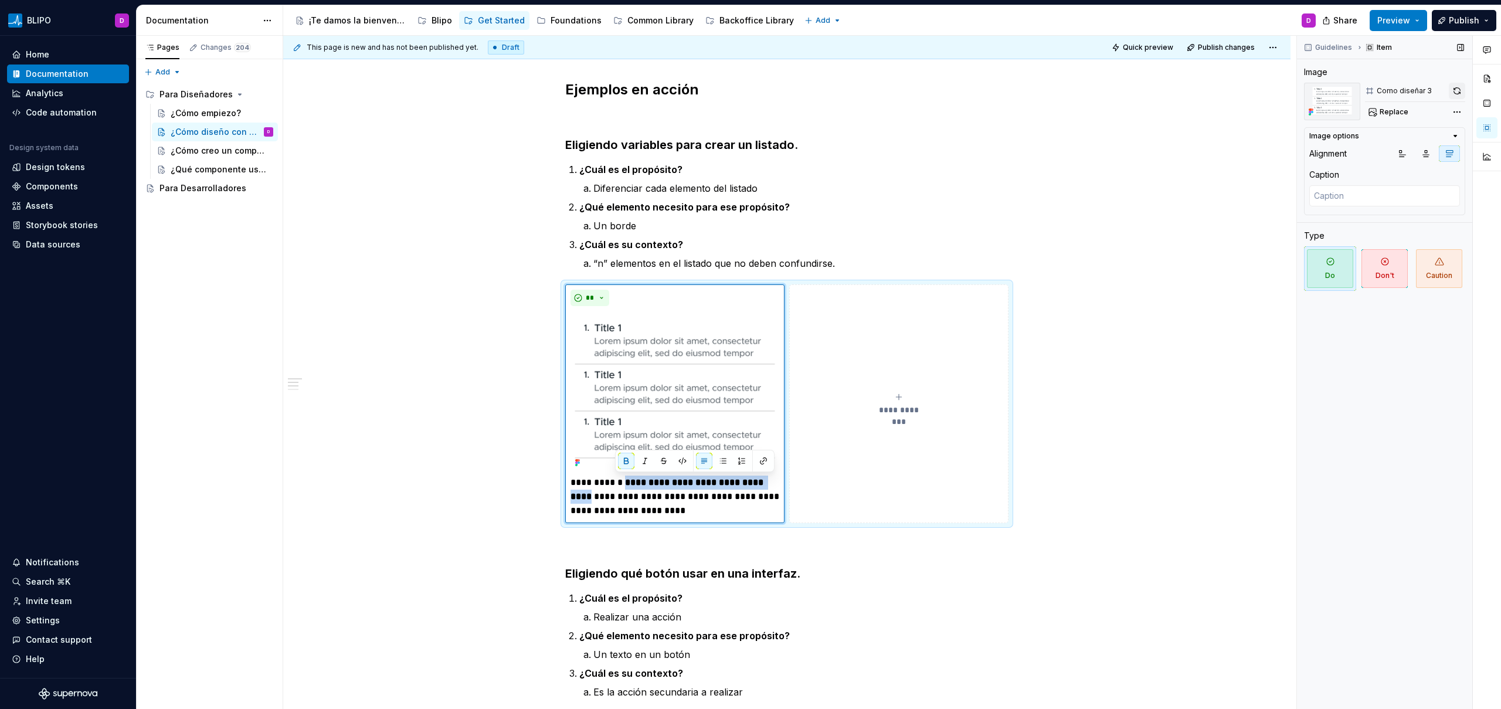
click at [1455, 90] on button "button" at bounding box center [1456, 91] width 16 height 16
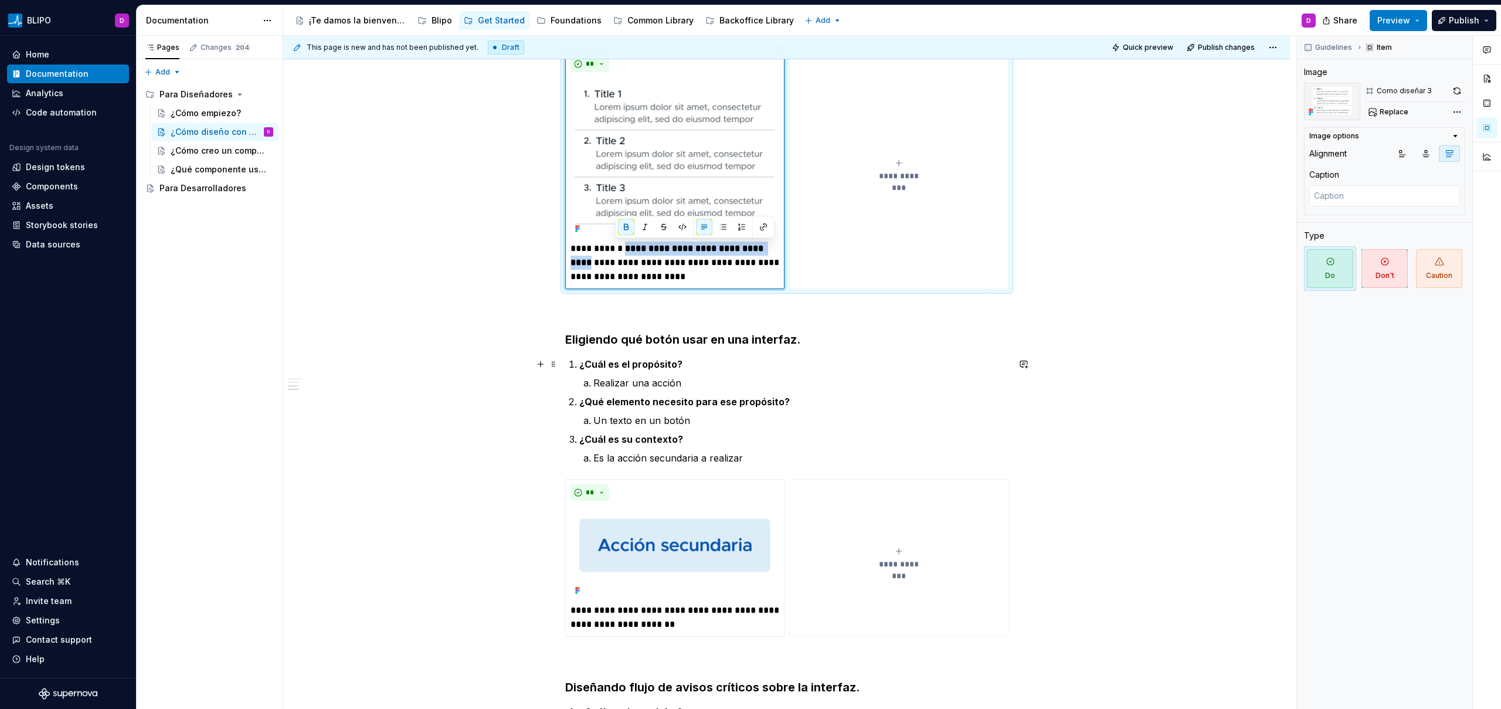
scroll to position [589, 0]
click at [699, 251] on strong "**********" at bounding box center [667, 257] width 195 height 23
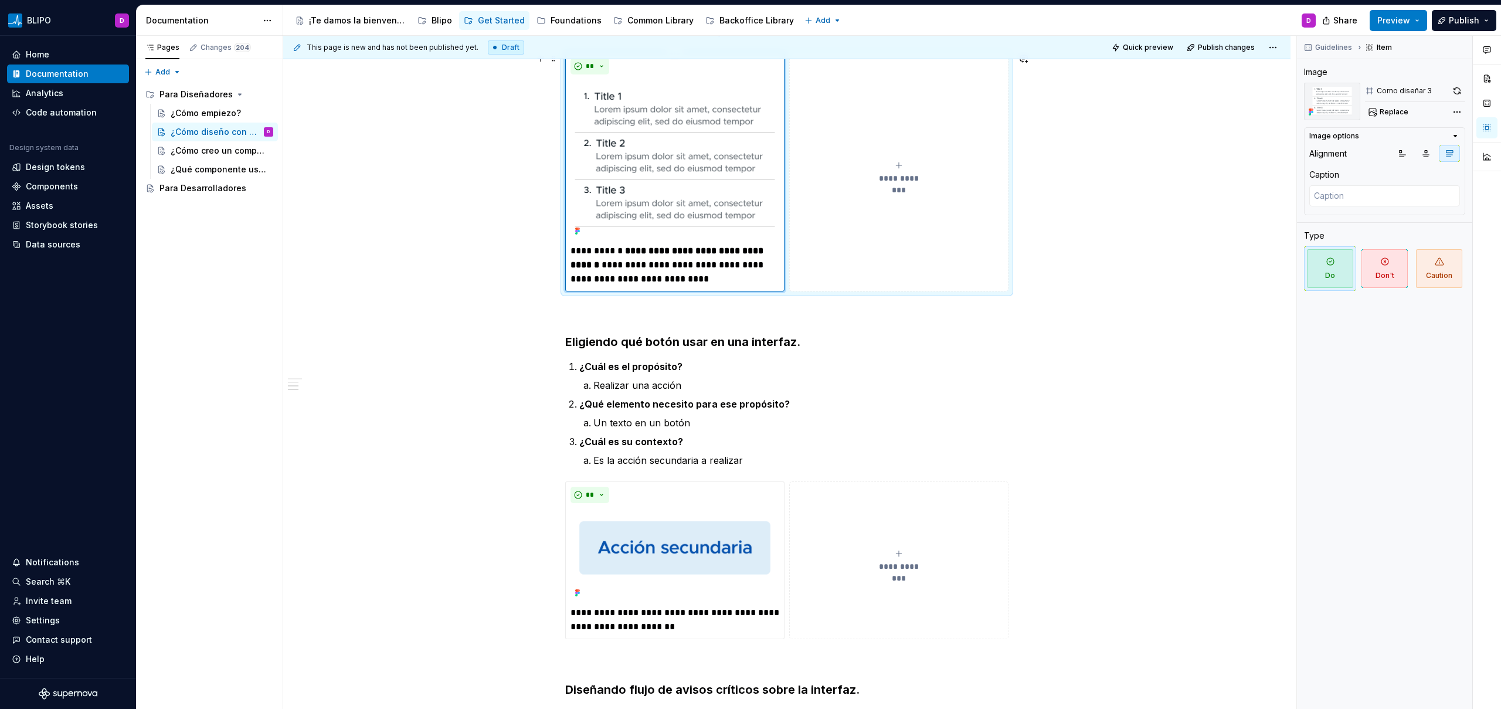
click at [775, 250] on p "**********" at bounding box center [674, 265] width 209 height 42
click at [475, 274] on div "**********" at bounding box center [789, 372] width 1013 height 673
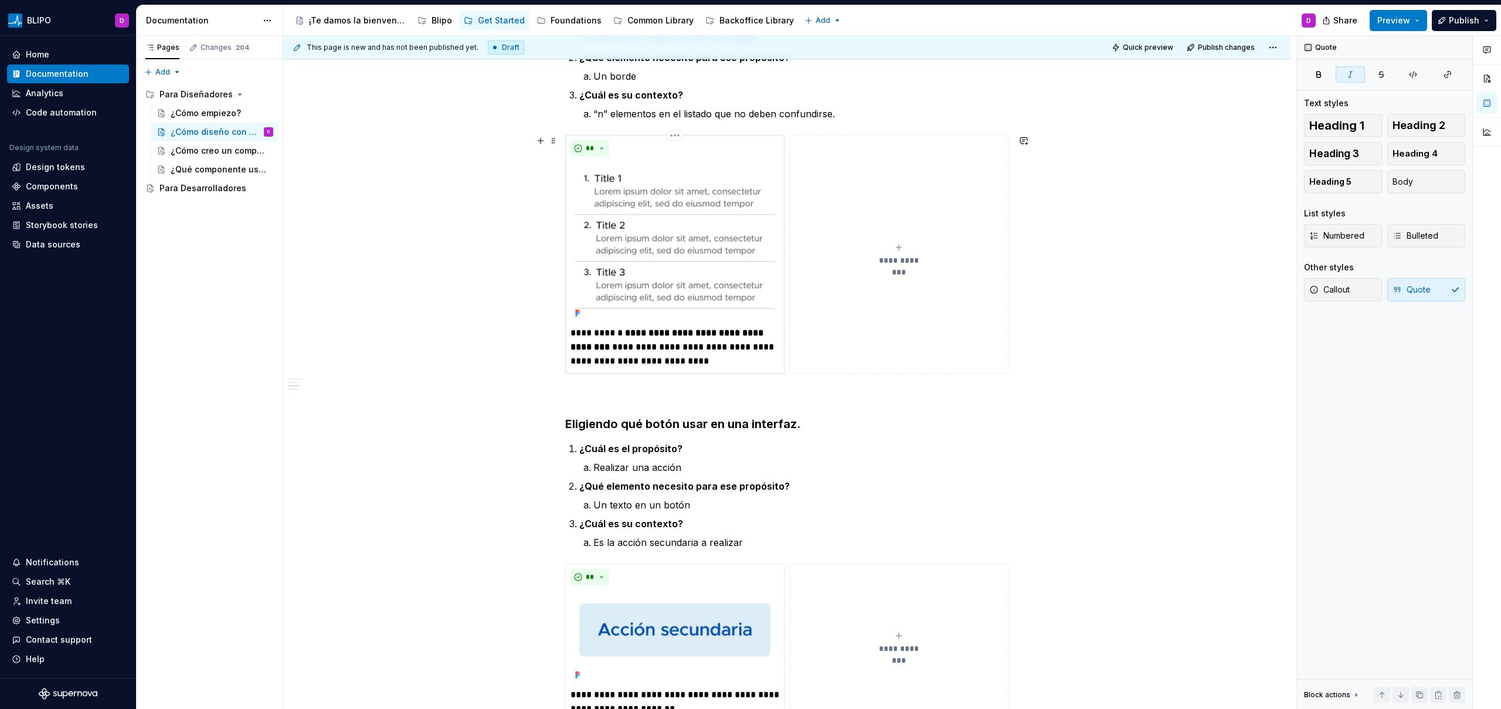
scroll to position [409, 0]
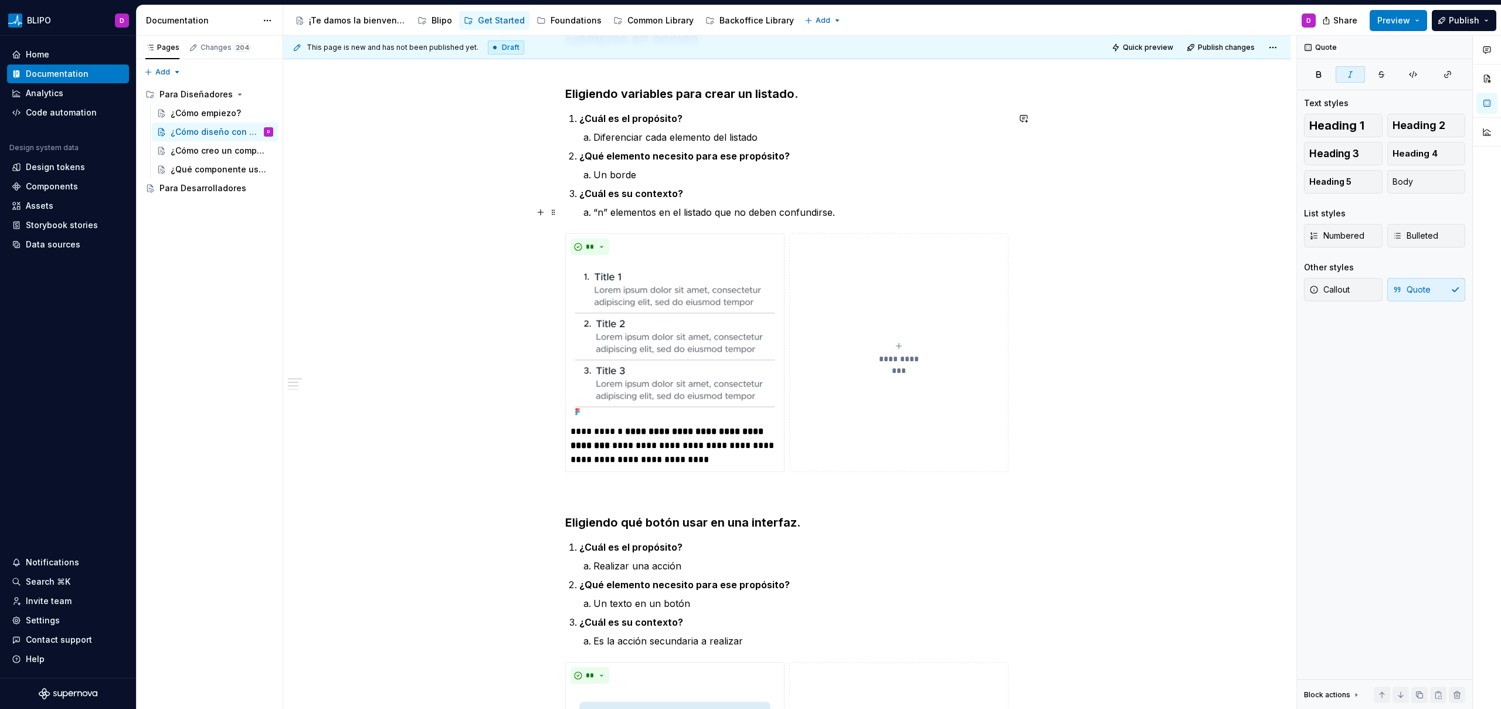
click at [728, 216] on p "“n” elementos en el listado que no deben confundirse." at bounding box center [800, 212] width 415 height 14
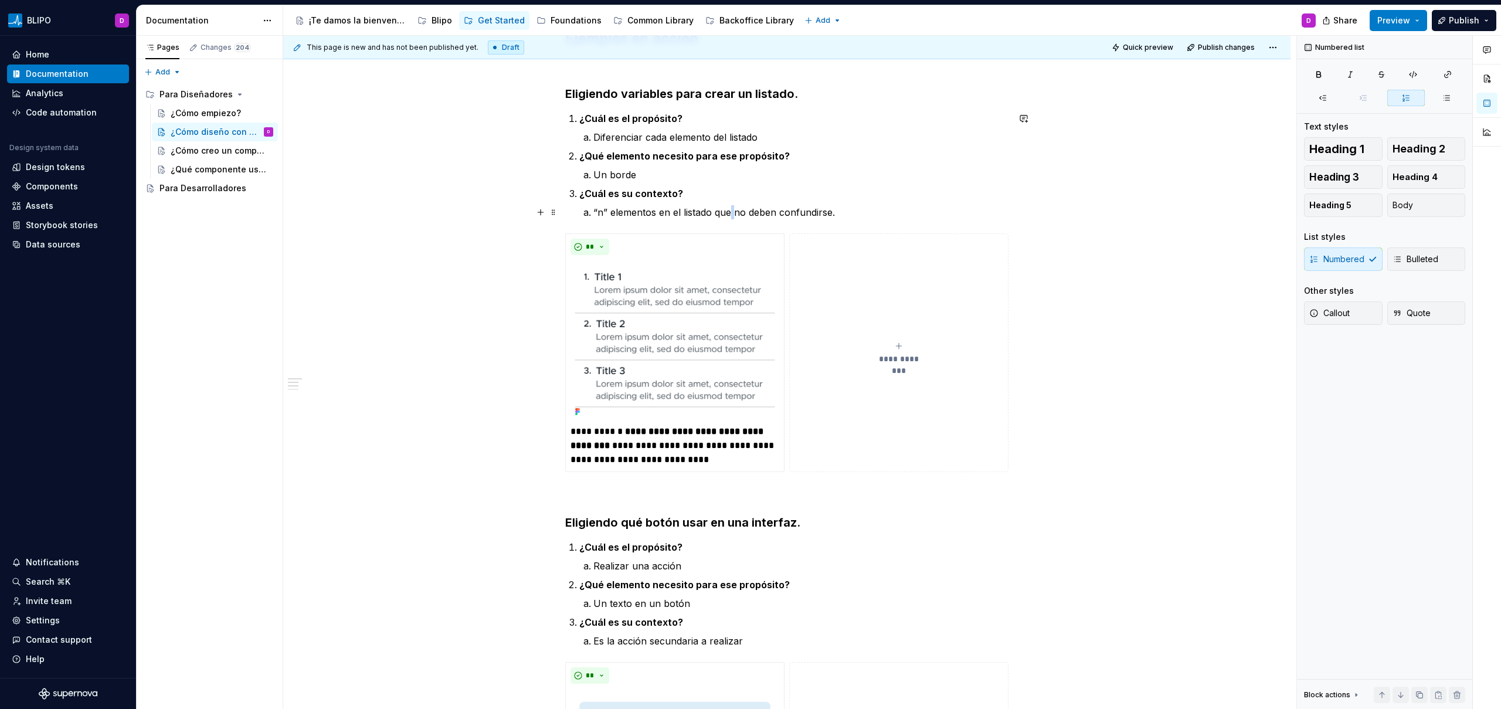
click at [728, 216] on p "“n” elementos en el listado que no deben confundirse." at bounding box center [800, 212] width 415 height 14
click at [658, 206] on p "“n” elementos en el listado que no deben confundirse." at bounding box center [800, 212] width 415 height 14
click at [763, 212] on p "“n” elementos en el listado que no deben confundirse." at bounding box center [800, 212] width 415 height 14
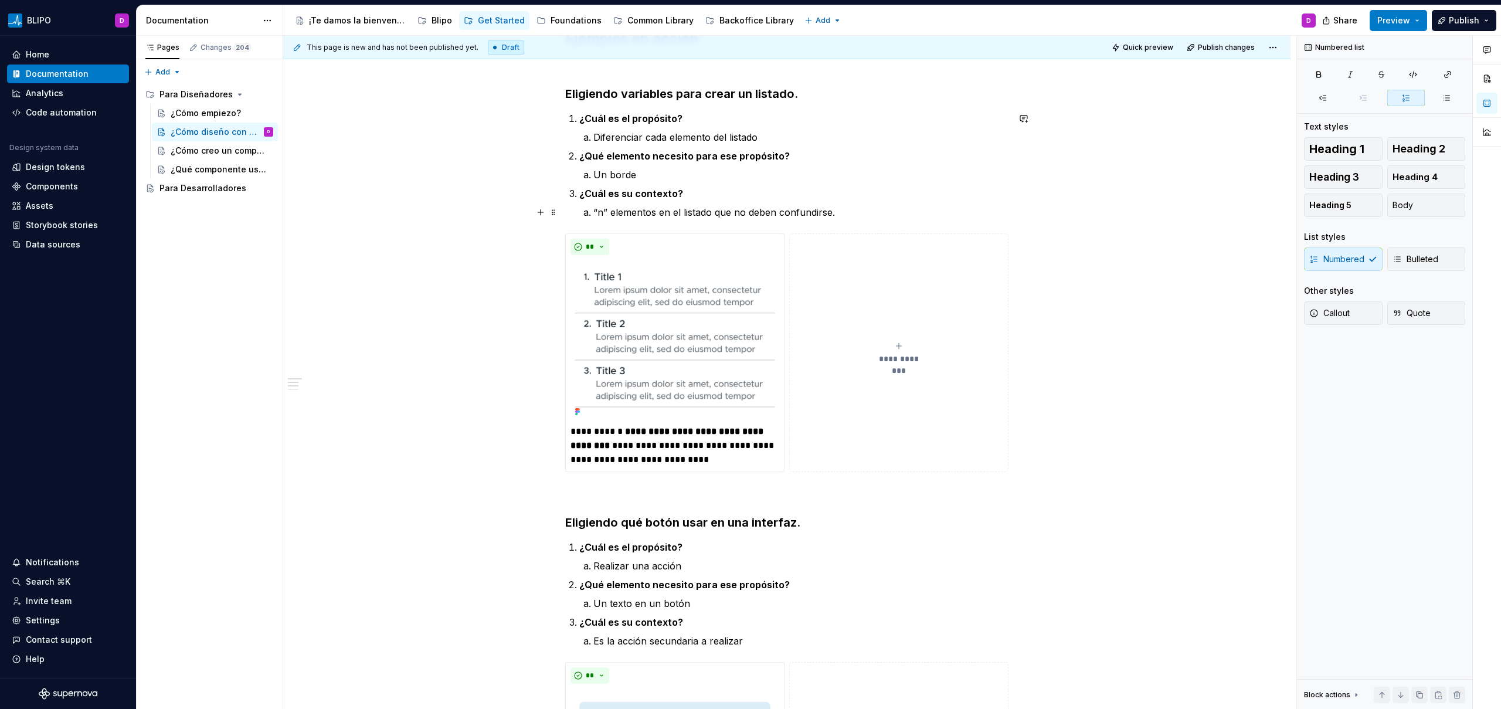
click at [831, 212] on p "“n” elementos en el listado que no deben confundirse." at bounding box center [800, 212] width 415 height 14
click at [1032, 339] on div "**********" at bounding box center [786, 636] width 1007 height 1689
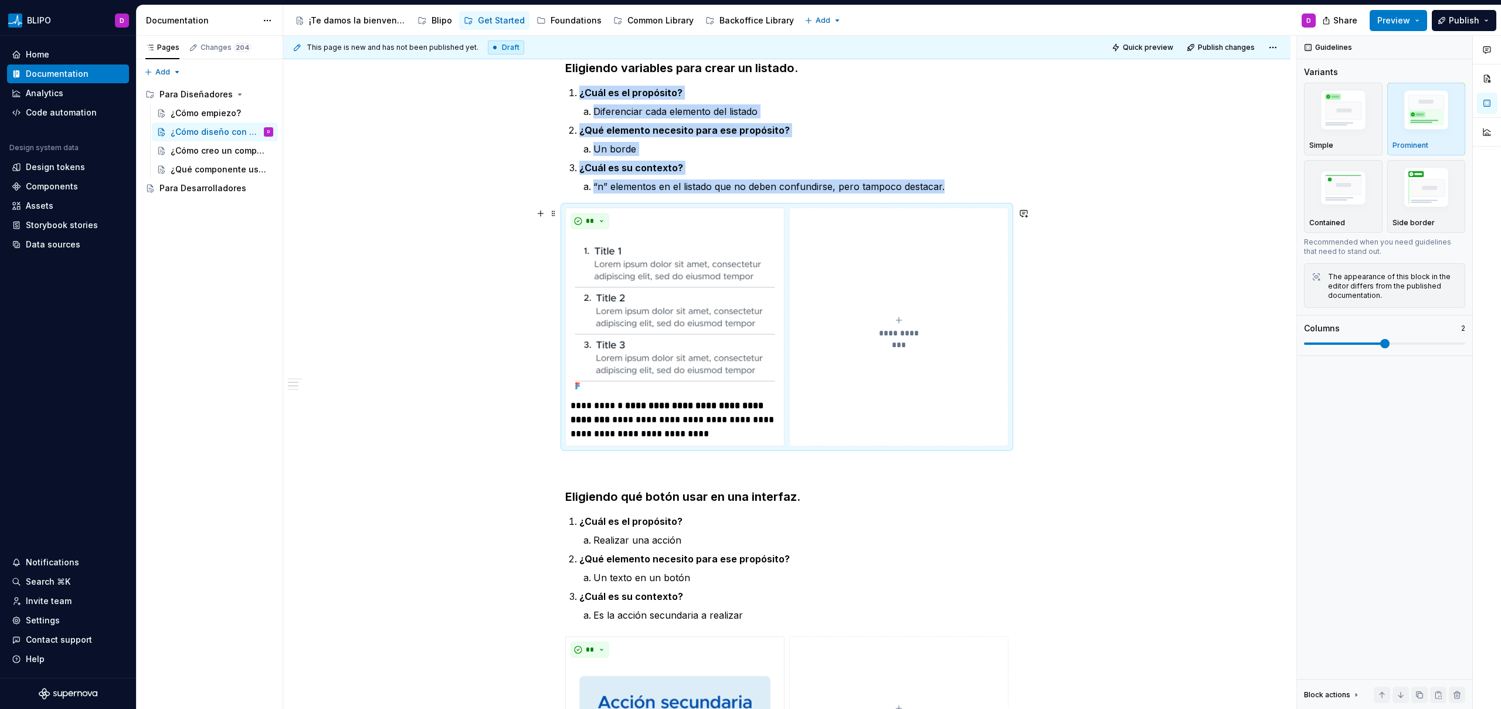
scroll to position [427, 0]
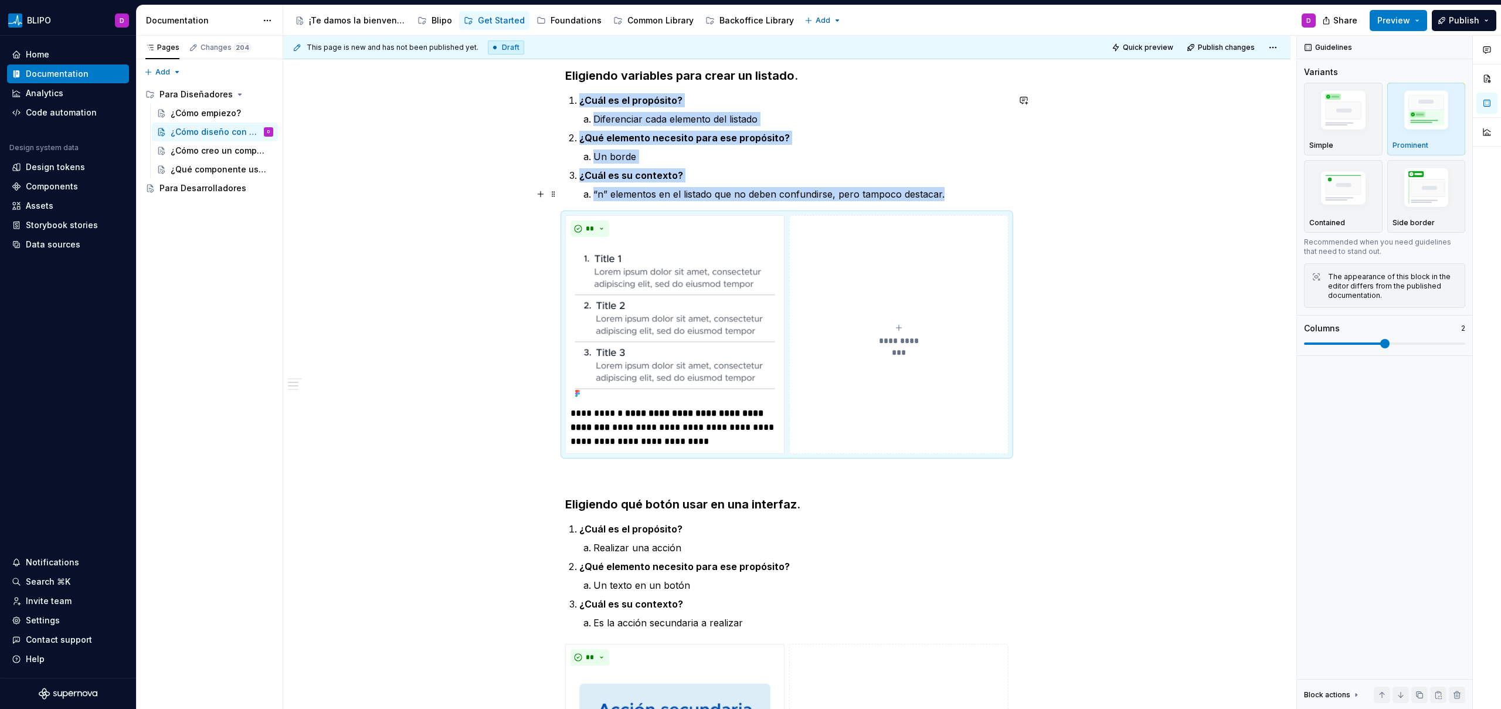
click at [945, 195] on p "“n” elementos en el listado que no deben confundirse, pero tampoco destacar." at bounding box center [800, 194] width 415 height 14
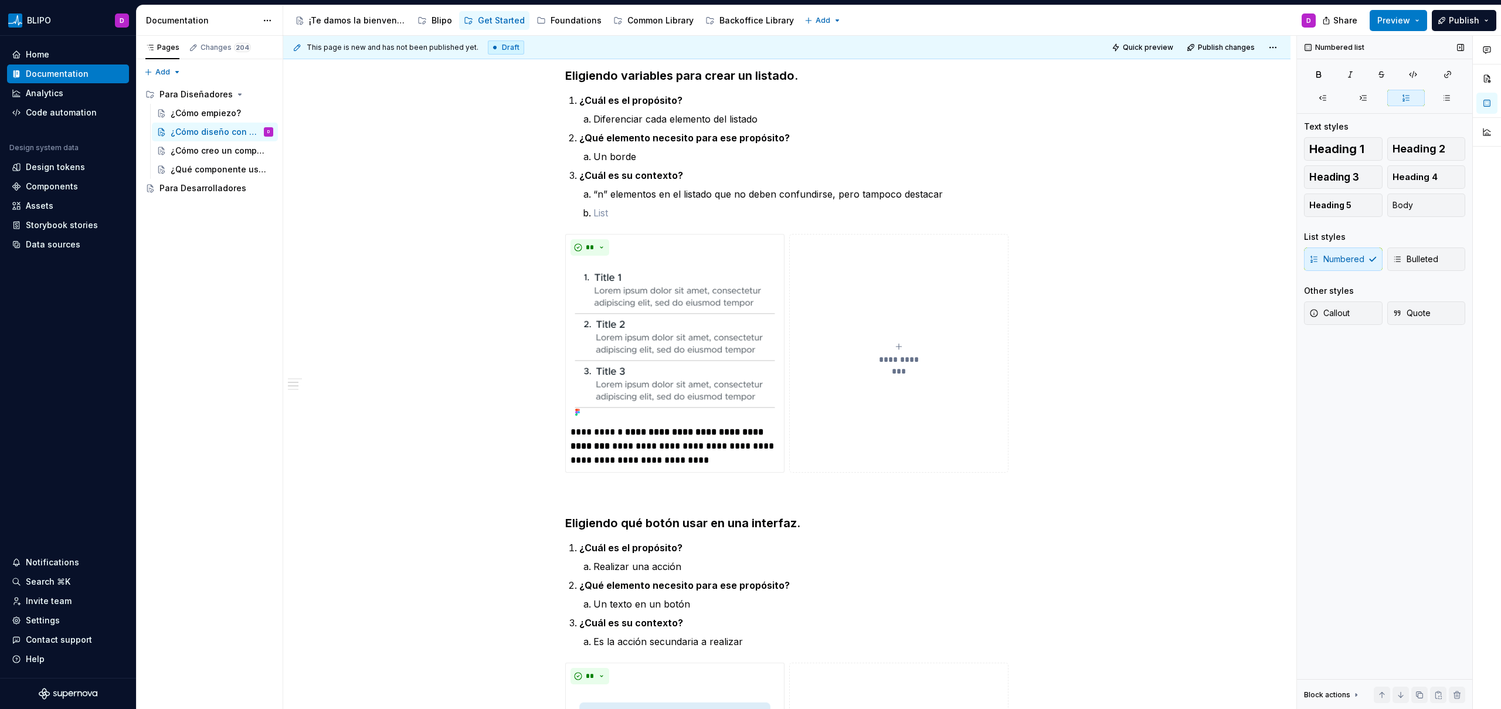
click at [1334, 261] on div "Numbered Bulleted" at bounding box center [1384, 258] width 161 height 23
click at [1346, 257] on div "Numbered Bulleted" at bounding box center [1384, 258] width 161 height 23
click at [1440, 207] on button "Body" at bounding box center [1426, 204] width 79 height 23
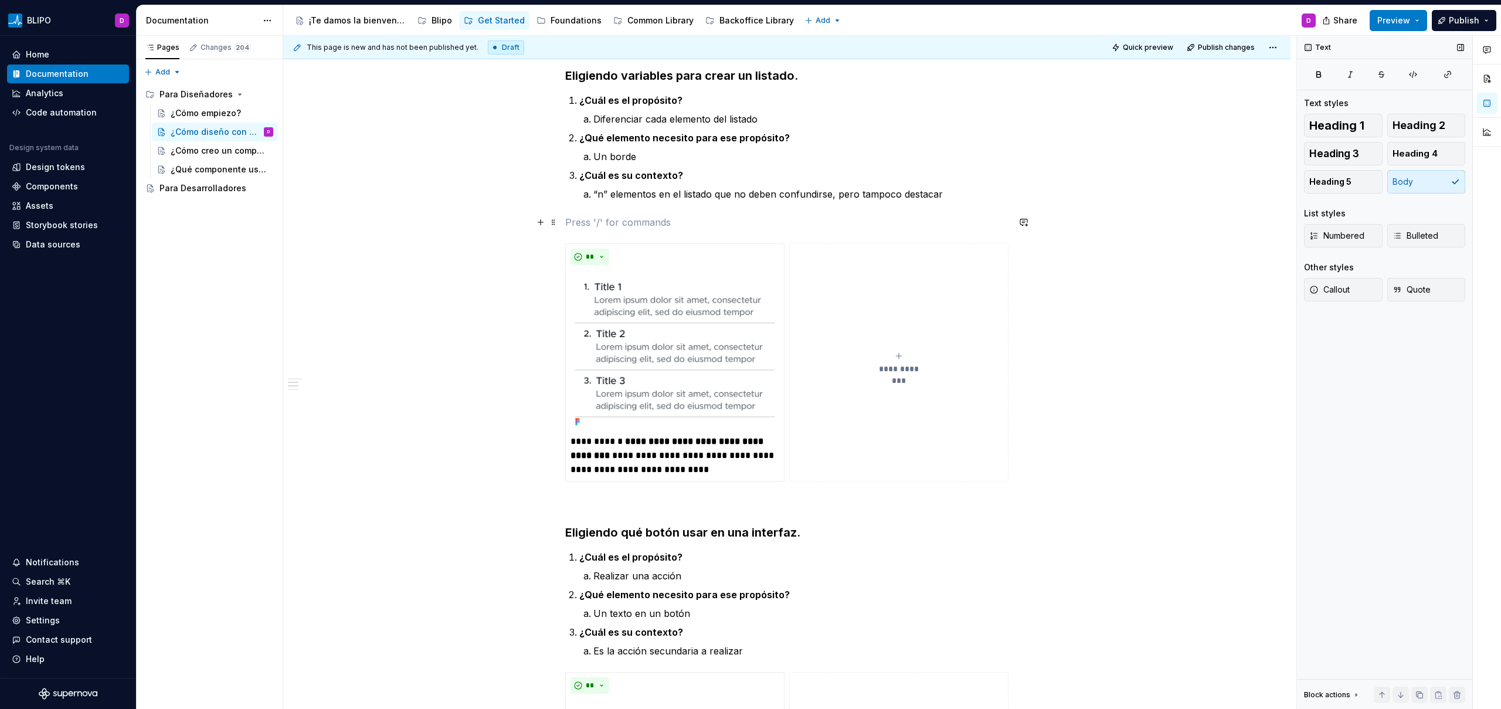
click at [590, 213] on div "**********" at bounding box center [786, 533] width 443 height 1462
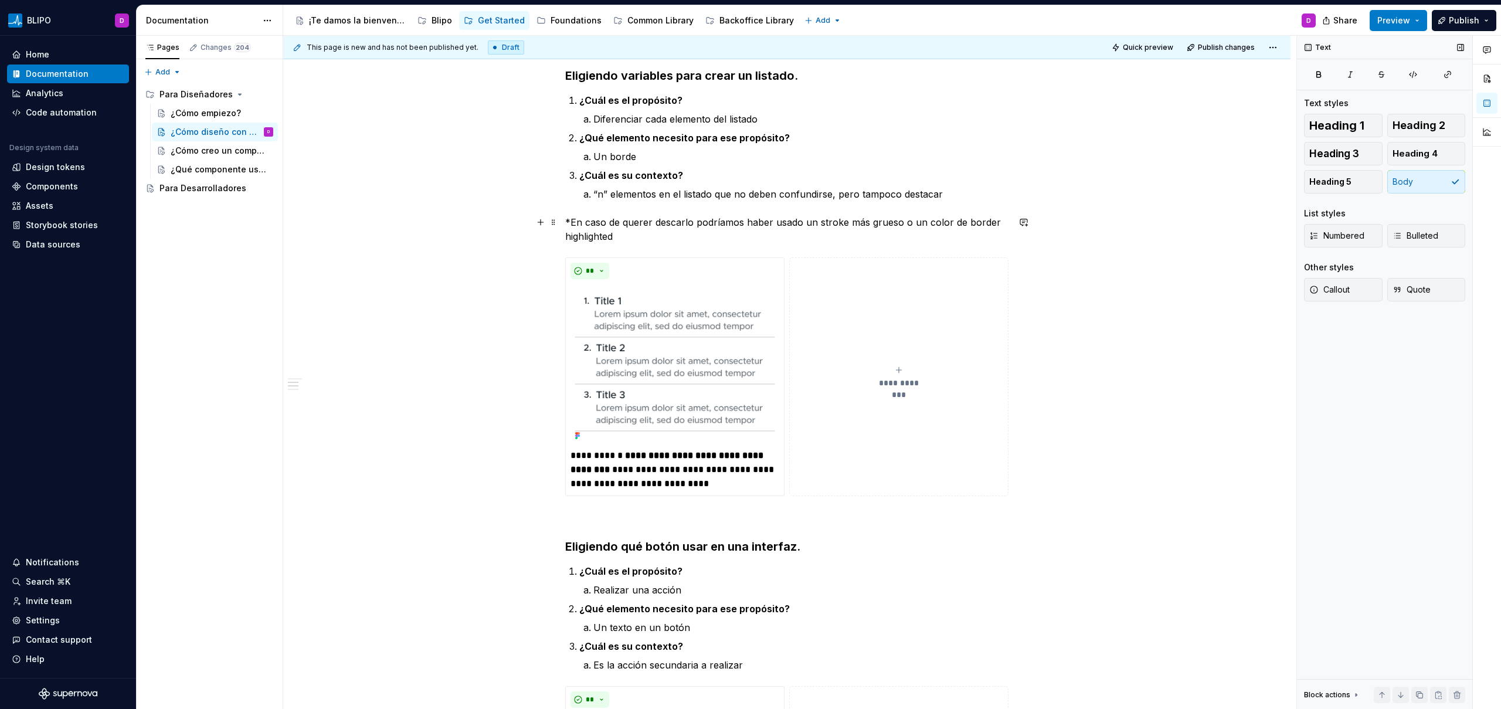
click at [604, 233] on p "*En caso de querer descarlo podríamos haber usado un stroke más grueso o un col…" at bounding box center [786, 229] width 443 height 28
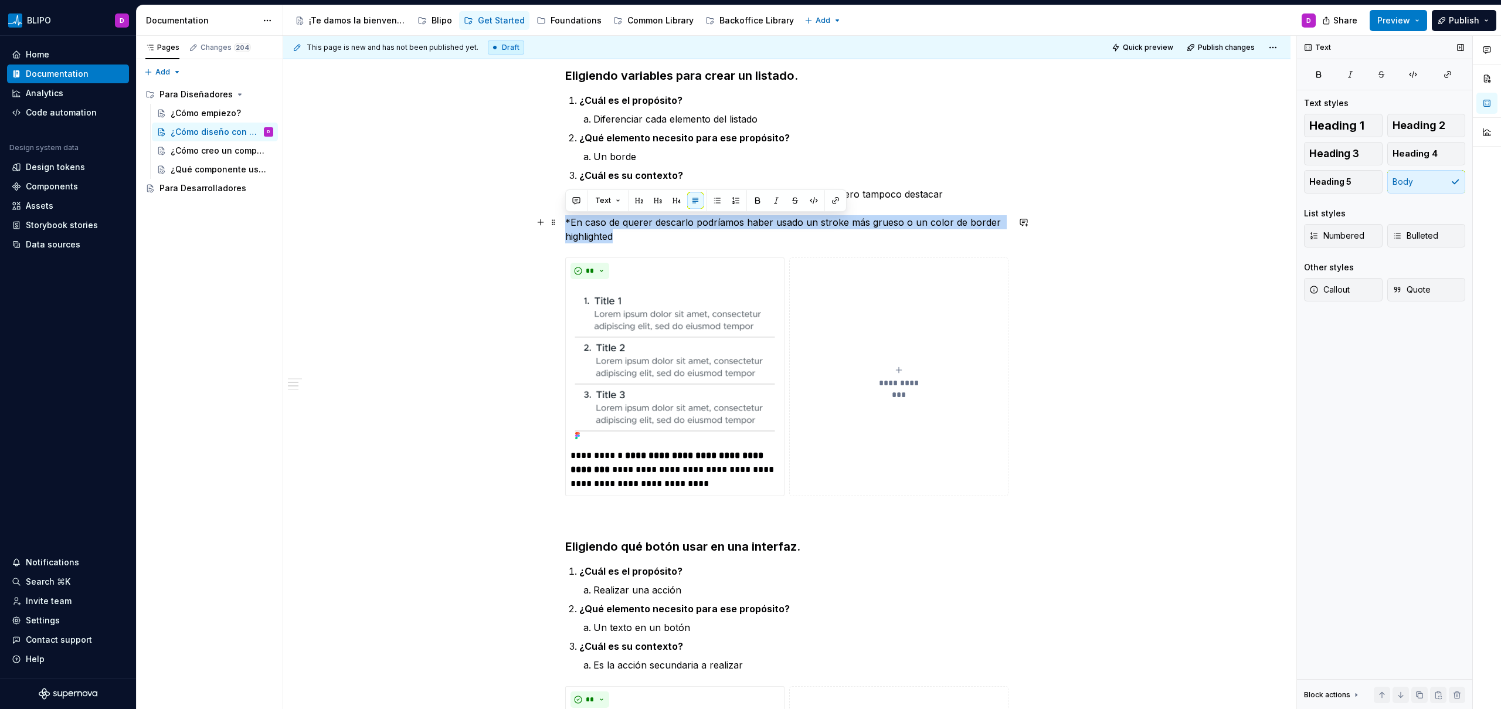
click at [604, 233] on p "*En caso de querer descarlo podríamos haber usado un stroke más grueso o un col…" at bounding box center [786, 229] width 443 height 28
click at [777, 202] on button "button" at bounding box center [776, 200] width 16 height 16
click at [665, 234] on p "*En caso de querer descarlo podríamos haber usado un stroke más grueso o un col…" at bounding box center [786, 229] width 443 height 28
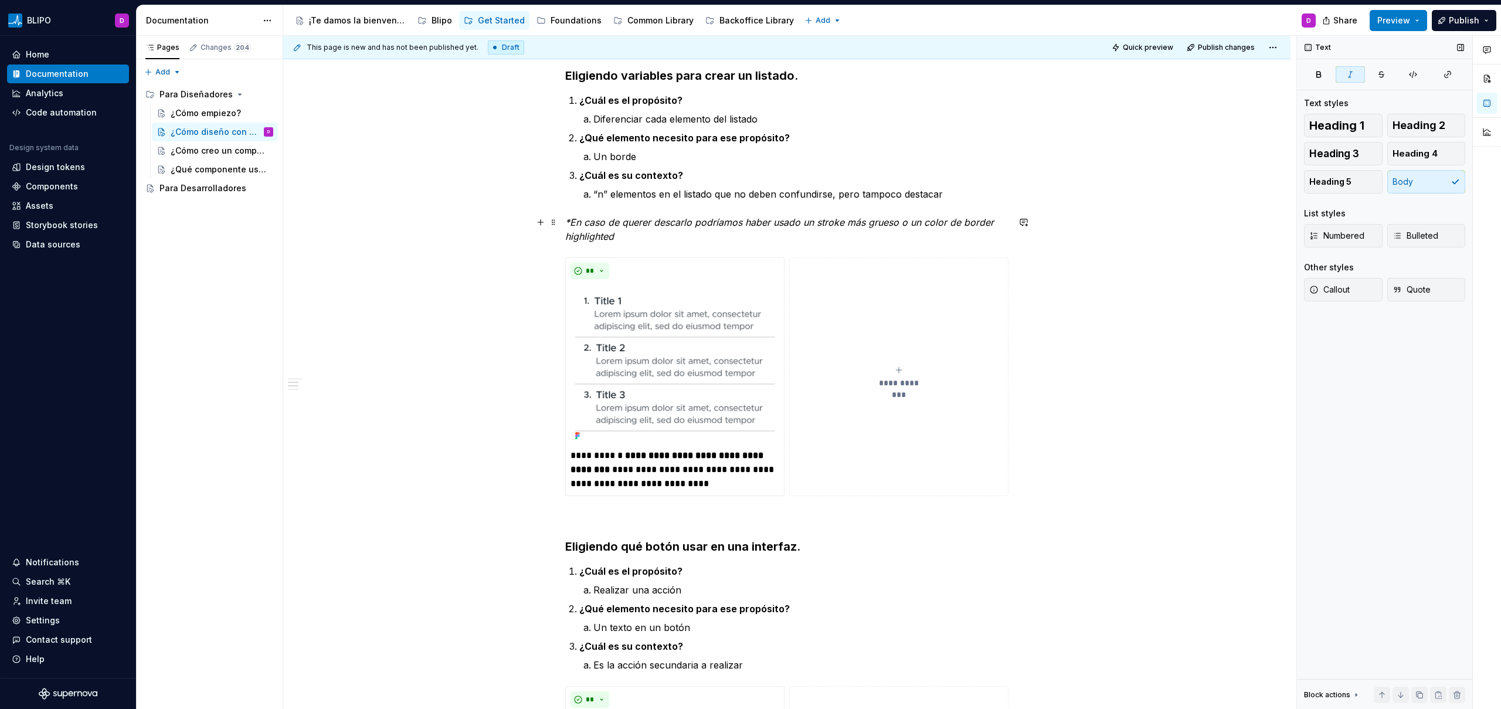
click at [570, 220] on em "*En caso de querer descarlo podríamos haber usado un stroke más grueso o un col…" at bounding box center [780, 229] width 431 height 26
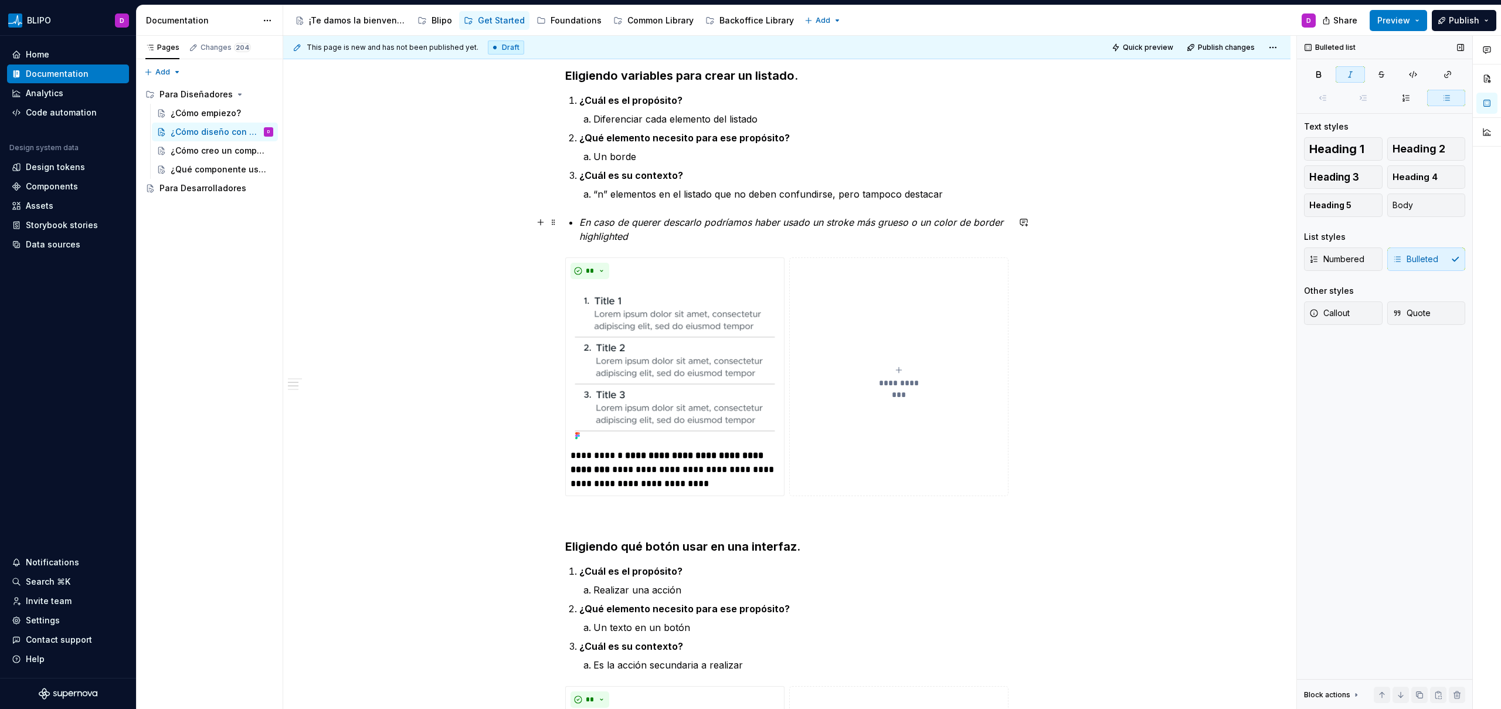
click at [631, 223] on em "En caso de querer descarlo podríamos haber usado un stroke más grueso o un colo…" at bounding box center [792, 229] width 427 height 26
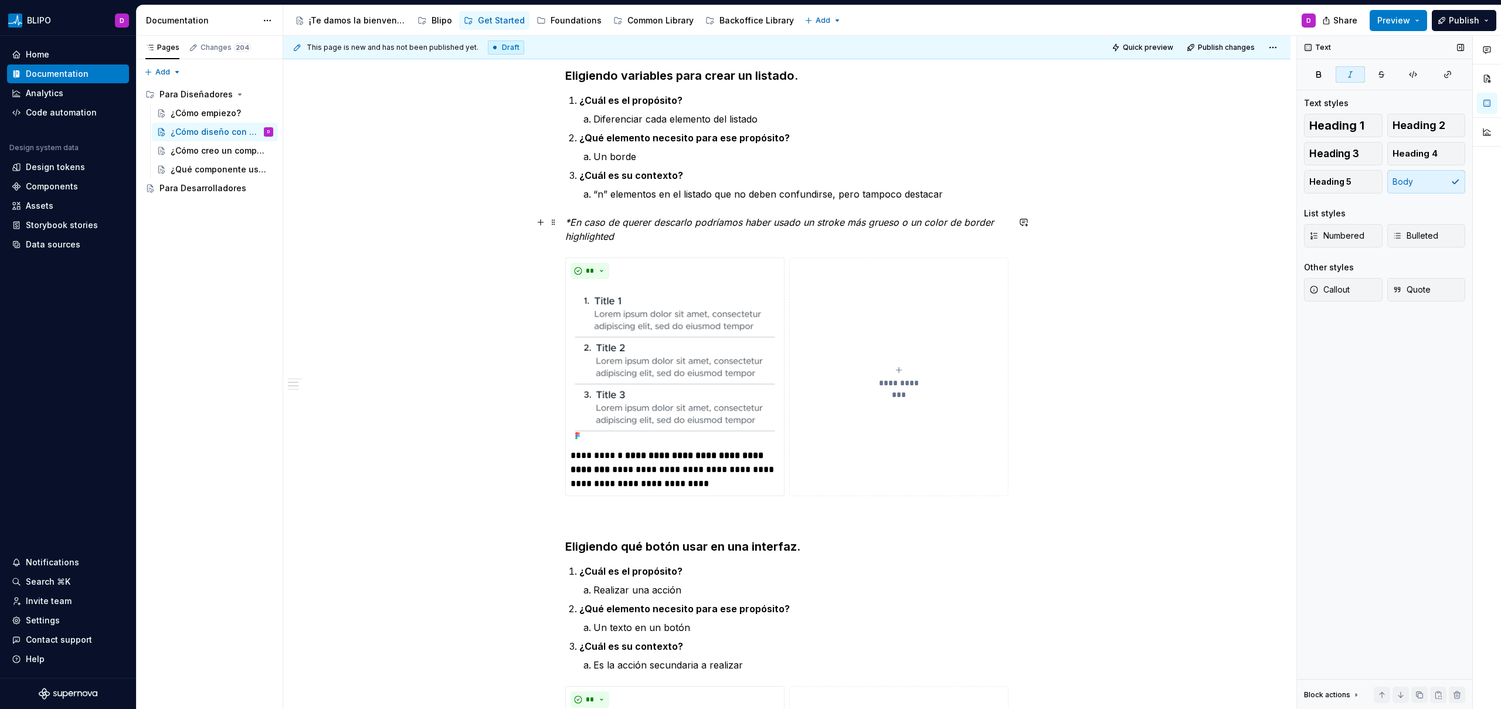
click at [622, 222] on em "*En caso de querer descarlo podríamos haber usado un stroke más grueso o un col…" at bounding box center [780, 229] width 431 height 26
click at [639, 226] on em "*En caso de querer descarlo podríamos haber usado un stroke más grueso o un col…" at bounding box center [780, 229] width 431 height 26
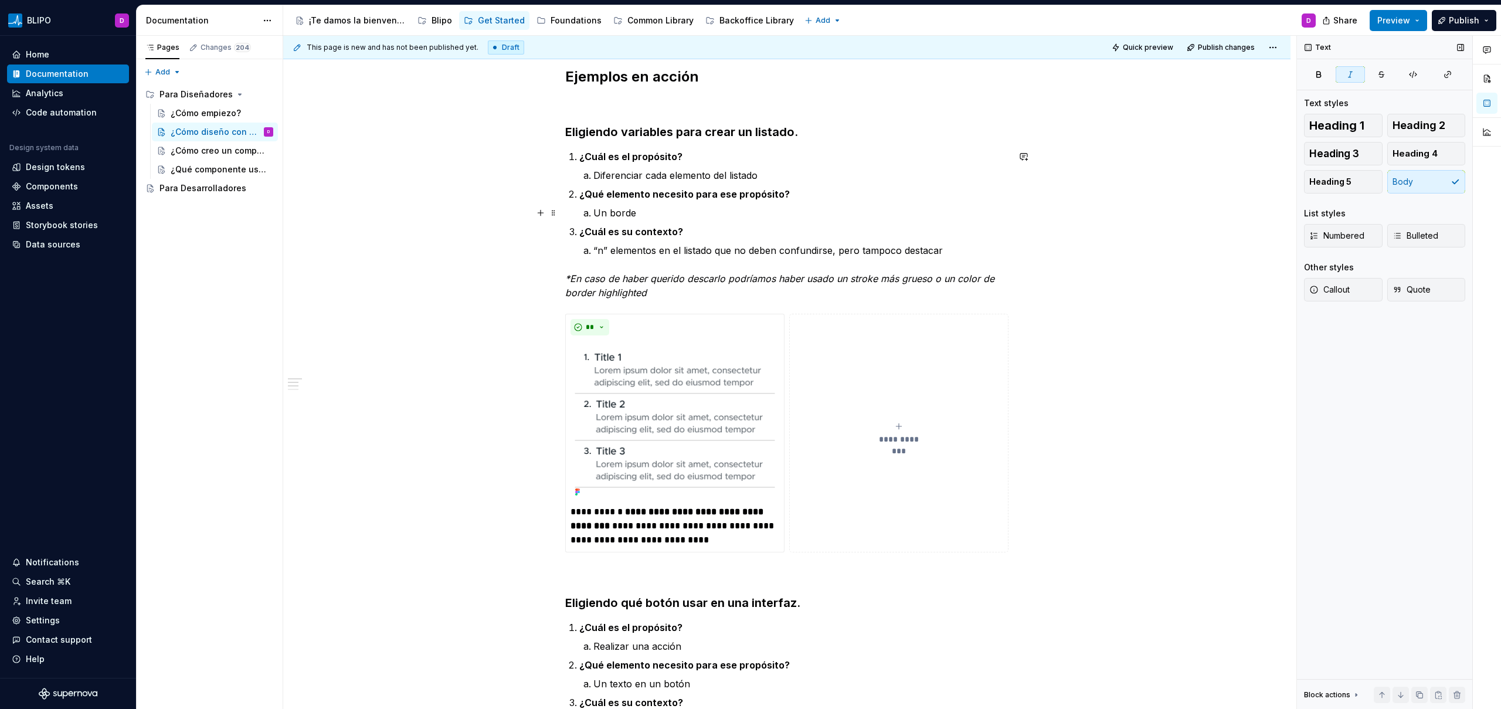
scroll to position [364, 0]
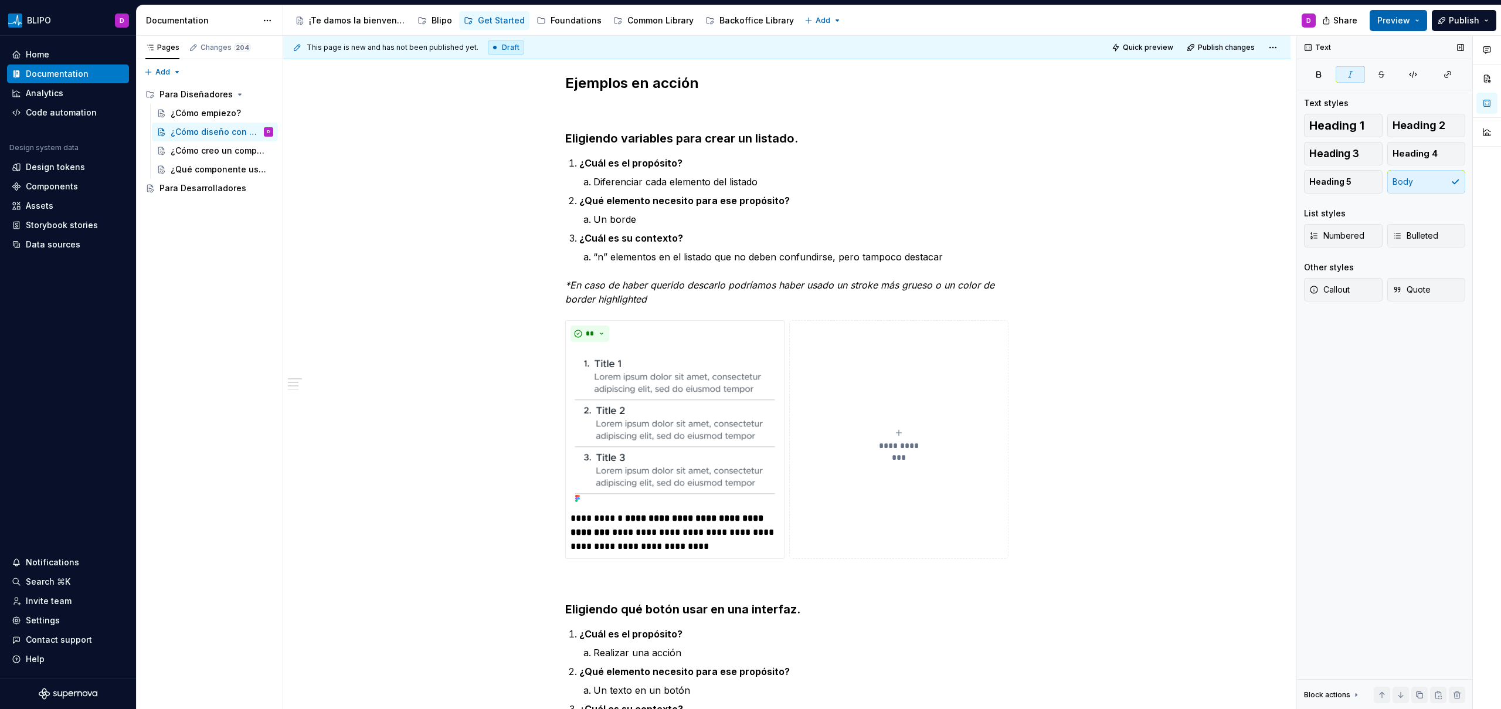
click at [1421, 24] on button "Preview" at bounding box center [1397, 20] width 57 height 21
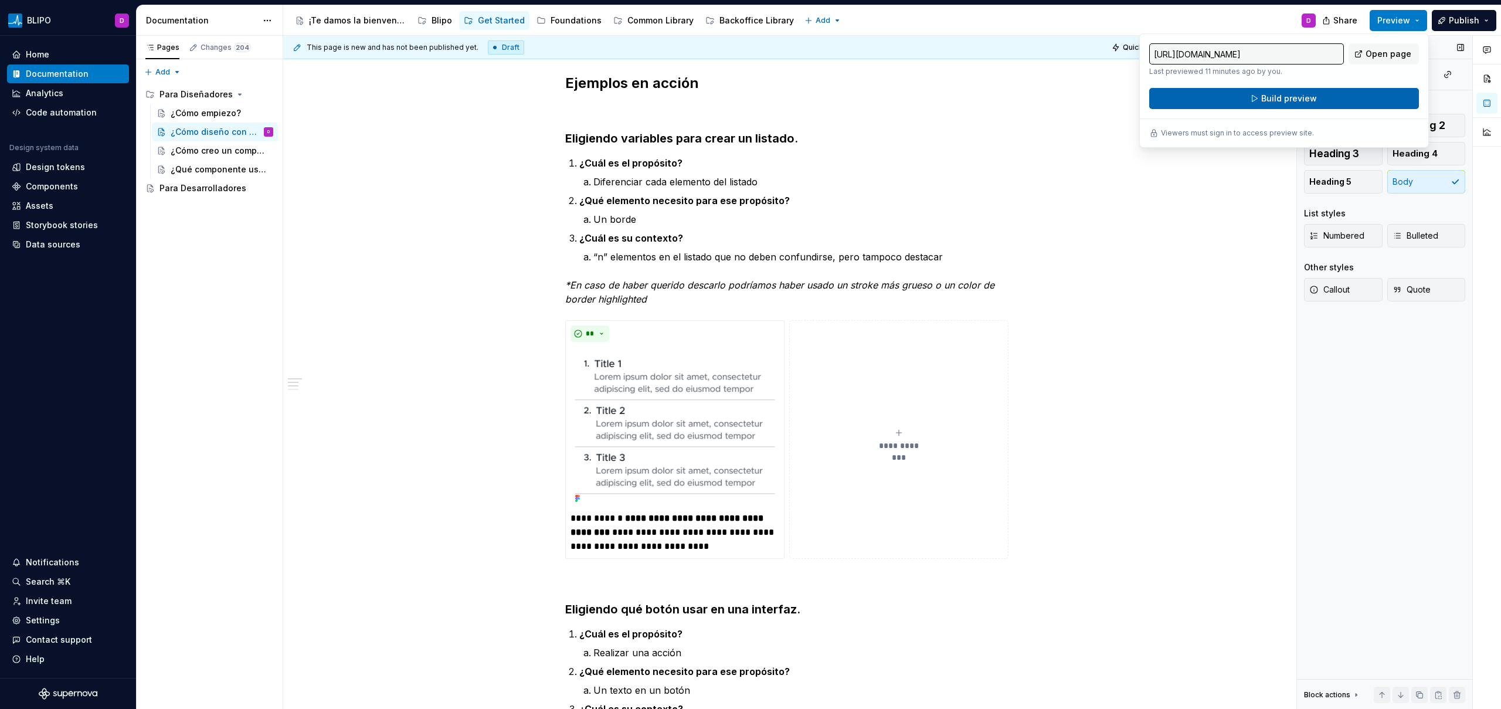
click at [1332, 103] on button "Build preview" at bounding box center [1284, 98] width 270 height 21
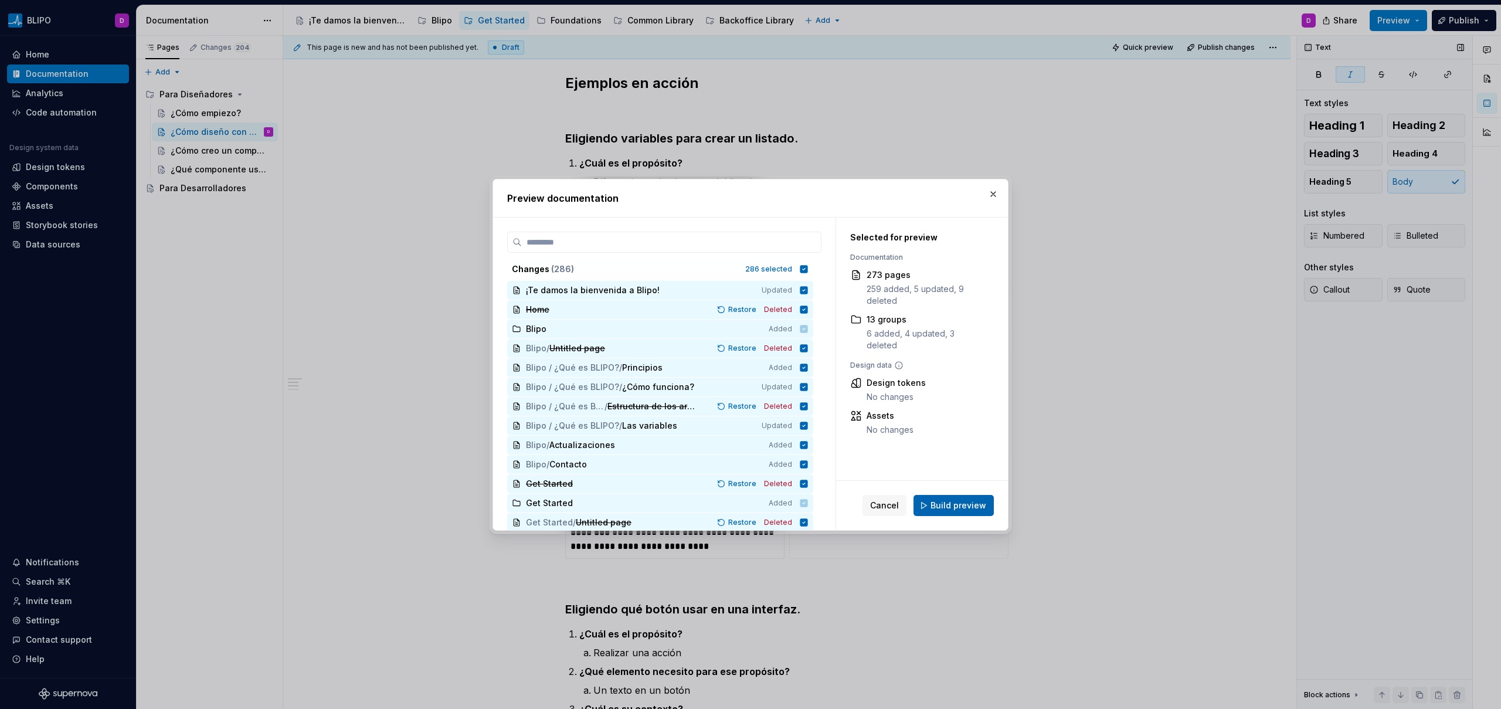
click at [968, 500] on span "Build preview" at bounding box center [958, 505] width 56 height 12
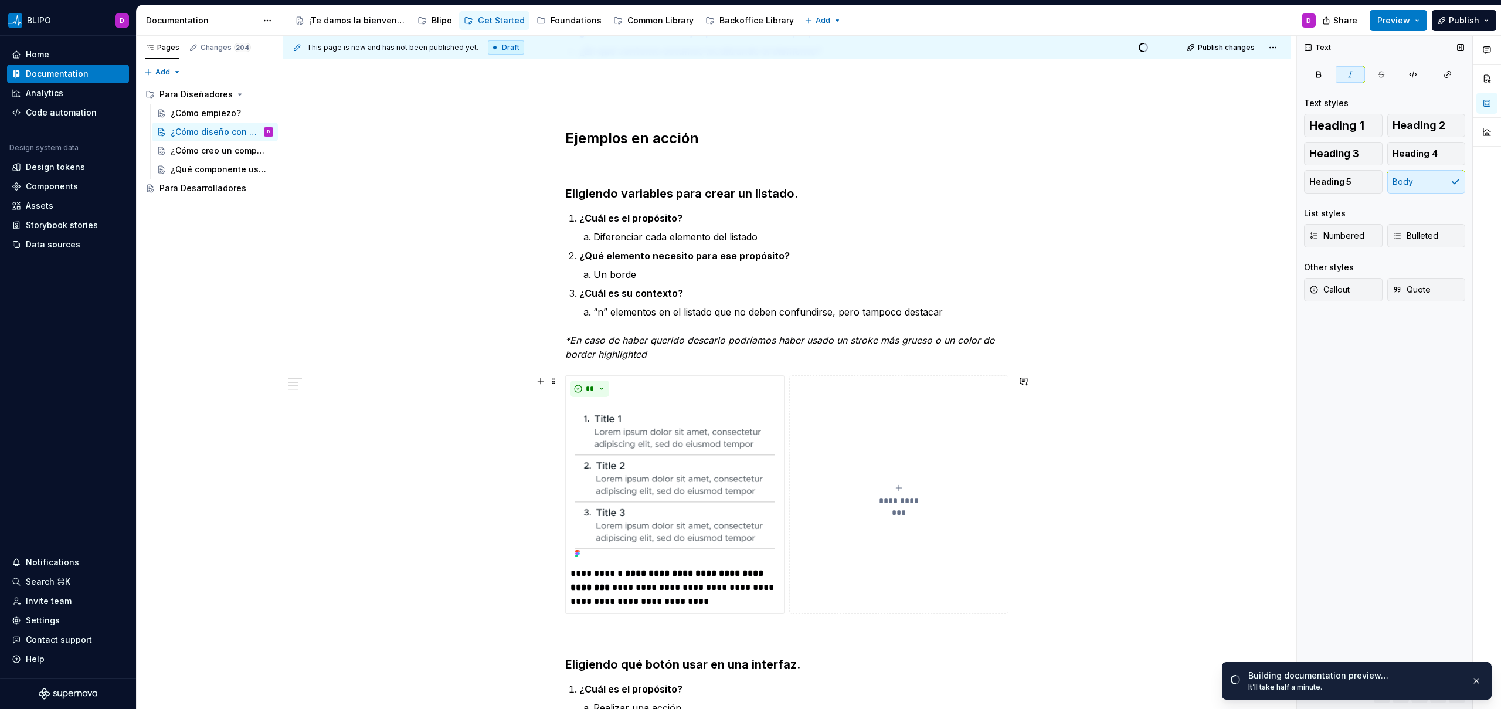
scroll to position [290, 0]
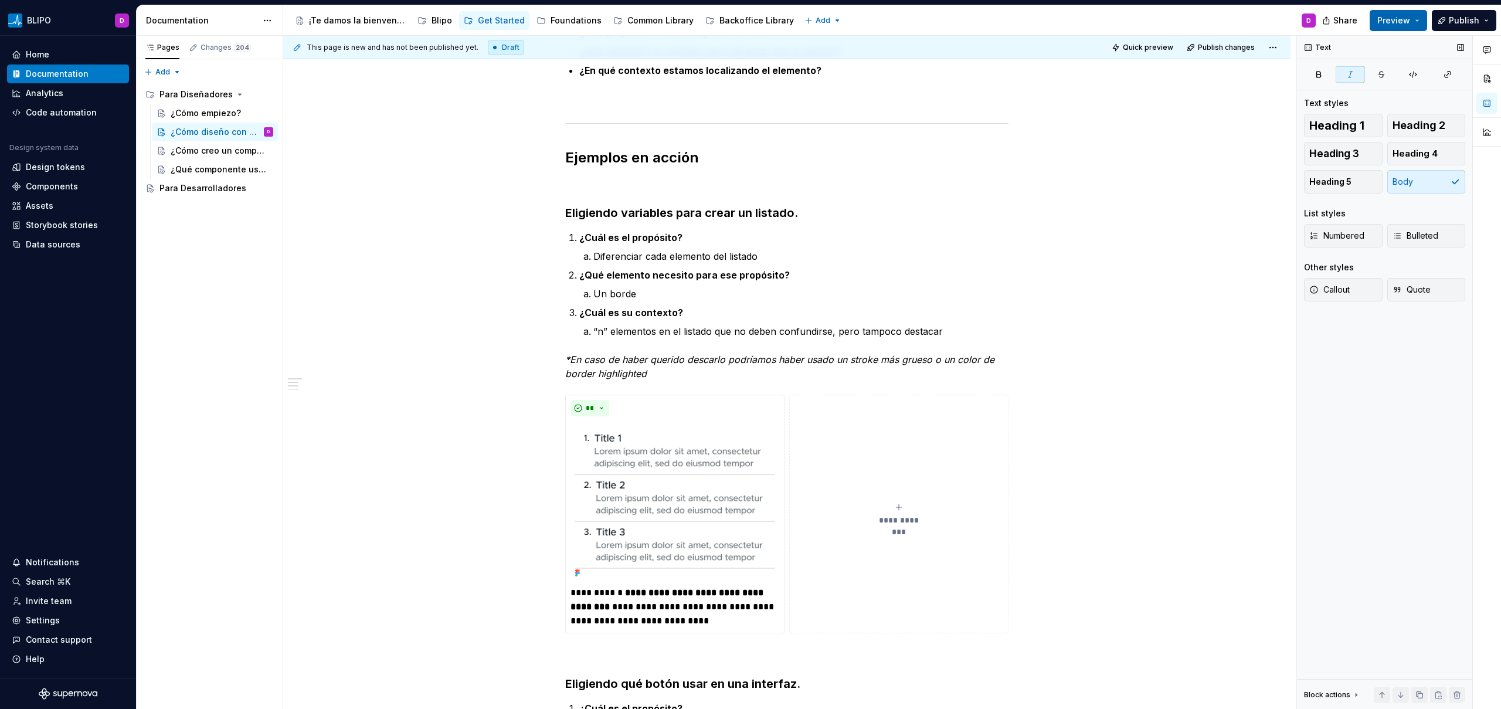
click at [1406, 17] on span "Preview" at bounding box center [1393, 21] width 33 height 12
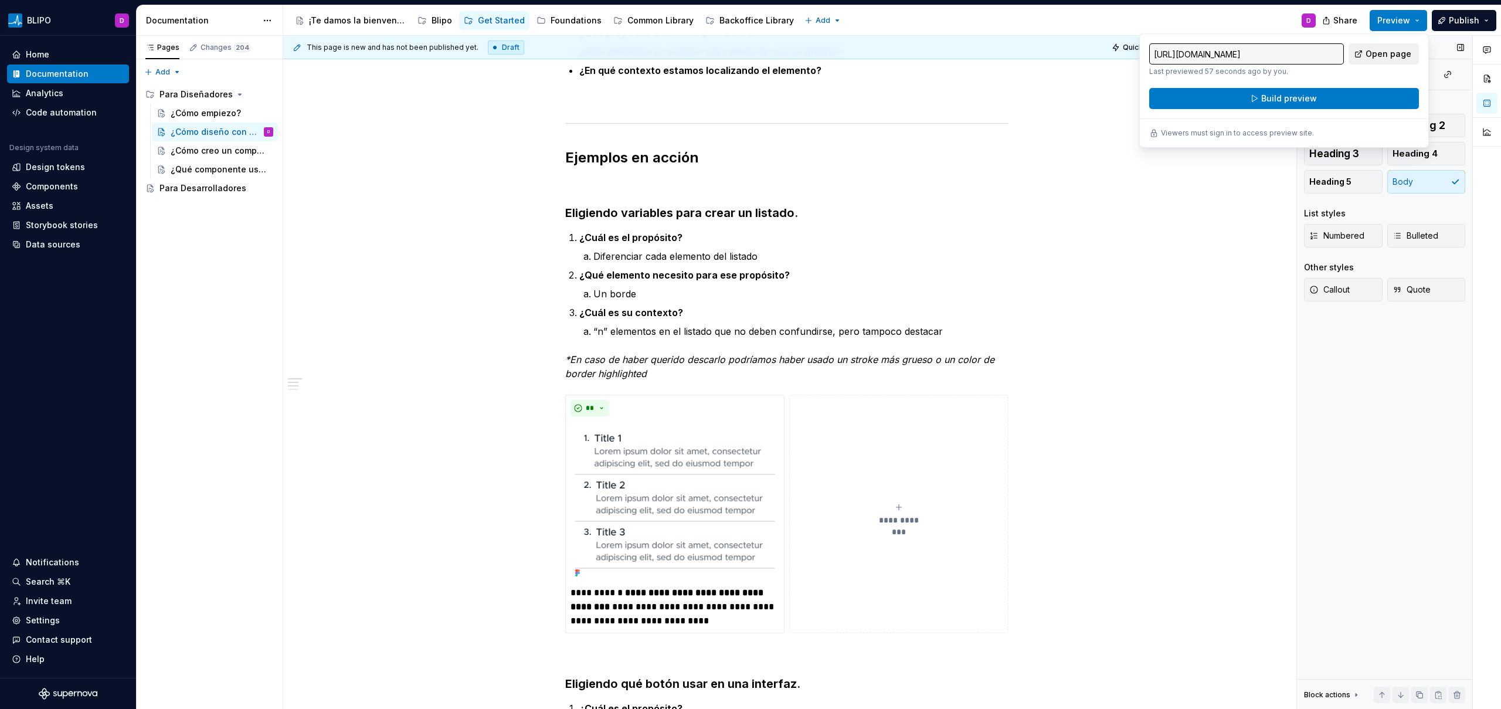
click at [1374, 43] on link "Open page" at bounding box center [1383, 53] width 70 height 21
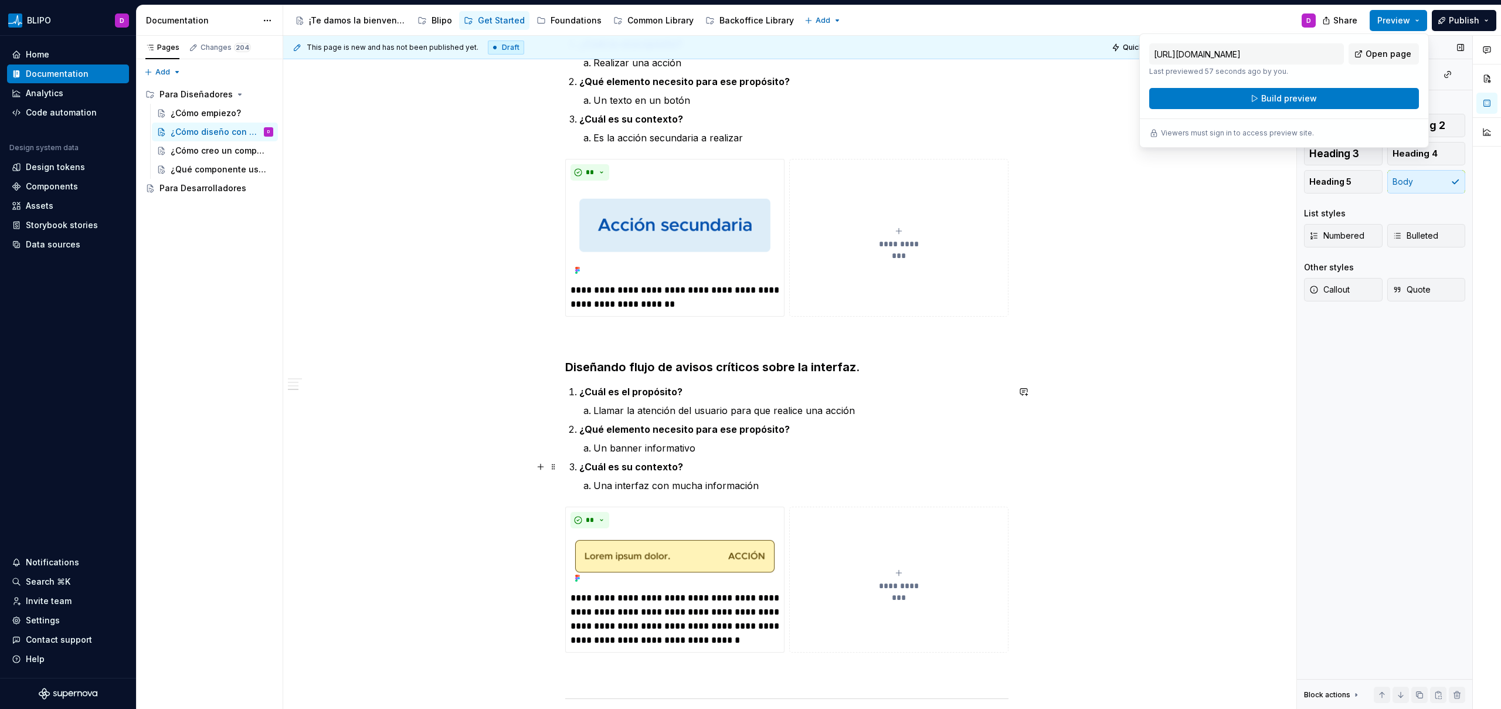
scroll to position [961, 0]
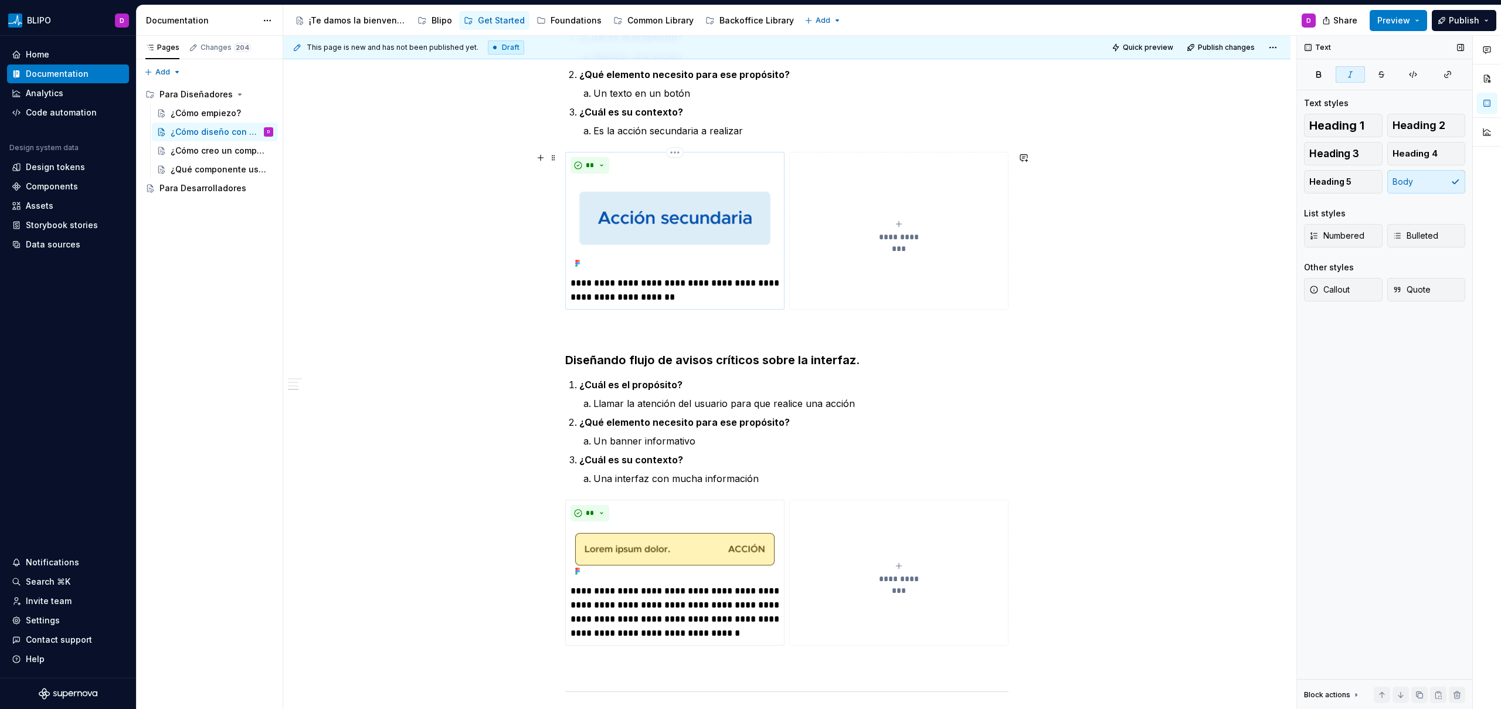
click at [681, 285] on p "**********" at bounding box center [674, 290] width 209 height 28
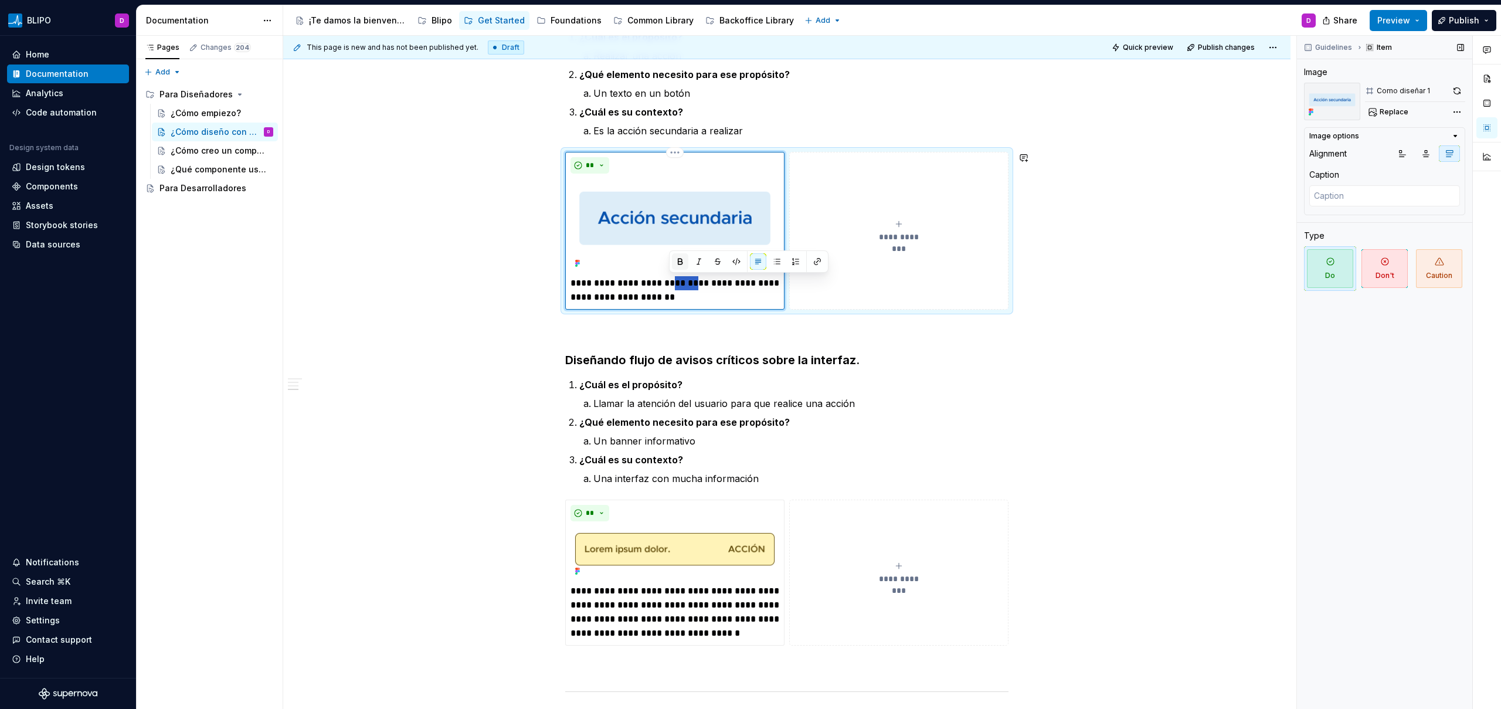
click at [673, 258] on button "button" at bounding box center [680, 261] width 16 height 16
click at [662, 294] on p "**********" at bounding box center [674, 290] width 209 height 28
click at [647, 273] on button "button" at bounding box center [646, 275] width 16 height 16
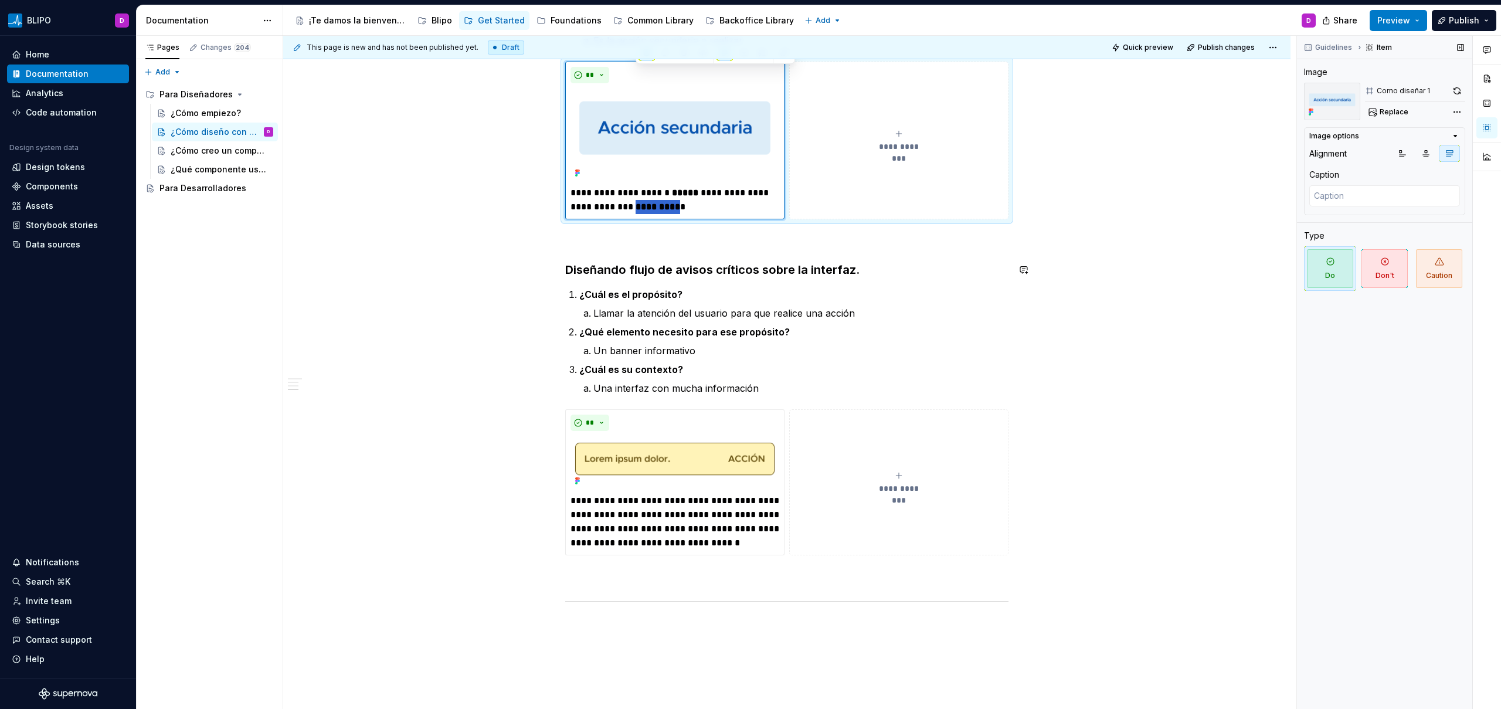
scroll to position [1183, 0]
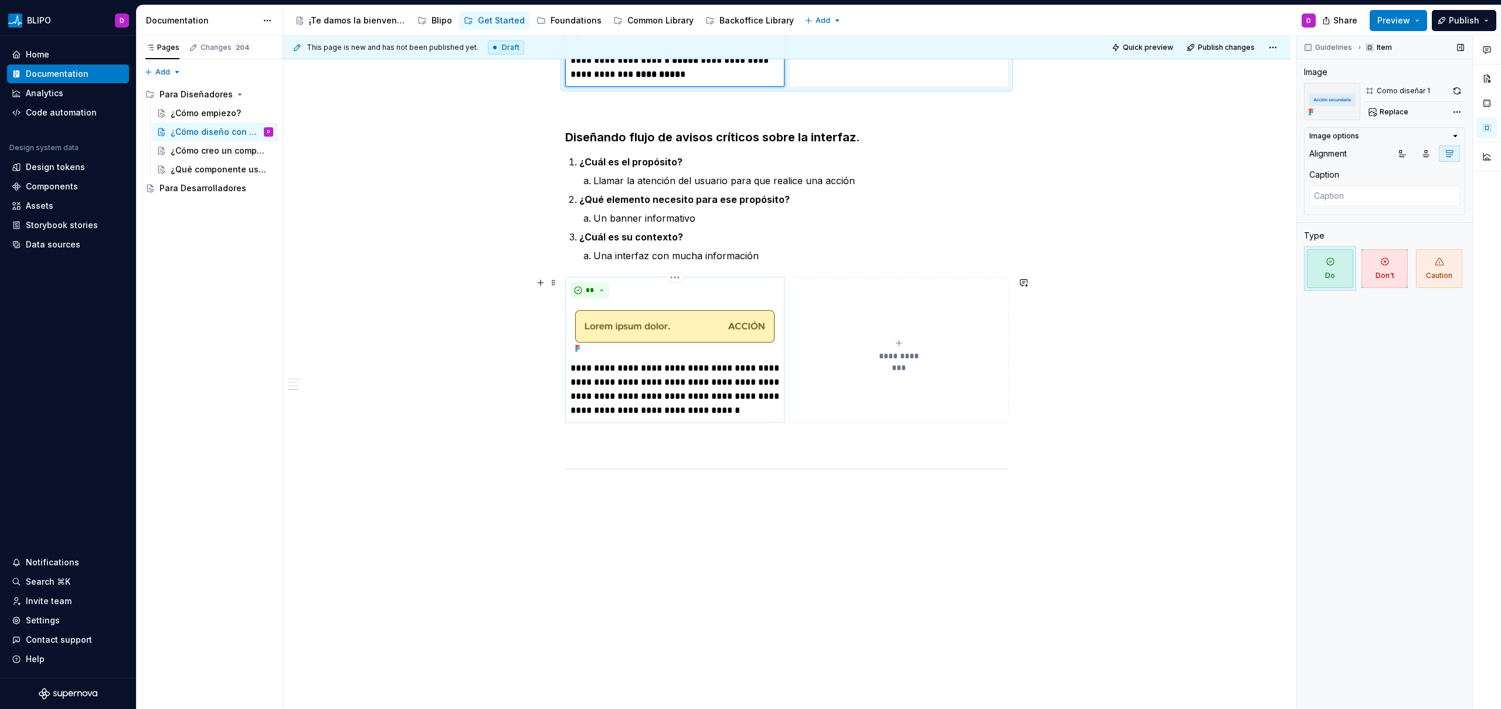
click at [623, 386] on p "**********" at bounding box center [674, 389] width 209 height 56
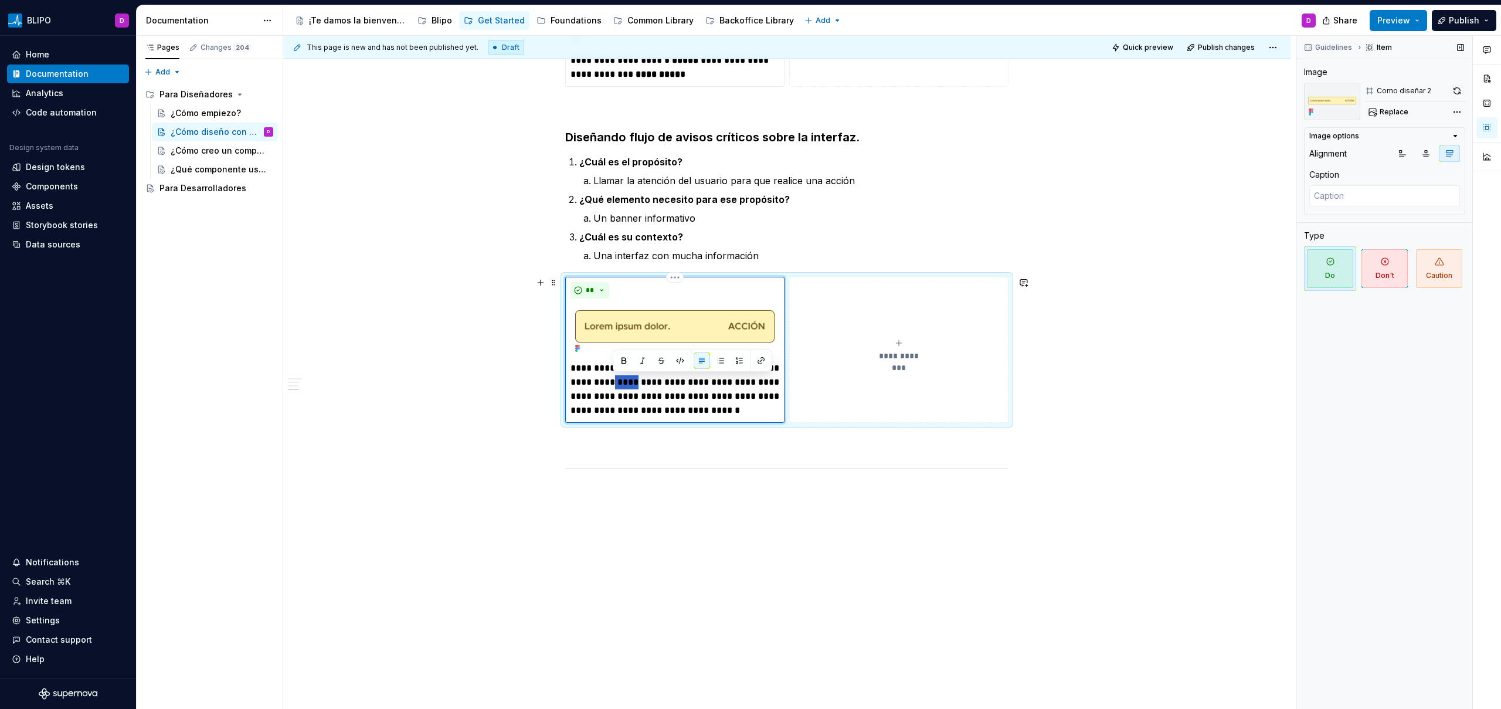
click at [623, 386] on p "**********" at bounding box center [674, 389] width 209 height 56
click at [625, 363] on button "button" at bounding box center [623, 360] width 16 height 16
click at [746, 398] on p "**********" at bounding box center [674, 389] width 209 height 56
click at [747, 373] on button "button" at bounding box center [747, 374] width 16 height 16
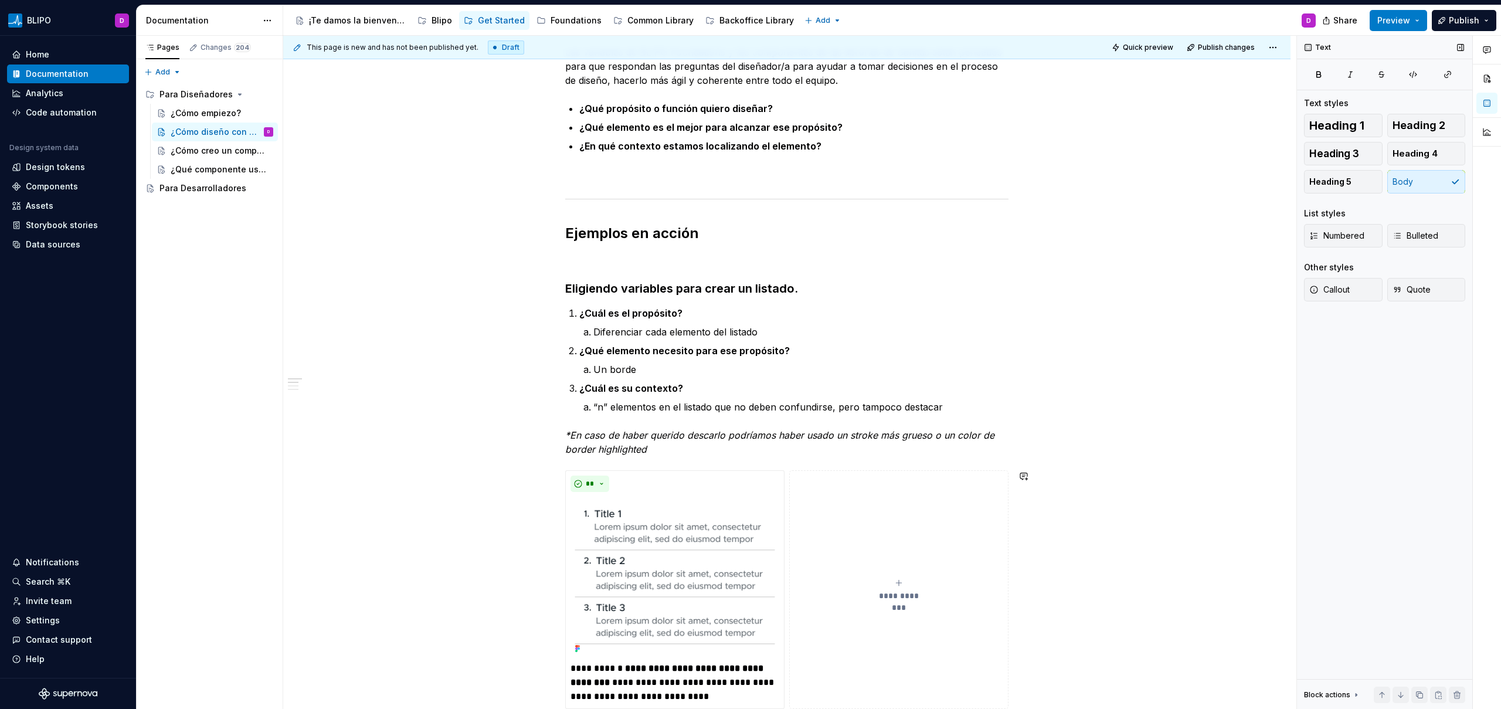
scroll to position [195, 0]
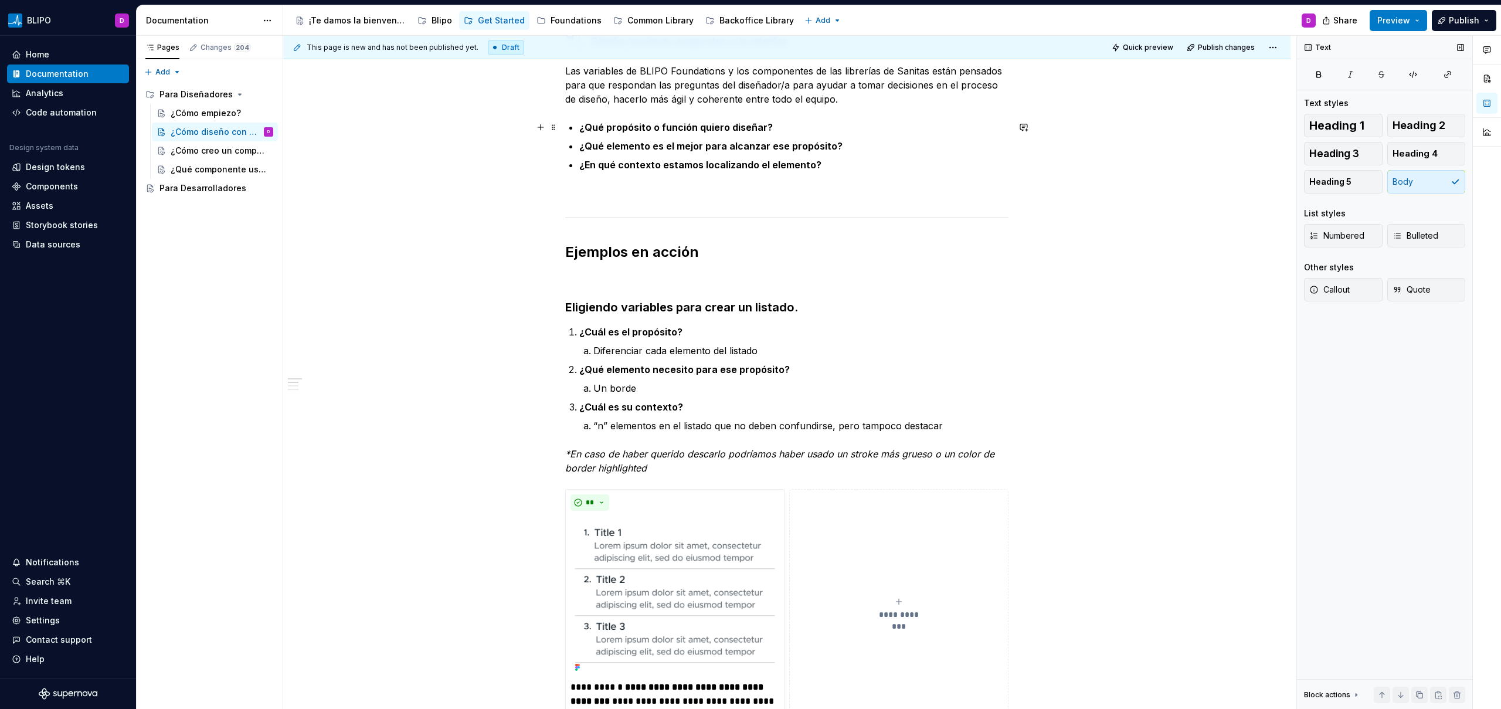
click at [693, 129] on strong "¿Qué propósito o función quiero diseñar?" at bounding box center [675, 127] width 193 height 12
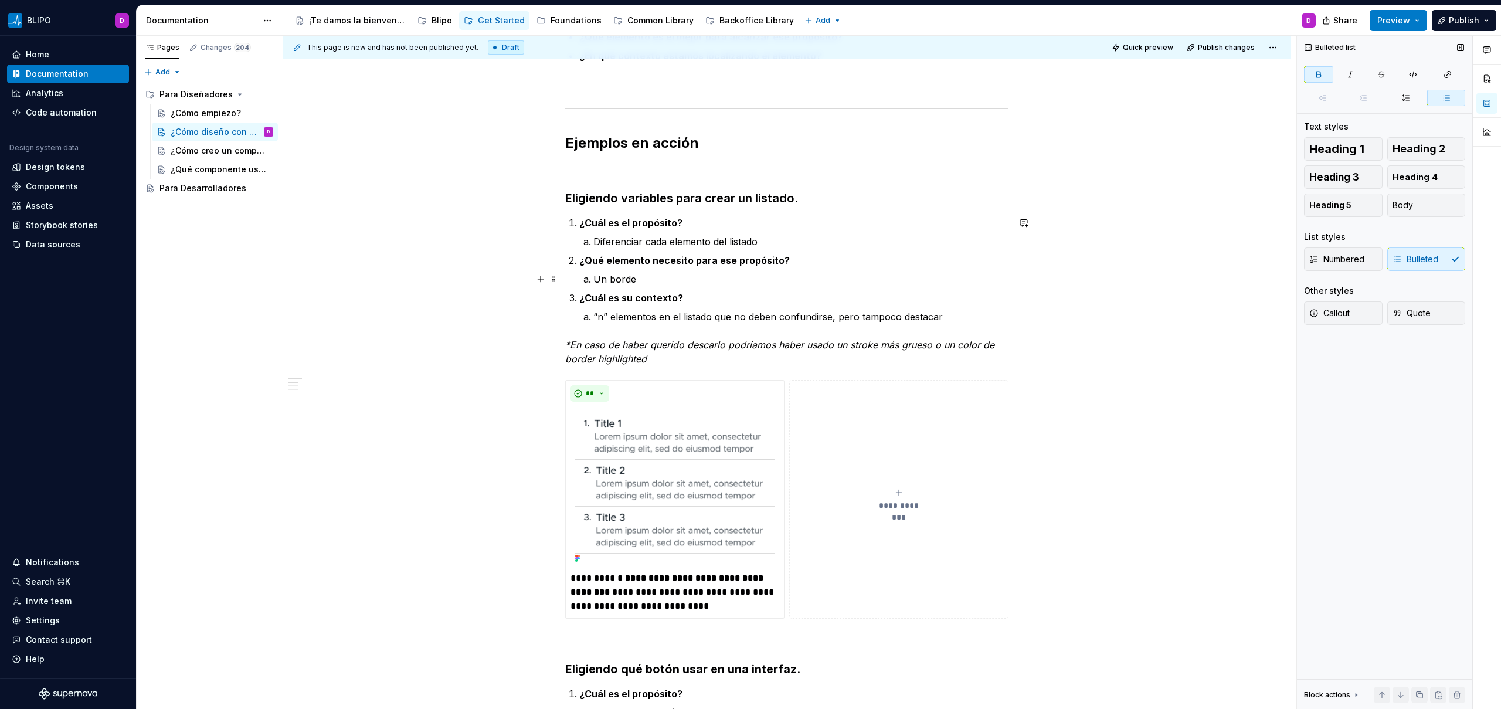
scroll to position [169, 0]
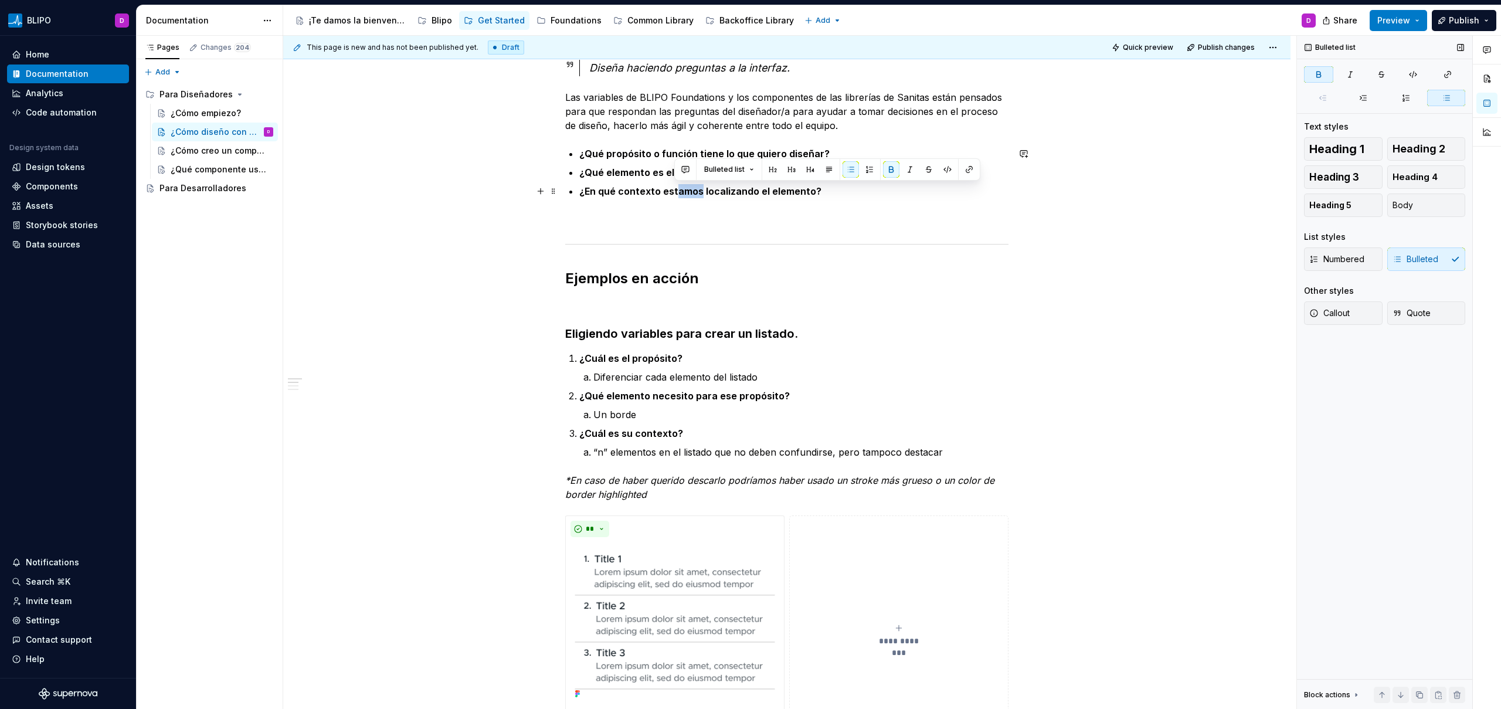
drag, startPoint x: 697, startPoint y: 192, endPoint x: 673, endPoint y: 192, distance: 23.4
click at [673, 192] on strong "¿En qué contexto estamos localizando el elemento?" at bounding box center [700, 191] width 242 height 12
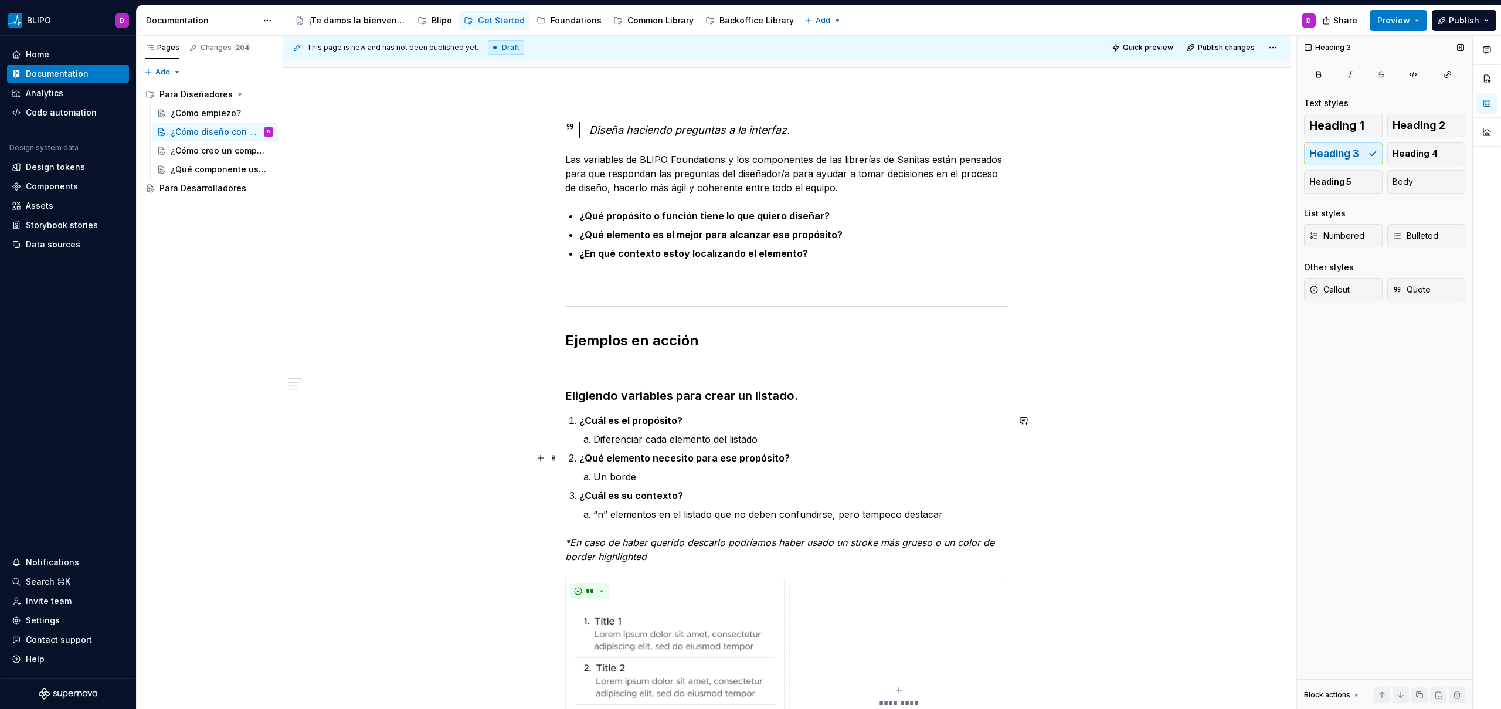
scroll to position [0, 0]
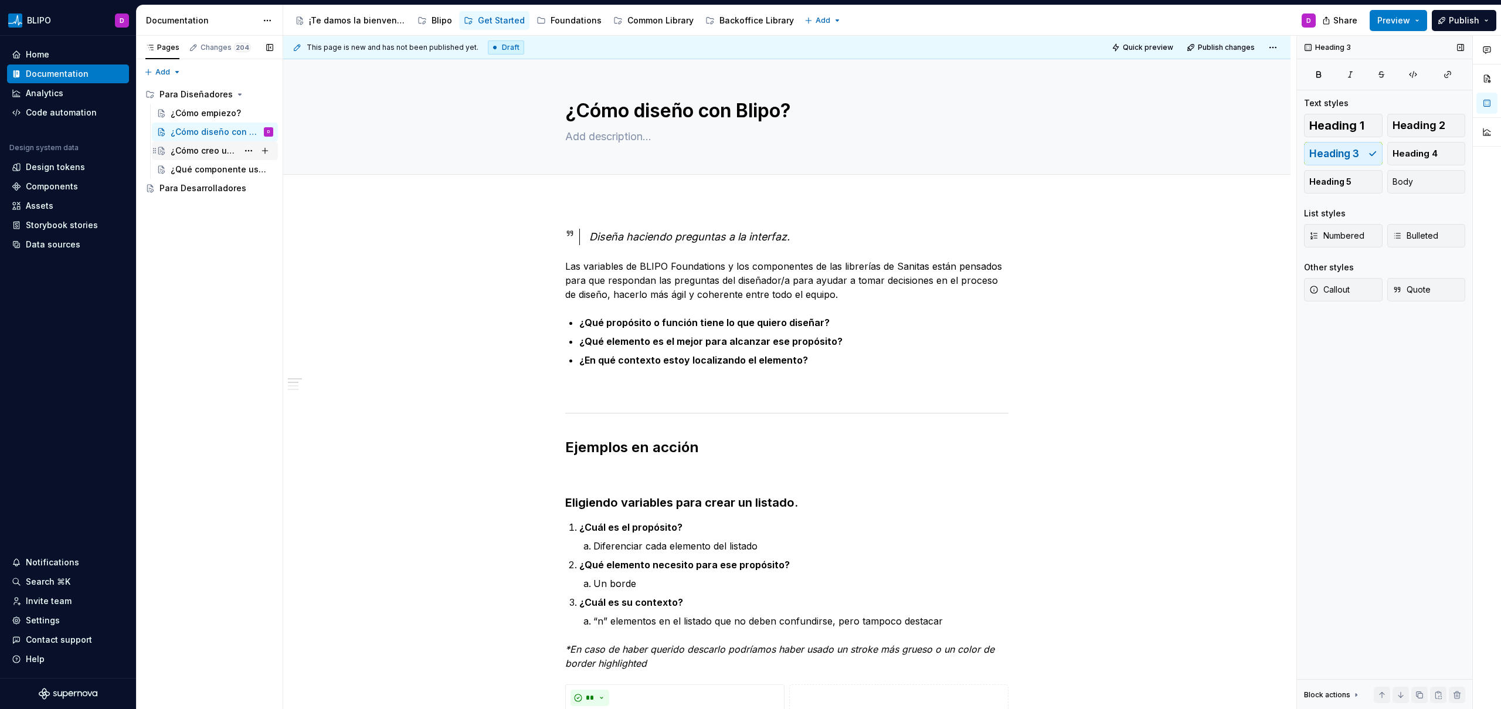
click at [197, 150] on div "¿Cómo creo un componente?" at bounding box center [204, 151] width 67 height 12
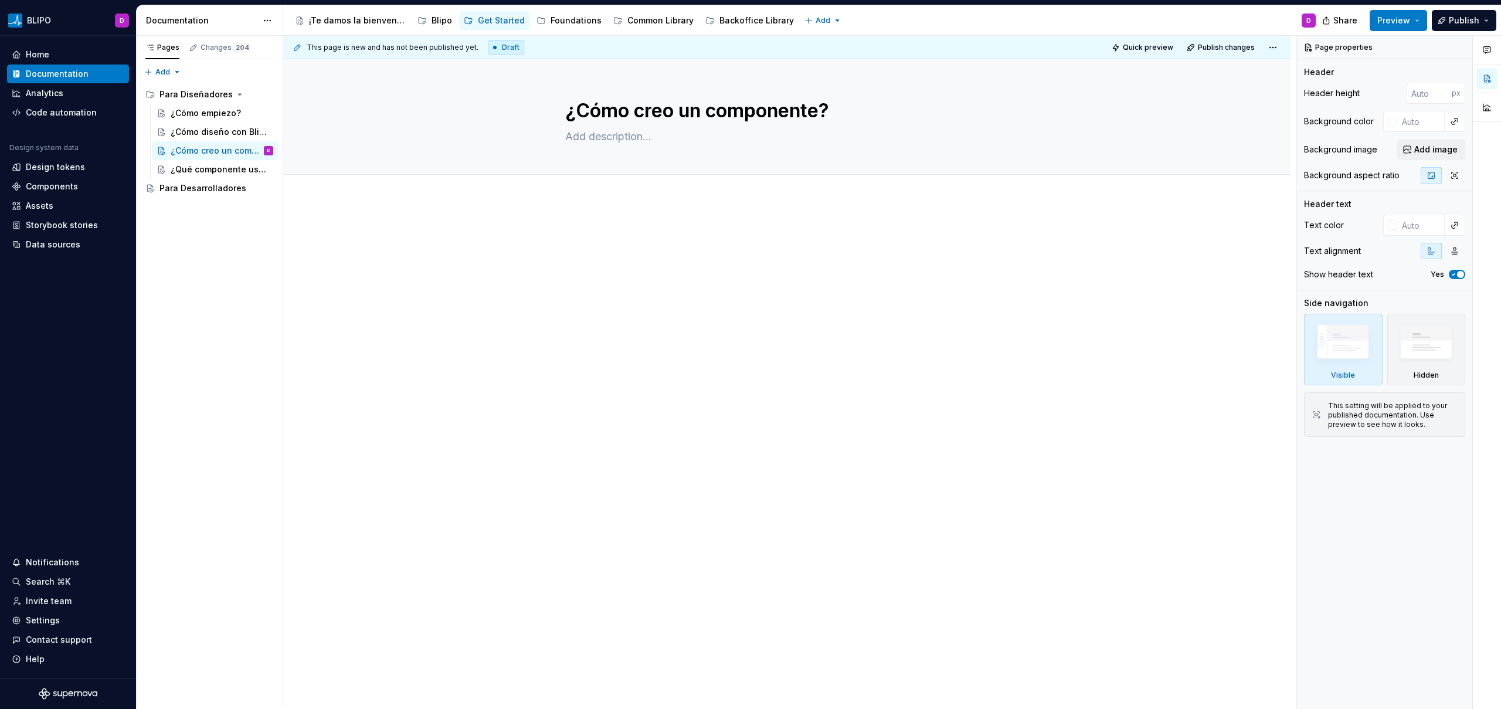
type textarea "*"
click at [637, 224] on div at bounding box center [786, 355] width 1007 height 311
click at [541, 233] on button "button" at bounding box center [540, 235] width 16 height 16
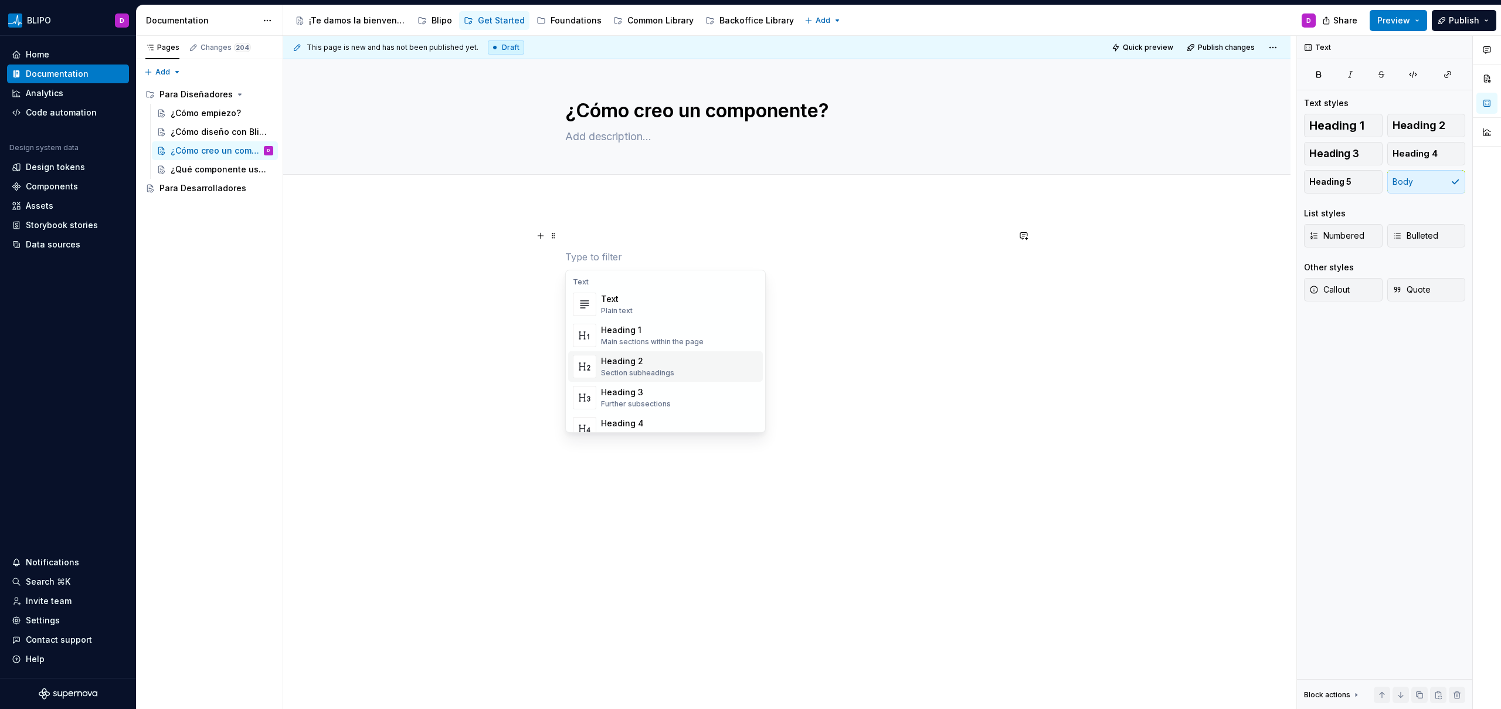
click at [641, 366] on div "Heading 2" at bounding box center [637, 361] width 73 height 12
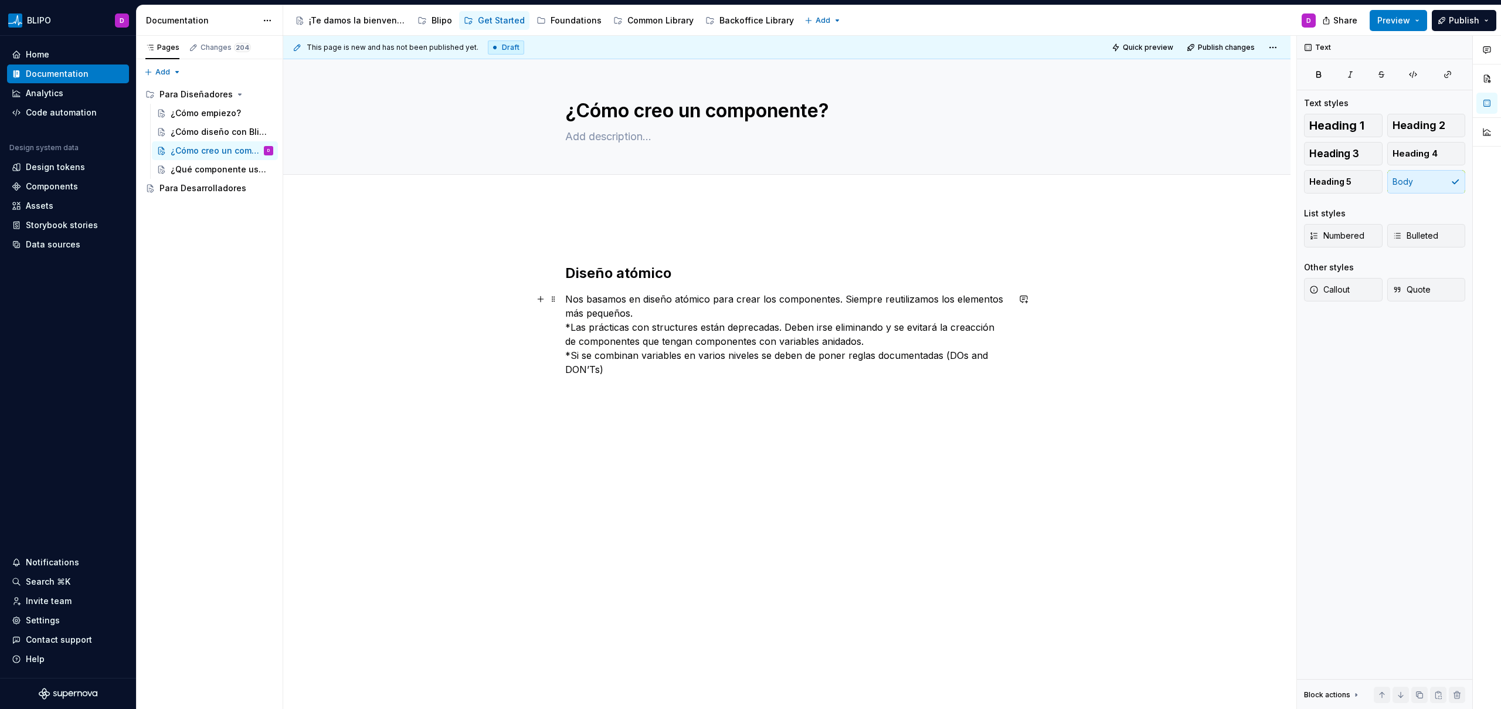
click at [671, 314] on p "Nos basamos en diseño atómico para crear los componentes. Siempre reutilizamos …" at bounding box center [786, 334] width 443 height 84
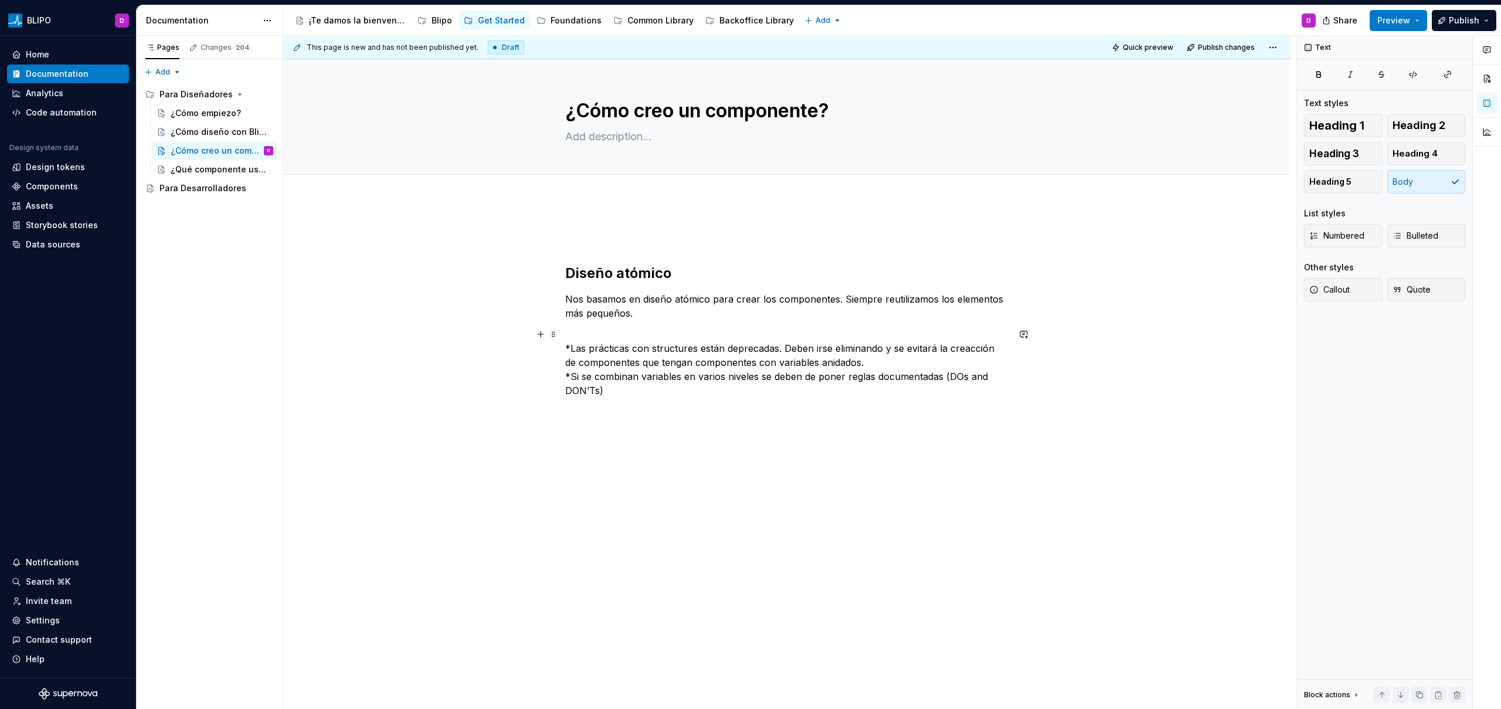
click at [874, 364] on p "*Las prácticas con structures están deprecadas. Deben irse eliminando y se evit…" at bounding box center [786, 362] width 443 height 70
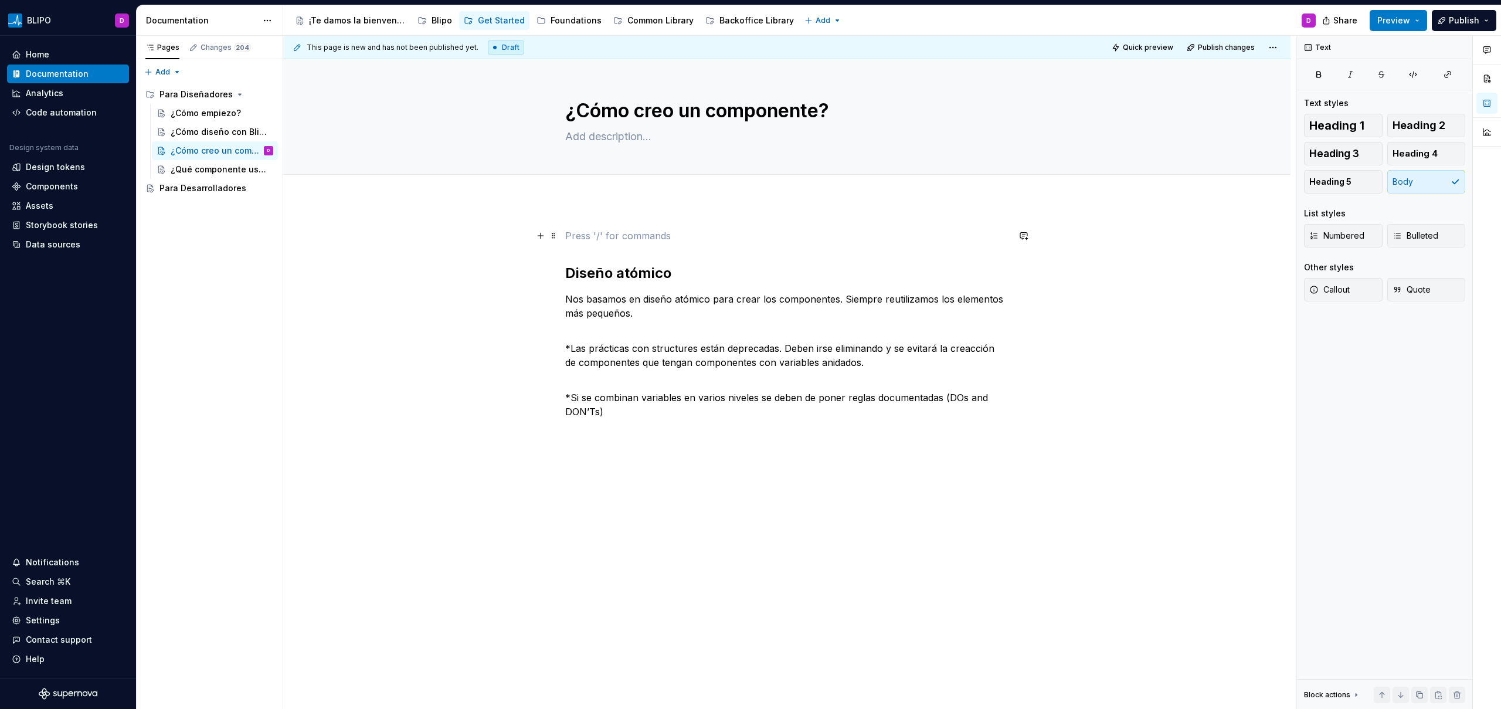
click at [590, 237] on p at bounding box center [786, 236] width 443 height 14
click at [566, 270] on h2 "Diseño atómico" at bounding box center [786, 273] width 443 height 19
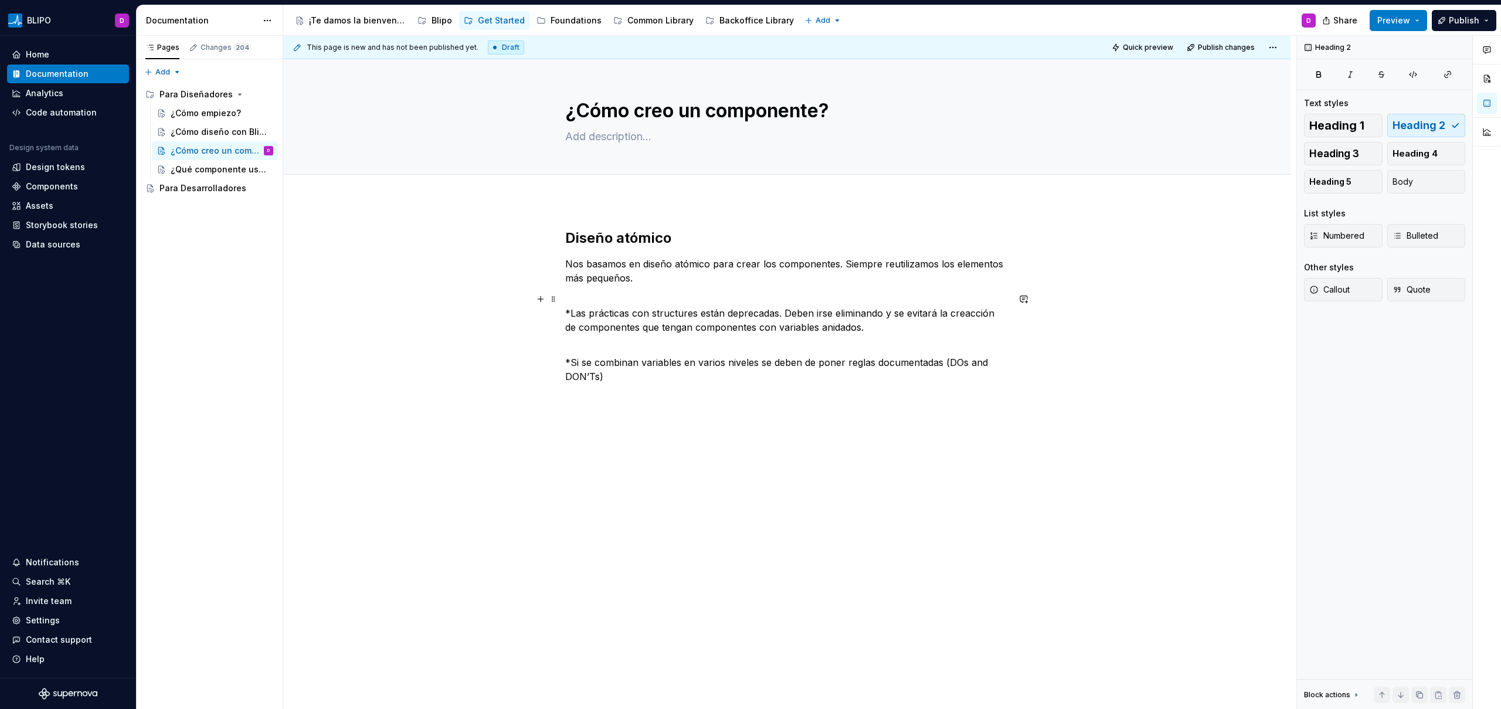
click at [850, 322] on p "*Las prácticas con structures están deprecadas. Deben irse eliminando y se evit…" at bounding box center [786, 313] width 443 height 42
click at [587, 319] on p "*Las prácticas con structures están deprecadas. Deben irse eliminando y se evit…" at bounding box center [786, 313] width 443 height 42
click at [1346, 290] on span "Callout" at bounding box center [1329, 290] width 40 height 12
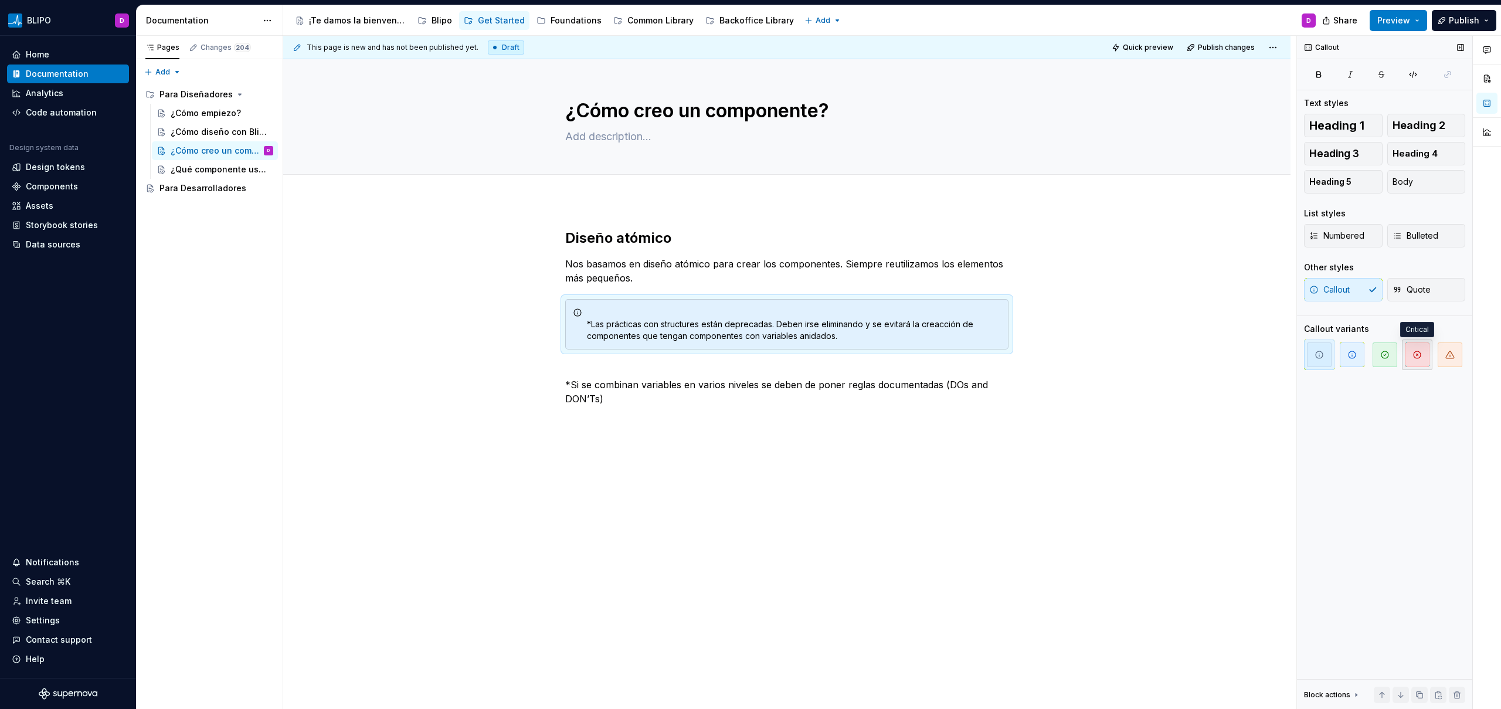
click at [1421, 360] on span "button" at bounding box center [1416, 354] width 25 height 25
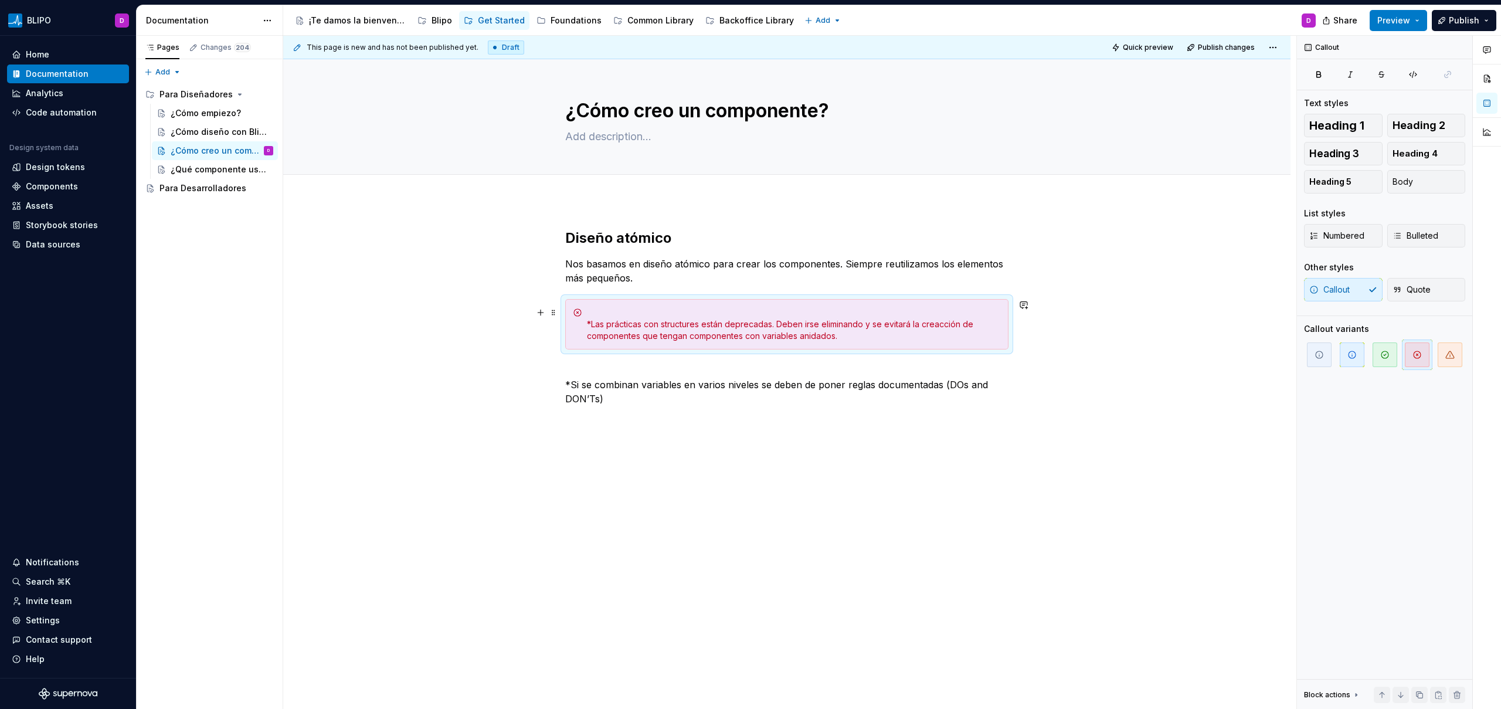
click at [593, 324] on div "*Las prácticas con structures están deprecadas. Deben irse eliminando y se evit…" at bounding box center [794, 324] width 414 height 35
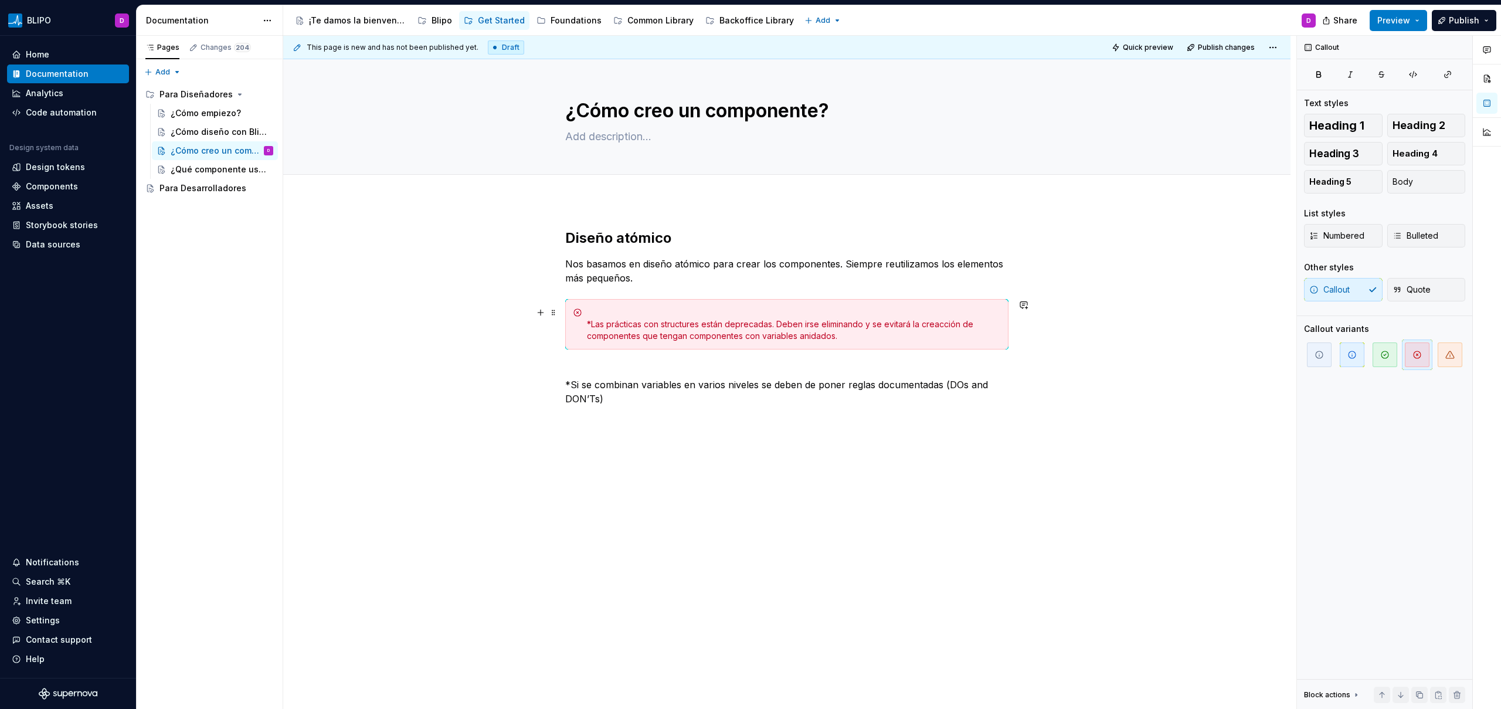
click at [591, 327] on div "*Las prácticas con structures están deprecadas. Deben irse eliminando y se evit…" at bounding box center [794, 324] width 414 height 35
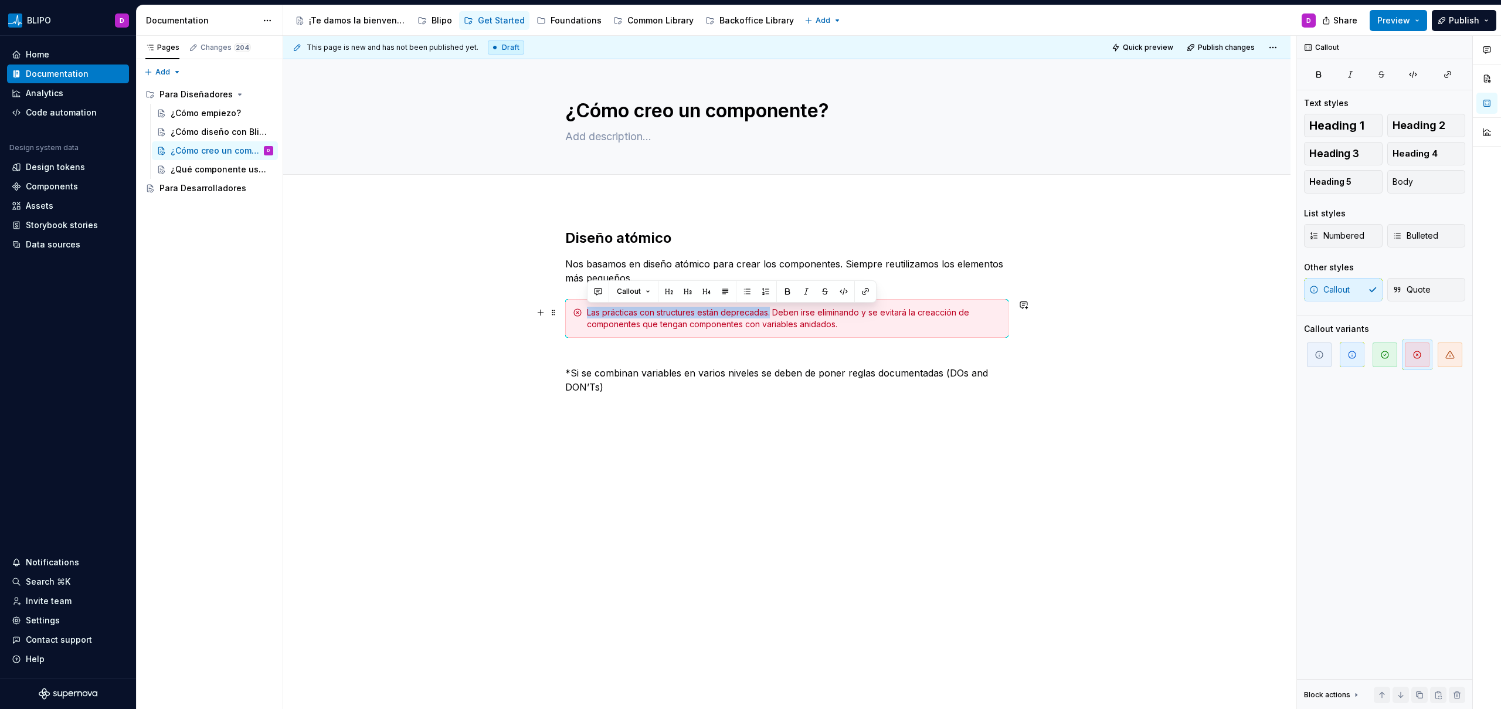
drag, startPoint x: 770, startPoint y: 314, endPoint x: 583, endPoint y: 312, distance: 187.6
click at [583, 312] on div "Las prácticas con structures están deprecadas. Deben irse eliminando y se evita…" at bounding box center [786, 318] width 443 height 39
click at [787, 287] on button "button" at bounding box center [787, 291] width 16 height 16
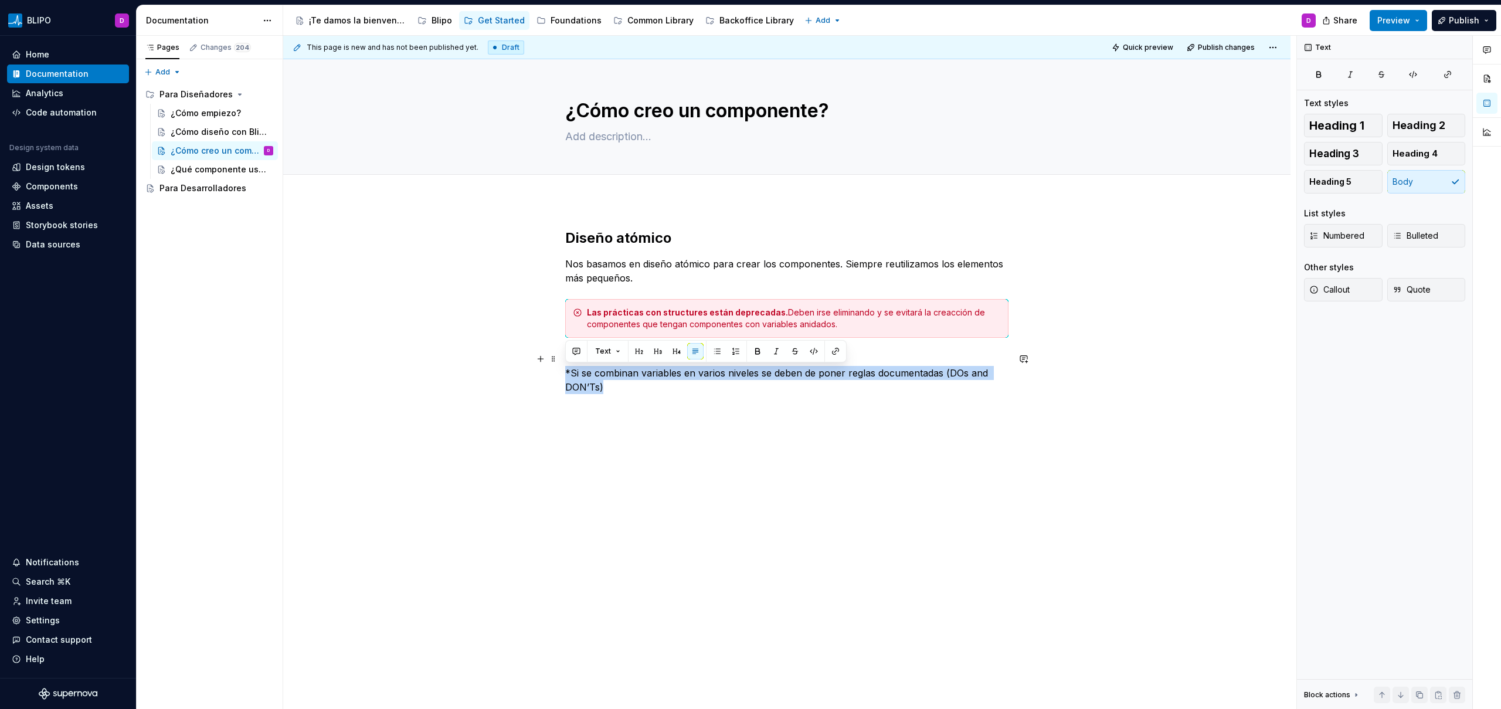
drag, startPoint x: 607, startPoint y: 387, endPoint x: 560, endPoint y: 374, distance: 48.6
click at [560, 374] on div "Diseño atómico Nos basamos en diseño atómico para crear los componentes. Siempr…" at bounding box center [786, 431] width 1007 height 462
click at [1322, 287] on span "Callout" at bounding box center [1329, 290] width 40 height 12
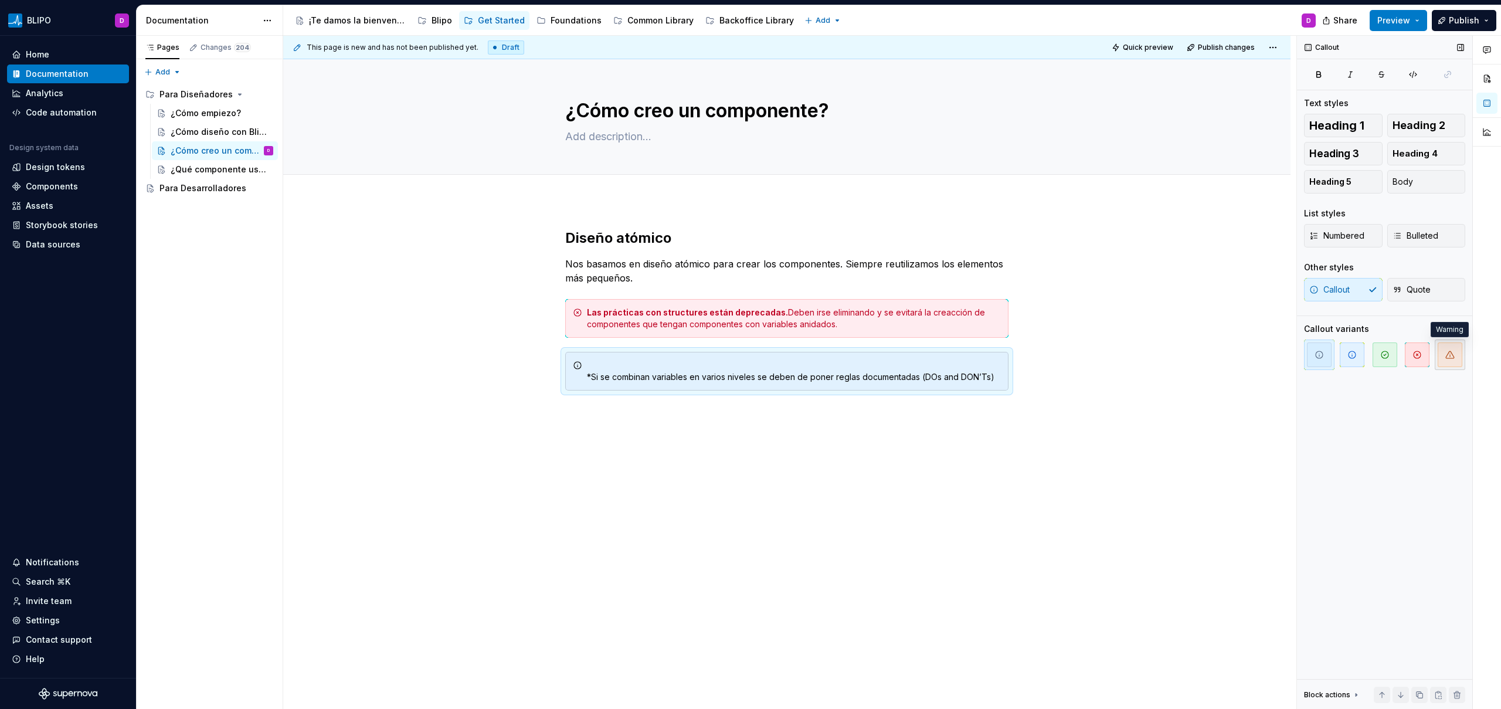
click at [1448, 353] on icon "button" at bounding box center [1449, 354] width 9 height 9
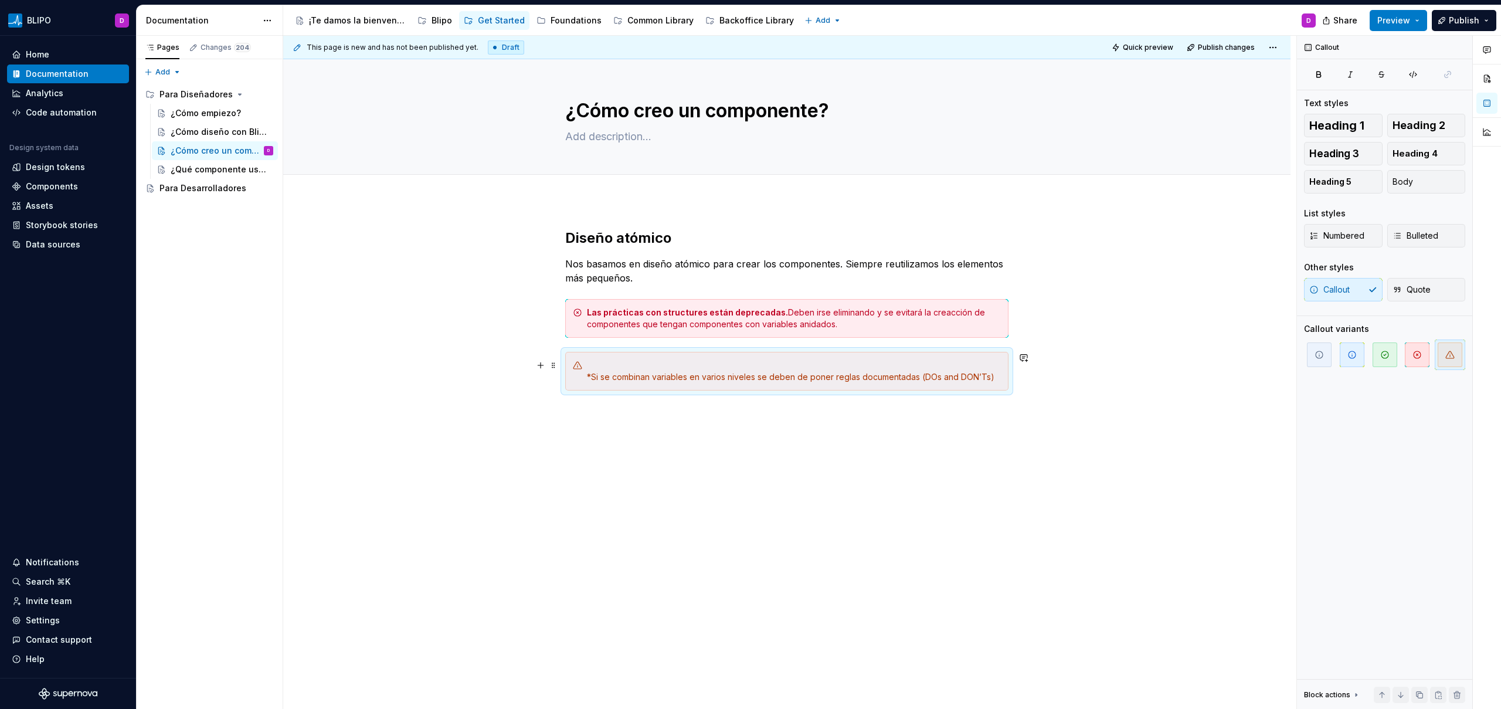
click at [590, 374] on div "*Si se combinan variables en varios niveles se deben de poner reglas documentad…" at bounding box center [794, 370] width 414 height 23
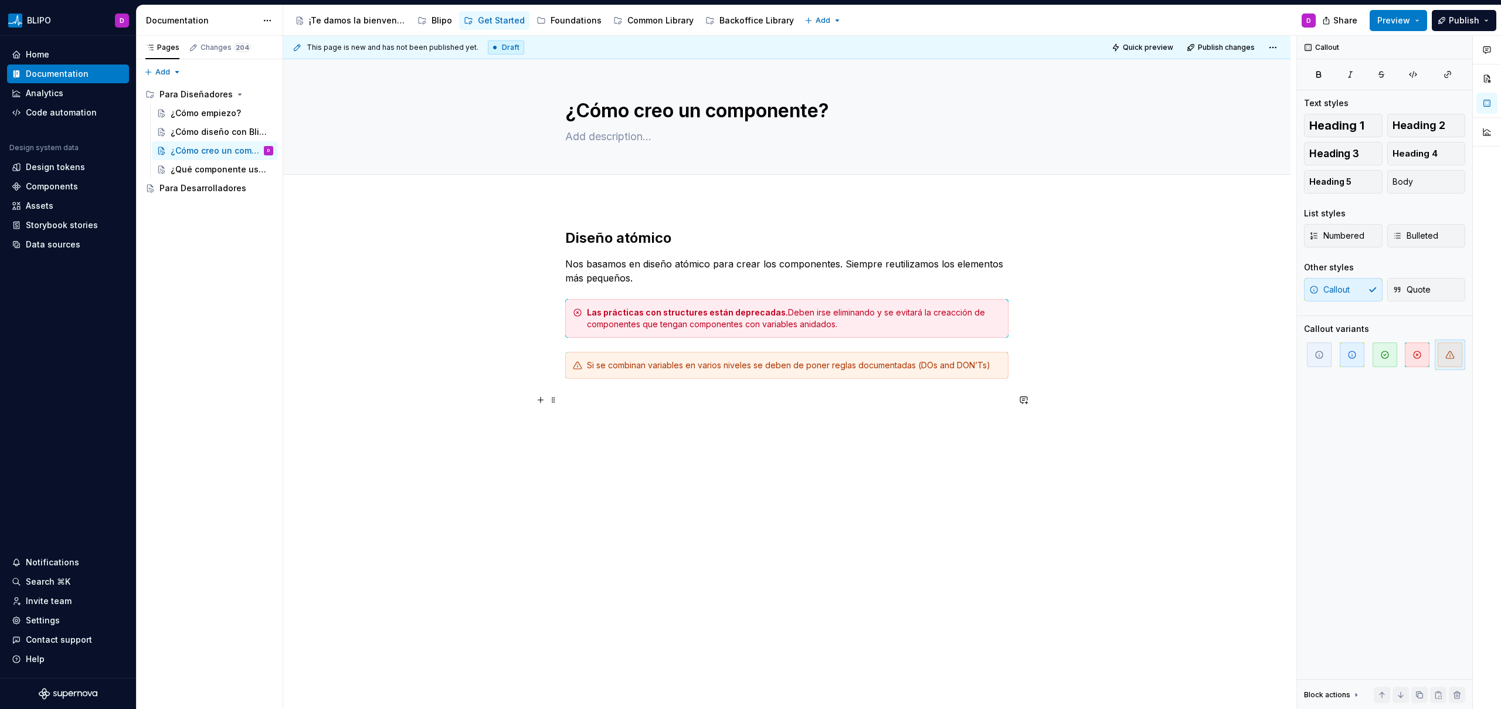
click at [740, 406] on p at bounding box center [786, 400] width 443 height 14
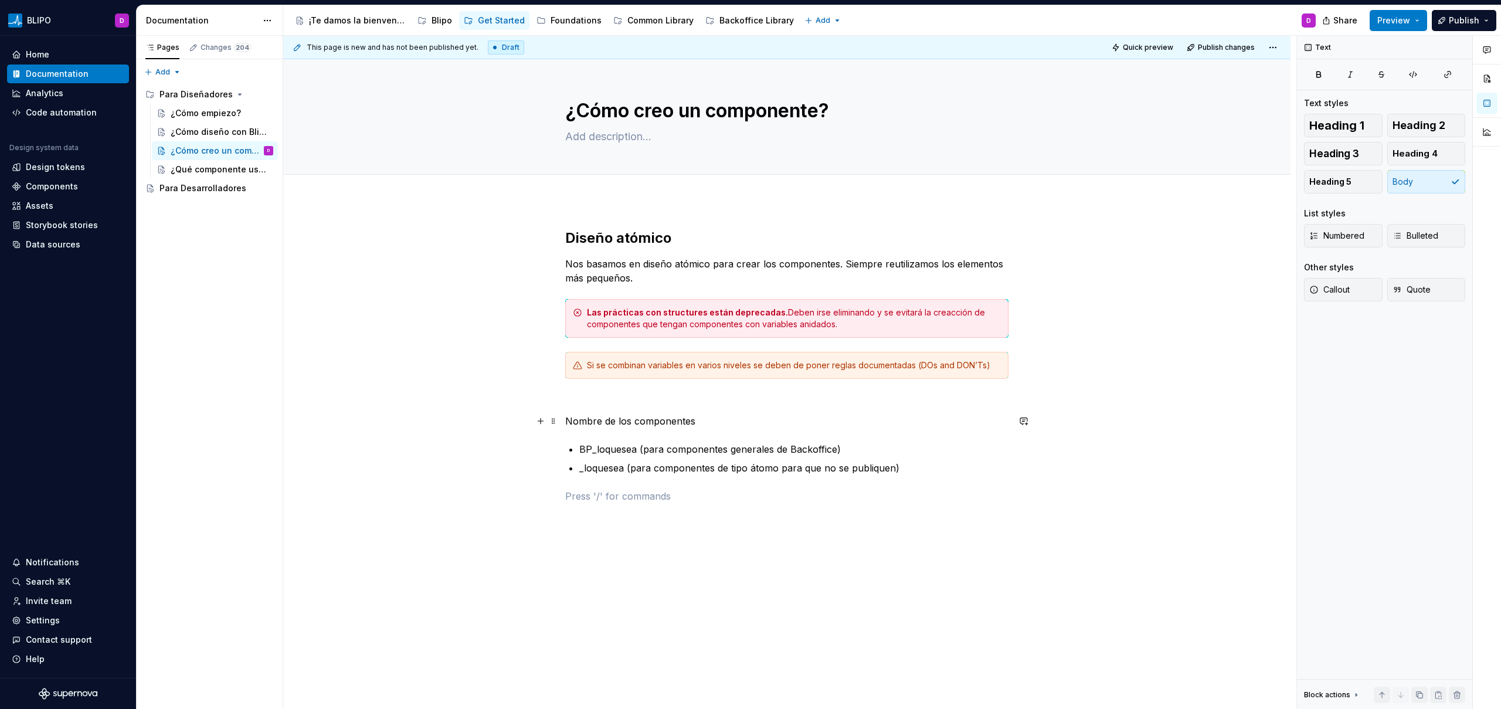
click at [609, 421] on p "Nombre de los componentes" at bounding box center [786, 421] width 443 height 14
click at [636, 402] on button "button" at bounding box center [639, 399] width 16 height 16
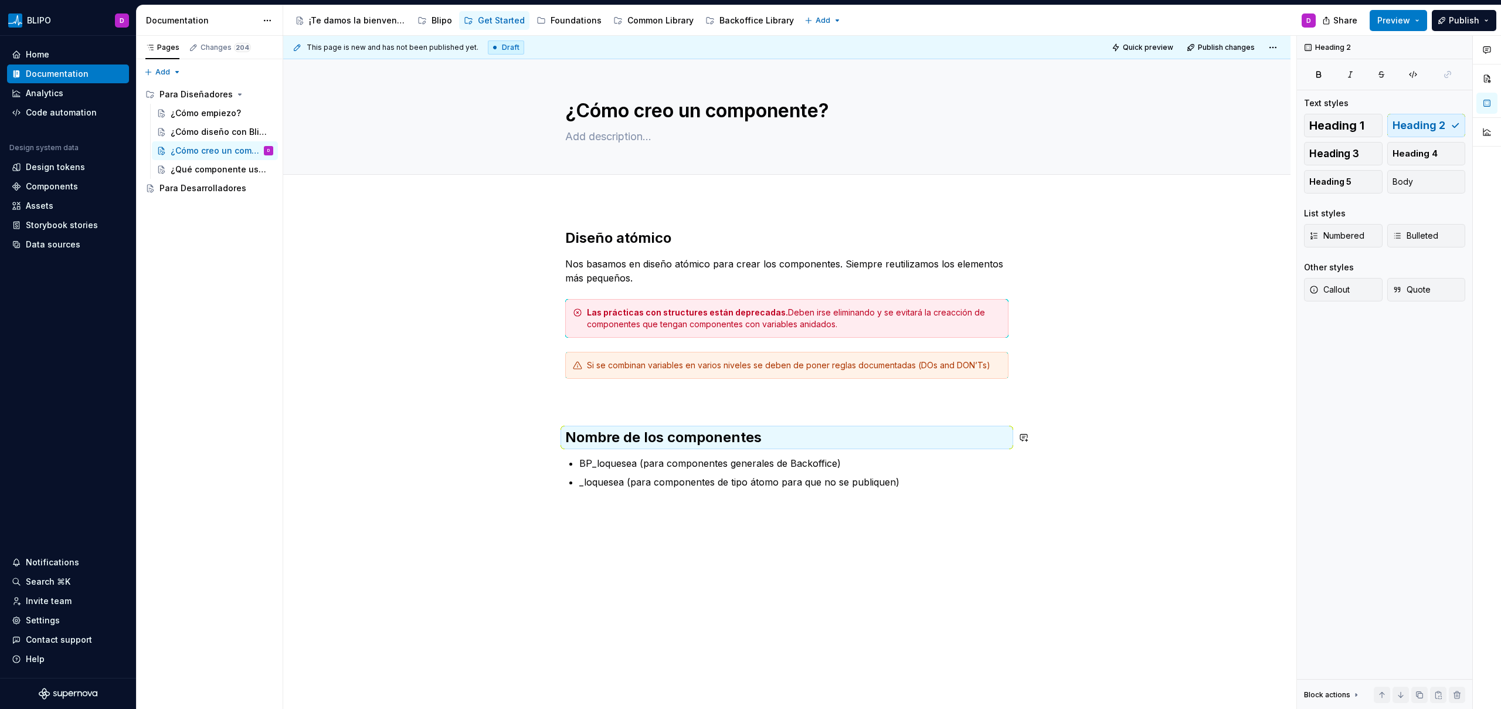
click at [738, 404] on p at bounding box center [786, 400] width 443 height 14
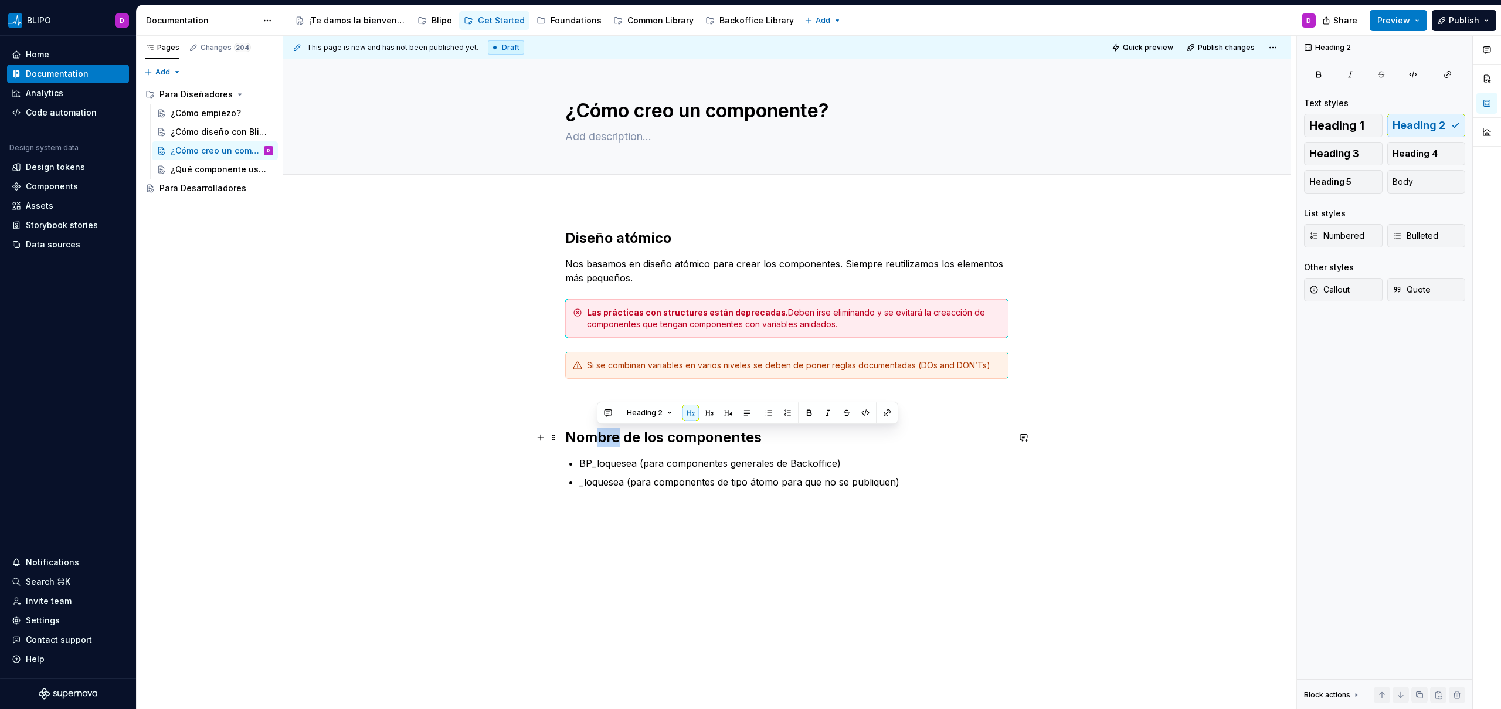
drag, startPoint x: 618, startPoint y: 438, endPoint x: 600, endPoint y: 438, distance: 18.8
click at [600, 438] on h2 "Nombre de los componentes" at bounding box center [786, 437] width 443 height 19
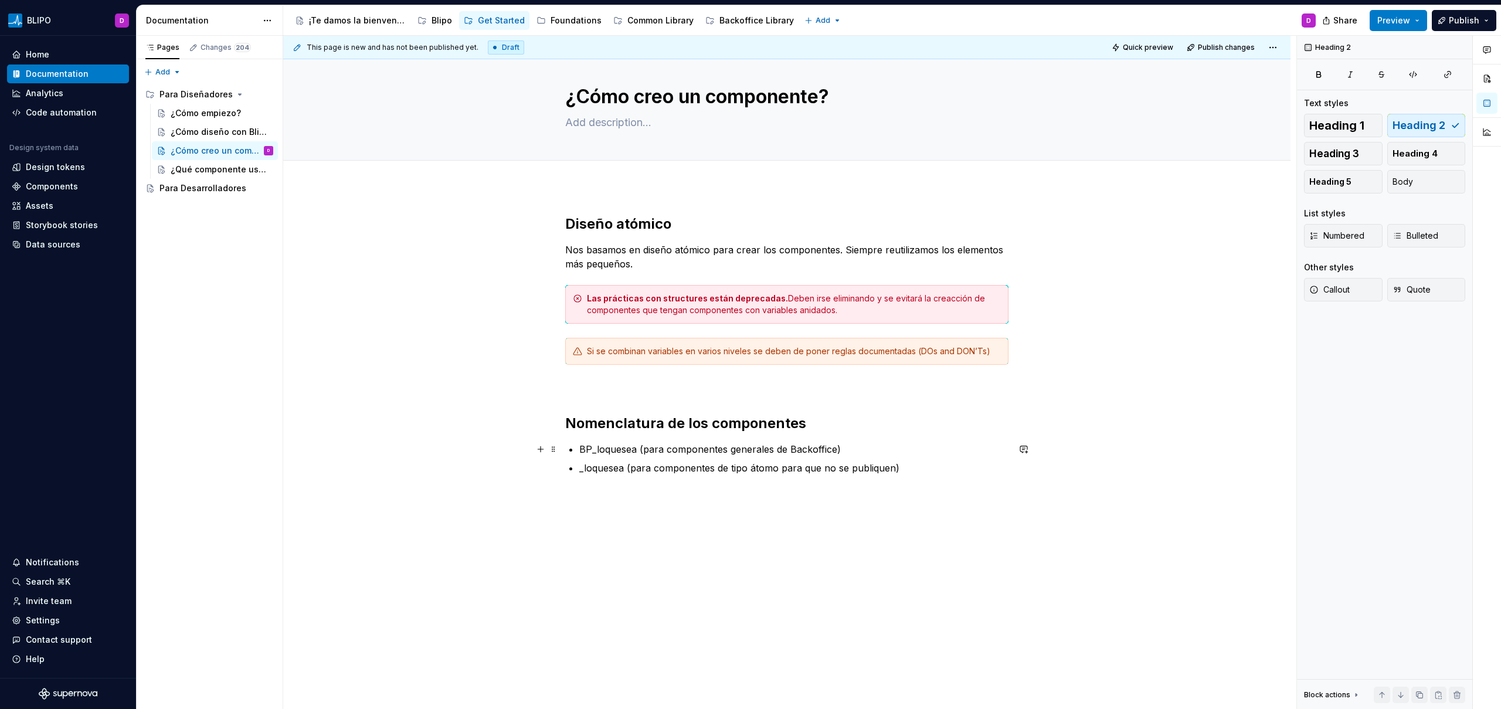
scroll to position [25, 0]
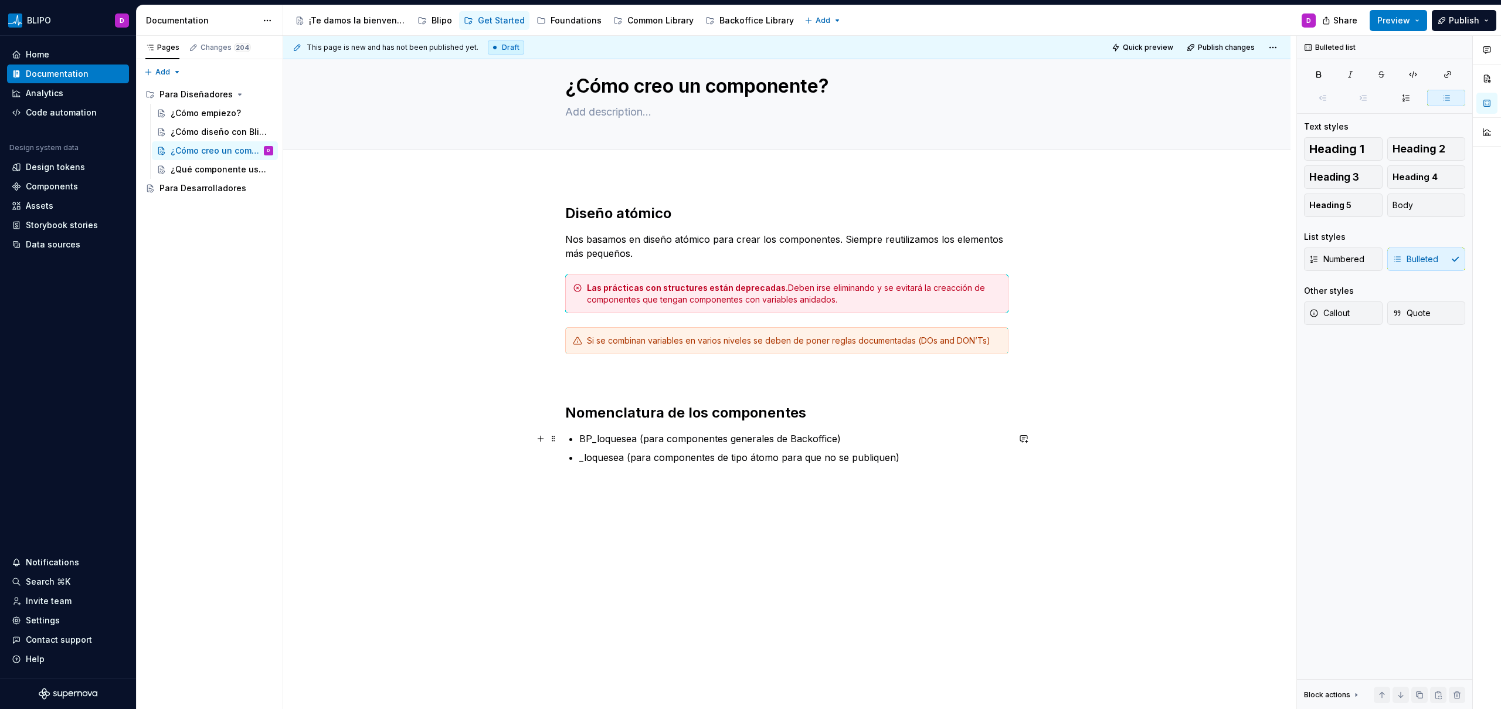
click at [845, 438] on p "BP_loquesea (para componentes generales de Backoffice)" at bounding box center [793, 438] width 429 height 14
drag, startPoint x: 713, startPoint y: 459, endPoint x: 600, endPoint y: 454, distance: 113.8
click at [600, 454] on p "SAN-nombre-del-componente" at bounding box center [793, 457] width 429 height 14
copy p "-nombre-del-componente"
click at [573, 426] on div "Diseño atómico Nos basamos en diseño atómico para crear los componentes. Siempr…" at bounding box center [786, 357] width 443 height 307
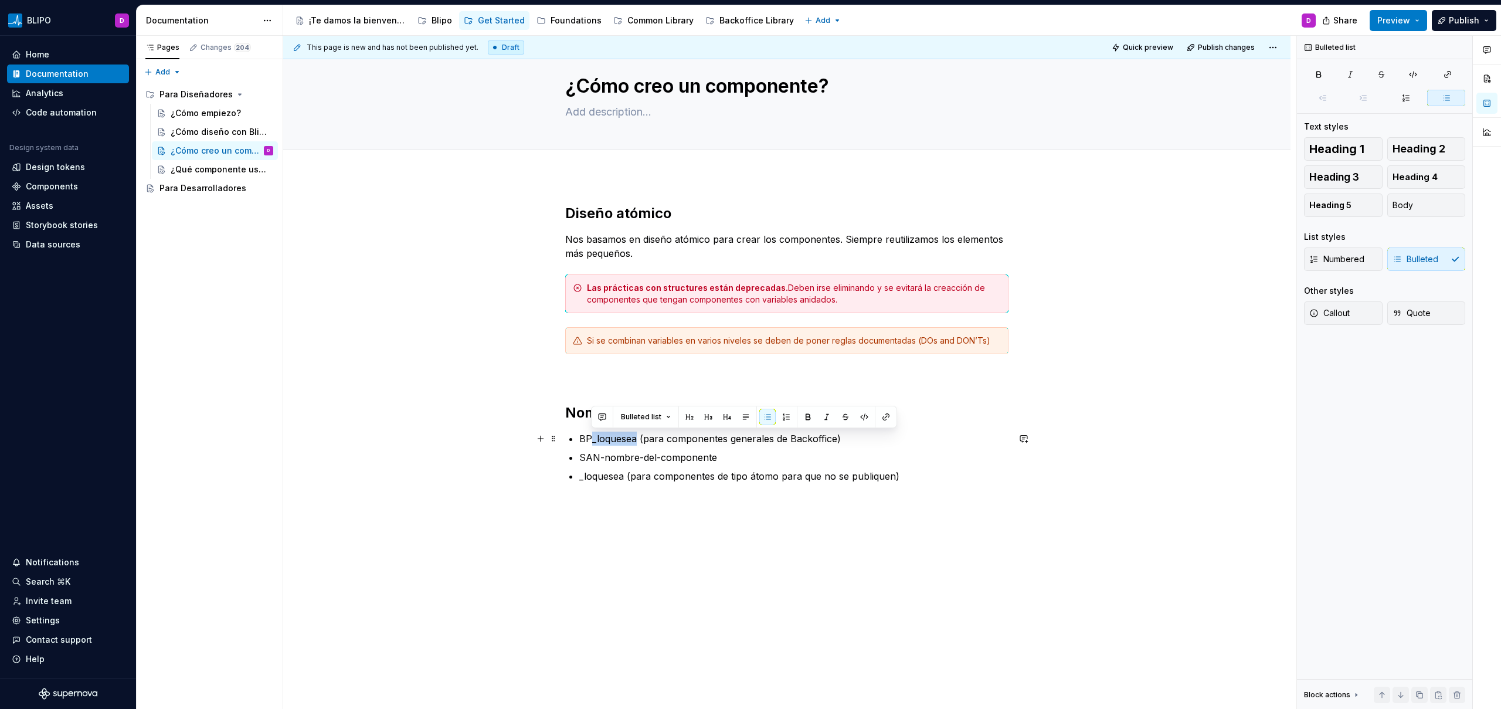
drag, startPoint x: 635, startPoint y: 440, endPoint x: 588, endPoint y: 440, distance: 46.9
click at [588, 440] on p "BP_loquesea (para componentes generales de Backoffice)" at bounding box center [793, 438] width 429 height 14
click at [724, 456] on p "SAN-nombre-del-componente" at bounding box center [793, 457] width 429 height 14
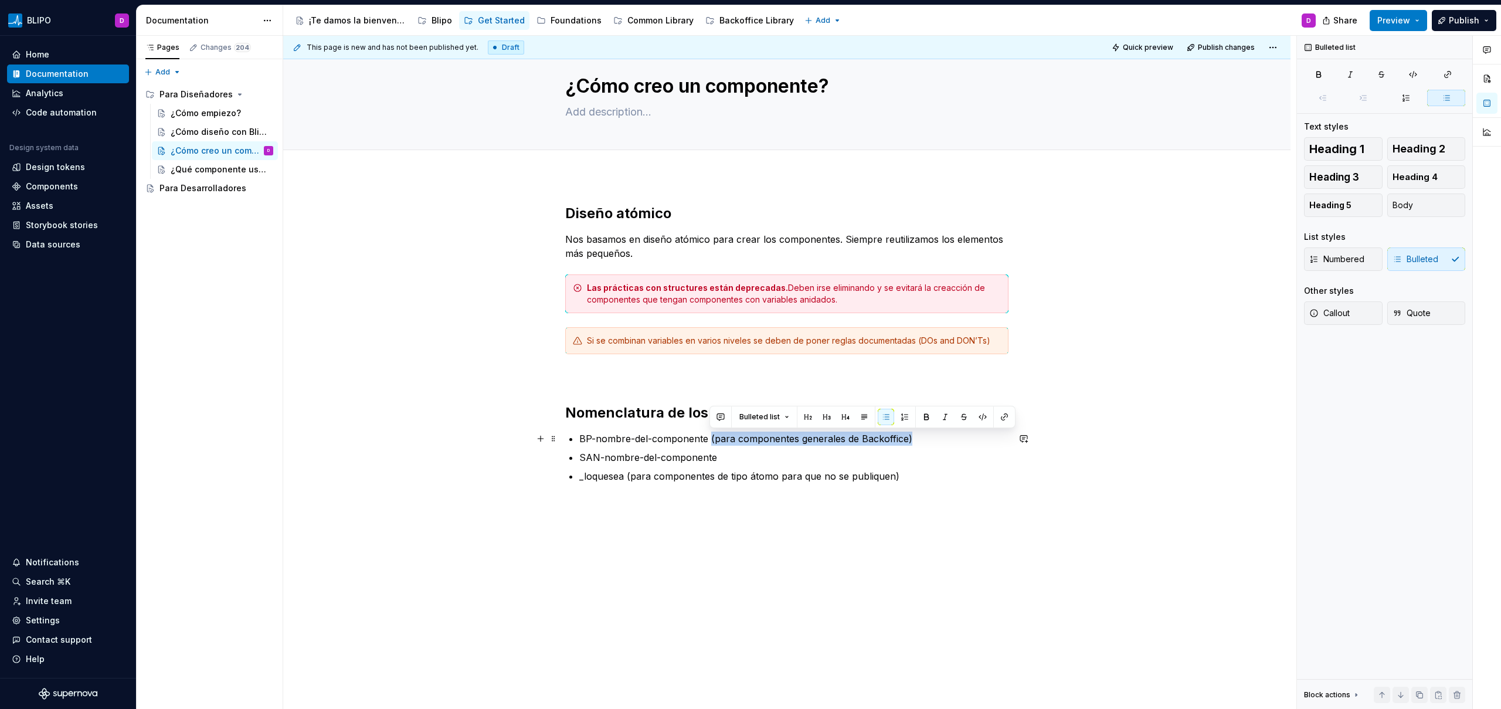
drag, startPoint x: 709, startPoint y: 439, endPoint x: 911, endPoint y: 443, distance: 202.3
click at [911, 443] on p "BP-nombre-del-componente (para componentes generales de Backoffice)" at bounding box center [793, 438] width 429 height 14
copy p "(para componentes generales de Backoffice)"
click at [814, 461] on p "SAN-nombre-del-componente" at bounding box center [793, 457] width 429 height 14
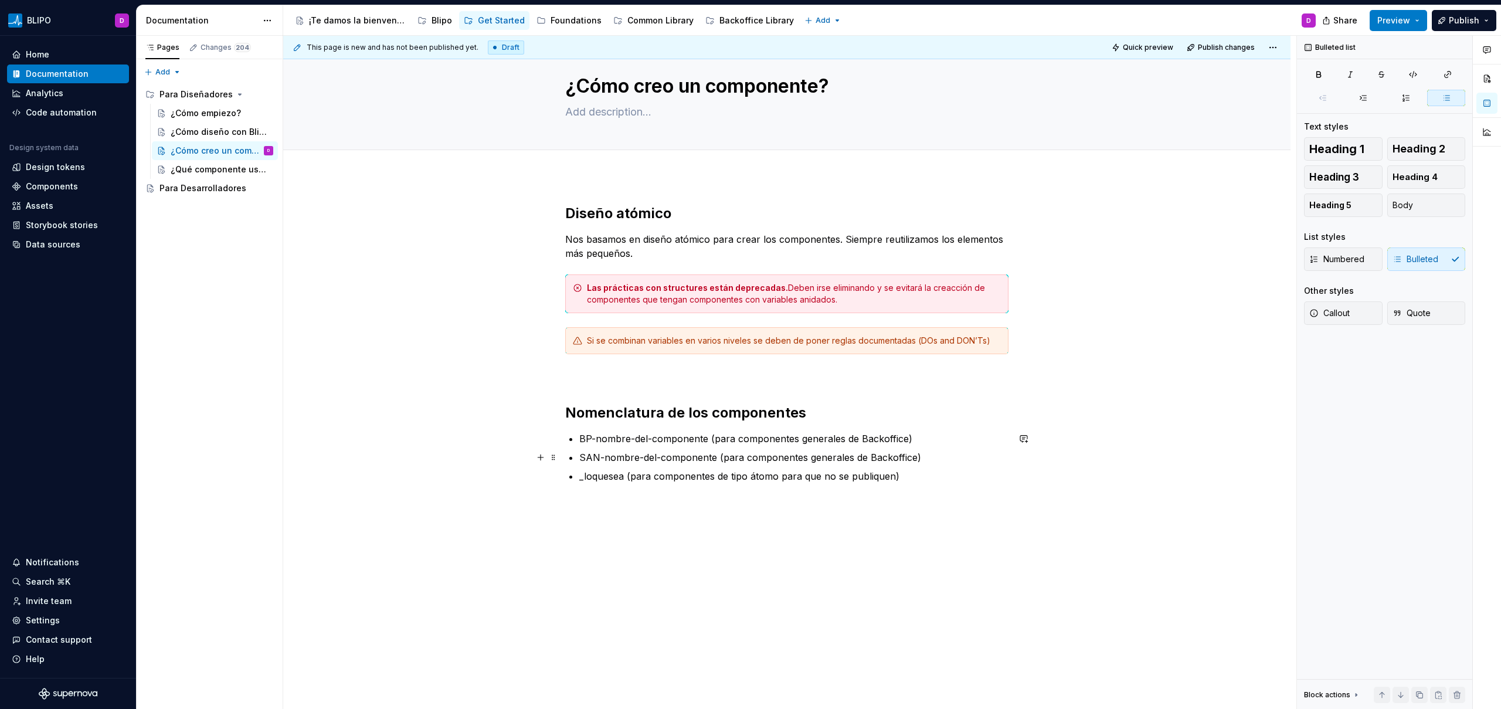
click at [889, 458] on p "SAN-nombre-del-componente (para componentes generales de Backoffice)" at bounding box center [793, 457] width 429 height 14
click at [606, 474] on p "_loquesea (para componentes de tipo átomo para que no se publiquen)" at bounding box center [793, 476] width 429 height 14
drag, startPoint x: 622, startPoint y: 477, endPoint x: 584, endPoint y: 481, distance: 39.0
click at [584, 481] on p "_loquesea (para componentes de tipo átomo para que no se publiquen)" at bounding box center [793, 476] width 429 height 14
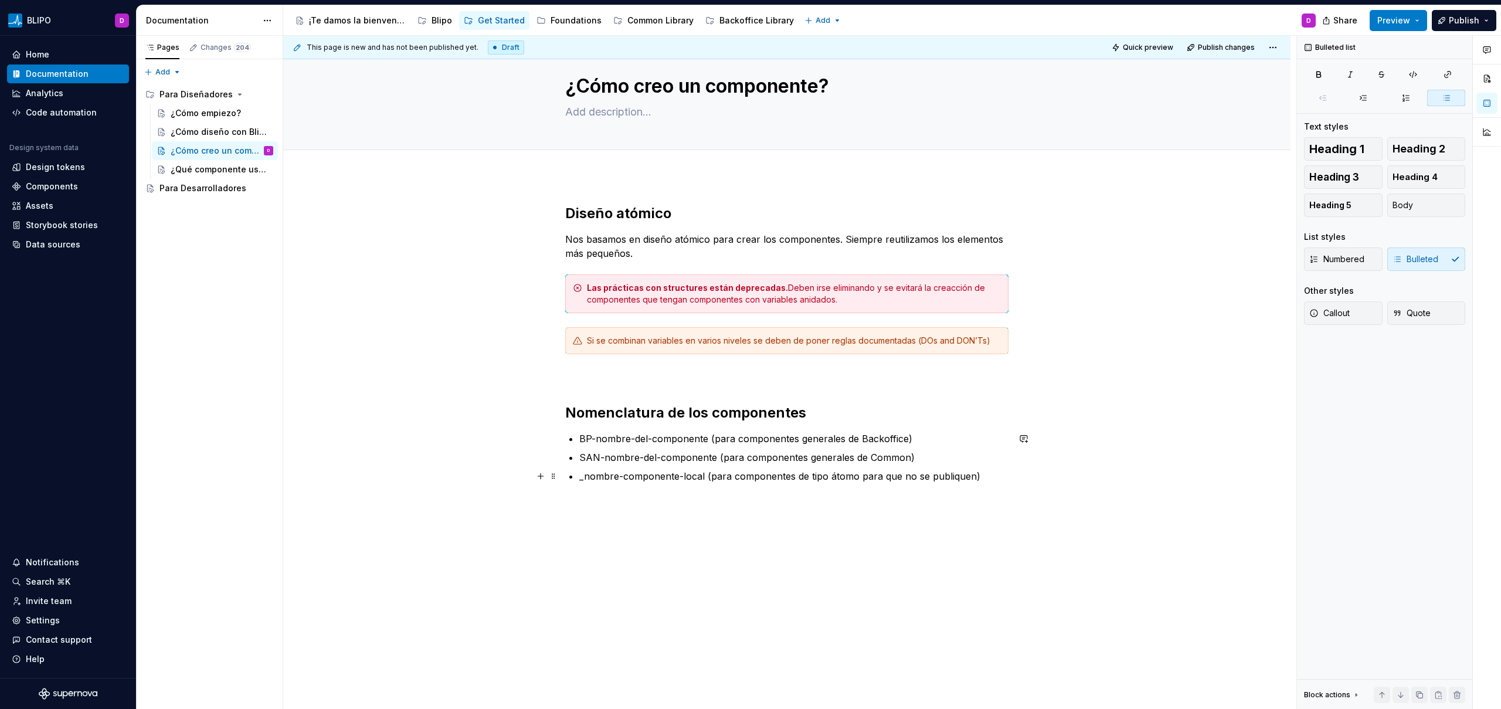
click at [939, 475] on p "_nombre-componente-local (para componentes de tipo átomo para que no se publiqu…" at bounding box center [793, 476] width 429 height 14
drag, startPoint x: 579, startPoint y: 438, endPoint x: 706, endPoint y: 436, distance: 127.2
click at [706, 436] on p "BP-nombre-del-componente (para componentes generales de Backoffice)" at bounding box center [793, 438] width 429 height 14
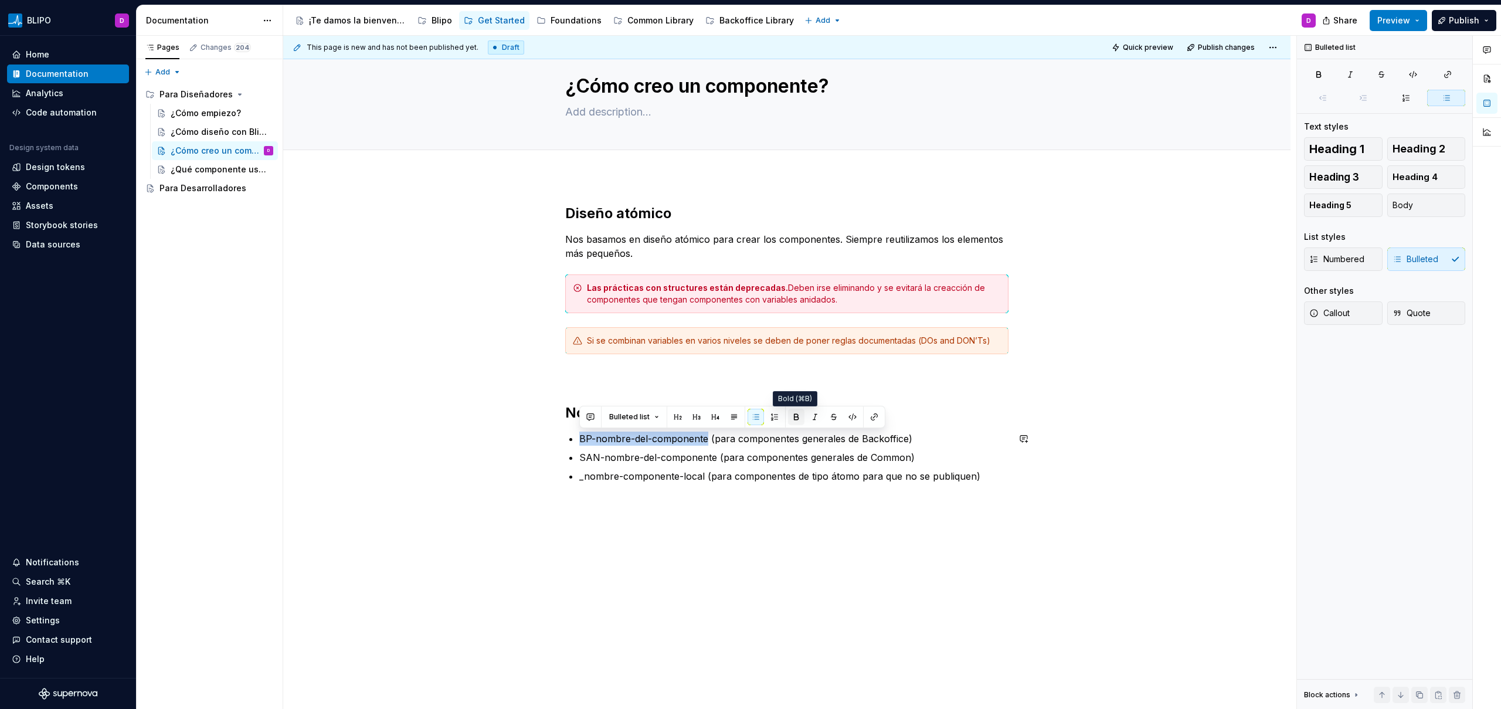
click at [798, 420] on button "button" at bounding box center [796, 417] width 16 height 16
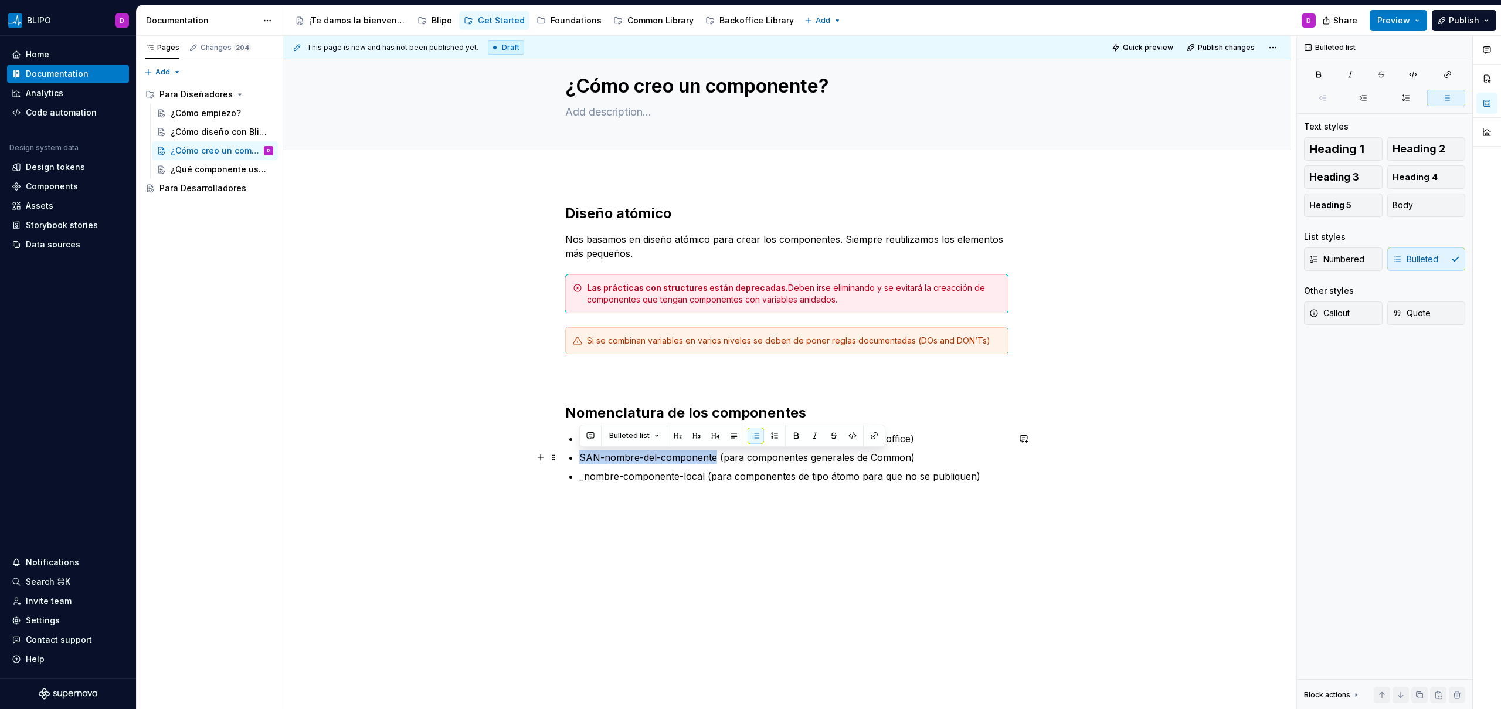
drag, startPoint x: 714, startPoint y: 455, endPoint x: 580, endPoint y: 451, distance: 134.3
click at [580, 451] on p "SAN-nombre-del-componente (para componentes generales de Common)" at bounding box center [793, 457] width 429 height 14
click at [795, 434] on button "button" at bounding box center [796, 435] width 16 height 16
click at [715, 505] on p at bounding box center [786, 504] width 443 height 14
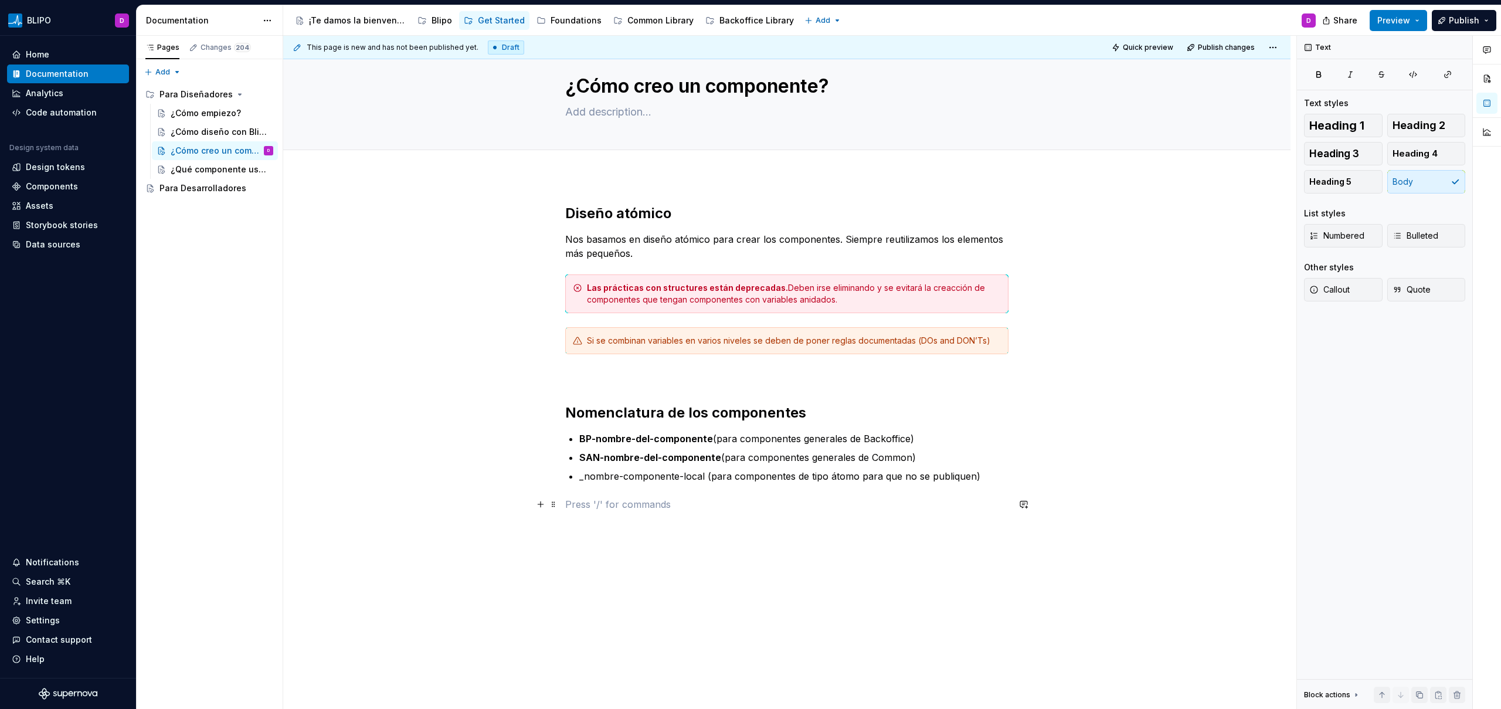
click at [587, 506] on p at bounding box center [786, 504] width 443 height 14
click at [615, 526] on p "Crea los componentes con cabeza: ¿Variante o Propiedad?" at bounding box center [786, 525] width 443 height 14
click at [638, 506] on button "button" at bounding box center [639, 503] width 16 height 16
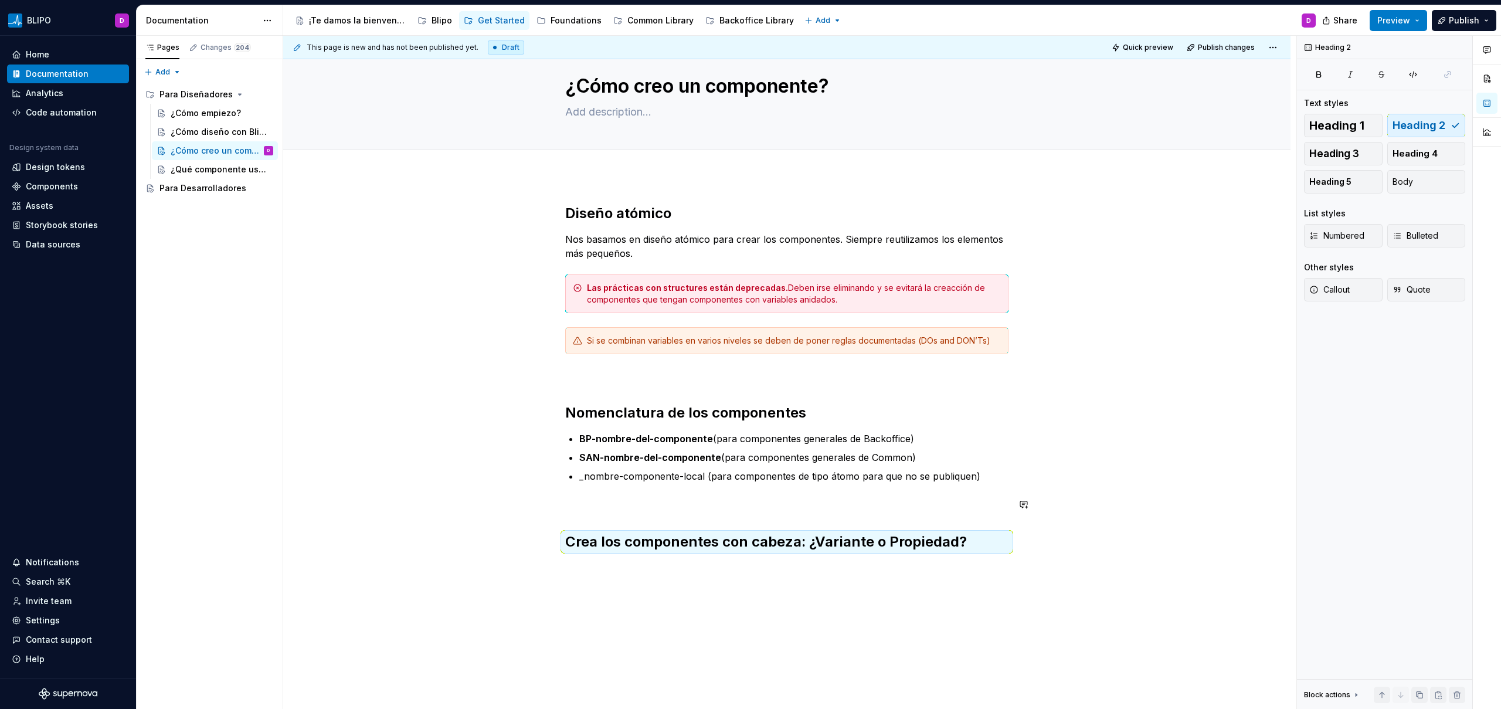
click at [722, 519] on div "Diseño atómico Nos basamos en diseño atómico para crear los componentes. Siempr…" at bounding box center [786, 377] width 443 height 347
click at [622, 505] on p at bounding box center [786, 504] width 443 height 14
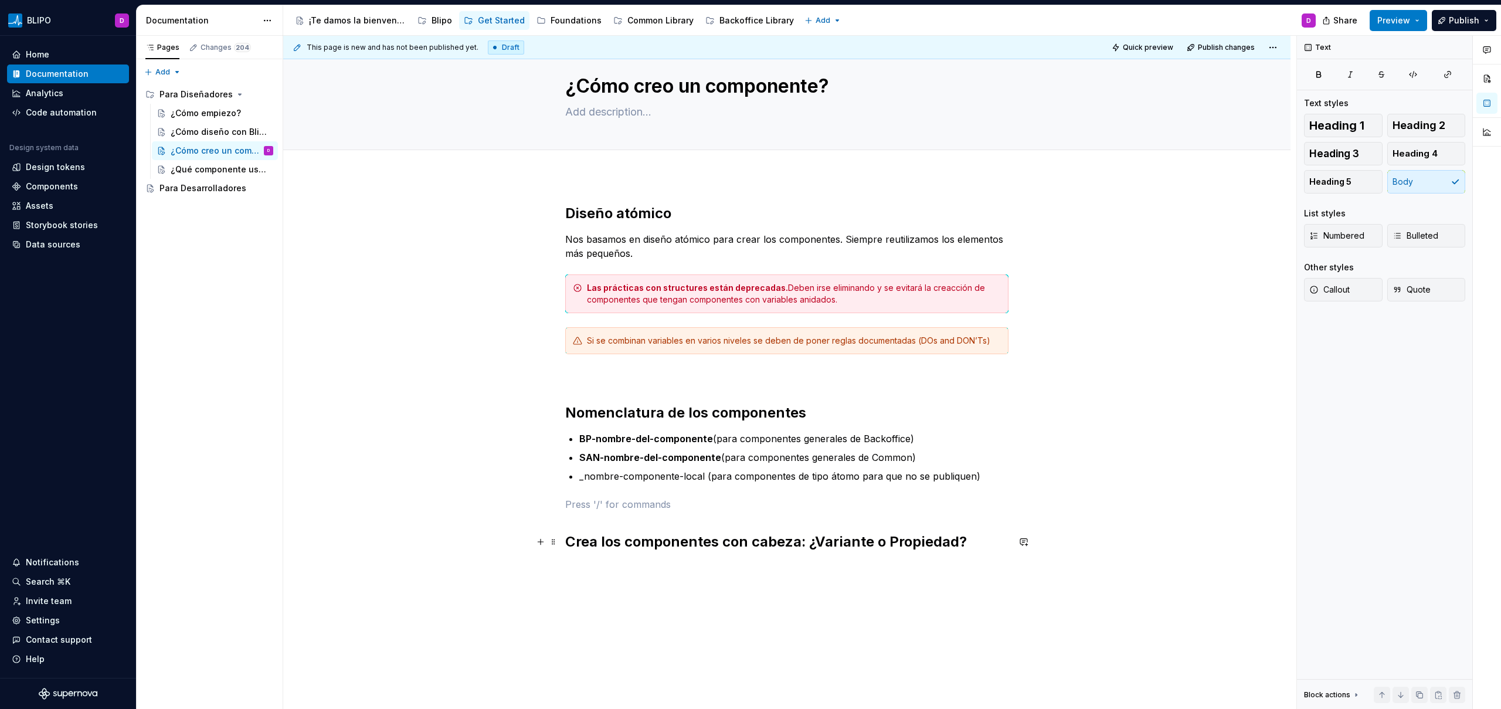
click at [972, 544] on h2 "Crea los componentes con cabeza: ¿Variante o Propiedad?" at bounding box center [786, 541] width 443 height 19
click at [615, 565] on div "Diseño atómico Nos basamos en diseño atómico para crear los componentes. Siempr…" at bounding box center [786, 477] width 1007 height 602
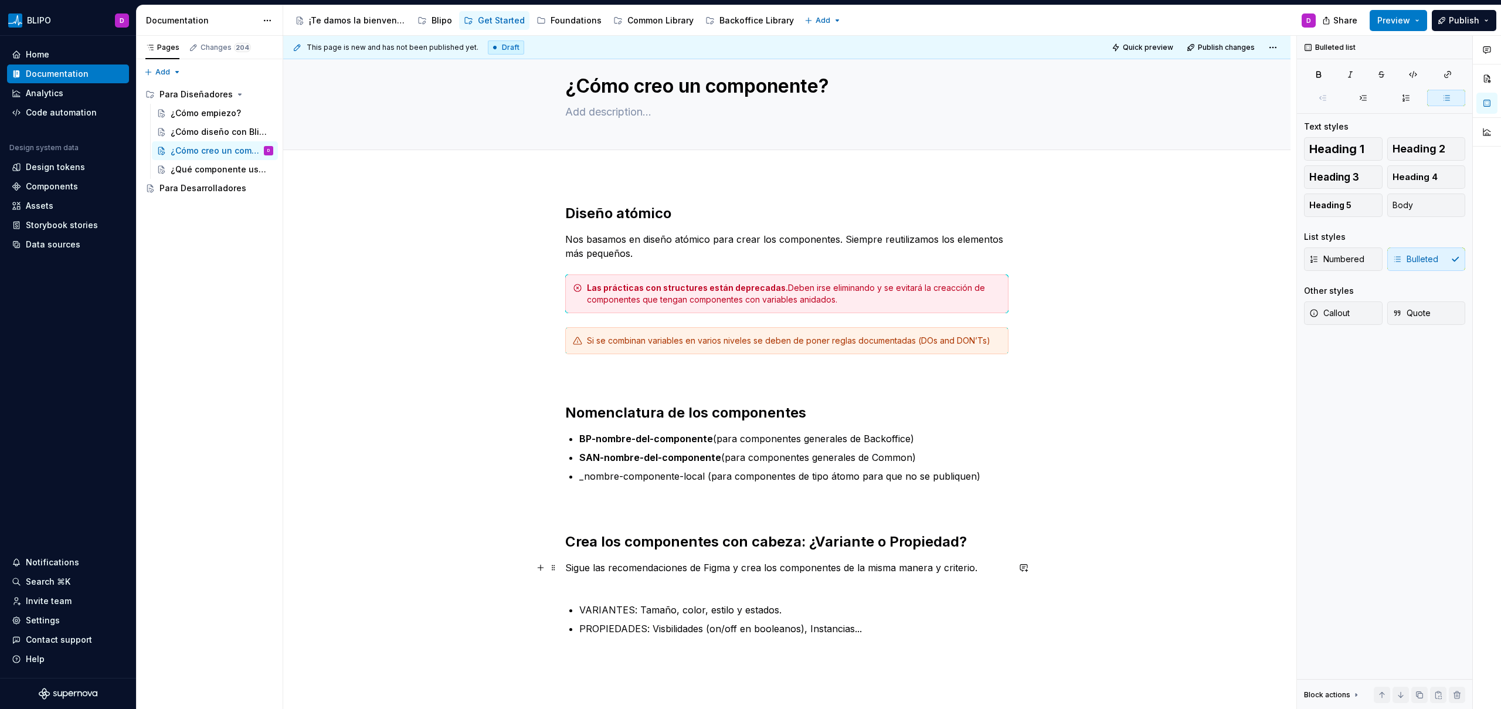
click at [623, 588] on p "Sigue las recomendaciones de Figma y crea los componentes de la misma manera y …" at bounding box center [786, 574] width 443 height 28
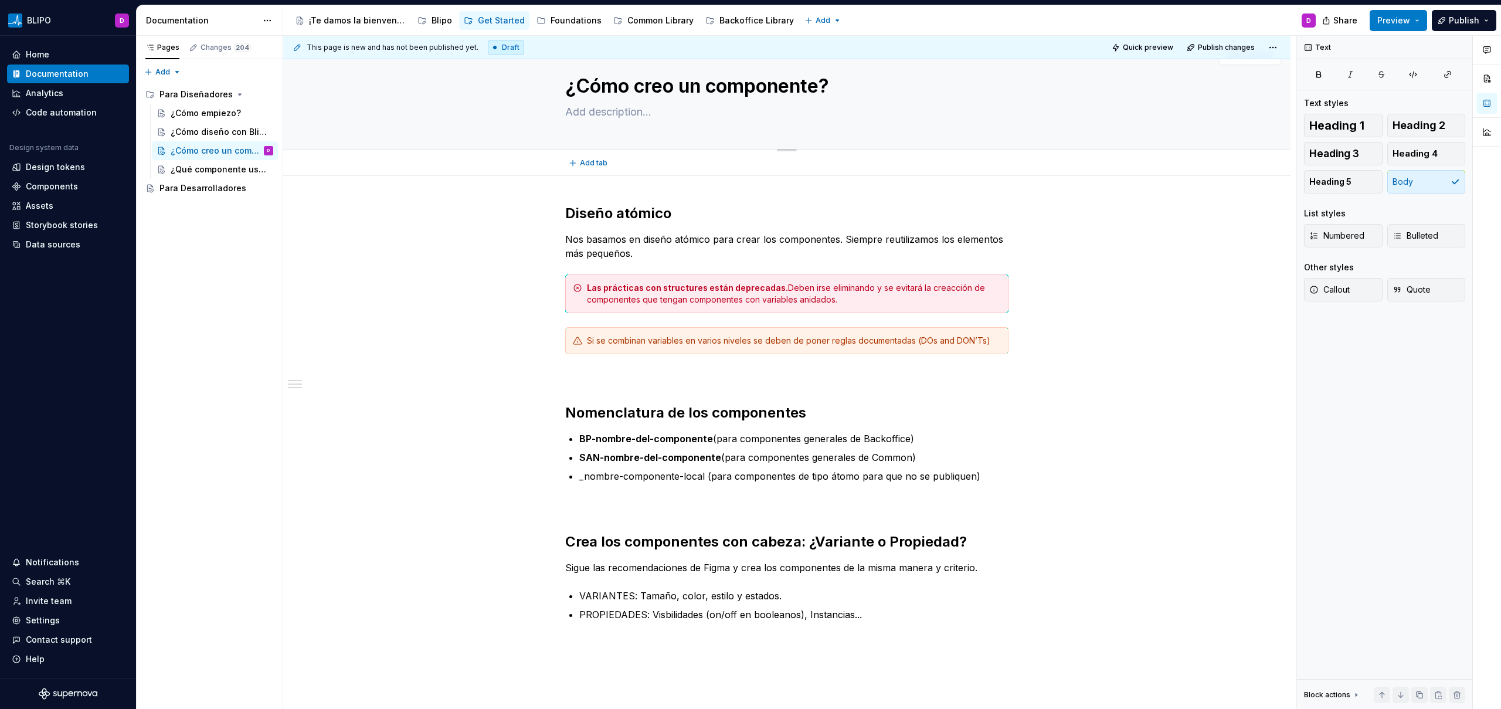
click at [644, 115] on textarea at bounding box center [784, 112] width 443 height 19
type textarea "*"
type textarea "E"
type textarea "*"
type textarea "En"
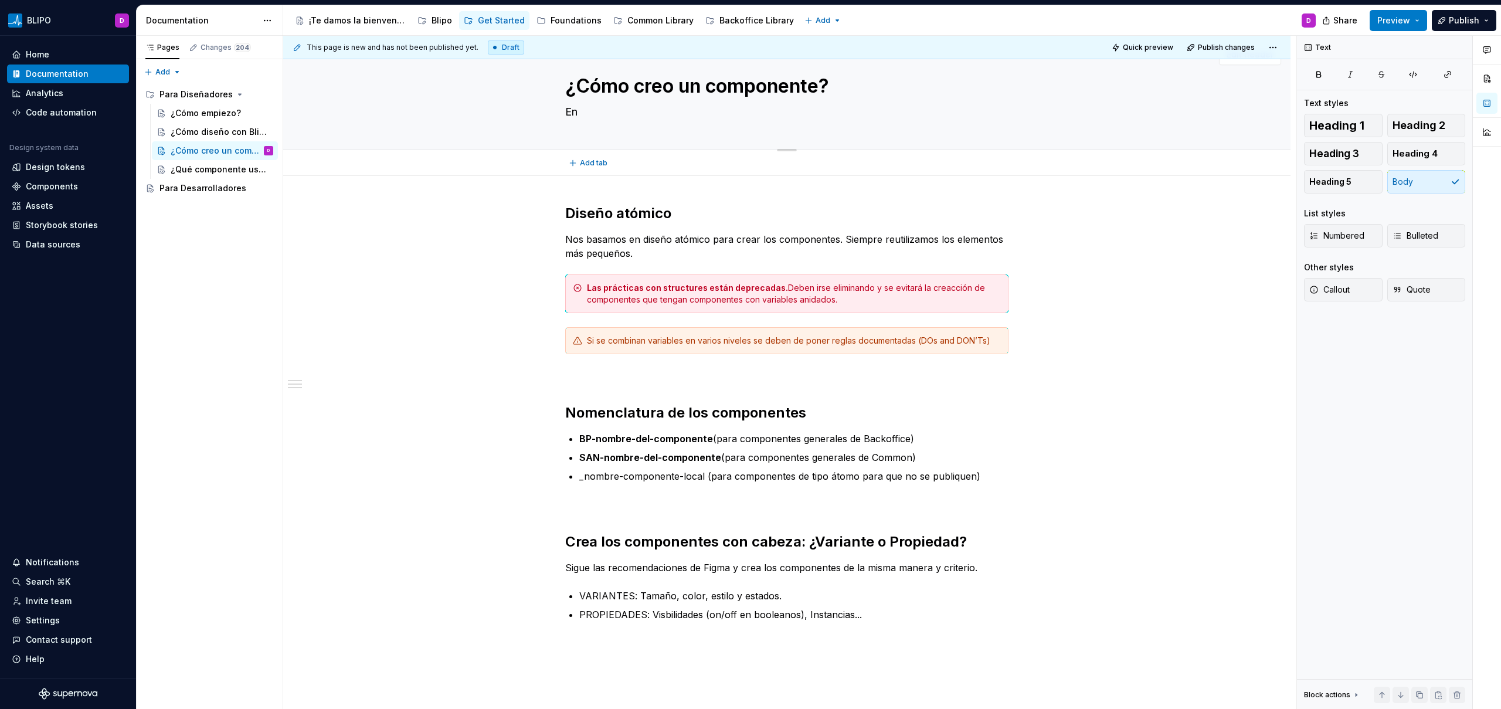
type textarea "*"
type textarea "En"
type textarea "*"
type textarea "En e"
type textarea "*"
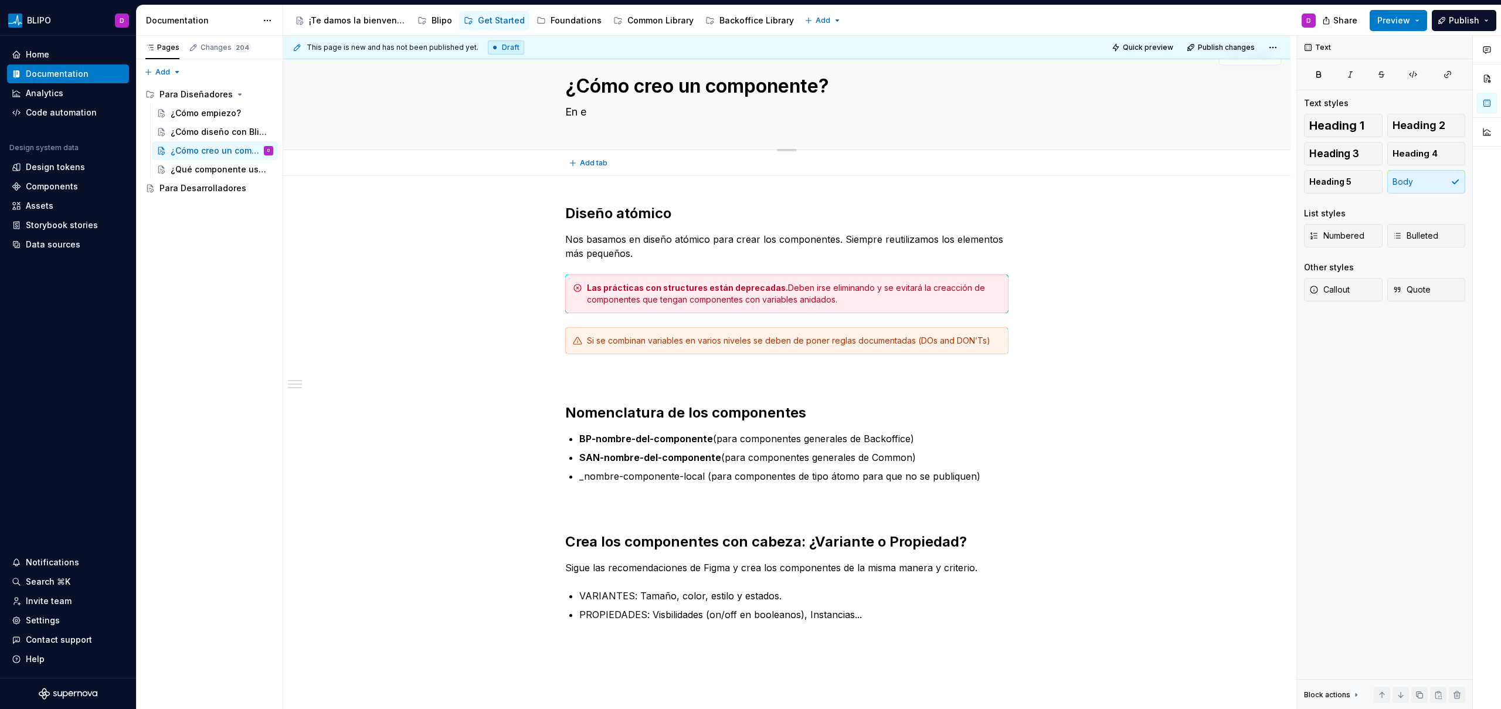
type textarea "En en"
type textarea "*"
type textarea "En ent"
type textarea "*"
type textarea "En ento"
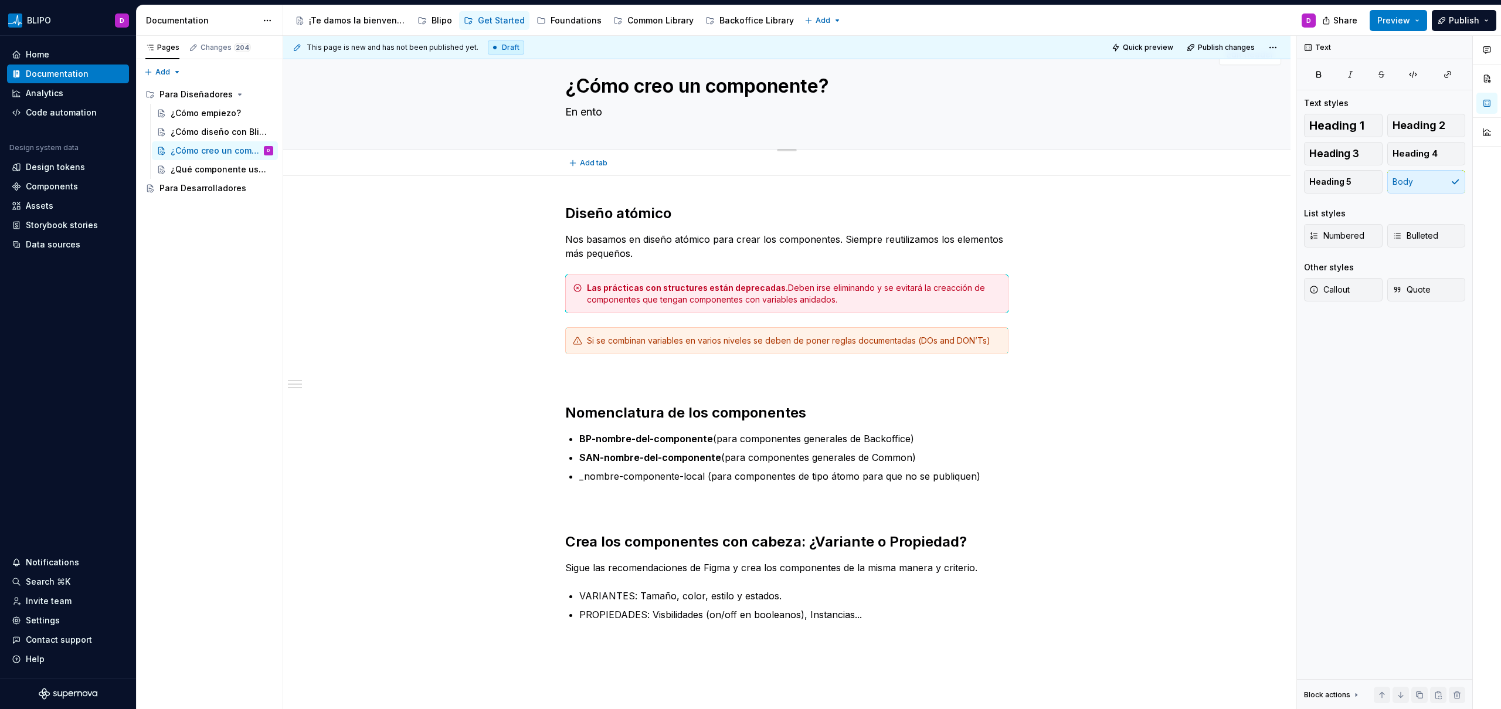
type textarea "*"
type textarea "En entor"
type textarea "*"
type textarea "En entorn"
type textarea "*"
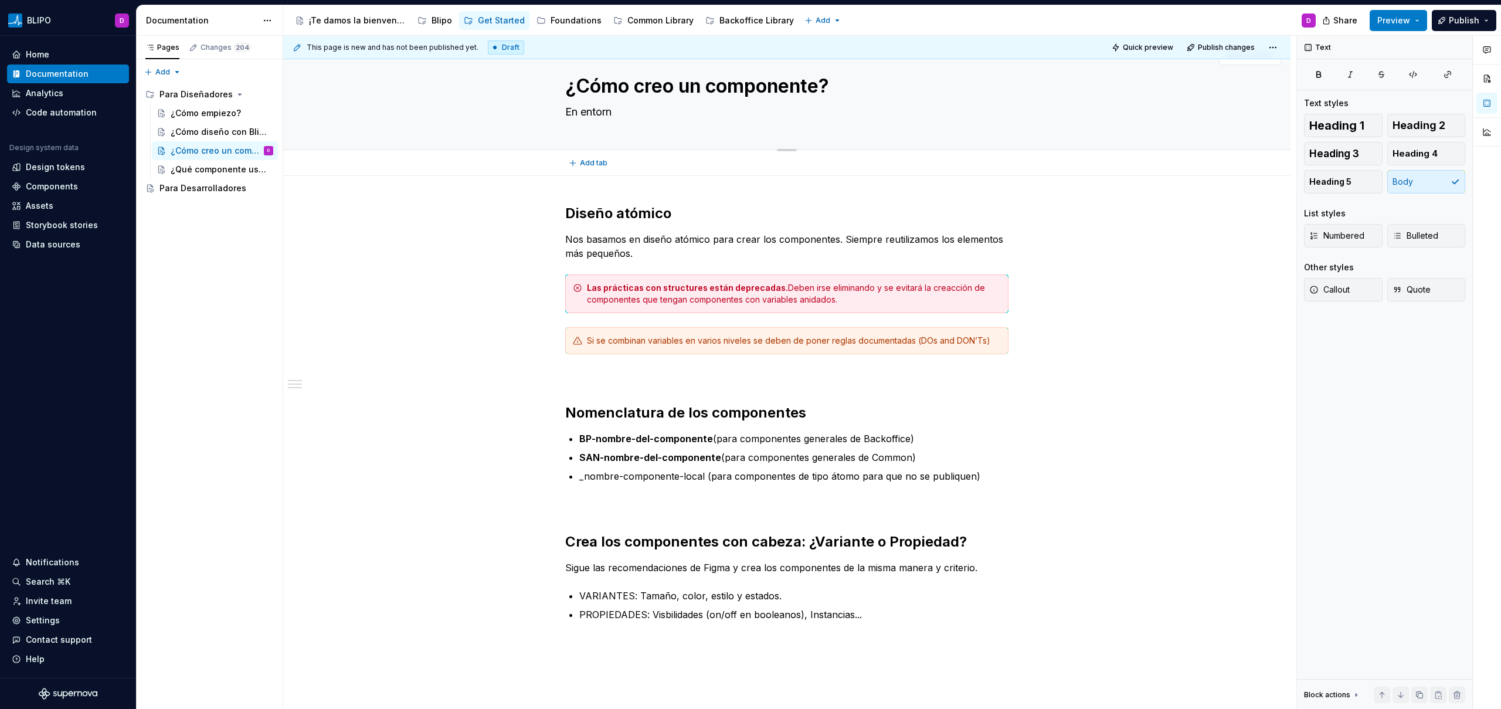
type textarea "En entorno"
type textarea "*"
type textarea "En entornos"
type textarea "*"
type textarea "En entornos"
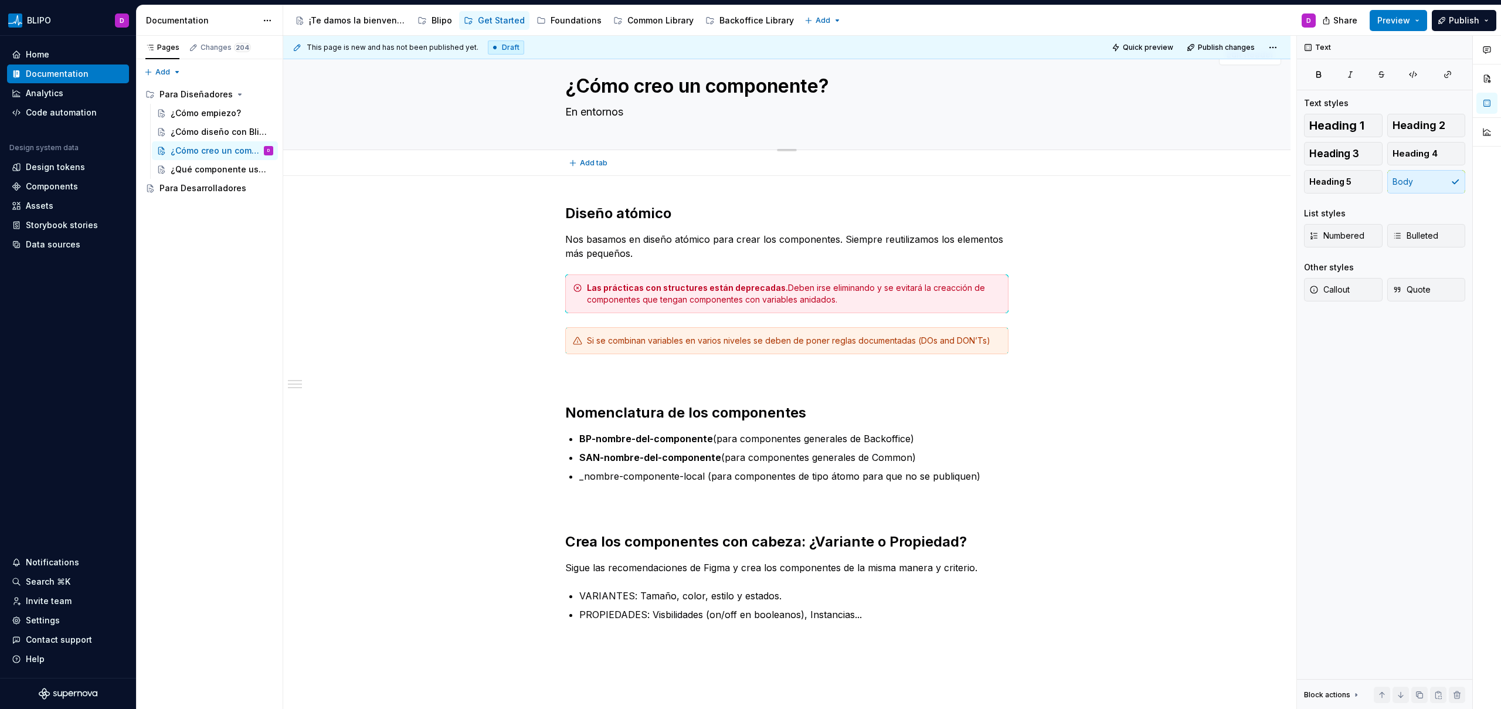
type textarea "*"
type textarea "En entornos d"
type textarea "*"
type textarea "En entornos de"
type textarea "*"
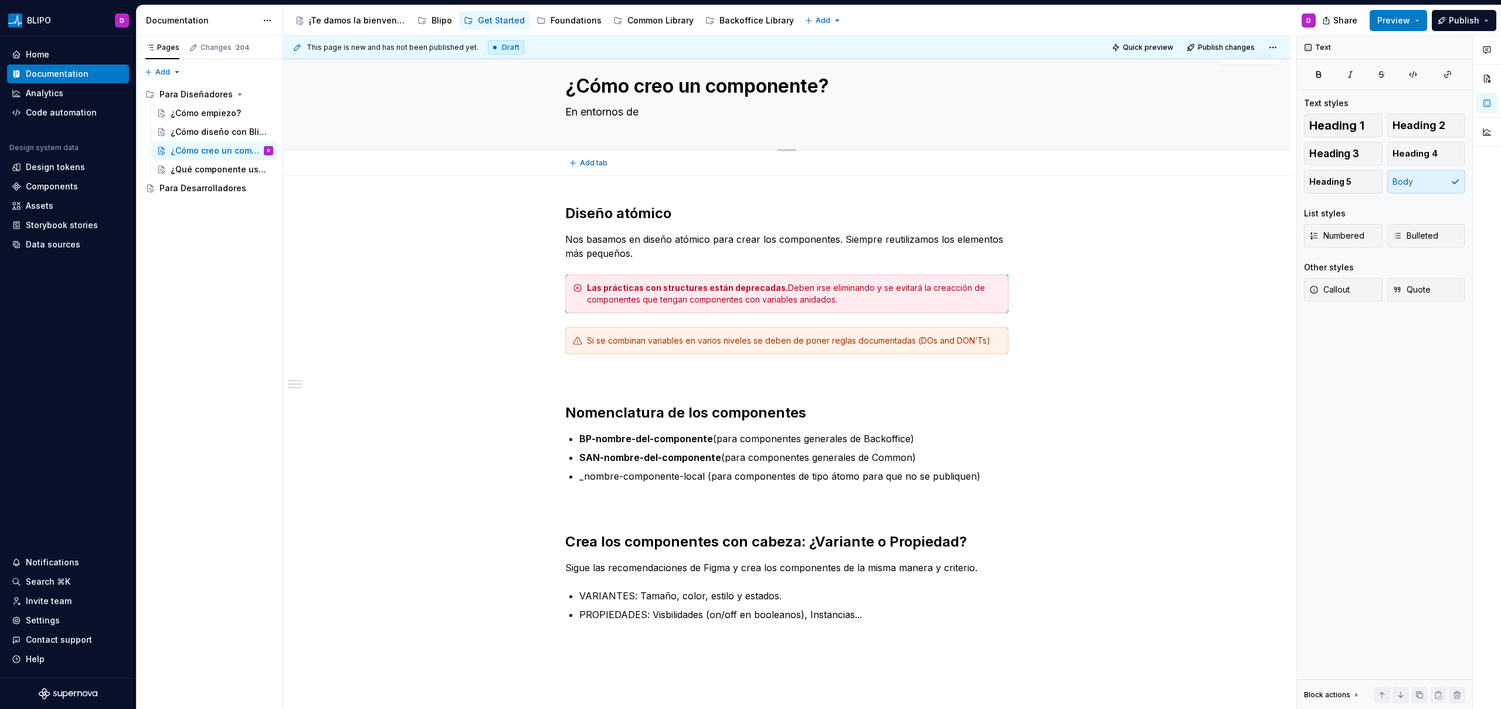
type textarea "En entornos de"
type textarea "*"
type textarea "En entornos de d"
type textarea "*"
type textarea "En entornos de di"
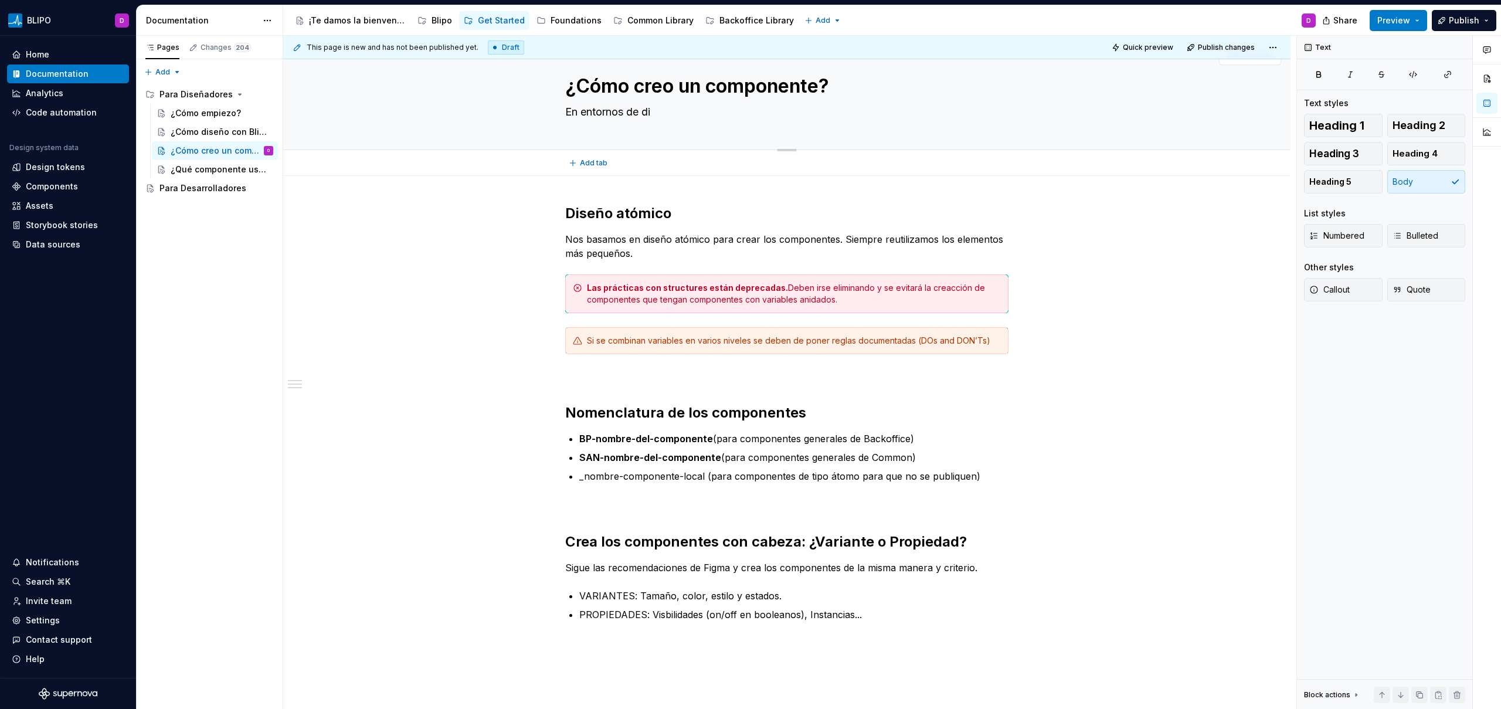
type textarea "*"
type textarea "En entornos de dis"
type textarea "*"
type textarea "En entornos de diseñ"
type textarea "*"
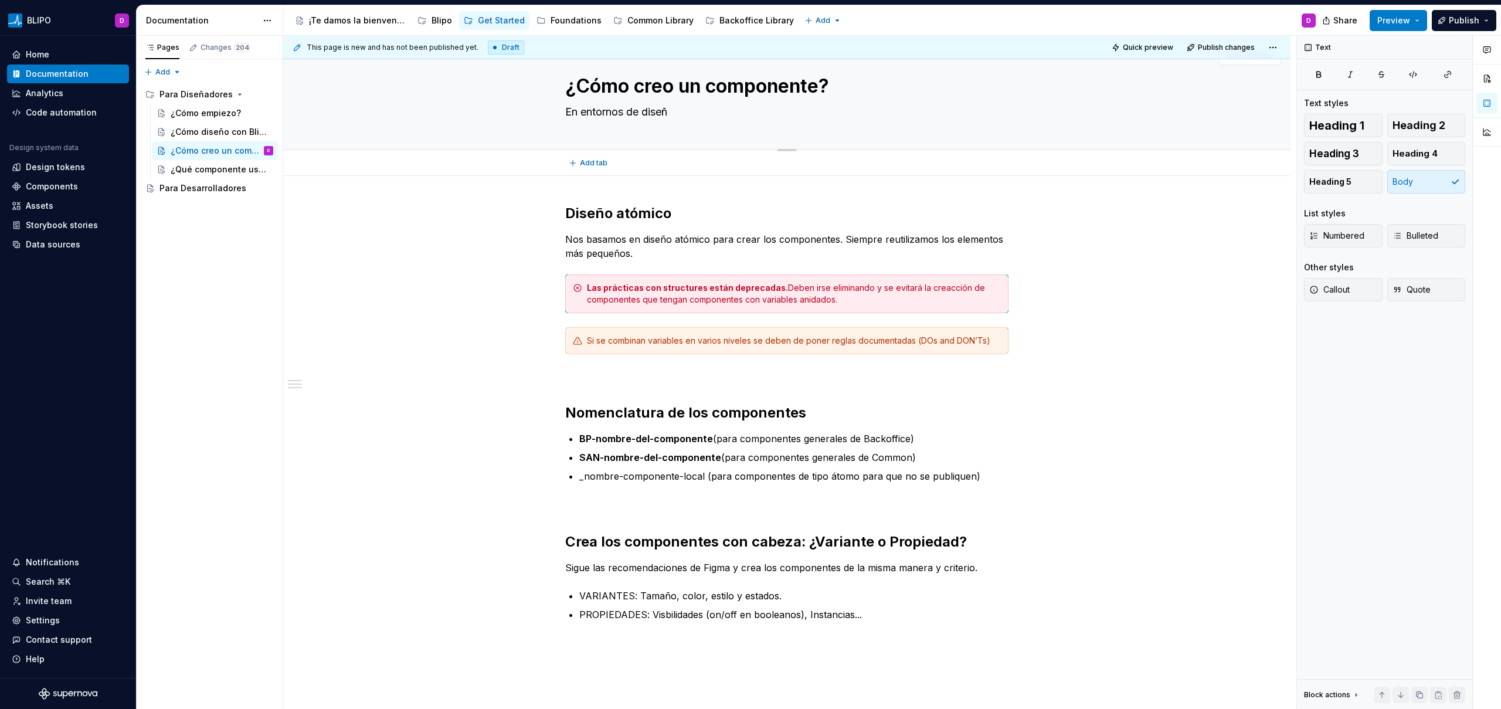
type textarea "En entornos de diseño"
type textarea "*"
type textarea "En entornos de diseño"
type textarea "*"
type textarea "En entornos de diseño c"
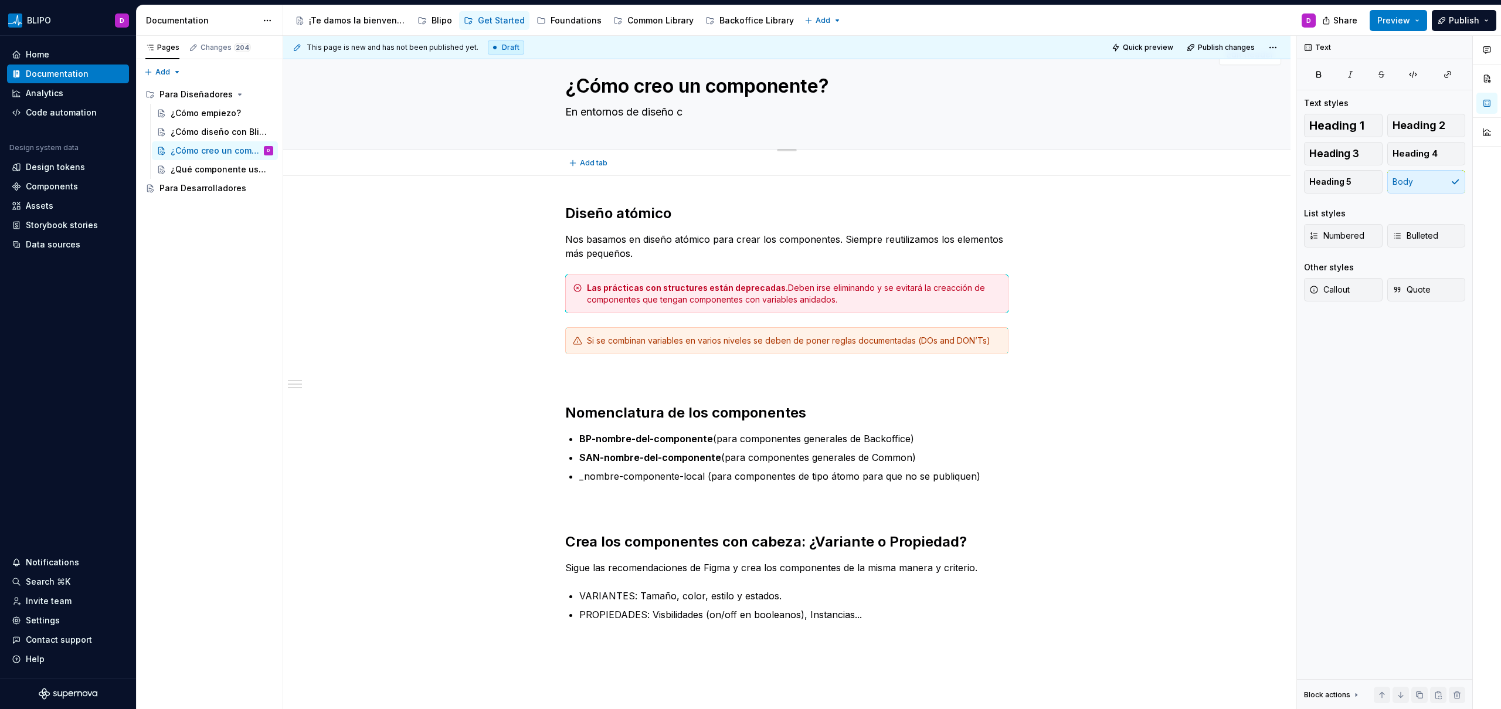
type textarea "*"
type textarea "En entornos de diseño com"
type textarea "*"
type textarea "En entornos de diseño como"
type textarea "*"
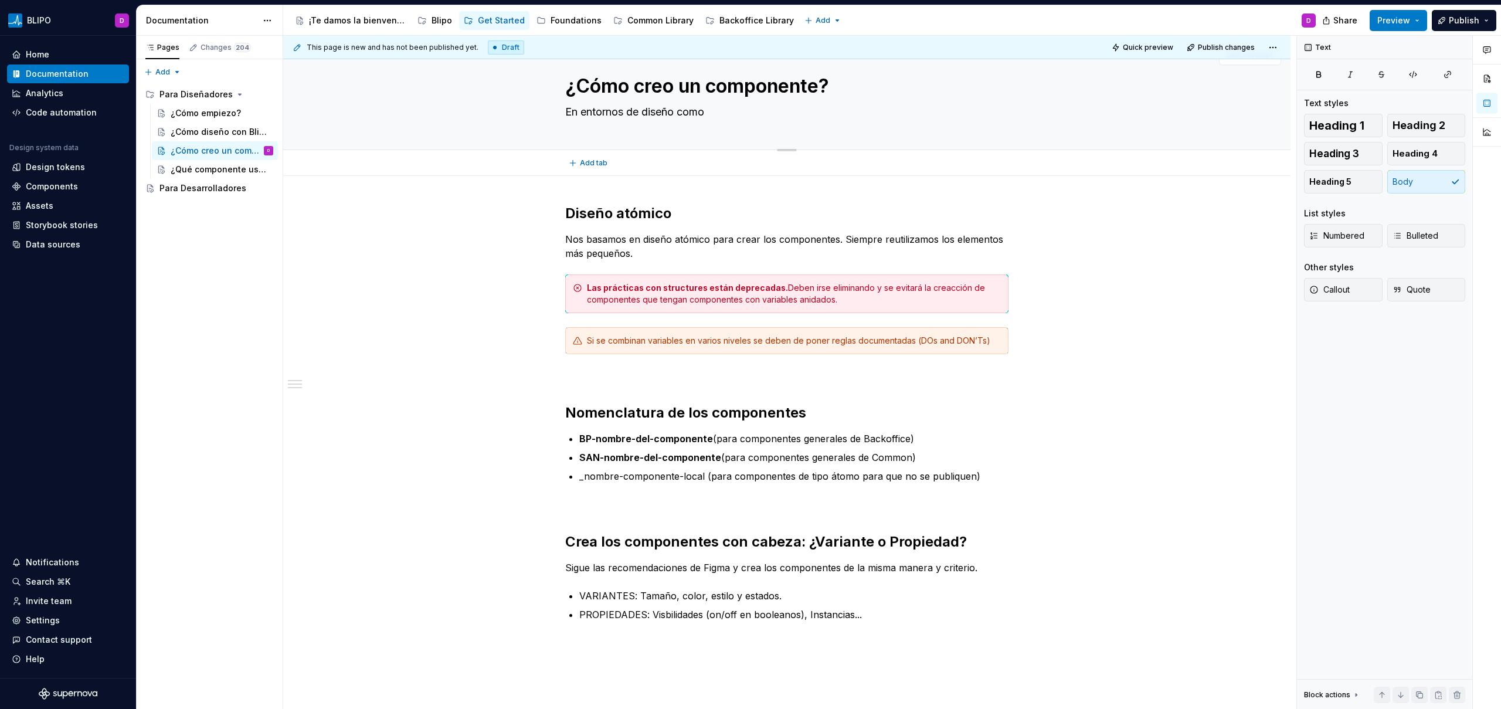
type textarea "En entornos de diseño como"
type textarea "*"
type textarea "En entornos de diseño como F"
type textarea "*"
type textarea "En entornos de diseño como Fi"
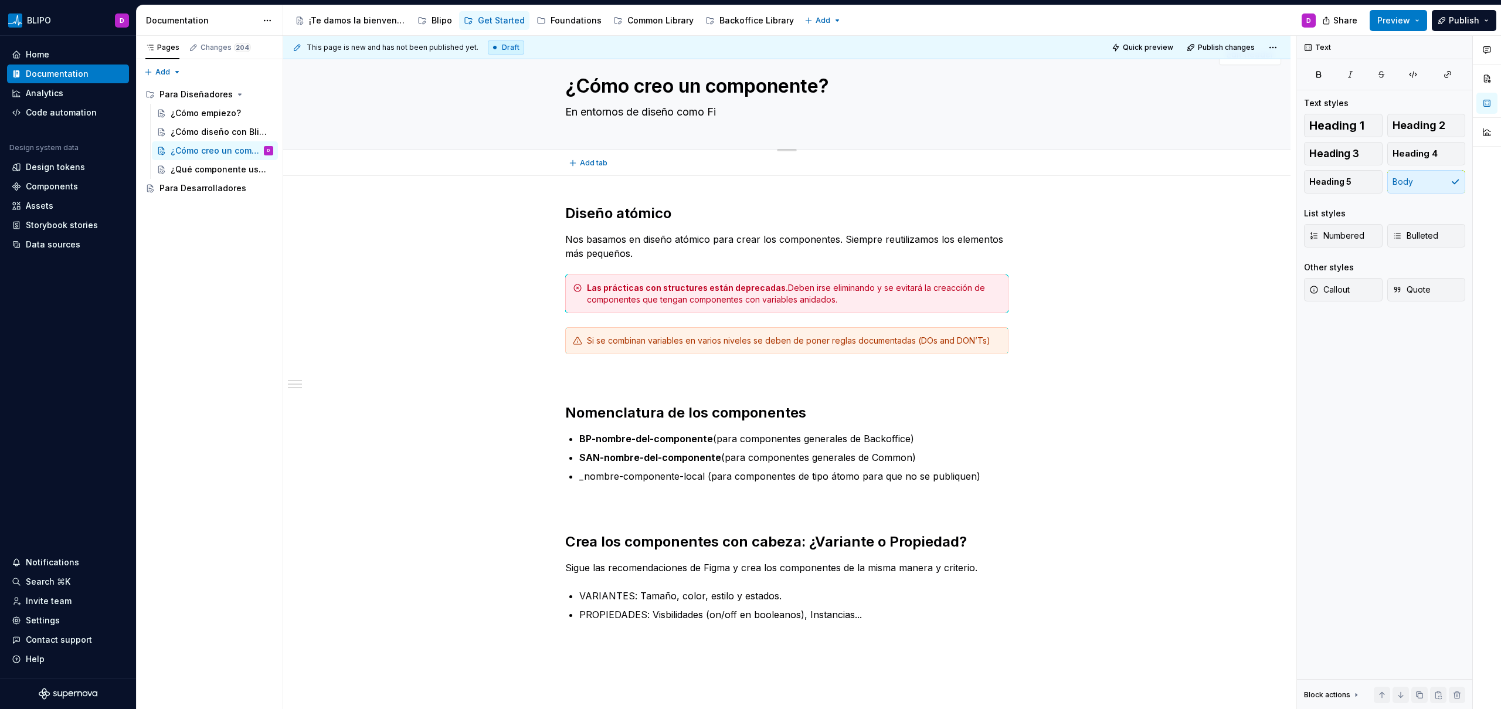
type textarea "*"
type textarea "En entornos de diseño como Fig"
type textarea "*"
type textarea "En entornos de diseño como Figma"
type textarea "*"
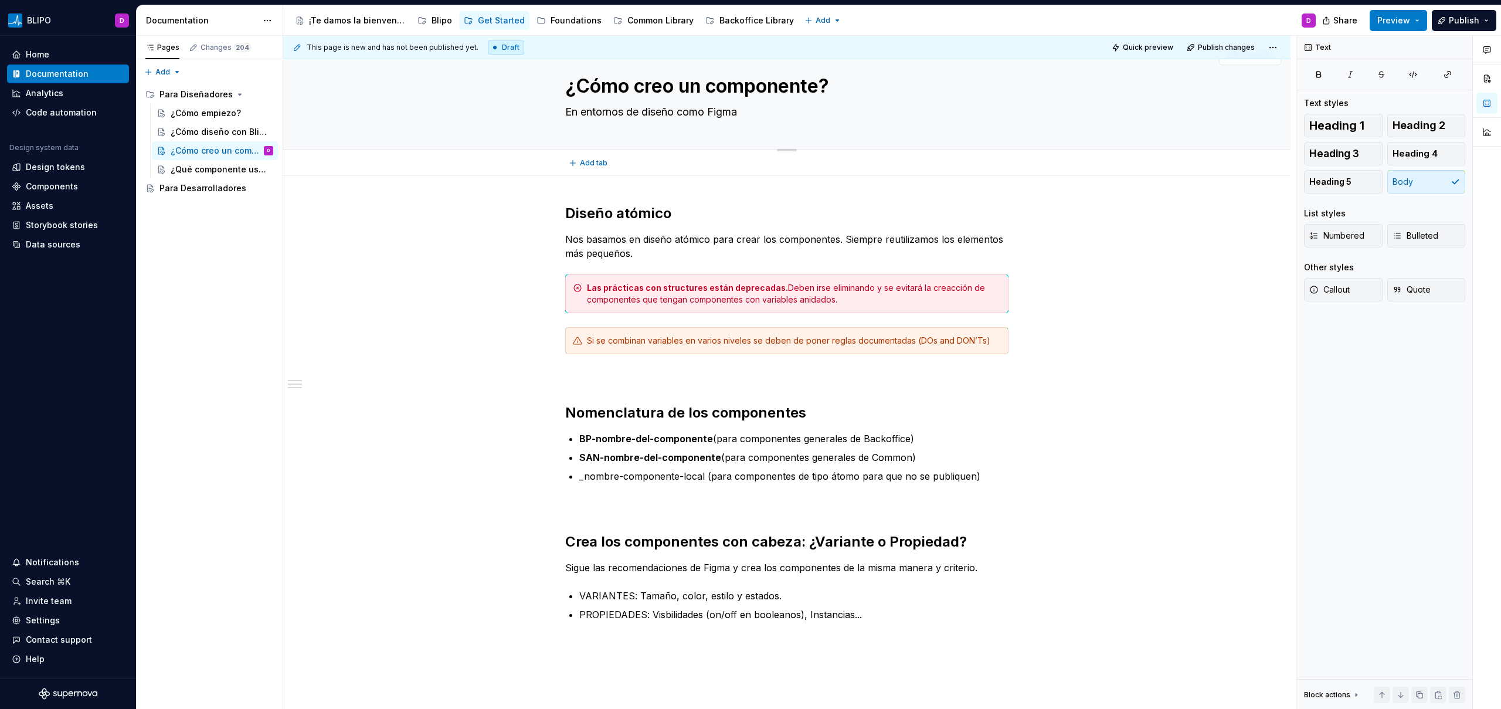
type textarea "En entornos de diseño como Figma."
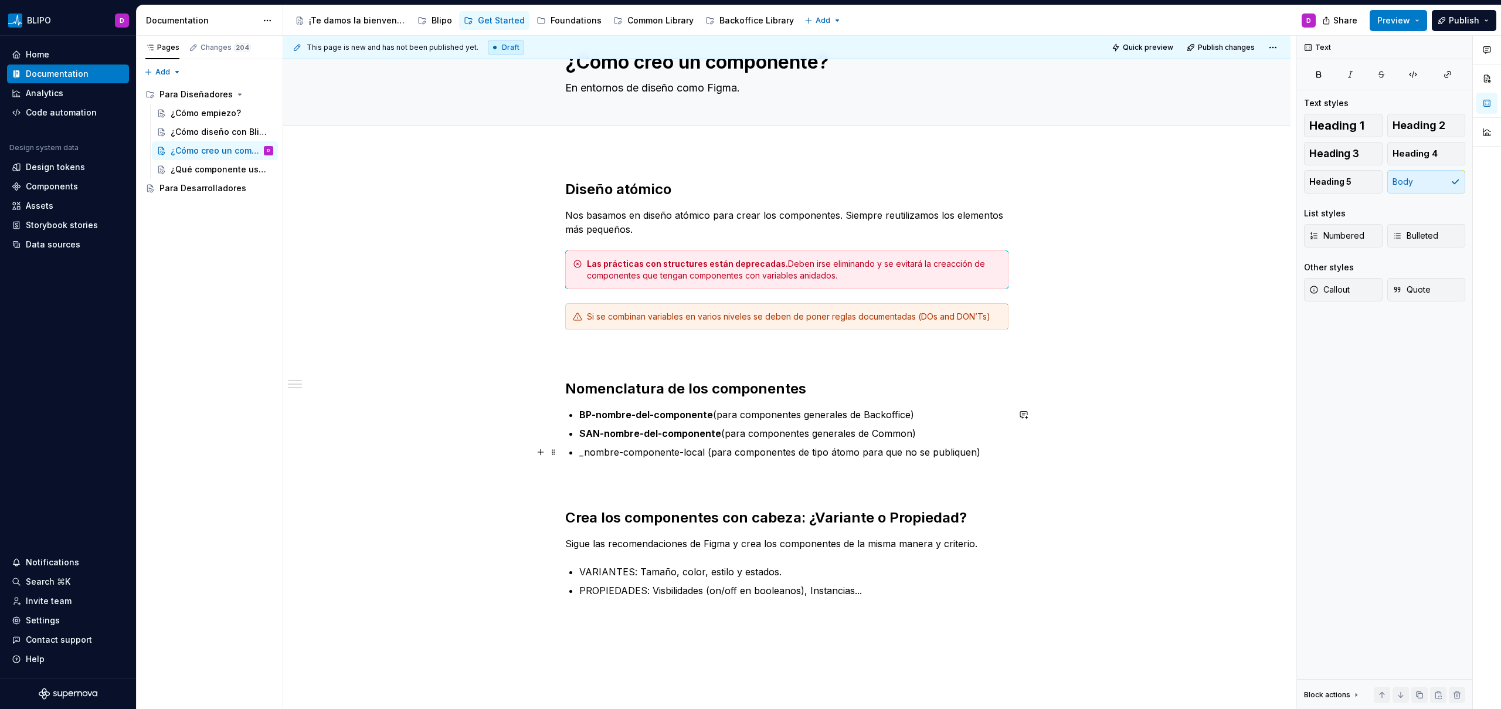
scroll to position [57, 0]
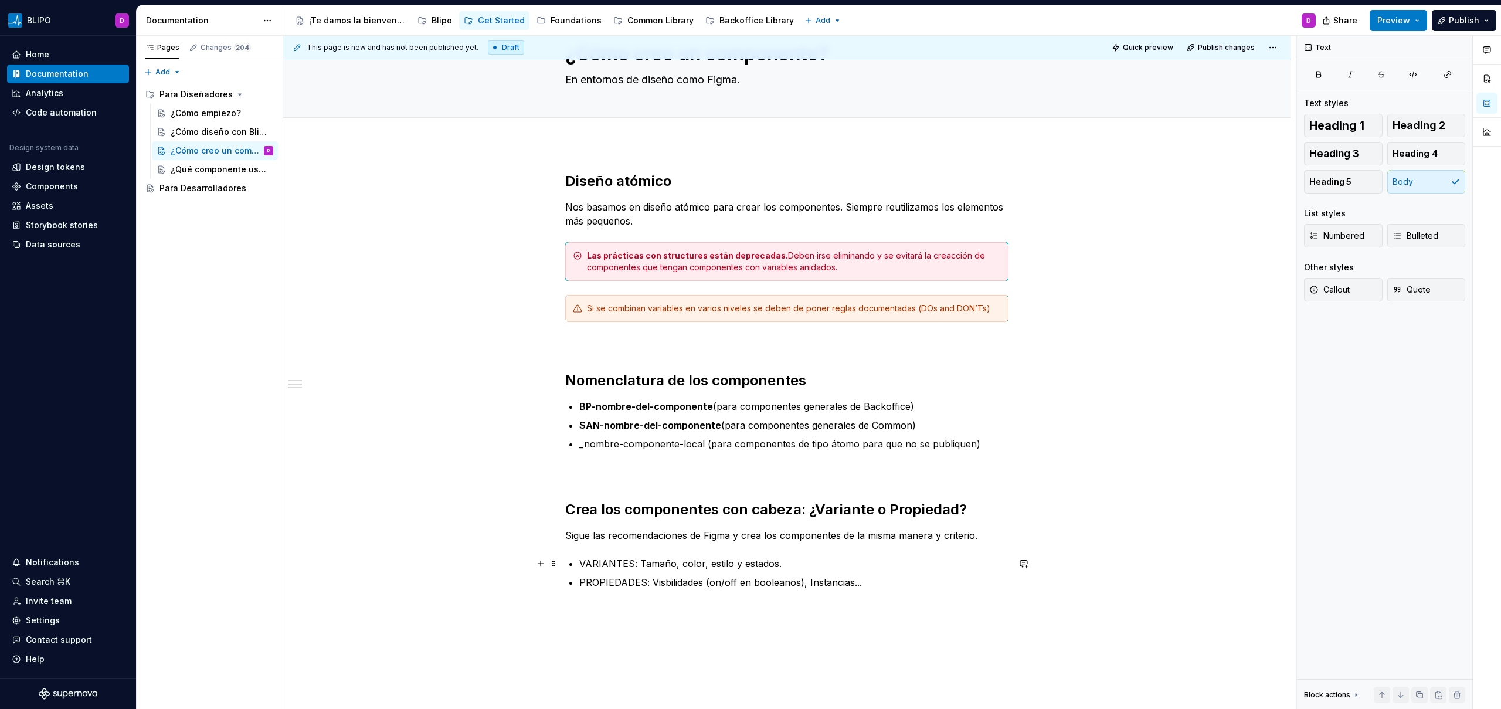
type textarea "*"
type textarea "En entornos de diseño como Figma."
click at [610, 560] on p "VARIANTES: Tamaño, color, estilo y estados." at bounding box center [793, 563] width 429 height 14
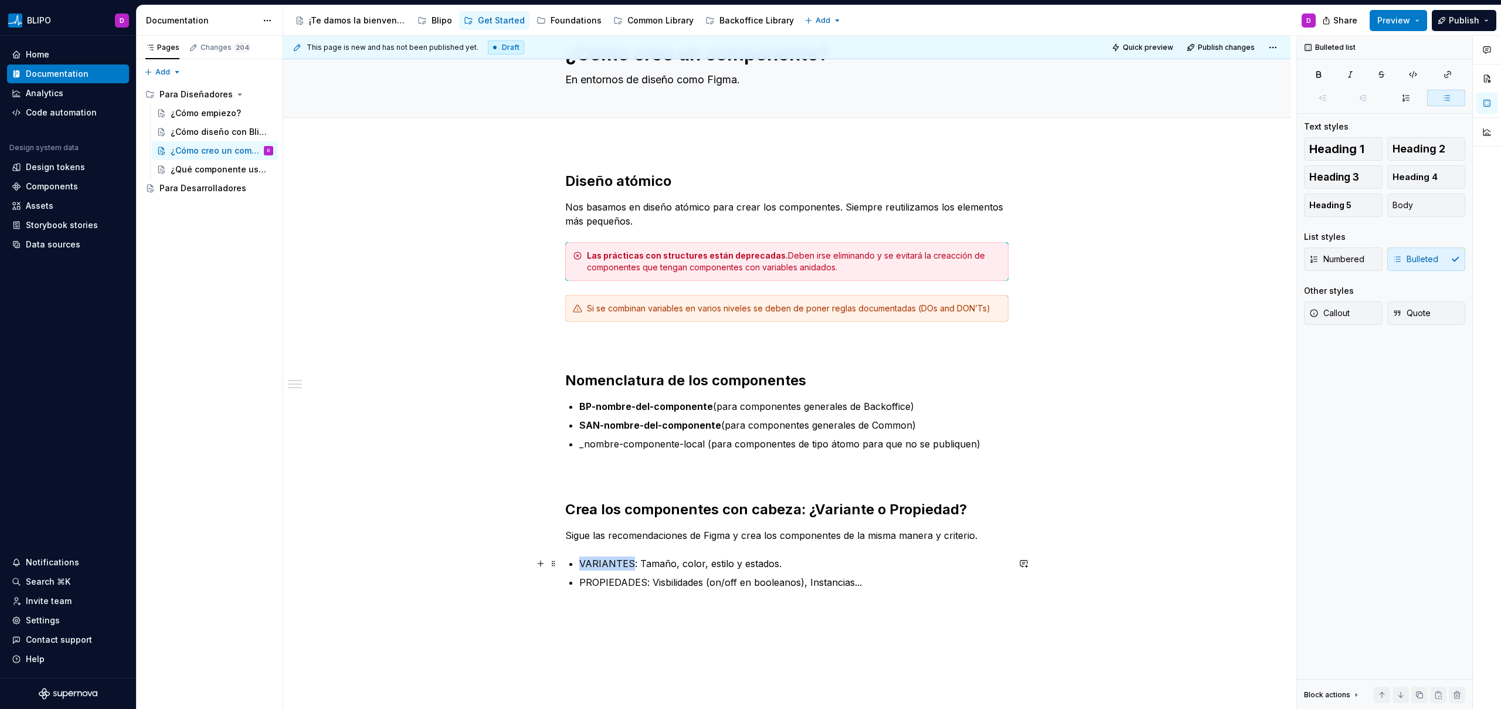
click at [610, 560] on p "VARIANTES: Tamaño, color, estilo y estados." at bounding box center [793, 563] width 429 height 14
click at [789, 543] on button "button" at bounding box center [796, 541] width 16 height 16
click at [620, 586] on p "PROPIEDADES: Visbilidades (on/off en booleanos), Instancias..." at bounding box center [793, 582] width 429 height 14
click at [797, 562] on button "button" at bounding box center [796, 560] width 16 height 16
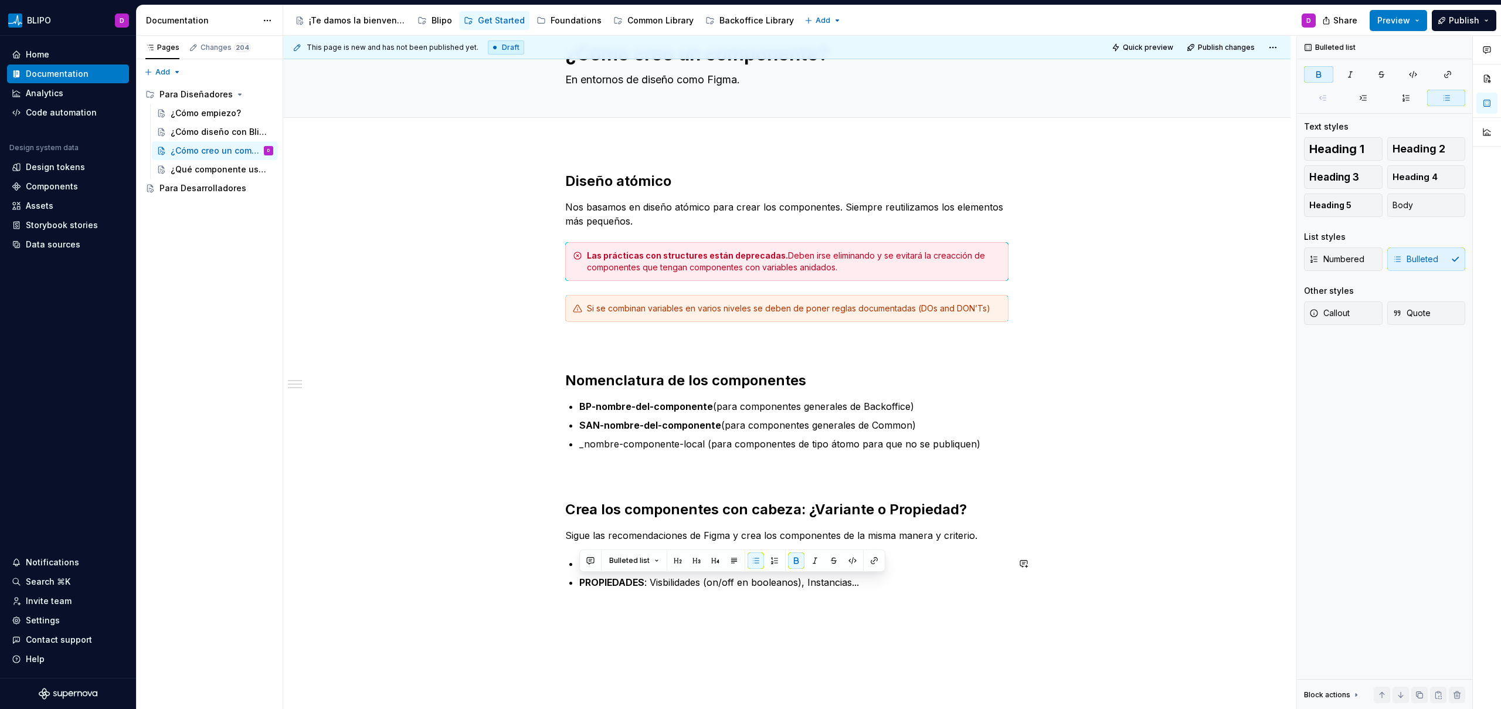
click at [964, 621] on div "Diseño atómico Nos basamos en diseño atómico para crear los componentes. Siempr…" at bounding box center [786, 480] width 1007 height 672
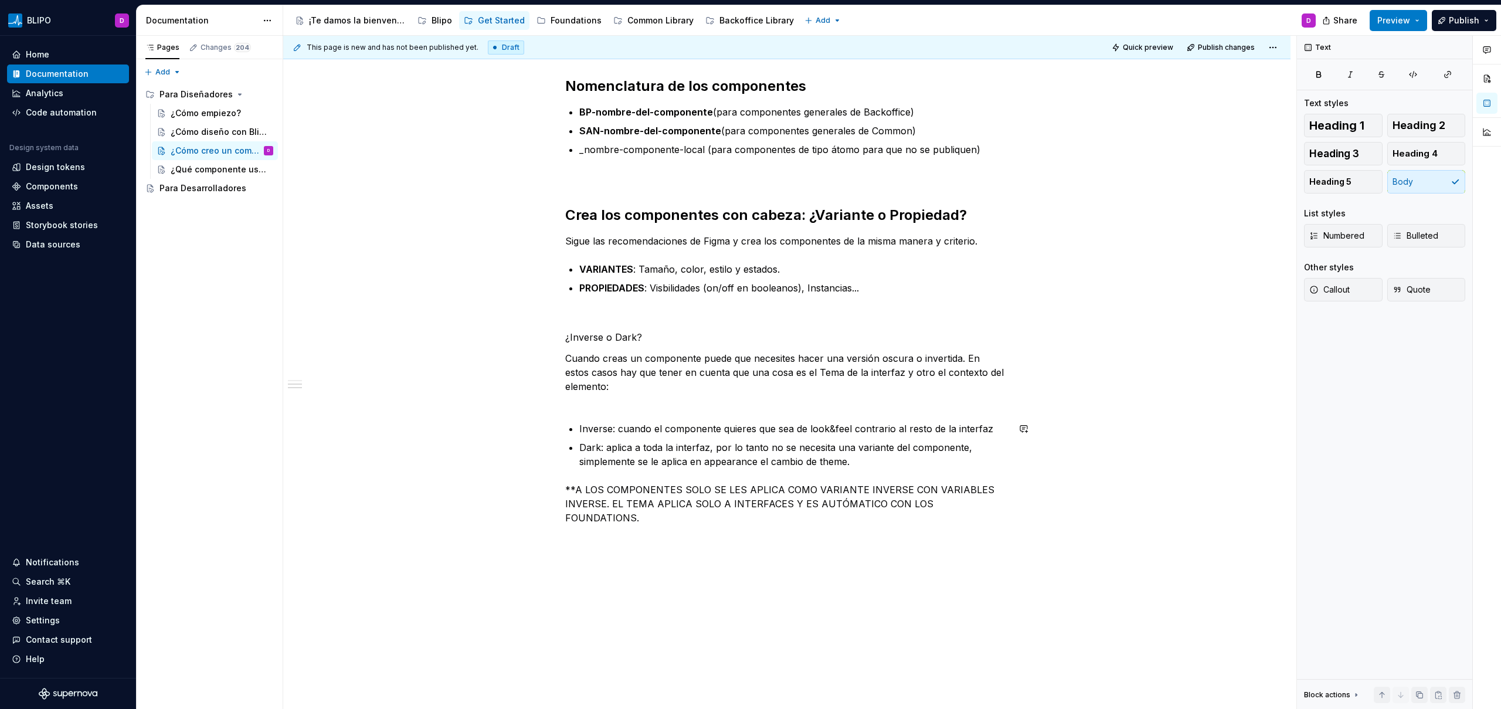
scroll to position [353, 0]
click at [567, 379] on p "Cuando creas un componente puede que necesites hacer una versión oscura o inver…" at bounding box center [786, 377] width 443 height 56
click at [583, 417] on div "Diseño atómico Nos basamos en diseño atómico para crear los componentes. Siempr…" at bounding box center [786, 198] width 443 height 647
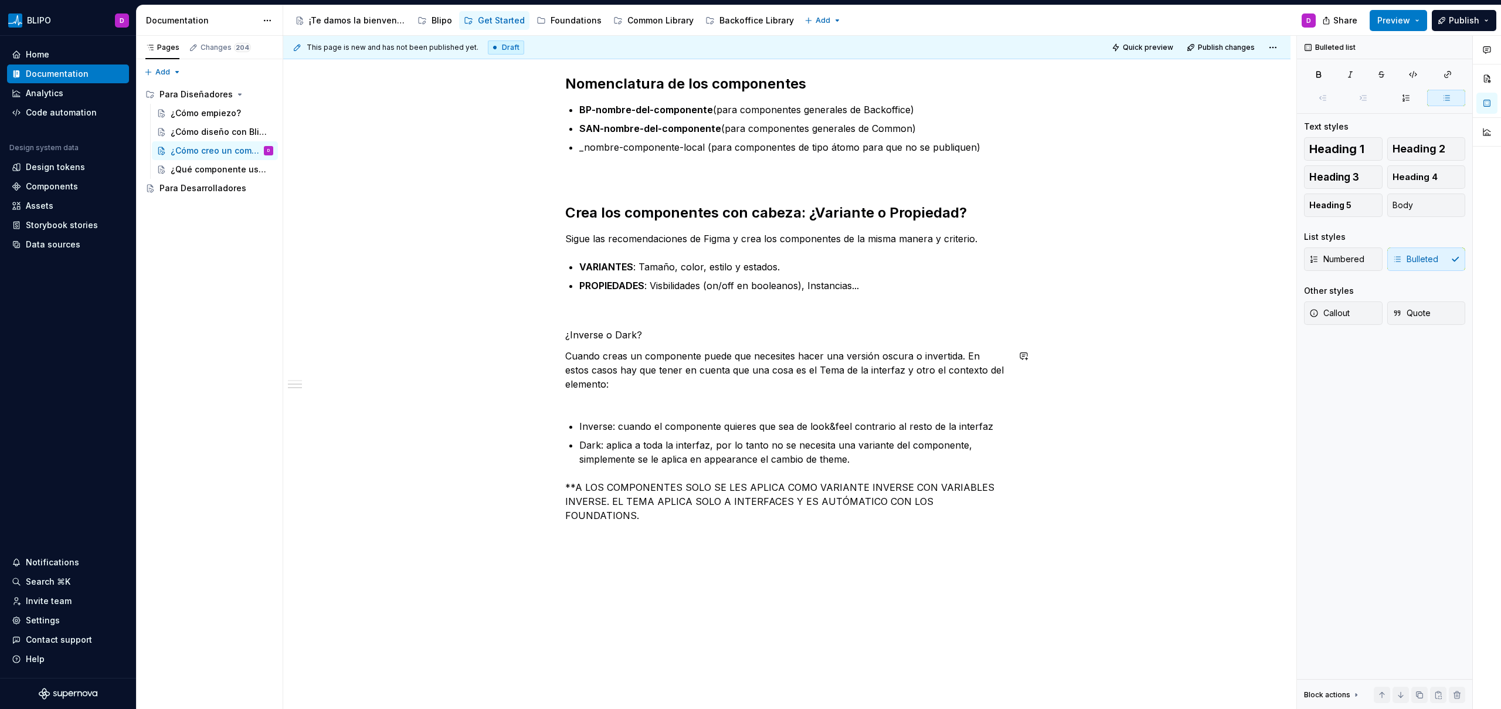
click at [590, 406] on div "Diseño atómico Nos basamos en diseño atómico para crear los componentes. Siempr…" at bounding box center [786, 198] width 443 height 647
click at [590, 397] on p "Cuando creas un componente puede que necesites hacer una versión oscura o inver…" at bounding box center [786, 377] width 443 height 56
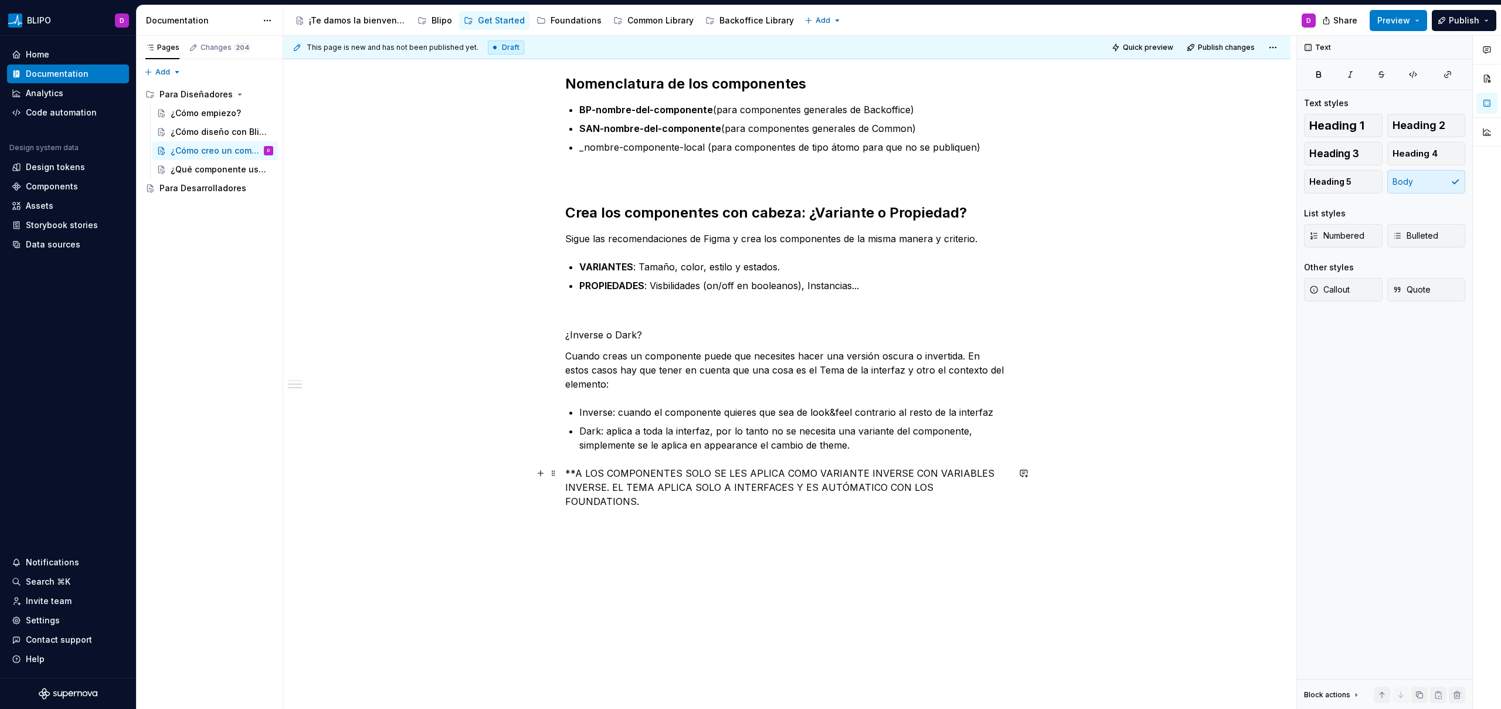
click at [989, 489] on p "**A LOS COMPONENTES SOLO SE LES APLICA COMO VARIANTE INVERSE CON VARIABLES INVE…" at bounding box center [786, 487] width 443 height 42
click at [1329, 296] on button "Callout" at bounding box center [1343, 289] width 79 height 23
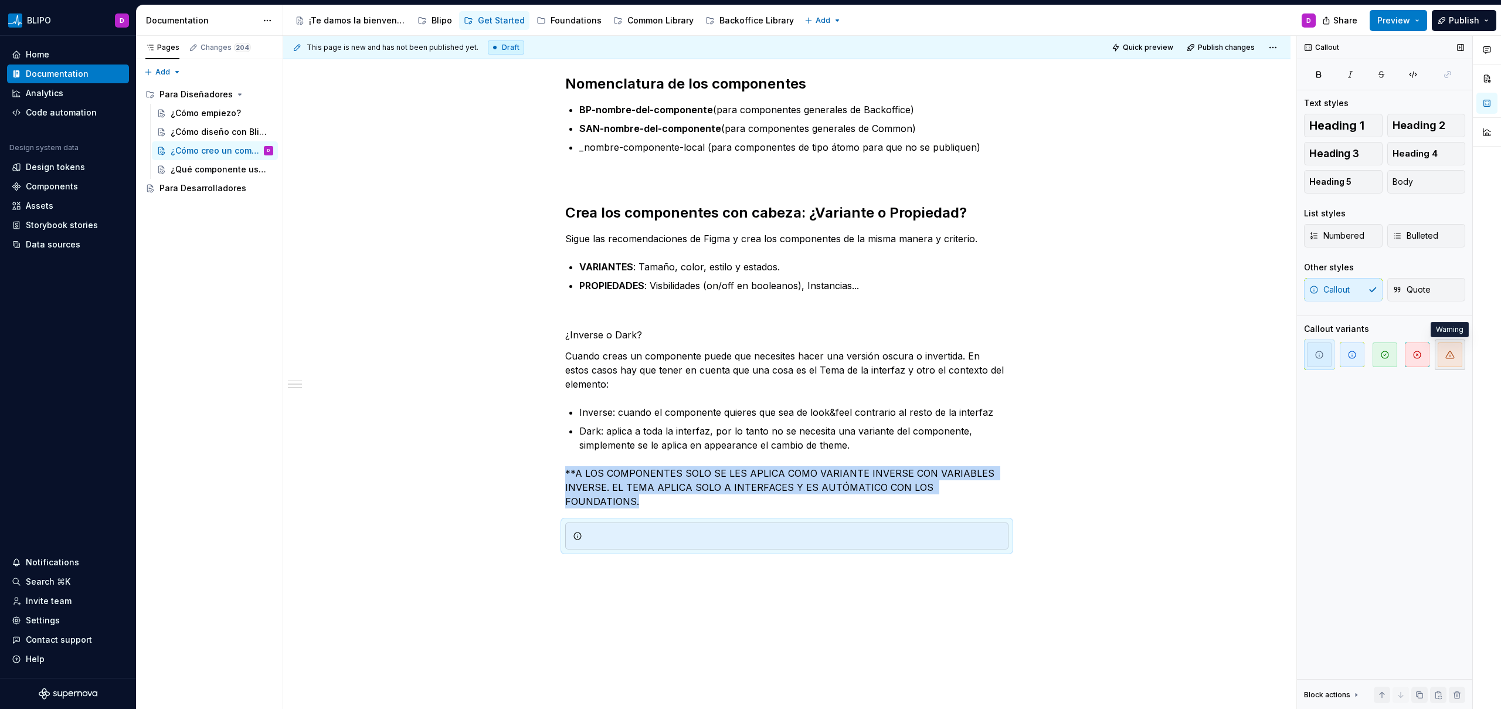
click at [1454, 358] on span "button" at bounding box center [1449, 354] width 25 height 25
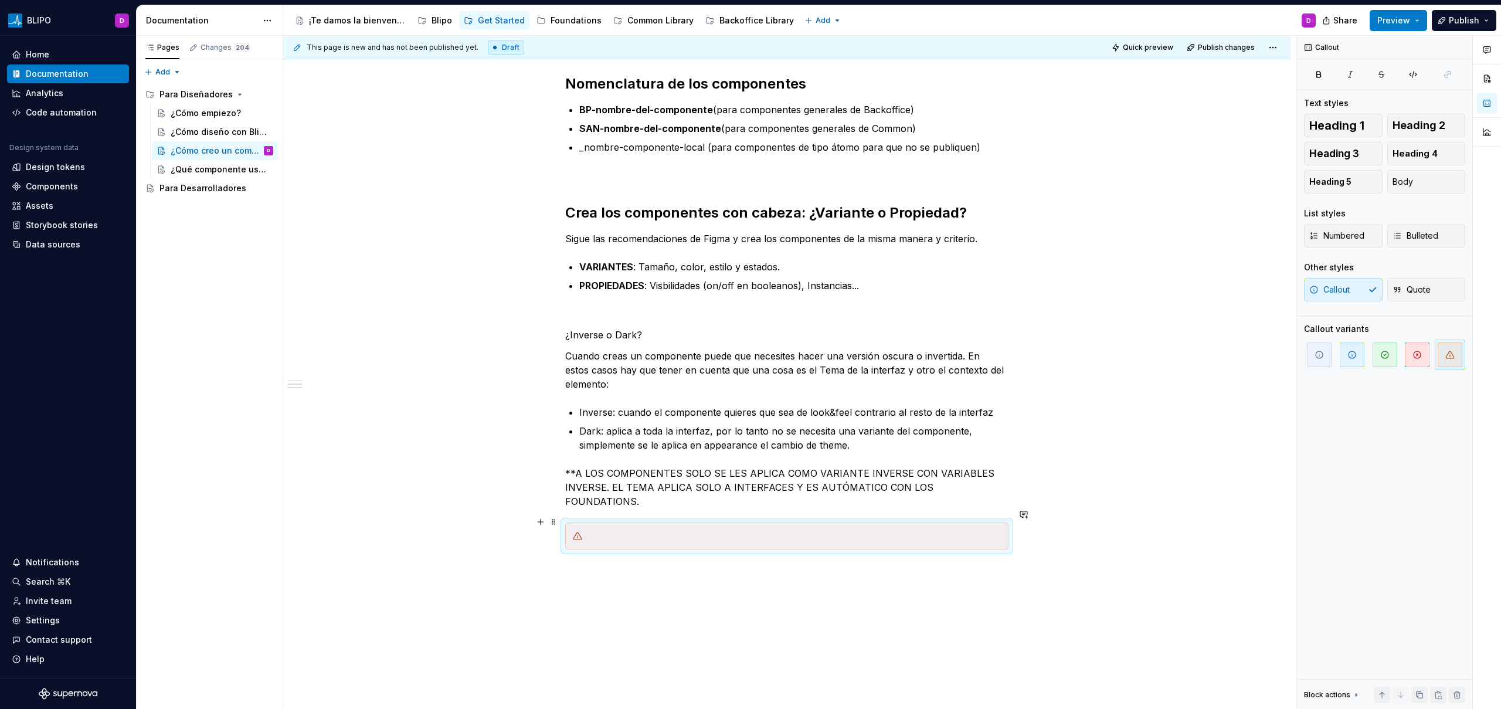
click at [670, 530] on div at bounding box center [794, 536] width 414 height 12
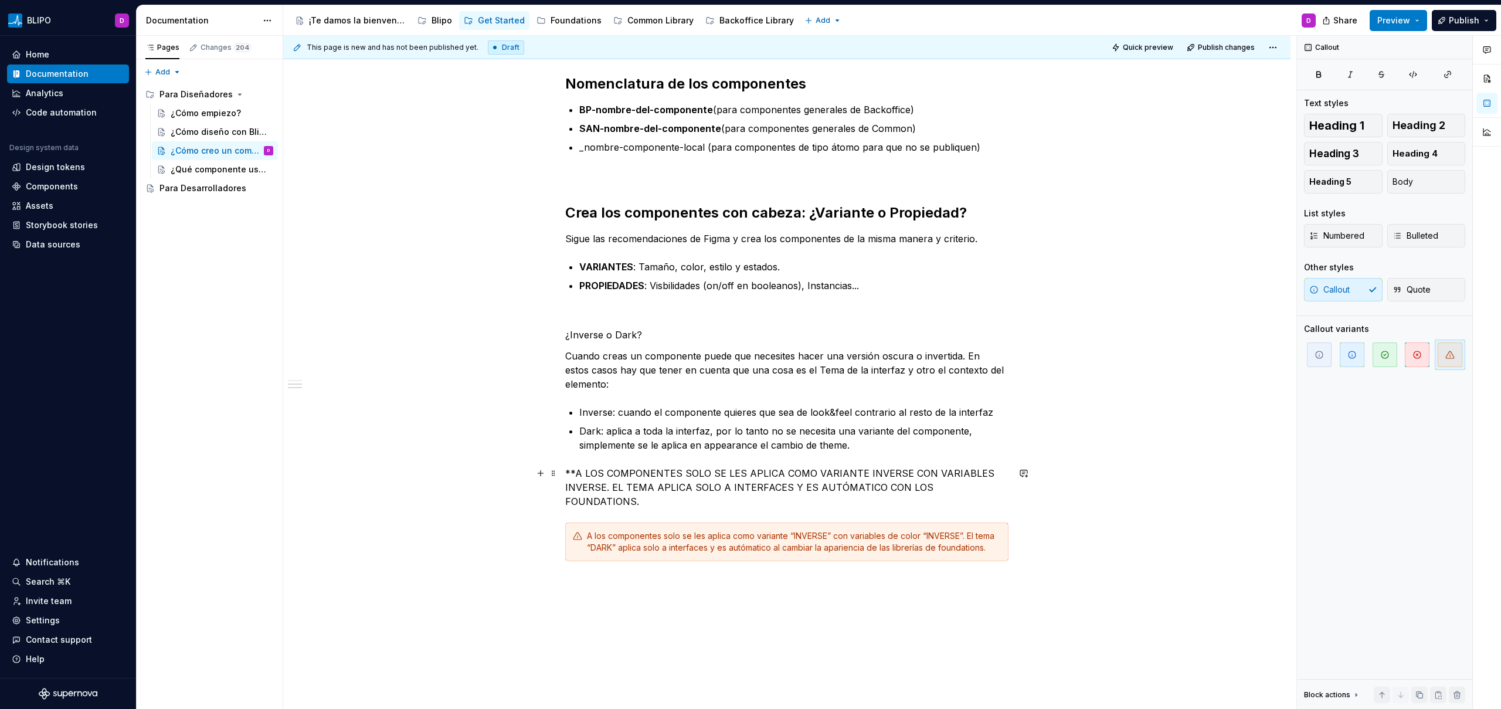
click at [770, 477] on p "**A LOS COMPONENTES SOLO SE LES APLICA COMO VARIANTE INVERSE CON VARIABLES INVE…" at bounding box center [786, 487] width 443 height 42
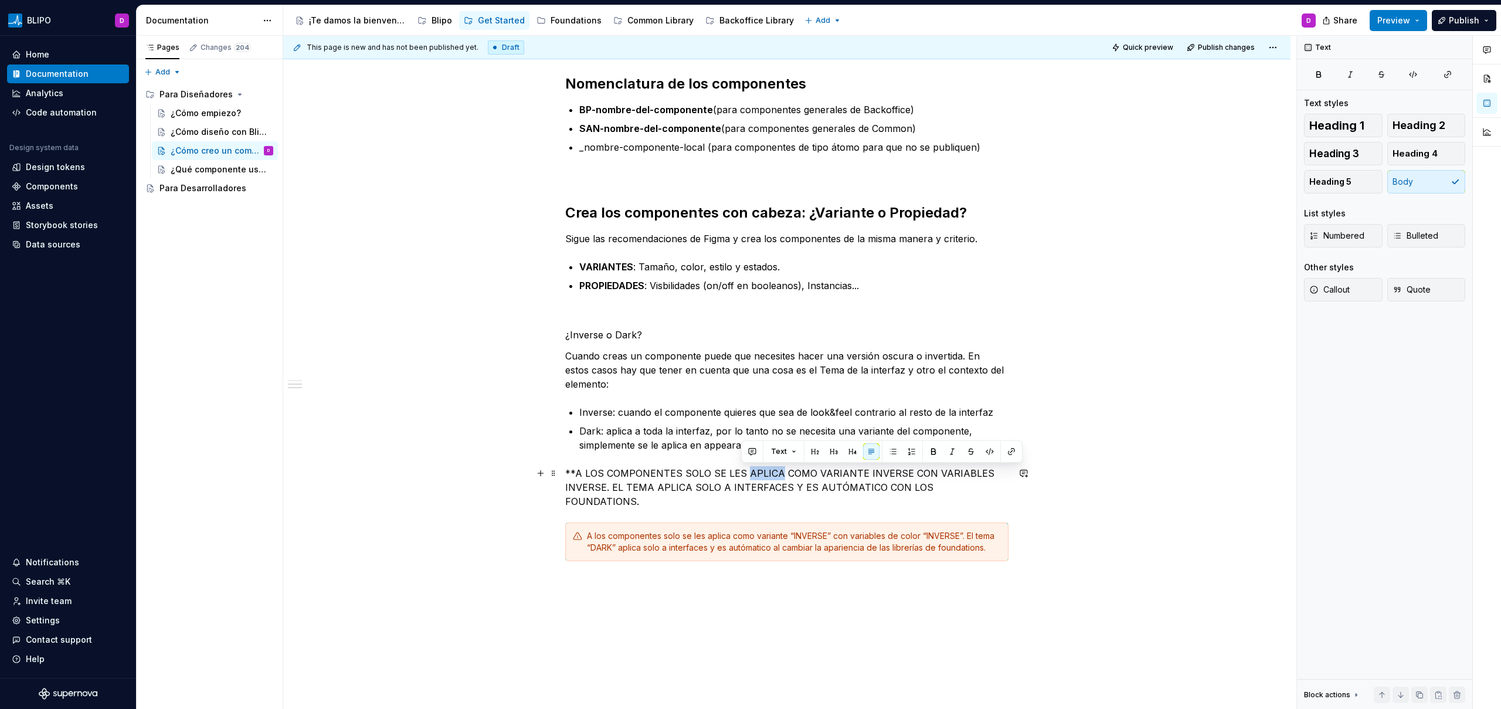
click at [770, 477] on p "**A LOS COMPONENTES SOLO SE LES APLICA COMO VARIANTE INVERSE CON VARIABLES INVE…" at bounding box center [786, 487] width 443 height 42
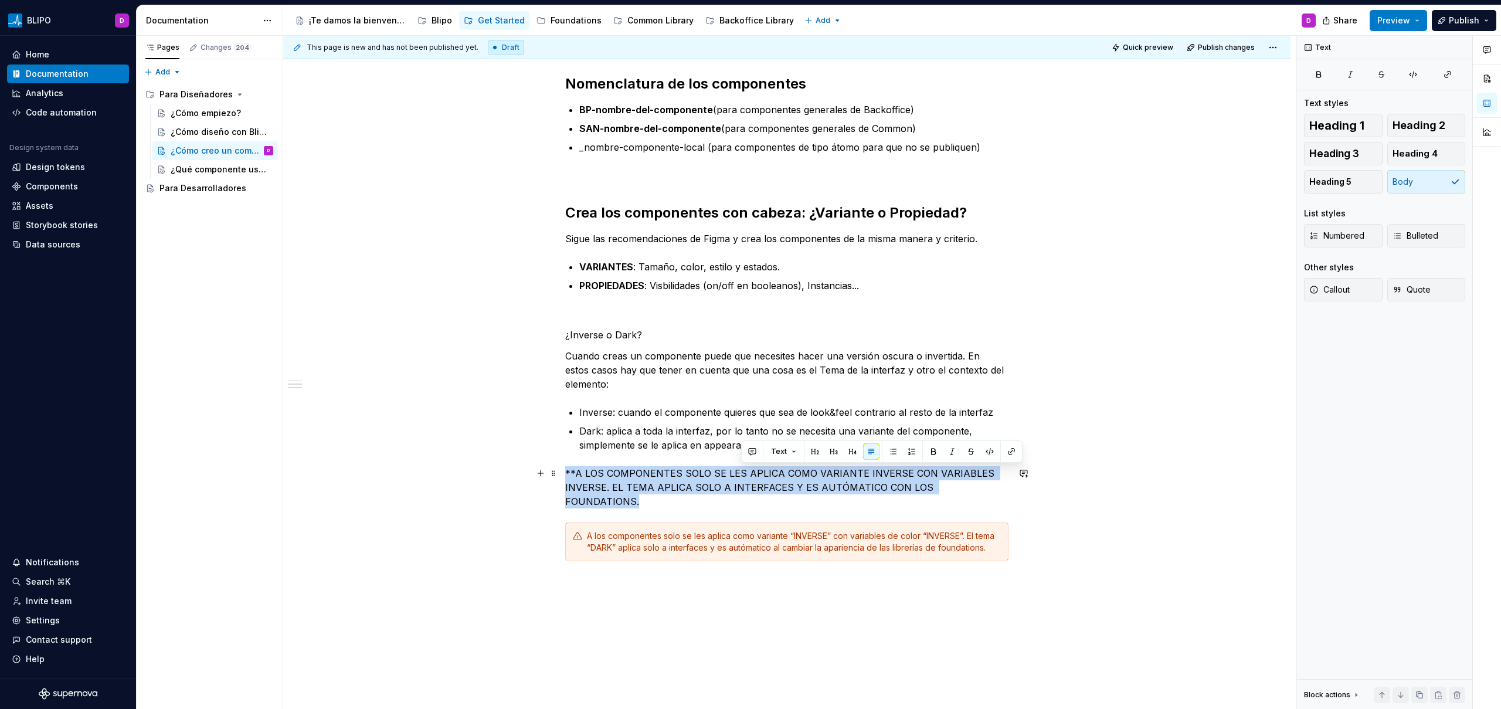
click at [770, 477] on p "**A LOS COMPONENTES SOLO SE LES APLICA COMO VARIANTE INVERSE CON VARIABLES INVE…" at bounding box center [786, 487] width 443 height 42
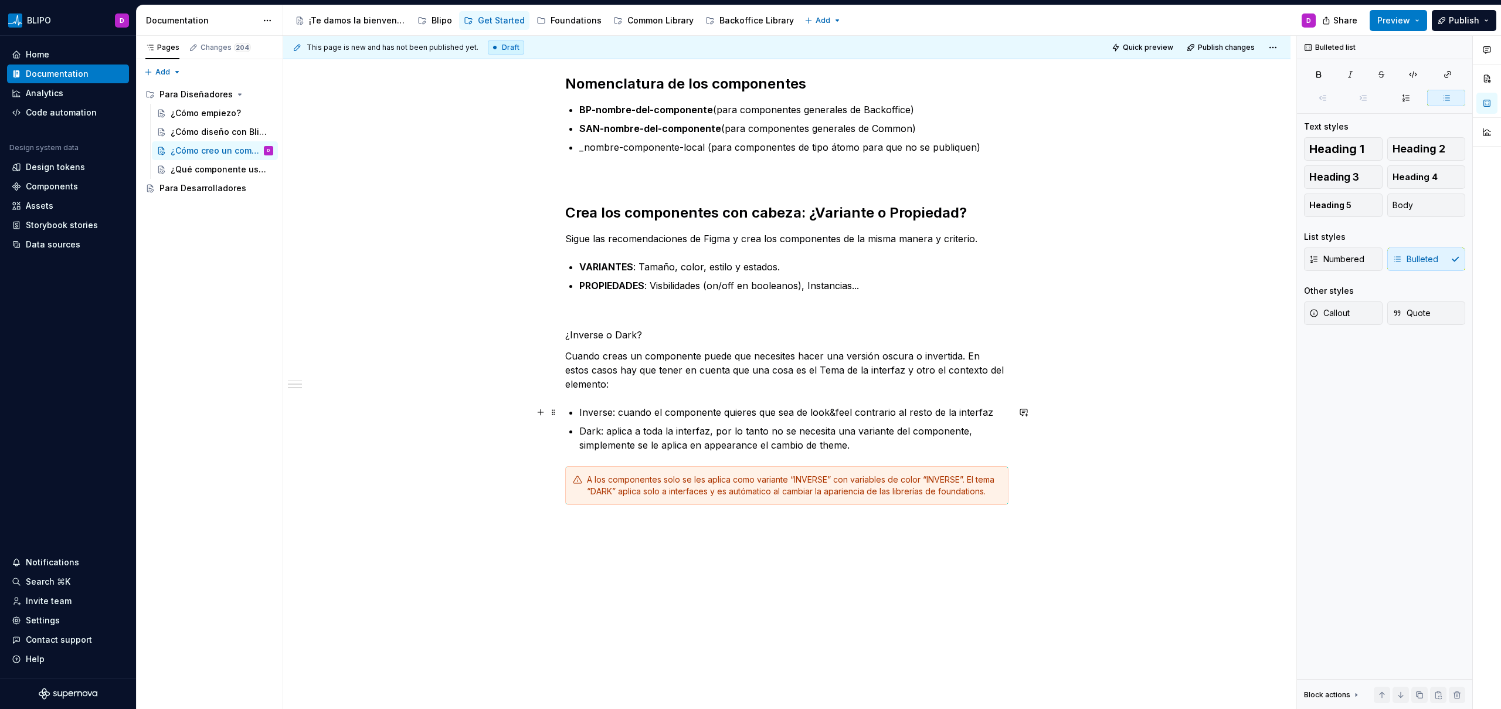
click at [597, 416] on p "Inverse: cuando el componente quieres que sea de look&feel contrario al resto d…" at bounding box center [793, 412] width 429 height 14
click at [597, 415] on p "Inverse: cuando el componente quieres que sea de look&feel contrario al resto d…" at bounding box center [793, 412] width 429 height 14
click at [792, 392] on button "button" at bounding box center [796, 390] width 16 height 16
click at [587, 431] on p "Dark: aplica a toda la interfaz, por lo tanto no se necesita una variante del c…" at bounding box center [793, 438] width 429 height 28
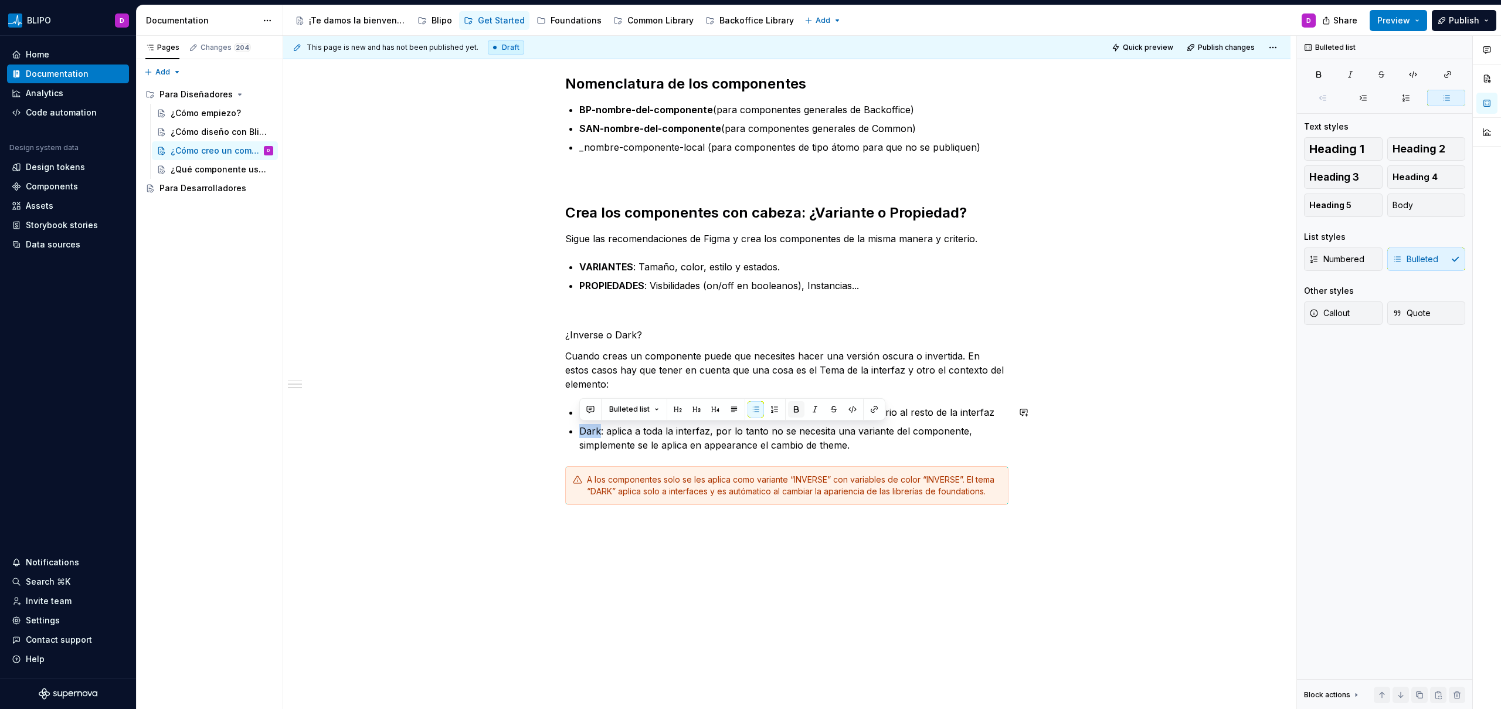
click at [798, 410] on button "button" at bounding box center [796, 409] width 16 height 16
click at [718, 436] on p "Dark : aplica a toda la interfaz, por lo tanto no se necesita una variante del …" at bounding box center [793, 438] width 429 height 28
drag, startPoint x: 642, startPoint y: 433, endPoint x: 709, endPoint y: 433, distance: 66.8
click at [709, 433] on p "Dark : aplica a toda la interfaz, por lo tanto no se necesita una variante del …" at bounding box center [793, 438] width 429 height 28
click at [859, 412] on button "button" at bounding box center [859, 409] width 16 height 16
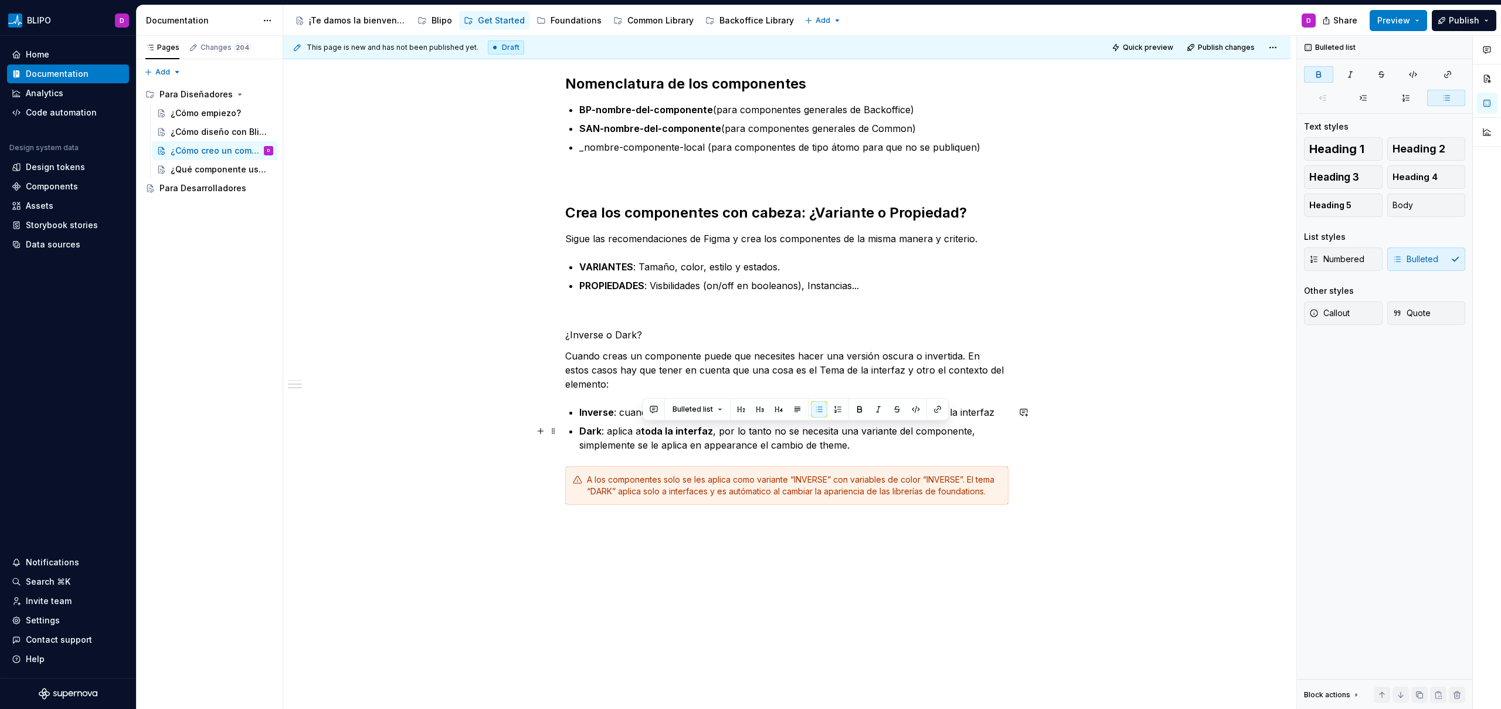
click at [812, 441] on p "Dark : aplica a toda la interfaz , por lo tanto no se necesita una variante del…" at bounding box center [793, 438] width 429 height 28
drag, startPoint x: 813, startPoint y: 413, endPoint x: 998, endPoint y: 413, distance: 185.2
click at [998, 413] on p "Inverse : cuando el componente quieres que sea de look&feel contrario al resto …" at bounding box center [793, 412] width 429 height 14
click at [1025, 385] on button "button" at bounding box center [1028, 390] width 16 height 16
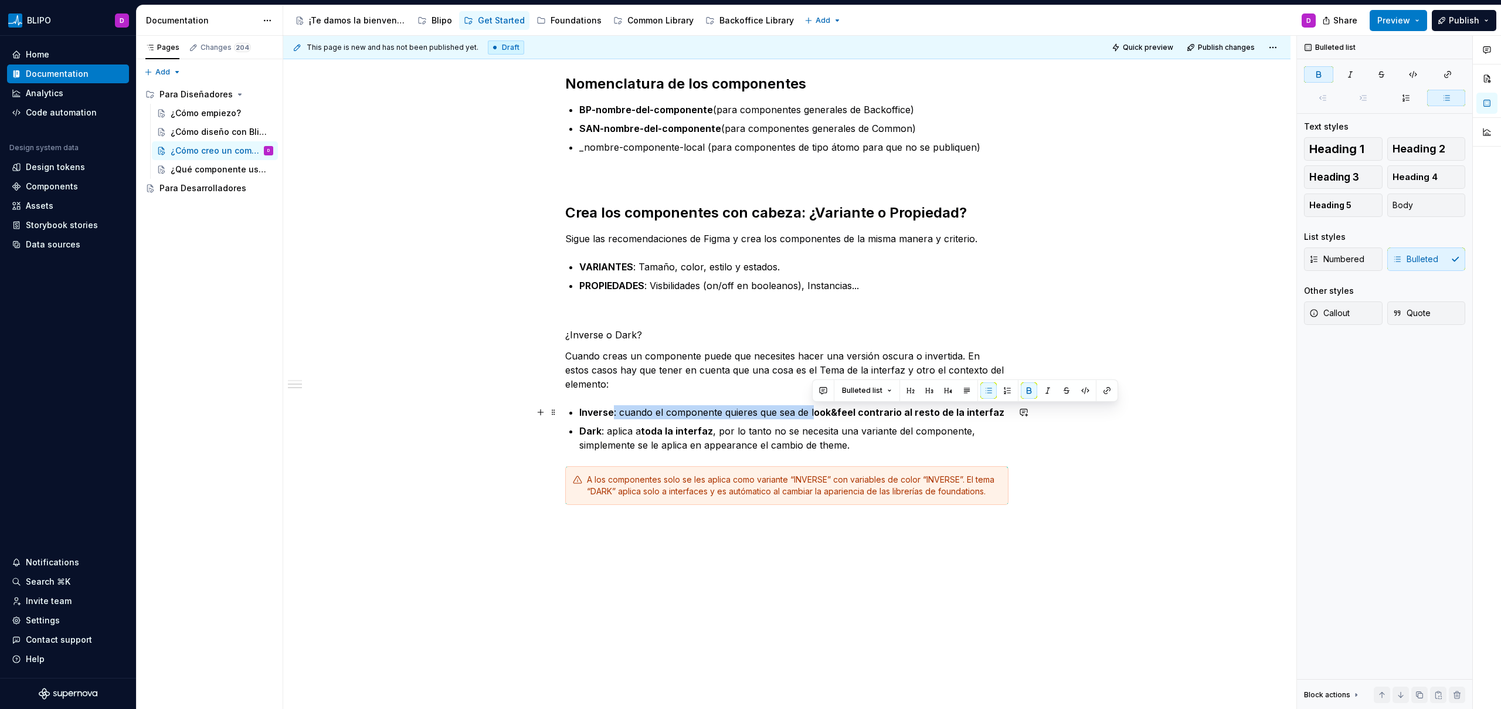
click at [1002, 413] on p "Inverse : cuando el componente quieres que sea de l ook&feel contrario al resto…" at bounding box center [793, 412] width 429 height 14
click at [596, 331] on p "¿Inverse o Dark?" at bounding box center [786, 335] width 443 height 14
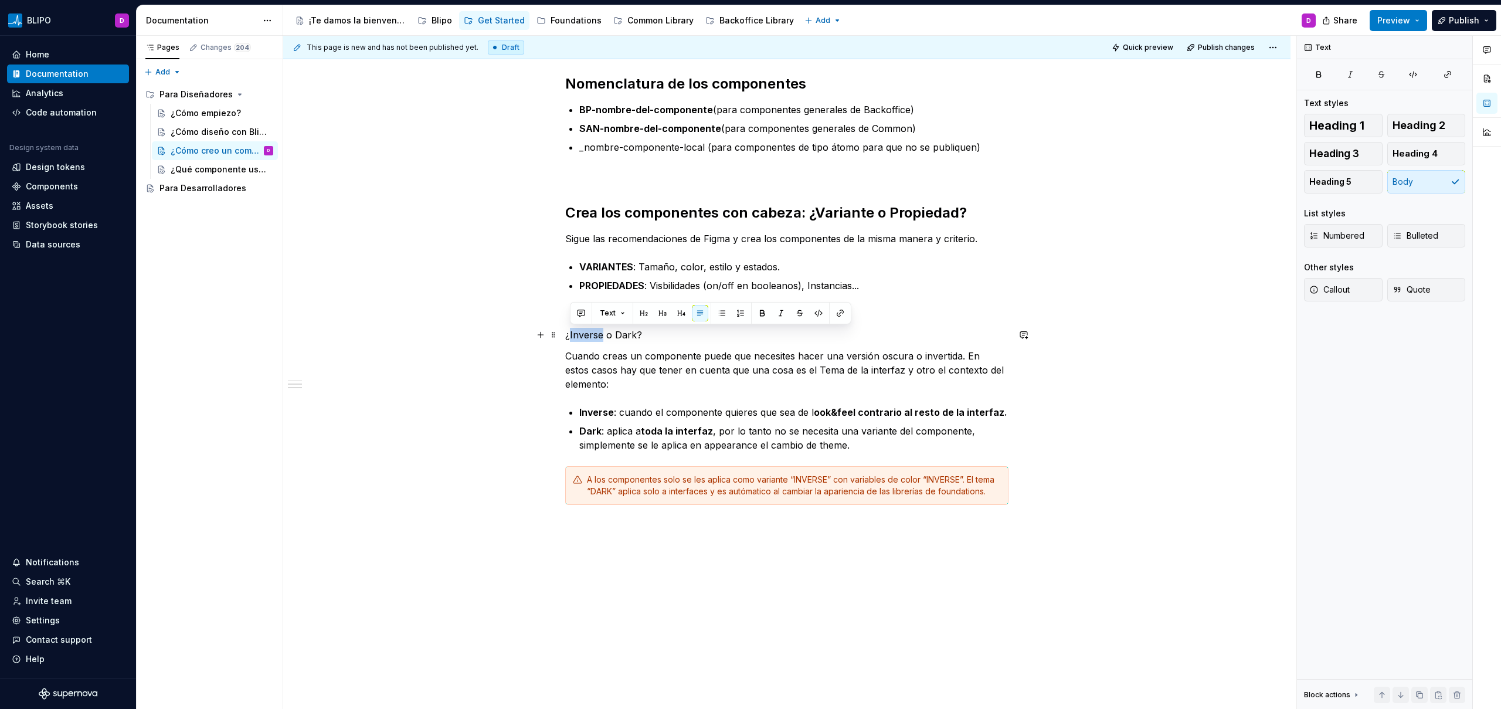
click at [596, 331] on p "¿Inverse o Dark?" at bounding box center [786, 335] width 443 height 14
click at [1417, 127] on span "Heading 2" at bounding box center [1418, 126] width 53 height 12
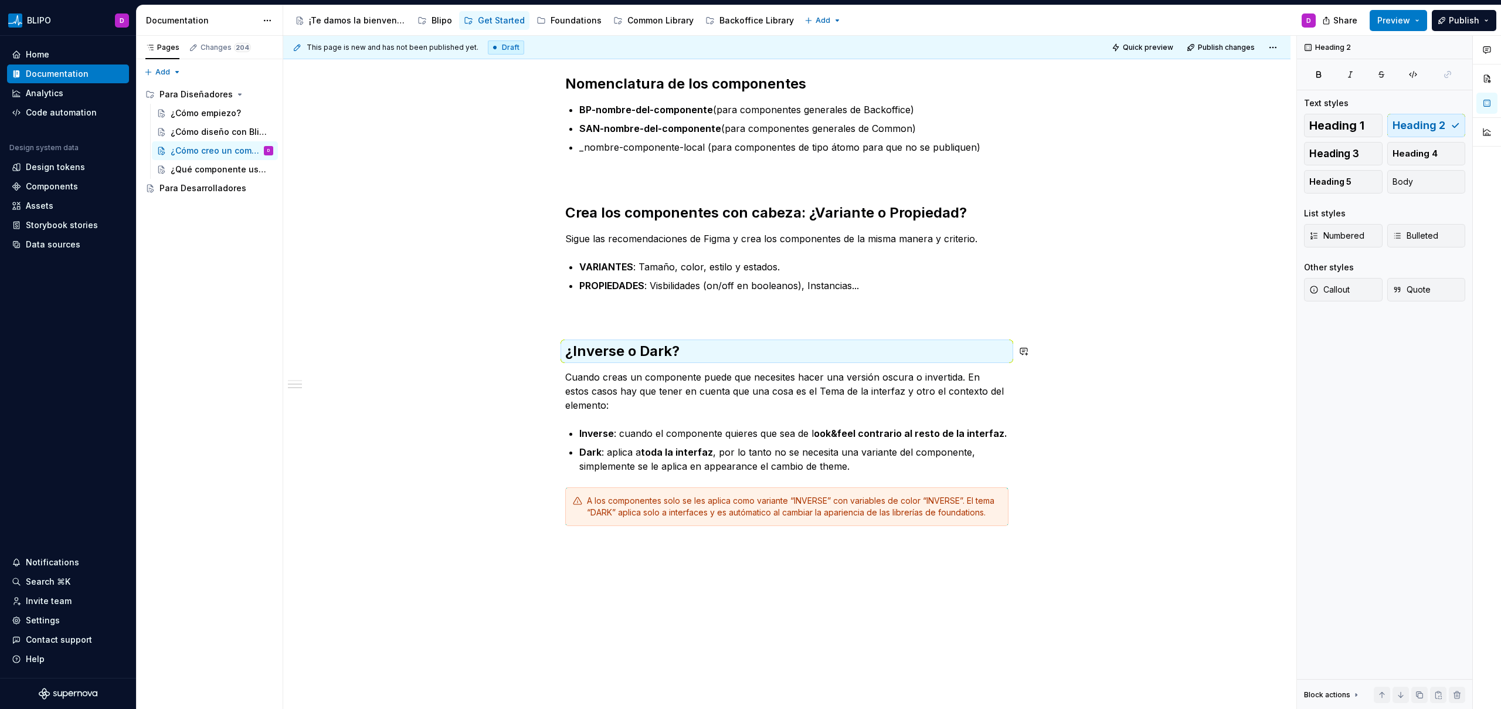
click at [781, 319] on p at bounding box center [786, 314] width 443 height 14
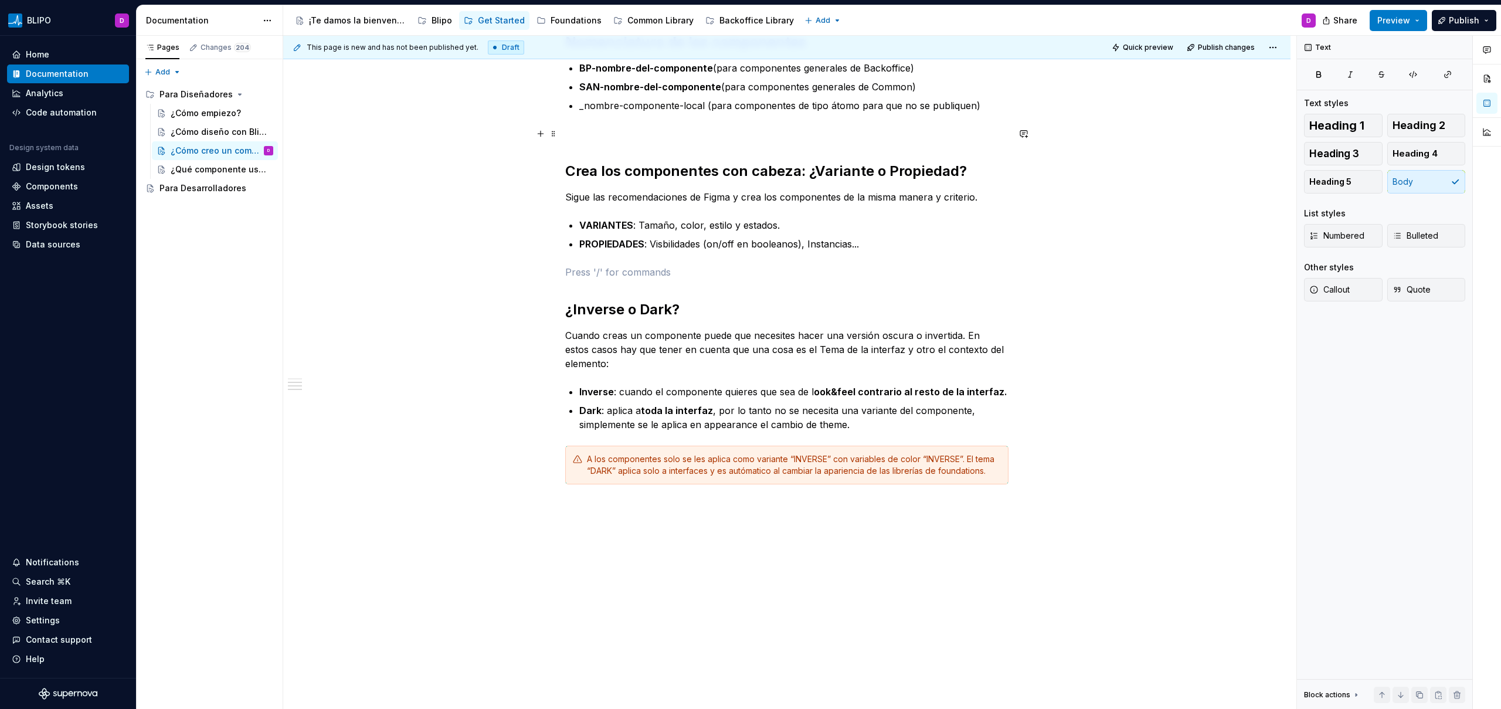
scroll to position [397, 0]
click at [665, 521] on div "Diseño atómico Nos basamos en diseño atómico para crear los componentes. Siempr…" at bounding box center [786, 257] width 1007 height 906
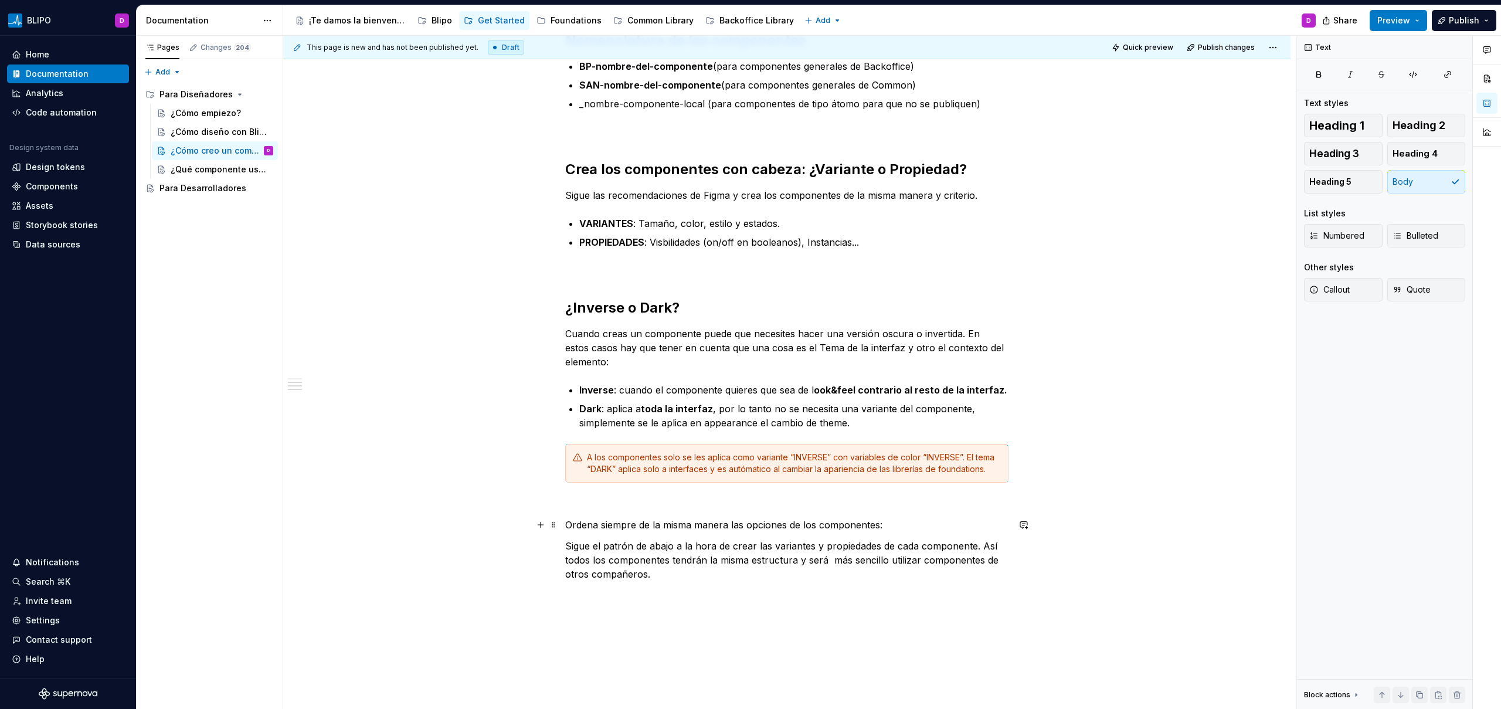
click at [697, 525] on p "Ordena siempre de la misma manera las opciones de los componentes:" at bounding box center [786, 525] width 443 height 14
click at [1424, 121] on span "Heading 2" at bounding box center [1418, 126] width 53 height 12
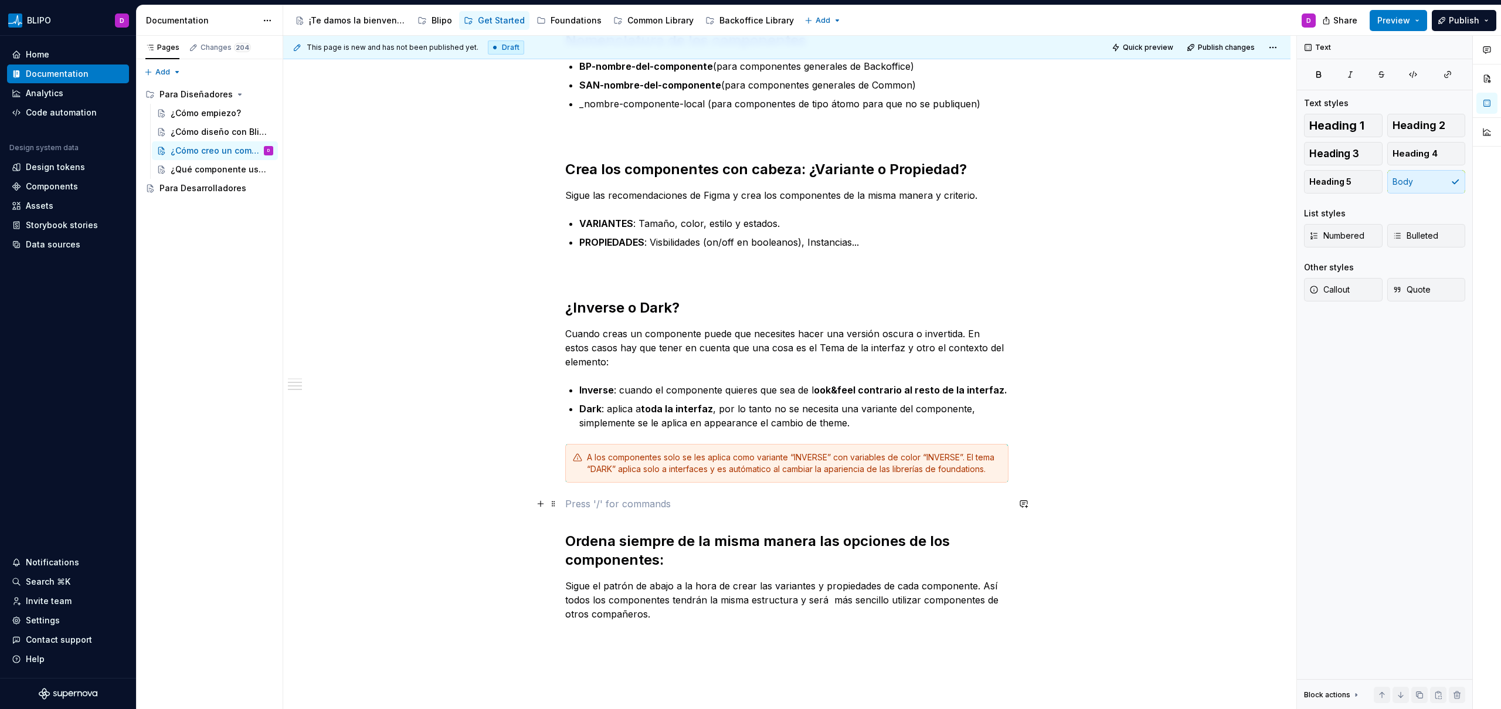
click at [775, 505] on p at bounding box center [786, 503] width 443 height 14
click at [734, 564] on h2 "Ordena siempre de la misma manera las opciones de los componentes:" at bounding box center [786, 551] width 443 height 38
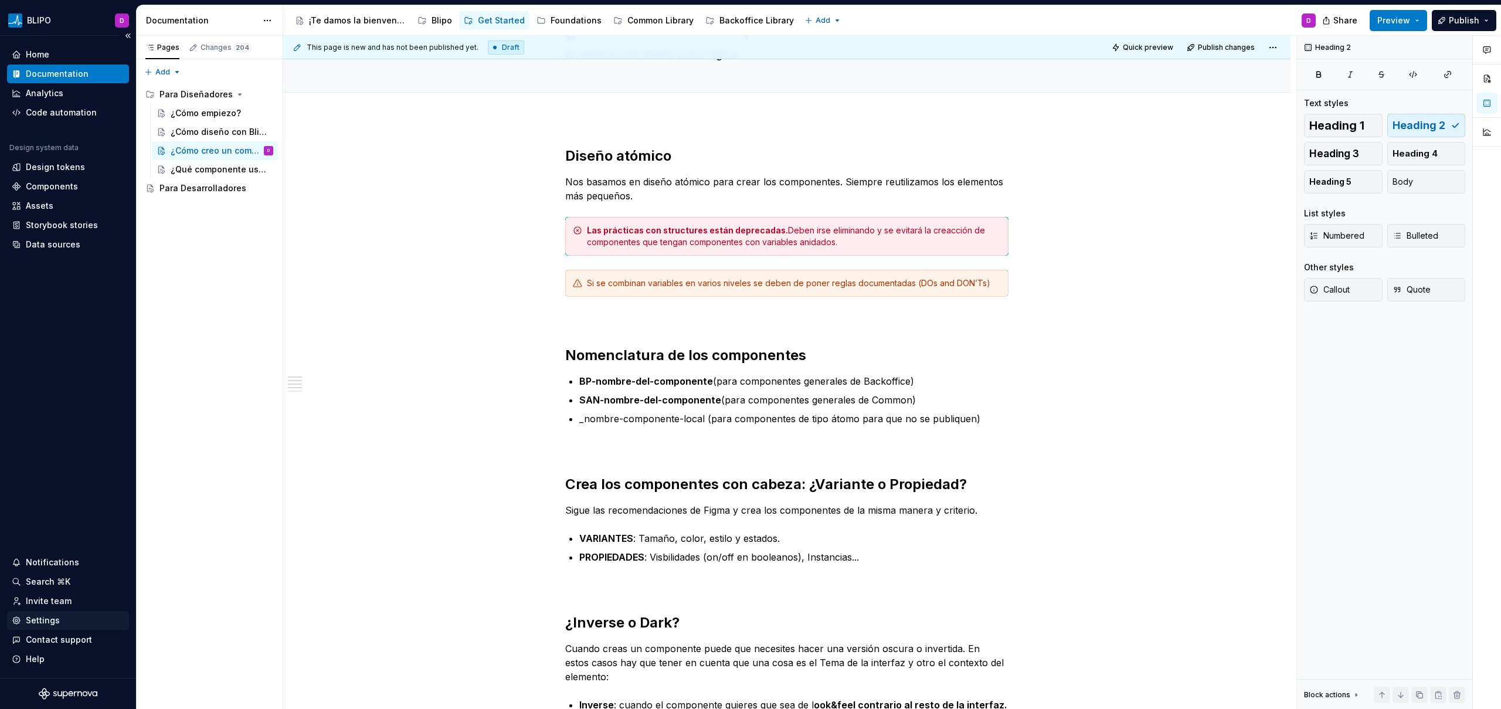
scroll to position [80, 0]
click at [231, 131] on div "¿Cómo diseño con Blipo?" at bounding box center [204, 132] width 67 height 12
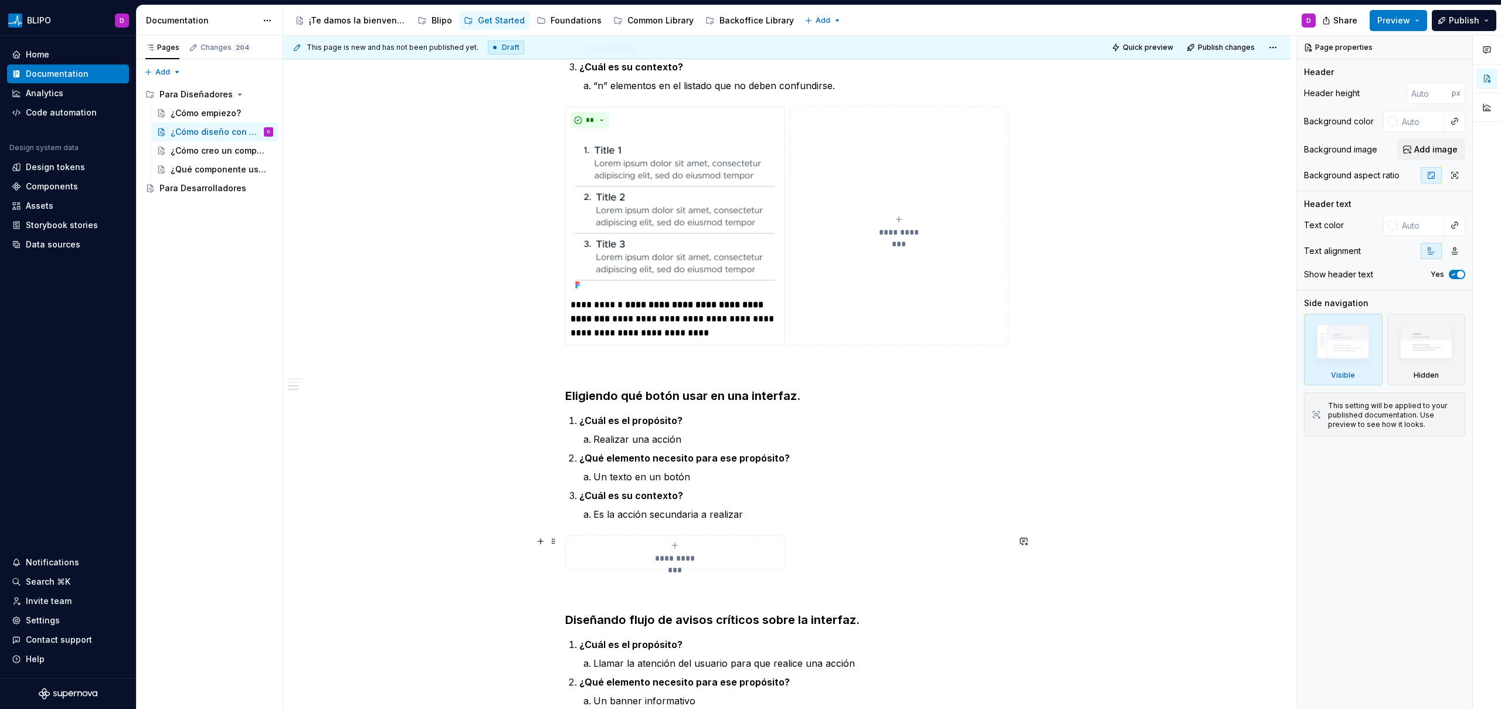
scroll to position [945, 0]
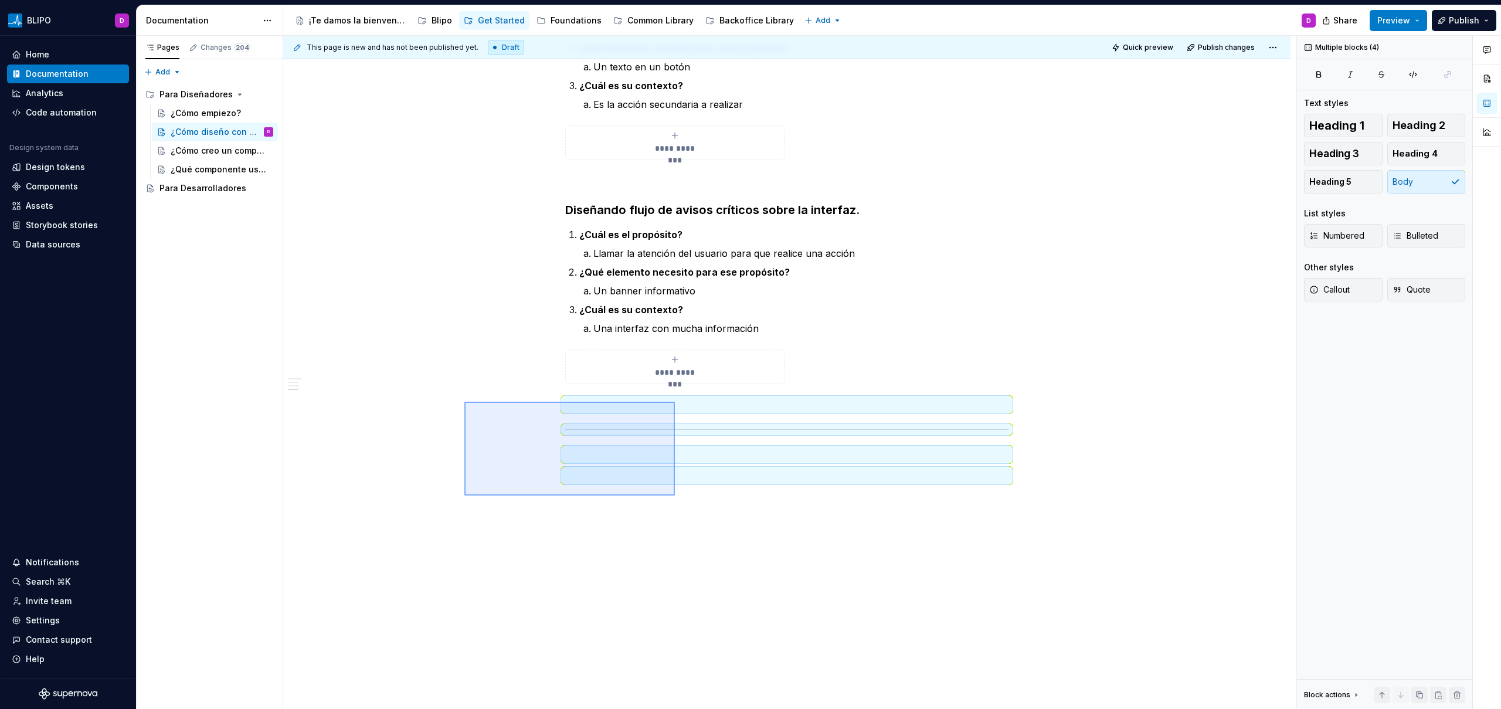
drag, startPoint x: 464, startPoint y: 402, endPoint x: 675, endPoint y: 495, distance: 230.4
click at [675, 495] on div "**********" at bounding box center [789, 372] width 1013 height 673
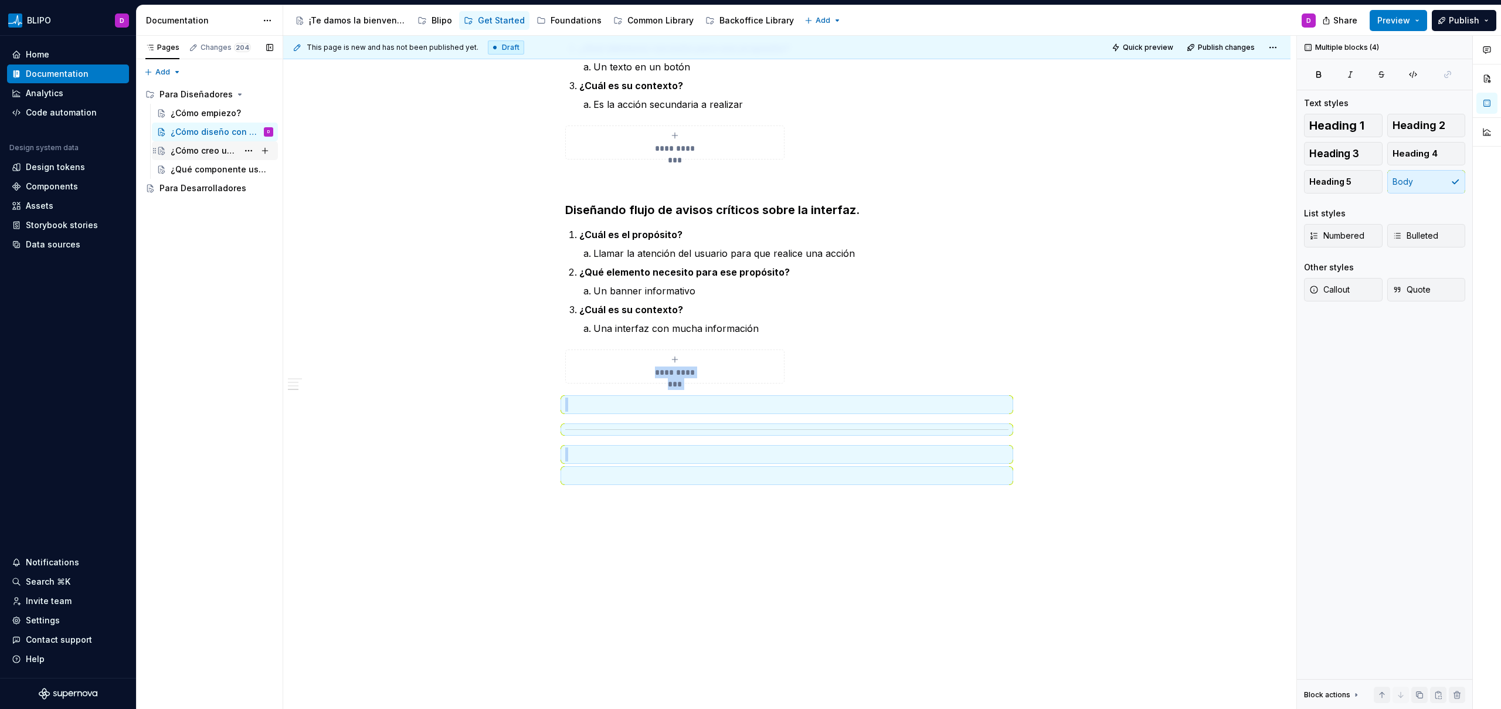
click at [228, 149] on div "¿Cómo creo un componente?" at bounding box center [204, 151] width 67 height 12
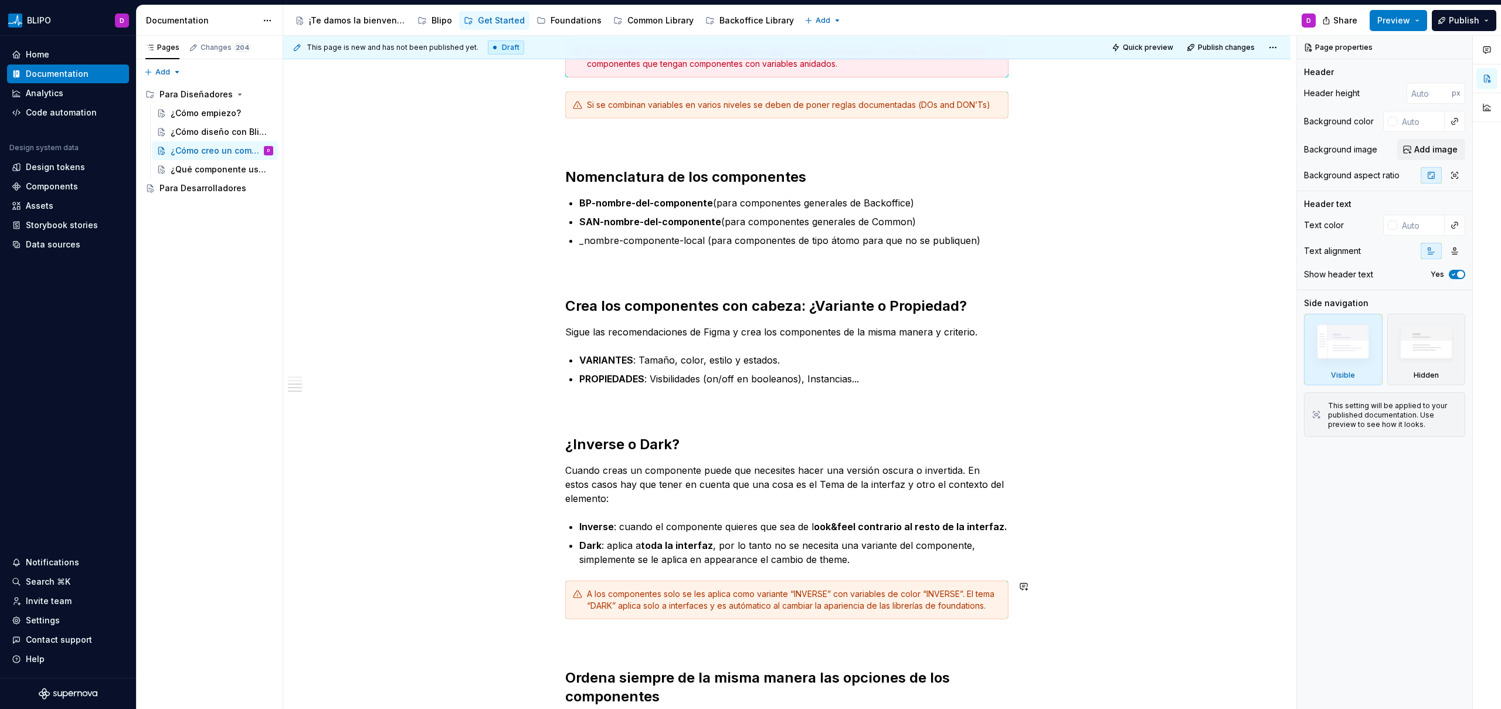
scroll to position [535, 0]
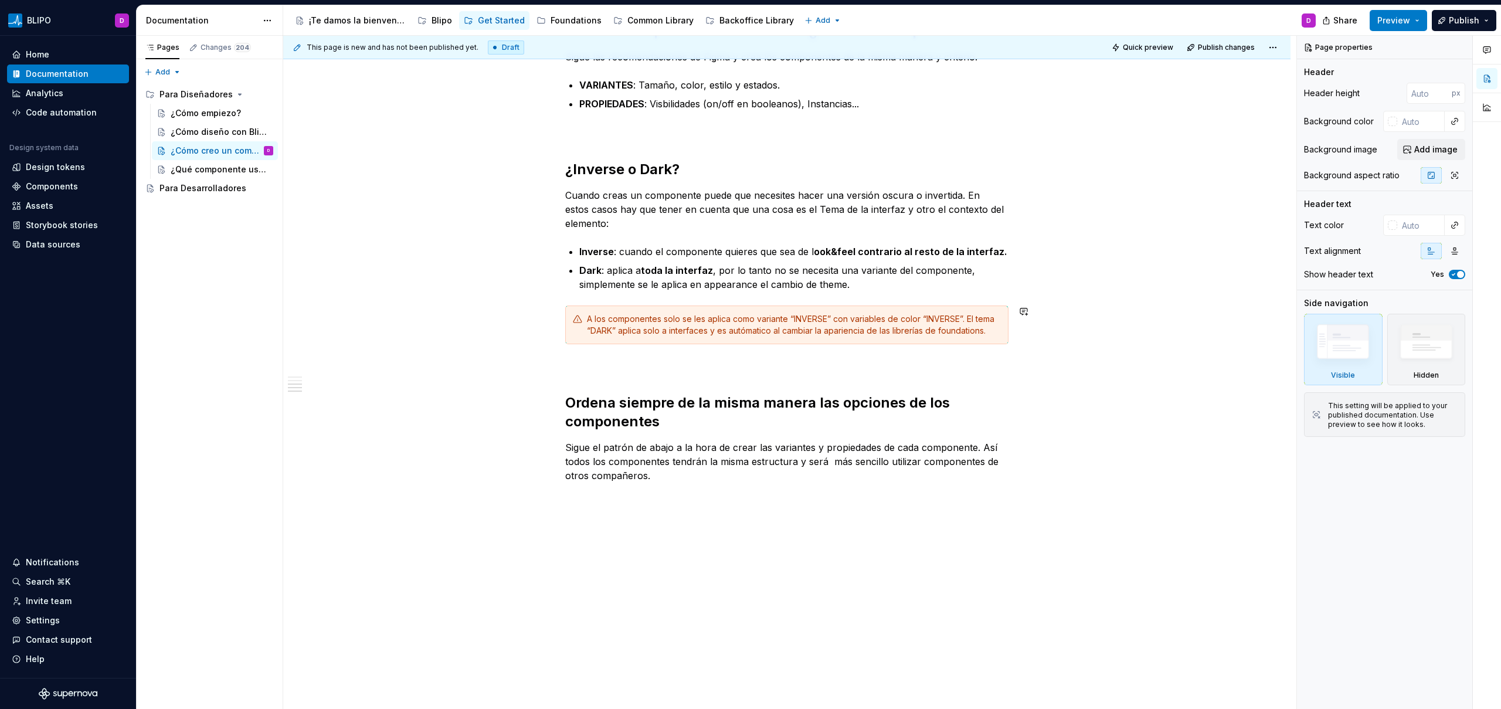
type textarea "*"
click at [647, 531] on div "Diseño atómico Nos basamos en diseño atómico para crear los componentes. Siempr…" at bounding box center [786, 187] width 1007 height 1044
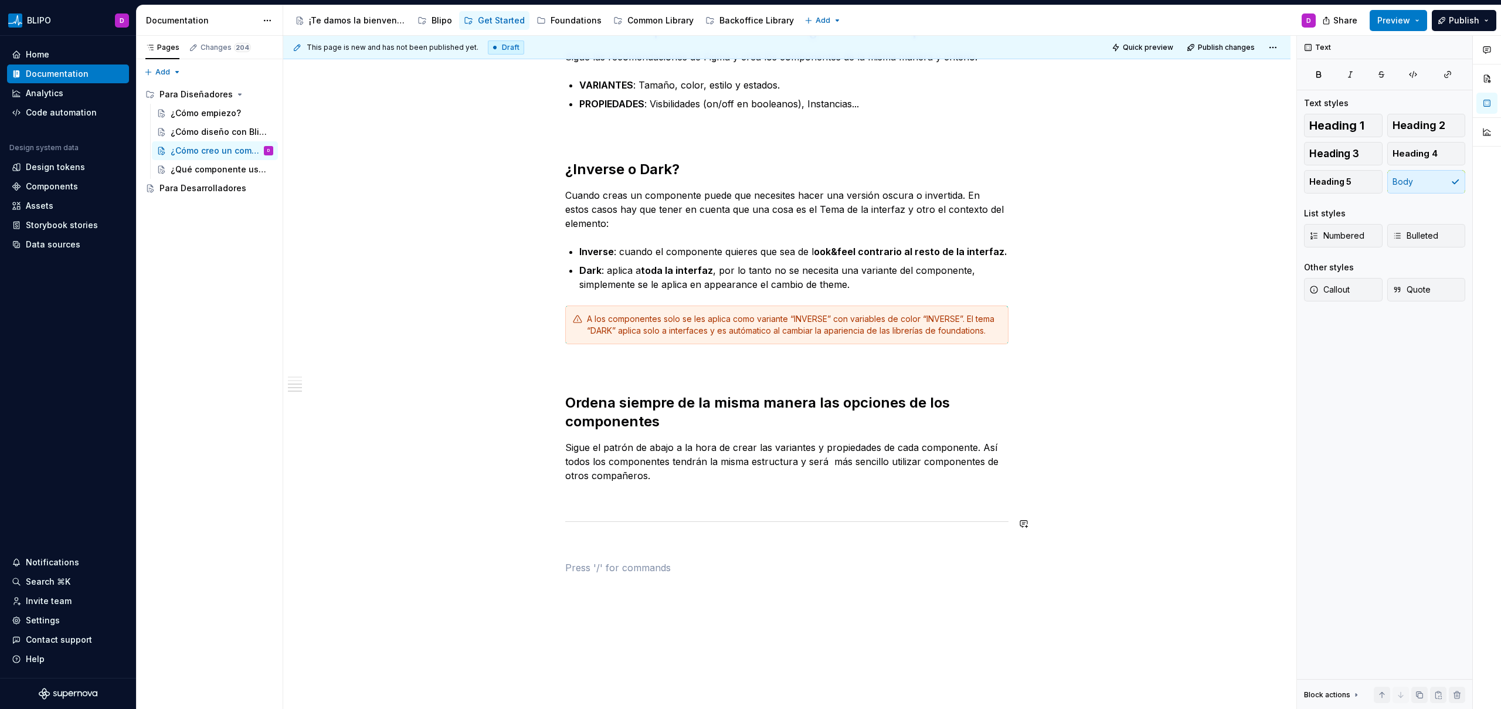
click at [1178, 536] on div "Diseño atómico Nos basamos en diseño atómico para crear los componentes. Siempr…" at bounding box center [786, 233] width 1007 height 1136
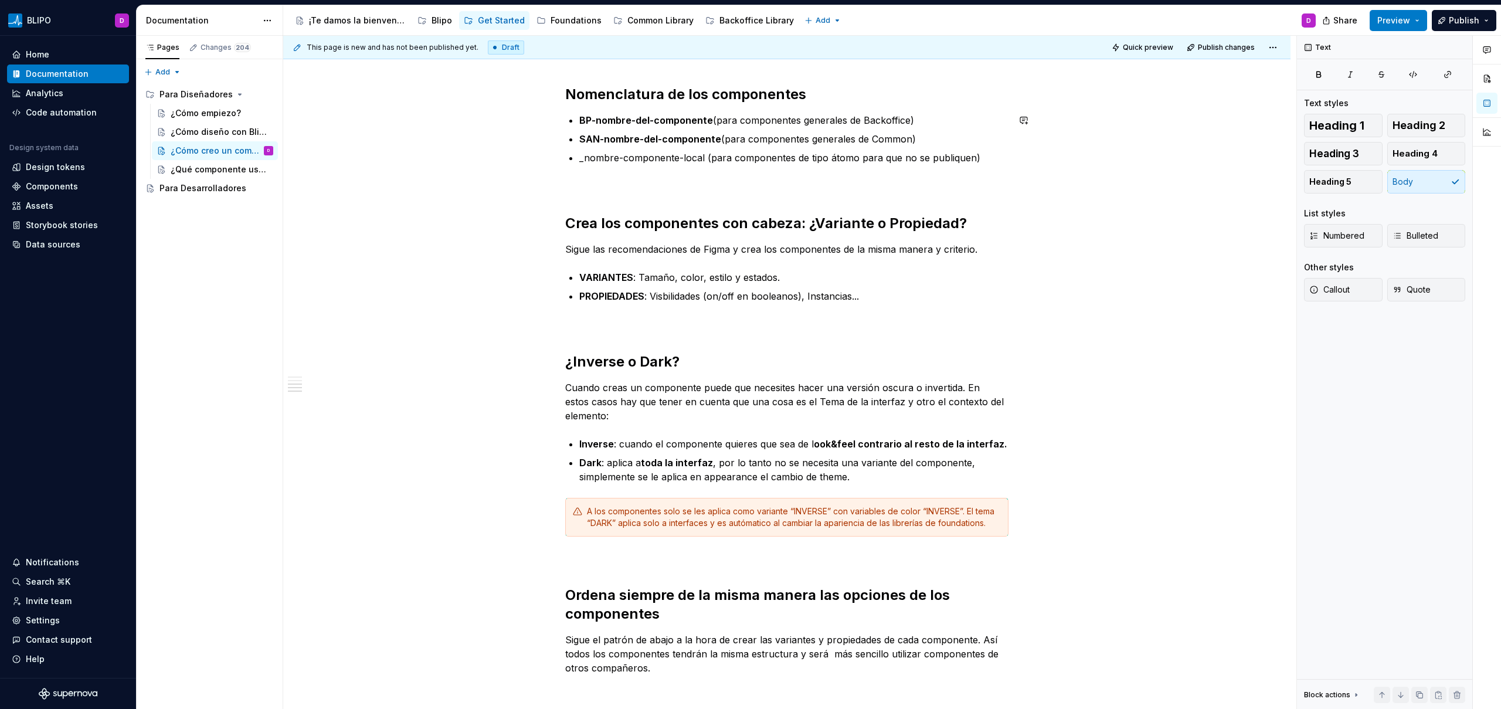
scroll to position [557, 0]
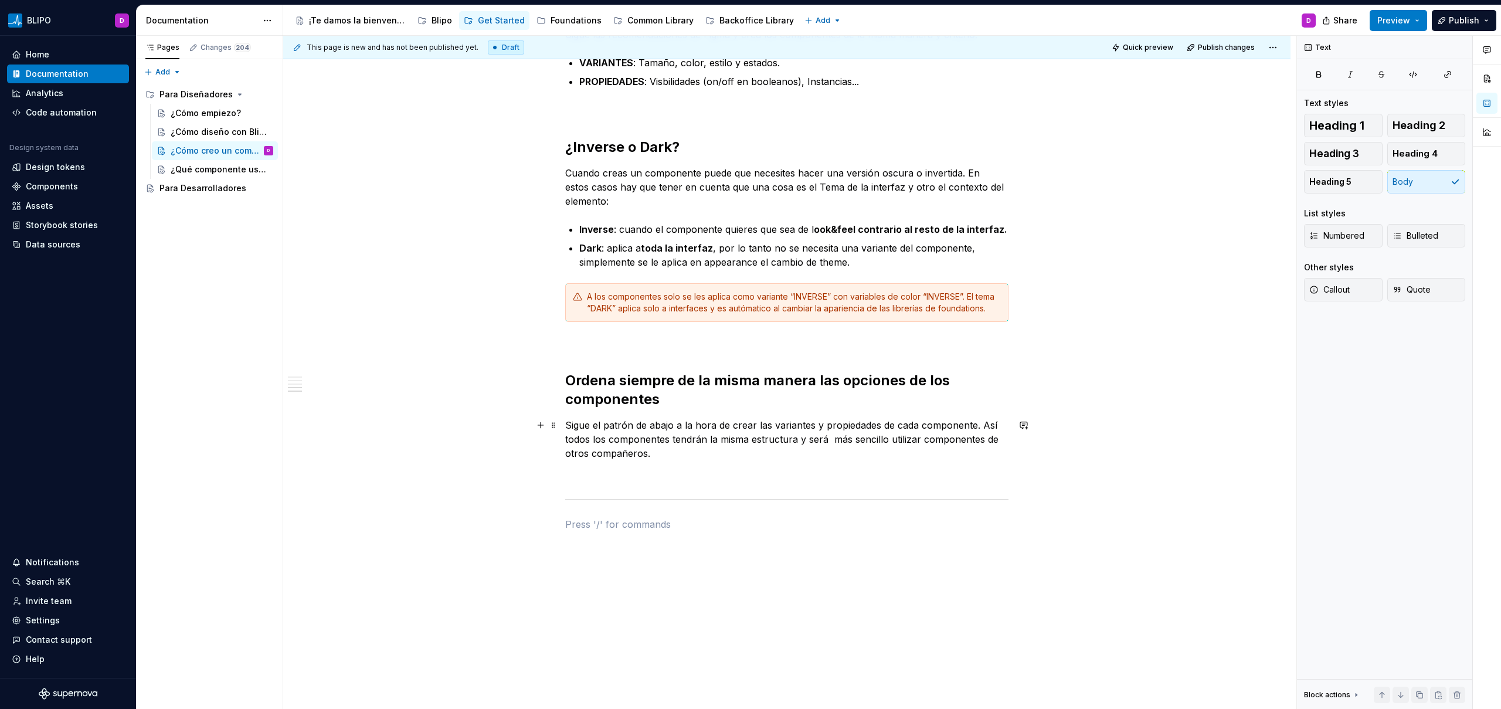
click at [832, 441] on p "Sigue el patrón de abajo a la hora de crear las variantes y propiedades de cada…" at bounding box center [786, 439] width 443 height 42
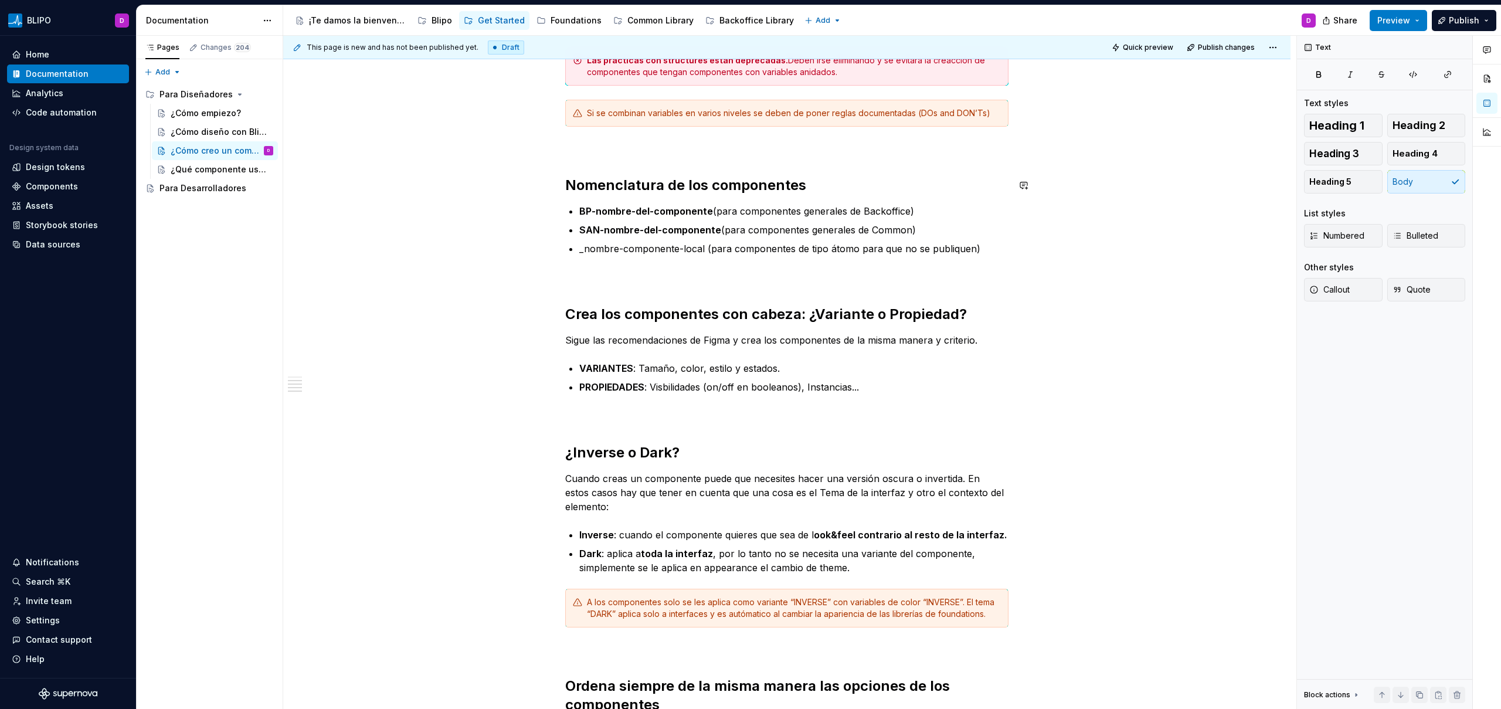
scroll to position [254, 0]
click at [870, 245] on p "_nombre-componente-local (para componentes de tipo átomo para que no se publiqu…" at bounding box center [793, 246] width 429 height 14
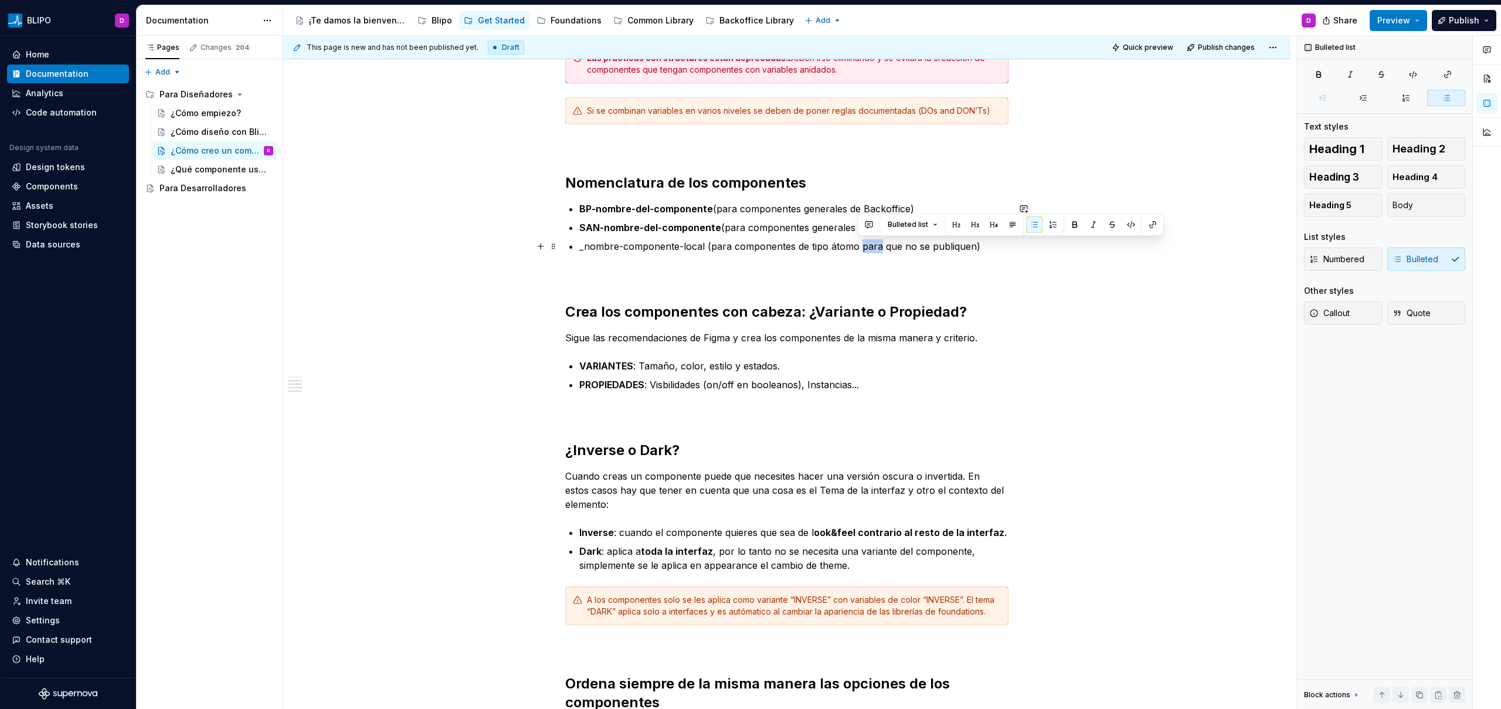
click at [870, 245] on p "_nombre-componente-local (para componentes de tipo átomo para que no se publiqu…" at bounding box center [793, 246] width 429 height 14
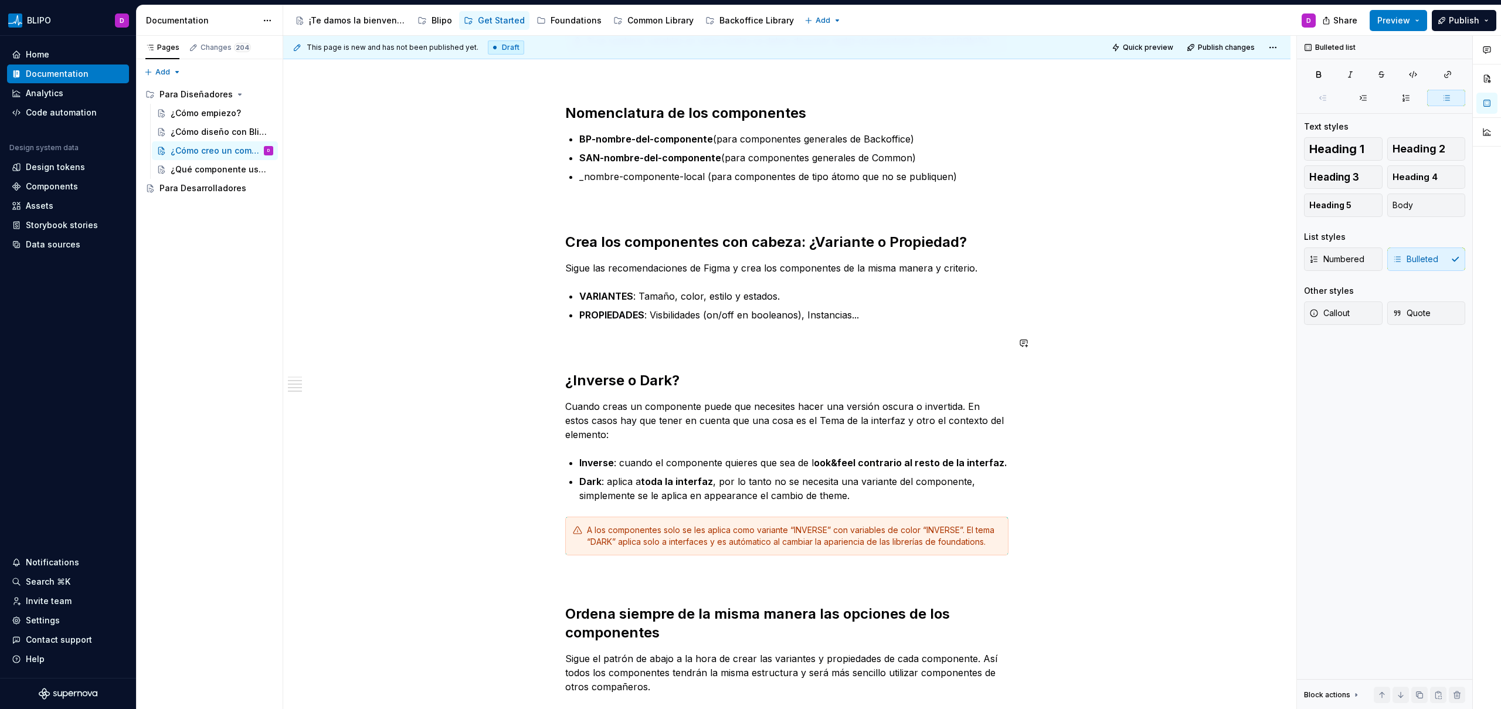
scroll to position [325, 0]
type textarea "*"
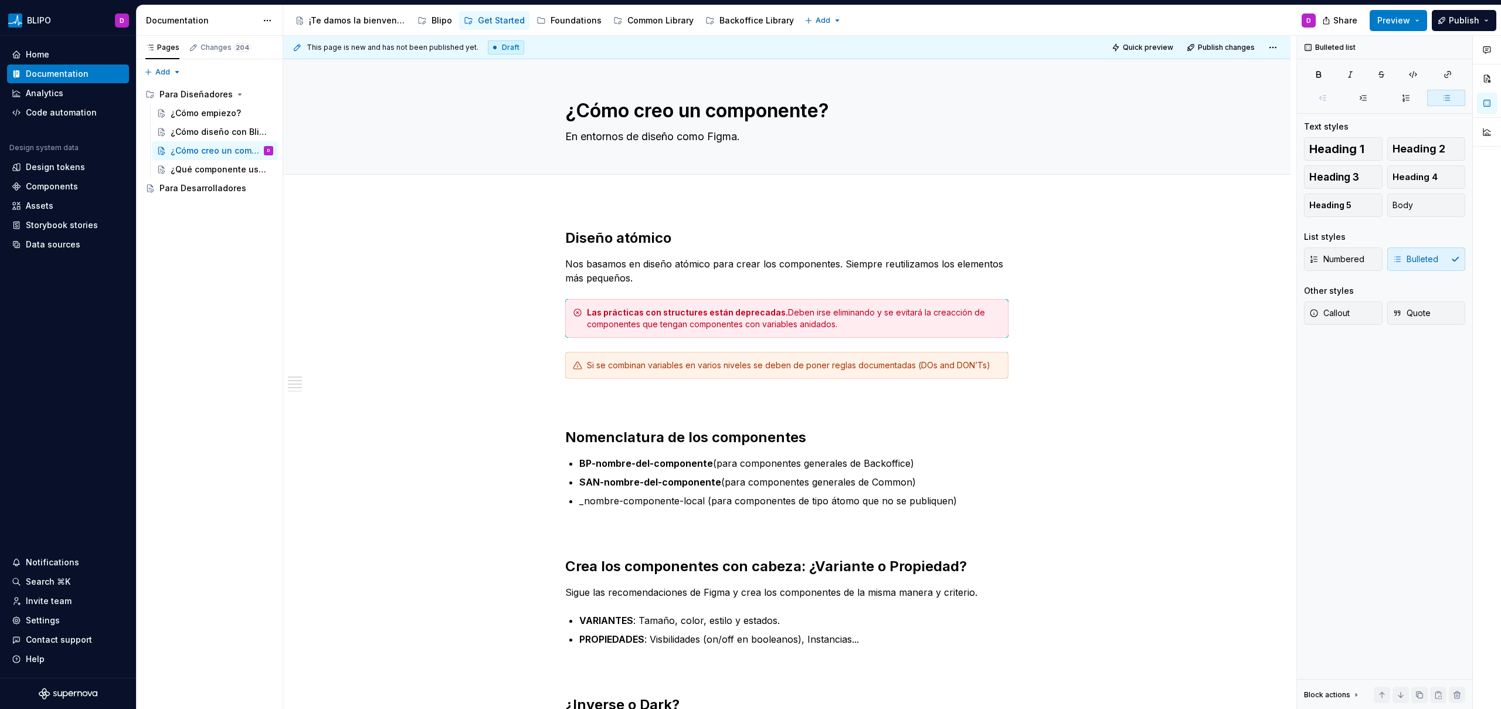
click at [1430, 23] on div "Share Preview Publish" at bounding box center [1413, 20] width 176 height 30
click at [1414, 21] on button "Preview" at bounding box center [1397, 20] width 57 height 21
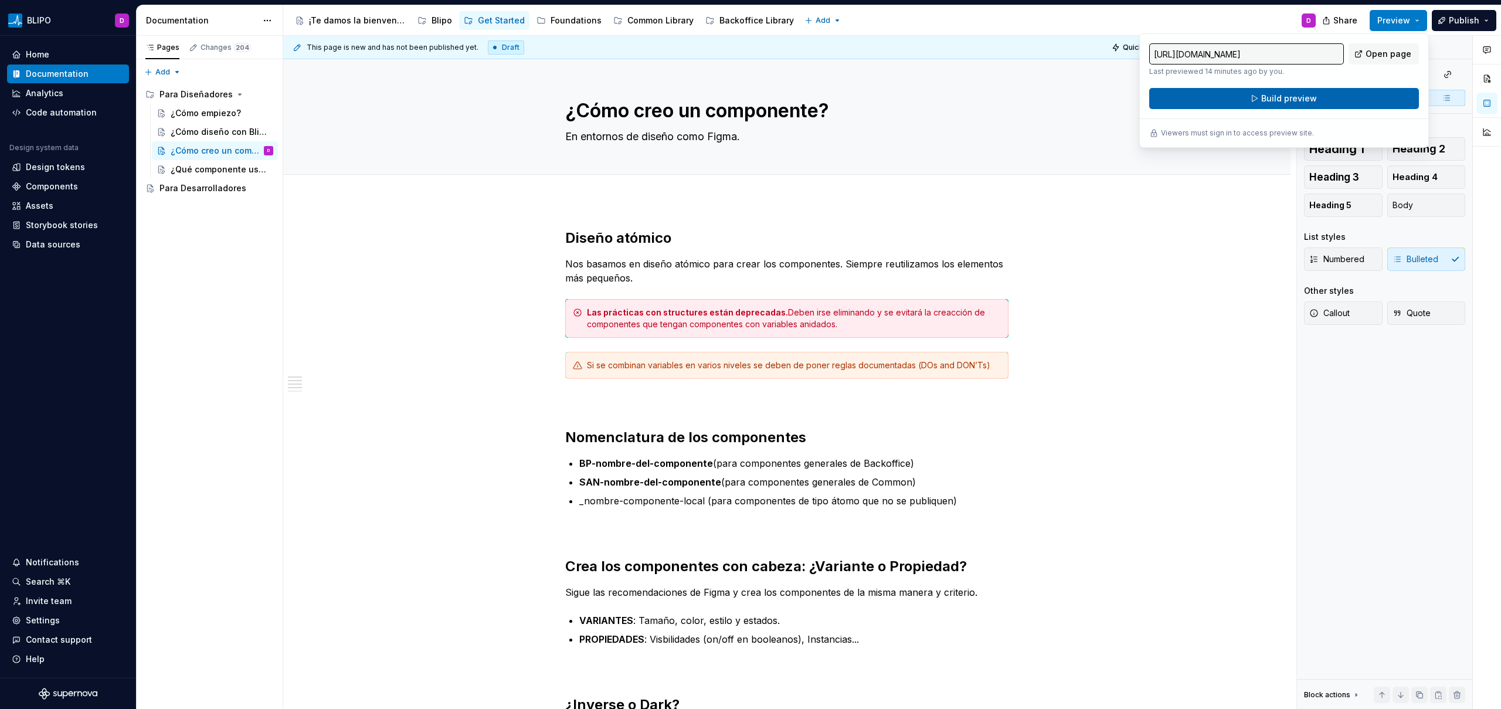
click at [1358, 102] on button "Build preview" at bounding box center [1284, 98] width 270 height 21
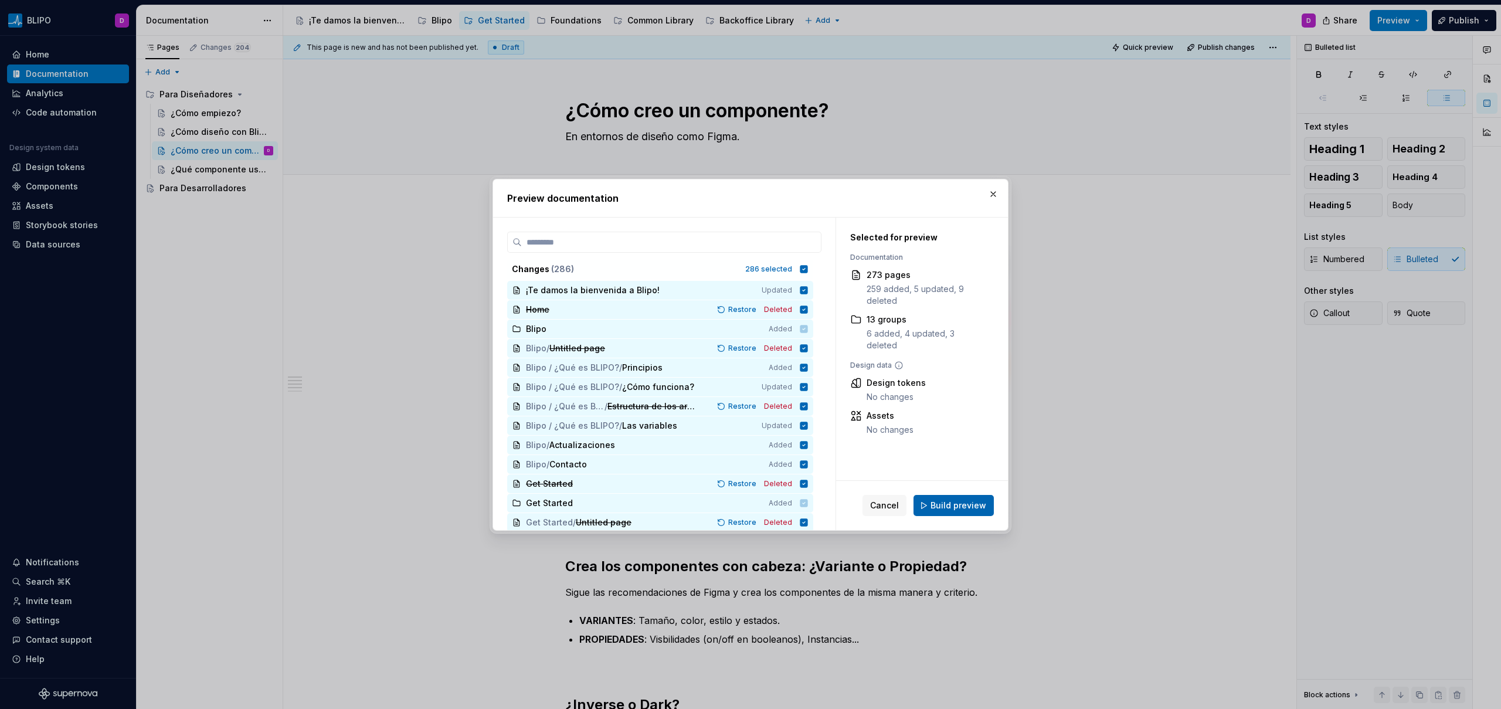
click at [969, 509] on span "Build preview" at bounding box center [958, 505] width 56 height 12
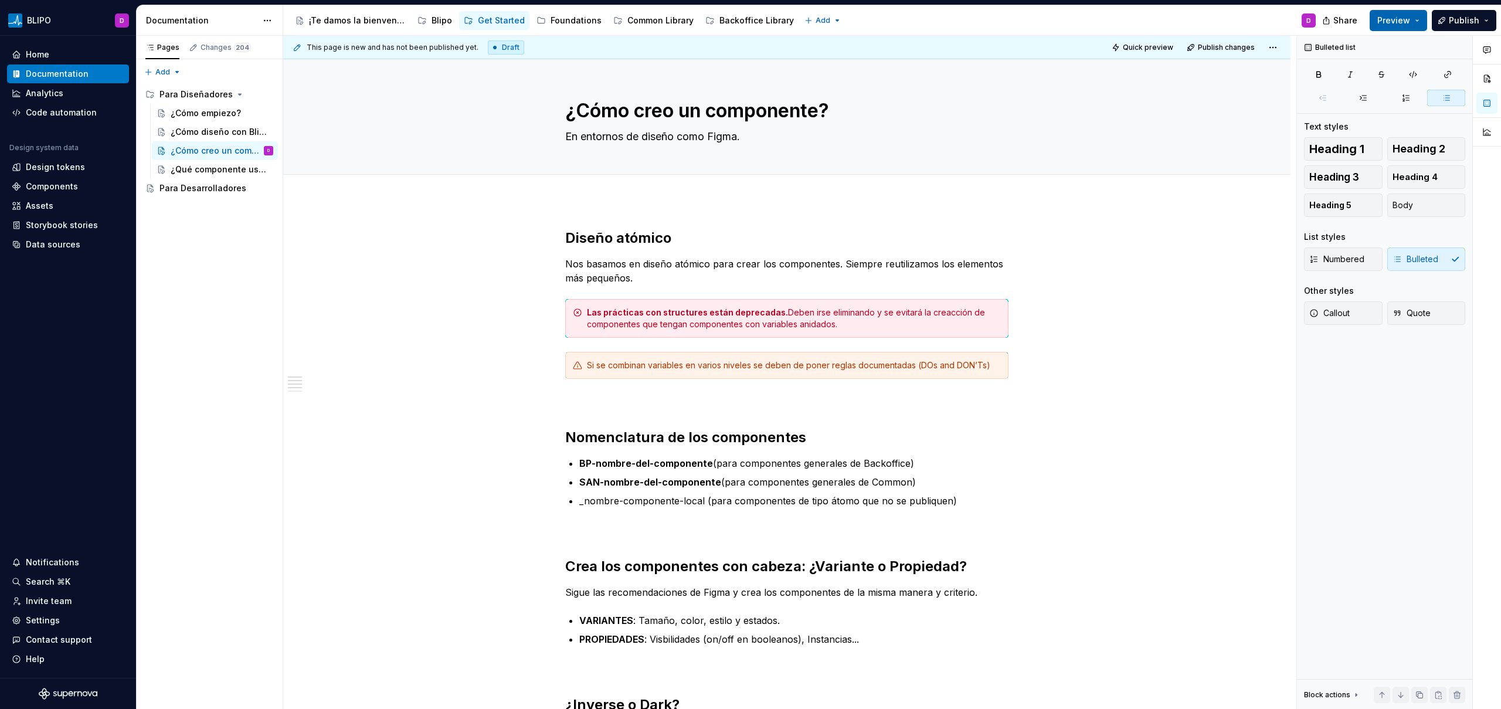
click at [1420, 25] on button "Preview" at bounding box center [1397, 20] width 57 height 21
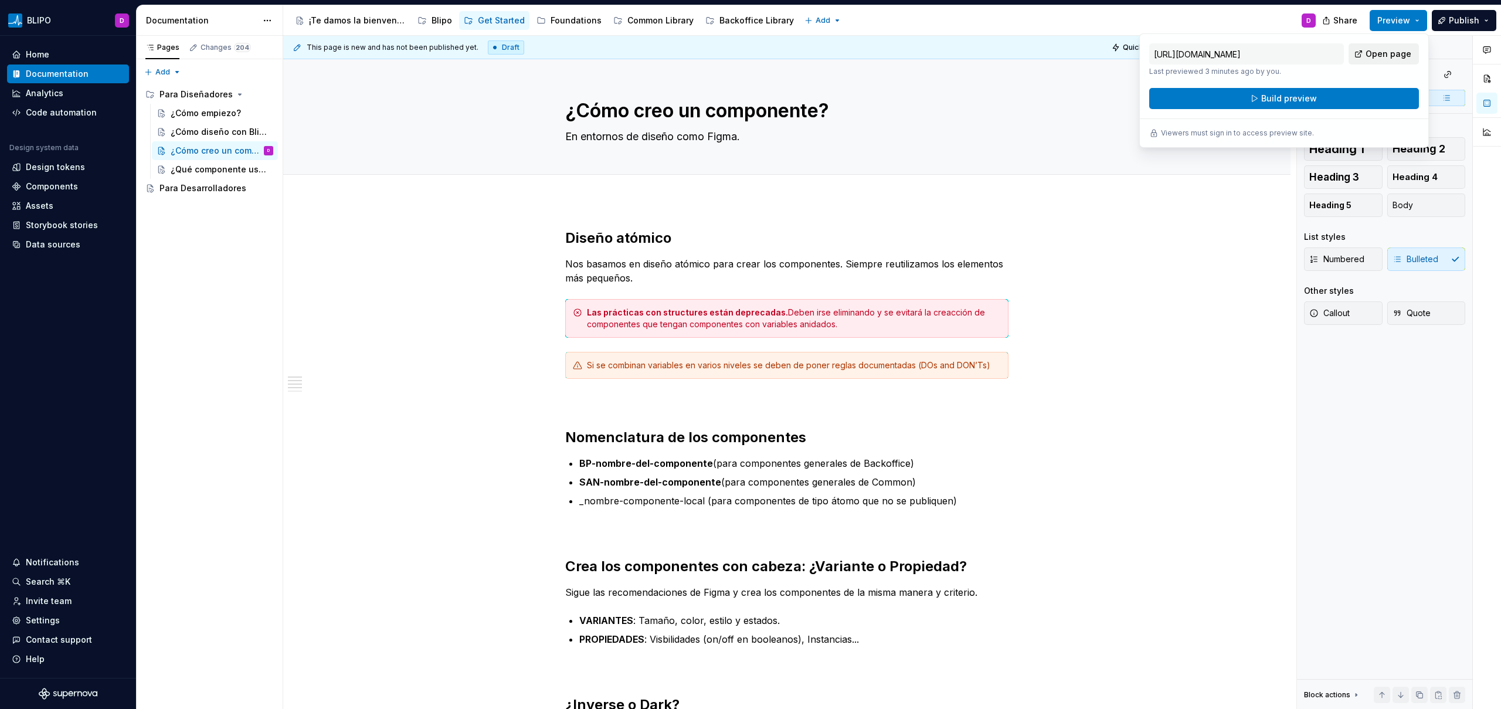
click at [1392, 55] on span "Open page" at bounding box center [1388, 54] width 46 height 12
type textarea "*"
